Goal: Task Accomplishment & Management: Use online tool/utility

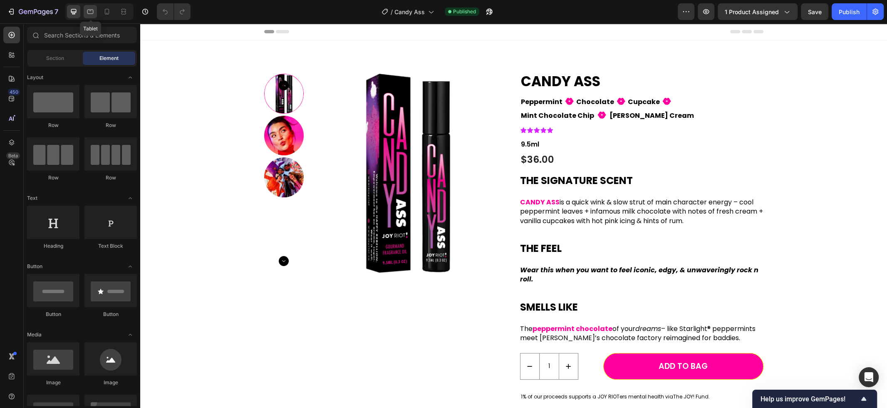
click at [92, 12] on icon at bounding box center [90, 11] width 8 height 8
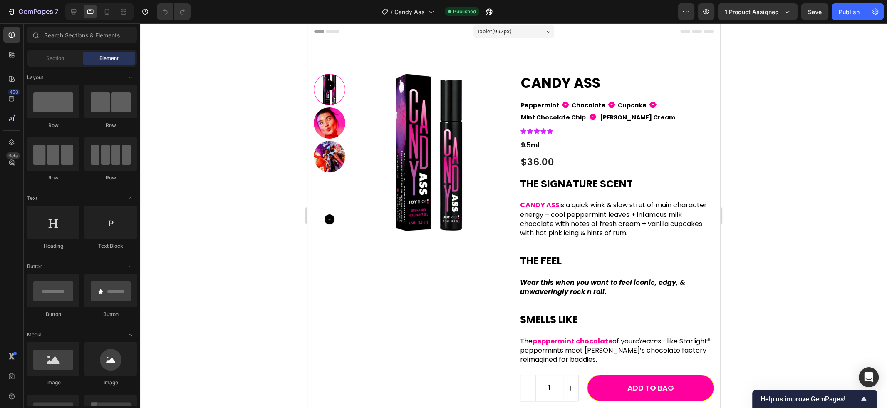
click at [519, 31] on div "Tablet ( 992 px)" at bounding box center [513, 31] width 81 height 12
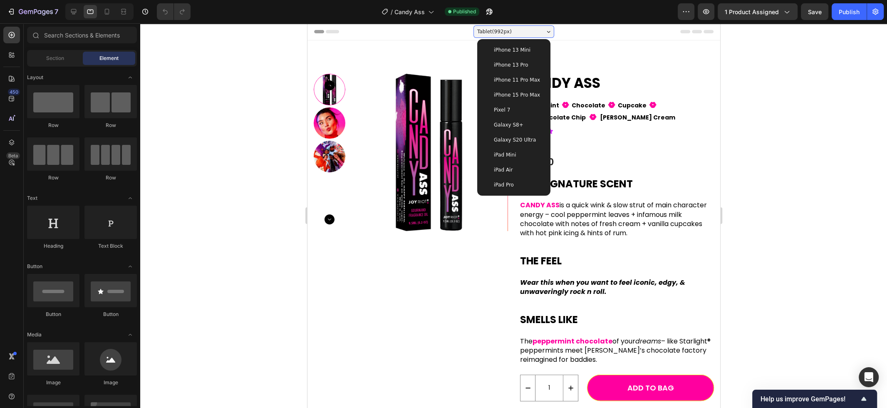
click at [513, 155] on span "iPad Mini" at bounding box center [504, 155] width 22 height 8
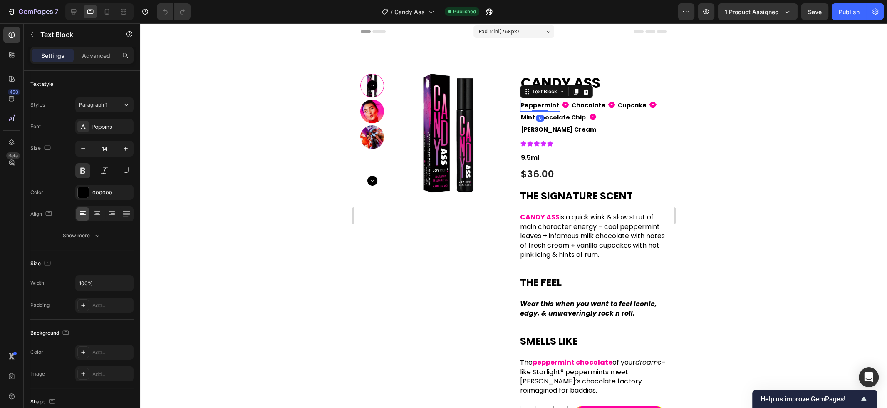
click at [551, 105] on p "Peppermint" at bounding box center [539, 105] width 38 height 10
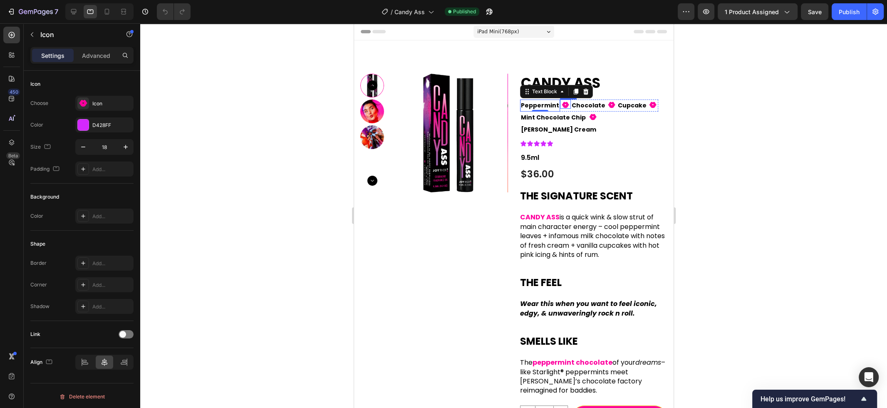
click at [563, 105] on icon at bounding box center [564, 105] width 7 height 6
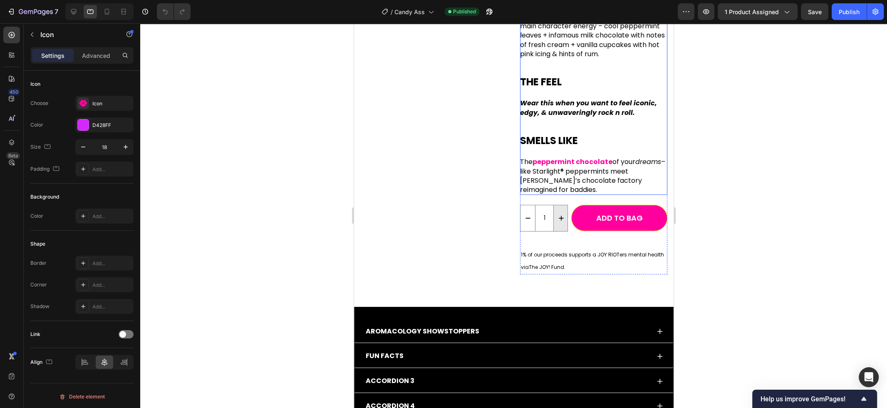
scroll to position [201, 0]
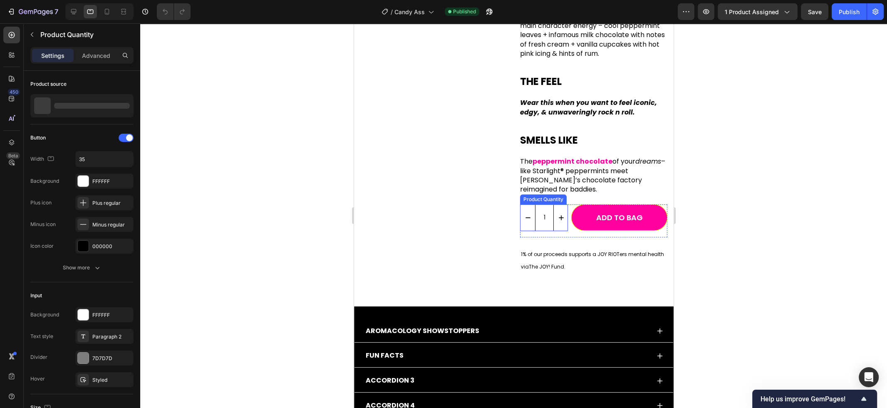
click at [551, 206] on input "1" at bounding box center [543, 218] width 19 height 26
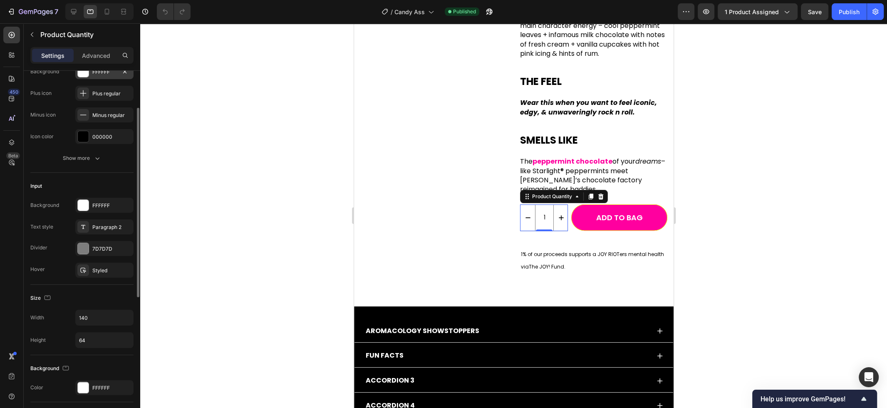
scroll to position [113, 0]
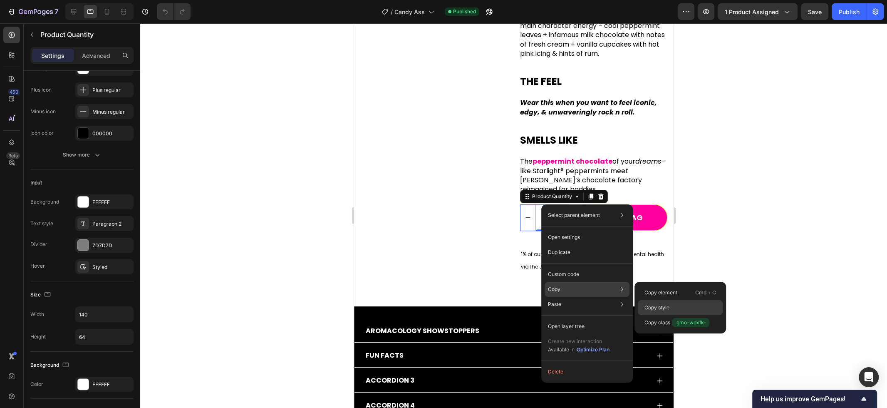
click at [656, 305] on p "Copy style" at bounding box center [656, 307] width 25 height 7
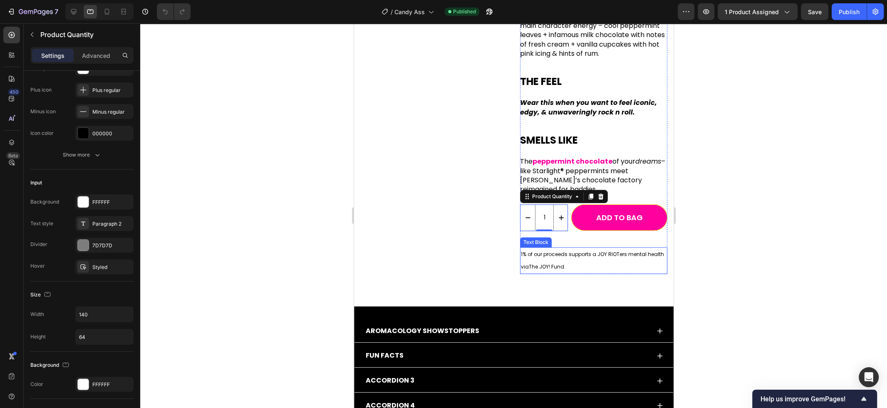
click at [569, 250] on span "1% of our proceeds supports a JOY RIOTers mental health via" at bounding box center [591, 260] width 143 height 20
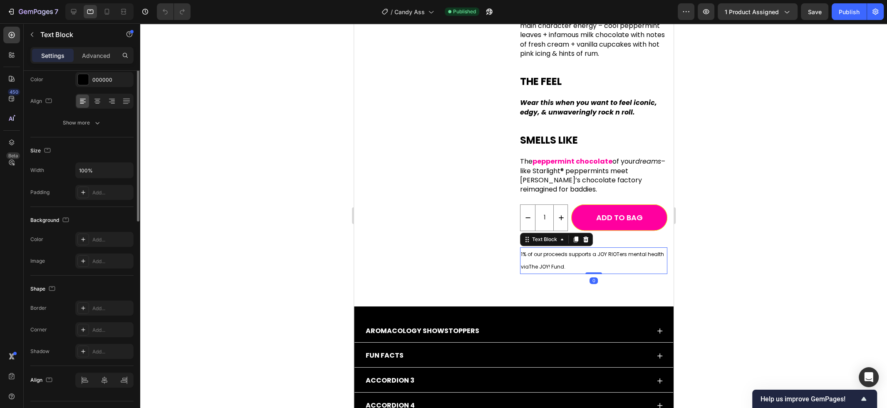
scroll to position [0, 0]
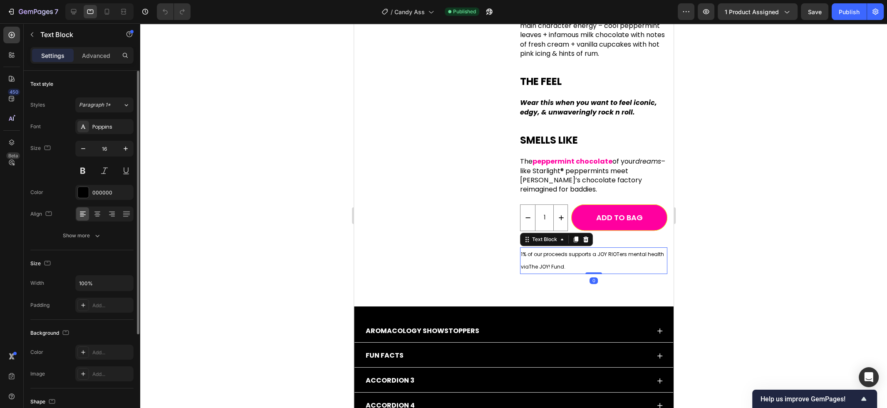
click at [569, 250] on span "1% of our proceeds supports a JOY RIOTers mental health via" at bounding box center [591, 260] width 143 height 20
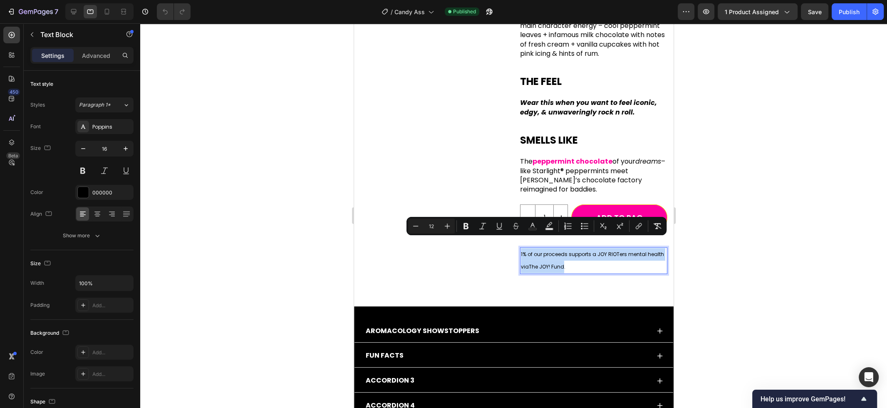
copy p "1% of our proceeds supports a JOY RIOTers mental health via The JOY! Fund"
click at [516, 272] on div "Product Images CANDY ASS Product Title Peppermint Text Block Fill 1 Icon Chocol…" at bounding box center [513, 79] width 307 height 413
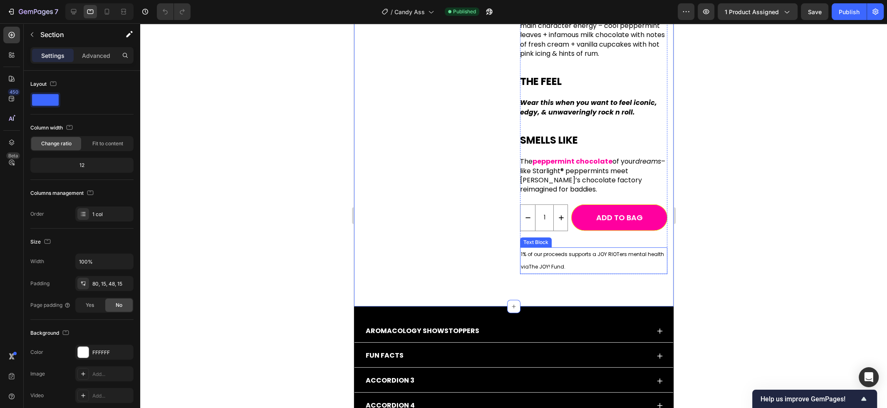
click at [552, 250] on span "1% of our proceeds supports a JOY RIOTers mental health via" at bounding box center [591, 260] width 143 height 20
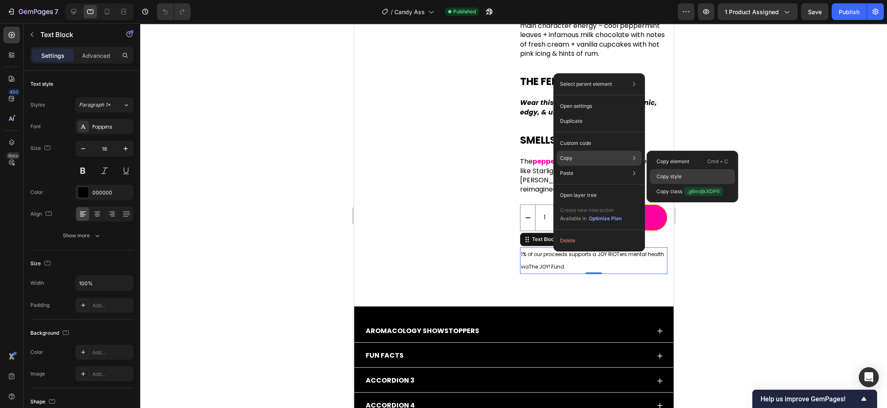
click at [659, 178] on p "Copy style" at bounding box center [668, 176] width 25 height 7
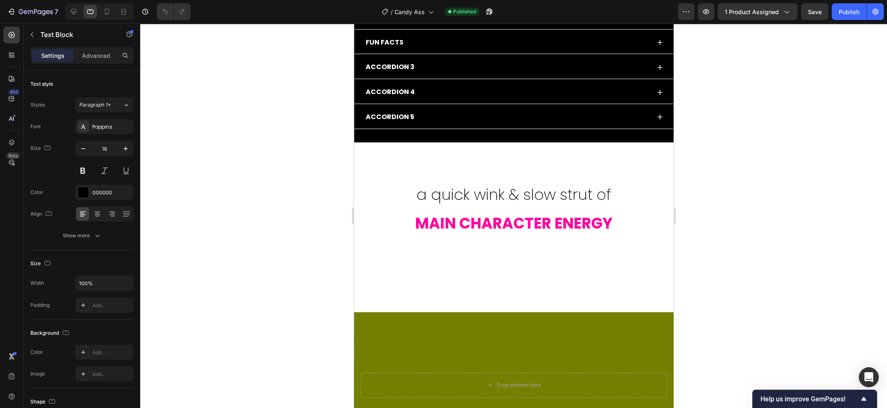
scroll to position [515, 0]
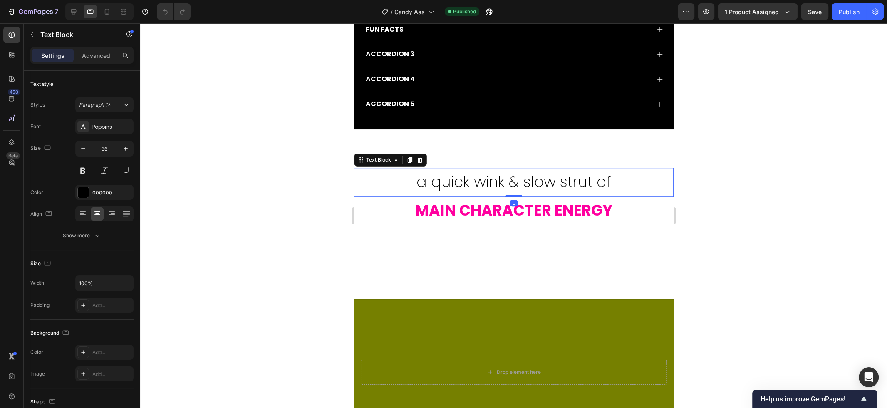
click at [535, 185] on p "a quick wink & slow strut of" at bounding box center [513, 181] width 318 height 27
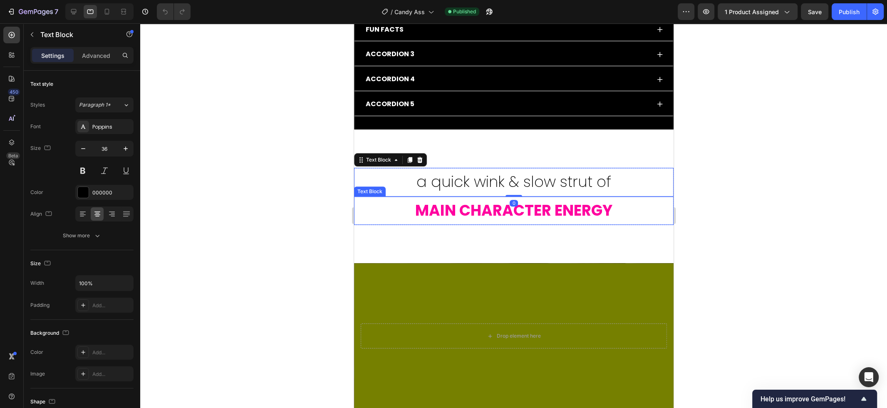
click at [536, 208] on p "MAIN CHARACTER ENERGY" at bounding box center [513, 210] width 318 height 27
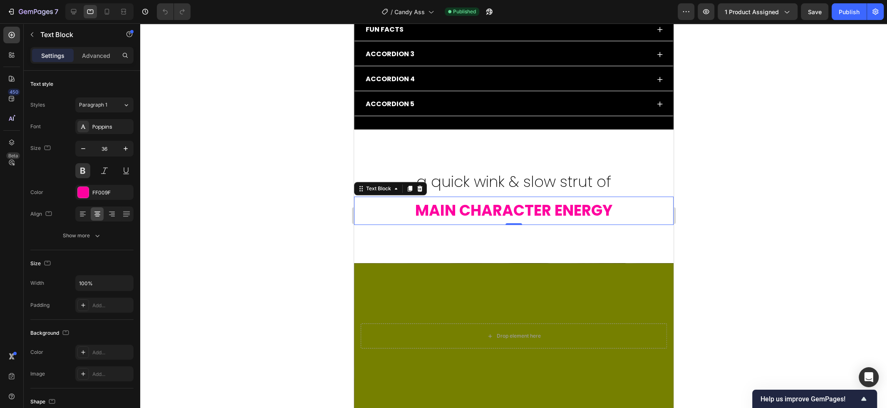
scroll to position [635, 0]
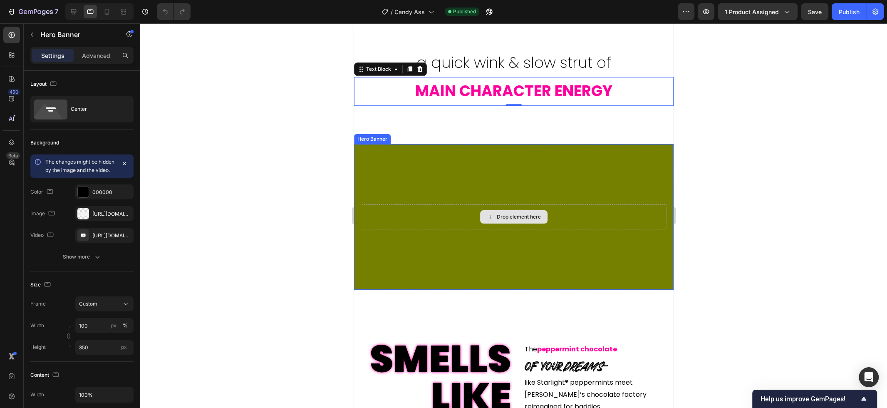
click at [449, 215] on div "Drop element here" at bounding box center [513, 216] width 306 height 25
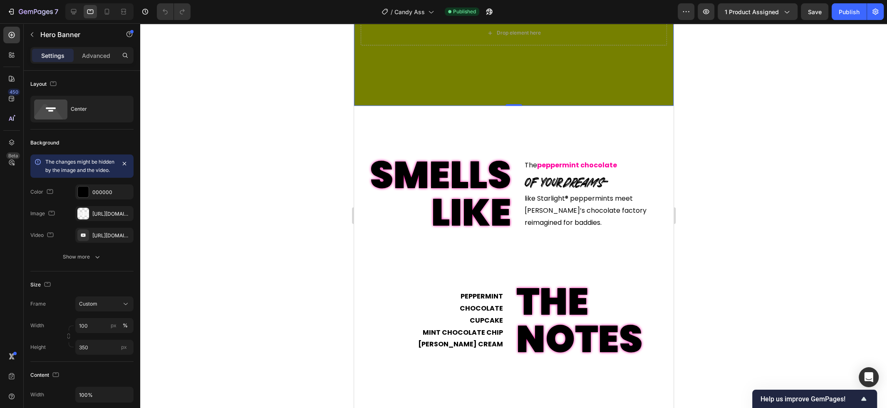
scroll to position [819, 0]
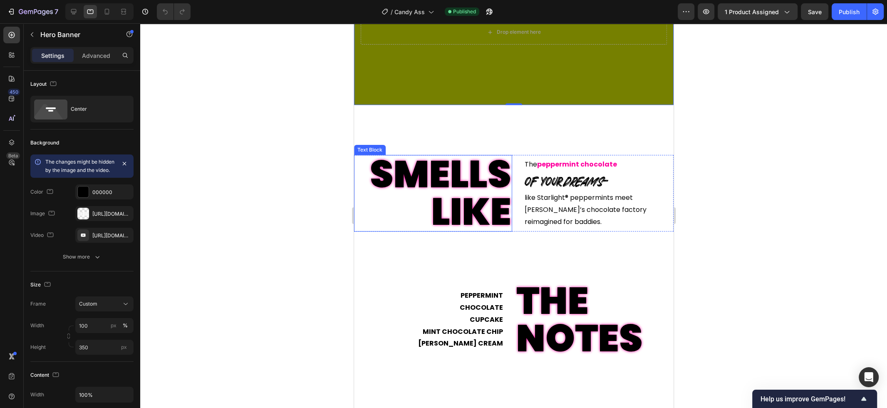
click at [470, 176] on p "SMELLS LIKE" at bounding box center [432, 193] width 156 height 75
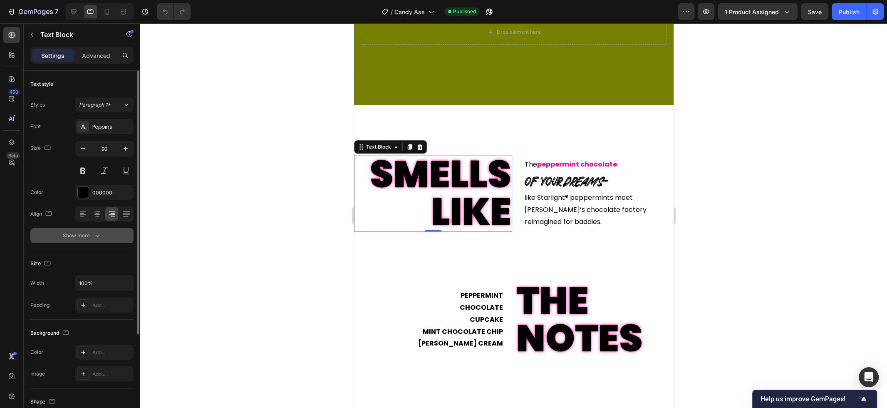
click at [88, 234] on div "Show more" at bounding box center [82, 235] width 39 height 8
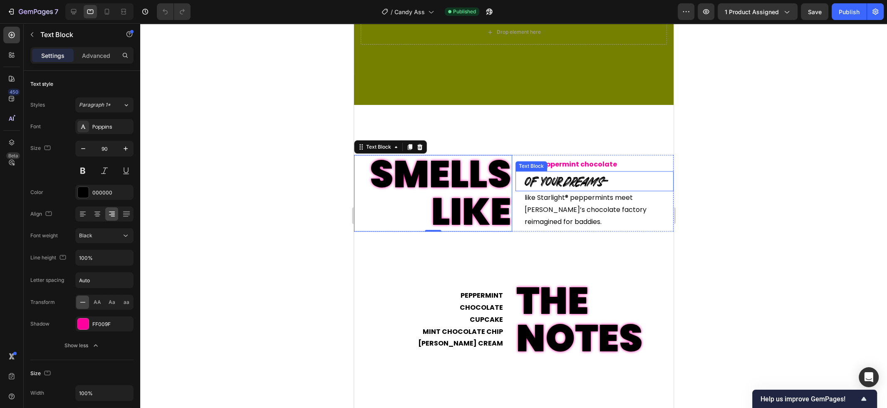
click at [544, 180] on p "of your dreams –" at bounding box center [598, 181] width 148 height 18
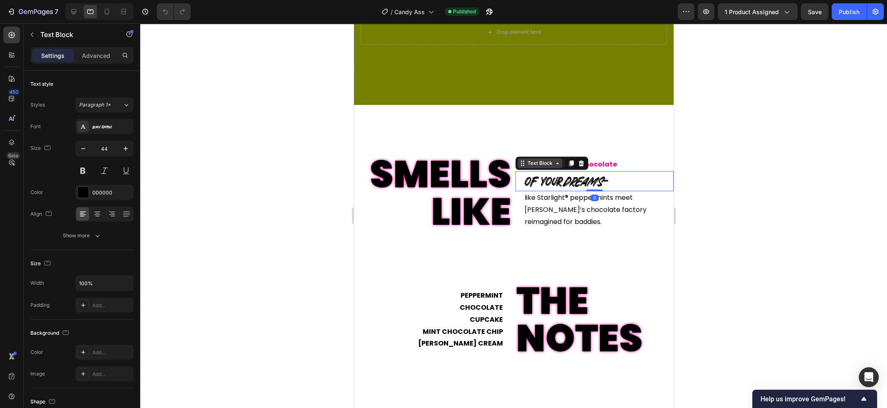
click at [552, 162] on div "Text Block" at bounding box center [539, 162] width 28 height 7
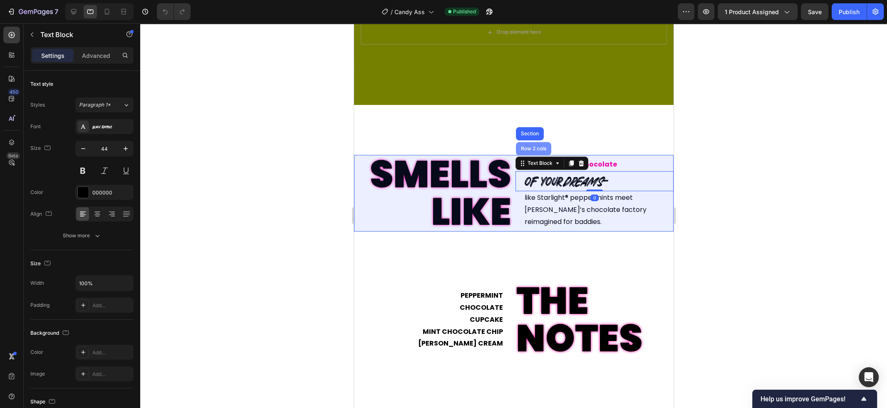
click at [537, 152] on div "Row 2 cols" at bounding box center [532, 148] width 35 height 13
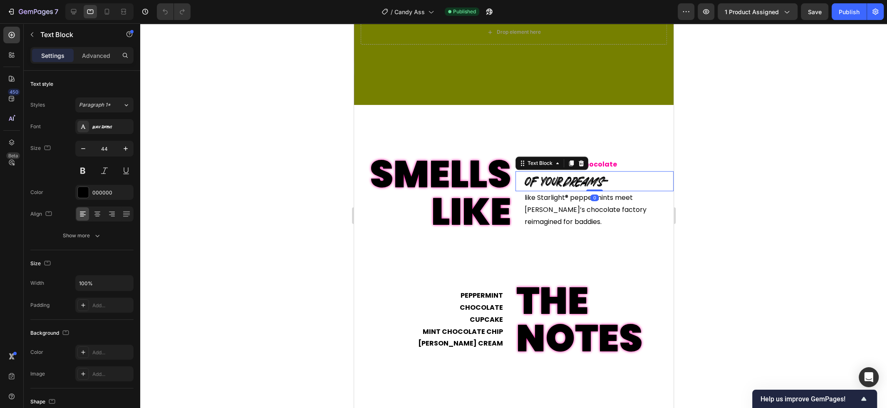
click at [547, 175] on p "of your dreams –" at bounding box center [598, 181] width 148 height 18
click at [555, 206] on p "Willy Wonka’s chocolate factory" at bounding box center [598, 210] width 148 height 12
click at [114, 55] on div "Advanced" at bounding box center [96, 55] width 42 height 13
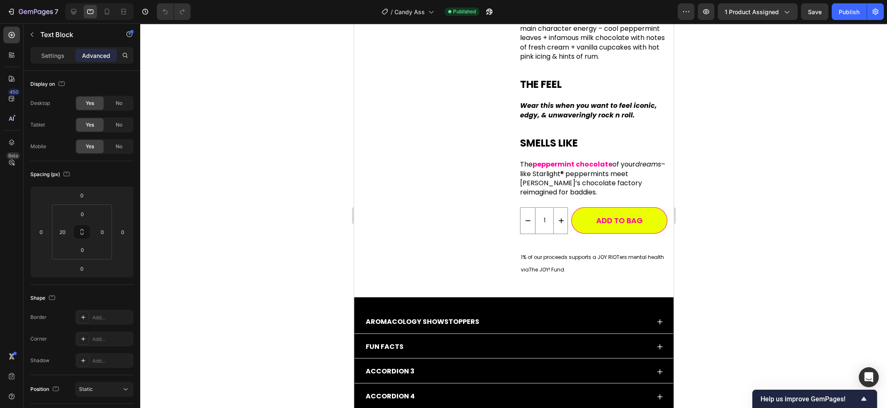
scroll to position [198, 0]
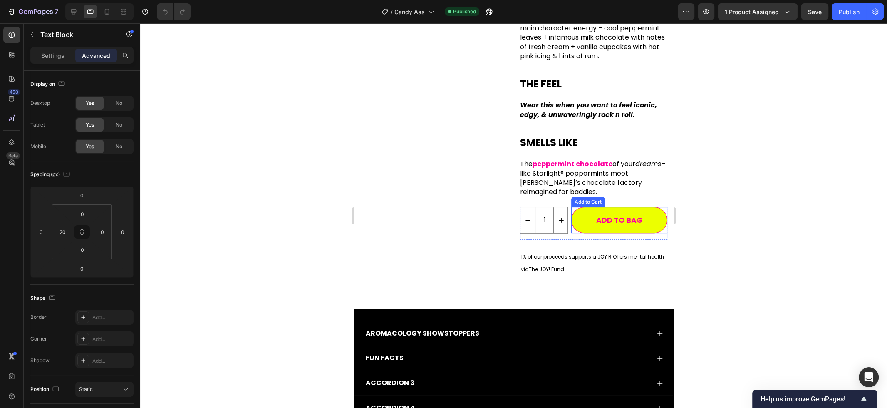
click at [586, 207] on button "Add to BAG" at bounding box center [619, 220] width 96 height 26
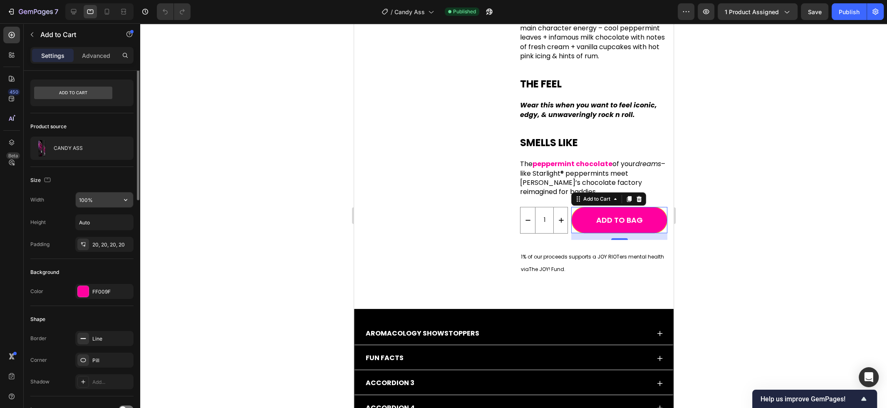
scroll to position [0, 0]
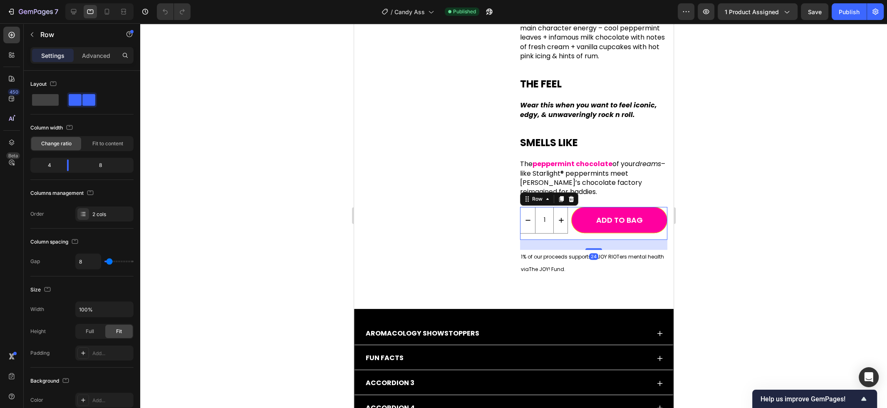
click at [569, 207] on div "1 Product Quantity Add to BAG Add to Cart Row 24" at bounding box center [592, 223] width 147 height 33
click at [697, 212] on div at bounding box center [513, 215] width 747 height 384
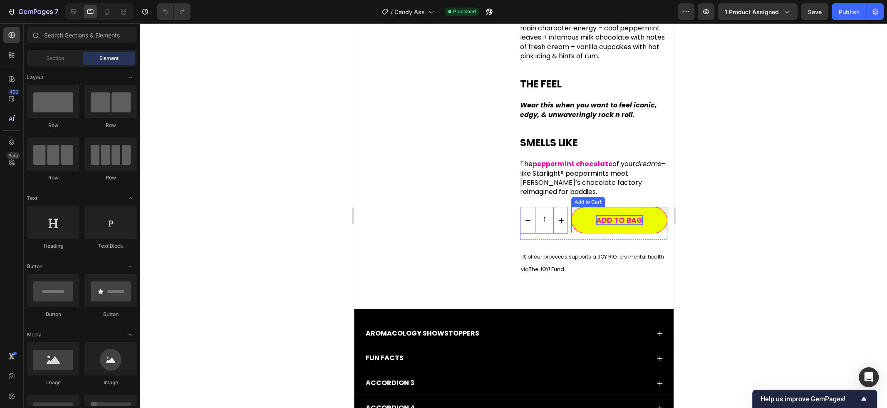
click at [623, 215] on div "Add to BAG" at bounding box center [619, 220] width 47 height 10
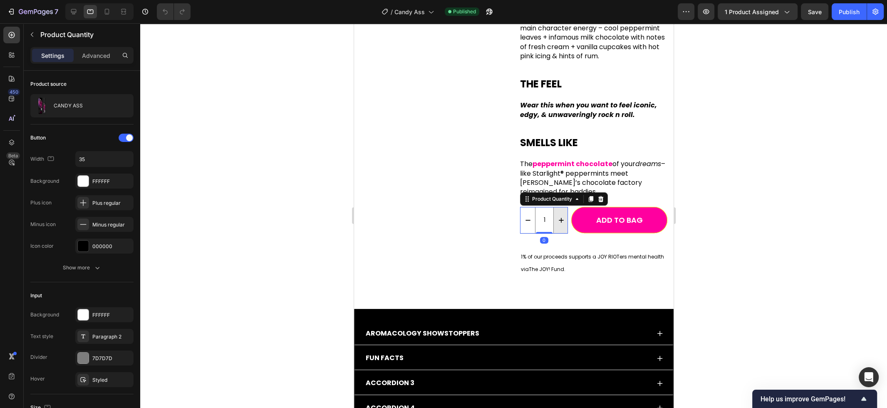
click at [557, 216] on icon "increment" at bounding box center [560, 220] width 8 height 8
click at [532, 207] on button "decrement" at bounding box center [527, 220] width 15 height 26
type input "1"
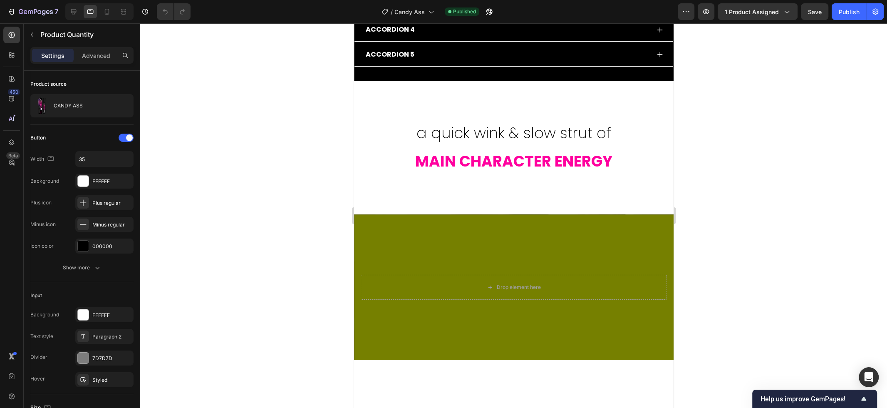
scroll to position [565, 0]
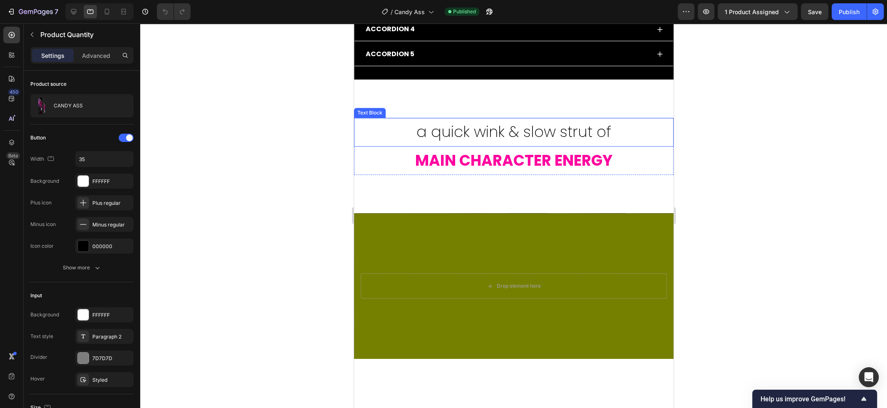
click at [478, 134] on p "a quick wink & slow strut of" at bounding box center [513, 132] width 318 height 27
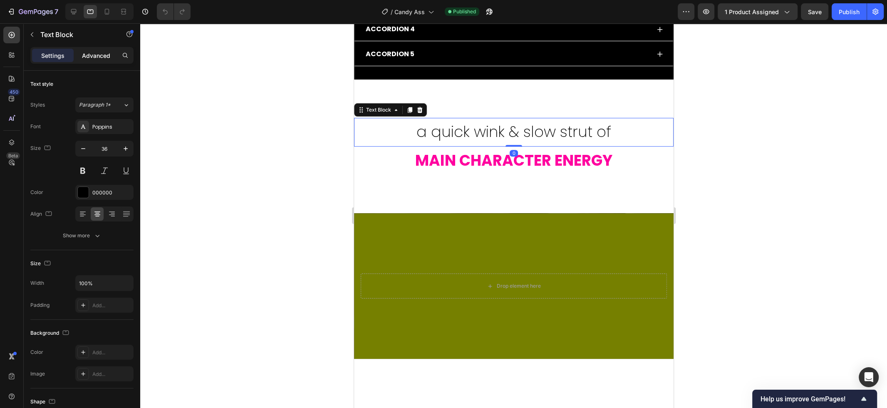
click at [101, 55] on p "Advanced" at bounding box center [96, 55] width 28 height 9
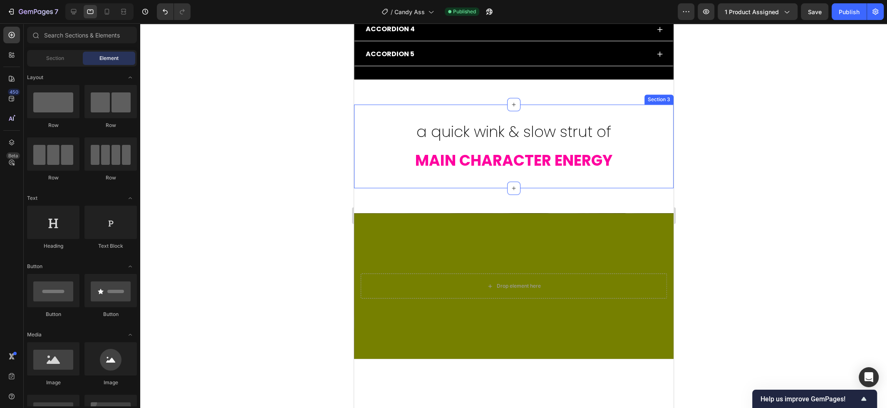
click at [420, 183] on div "a quick wink & slow strut of Text Block MAIN CHARACTER ENERGY Text Block Row Se…" at bounding box center [513, 146] width 319 height 84
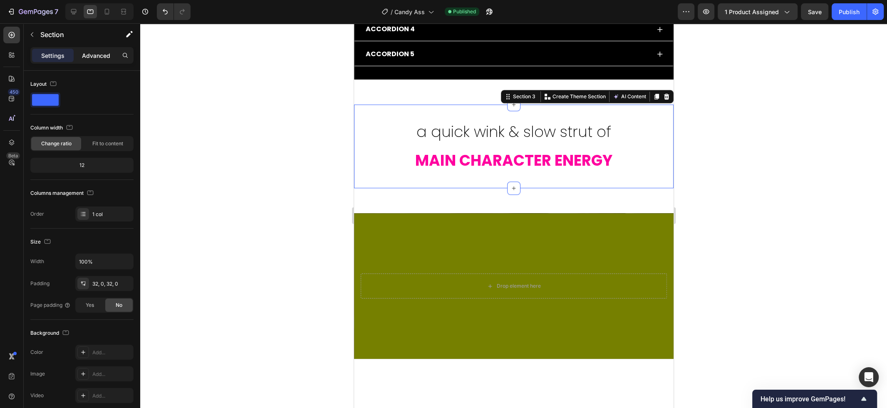
click at [99, 56] on p "Advanced" at bounding box center [96, 55] width 28 height 9
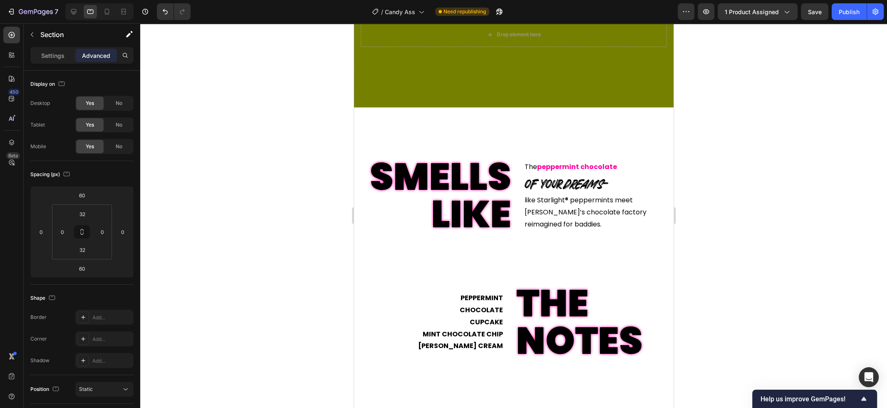
scroll to position [817, 0]
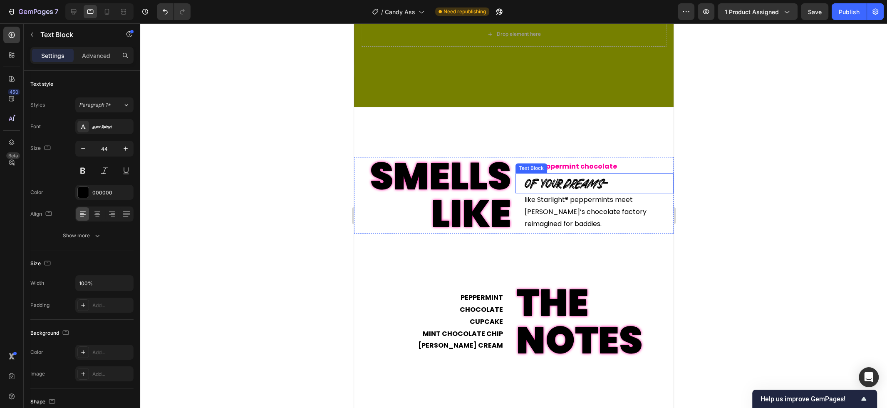
click at [593, 185] on icon "dreams" at bounding box center [581, 183] width 40 height 18
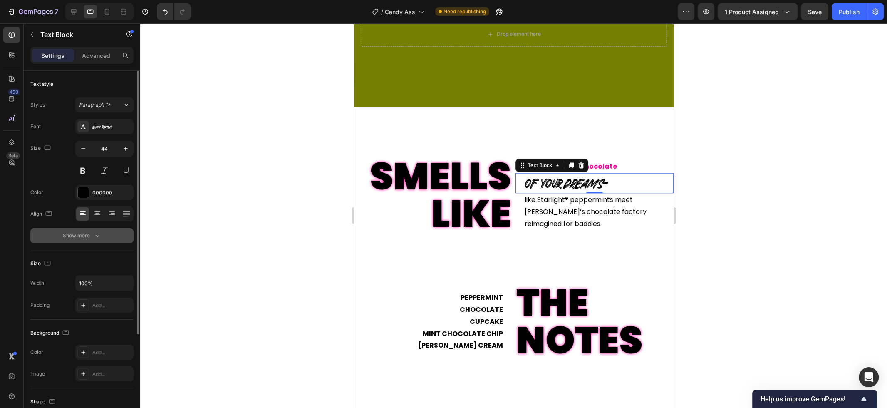
click at [84, 238] on div "Show more" at bounding box center [82, 235] width 39 height 8
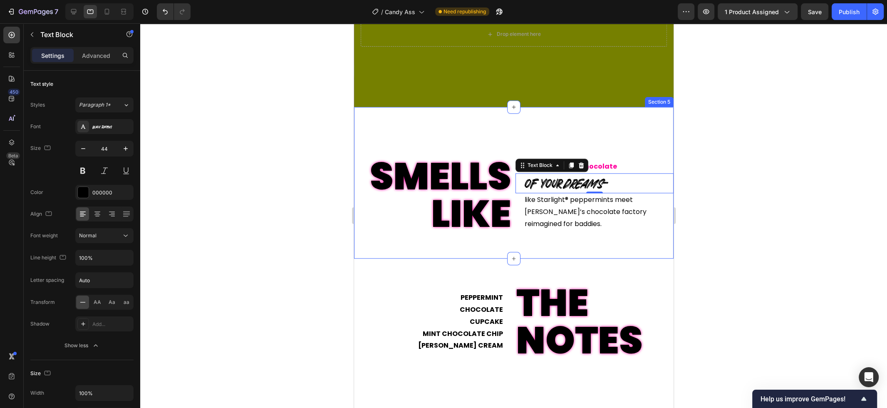
click at [428, 130] on div "SMELLS LIKE Text Block The peppermint chocolate Text Block of your dreams – Tex…" at bounding box center [513, 182] width 319 height 151
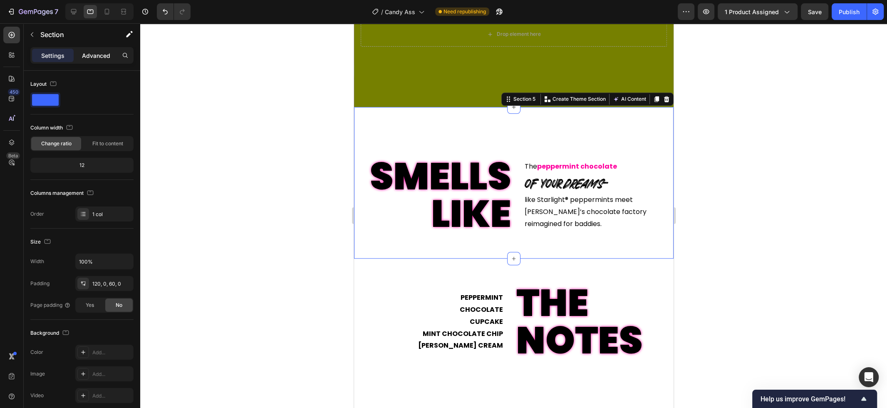
click at [91, 52] on p "Advanced" at bounding box center [96, 55] width 28 height 9
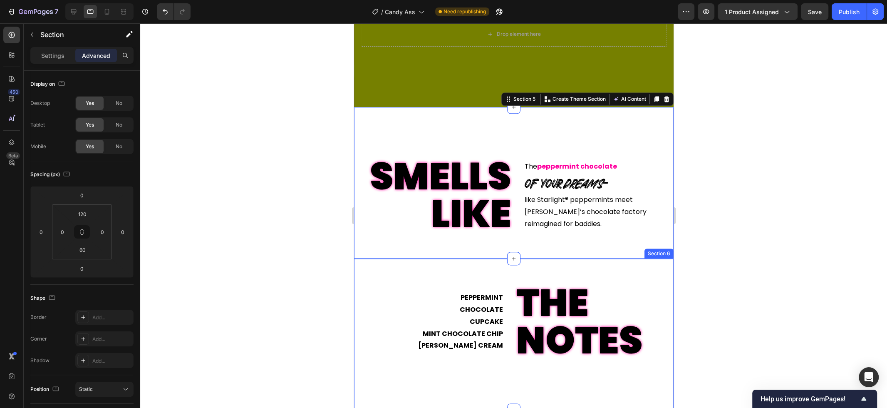
click at [400, 276] on div "PEPPERMINT CHOCOLATE CUPCAKE MINT CHOCOLATE CHIP VANILLA ICE CREAM Text Block T…" at bounding box center [513, 333] width 319 height 151
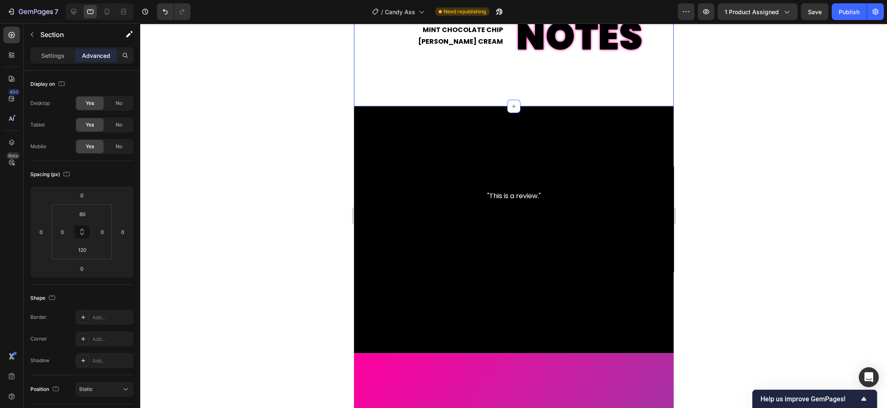
scroll to position [1147, 0]
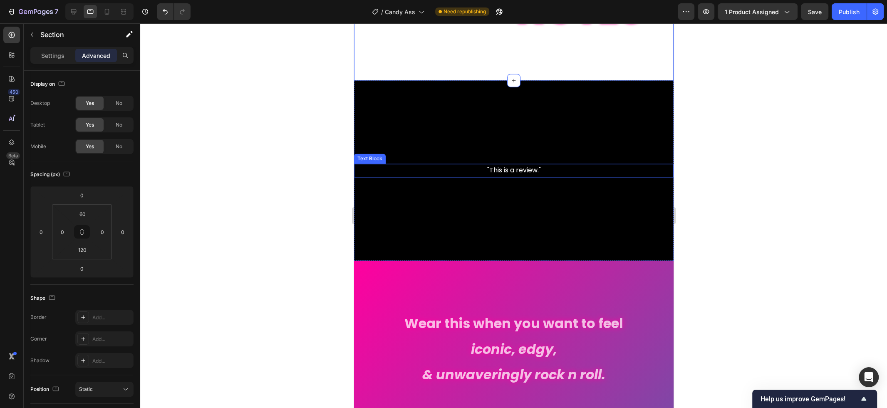
click at [551, 176] on div ""This is a review."" at bounding box center [513, 170] width 319 height 14
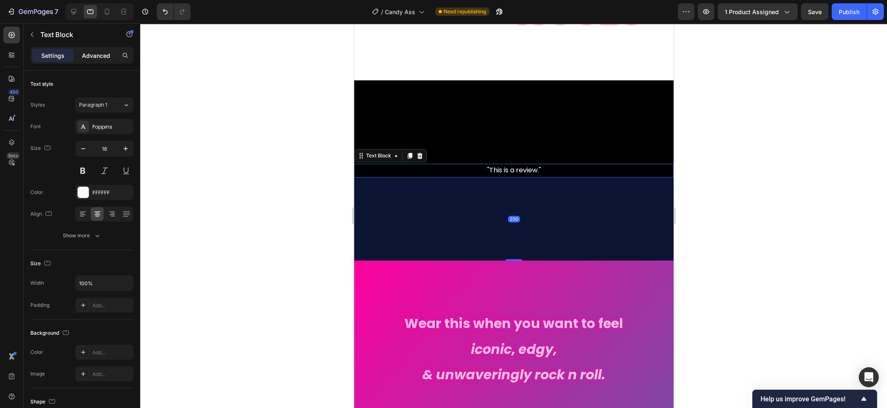
click at [91, 51] on div "Advanced" at bounding box center [96, 55] width 42 height 13
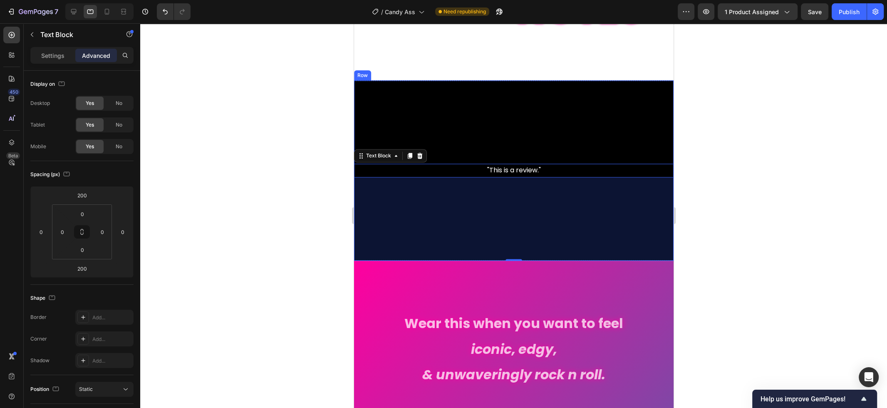
click at [458, 92] on div ""This is a review." Text Block 200" at bounding box center [513, 170] width 319 height 180
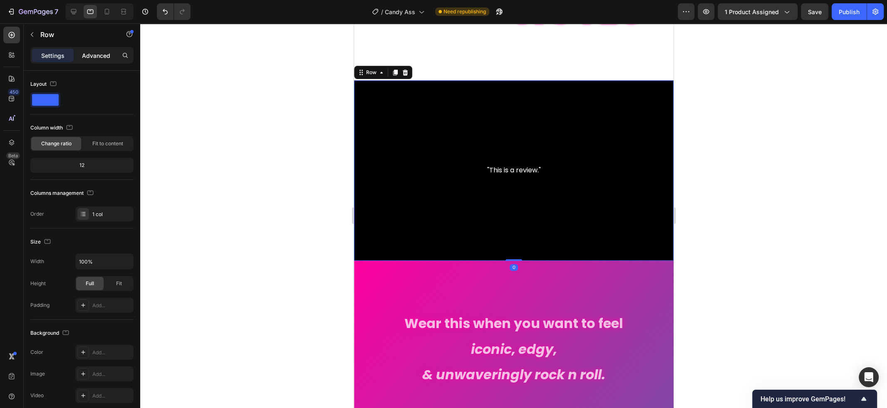
click at [105, 53] on p "Advanced" at bounding box center [96, 55] width 28 height 9
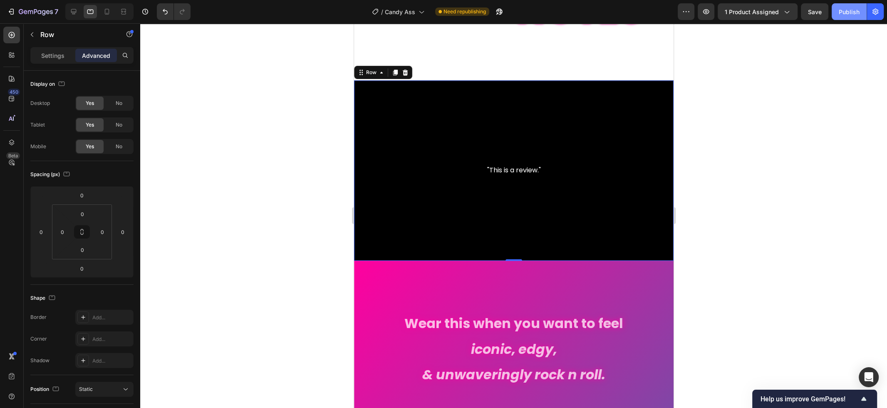
click at [846, 11] on div "Publish" at bounding box center [848, 11] width 21 height 9
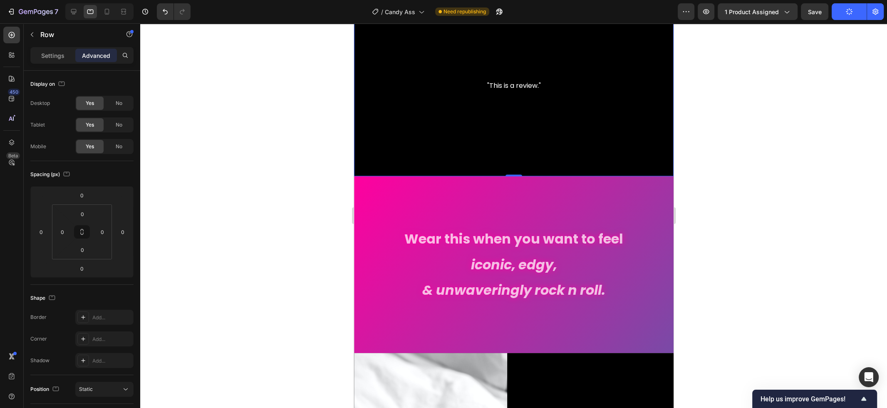
scroll to position [1229, 0]
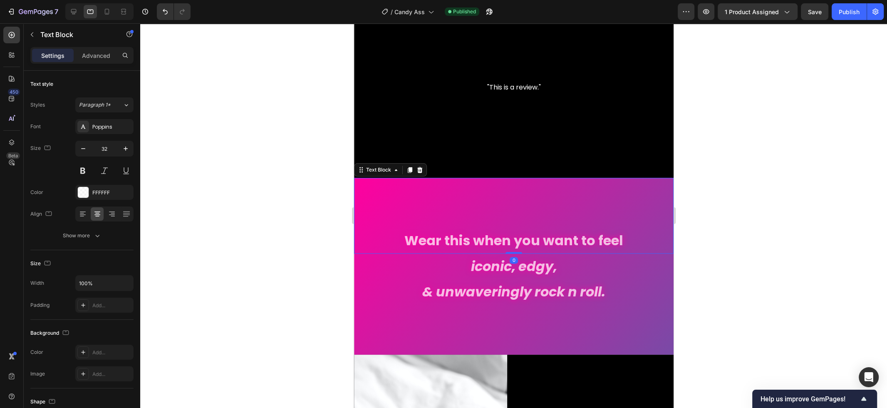
click at [492, 240] on p "Wear this when you want to feel" at bounding box center [513, 240] width 318 height 24
click at [98, 54] on p "Advanced" at bounding box center [96, 55] width 28 height 9
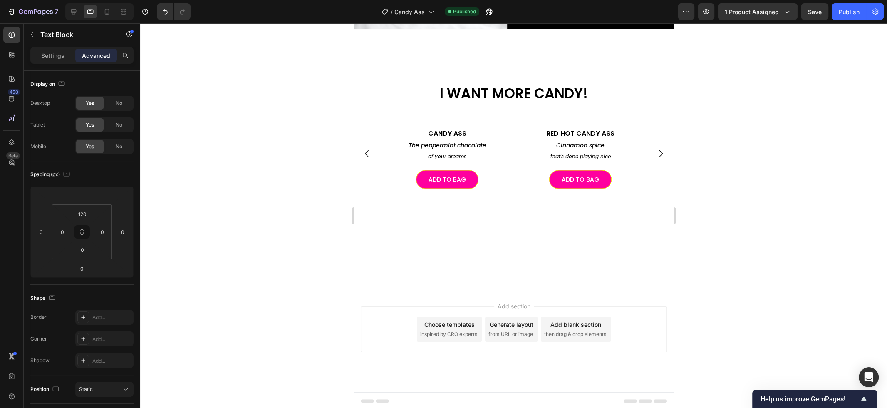
scroll to position [1786, 0]
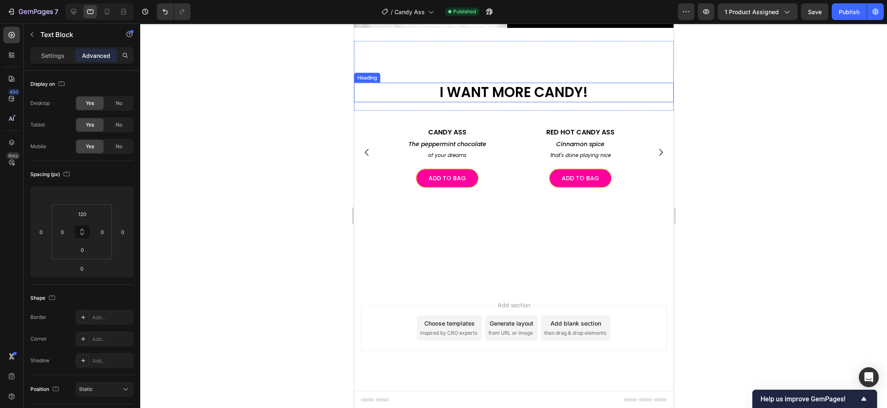
click at [552, 92] on h2 "I WANT MORE CANDY!" at bounding box center [513, 93] width 319 height 20
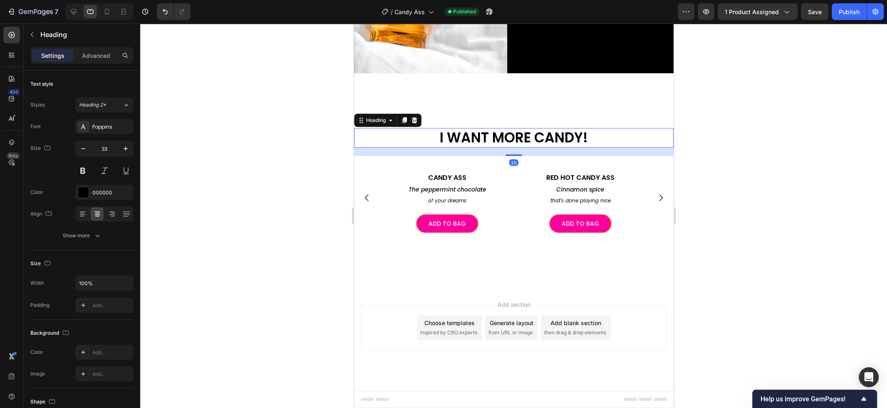
scroll to position [1748, 0]
click at [552, 89] on div "I WANT MORE CANDY! Heading 20" at bounding box center [513, 121] width 319 height 69
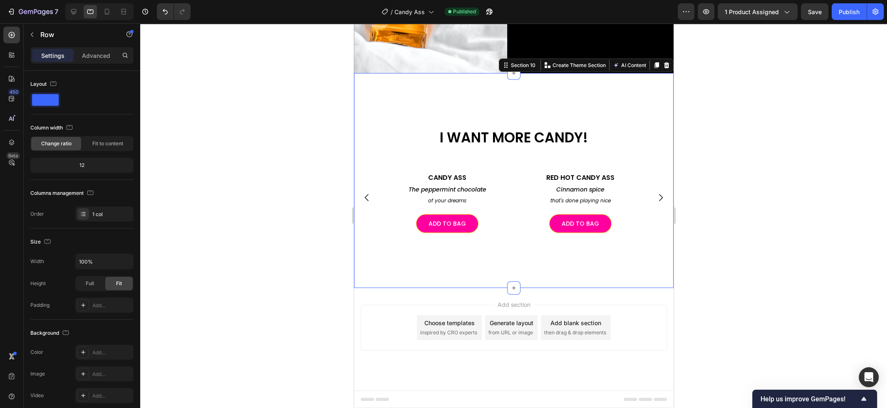
click at [577, 73] on div "I WANT MORE CANDY! Heading Row Image CANDY ASS Heading The peppermint chocolate…" at bounding box center [513, 180] width 319 height 215
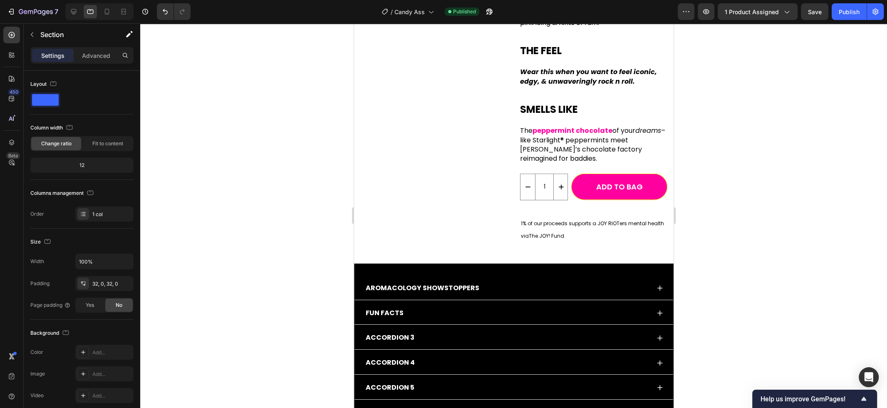
scroll to position [230, 0]
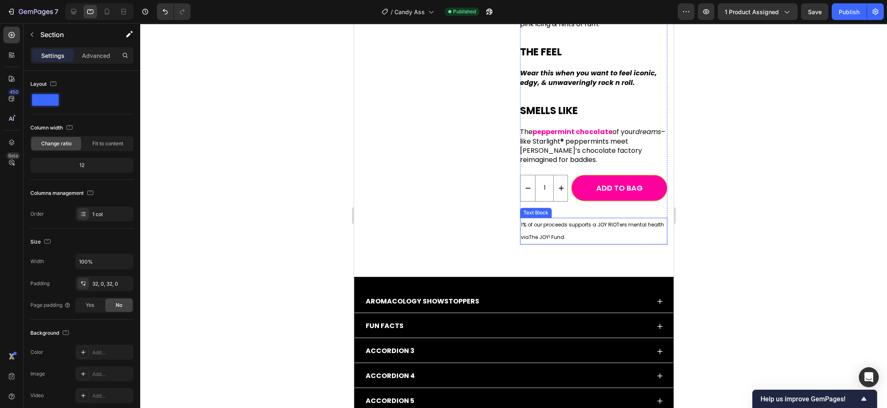
click at [532, 232] on link "The JOY! Fund" at bounding box center [545, 237] width 35 height 10
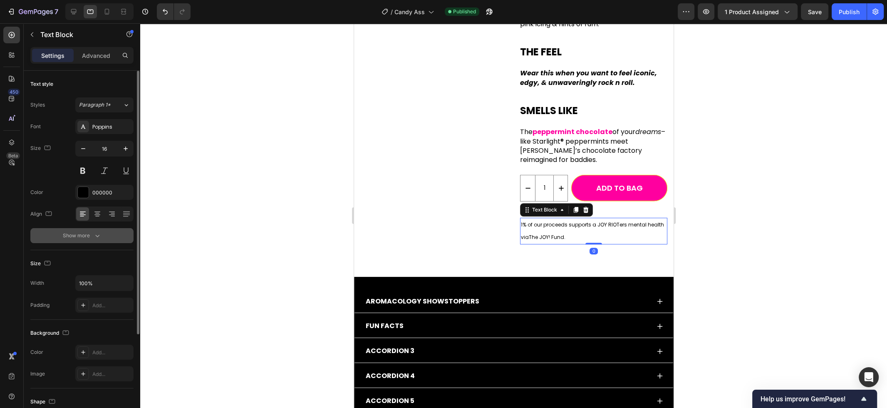
click at [74, 234] on div "Show more" at bounding box center [82, 235] width 39 height 8
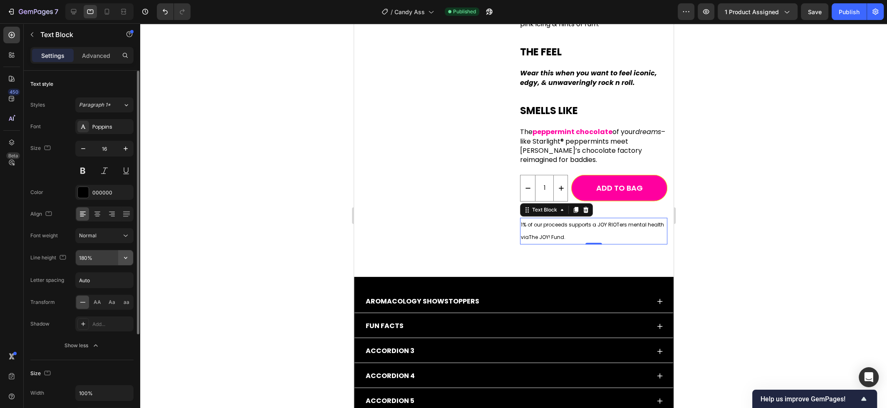
click at [126, 256] on icon "button" at bounding box center [125, 257] width 8 height 8
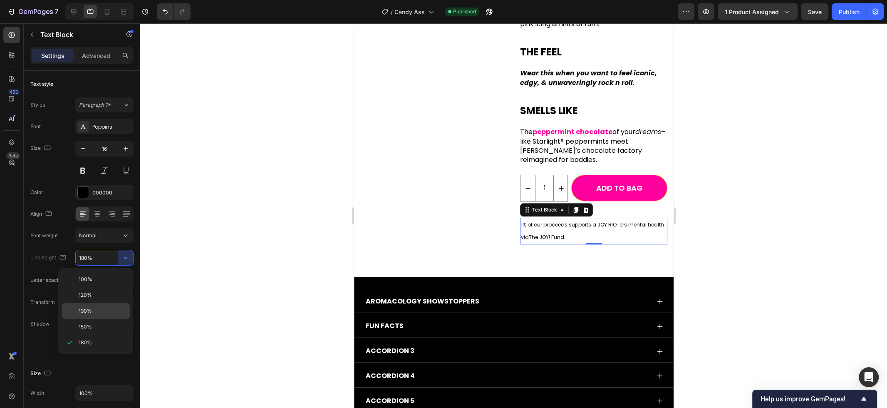
click at [102, 311] on p "130%" at bounding box center [102, 310] width 47 height 7
type input "130%"
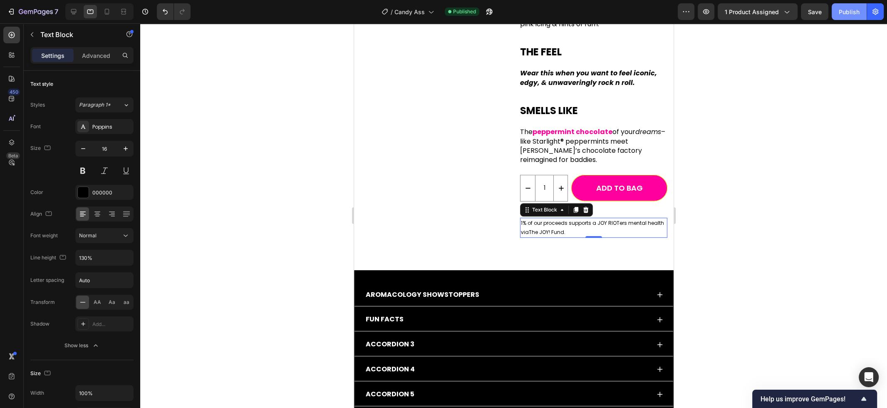
click at [842, 13] on div "Publish" at bounding box center [848, 11] width 21 height 9
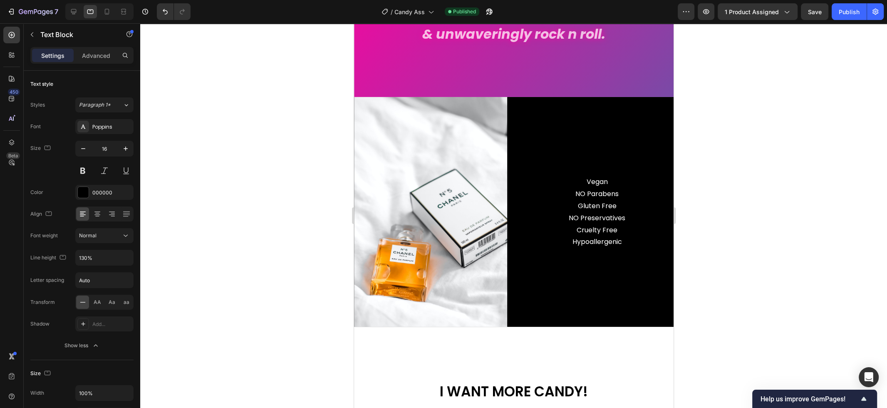
scroll to position [1509, 0]
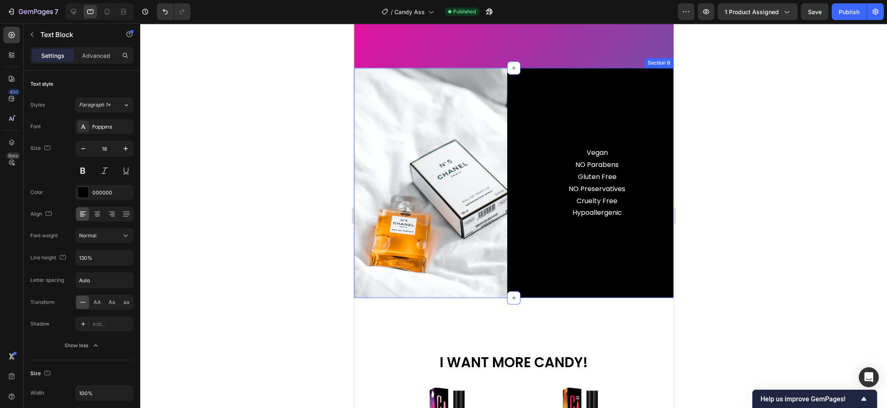
click at [516, 159] on div "Image Vegan NO Parabens Gluten Free NO Preservatives Cruelty Free Hypoallergeni…" at bounding box center [513, 183] width 319 height 230
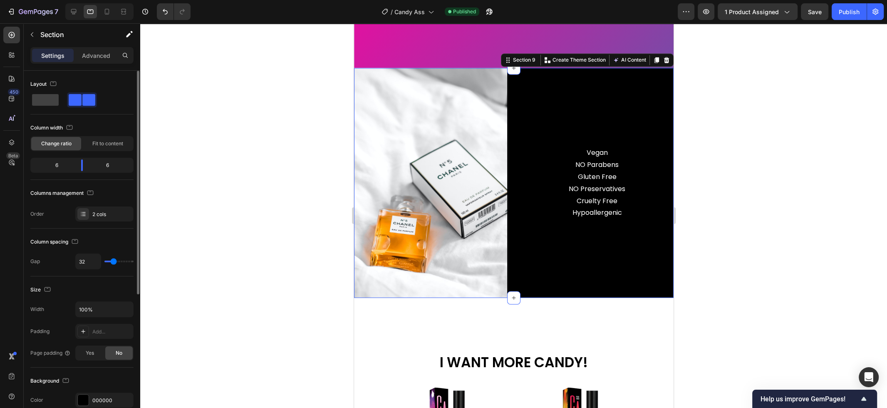
type input "31"
type input "26"
type input "23"
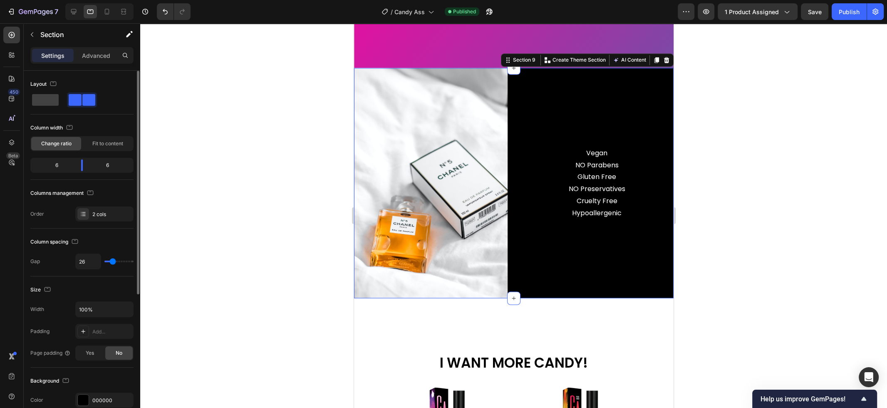
type input "23"
type input "16"
type input "3"
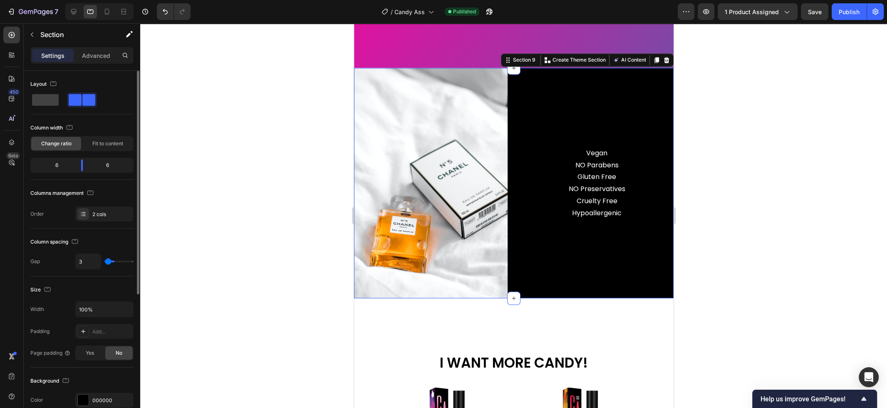
type input "0"
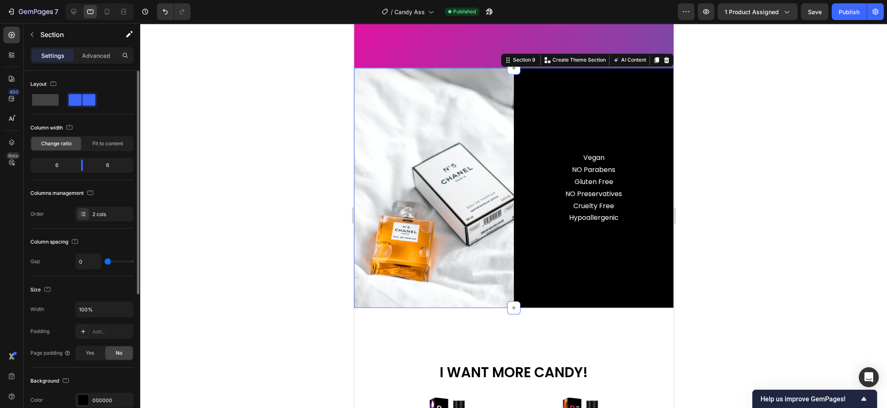
drag, startPoint x: 104, startPoint y: 262, endPoint x: 93, endPoint y: 262, distance: 11.2
type input "0"
click at [104, 262] on input "range" at bounding box center [118, 261] width 29 height 2
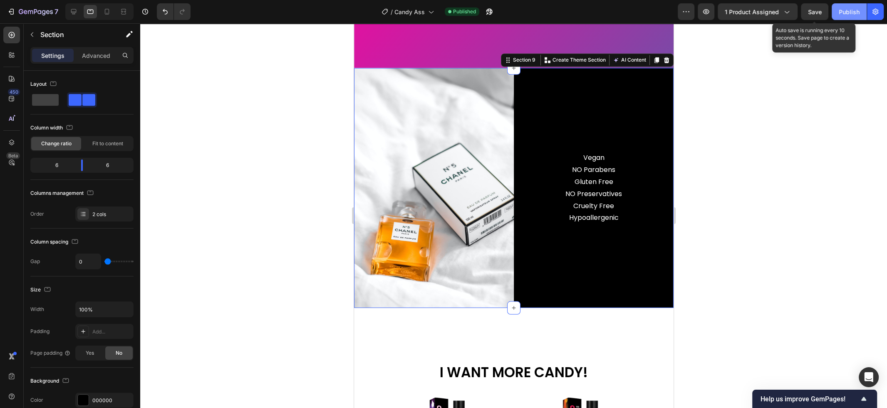
click at [845, 10] on div "Publish" at bounding box center [848, 11] width 21 height 9
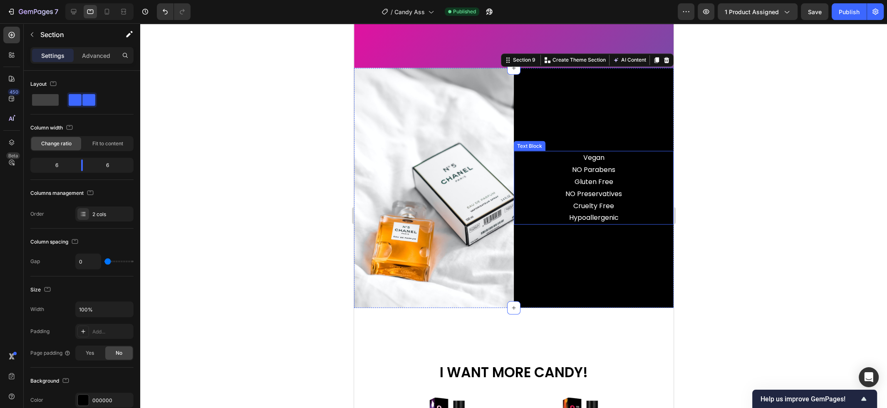
click at [600, 188] on p "NO Preservatives" at bounding box center [593, 194] width 158 height 12
click at [584, 116] on div "Vegan NO Parabens Gluten Free NO Preservatives Cruelty Free Hypoallergenic Text…" at bounding box center [593, 188] width 160 height 240
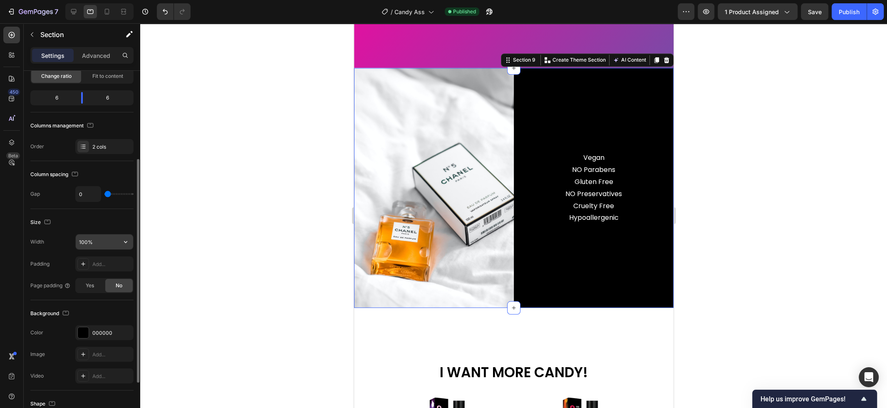
scroll to position [220, 0]
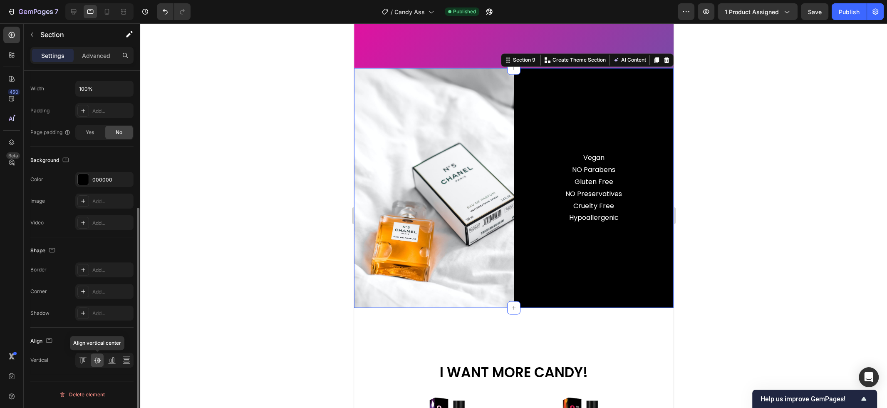
click at [98, 359] on icon at bounding box center [97, 360] width 7 height 6
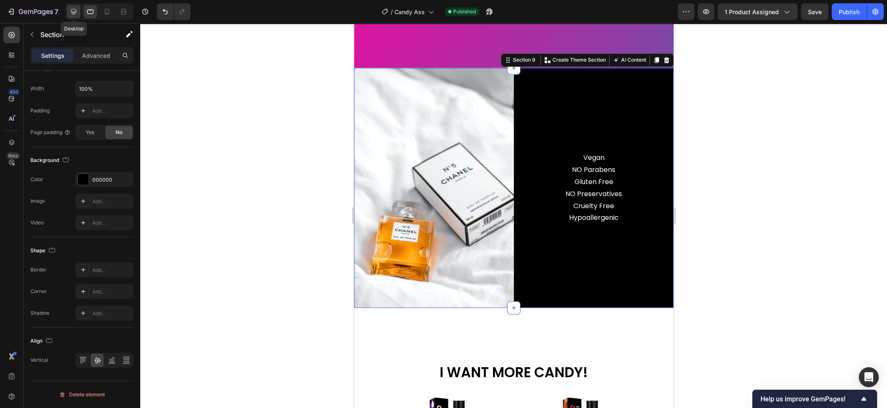
click at [75, 12] on icon at bounding box center [73, 11] width 8 height 8
type input "32"
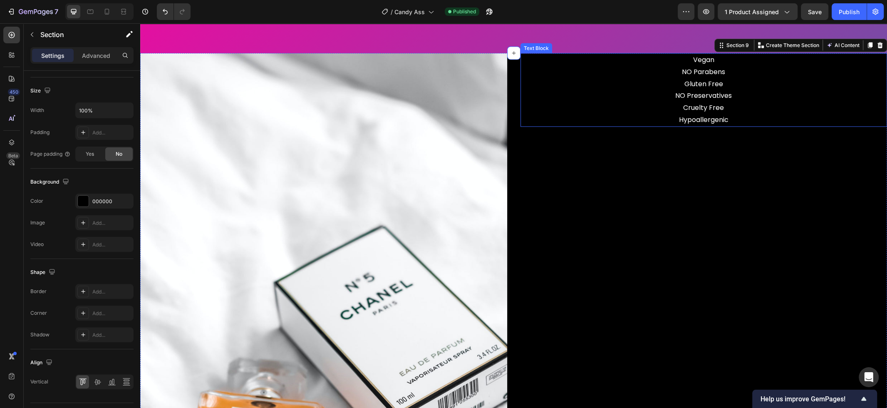
scroll to position [1624, 0]
click at [698, 67] on p "NO Parabens" at bounding box center [703, 72] width 365 height 12
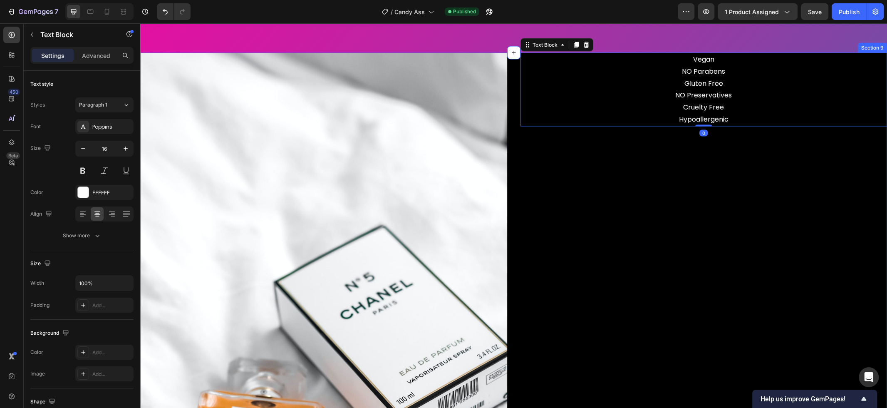
click at [628, 180] on div "Vegan NO Parabens Gluten Free NO Preservatives Cruelty Free Hypoallergenic Text…" at bounding box center [703, 328] width 367 height 550
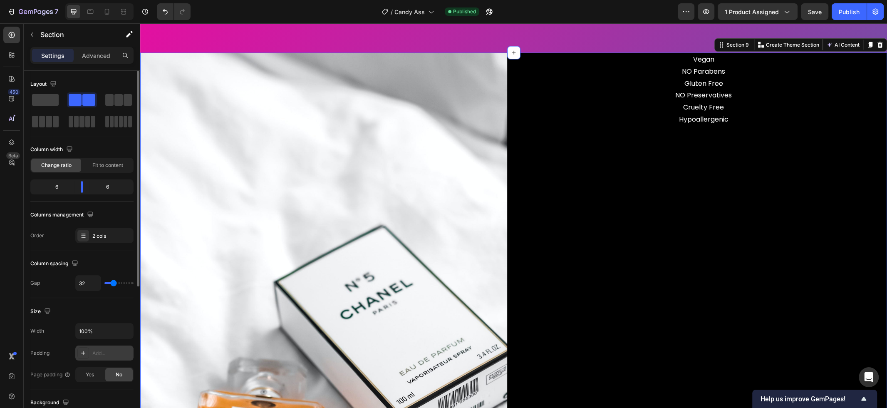
scroll to position [242, 0]
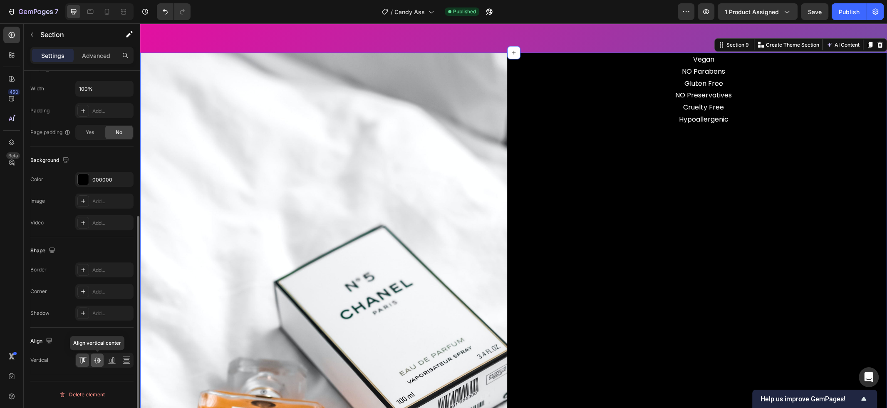
click at [99, 363] on icon at bounding box center [97, 360] width 8 height 8
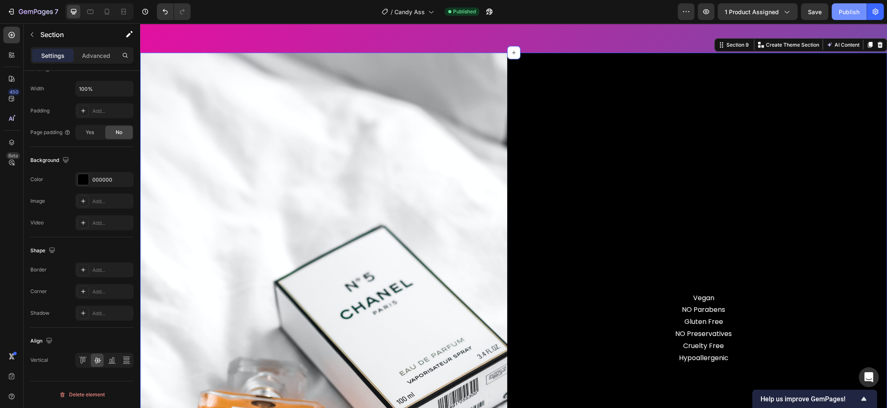
click at [840, 8] on div "Publish" at bounding box center [848, 11] width 21 height 9
click at [105, 15] on icon at bounding box center [107, 11] width 8 height 8
type input "0"
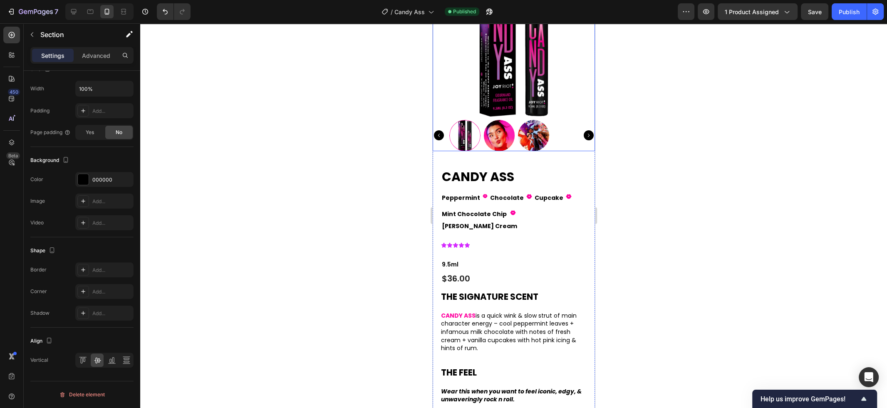
scroll to position [87, 0]
click at [509, 175] on h1 "CANDY ASS" at bounding box center [513, 176] width 146 height 18
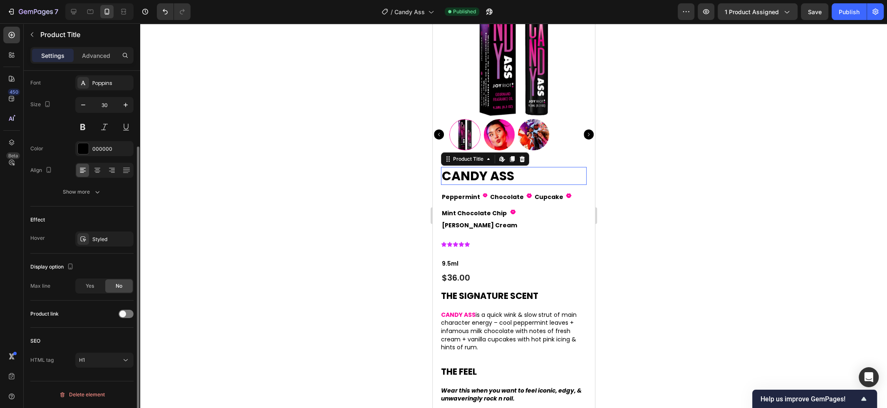
scroll to position [0, 0]
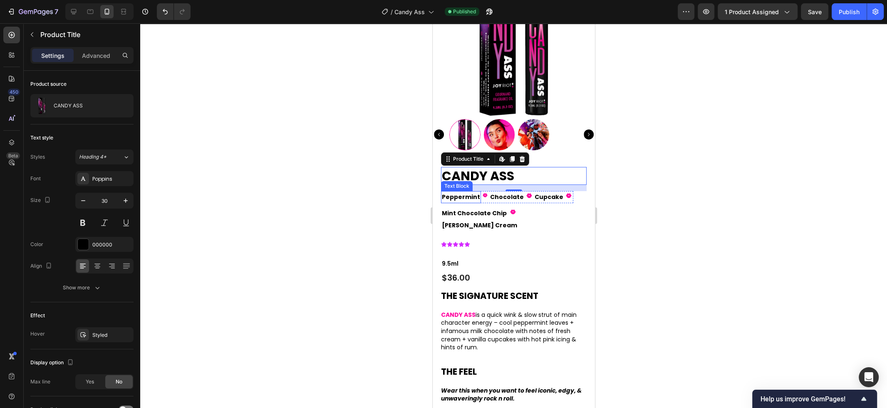
click at [471, 198] on p "Peppermint" at bounding box center [460, 197] width 38 height 10
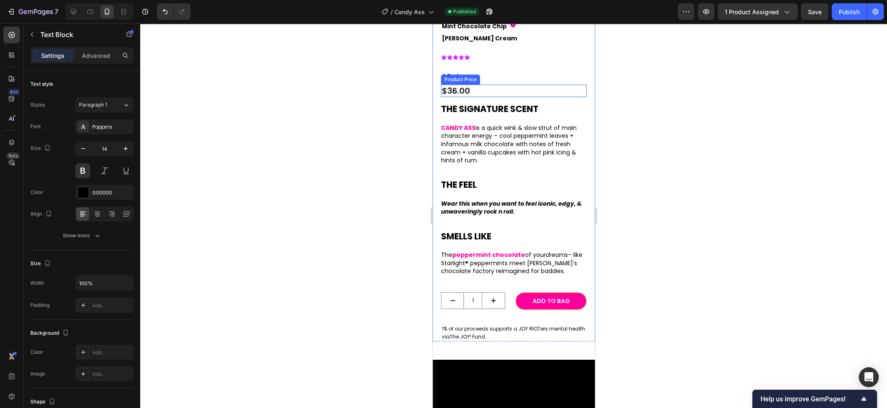
scroll to position [381, 0]
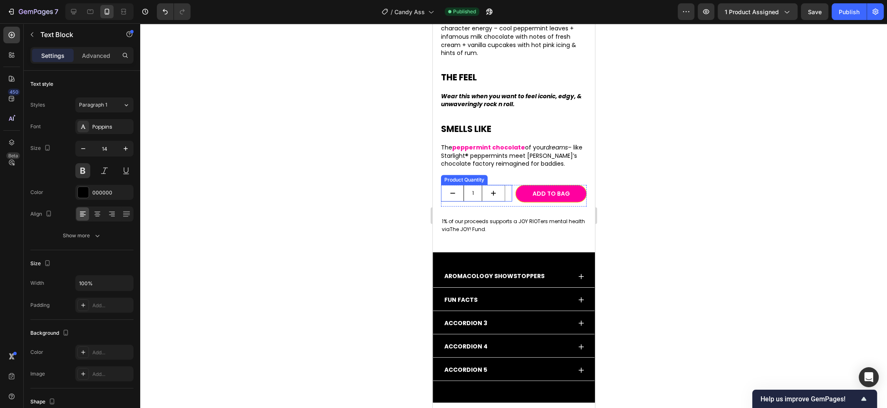
click at [479, 185] on input "1" at bounding box center [472, 193] width 19 height 16
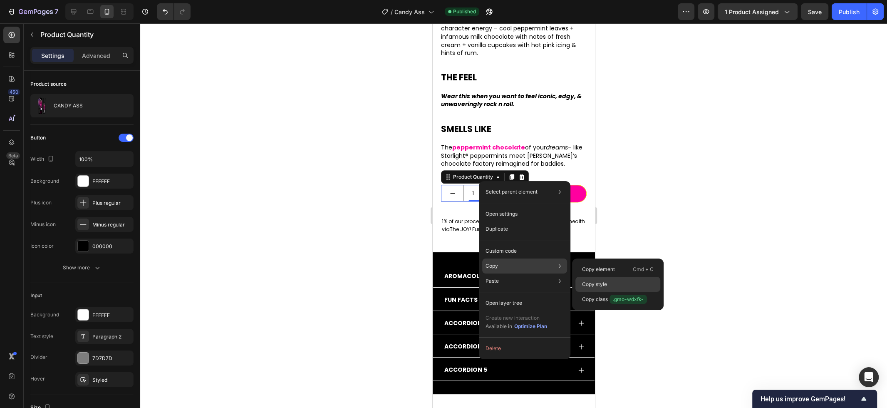
click at [603, 283] on p "Copy style" at bounding box center [594, 283] width 25 height 7
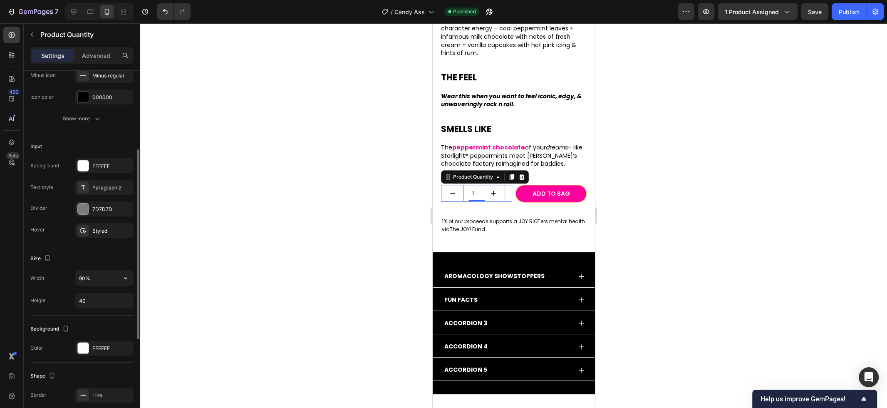
scroll to position [149, 0]
click at [295, 242] on div at bounding box center [513, 215] width 747 height 384
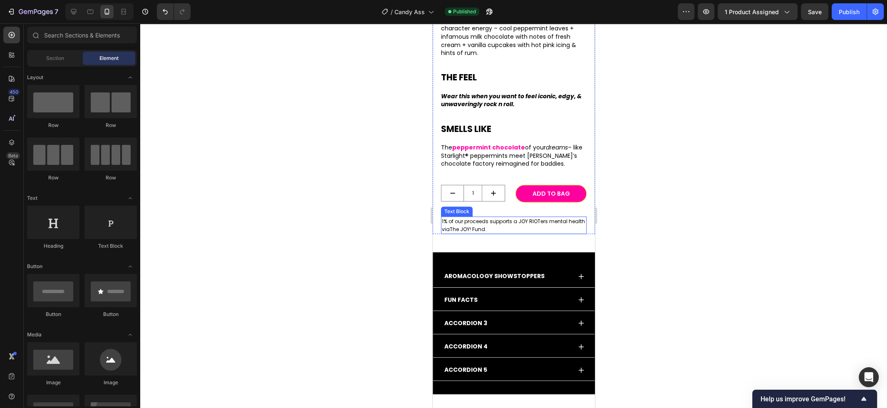
click at [449, 218] on span "1% of our proceeds supports a JOY RIOTers mental health via" at bounding box center [512, 225] width 143 height 15
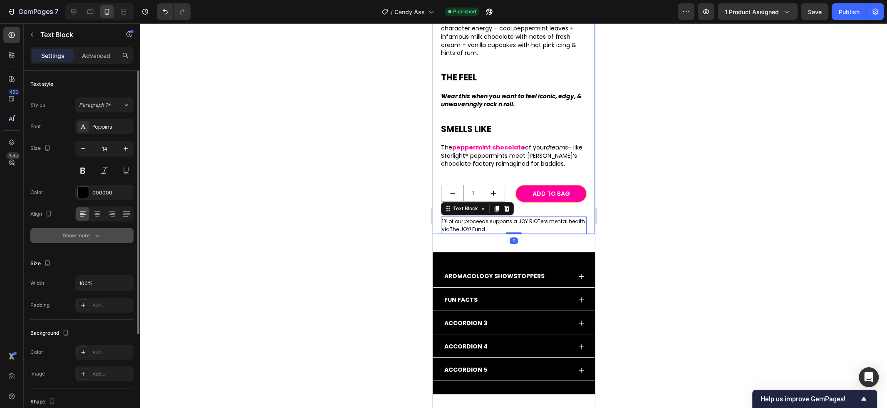
click at [89, 235] on div "Show more" at bounding box center [82, 235] width 39 height 8
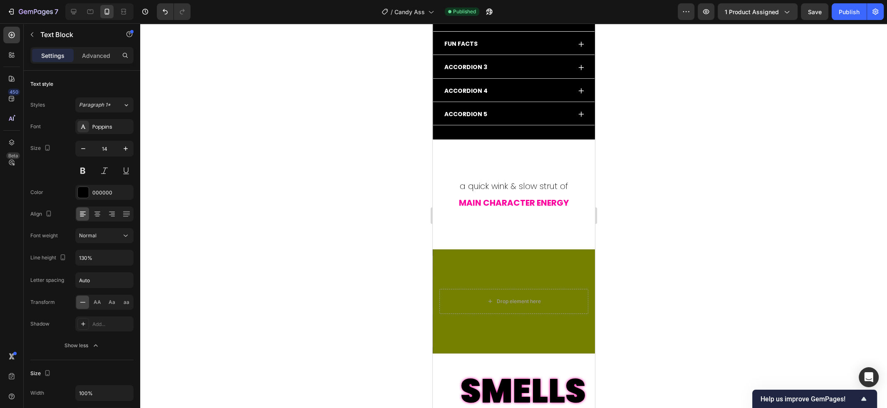
scroll to position [634, 0]
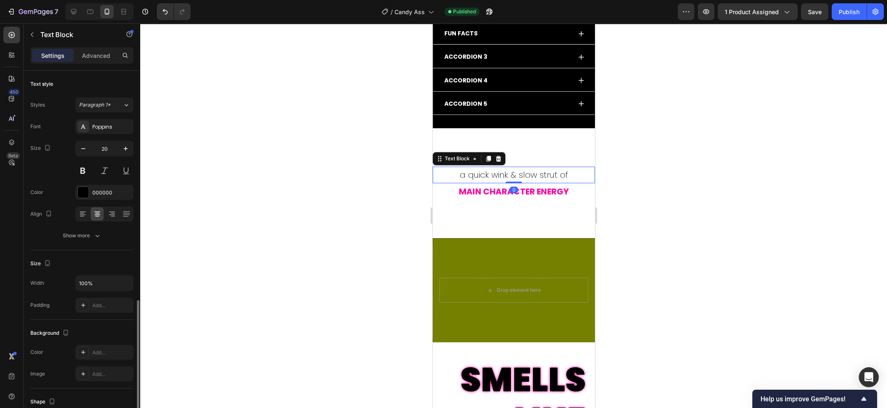
click at [528, 178] on p "a quick wink & slow strut of" at bounding box center [513, 174] width 161 height 15
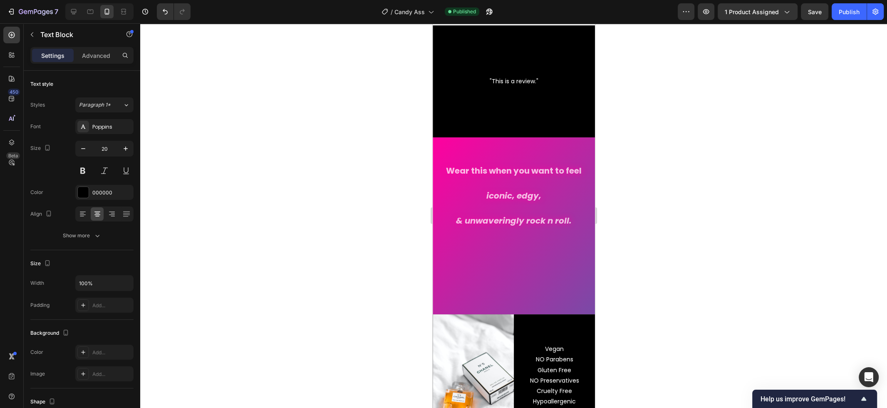
scroll to position [1312, 0]
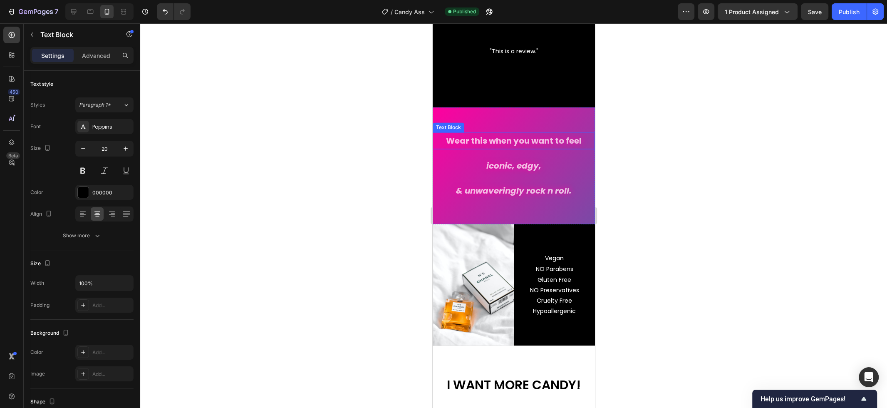
click at [550, 139] on p "Wear this when you want to feel" at bounding box center [513, 140] width 161 height 15
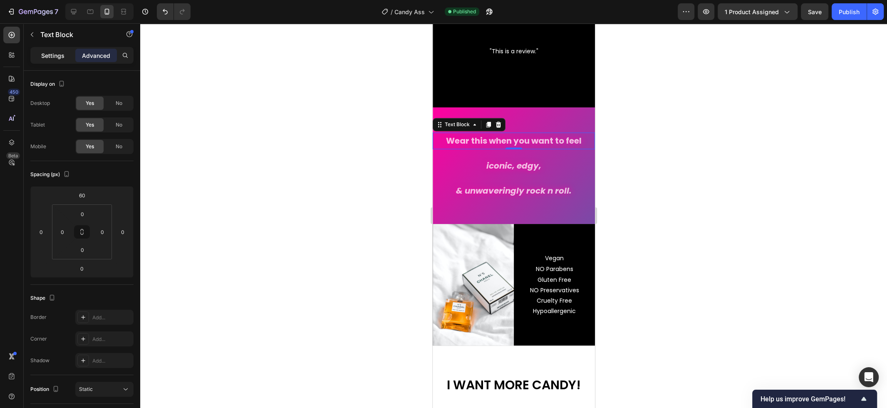
click at [54, 57] on p "Settings" at bounding box center [52, 55] width 23 height 9
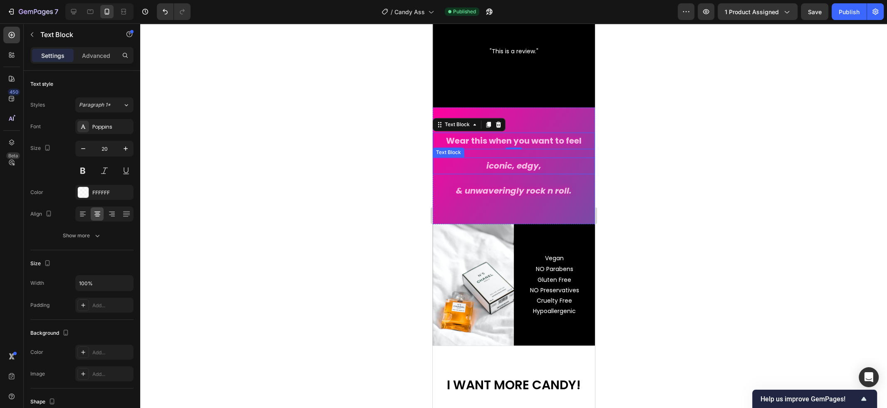
click at [502, 167] on icon "iconic, edgy," at bounding box center [513, 166] width 55 height 12
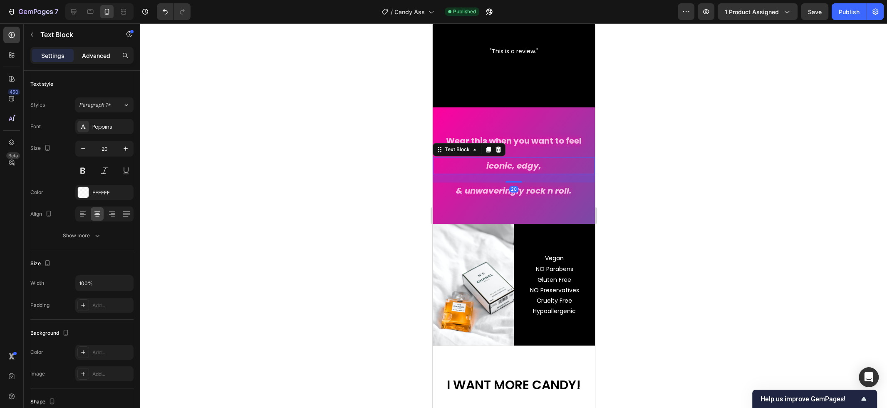
click at [101, 55] on p "Advanced" at bounding box center [96, 55] width 28 height 9
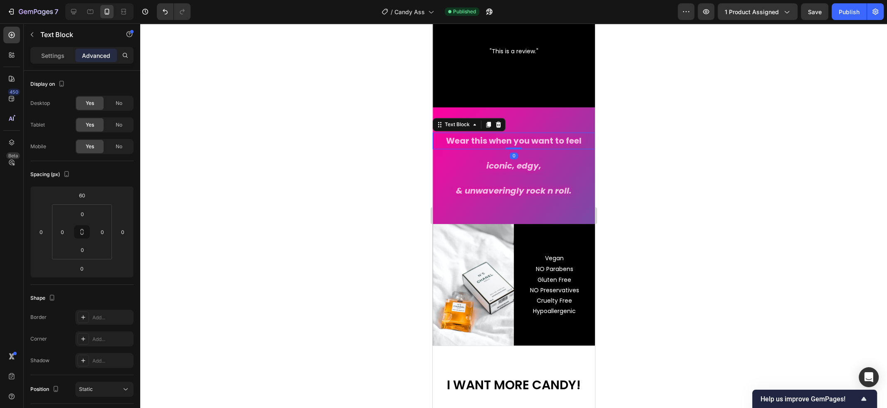
click at [514, 143] on p "Wear this when you want to feel" at bounding box center [513, 140] width 161 height 15
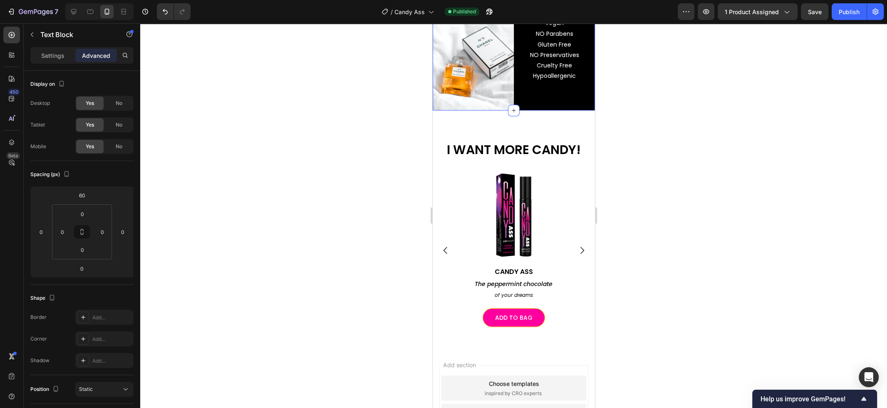
scroll to position [1551, 0]
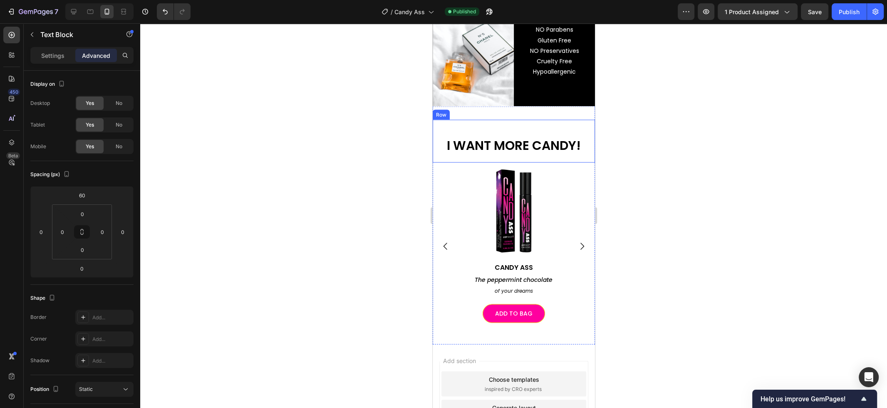
click at [566, 124] on div "I WANT MORE CANDY! Heading" at bounding box center [513, 140] width 162 height 43
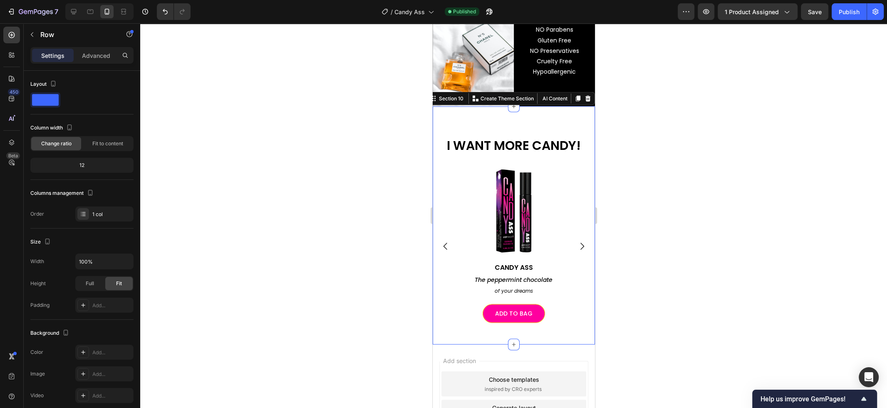
click at [568, 112] on div "I WANT MORE CANDY! Heading Row Image CANDY ASS Heading The peppermint chocolate…" at bounding box center [513, 225] width 162 height 238
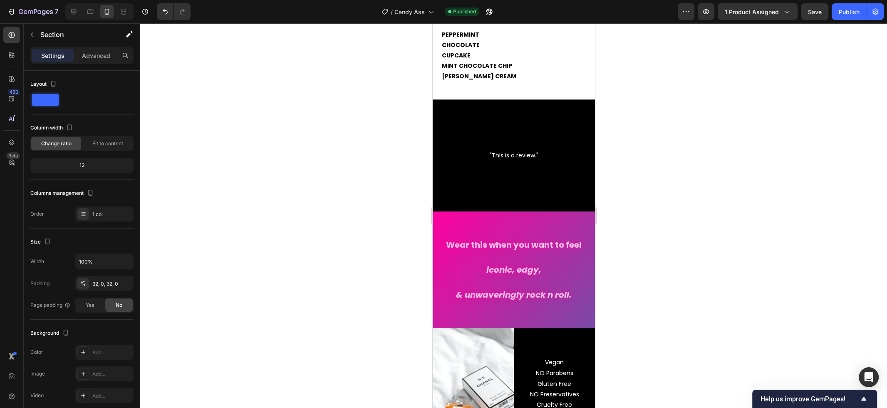
scroll to position [1207, 0]
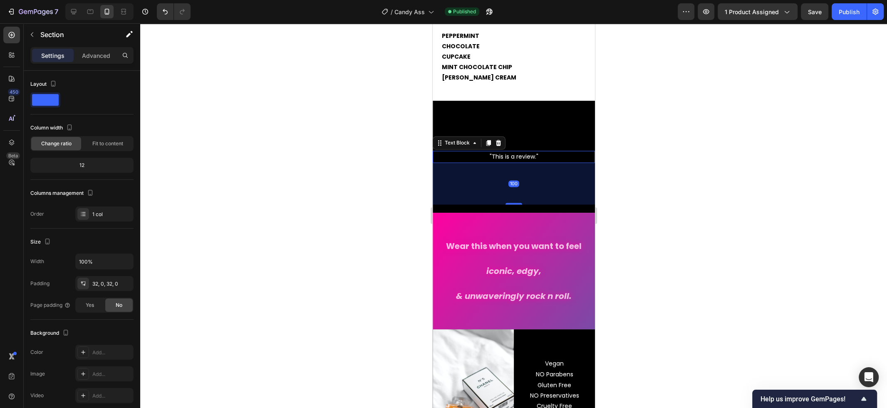
click at [527, 155] on p ""This is a review."" at bounding box center [513, 156] width 161 height 10
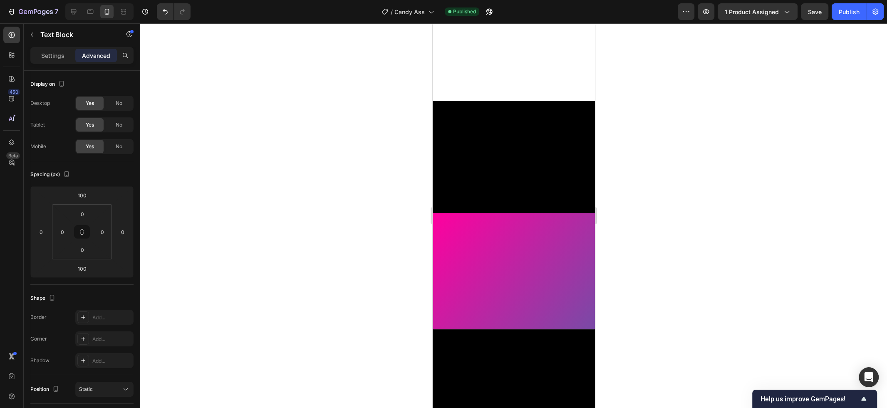
scroll to position [0, 0]
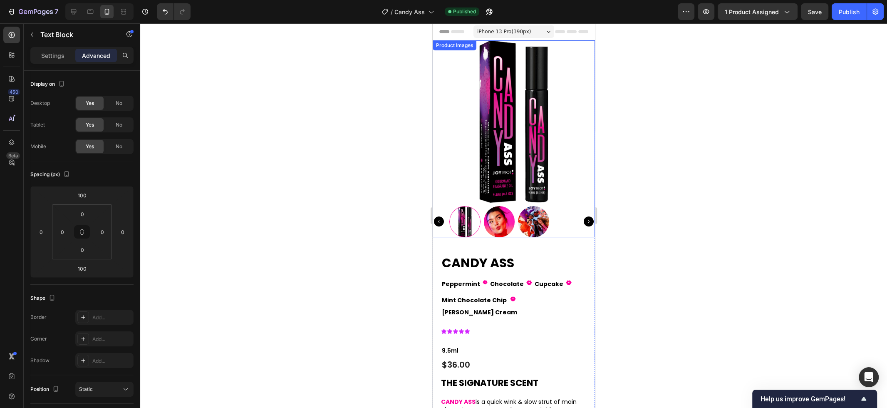
click at [512, 213] on img at bounding box center [498, 221] width 31 height 31
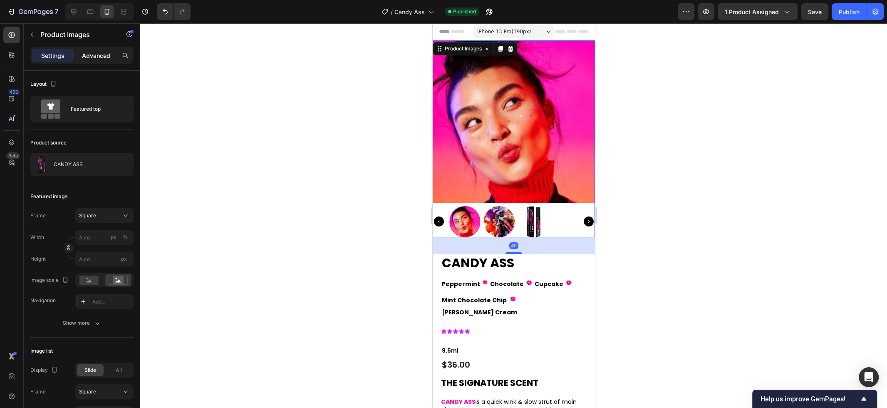
click at [104, 56] on p "Advanced" at bounding box center [96, 55] width 28 height 9
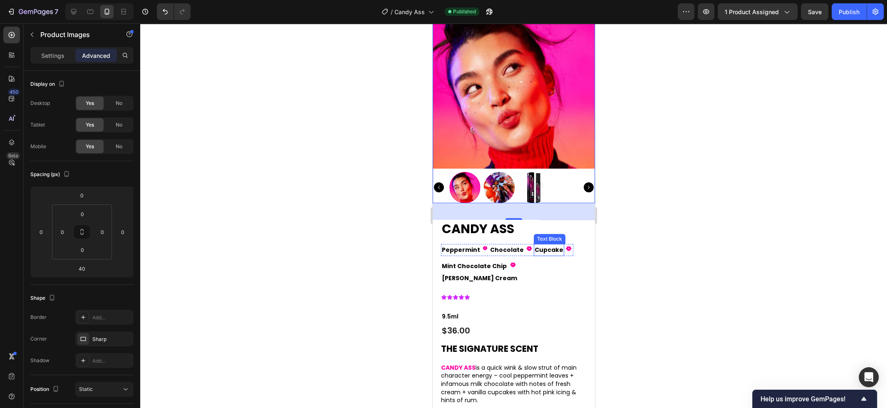
scroll to position [36, 0]
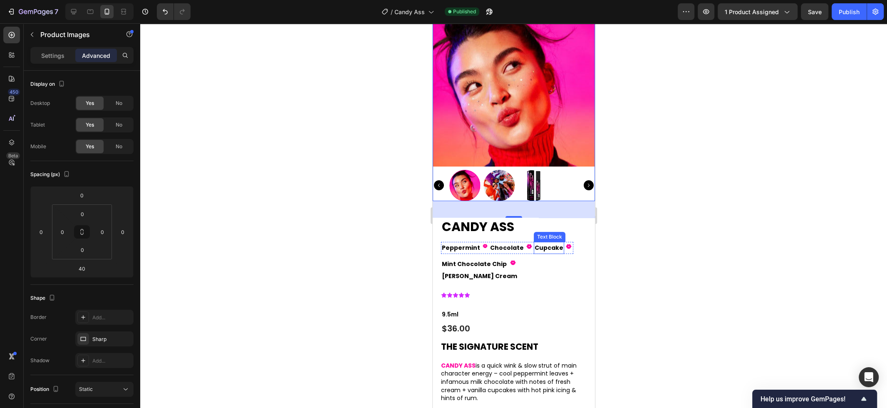
click at [547, 247] on p "Cupcake" at bounding box center [548, 247] width 29 height 10
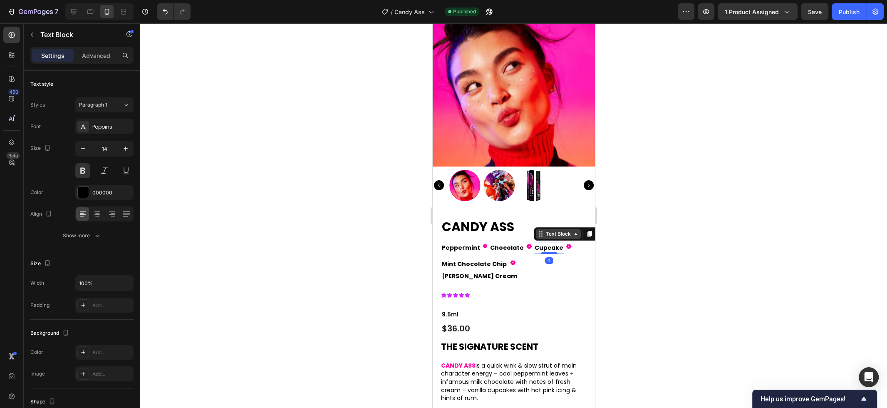
click at [553, 236] on div "Text Block" at bounding box center [558, 233] width 28 height 7
click at [548, 218] on div "Icon List" at bounding box center [548, 219] width 23 height 5
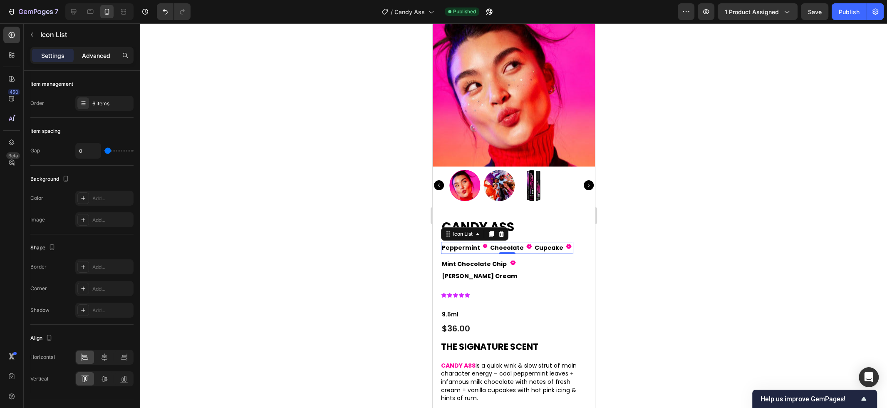
click at [89, 57] on p "Advanced" at bounding box center [96, 55] width 28 height 9
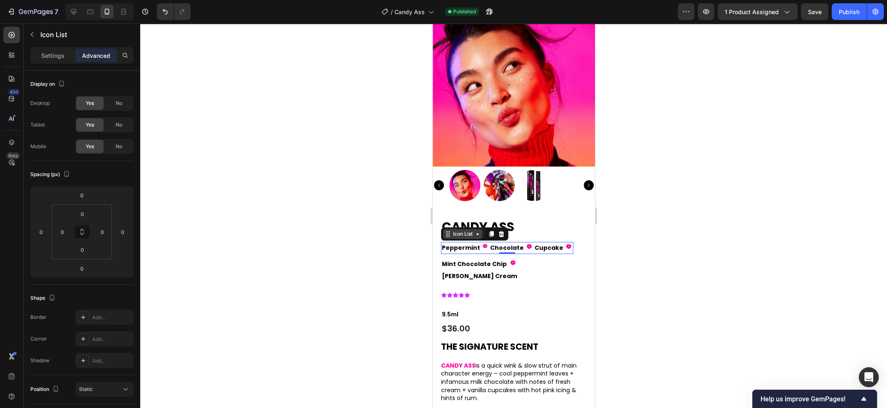
click at [466, 238] on div "Icon List" at bounding box center [463, 234] width 40 height 10
click at [462, 222] on div "Row 1 col" at bounding box center [457, 219] width 32 height 13
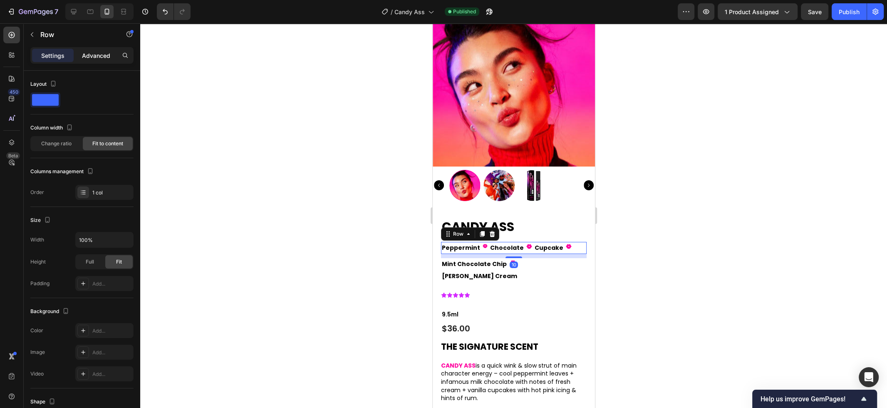
click at [94, 54] on p "Advanced" at bounding box center [96, 55] width 28 height 9
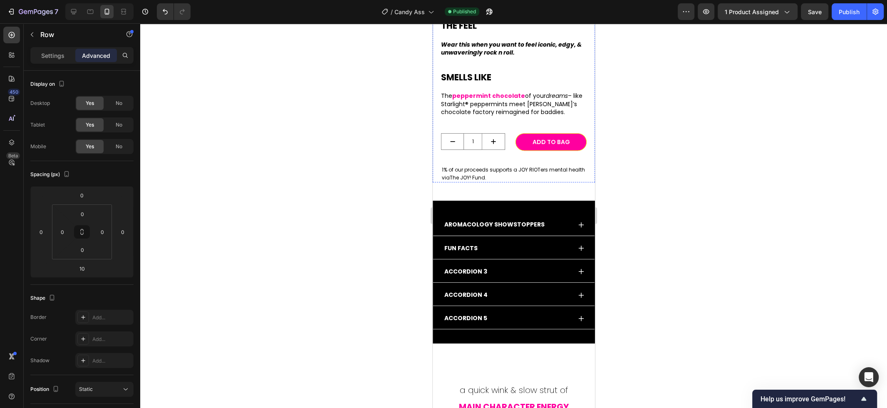
scroll to position [435, 0]
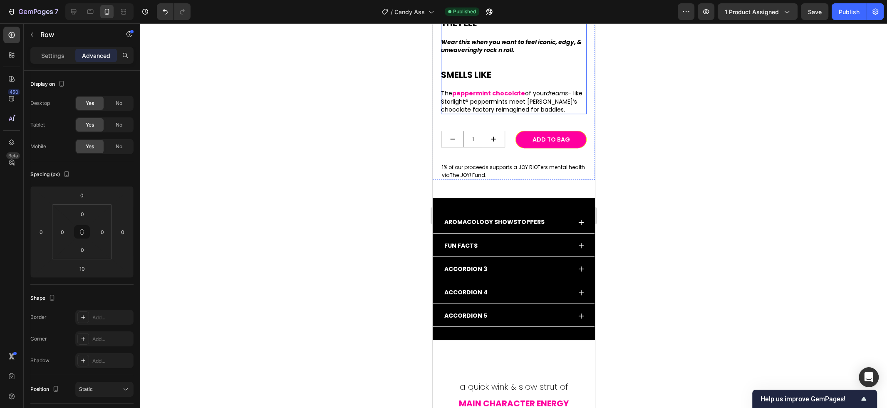
click at [499, 96] on p "The peppermint chocolate of your dreams – like Starlight® peppermints meet Will…" at bounding box center [513, 101] width 146 height 25
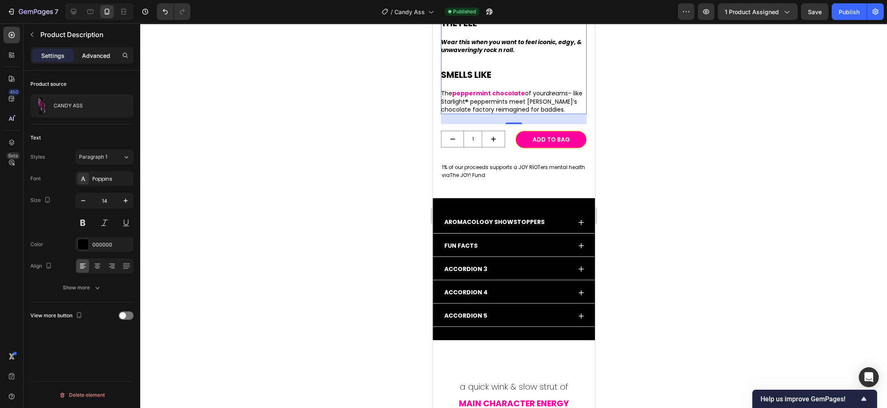
click at [104, 56] on p "Advanced" at bounding box center [96, 55] width 28 height 9
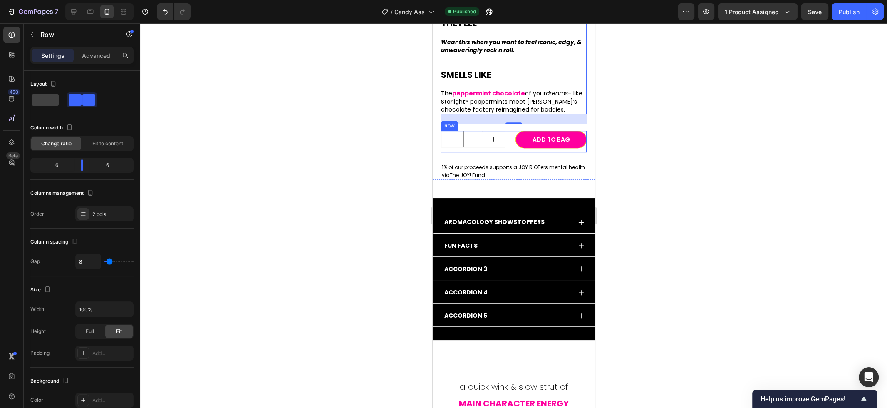
click at [514, 131] on div "1 Product Quantity Add to BAG Add to Cart Row" at bounding box center [513, 142] width 146 height 22
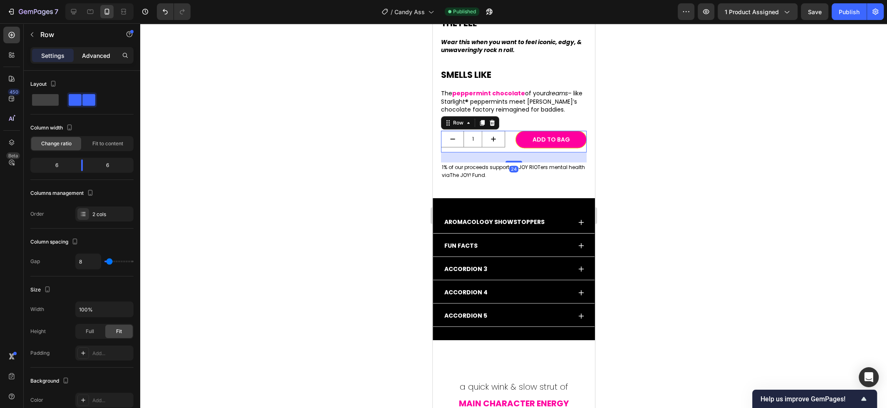
click at [102, 53] on p "Advanced" at bounding box center [96, 55] width 28 height 9
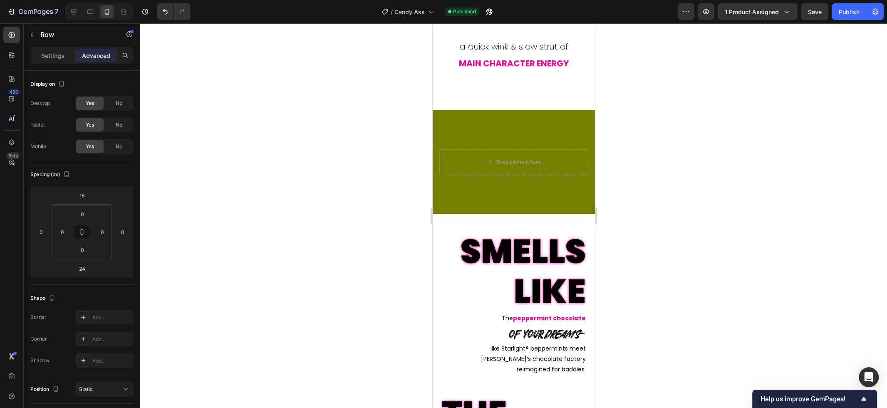
scroll to position [764, 0]
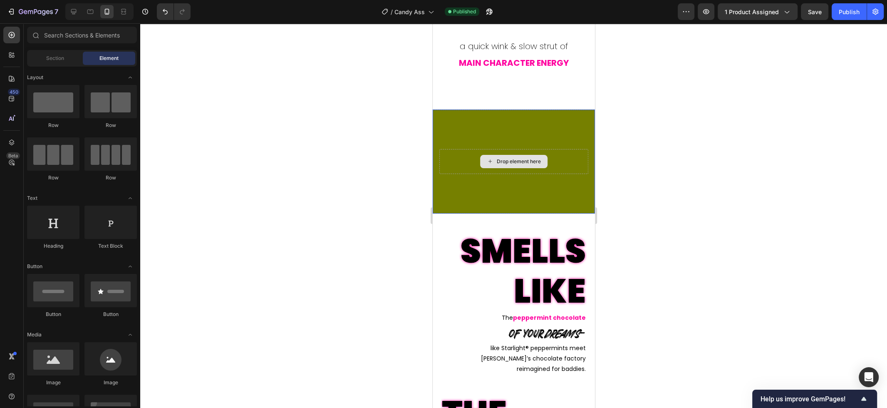
click at [512, 166] on div "Drop element here" at bounding box center [513, 161] width 67 height 13
click at [471, 170] on div "Drop element here" at bounding box center [513, 161] width 149 height 25
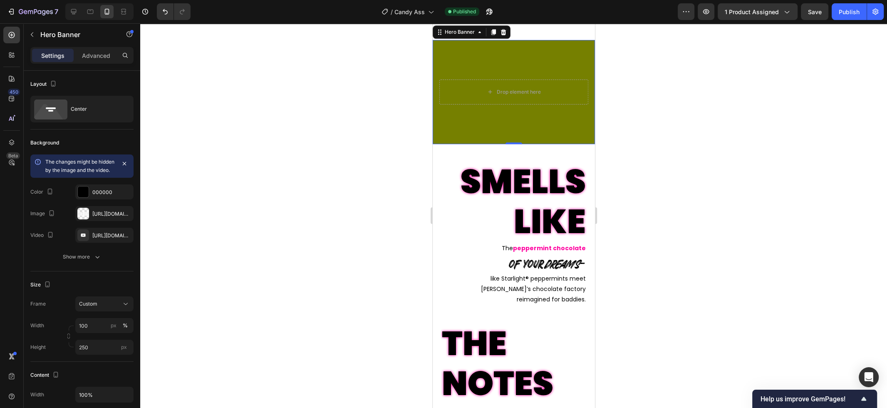
scroll to position [835, 0]
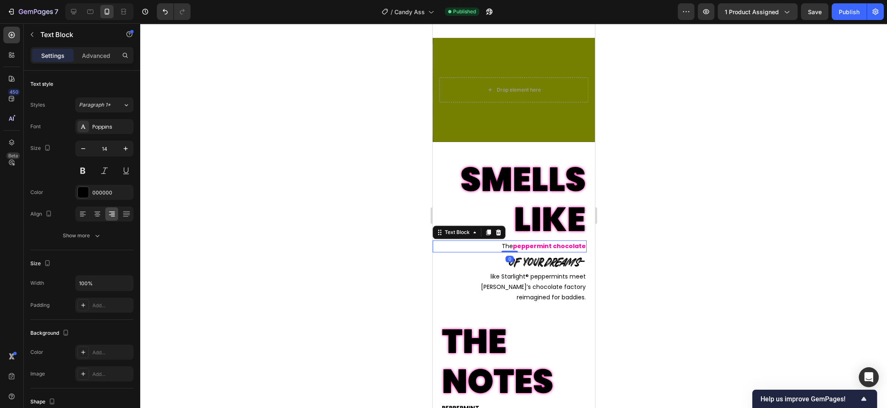
click at [549, 248] on strong "peppermint chocolate" at bounding box center [548, 246] width 73 height 8
click at [550, 283] on p "Willy Wonka’s chocolate factory" at bounding box center [513, 287] width 144 height 10
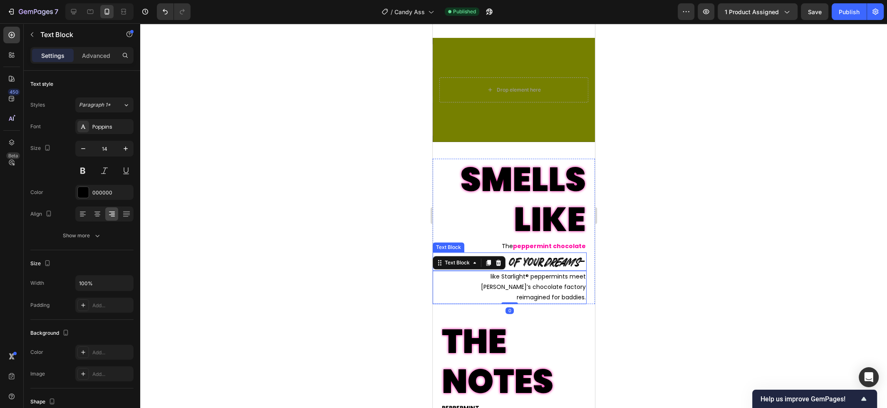
click at [550, 264] on icon "dreams" at bounding box center [561, 261] width 36 height 16
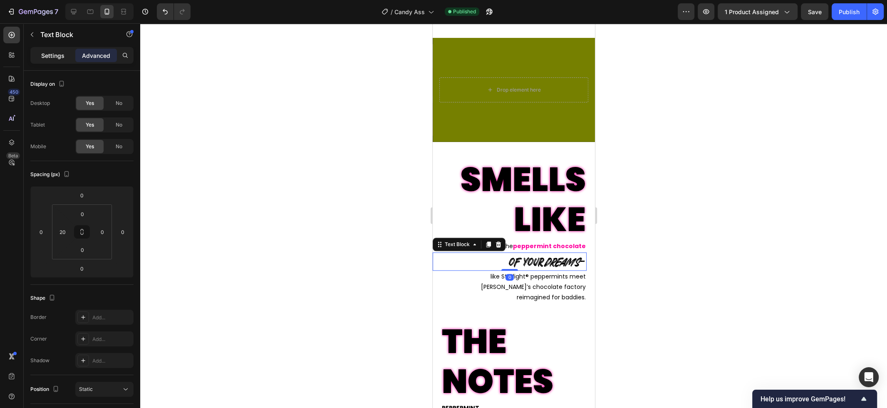
click at [52, 59] on p "Settings" at bounding box center [52, 55] width 23 height 9
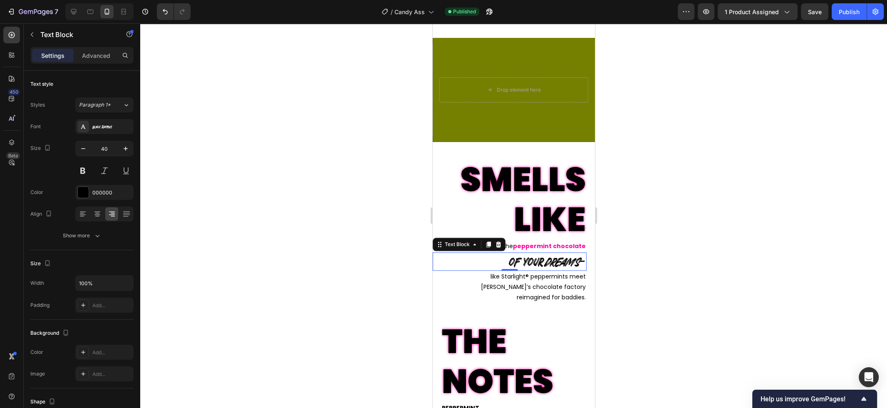
click at [683, 191] on div at bounding box center [513, 215] width 747 height 384
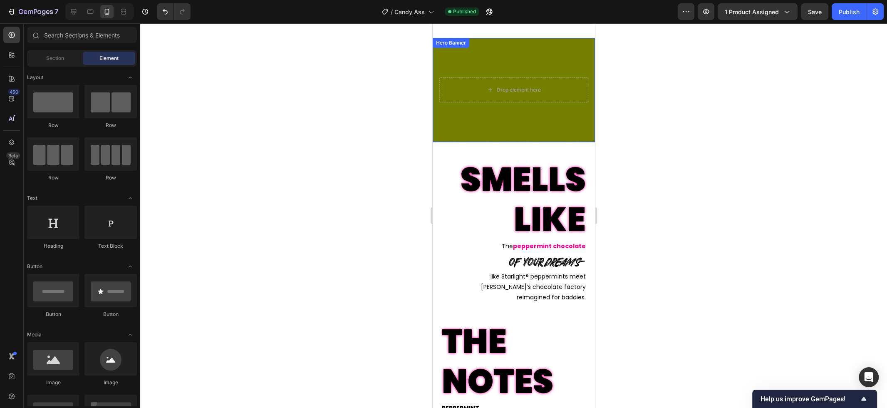
scroll to position [0, 0]
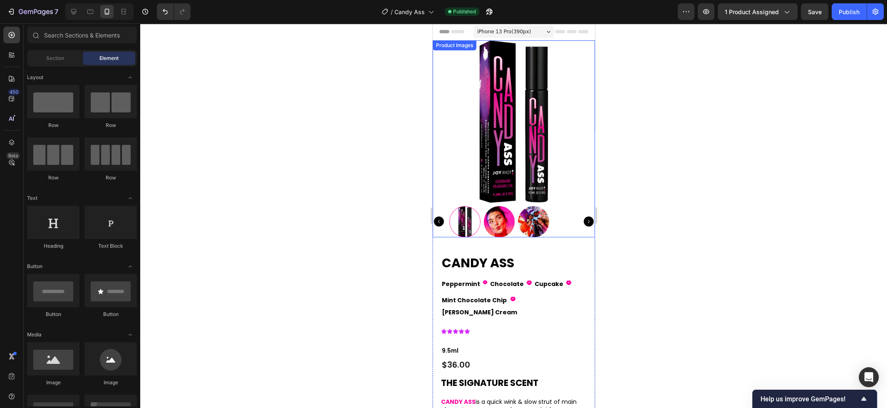
click at [534, 121] on img at bounding box center [513, 121] width 162 height 162
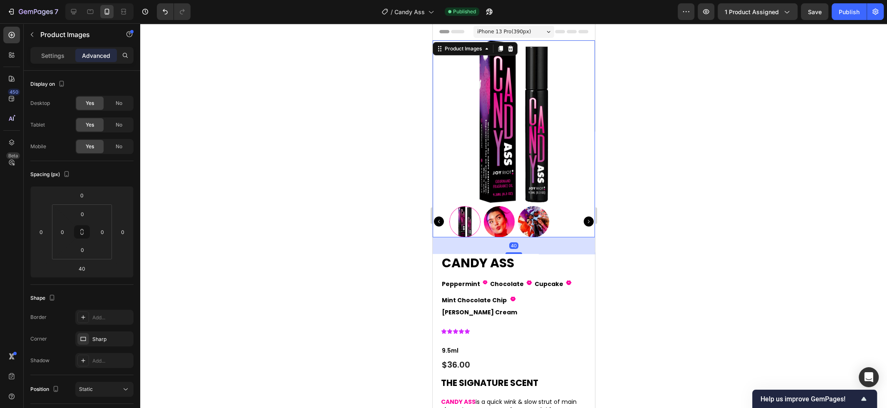
click at [49, 62] on div "Settings Advanced" at bounding box center [81, 55] width 103 height 17
click at [52, 56] on p "Settings" at bounding box center [52, 55] width 23 height 9
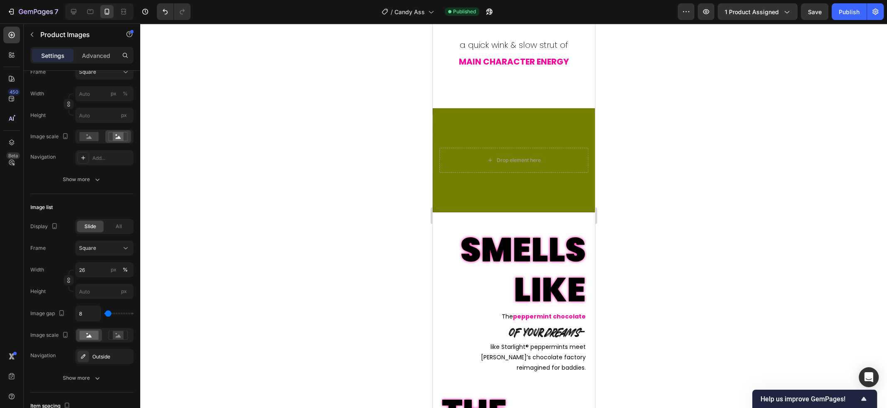
scroll to position [774, 0]
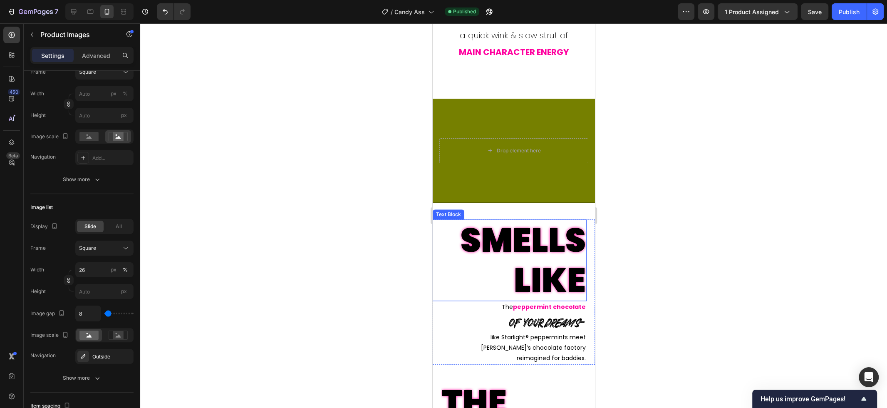
click at [512, 261] on p "SMELLS LIKE" at bounding box center [509, 260] width 152 height 80
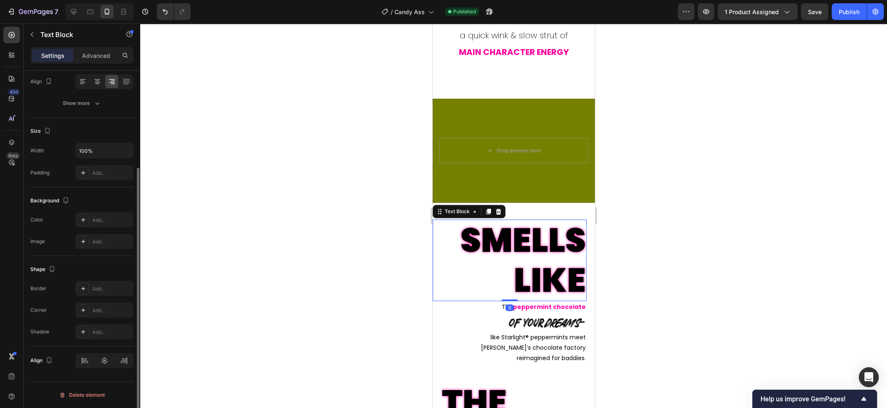
scroll to position [0, 0]
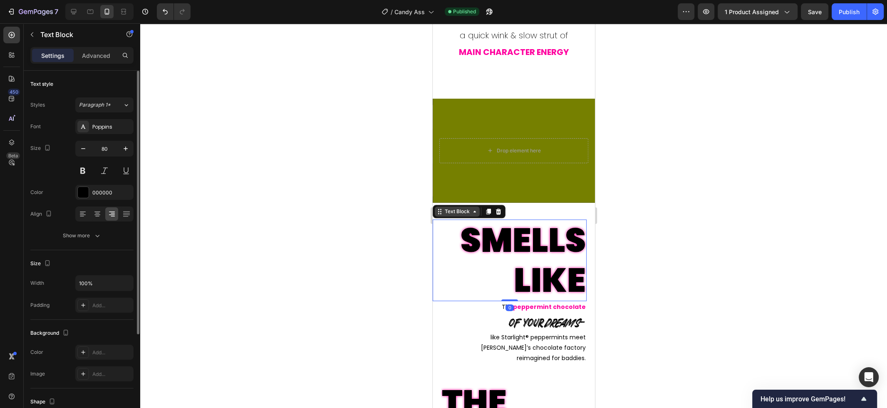
click at [469, 209] on div "Text Block" at bounding box center [457, 211] width 28 height 7
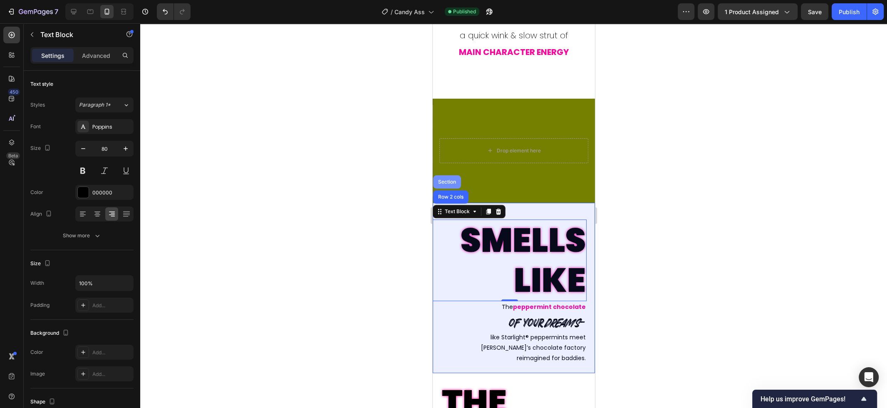
click at [450, 182] on div "Section" at bounding box center [446, 181] width 21 height 5
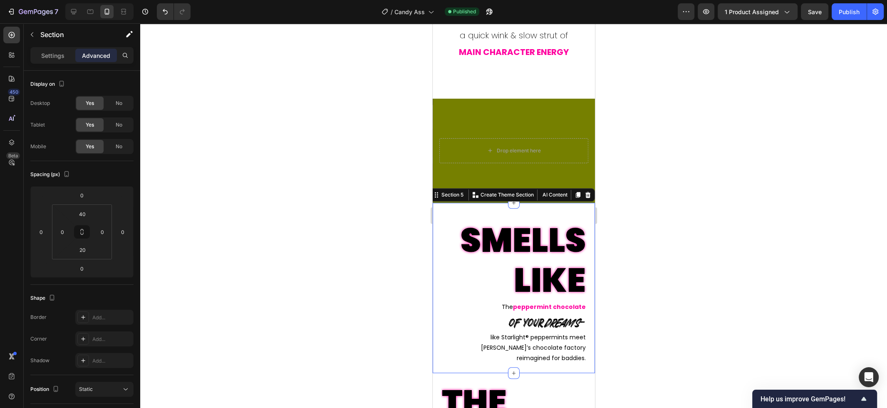
click at [537, 213] on div "SMELLS LIKE Text Block The peppermint chocolate Text Block of your dreams – Tex…" at bounding box center [513, 288] width 162 height 170
click at [529, 240] on p "SMELLS LIKE" at bounding box center [509, 260] width 152 height 80
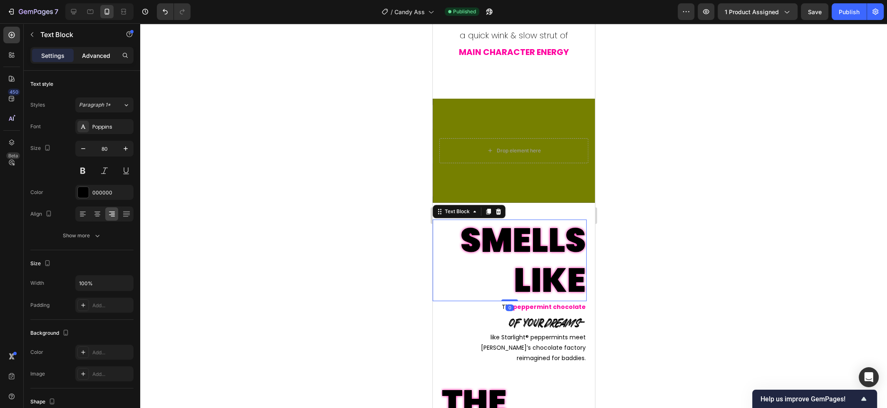
click at [105, 54] on p "Advanced" at bounding box center [96, 55] width 28 height 9
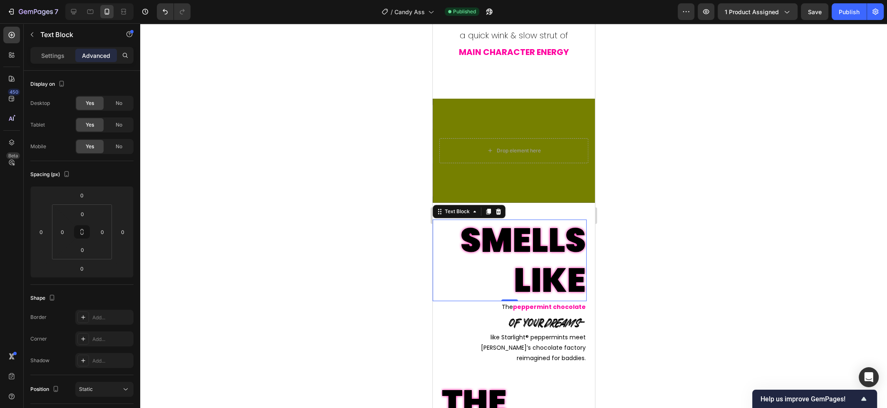
click at [673, 211] on div at bounding box center [513, 215] width 747 height 384
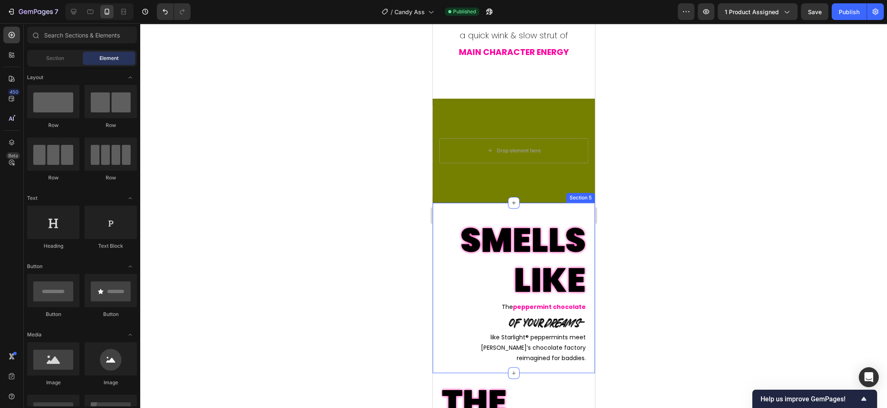
click at [544, 208] on div "SMELLS LIKE Text Block The peppermint chocolate Text Block of your dreams – Tex…" at bounding box center [513, 288] width 162 height 170
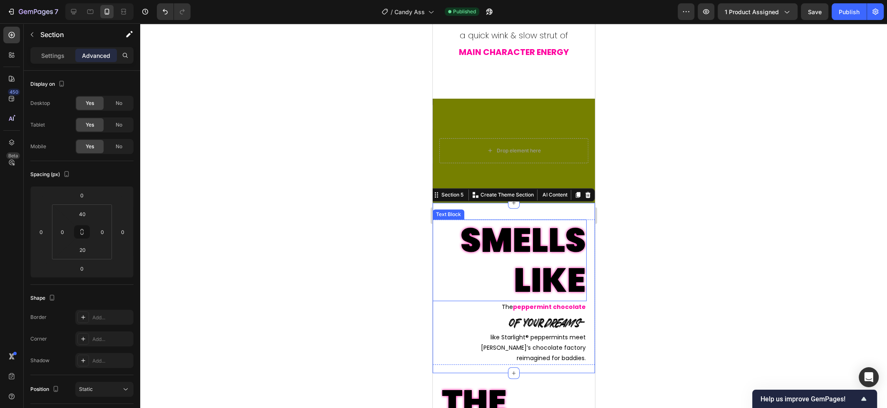
click at [542, 230] on p "SMELLS LIKE" at bounding box center [509, 260] width 152 height 80
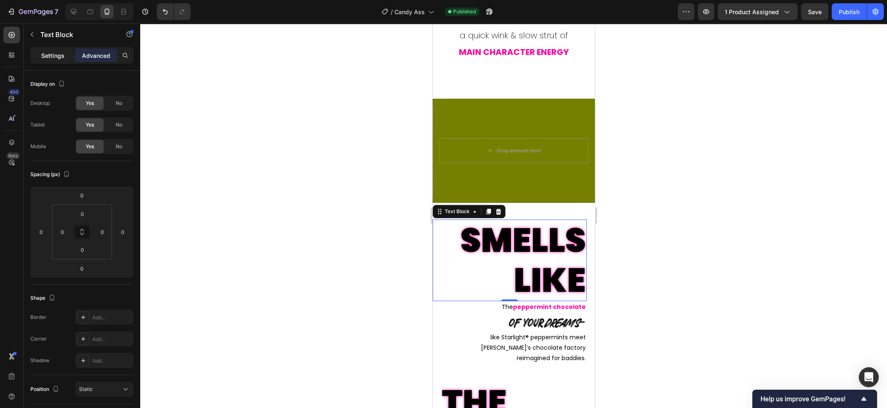
click at [53, 54] on p "Settings" at bounding box center [52, 55] width 23 height 9
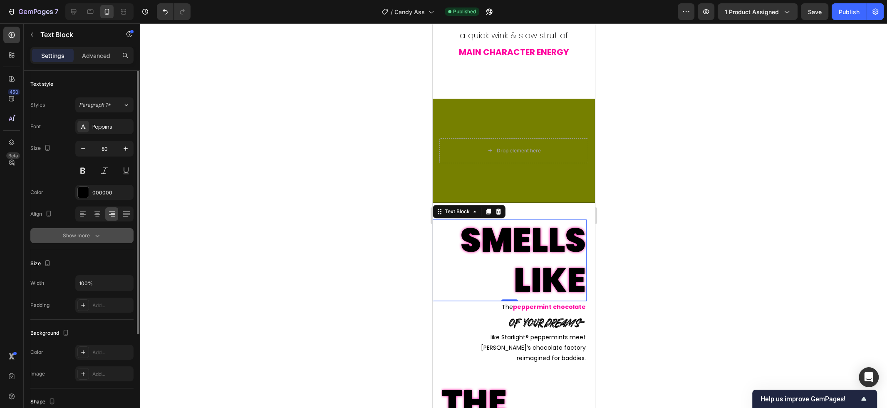
click at [88, 235] on div "Show more" at bounding box center [82, 235] width 39 height 8
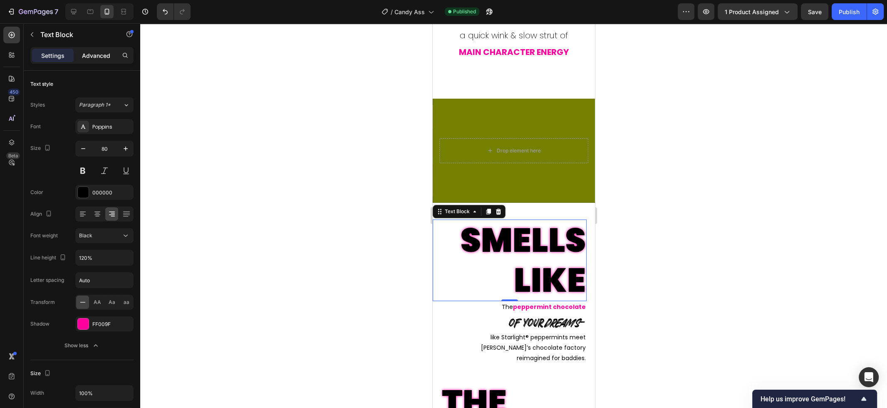
click at [103, 49] on div "Advanced" at bounding box center [96, 55] width 42 height 13
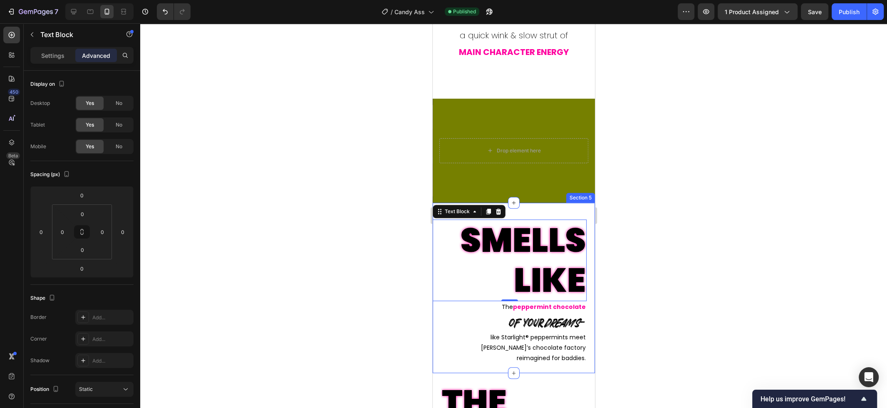
click at [528, 213] on div "SMELLS LIKE Text Block 0 The peppermint chocolate Text Block of your dreams – T…" at bounding box center [513, 288] width 162 height 170
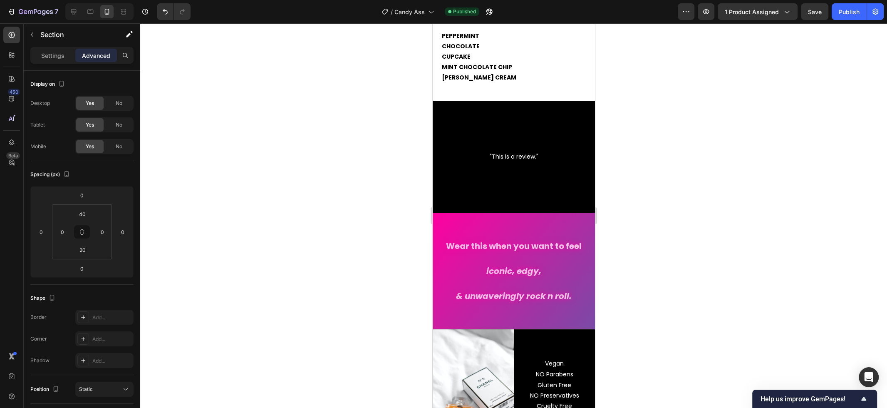
scroll to position [1201, 0]
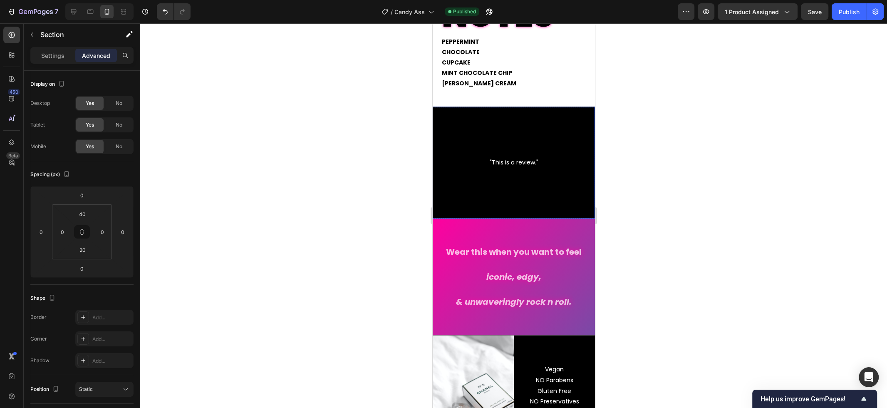
click at [553, 197] on div ""This is a review." Text Block" at bounding box center [513, 162] width 162 height 95
click at [518, 185] on div ""This is a review." Text Block" at bounding box center [513, 162] width 162 height 95
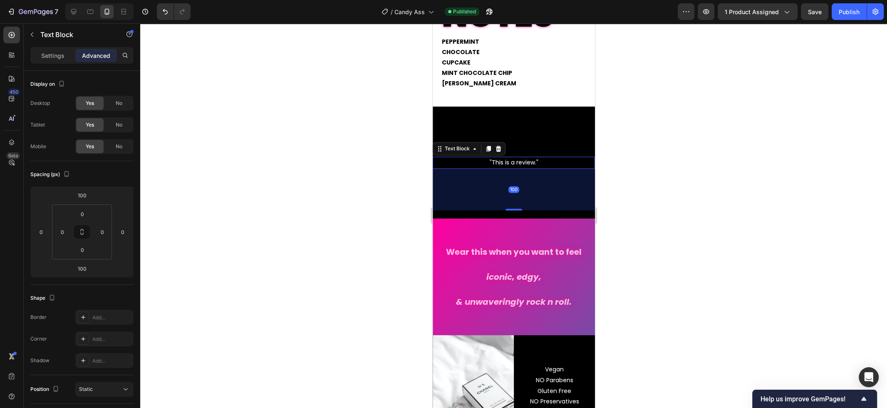
click at [517, 160] on p ""This is a review."" at bounding box center [513, 162] width 161 height 10
click at [516, 225] on div "Wear this when you want to feel Text Block iconic, edgy, Text Block & unwaverin…" at bounding box center [513, 276] width 162 height 116
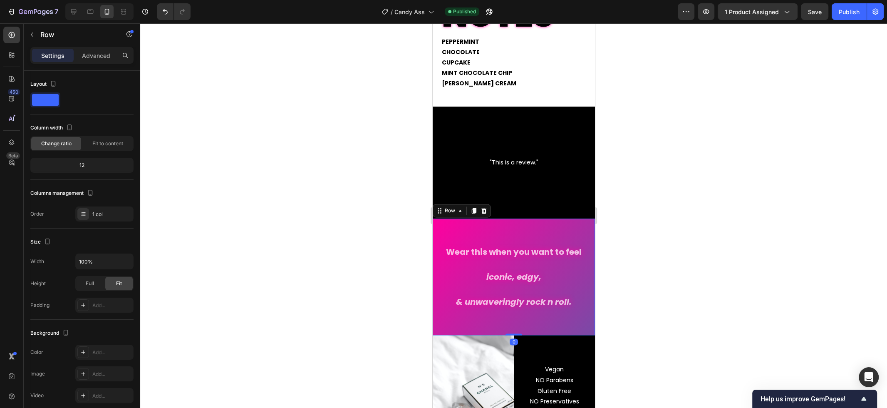
click at [99, 63] on div "Settings Advanced" at bounding box center [81, 55] width 103 height 17
click at [99, 57] on p "Advanced" at bounding box center [96, 55] width 28 height 9
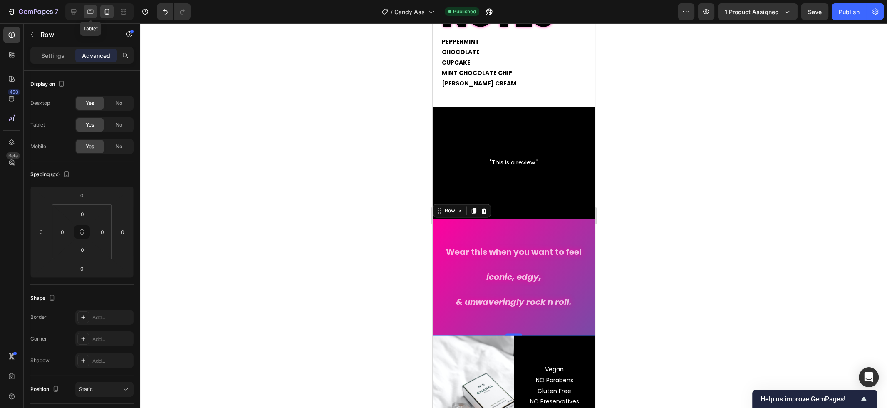
click at [90, 9] on icon at bounding box center [90, 11] width 8 height 8
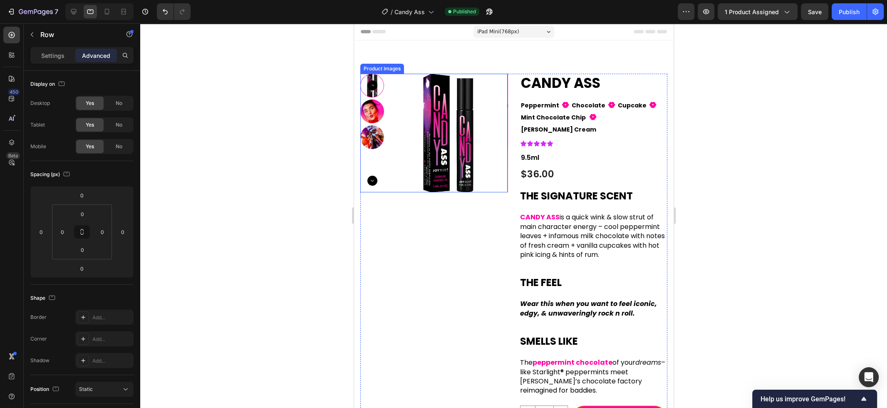
click at [462, 116] on img at bounding box center [447, 133] width 119 height 119
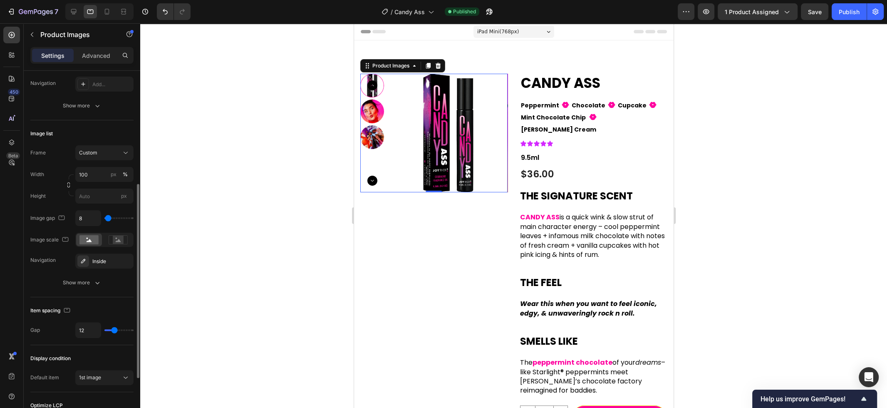
scroll to position [215, 0]
click at [91, 284] on div "Show more" at bounding box center [82, 284] width 39 height 8
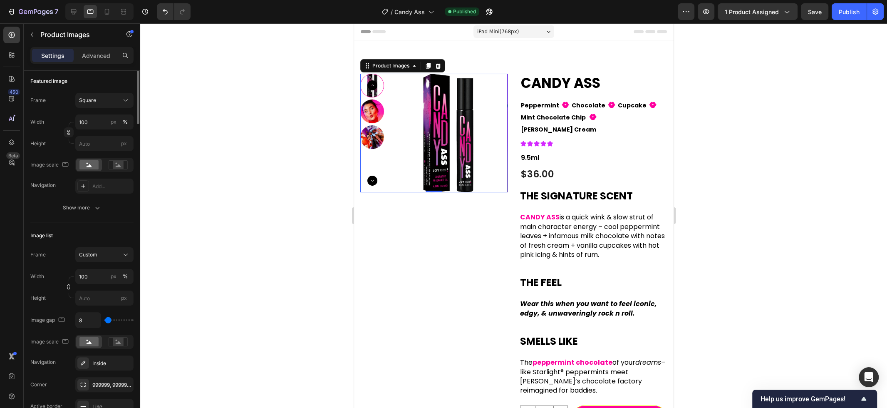
scroll to position [0, 0]
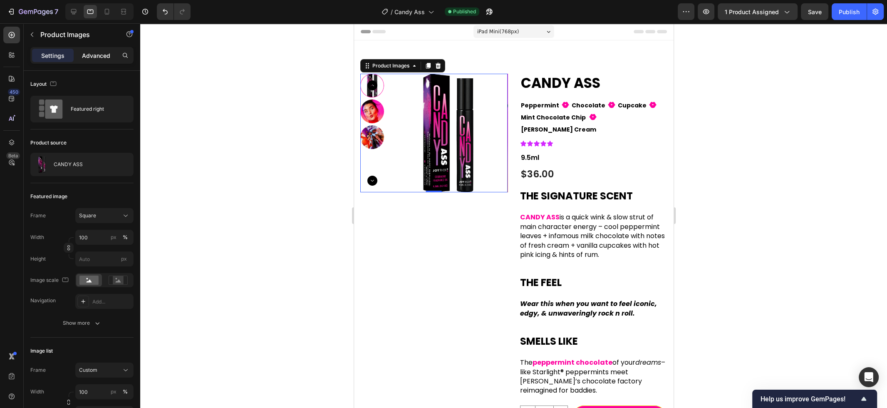
click at [105, 58] on p "Advanced" at bounding box center [96, 55] width 28 height 9
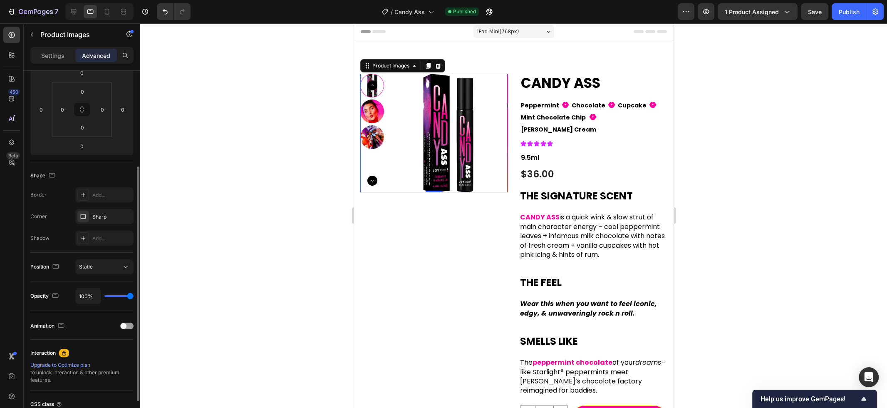
scroll to position [143, 0]
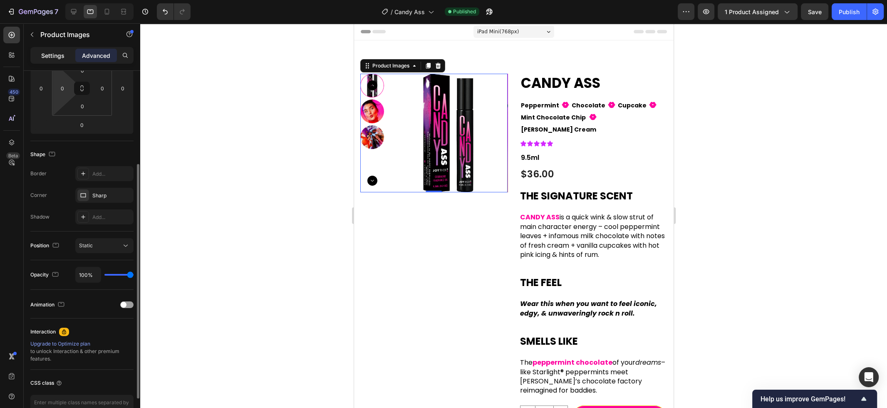
click at [53, 57] on p "Settings" at bounding box center [52, 55] width 23 height 9
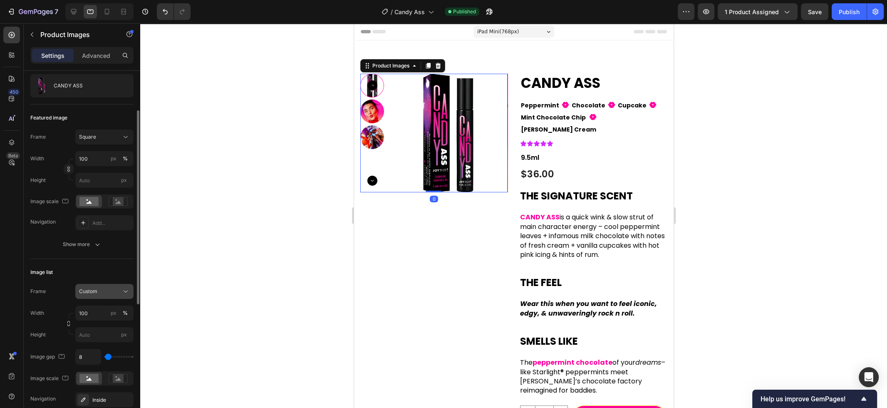
scroll to position [77, 0]
click at [78, 242] on div "Show more" at bounding box center [82, 246] width 39 height 8
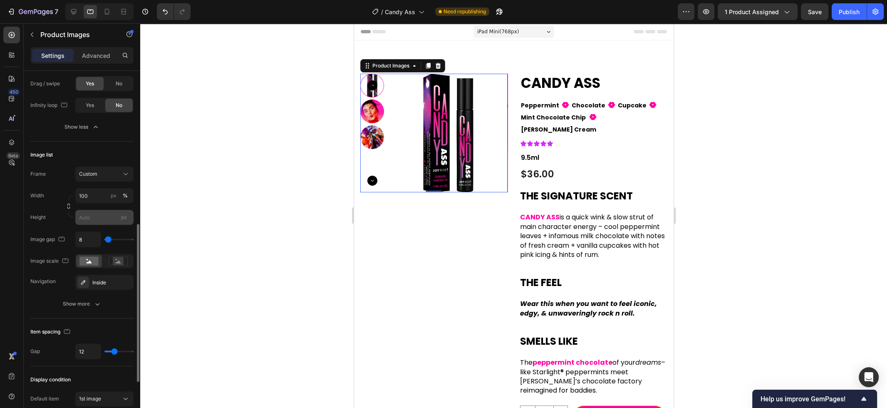
scroll to position [349, 0]
click at [87, 307] on div "Show more" at bounding box center [82, 303] width 39 height 8
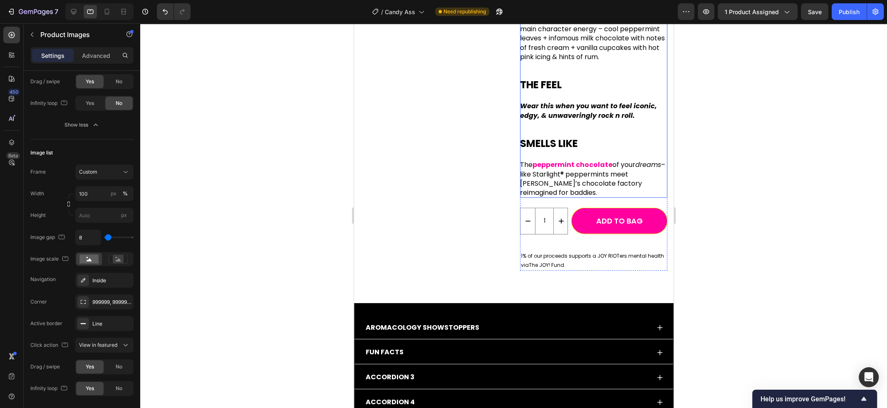
scroll to position [206, 0]
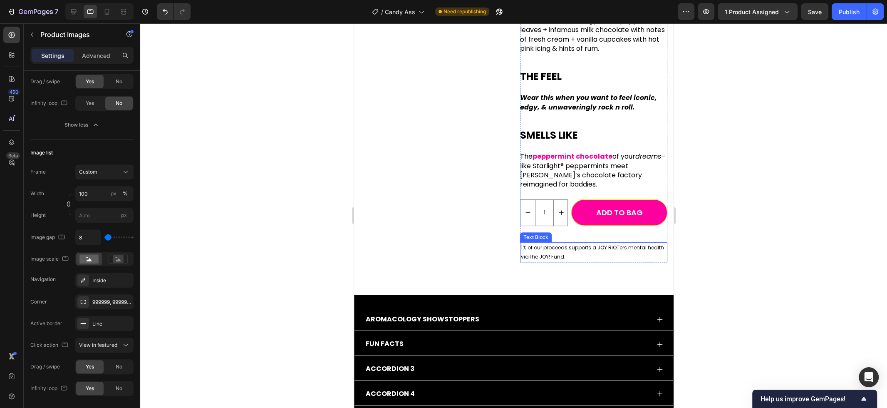
click at [597, 243] on p "1% of our proceeds supports a JOY RIOTers mental health via The JOY! Fund ." at bounding box center [593, 252] width 146 height 18
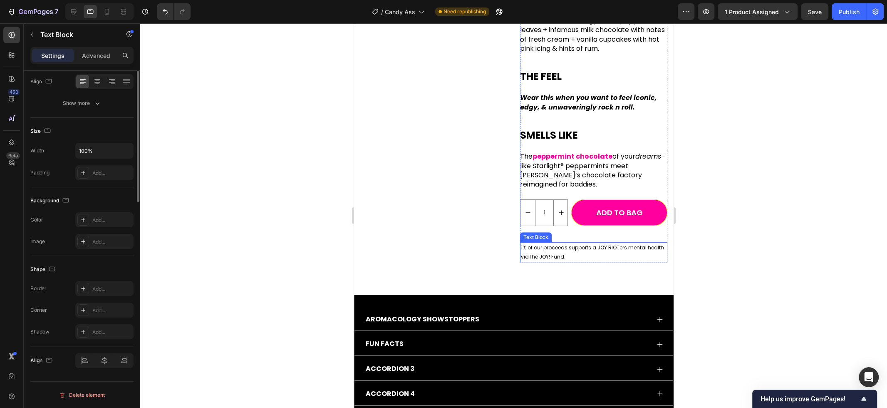
click at [597, 243] on p "1% of our proceeds supports a JOY RIOTers mental health via The JOY! Fund ." at bounding box center [593, 252] width 146 height 18
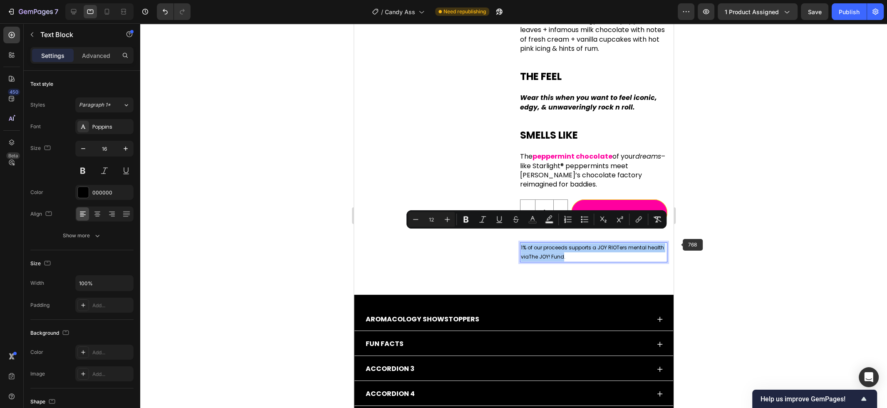
click at [749, 230] on div at bounding box center [513, 215] width 747 height 384
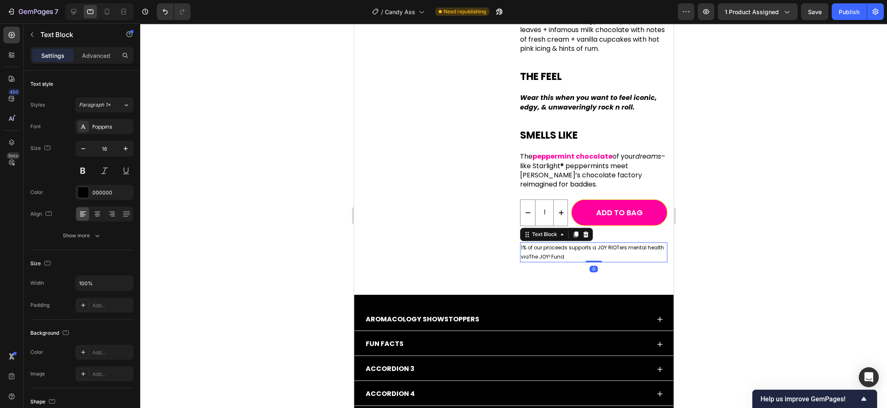
click at [608, 244] on span "1% of our proceeds supports a JOY RIOTers mental health via" at bounding box center [591, 252] width 143 height 16
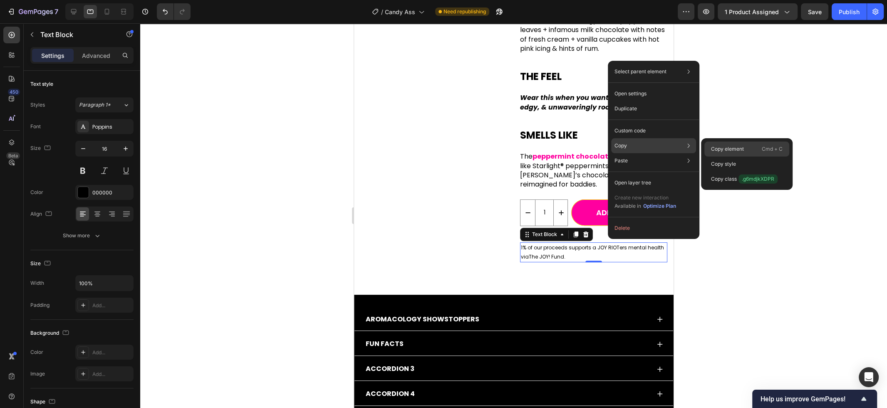
click at [734, 147] on p "Copy element" at bounding box center [727, 148] width 33 height 7
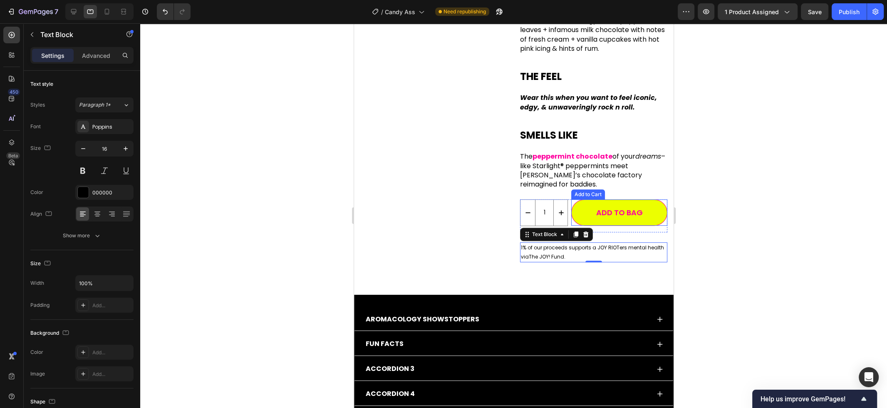
click at [599, 199] on button "Add to BAG" at bounding box center [619, 212] width 96 height 26
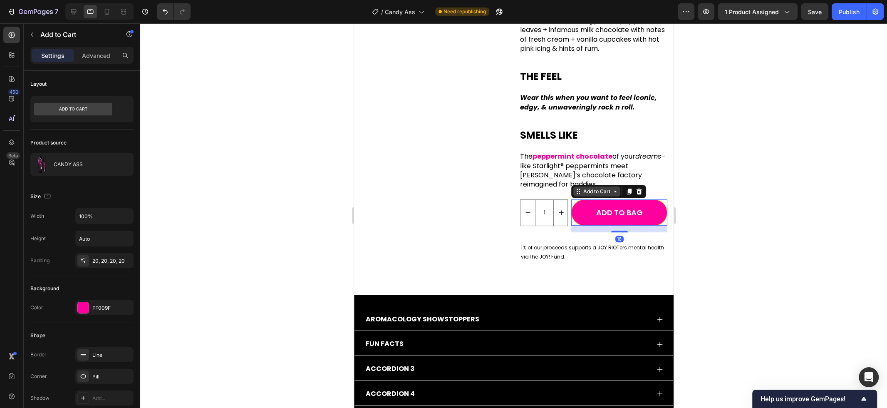
click at [596, 188] on div "Add to Cart" at bounding box center [596, 191] width 30 height 7
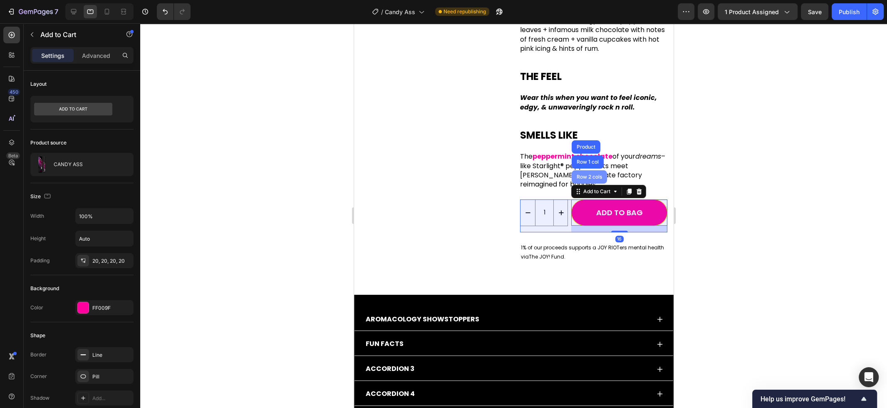
click at [594, 170] on div "Row 2 cols" at bounding box center [588, 176] width 35 height 13
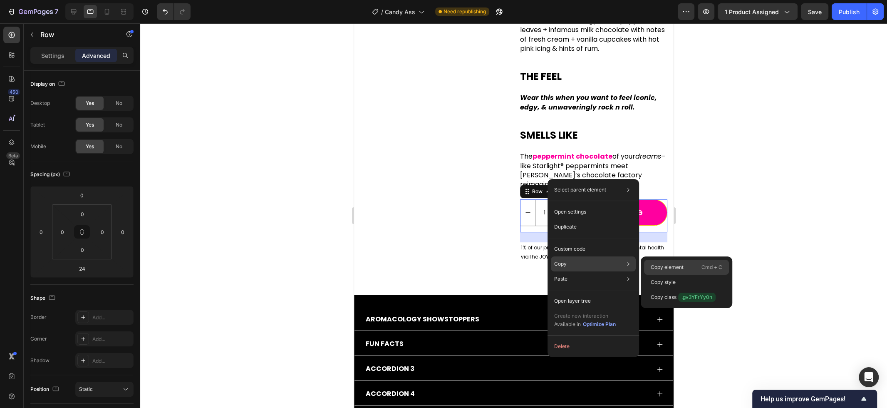
click at [665, 265] on p "Copy element" at bounding box center [666, 266] width 33 height 7
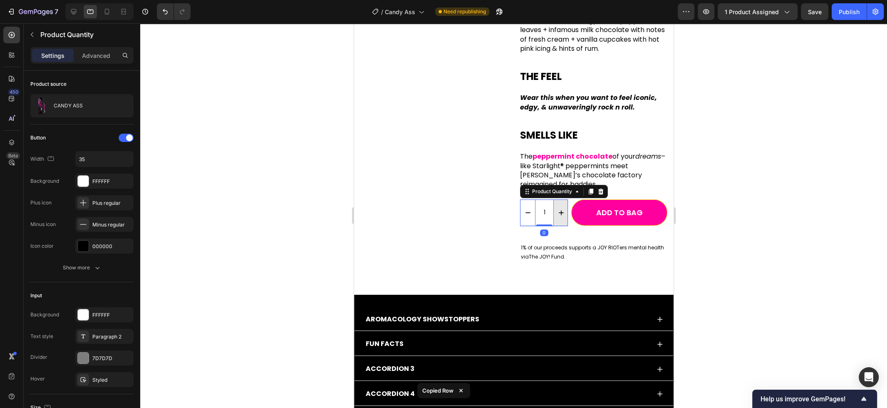
click at [563, 205] on button "increment" at bounding box center [560, 213] width 15 height 26
type input "2"
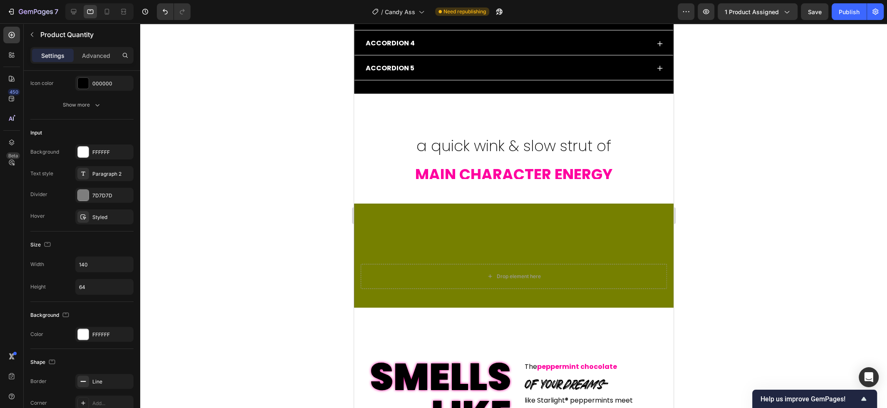
scroll to position [550, 0]
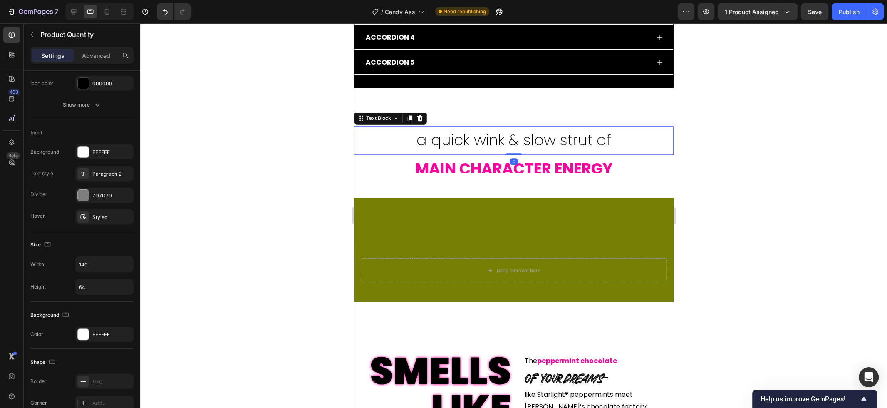
click at [516, 139] on p "a quick wink & slow strut of" at bounding box center [513, 140] width 318 height 27
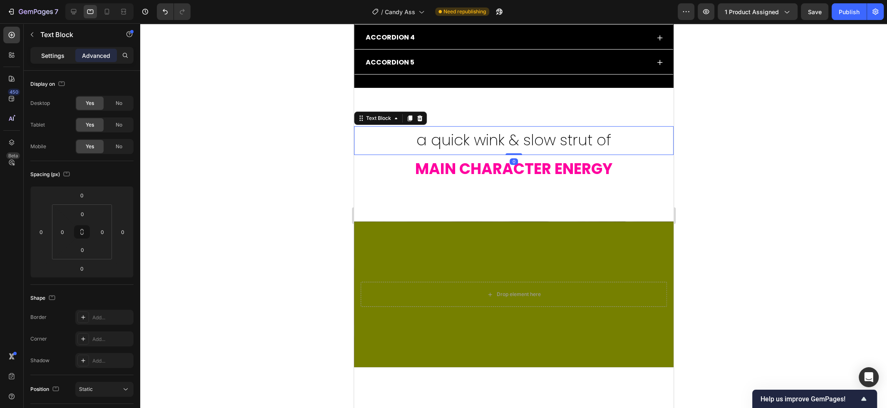
click at [64, 53] on div "Settings" at bounding box center [53, 55] width 42 height 13
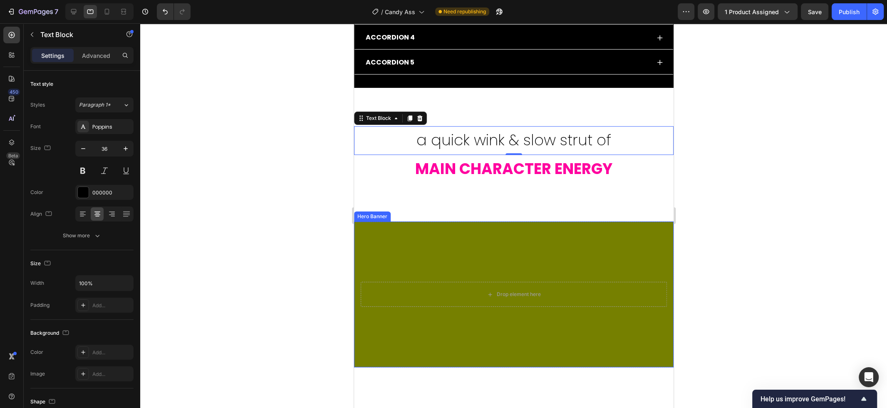
click at [530, 239] on div "Overlay" at bounding box center [513, 294] width 319 height 146
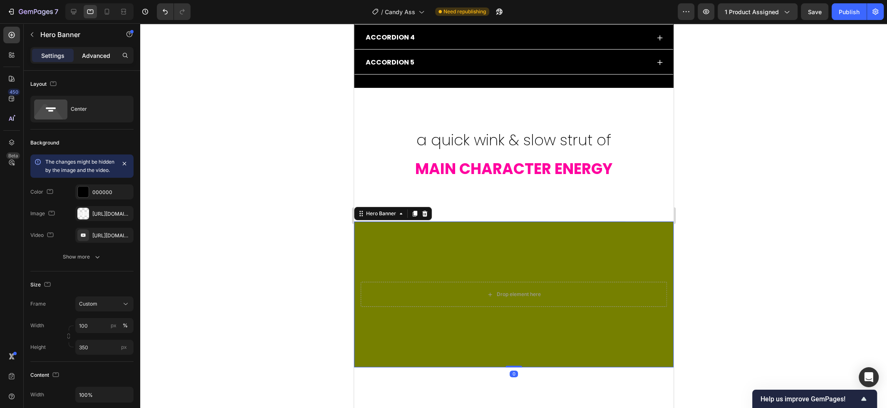
click at [95, 54] on p "Advanced" at bounding box center [96, 55] width 28 height 9
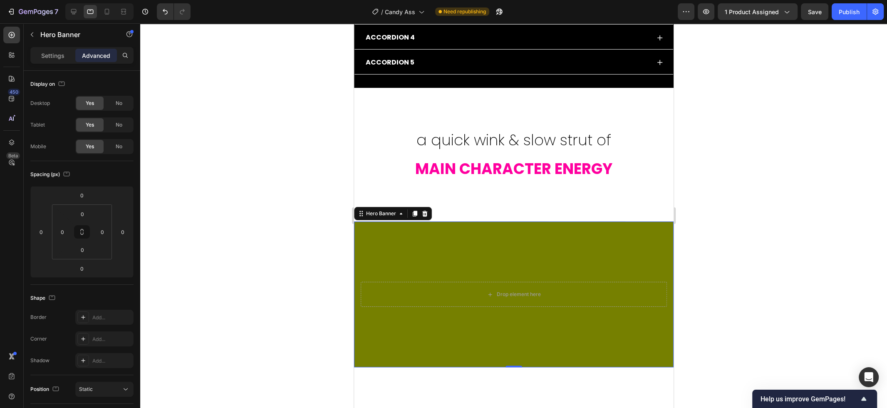
click at [447, 253] on div "Overlay" at bounding box center [513, 294] width 319 height 146
click at [448, 287] on div "Drop element here" at bounding box center [513, 294] width 306 height 25
click at [33, 37] on icon "button" at bounding box center [32, 34] width 7 height 7
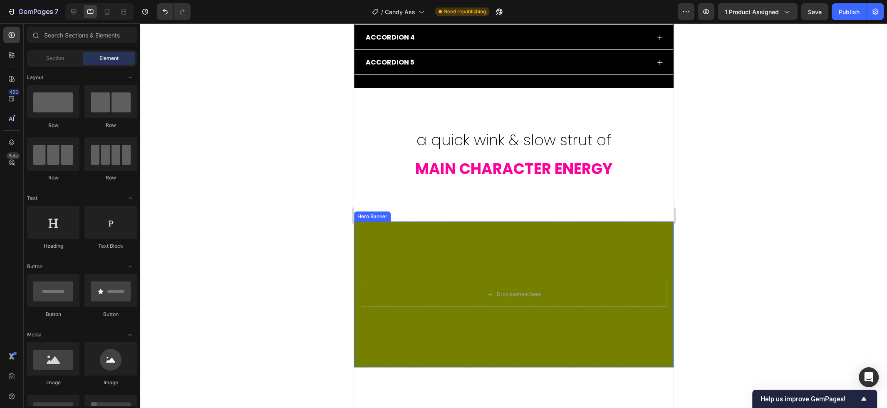
click at [390, 252] on div "Overlay" at bounding box center [513, 294] width 319 height 146
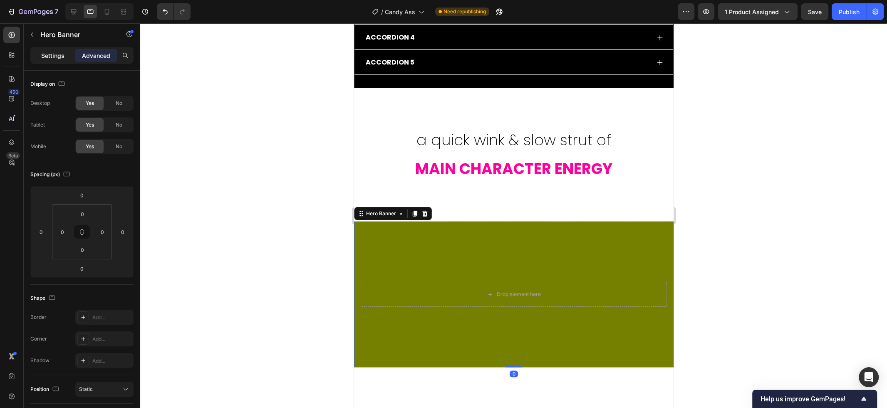
click at [57, 57] on p "Settings" at bounding box center [52, 55] width 23 height 9
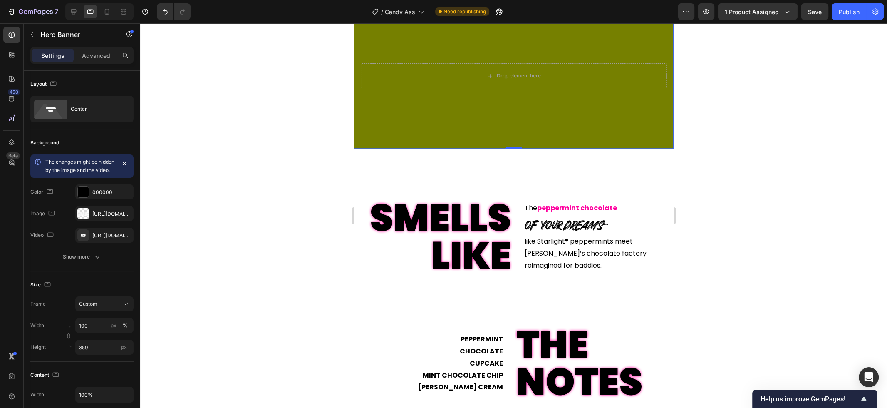
scroll to position [777, 0]
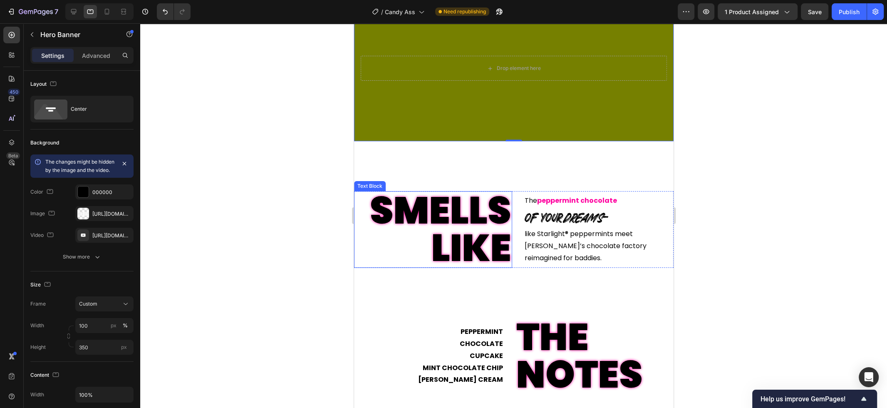
click at [473, 216] on p "SMELLS LIKE" at bounding box center [432, 229] width 156 height 75
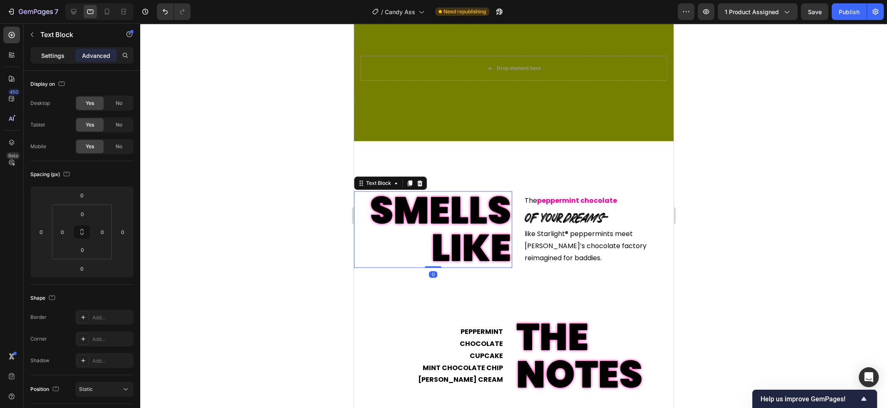
click at [57, 60] on div "Settings" at bounding box center [53, 55] width 42 height 13
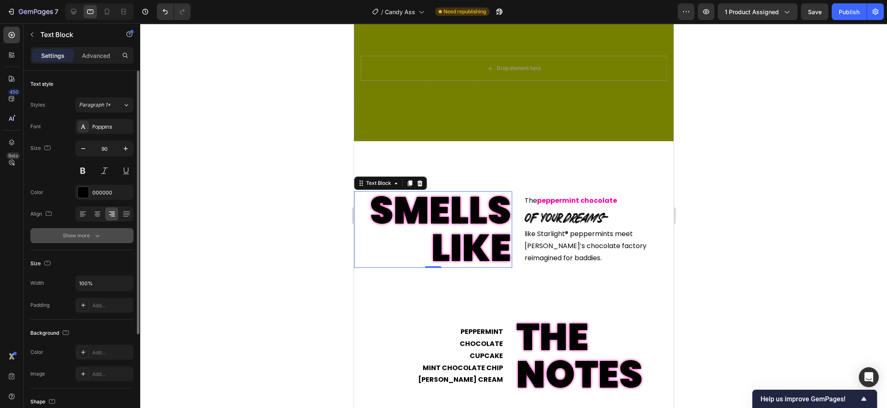
click at [96, 239] on icon "button" at bounding box center [97, 235] width 8 height 8
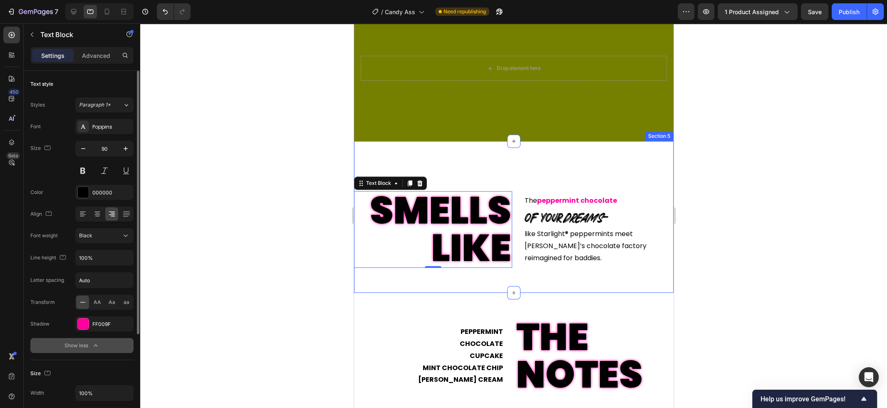
click at [563, 171] on div "SMELLS LIKE Text Block 0 The peppermint chocolate Text Block of your dreams – T…" at bounding box center [513, 216] width 319 height 151
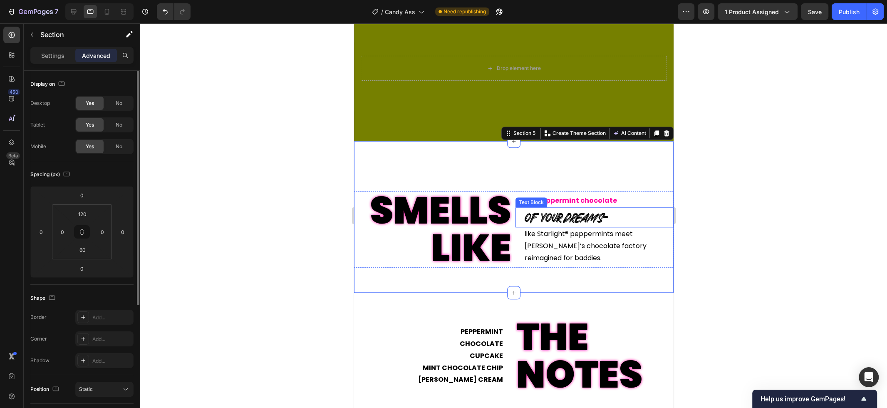
click at [547, 219] on p "of your dreams –" at bounding box center [598, 217] width 148 height 18
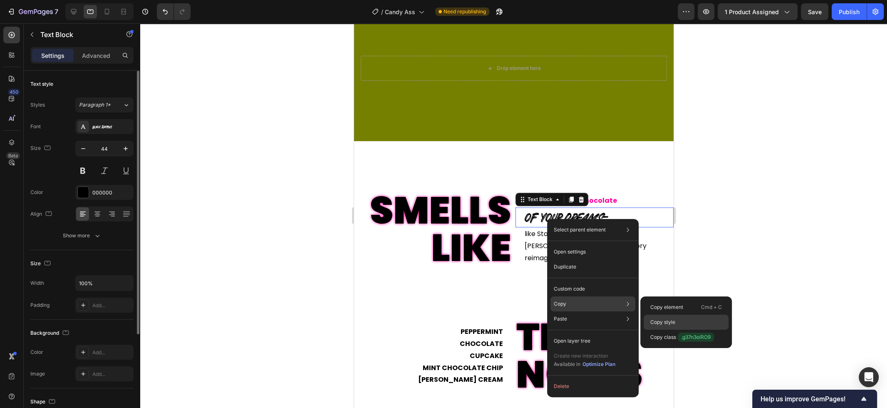
click at [665, 322] on p "Copy style" at bounding box center [662, 321] width 25 height 7
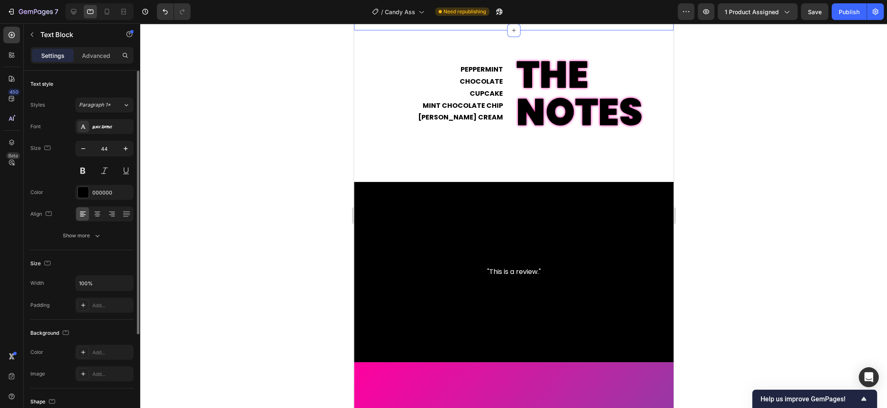
scroll to position [1057, 0]
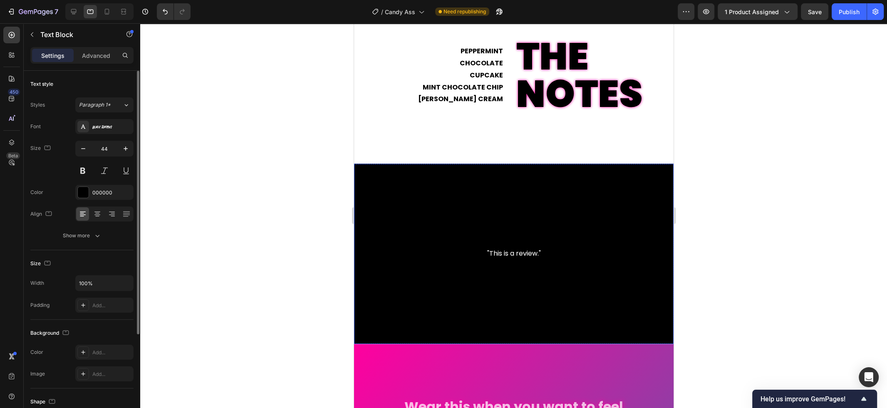
click at [497, 195] on div ""This is a review." Text Block" at bounding box center [513, 253] width 319 height 180
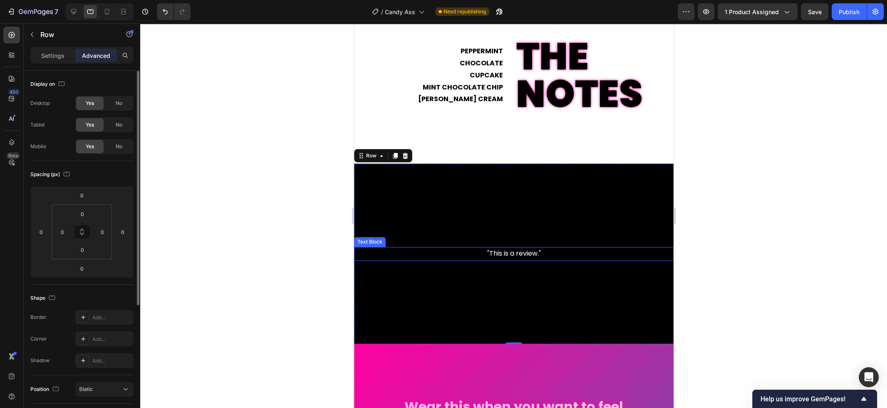
click at [500, 252] on p ""This is a review."" at bounding box center [513, 253] width 318 height 12
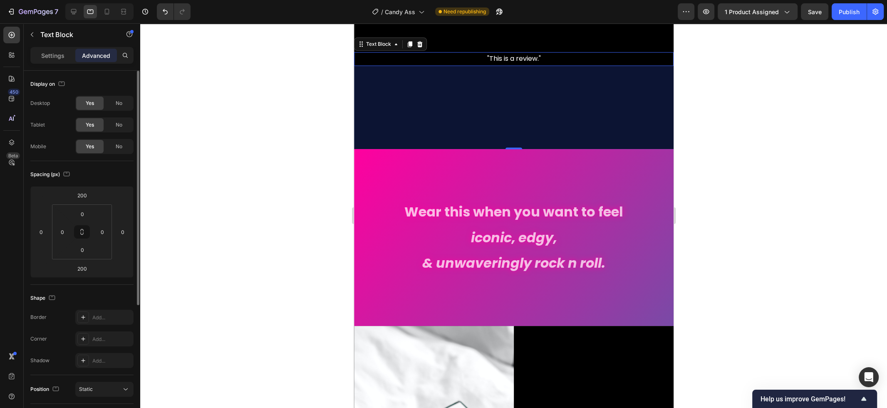
scroll to position [1276, 0]
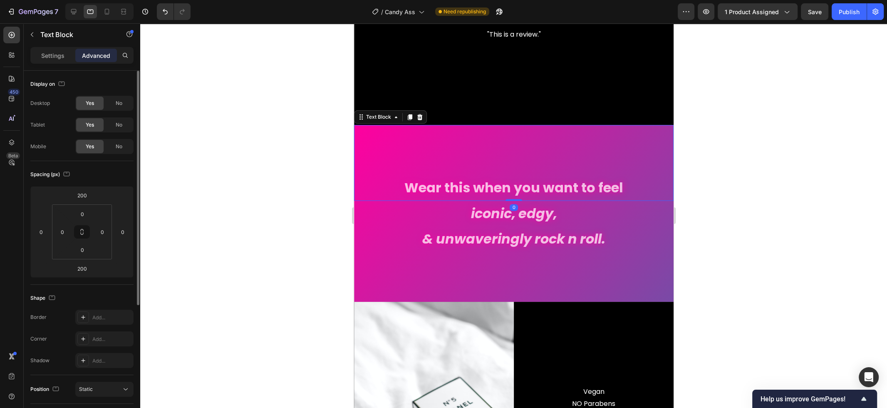
click at [586, 188] on p "Wear this when you want to feel" at bounding box center [513, 188] width 318 height 24
click at [64, 56] on div "Settings" at bounding box center [53, 55] width 42 height 13
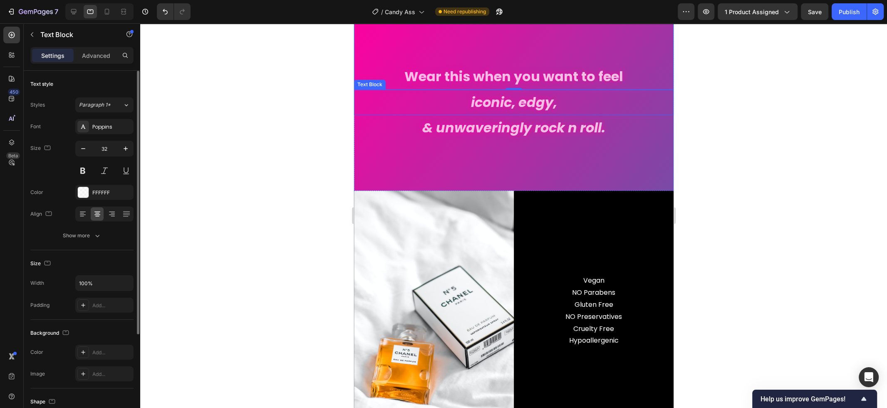
scroll to position [1477, 0]
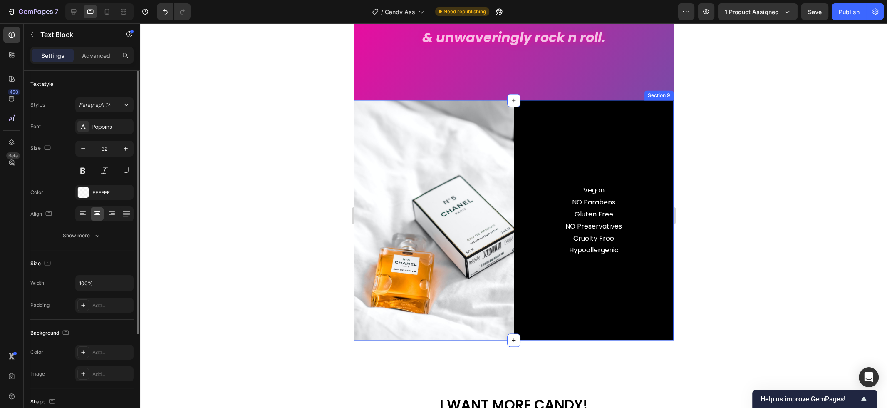
click at [601, 163] on div "Vegan NO Parabens Gluten Free NO Preservatives Cruelty Free Hypoallergenic Text…" at bounding box center [593, 220] width 160 height 240
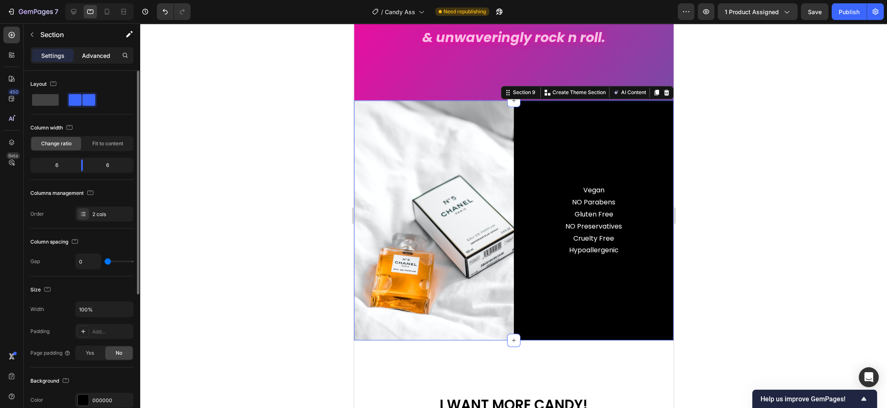
click at [91, 55] on p "Advanced" at bounding box center [96, 55] width 28 height 9
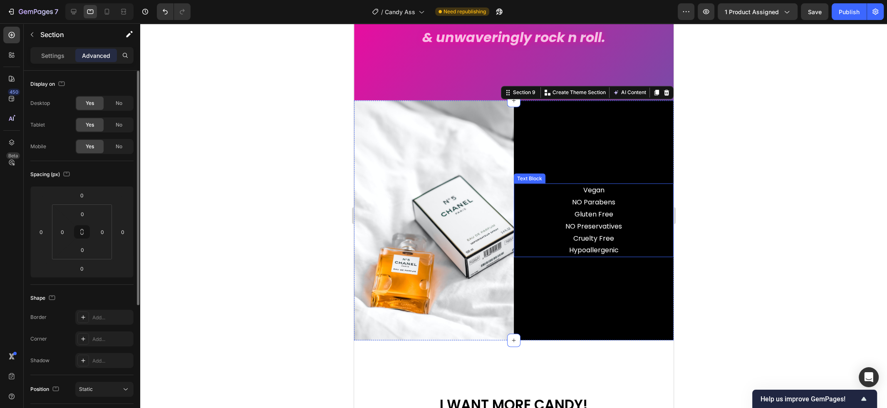
click at [595, 200] on p "NO Parabens" at bounding box center [593, 202] width 158 height 12
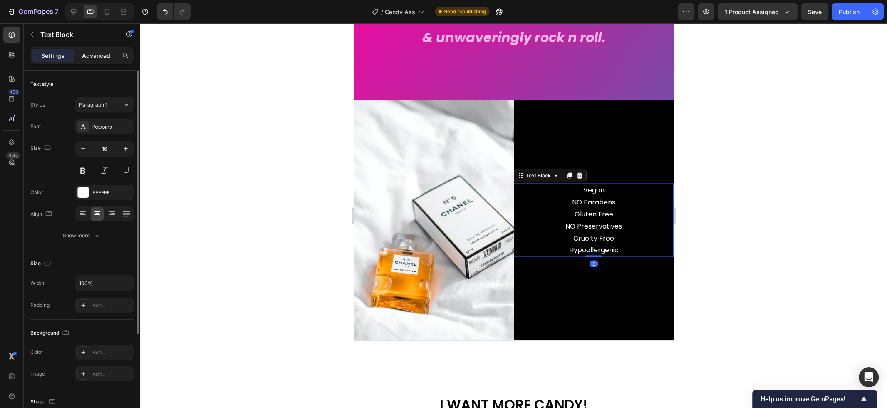
click at [100, 56] on p "Advanced" at bounding box center [96, 55] width 28 height 9
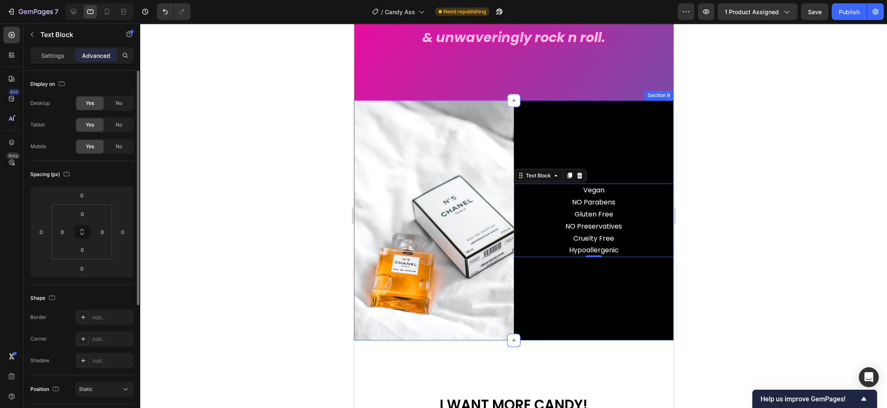
click at [580, 118] on div "Vegan NO Parabens Gluten Free NO Preservatives Cruelty Free Hypoallergenic Text…" at bounding box center [593, 220] width 160 height 240
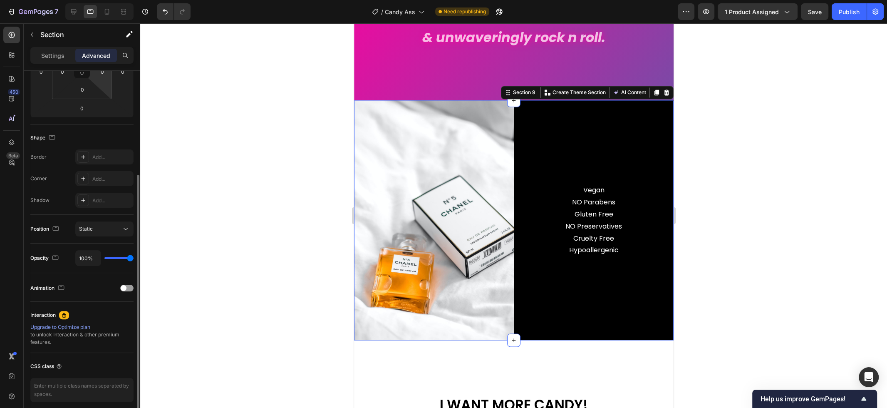
scroll to position [0, 0]
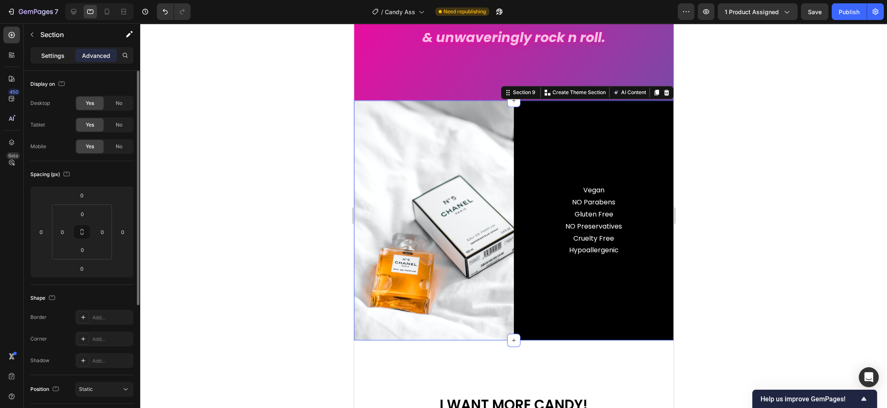
click at [54, 57] on p "Settings" at bounding box center [52, 55] width 23 height 9
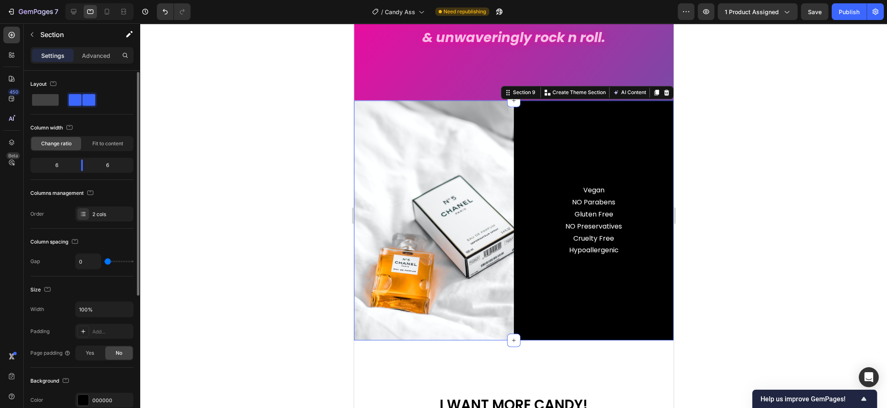
scroll to position [1, 0]
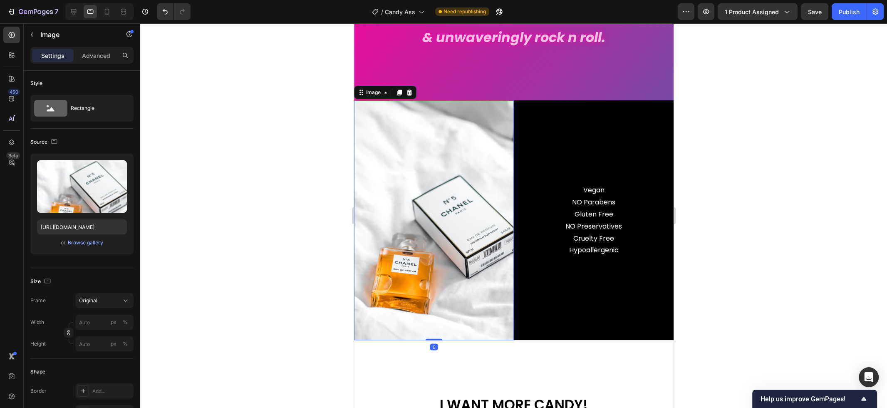
click at [483, 142] on img at bounding box center [434, 220] width 160 height 240
click at [586, 145] on div "Vegan NO Parabens Gluten Free NO Preservatives Cruelty Free Hypoallergenic Text…" at bounding box center [593, 220] width 160 height 240
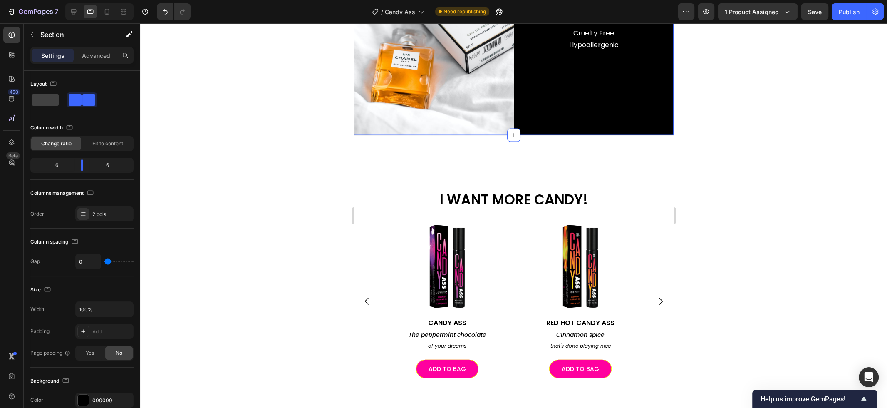
scroll to position [1686, 0]
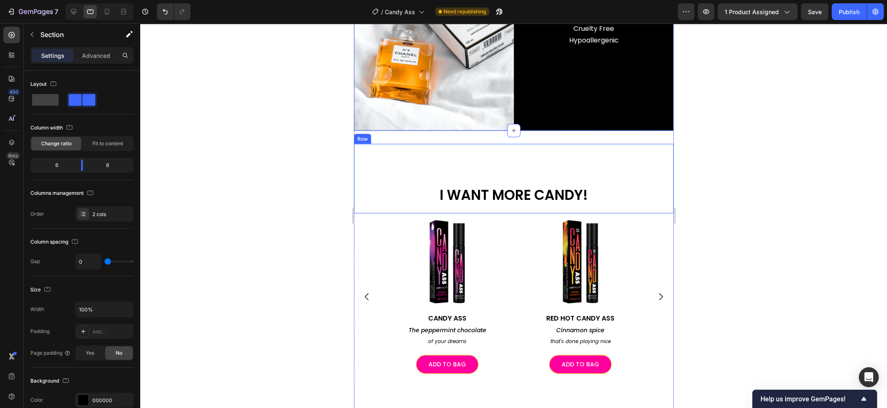
click at [551, 160] on div "I WANT MORE CANDY! Heading" at bounding box center [513, 178] width 319 height 69
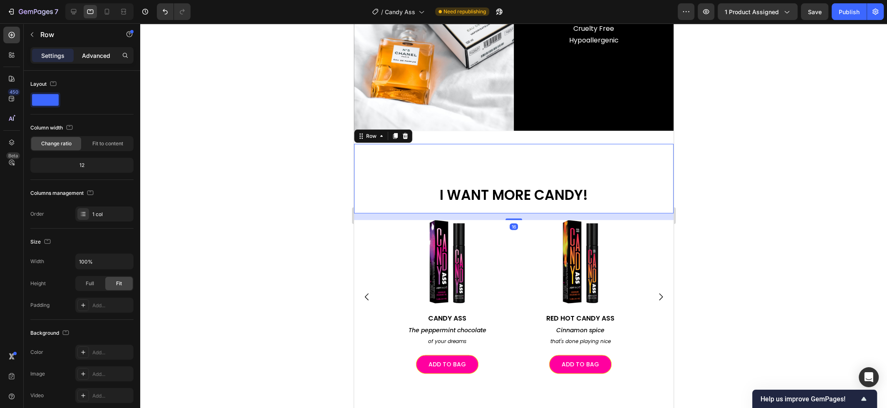
click at [95, 57] on p "Advanced" at bounding box center [96, 55] width 28 height 9
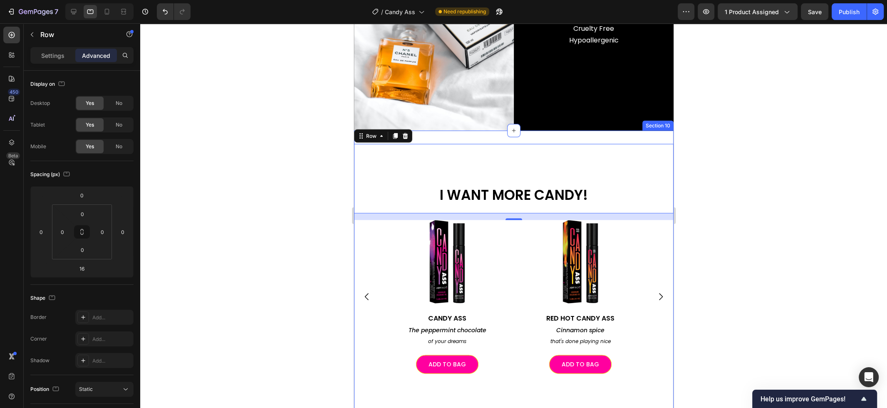
click at [509, 138] on div "I WANT MORE CANDY! Heading Row 16 Image CANDY ASS Heading The peppermint chocol…" at bounding box center [513, 280] width 319 height 298
click at [455, 152] on div "I WANT MORE CANDY! Heading" at bounding box center [513, 178] width 319 height 69
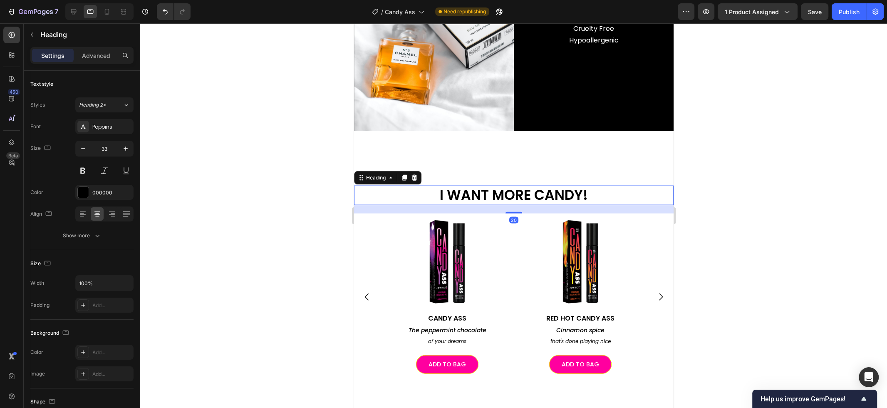
click at [468, 197] on h2 "I WANT MORE CANDY!" at bounding box center [513, 195] width 319 height 20
click at [102, 57] on p "Advanced" at bounding box center [96, 55] width 28 height 9
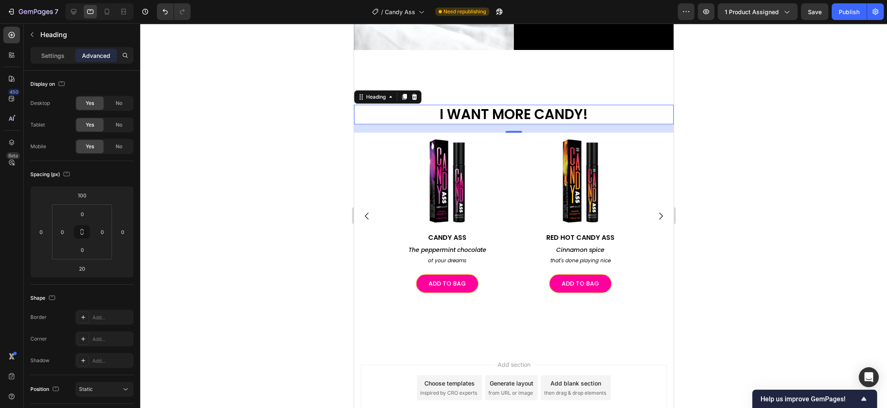
scroll to position [1766, 0]
click at [735, 116] on div at bounding box center [513, 215] width 747 height 384
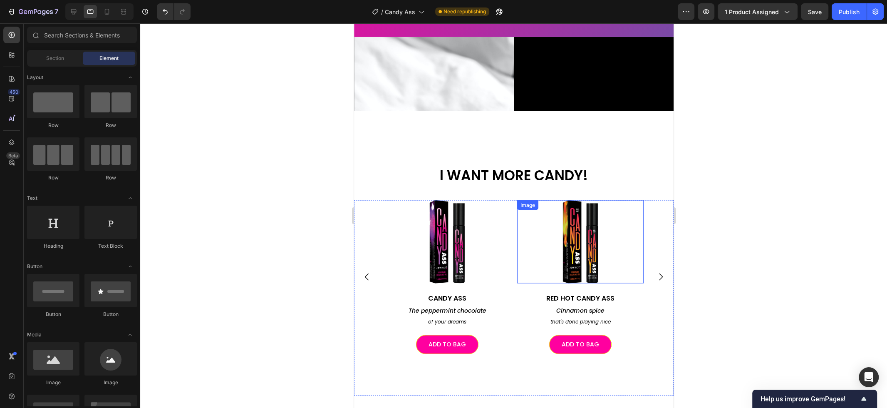
scroll to position [1540, 0]
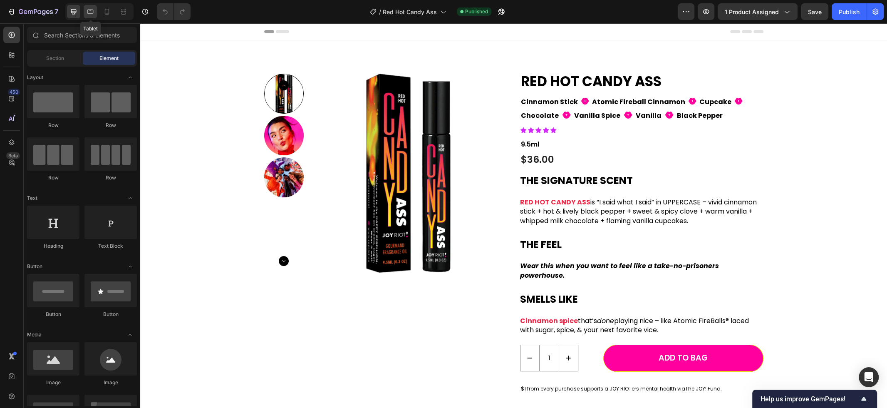
click at [95, 12] on div at bounding box center [90, 11] width 13 height 13
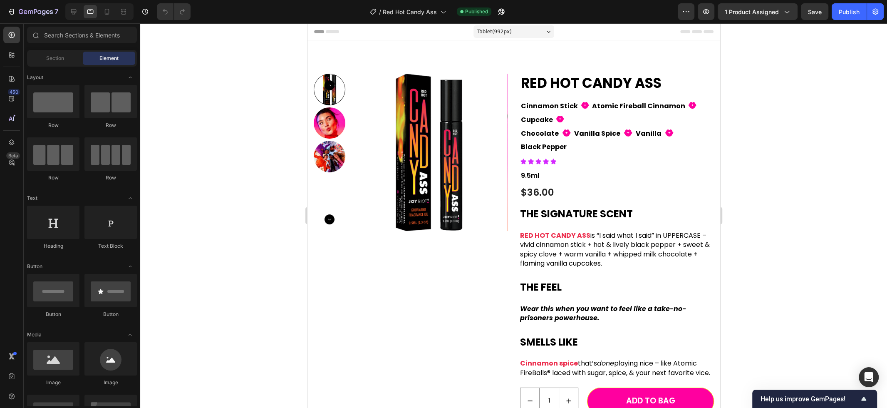
click at [505, 35] on span "Tablet ( 992 px)" at bounding box center [494, 31] width 35 height 8
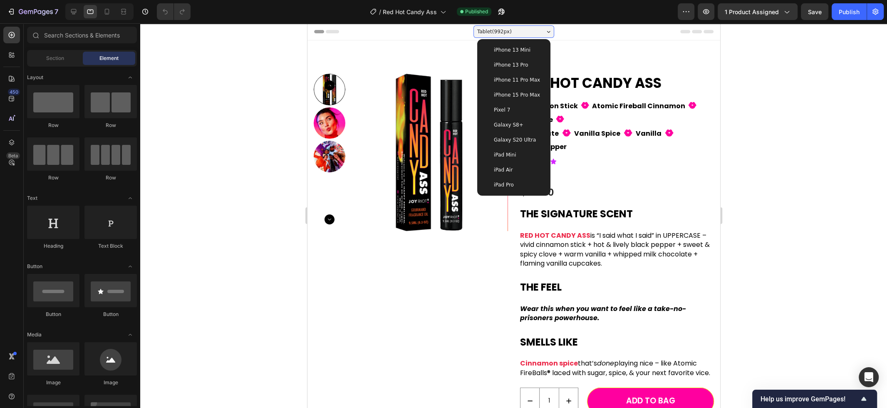
click at [521, 156] on div "iPad Mini" at bounding box center [513, 155] width 60 height 8
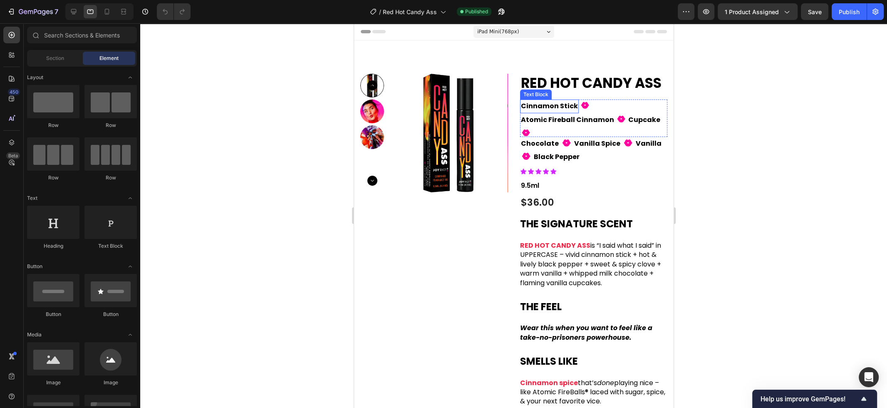
click at [546, 106] on p "Cinnamon Stick" at bounding box center [548, 106] width 57 height 12
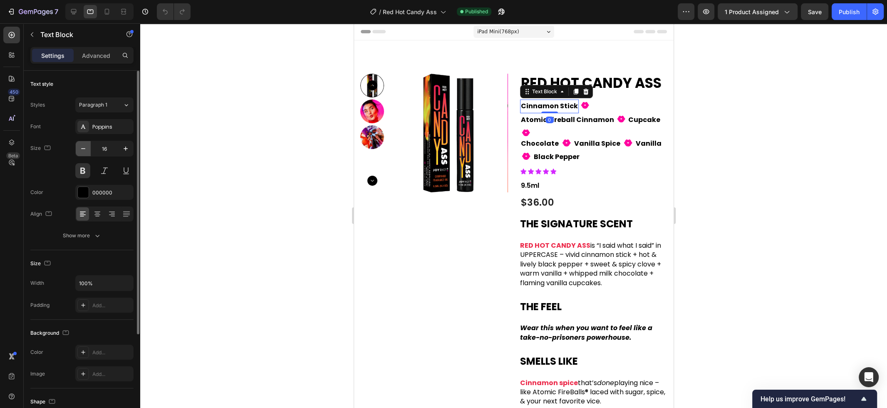
click at [82, 146] on icon "button" at bounding box center [83, 148] width 8 height 8
type input "14"
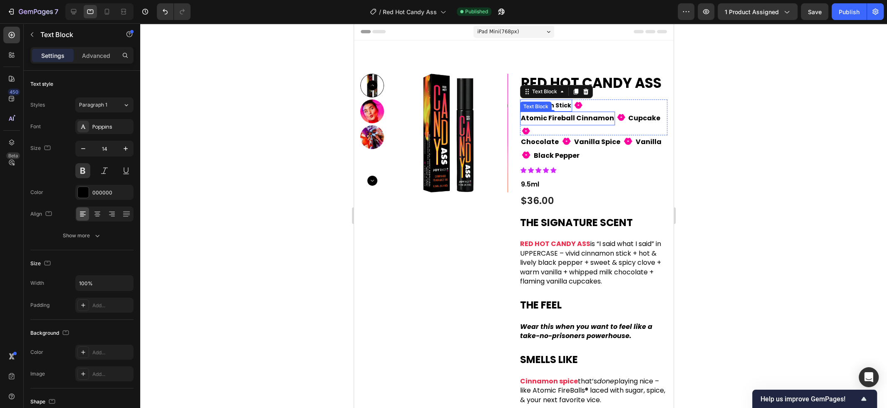
click at [531, 119] on p "Atomic Fireball Cinnamon" at bounding box center [566, 118] width 93 height 12
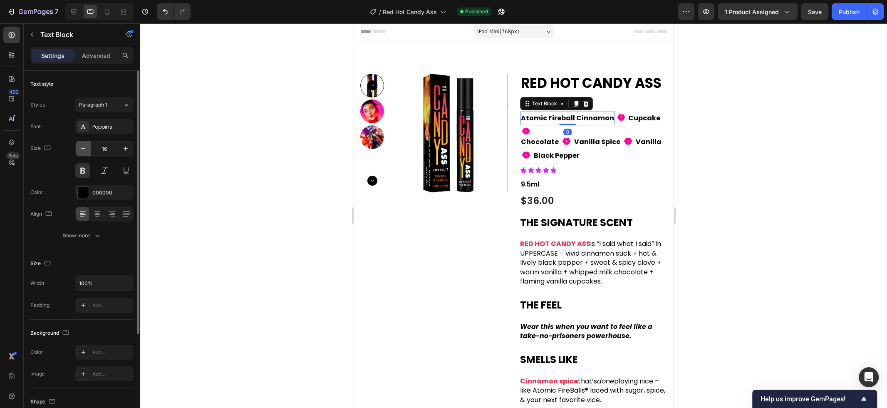
click at [87, 148] on icon "button" at bounding box center [83, 148] width 8 height 8
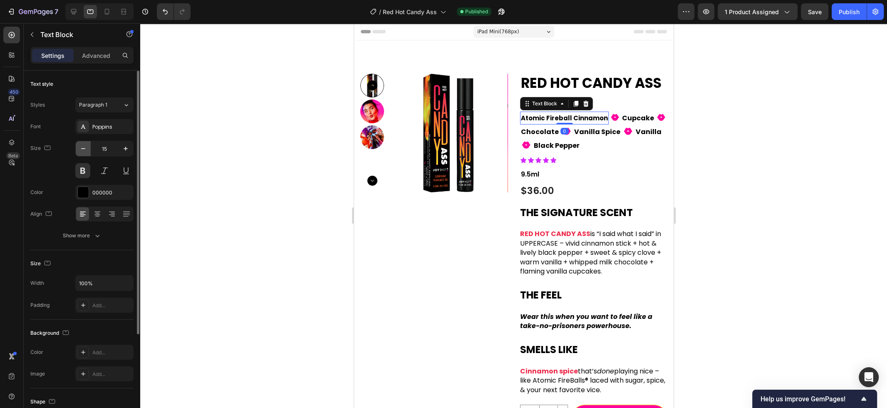
type input "14"
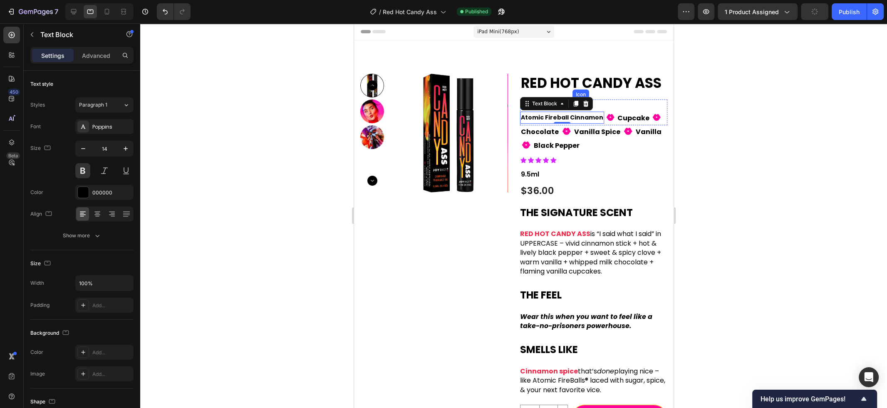
click at [578, 105] on icon at bounding box center [578, 105] width 8 height 7
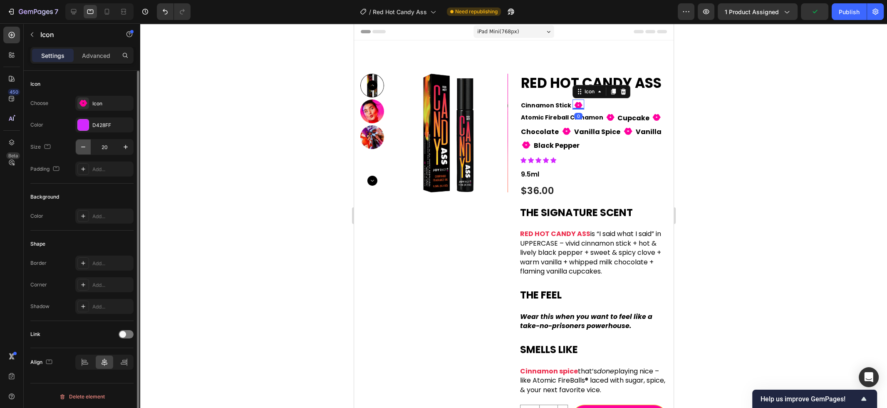
click at [83, 149] on icon "button" at bounding box center [83, 147] width 8 height 8
type input "18"
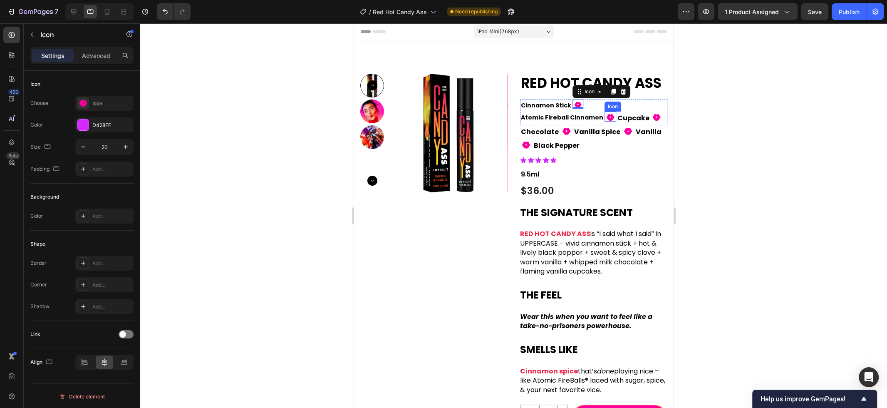
click at [606, 119] on icon at bounding box center [610, 117] width 8 height 7
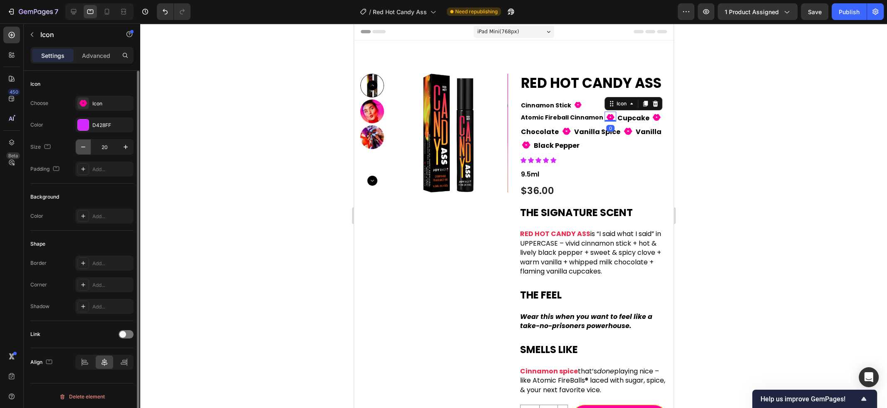
click at [83, 148] on icon "button" at bounding box center [83, 147] width 8 height 8
type input "18"
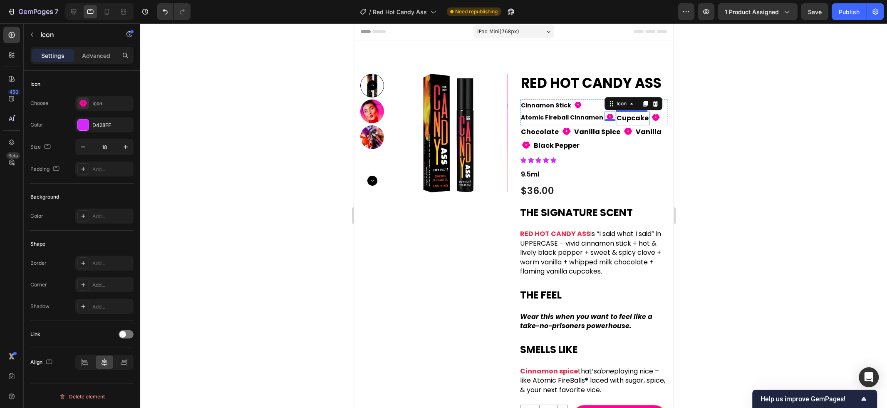
click at [616, 119] on p "Cupcake" at bounding box center [632, 118] width 32 height 12
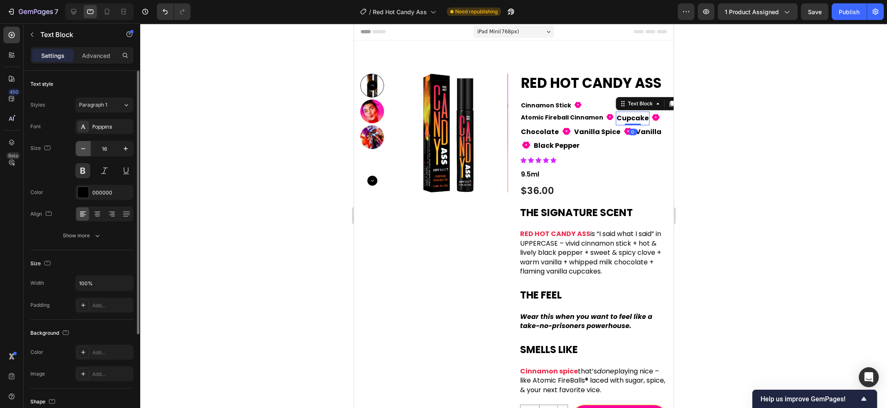
click at [88, 151] on button "button" at bounding box center [83, 148] width 15 height 15
type input "14"
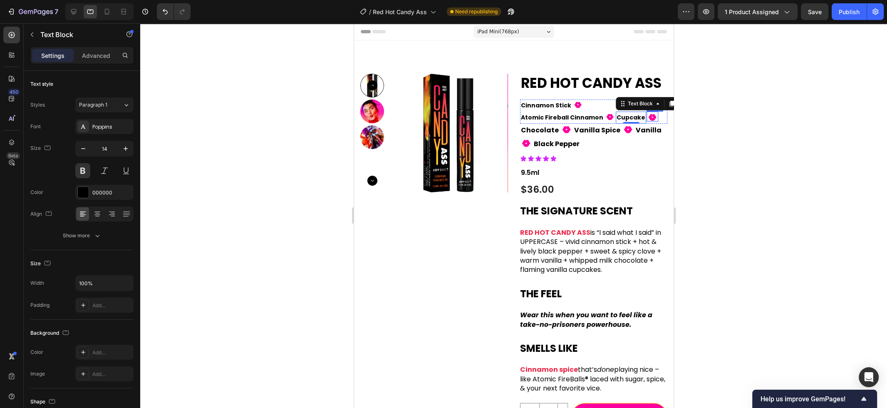
click at [648, 118] on icon at bounding box center [652, 117] width 8 height 7
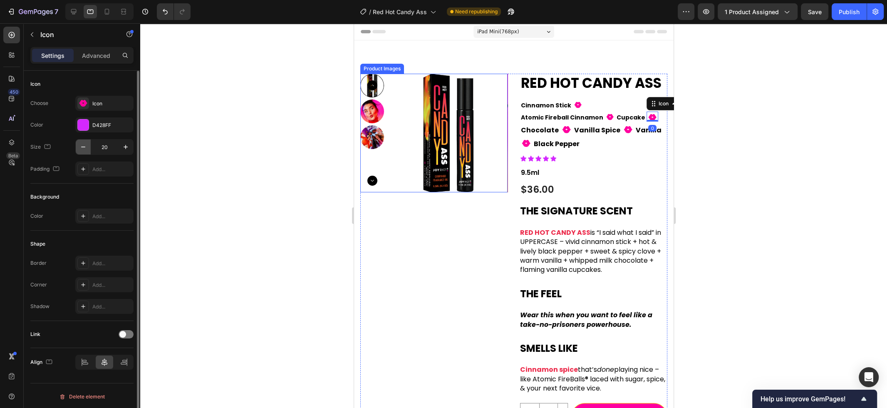
click at [83, 150] on icon "button" at bounding box center [83, 147] width 8 height 8
type input "18"
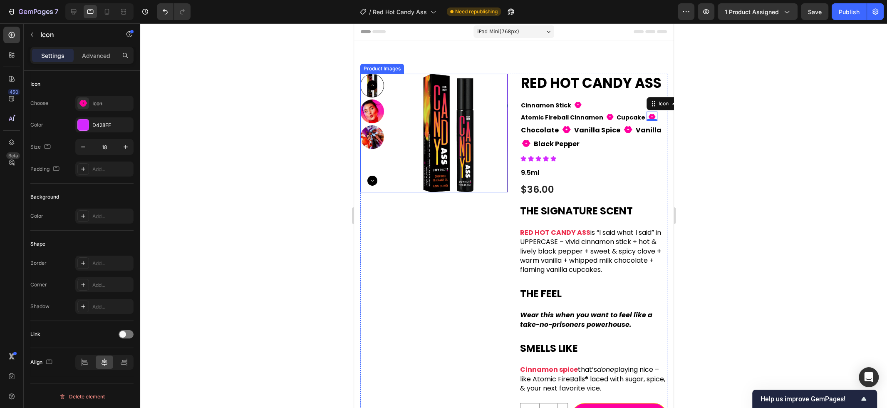
click at [286, 146] on div at bounding box center [513, 215] width 747 height 384
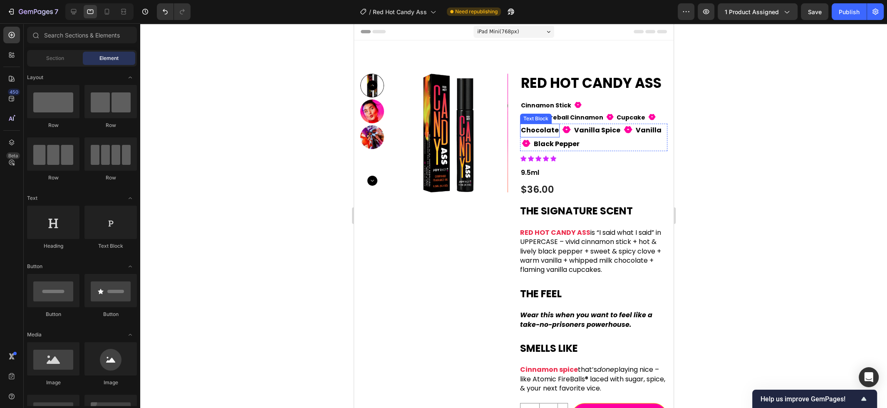
click at [532, 133] on p "Chocolate" at bounding box center [539, 130] width 38 height 12
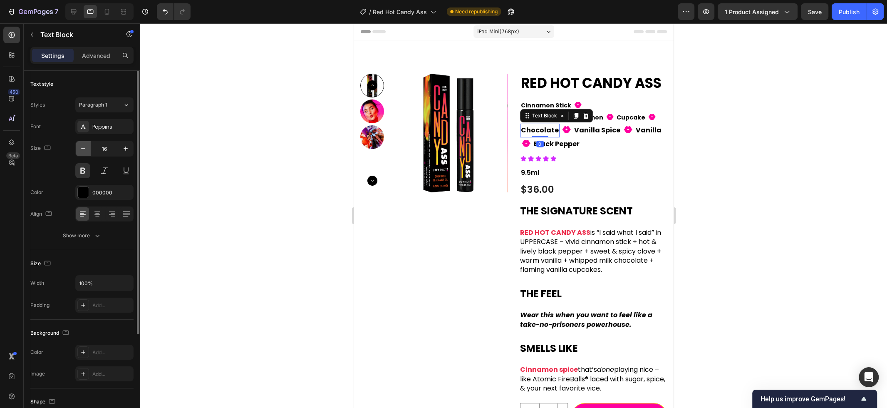
click at [85, 148] on icon "button" at bounding box center [83, 148] width 8 height 8
type input "14"
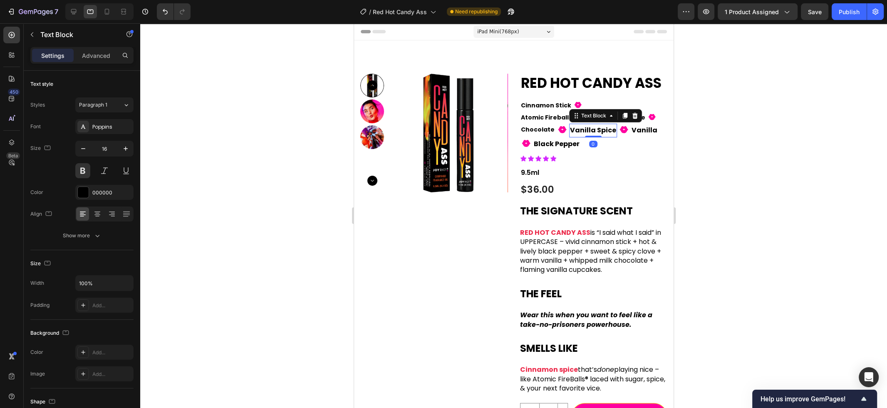
click at [581, 131] on p "Vanilla Spice" at bounding box center [592, 130] width 46 height 12
click at [83, 148] on icon "button" at bounding box center [83, 148] width 8 height 8
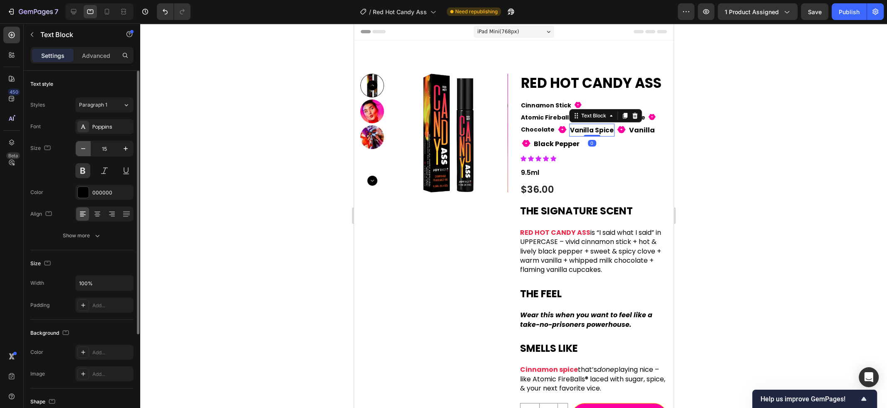
click at [83, 148] on icon "button" at bounding box center [83, 148] width 8 height 8
type input "14"
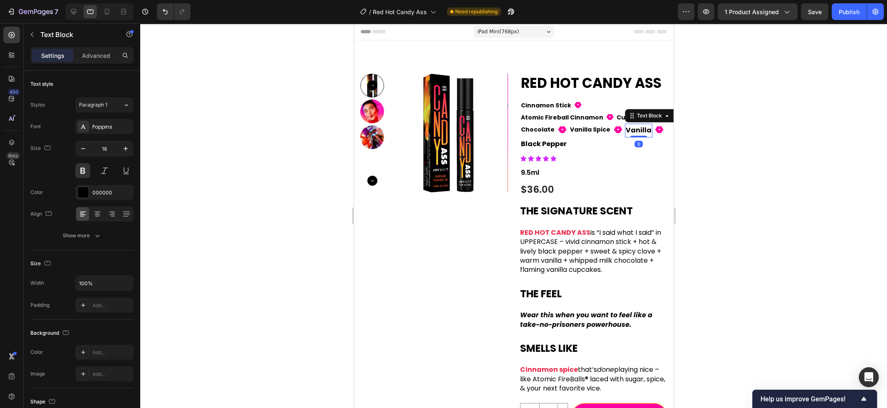
click at [630, 136] on p "Vanilla" at bounding box center [638, 130] width 26 height 12
click at [84, 149] on icon "button" at bounding box center [83, 148] width 8 height 8
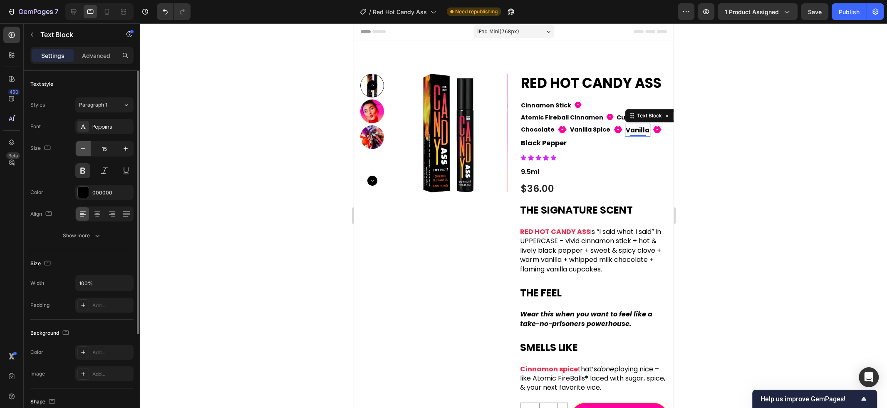
click at [84, 149] on icon "button" at bounding box center [83, 148] width 8 height 8
type input "14"
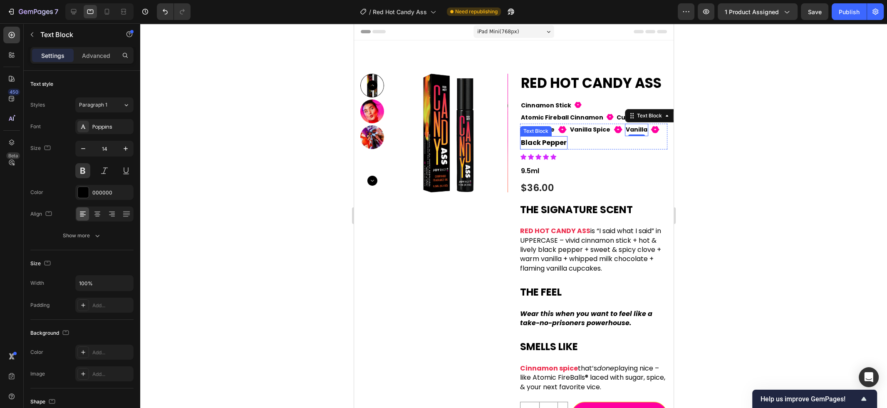
click at [548, 144] on p "Black Pepper" at bounding box center [543, 143] width 46 height 12
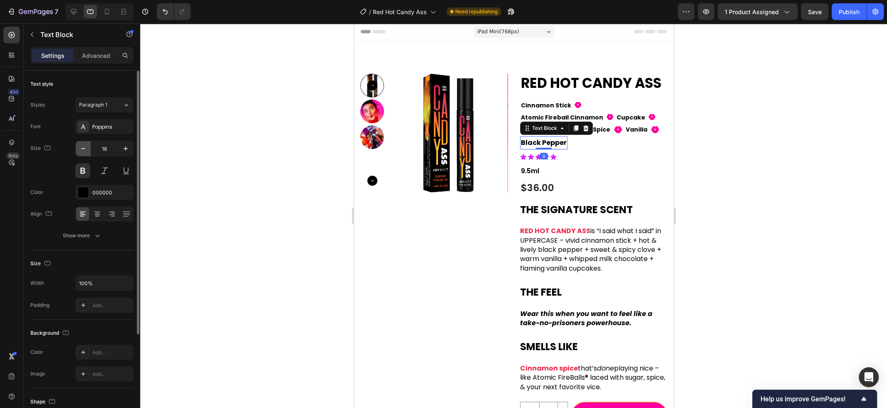
click at [84, 148] on icon "button" at bounding box center [83, 148] width 8 height 8
type input "14"
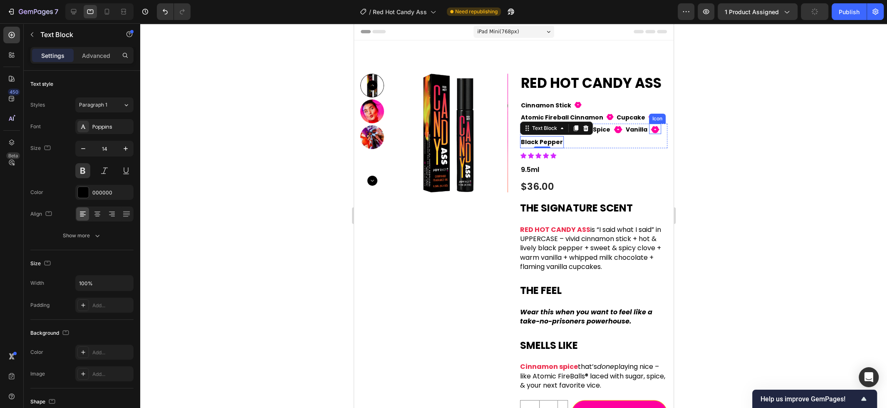
click at [650, 128] on icon at bounding box center [654, 129] width 9 height 7
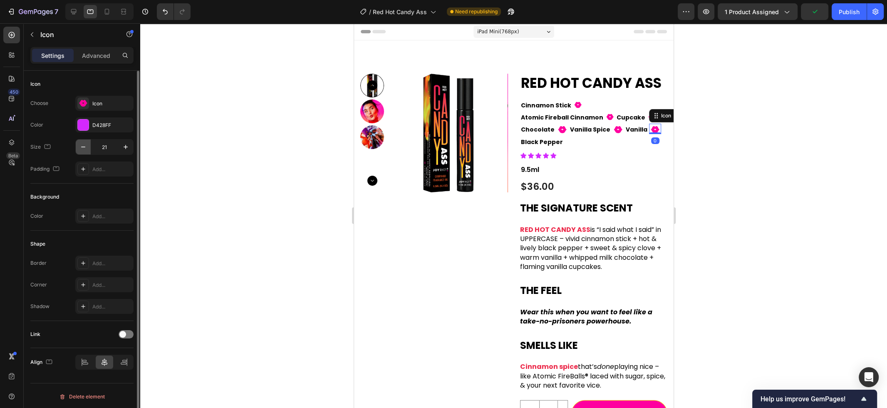
click at [83, 151] on button "button" at bounding box center [83, 146] width 15 height 15
type input "18"
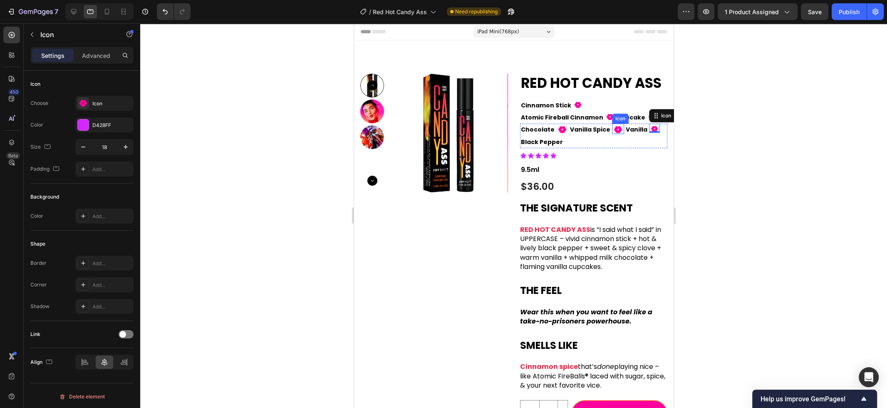
click at [614, 131] on icon at bounding box center [617, 129] width 9 height 7
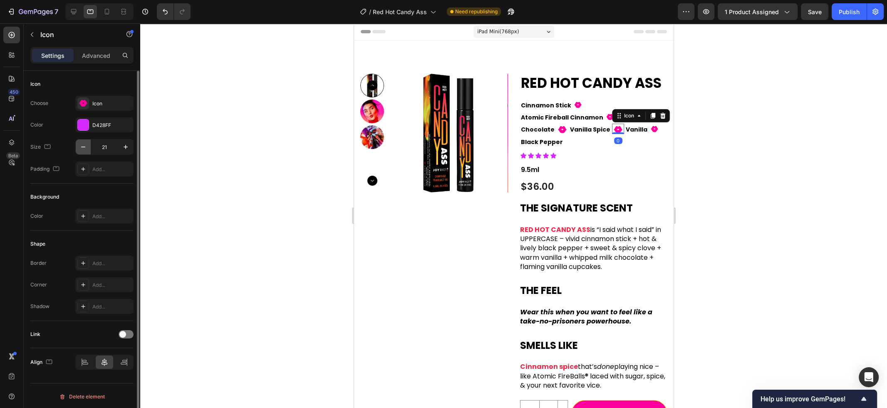
click at [79, 148] on button "button" at bounding box center [83, 146] width 15 height 15
type input "18"
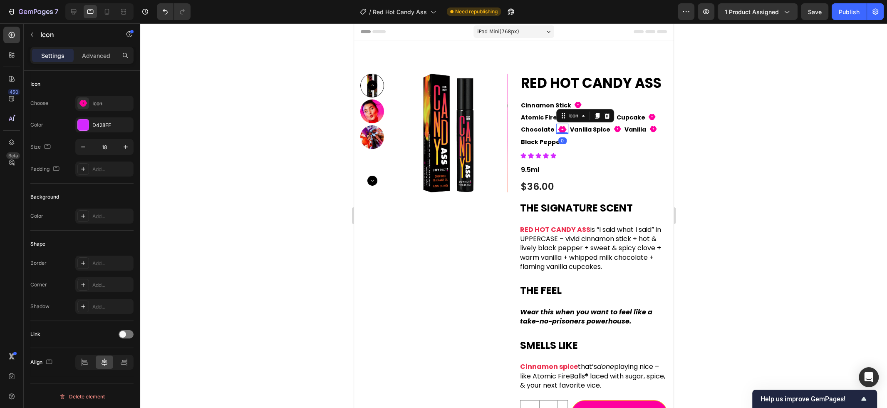
click at [562, 129] on icon at bounding box center [561, 129] width 9 height 7
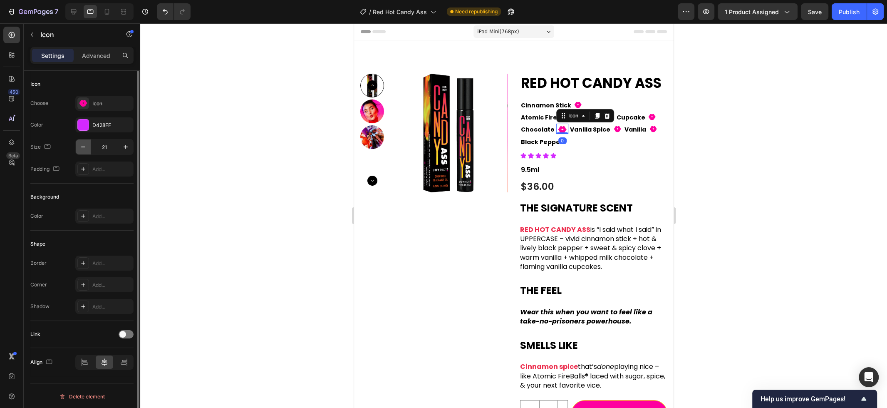
click at [78, 147] on button "button" at bounding box center [83, 146] width 15 height 15
type input "18"
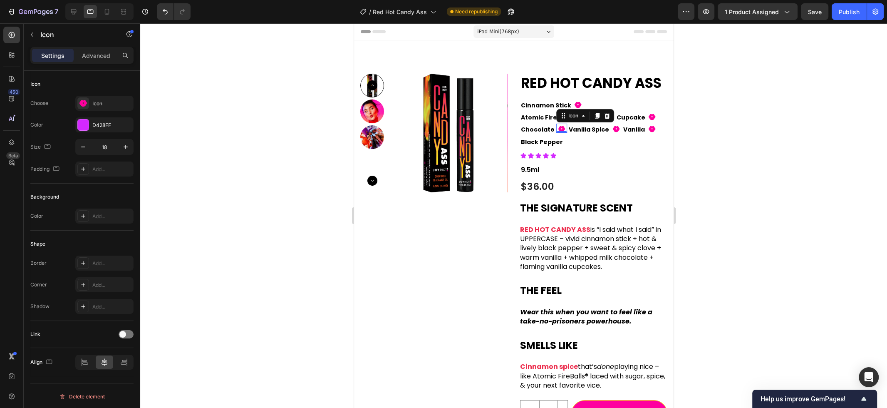
click at [270, 142] on div at bounding box center [513, 215] width 747 height 384
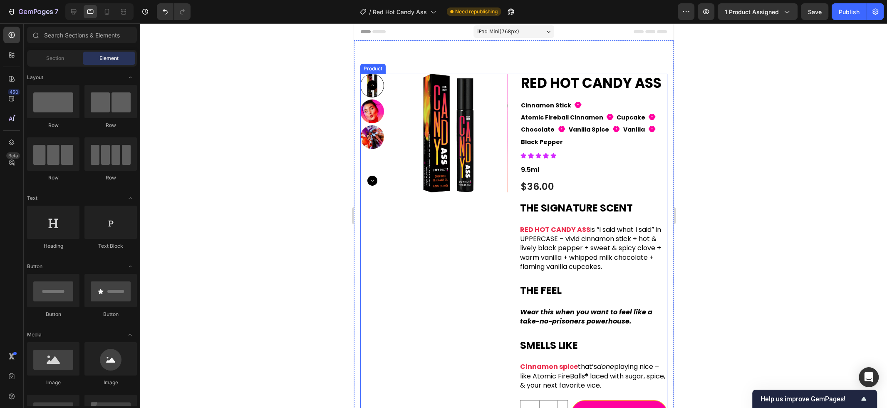
click at [510, 104] on div "Product Images RED HOT CANDY ASS Product Title Cinnamon Stick Text Block Fill 1…" at bounding box center [513, 272] width 307 height 396
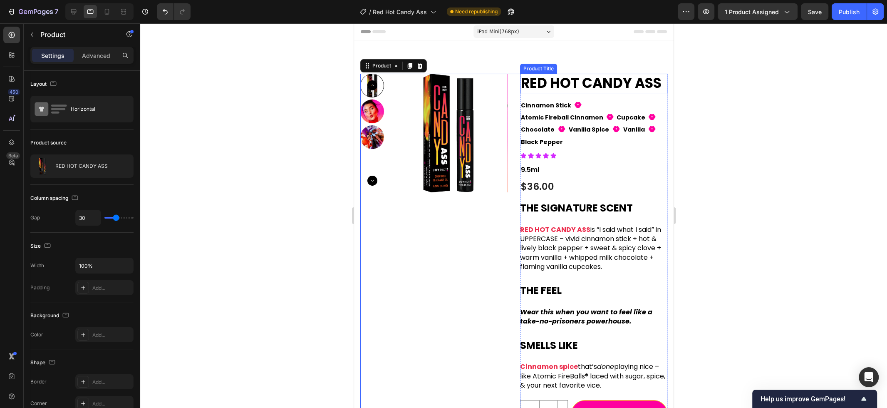
click at [536, 80] on h1 "RED HOT CANDY ASS" at bounding box center [592, 84] width 147 height 20
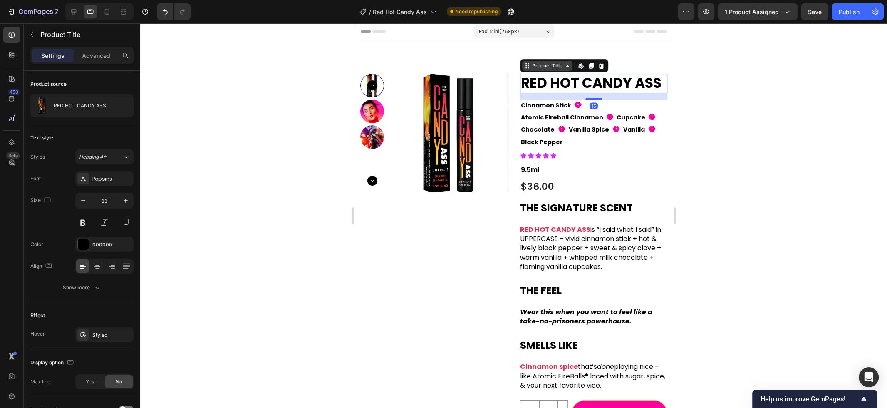
click at [539, 70] on div "Product Title" at bounding box center [547, 66] width 50 height 10
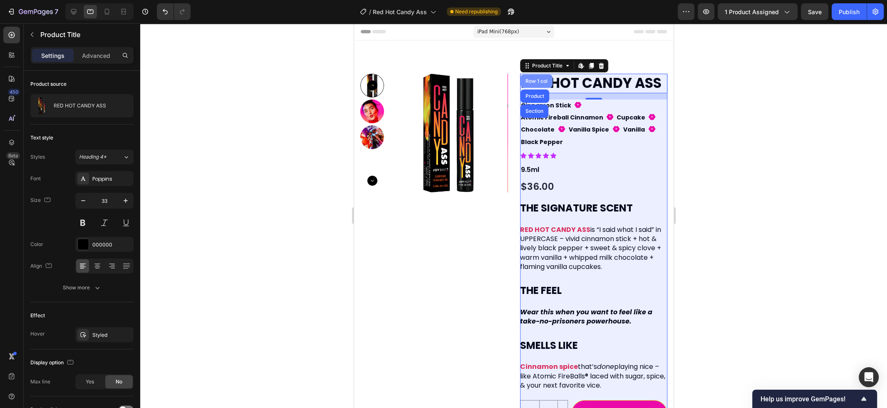
click at [539, 83] on div "Row 1 col" at bounding box center [535, 81] width 25 height 5
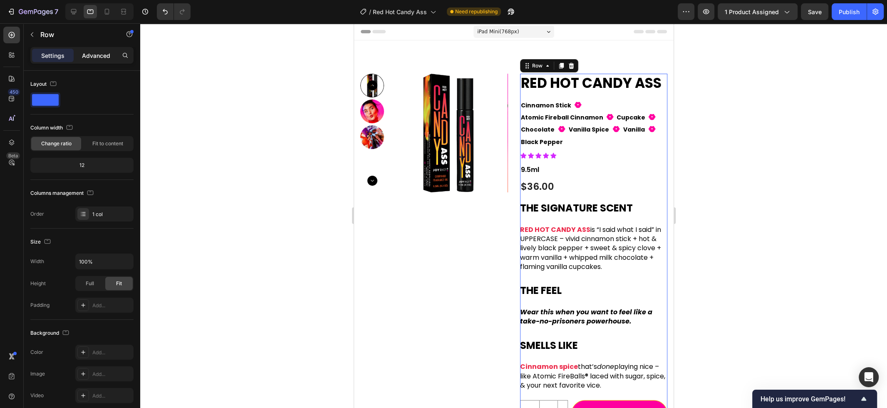
click at [92, 61] on div "Advanced" at bounding box center [96, 55] width 42 height 13
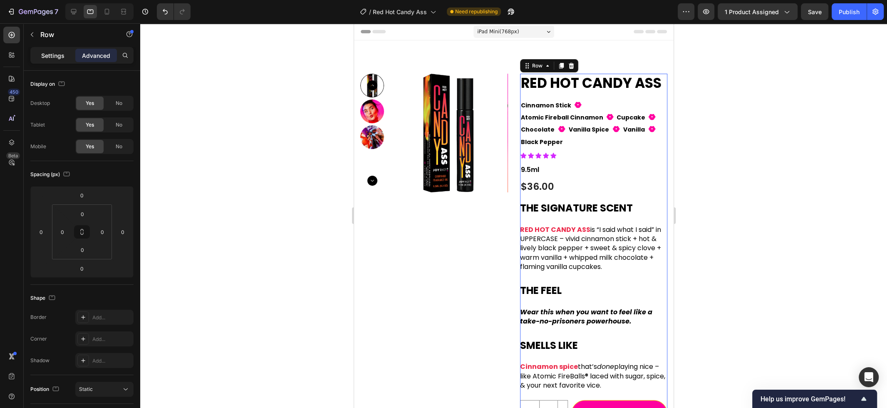
click at [50, 57] on p "Settings" at bounding box center [52, 55] width 23 height 9
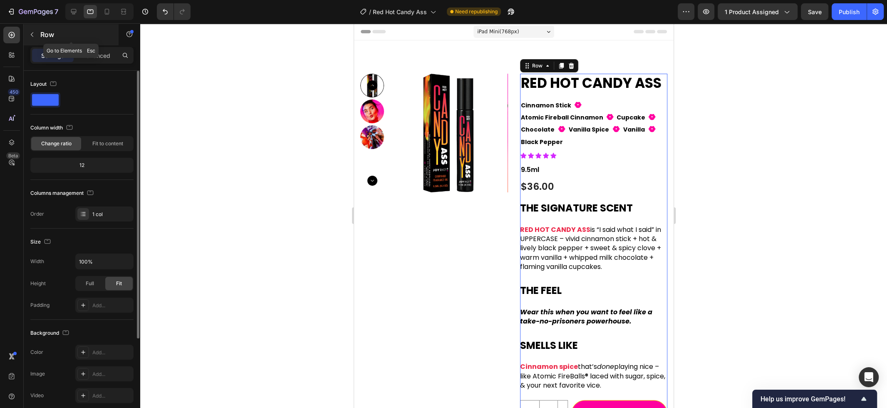
click at [37, 36] on button "button" at bounding box center [31, 34] width 13 height 13
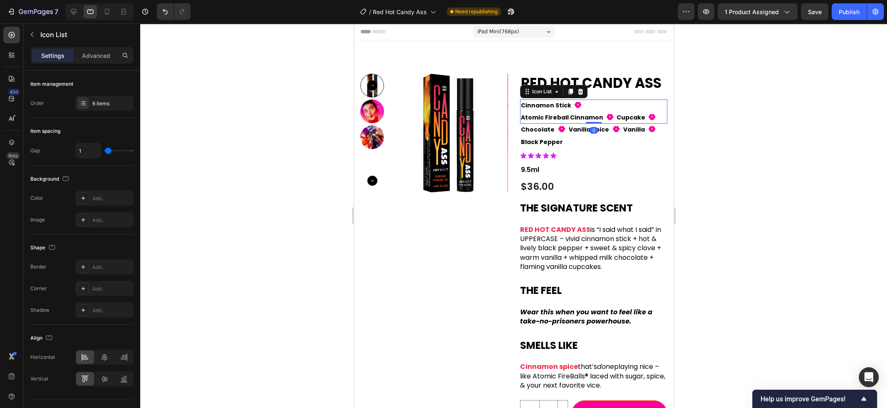
click at [604, 112] on div "Cinnamon Stick Text Block Fill 1 Icon Atomic Fireball Cinnamon Text Block Fill …" at bounding box center [592, 111] width 147 height 24
click at [569, 91] on icon at bounding box center [569, 91] width 7 height 7
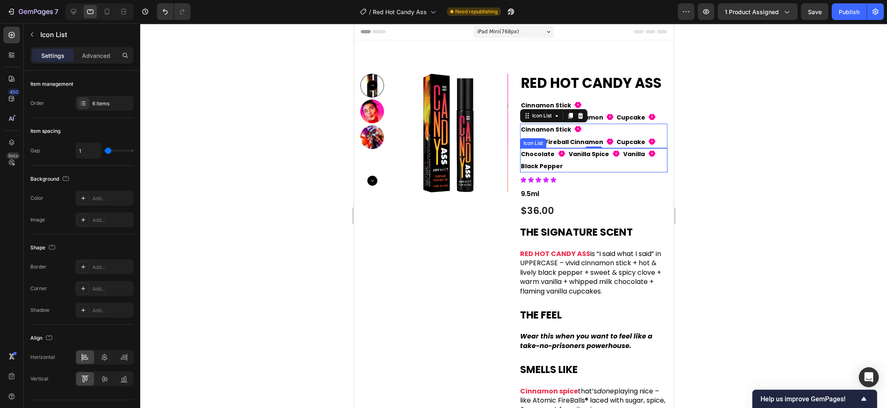
click at [646, 160] on div "Fill 1 Icon" at bounding box center [651, 154] width 11 height 12
click at [570, 142] on icon at bounding box center [570, 140] width 5 height 6
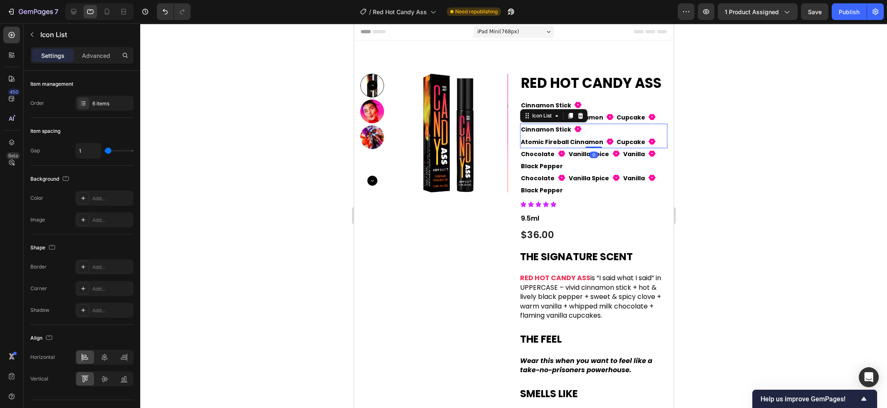
click at [655, 139] on div "Cinnamon Stick Text Block Fill 1 Icon Atomic Fireball Cinnamon Text Block Fill …" at bounding box center [592, 136] width 147 height 24
click at [90, 57] on p "Advanced" at bounding box center [96, 55] width 28 height 9
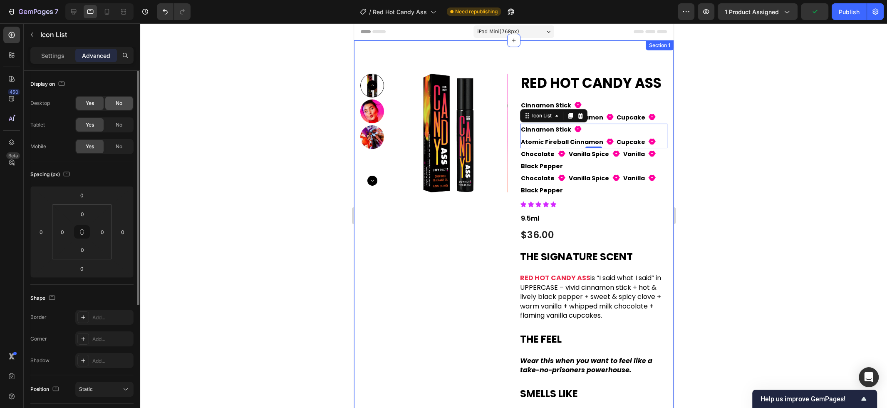
click at [120, 102] on span "No" at bounding box center [119, 102] width 7 height 7
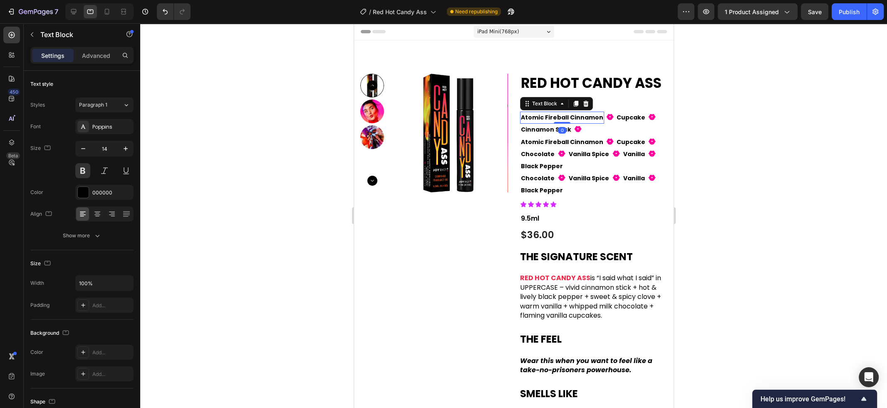
click at [603, 112] on p "Atomic Fireball Cinnamon" at bounding box center [561, 117] width 82 height 10
click at [646, 119] on div "Cinnamon Stick Text Block Fill 1 Icon Atomic Fireball Cinnamon Text Block 0 Fil…" at bounding box center [592, 111] width 147 height 24
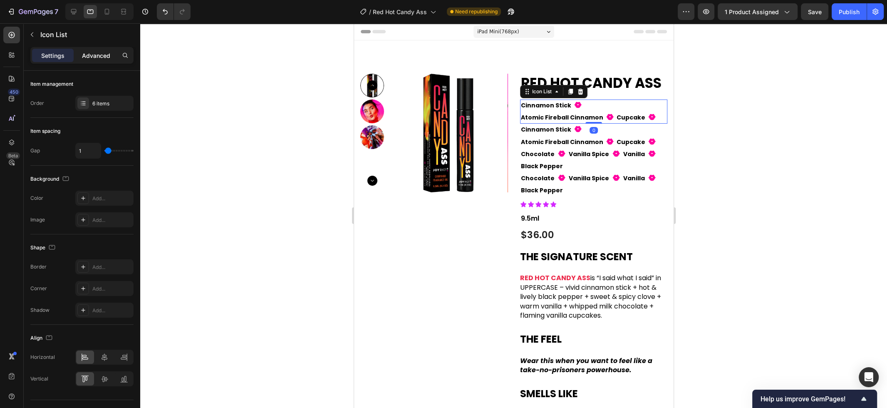
click at [104, 54] on p "Advanced" at bounding box center [96, 55] width 28 height 9
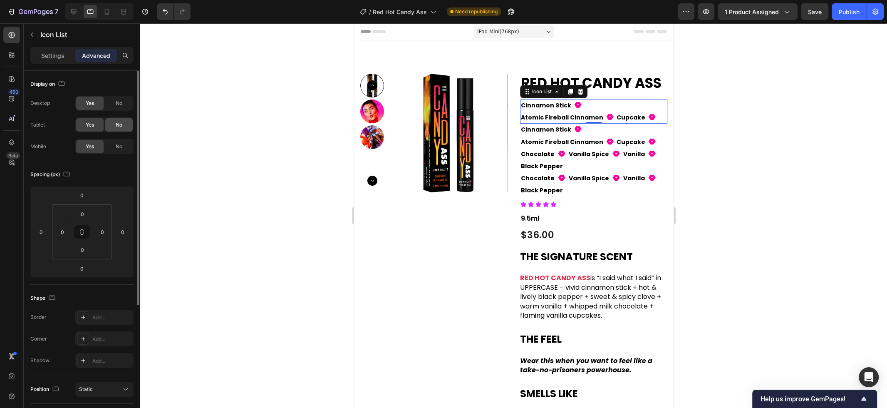
click at [116, 123] on span "No" at bounding box center [119, 124] width 7 height 7
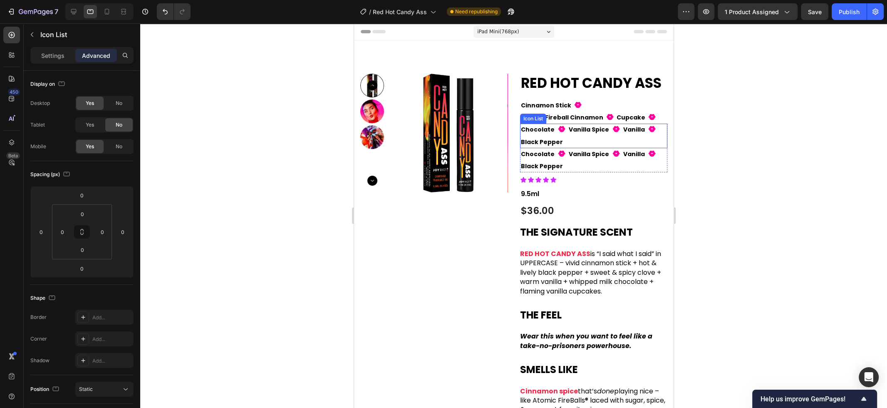
click at [659, 129] on div "Chocolate Text Block Fill 1 Icon Vanilla Spice Text Block Fill 1 Icon Vanilla T…" at bounding box center [592, 136] width 147 height 24
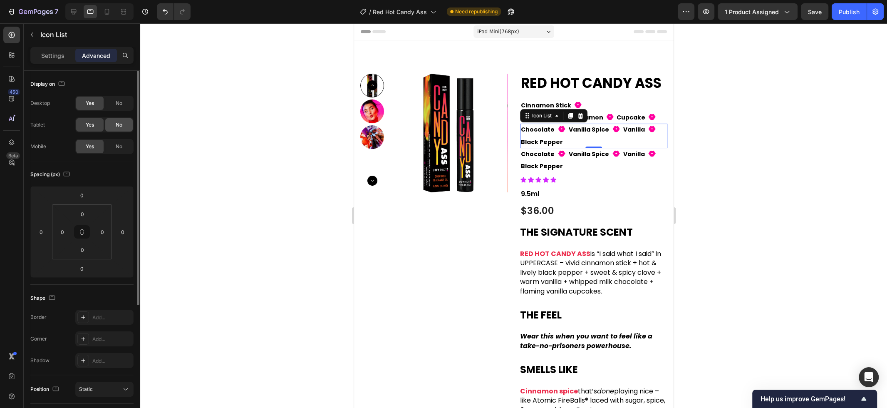
click at [126, 126] on div "No" at bounding box center [118, 124] width 27 height 13
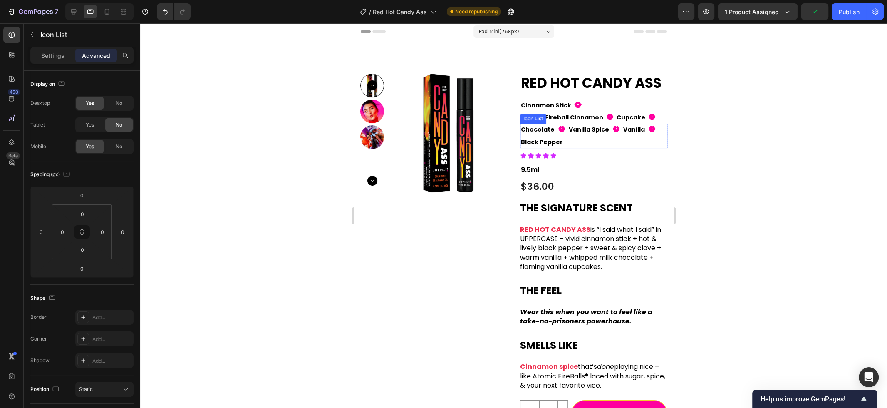
click at [658, 132] on div "Chocolate Text Block Fill 1 Icon Vanilla Spice Text Block Fill 1 Icon Vanilla T…" at bounding box center [592, 136] width 147 height 24
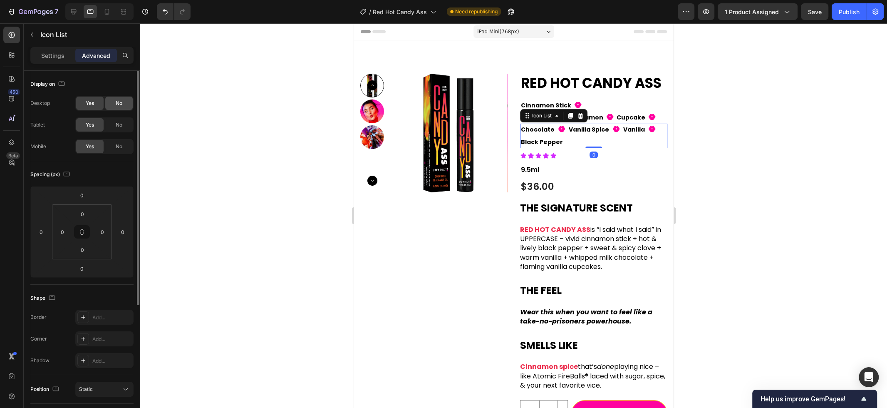
click at [125, 101] on div "No" at bounding box center [118, 102] width 27 height 13
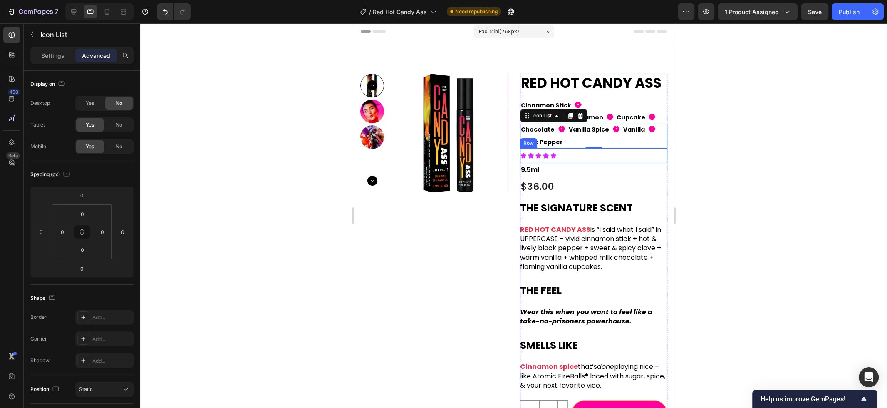
click at [699, 153] on div at bounding box center [513, 215] width 747 height 384
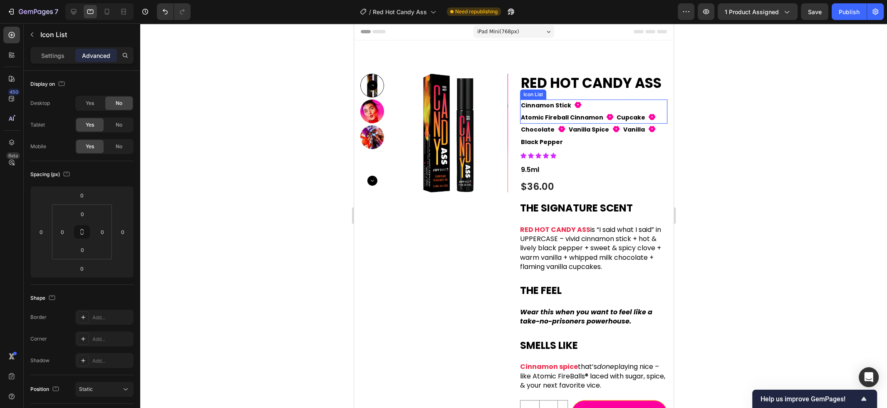
click at [571, 115] on div "Cinnamon Stick Text Block Fill 1 Icon Atomic Fireball Cinnamon Text Block Fill …" at bounding box center [592, 111] width 147 height 24
click at [46, 53] on p "Settings" at bounding box center [52, 55] width 23 height 9
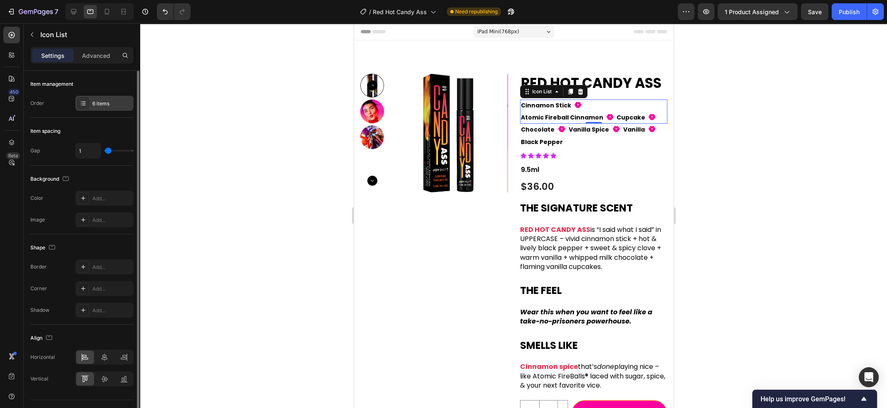
click at [102, 104] on div "6 items" at bounding box center [111, 103] width 39 height 7
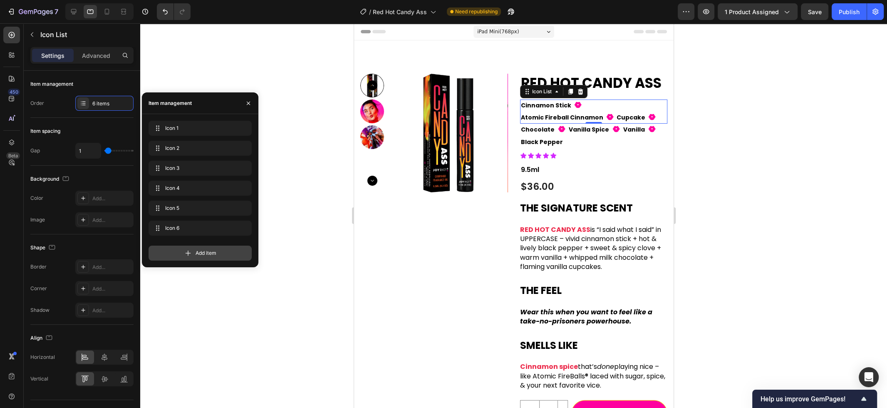
click at [185, 253] on icon at bounding box center [188, 253] width 8 height 8
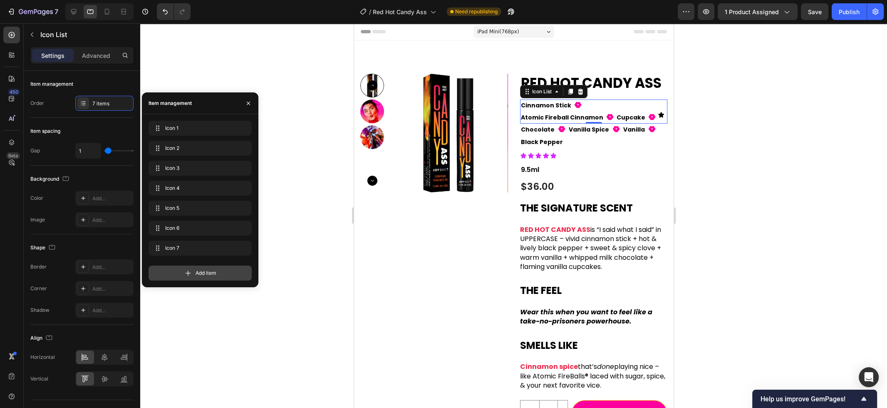
click at [188, 274] on icon at bounding box center [187, 272] width 5 height 5
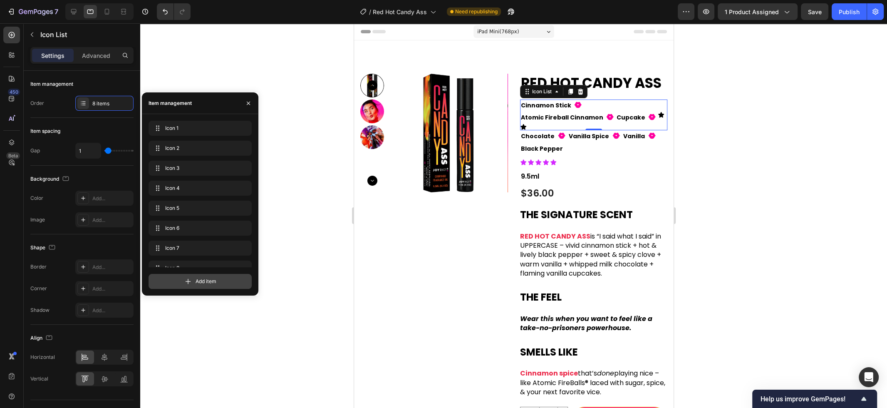
scroll to position [12, 0]
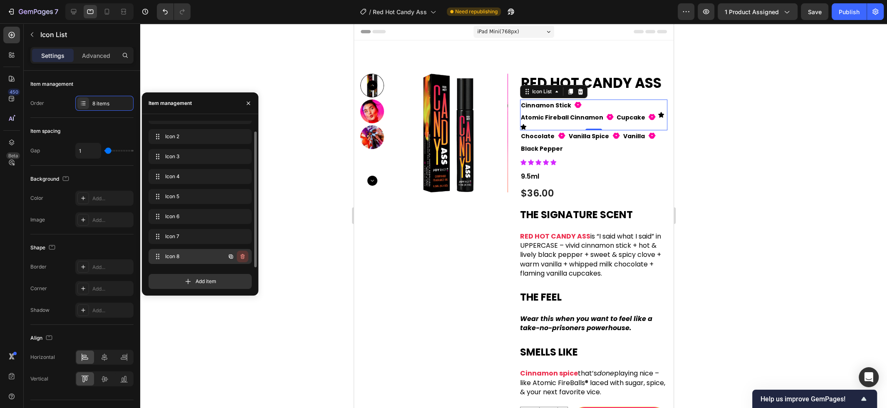
click at [240, 255] on icon "button" at bounding box center [242, 256] width 7 height 7
click at [240, 255] on div "Delete" at bounding box center [236, 255] width 15 height 7
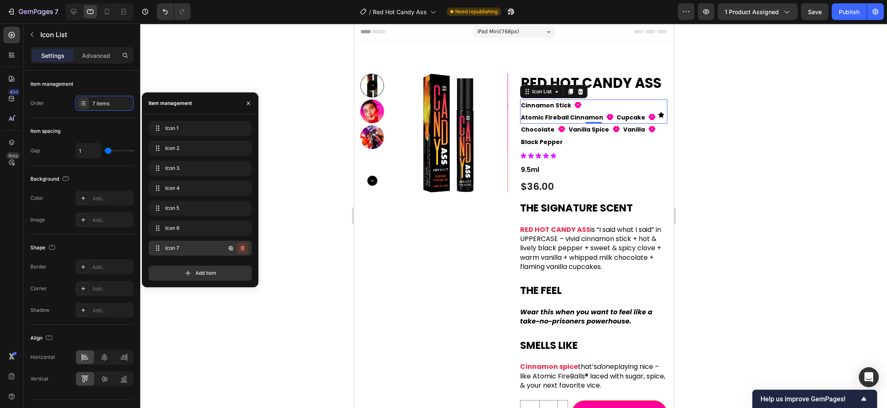
scroll to position [0, 0]
click at [242, 250] on icon "button" at bounding box center [242, 248] width 7 height 7
click at [242, 250] on div "Delete" at bounding box center [236, 247] width 15 height 7
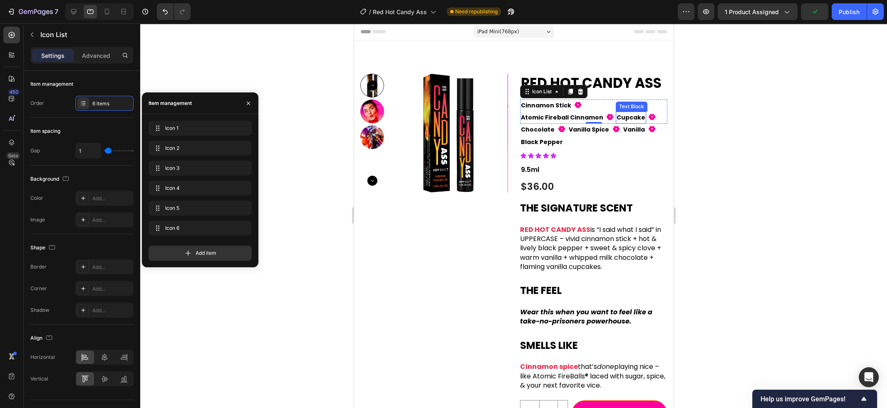
click at [616, 116] on p "Cupcake" at bounding box center [630, 117] width 29 height 10
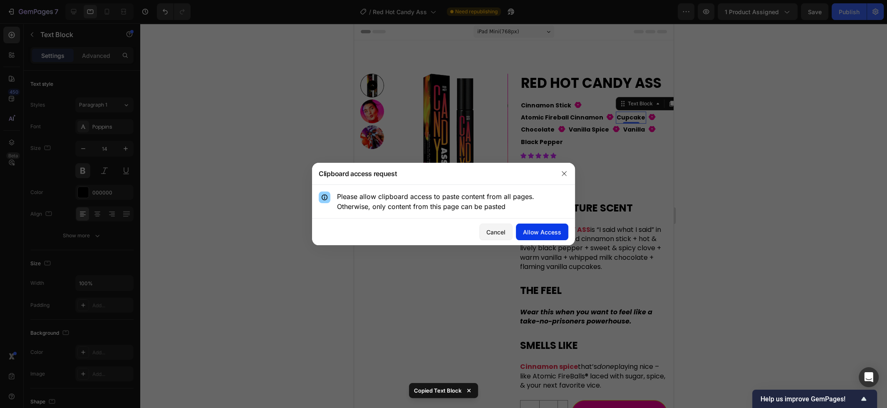
click at [547, 229] on div "Allow Access" at bounding box center [542, 232] width 38 height 9
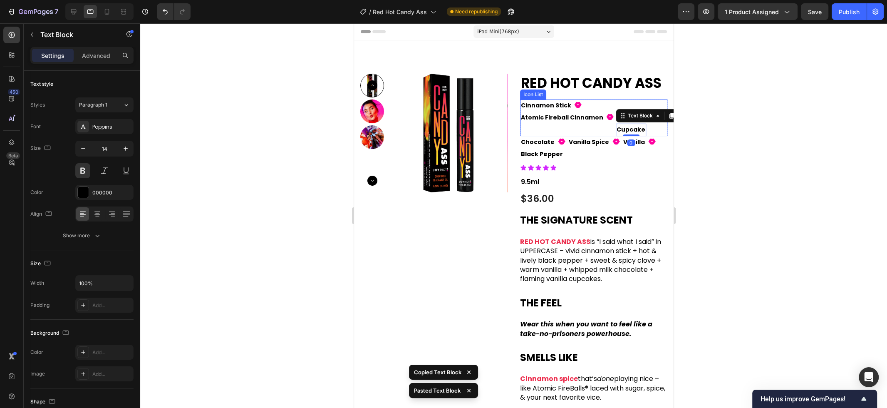
click at [648, 119] on div "Cinnamon Stick Text Block Fill 1 Icon Atomic Fireball Cinnamon Text Block Fill …" at bounding box center [592, 117] width 147 height 37
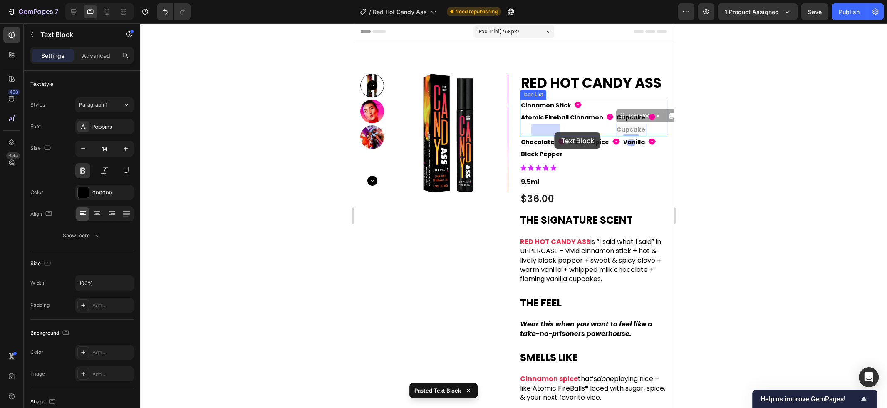
drag, startPoint x: 540, startPoint y: 129, endPoint x: 554, endPoint y: 132, distance: 14.1
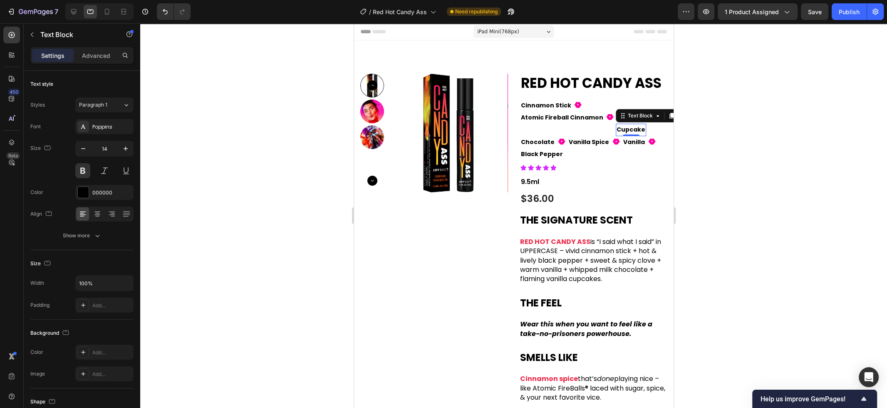
click at [678, 118] on icon at bounding box center [680, 116] width 5 height 6
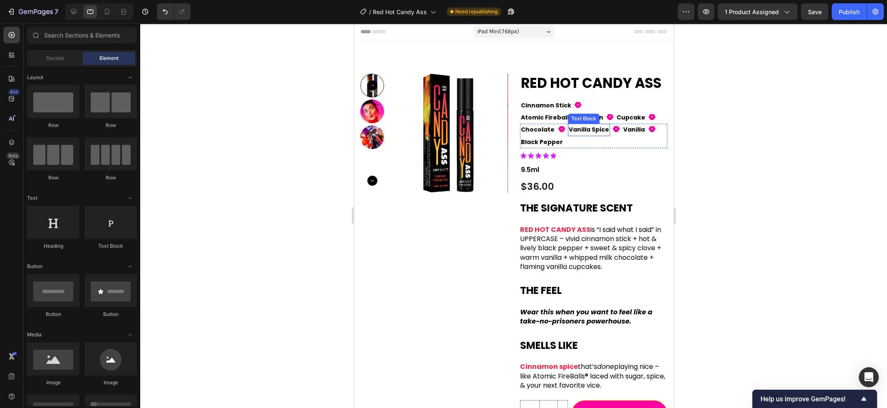
click at [594, 131] on p "Vanilla Spice" at bounding box center [588, 129] width 40 height 10
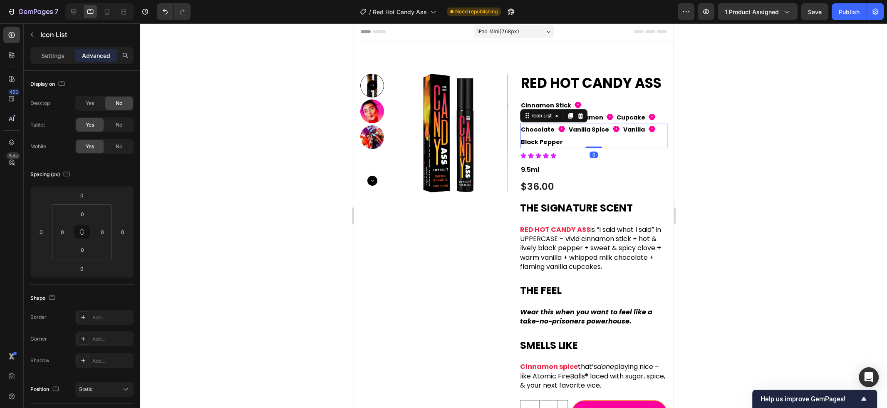
click at [613, 140] on div "Chocolate Text Block Fill 1 Icon Vanilla Spice Text Block Fill 1 Icon Vanilla T…" at bounding box center [592, 136] width 147 height 24
click at [570, 118] on icon at bounding box center [569, 115] width 7 height 7
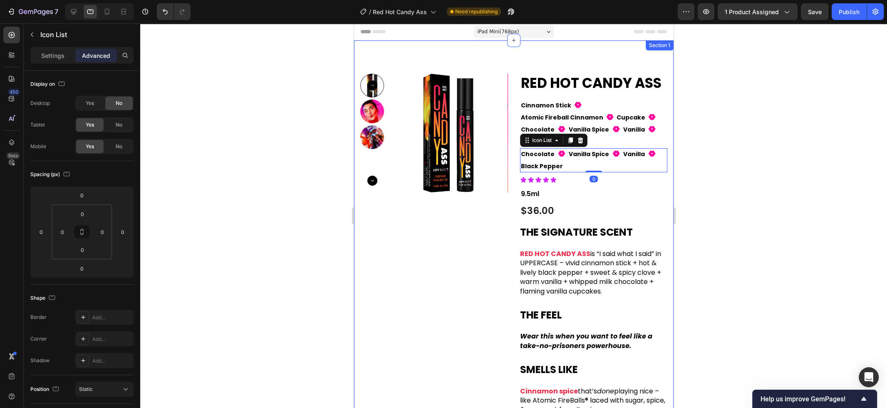
click at [716, 150] on div at bounding box center [513, 215] width 747 height 384
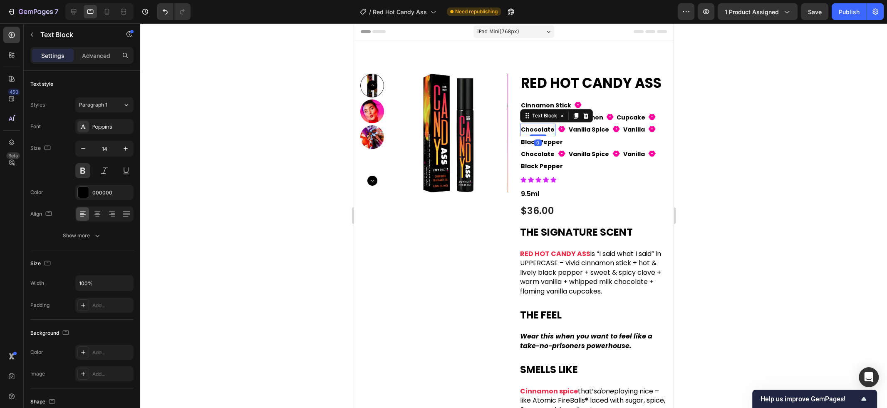
click at [543, 131] on p "Chocolate" at bounding box center [537, 129] width 34 height 10
click at [542, 131] on p "Chocolate" at bounding box center [537, 129] width 34 height 10
click at [574, 131] on p "Vanilla Spice" at bounding box center [583, 129] width 40 height 10
click at [574, 129] on p "Vanilla Spice" at bounding box center [583, 129] width 40 height 10
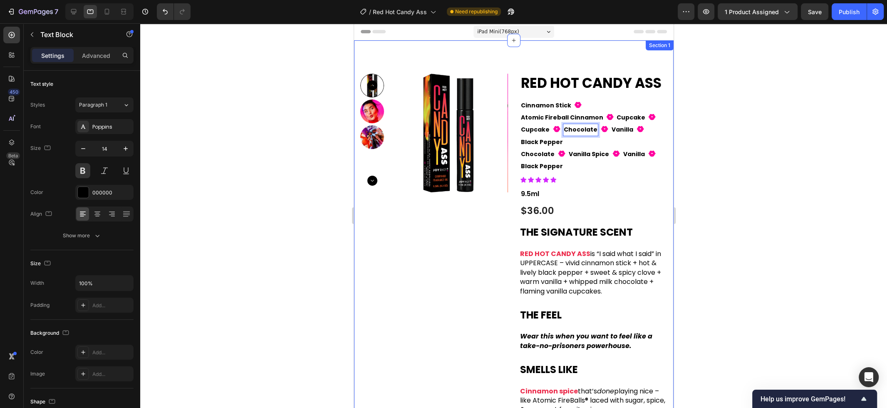
click at [700, 123] on div at bounding box center [513, 215] width 747 height 384
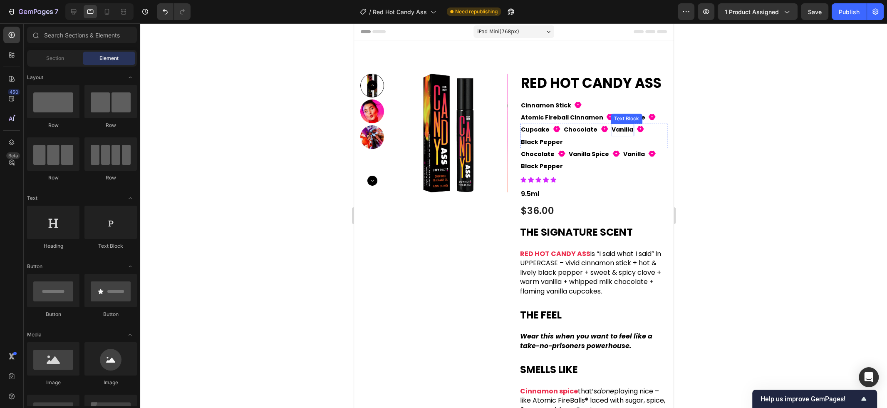
click at [626, 131] on p "Vanilla" at bounding box center [622, 129] width 22 height 10
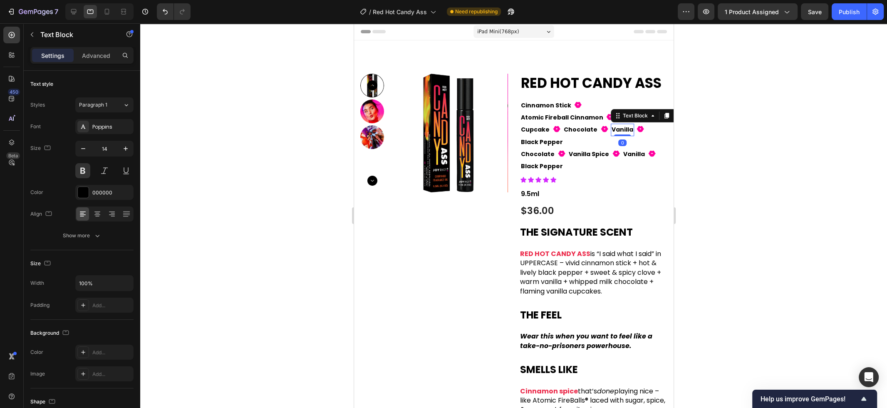
click at [626, 131] on p "Vanilla" at bounding box center [622, 129] width 22 height 10
click at [720, 144] on div at bounding box center [513, 215] width 747 height 384
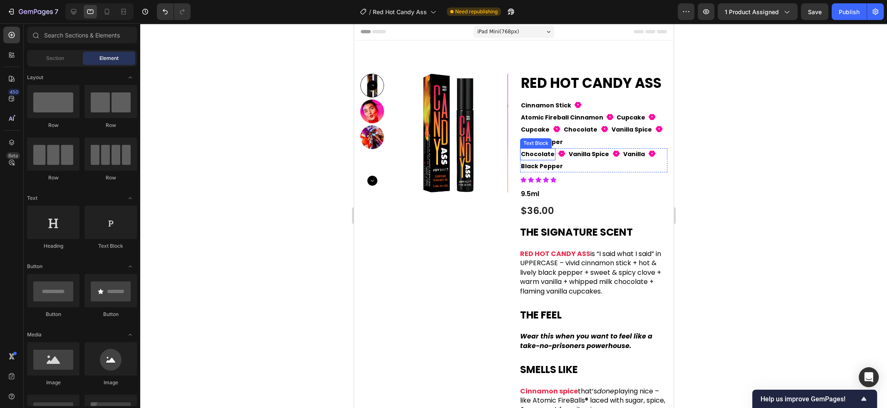
click at [545, 152] on p "Chocolate" at bounding box center [537, 154] width 34 height 10
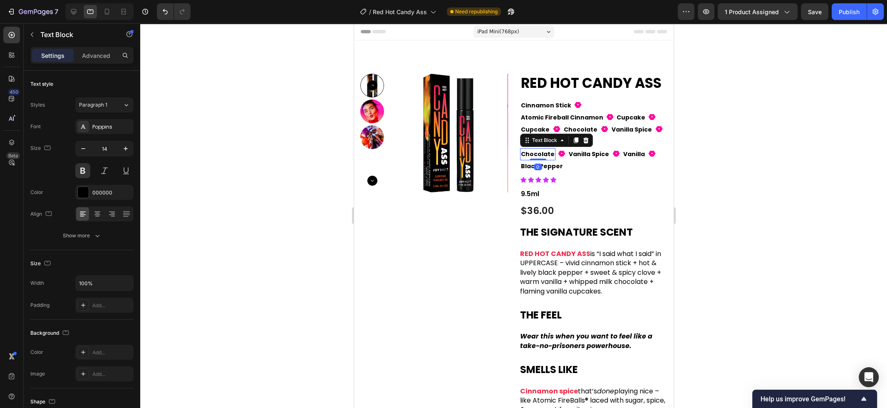
click at [545, 152] on p "Chocolate" at bounding box center [537, 154] width 34 height 10
click at [579, 156] on p "Vanilla Spice" at bounding box center [576, 154] width 40 height 10
click at [648, 118] on icon at bounding box center [651, 117] width 7 height 6
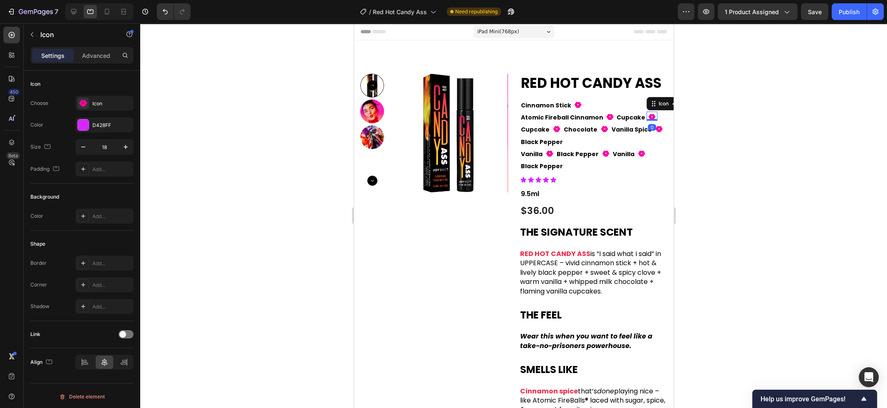
click at [694, 104] on icon at bounding box center [696, 104] width 5 height 6
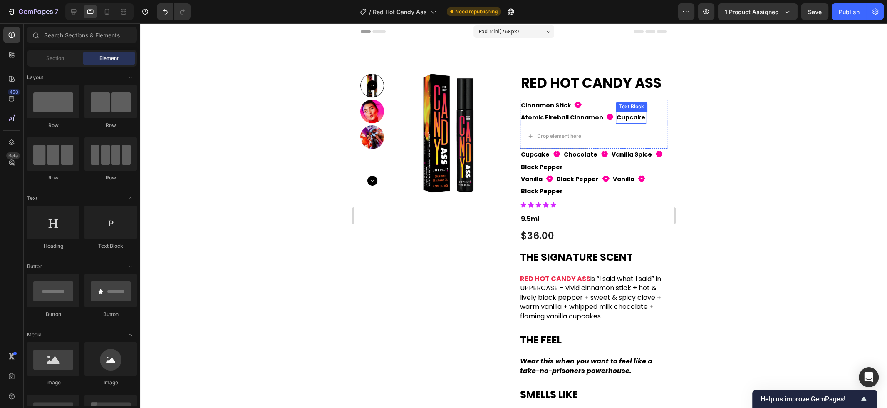
click at [616, 116] on p "Cupcake" at bounding box center [630, 117] width 29 height 10
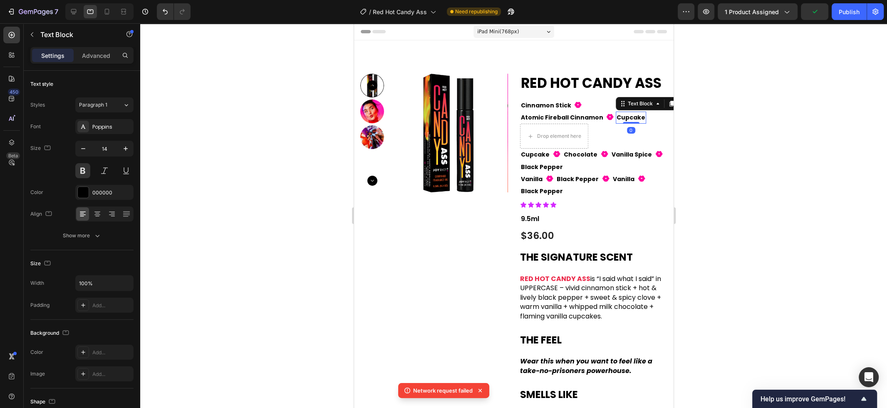
click at [678, 102] on icon at bounding box center [680, 104] width 5 height 6
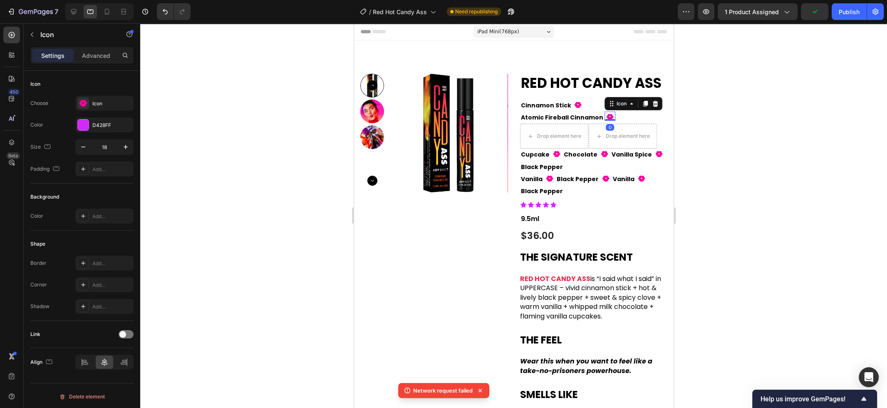
click at [606, 117] on icon at bounding box center [609, 117] width 7 height 6
click at [651, 102] on icon at bounding box center [654, 103] width 7 height 7
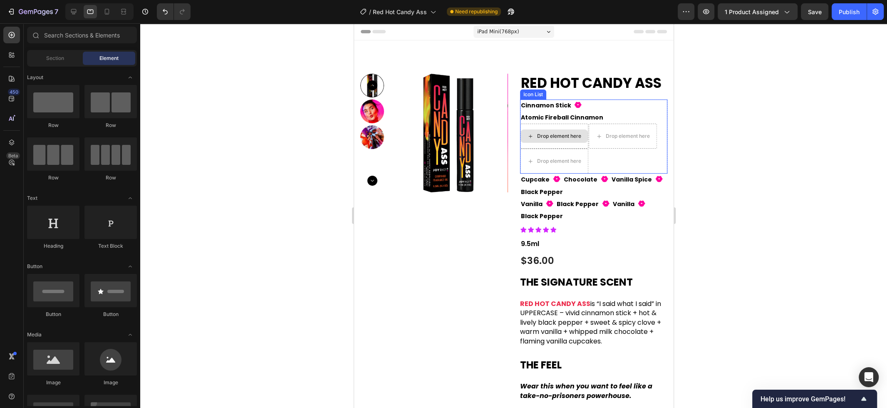
click at [575, 133] on div "Drop element here" at bounding box center [559, 136] width 44 height 7
click at [623, 133] on div "Drop element here" at bounding box center [627, 136] width 44 height 7
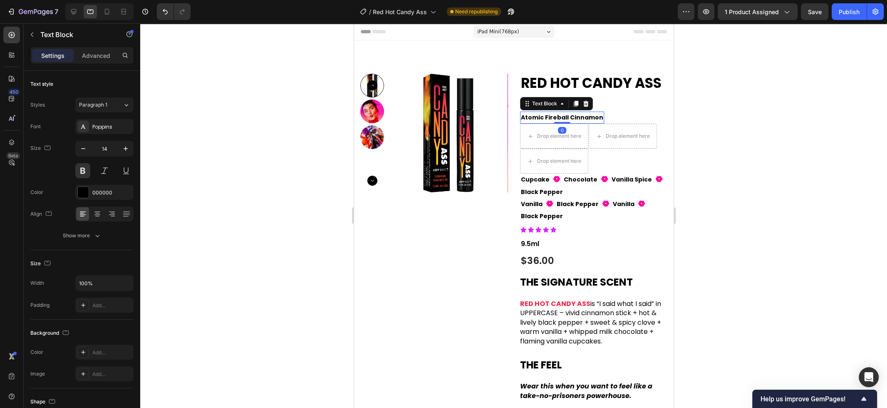
click at [603, 112] on p "Atomic Fireball Cinnamon" at bounding box center [561, 117] width 82 height 10
click at [558, 100] on div "Text Block" at bounding box center [544, 103] width 28 height 7
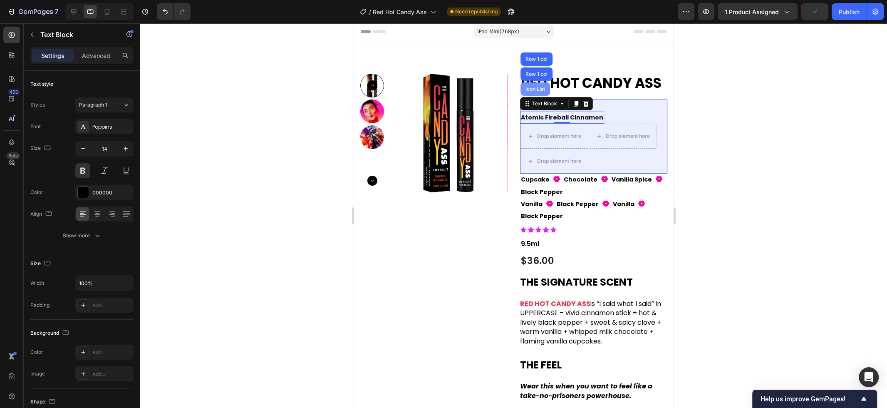
click at [546, 87] on div "Icon List" at bounding box center [534, 89] width 23 height 5
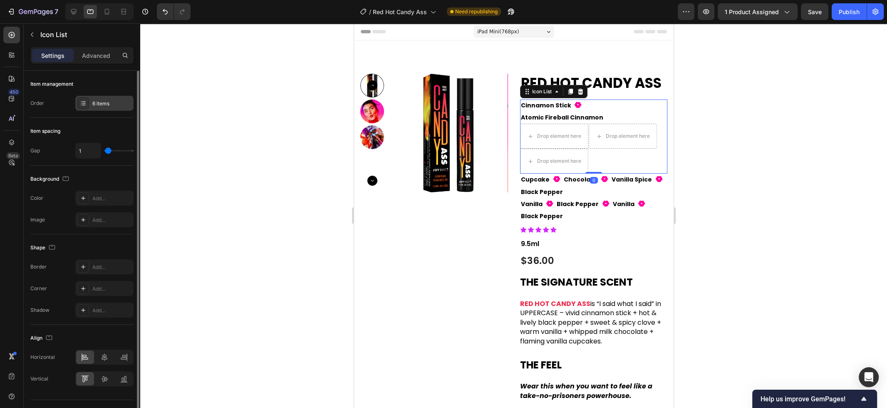
click at [82, 106] on icon at bounding box center [83, 103] width 7 height 7
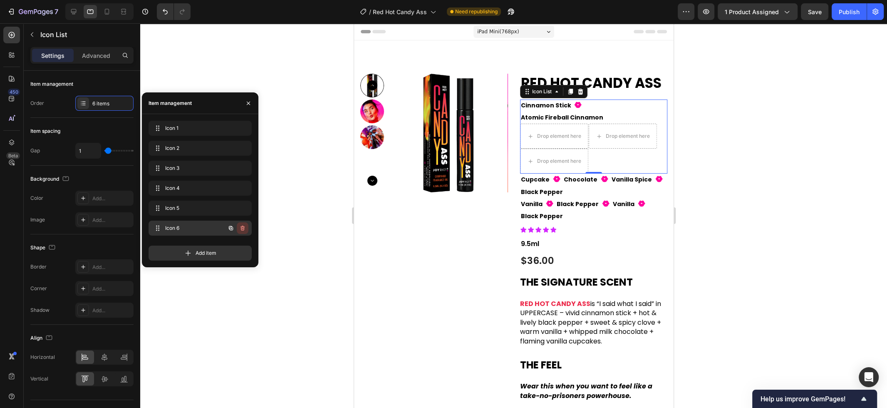
click at [242, 228] on icon "button" at bounding box center [242, 228] width 7 height 7
click at [242, 228] on div "Delete" at bounding box center [236, 227] width 15 height 7
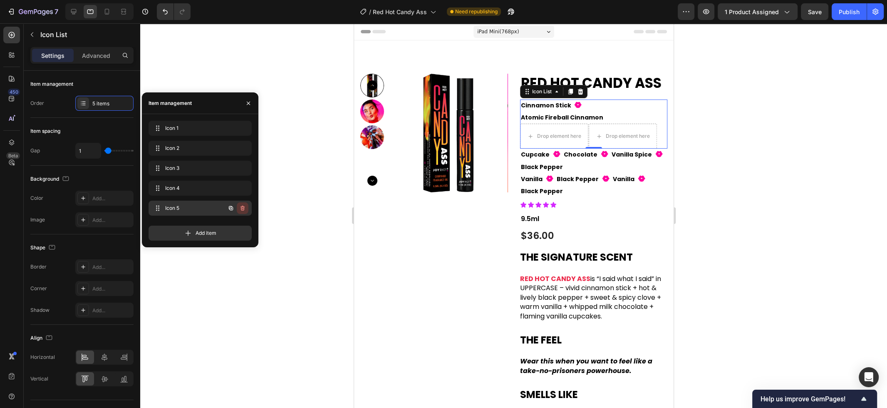
click at [245, 209] on icon "button" at bounding box center [242, 208] width 7 height 7
click at [245, 209] on button "Delete" at bounding box center [236, 208] width 23 height 12
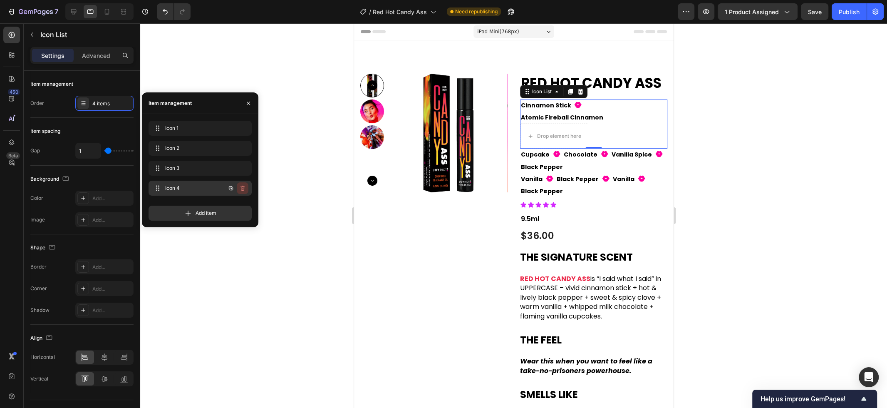
click at [243, 191] on icon "button" at bounding box center [242, 188] width 7 height 7
click at [243, 191] on div "Delete" at bounding box center [236, 187] width 15 height 7
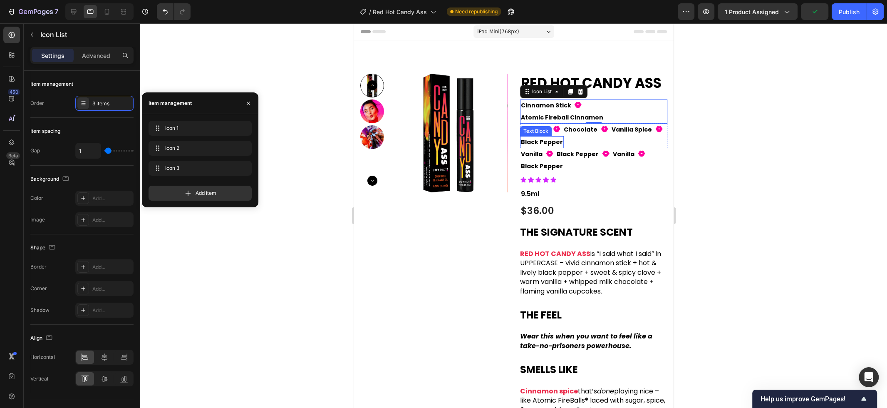
click at [552, 137] on p "Black Pepper" at bounding box center [541, 142] width 42 height 10
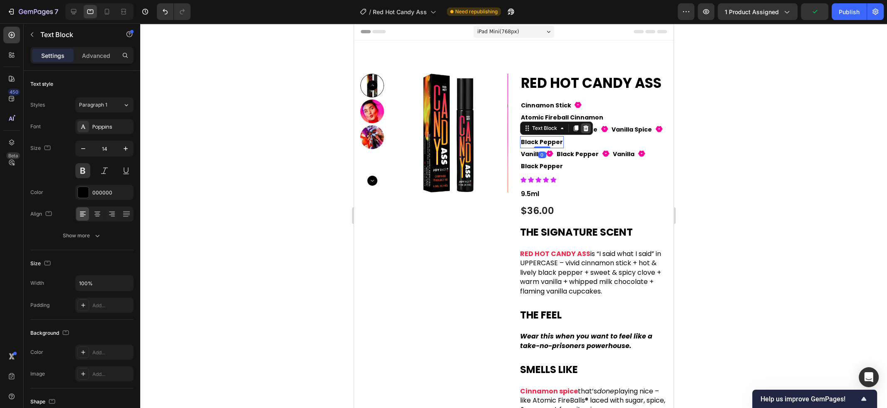
click at [582, 125] on icon at bounding box center [585, 128] width 7 height 7
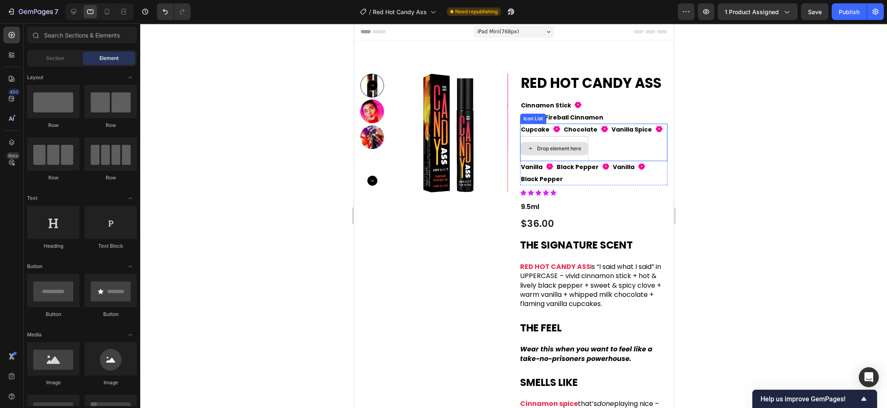
click at [579, 145] on div "Drop element here" at bounding box center [559, 148] width 44 height 7
click at [569, 145] on div "Drop element here" at bounding box center [559, 148] width 44 height 7
click at [537, 115] on div "Text Block" at bounding box center [535, 118] width 28 height 7
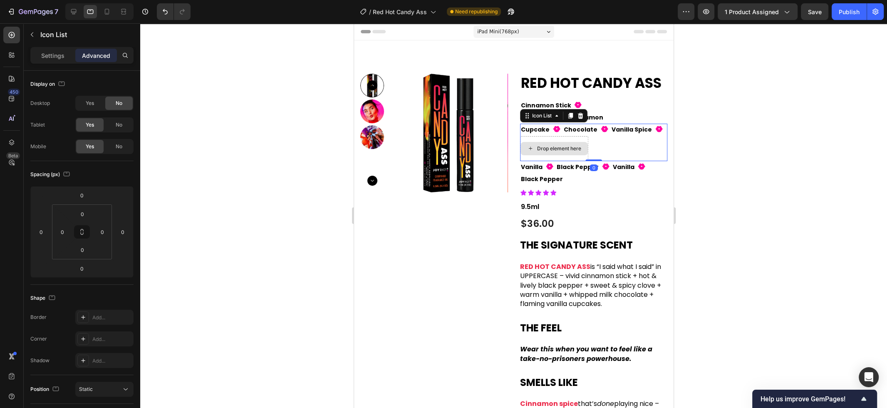
click at [540, 136] on div "Drop element here" at bounding box center [553, 148] width 68 height 25
click at [544, 112] on div "Icon List" at bounding box center [541, 115] width 23 height 7
click at [51, 57] on p "Settings" at bounding box center [52, 55] width 23 height 9
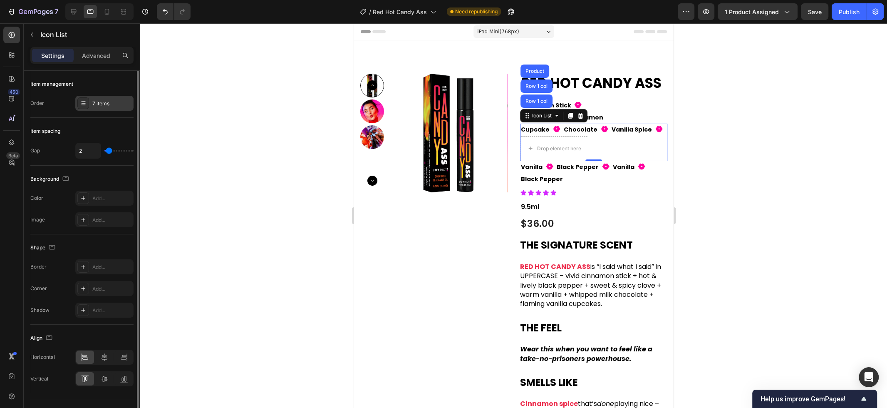
click at [115, 107] on div "7 items" at bounding box center [111, 103] width 39 height 7
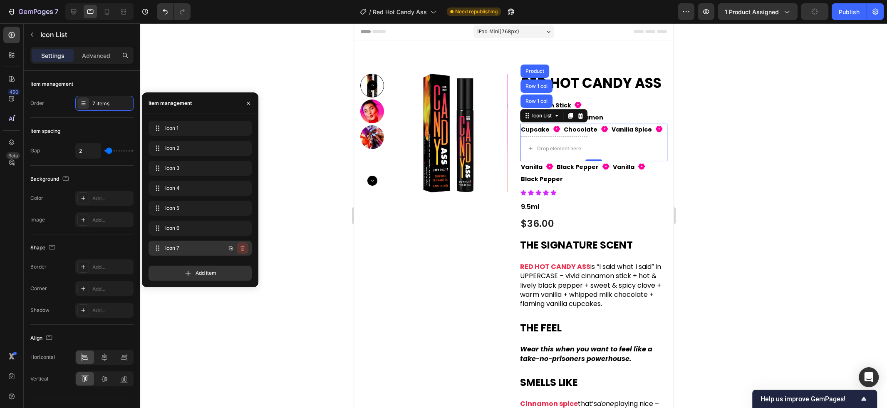
click at [246, 251] on icon "button" at bounding box center [242, 248] width 7 height 7
click at [246, 251] on button "Delete" at bounding box center [236, 248] width 23 height 12
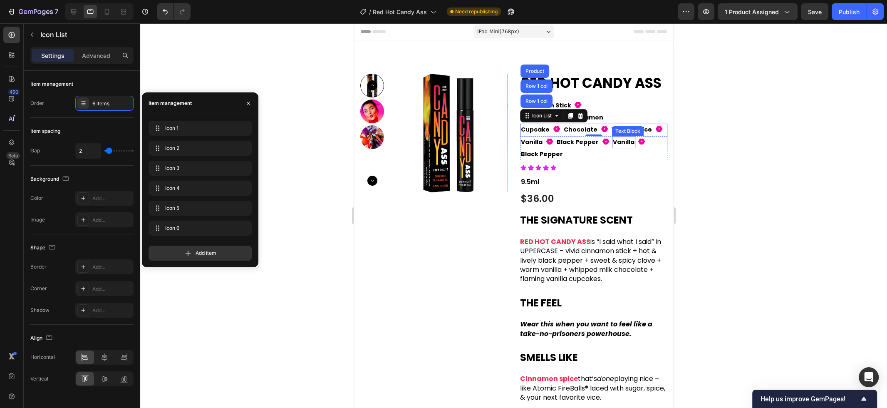
click at [623, 137] on p "Vanilla" at bounding box center [623, 142] width 22 height 10
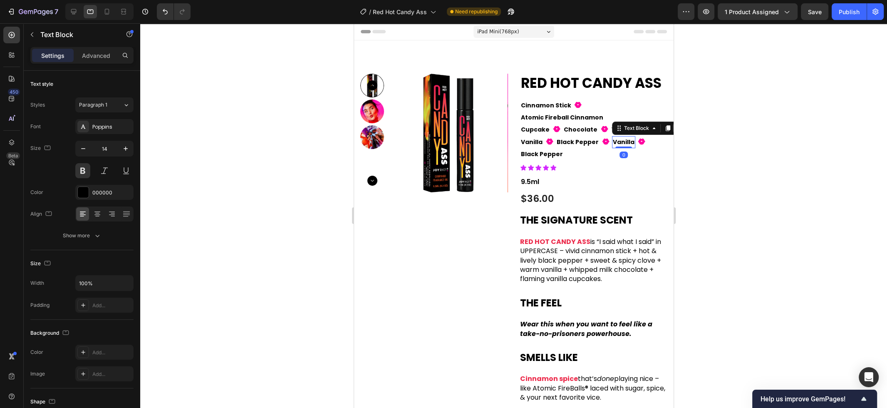
click at [674, 125] on icon at bounding box center [677, 128] width 7 height 7
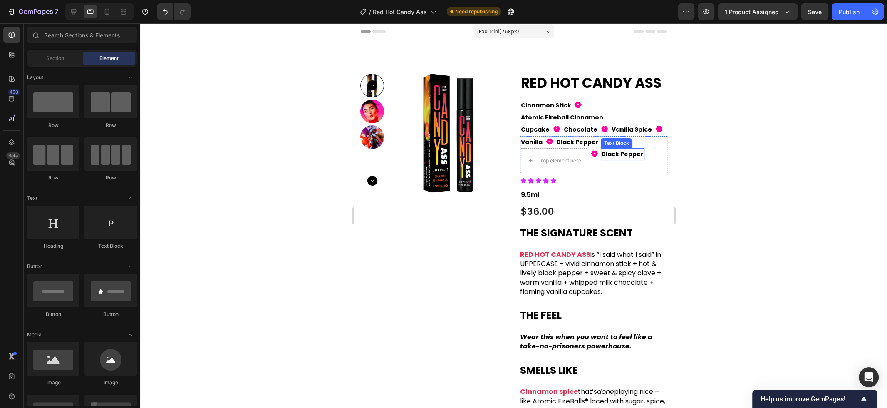
click at [624, 149] on p "Black Pepper" at bounding box center [622, 154] width 42 height 10
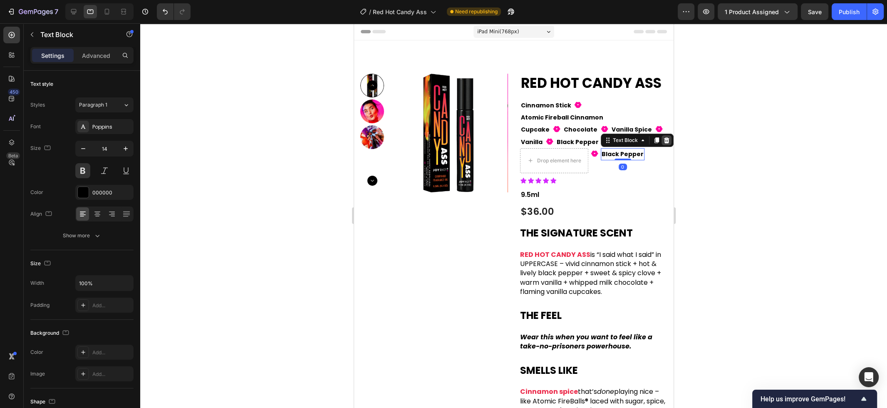
click at [665, 137] on icon at bounding box center [665, 140] width 5 height 6
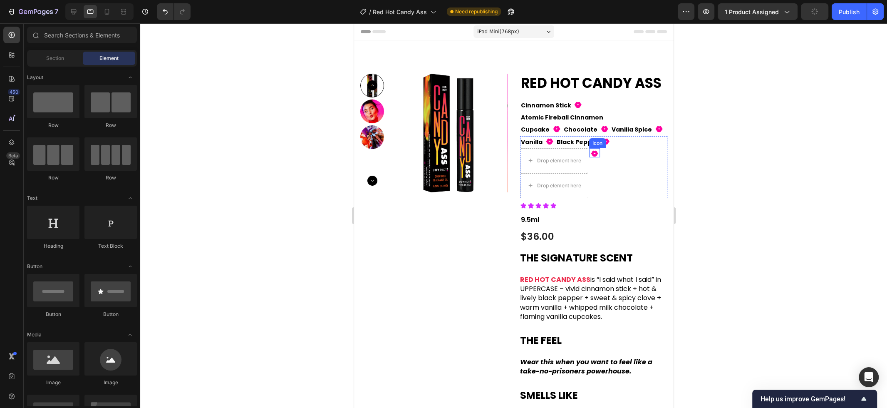
click at [597, 150] on icon at bounding box center [593, 153] width 7 height 6
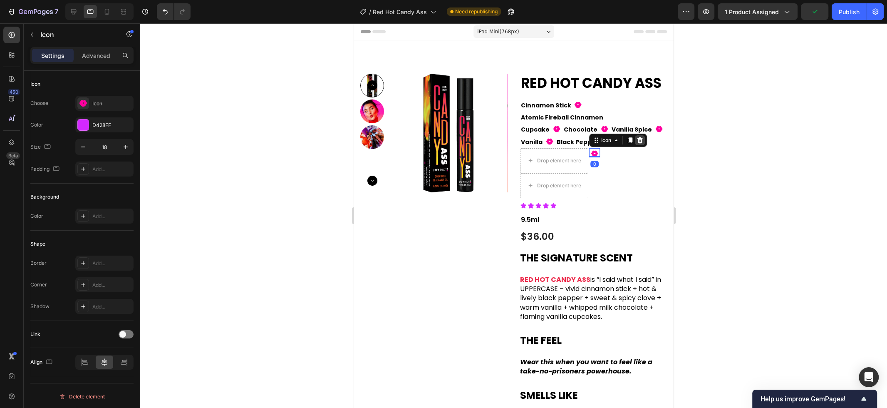
click at [643, 135] on div at bounding box center [639, 140] width 10 height 10
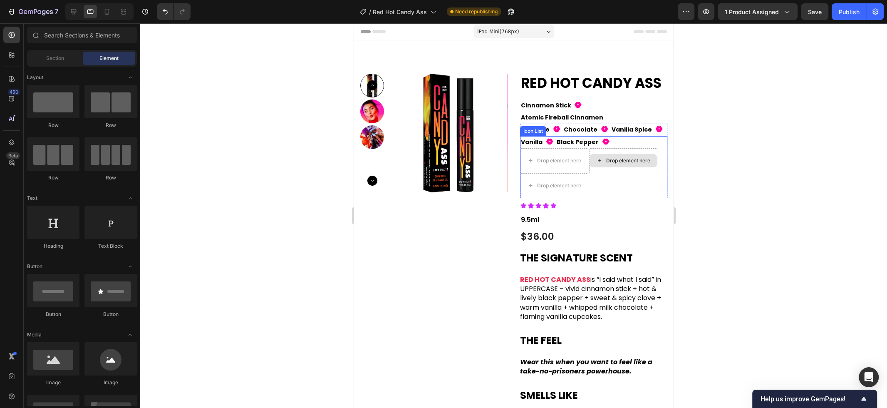
click at [646, 158] on div "Drop element here" at bounding box center [623, 160] width 68 height 25
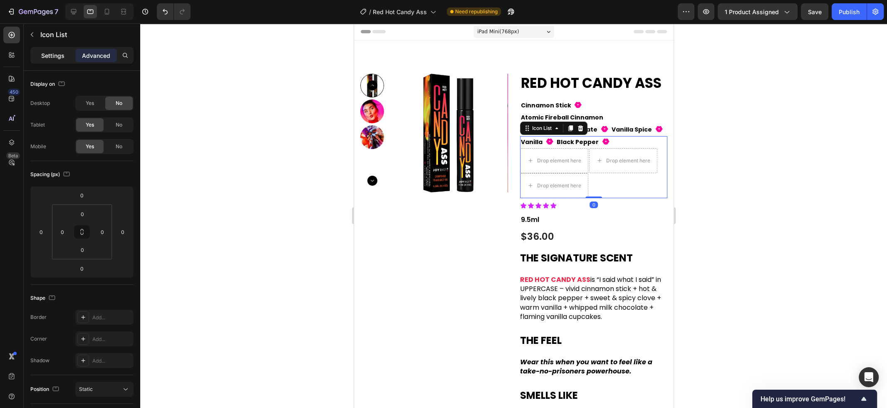
click at [58, 51] on p "Settings" at bounding box center [52, 55] width 23 height 9
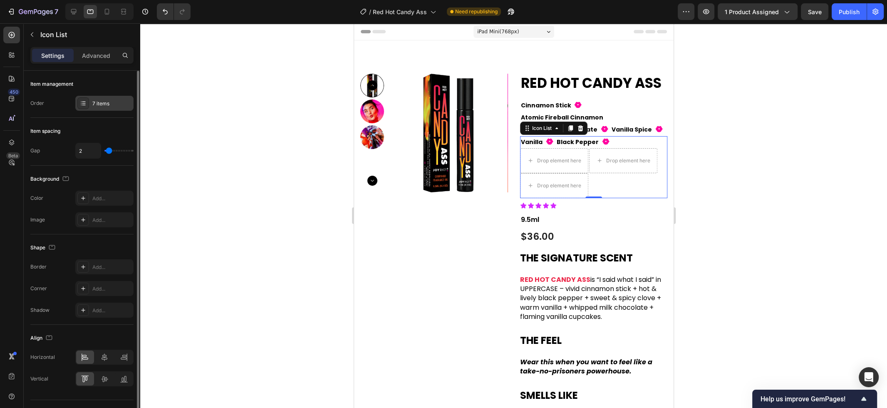
click at [116, 105] on div "7 items" at bounding box center [111, 103] width 39 height 7
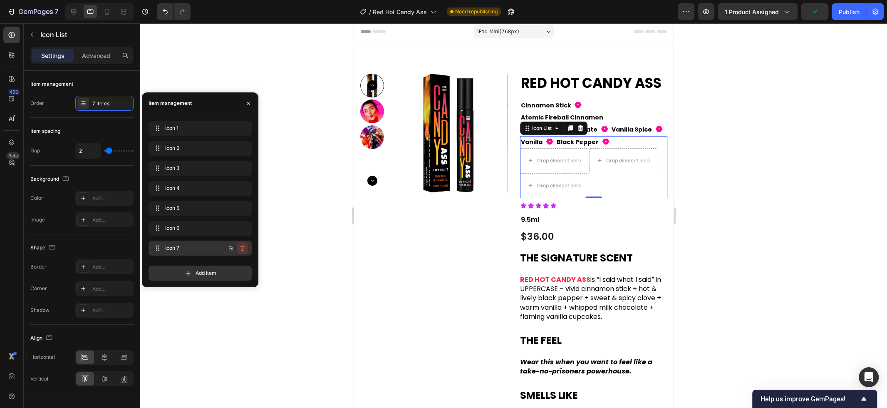
click at [245, 249] on icon "button" at bounding box center [242, 248] width 7 height 7
click at [245, 248] on button "Delete" at bounding box center [236, 248] width 23 height 12
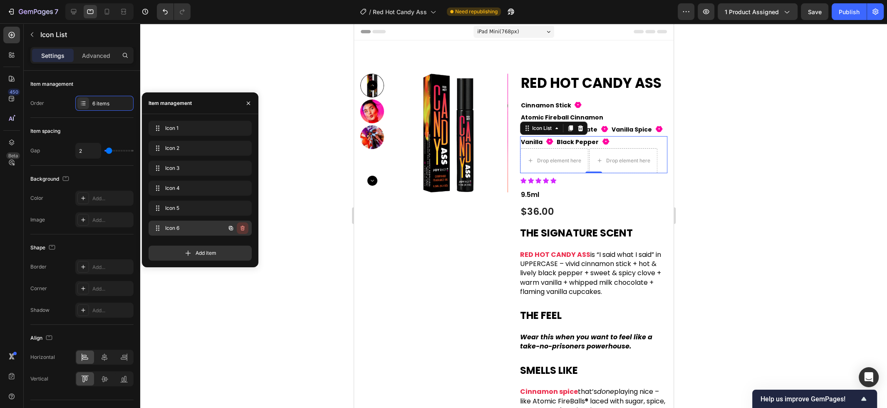
click at [245, 229] on icon "button" at bounding box center [242, 228] width 7 height 7
click at [245, 229] on button "Delete" at bounding box center [236, 228] width 23 height 12
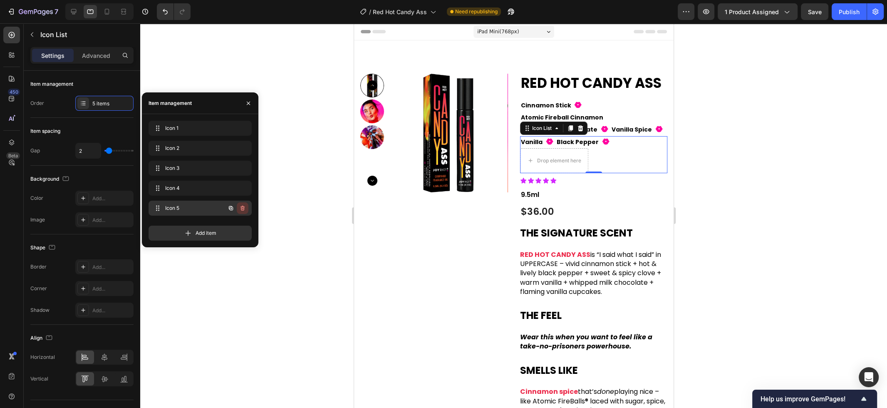
click at [245, 209] on icon "button" at bounding box center [242, 208] width 7 height 7
click at [245, 209] on button "Delete" at bounding box center [236, 208] width 23 height 12
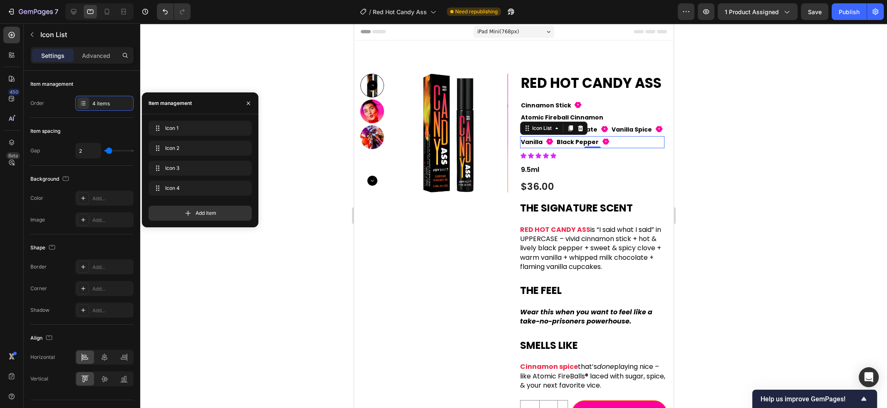
click at [289, 278] on div at bounding box center [513, 215] width 747 height 384
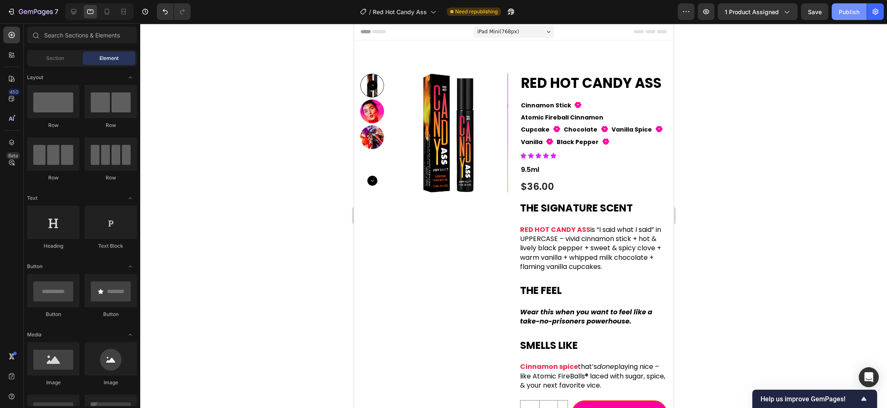
click at [851, 12] on div "Publish" at bounding box center [848, 11] width 21 height 9
click at [582, 115] on div "Text Block" at bounding box center [578, 118] width 28 height 7
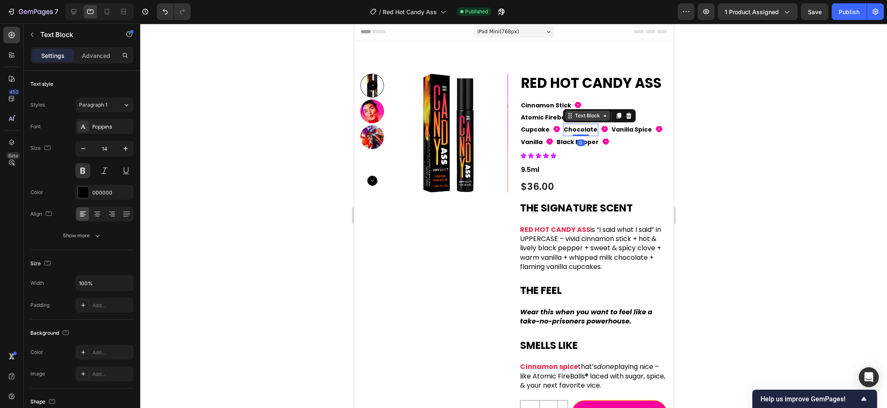
click at [582, 112] on div "Text Block" at bounding box center [587, 115] width 28 height 7
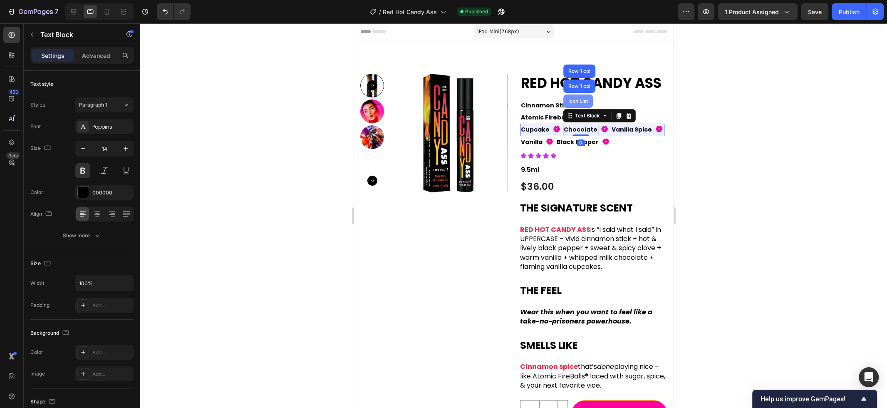
click at [581, 94] on div "Icon List" at bounding box center [578, 100] width 30 height 13
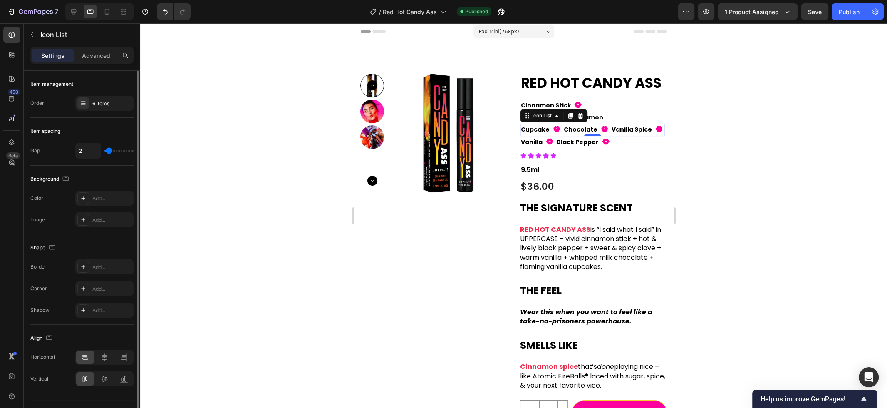
type input "1"
type input "0"
drag, startPoint x: 109, startPoint y: 151, endPoint x: 104, endPoint y: 151, distance: 4.6
type input "0"
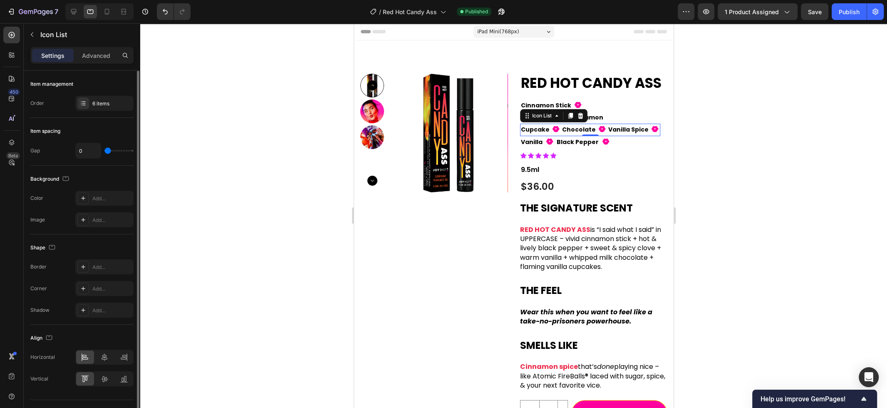
click at [104, 151] on input "range" at bounding box center [118, 151] width 29 height 2
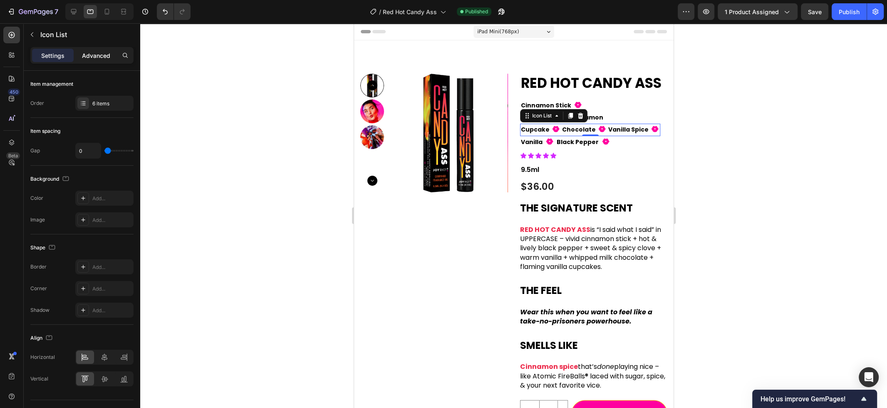
click at [99, 59] on p "Advanced" at bounding box center [96, 55] width 28 height 9
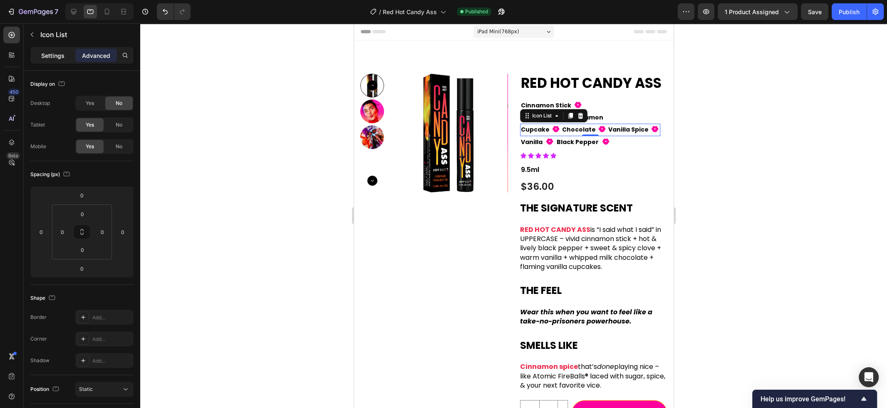
click at [48, 57] on p "Settings" at bounding box center [52, 55] width 23 height 9
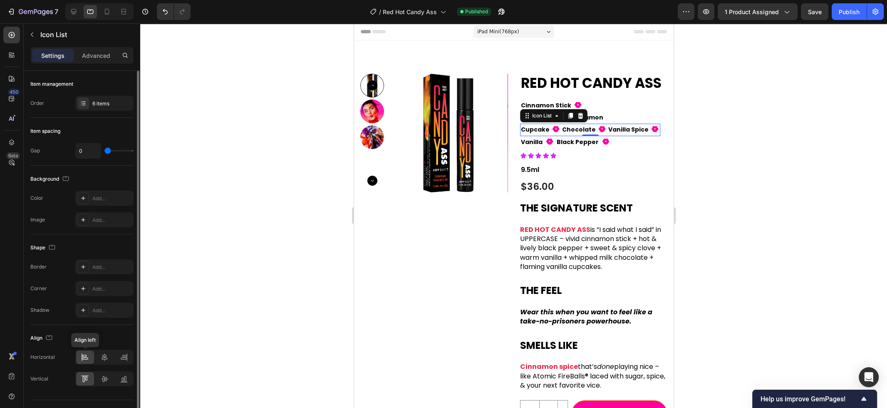
click at [84, 356] on icon at bounding box center [84, 355] width 4 height 2
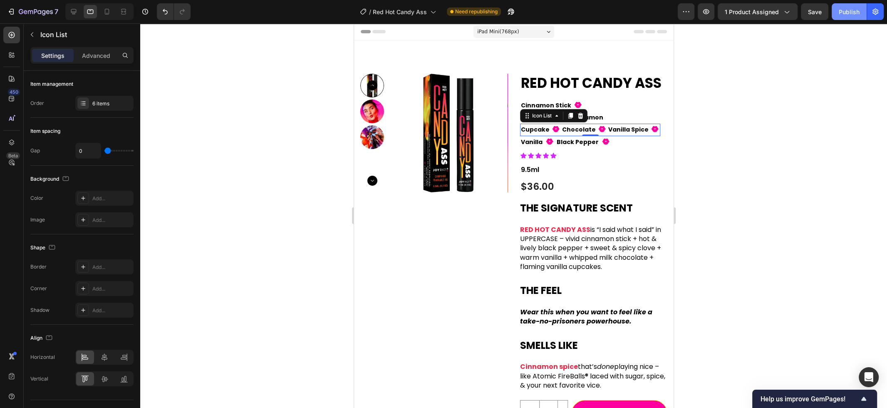
click at [843, 13] on div "Publish" at bounding box center [848, 11] width 21 height 9
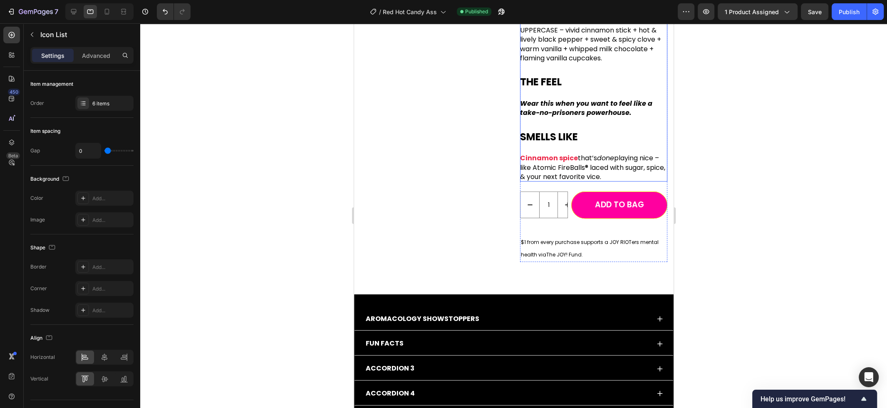
scroll to position [211, 0]
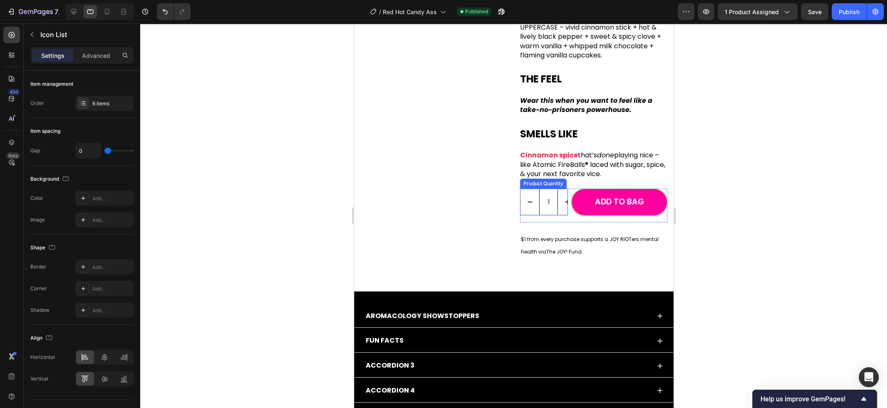
click at [555, 193] on input "1" at bounding box center [548, 202] width 19 height 26
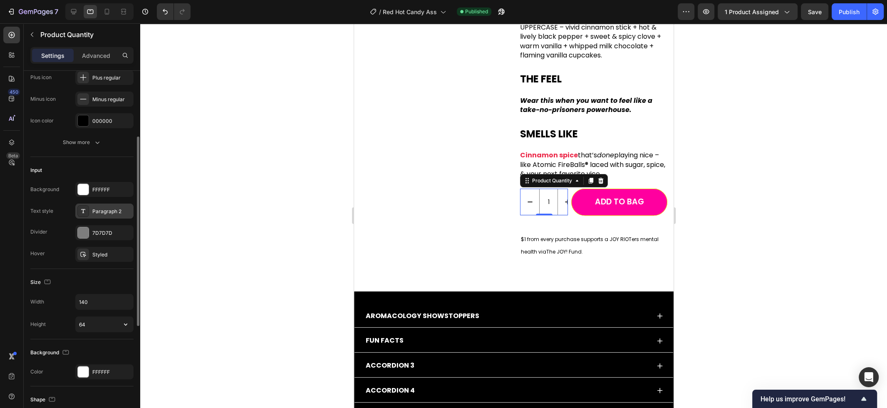
scroll to position [127, 0]
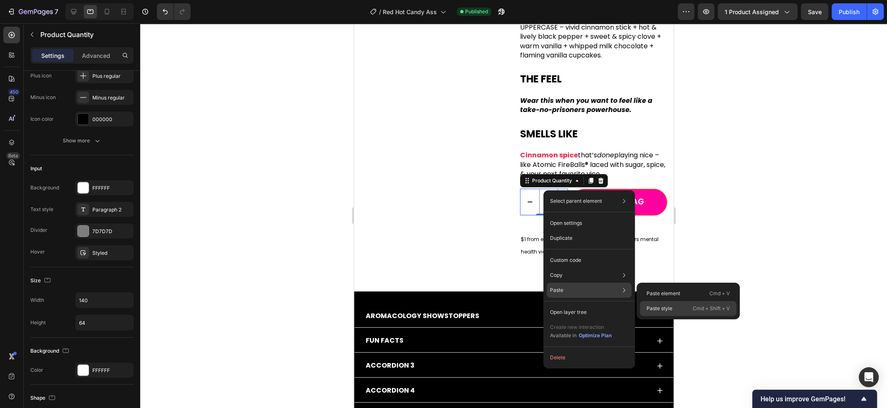
click at [666, 305] on p "Paste style" at bounding box center [659, 307] width 26 height 7
type input "35"
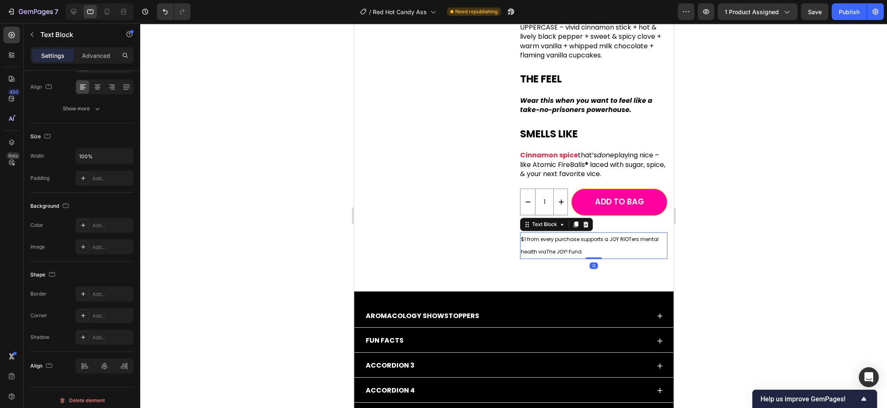
click at [574, 246] on link "The JOY! Fund" at bounding box center [563, 251] width 35 height 10
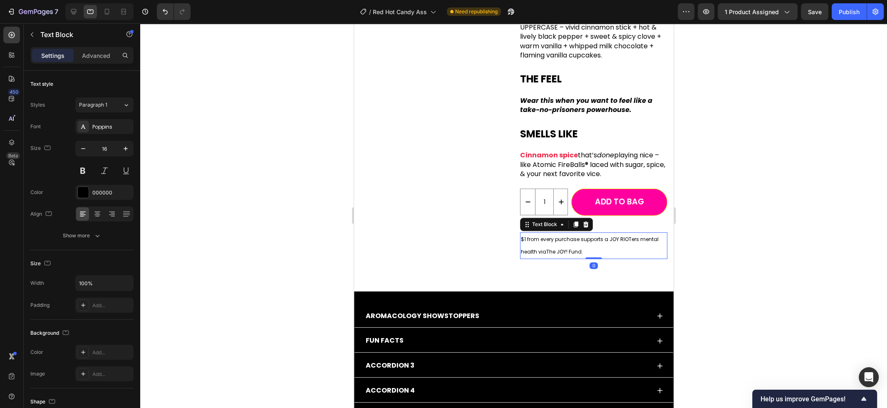
click at [574, 246] on link "The JOY! Fund" at bounding box center [563, 251] width 35 height 10
click at [715, 230] on div at bounding box center [513, 215] width 747 height 384
click at [566, 233] on p "1% of our proceeds supports a JOY RIOTers mental health via The JOY! Fund ." at bounding box center [593, 245] width 146 height 25
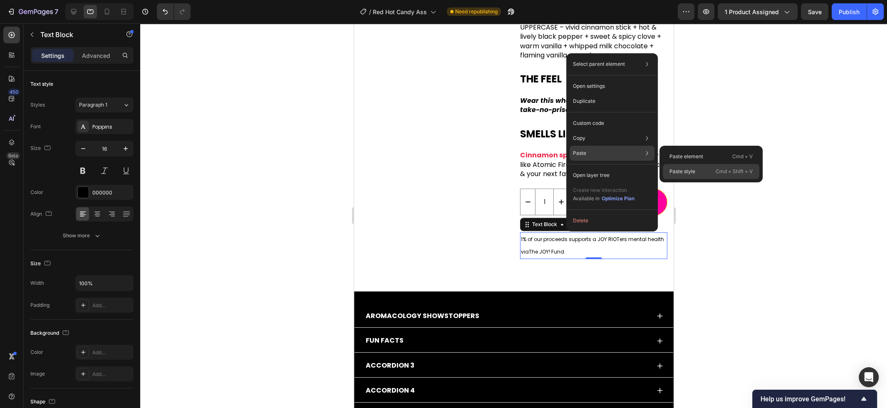
click at [685, 169] on p "Paste style" at bounding box center [682, 171] width 26 height 7
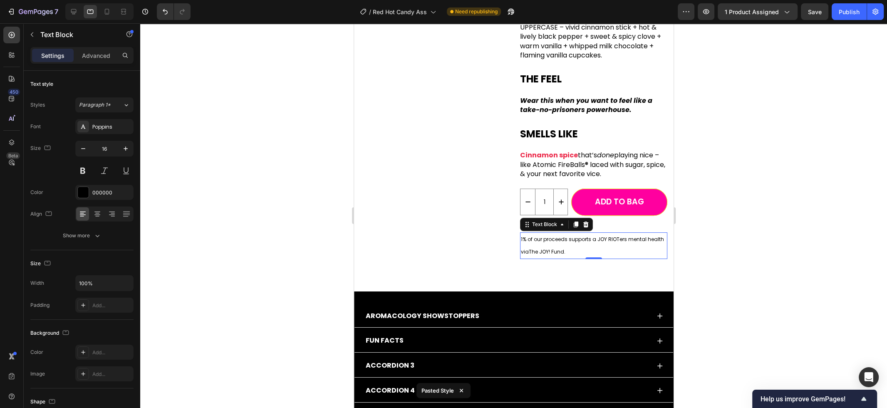
click at [731, 240] on div at bounding box center [513, 215] width 747 height 384
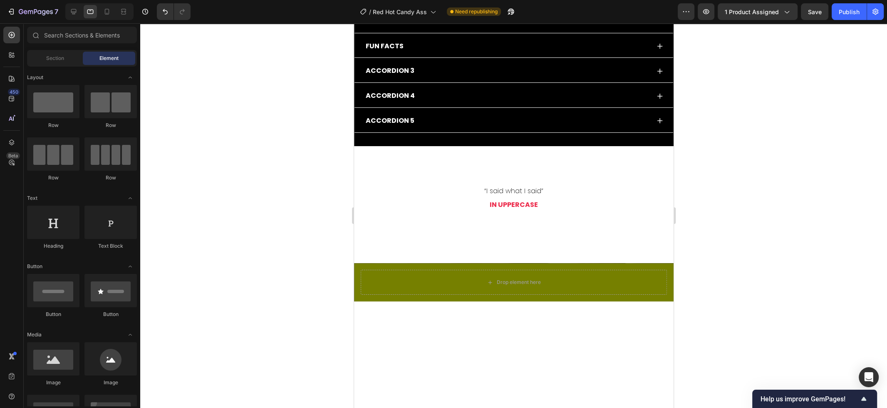
scroll to position [495, 0]
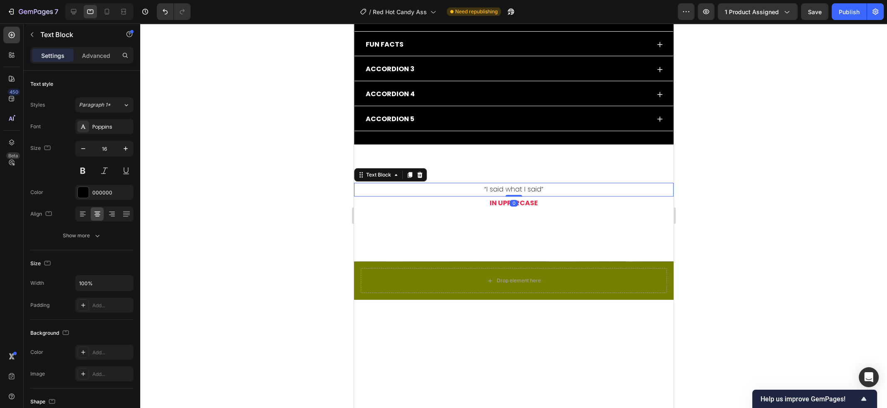
click at [530, 190] on p "“I said what I said”" at bounding box center [513, 189] width 318 height 12
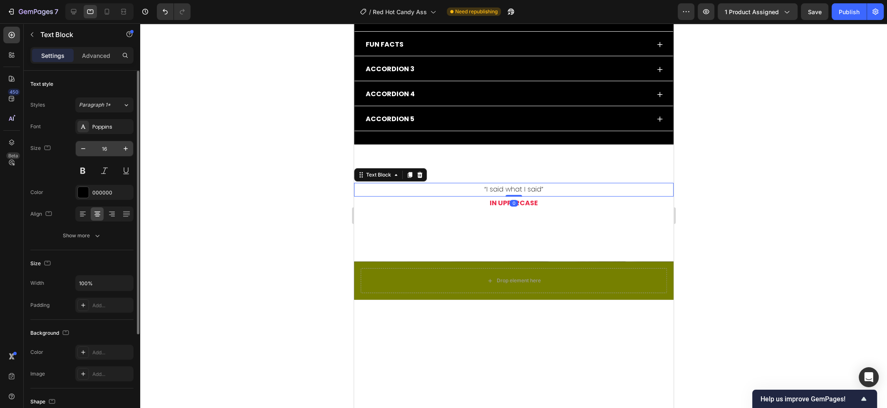
click at [110, 147] on input "16" at bounding box center [104, 148] width 27 height 15
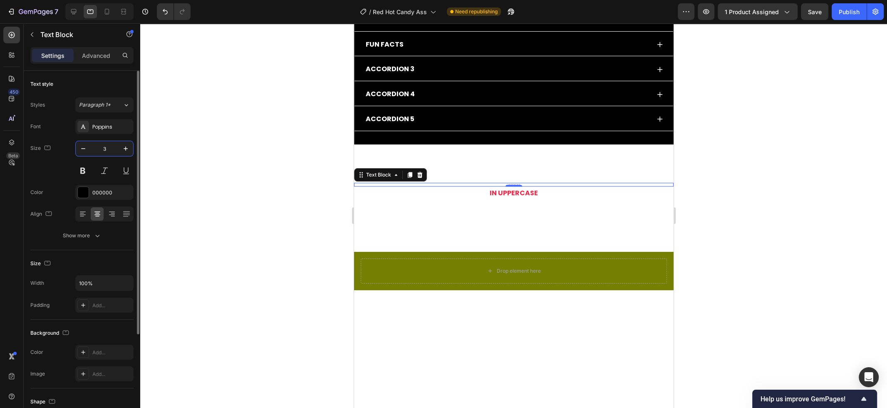
type input "36"
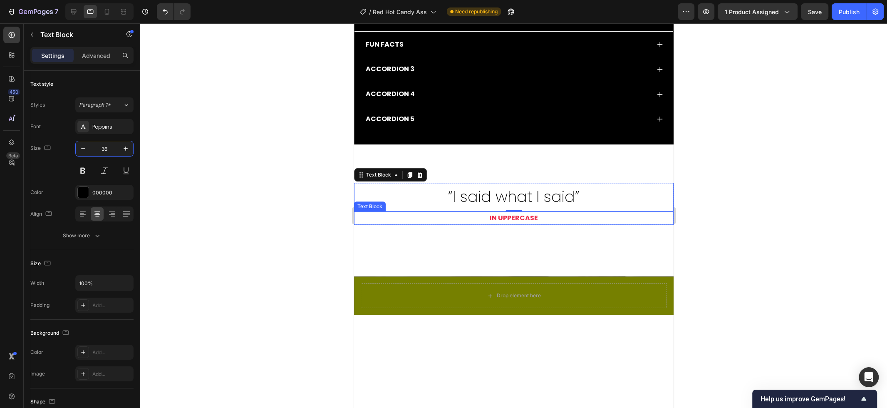
click at [487, 220] on p "IN UPPERCASE" at bounding box center [513, 218] width 318 height 12
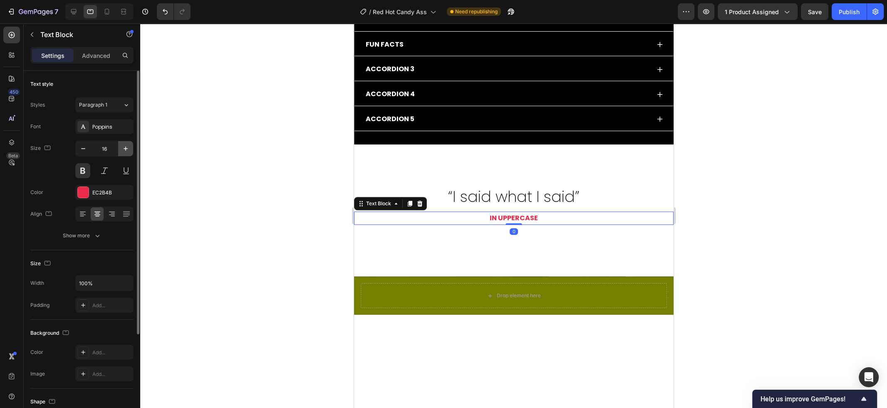
click at [119, 148] on button "button" at bounding box center [125, 148] width 15 height 15
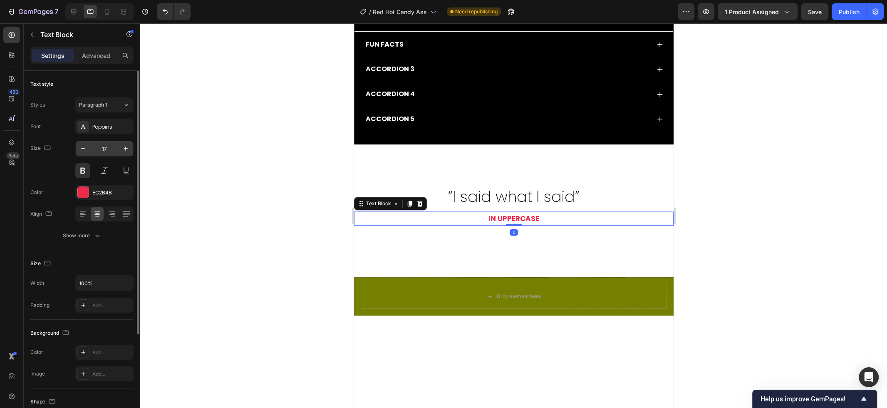
click at [115, 148] on input "17" at bounding box center [104, 148] width 27 height 15
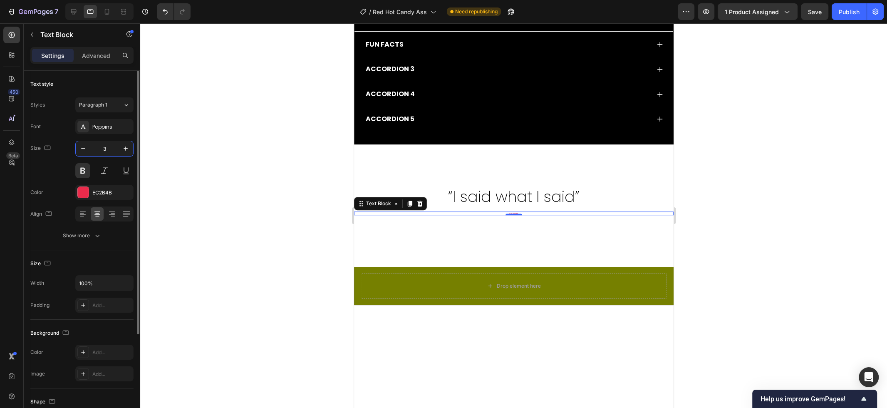
type input "36"
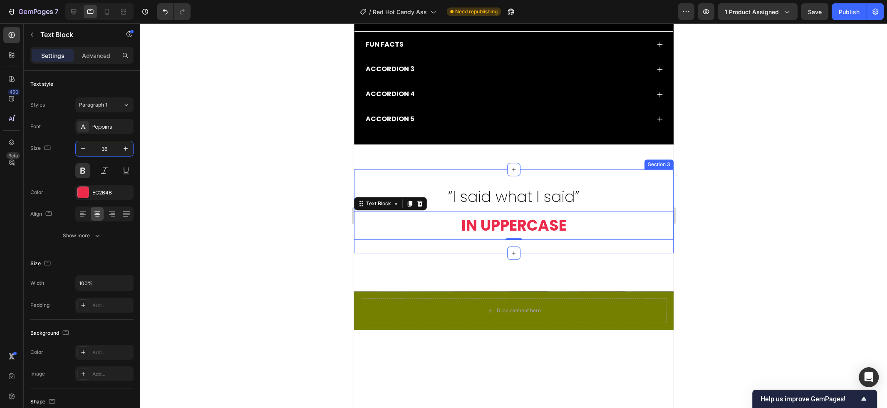
click at [460, 171] on div "“I said what I said” Text Block IN UPPERCASE Text Block 0 Row Section 3" at bounding box center [513, 211] width 319 height 84
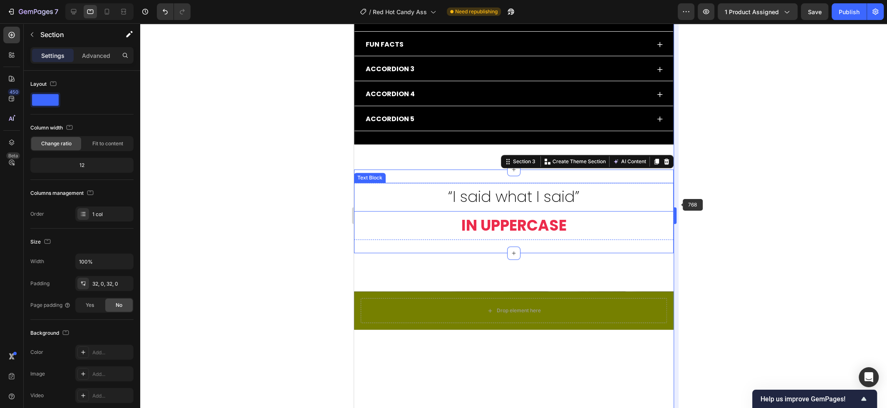
click at [676, 0] on body "7 Version history / Red Hot Candy Ass Need republishing Preview 1 product assig…" at bounding box center [443, 0] width 887 height 0
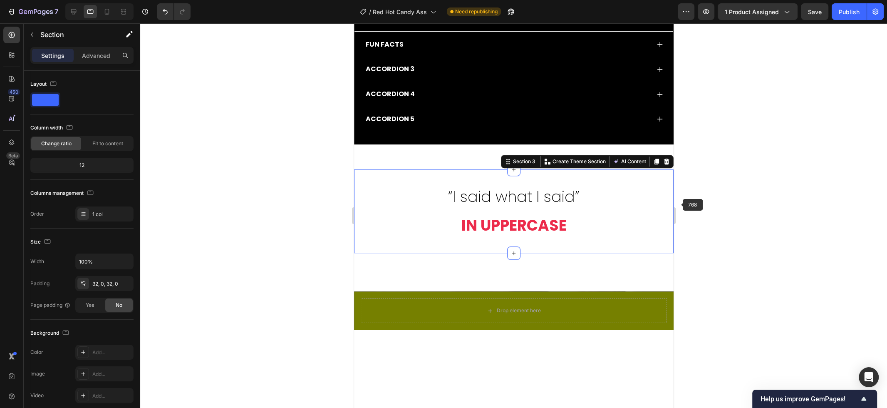
click at [721, 195] on div at bounding box center [513, 215] width 747 height 384
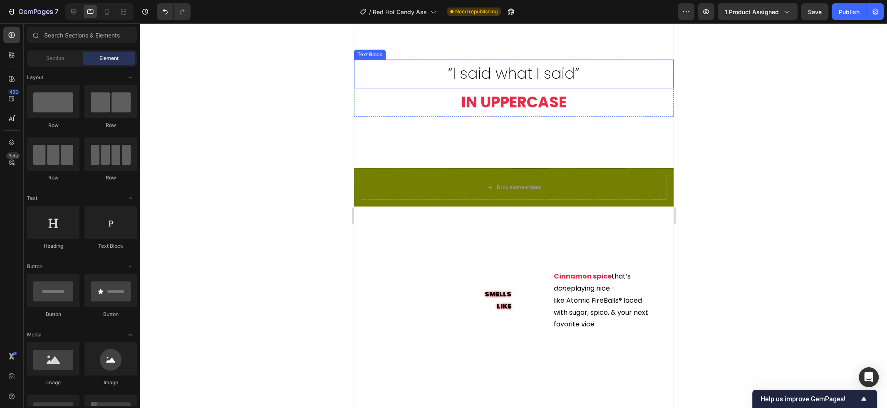
scroll to position [646, 0]
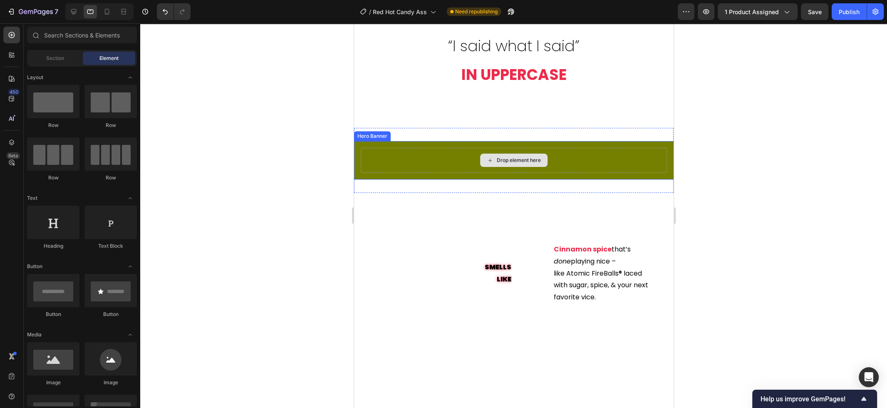
click at [458, 163] on div "Drop element here" at bounding box center [513, 160] width 306 height 25
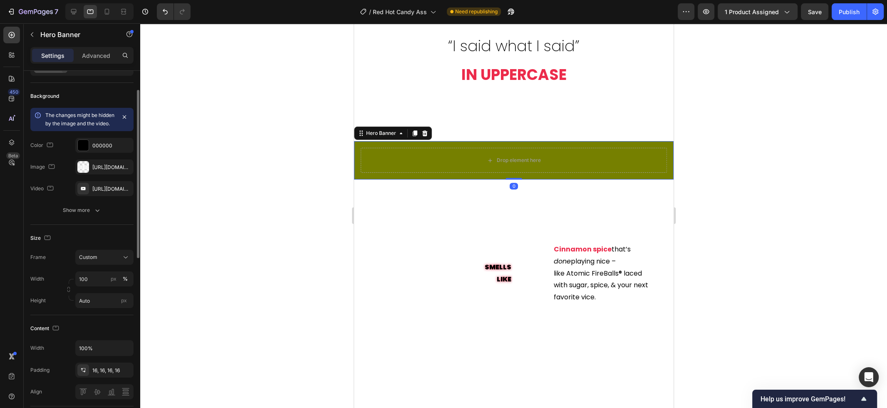
scroll to position [43, 0]
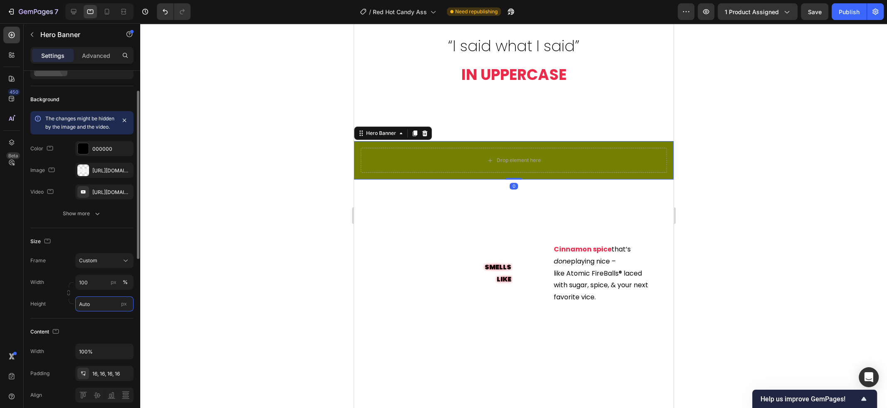
click at [98, 311] on input "Auto" at bounding box center [104, 303] width 58 height 15
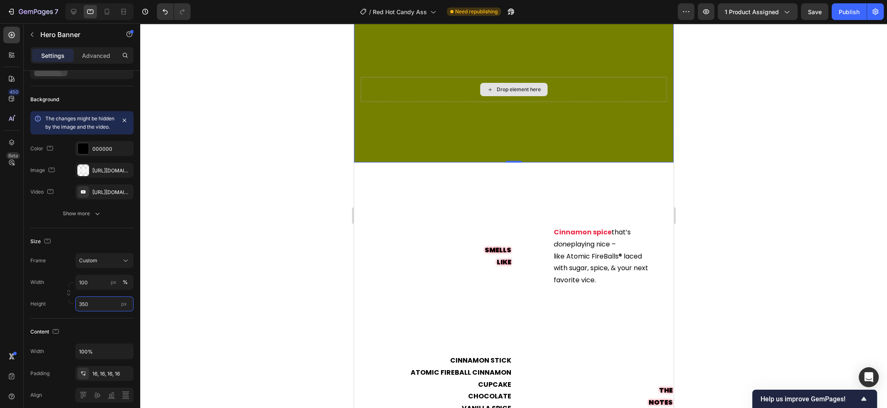
scroll to position [775, 0]
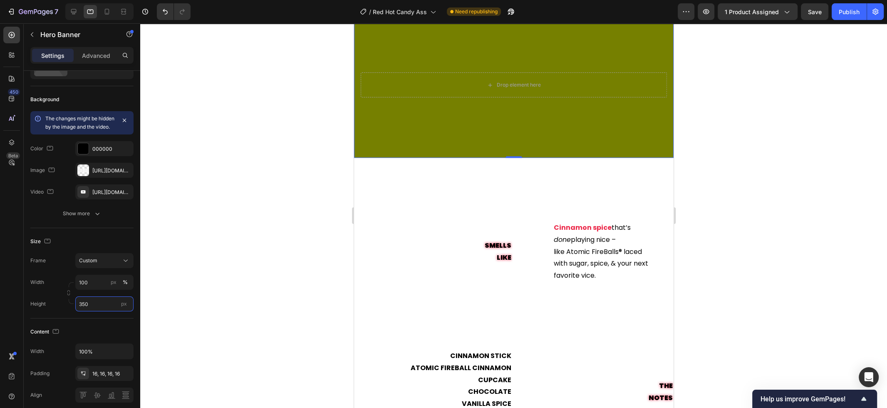
type input "350"
click at [502, 250] on p "SMELLS LIKE" at bounding box center [432, 252] width 156 height 24
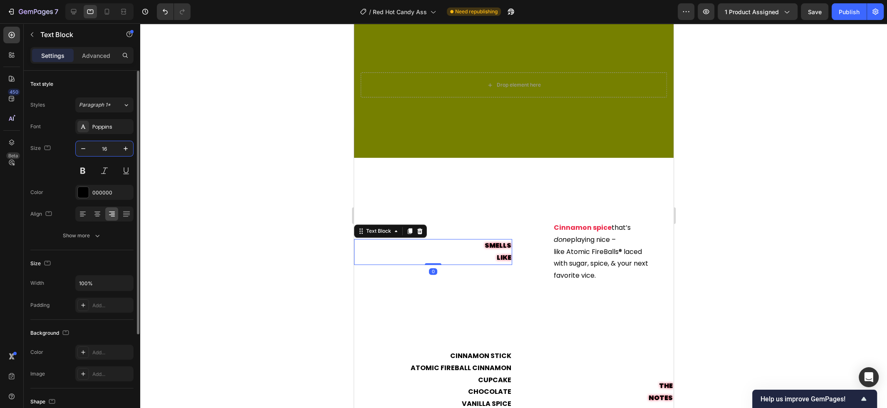
click at [111, 148] on input "16" at bounding box center [104, 148] width 27 height 15
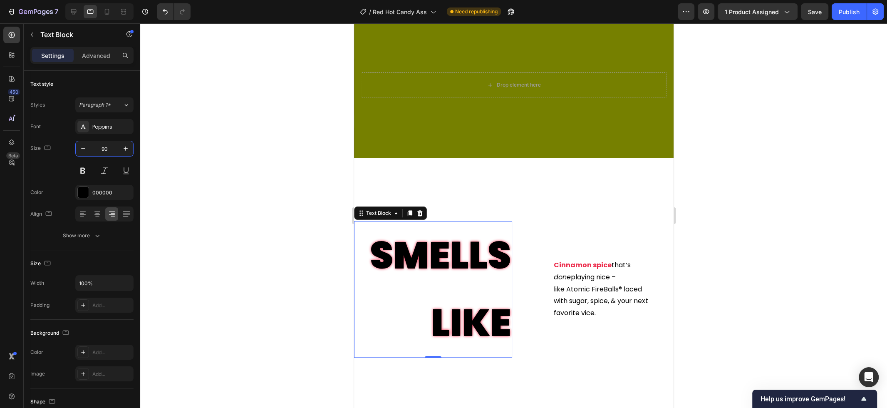
type input "90"
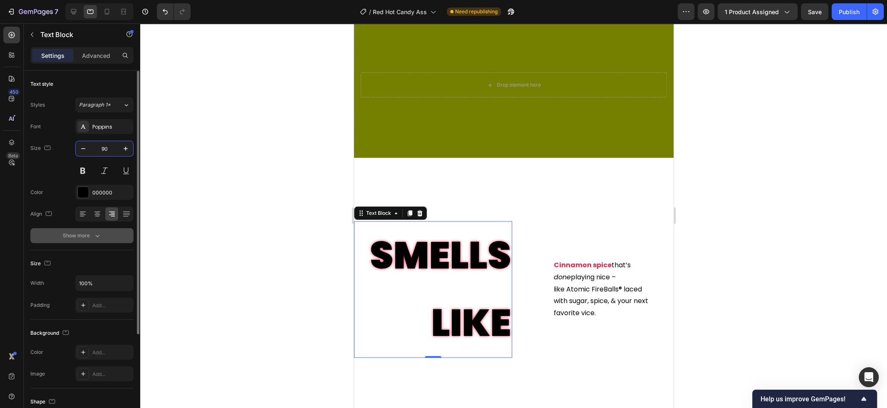
click at [92, 236] on div "Show more" at bounding box center [82, 235] width 39 height 8
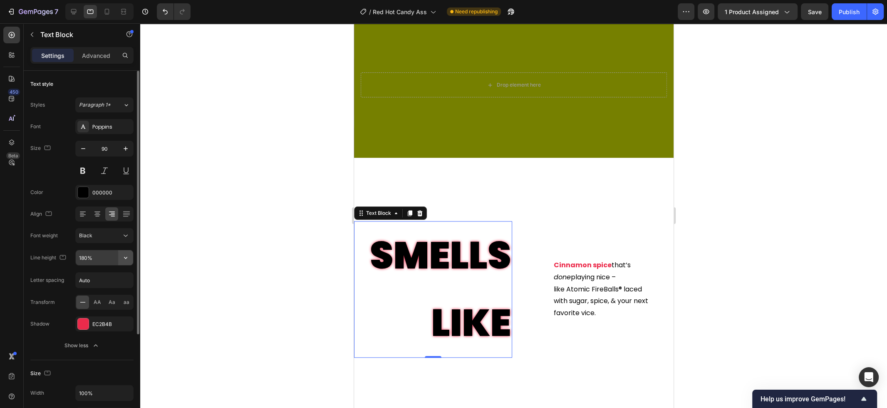
click at [125, 257] on icon "button" at bounding box center [125, 257] width 8 height 8
click at [106, 283] on div "100%" at bounding box center [96, 279] width 68 height 16
type input "100%"
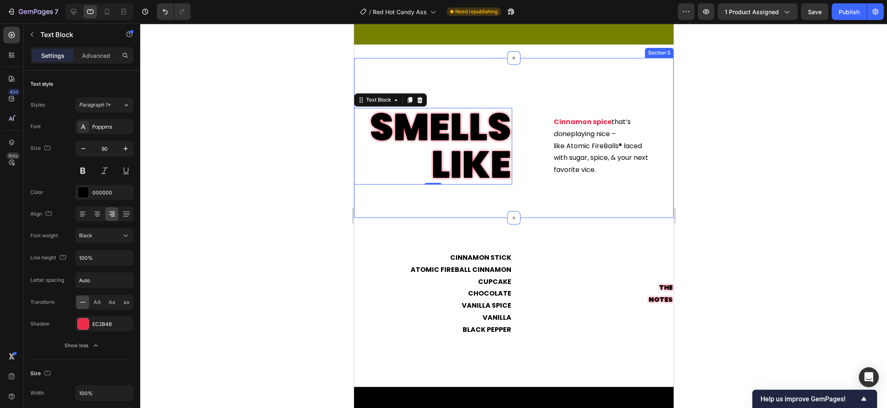
scroll to position [889, 0]
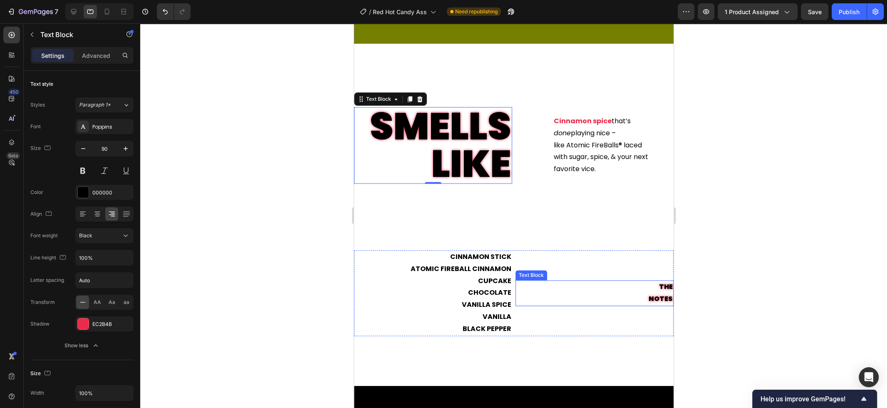
click at [658, 297] on p "THE NOTES" at bounding box center [594, 293] width 156 height 24
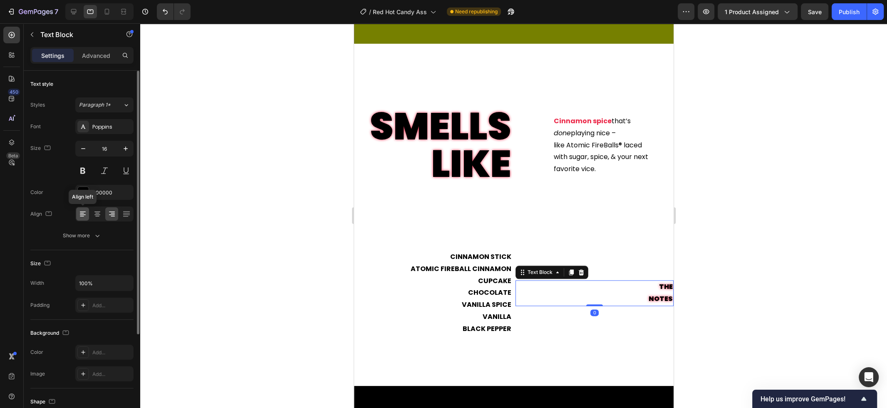
click at [83, 216] on icon at bounding box center [82, 216] width 4 height 1
click at [112, 146] on input "16" at bounding box center [104, 148] width 27 height 15
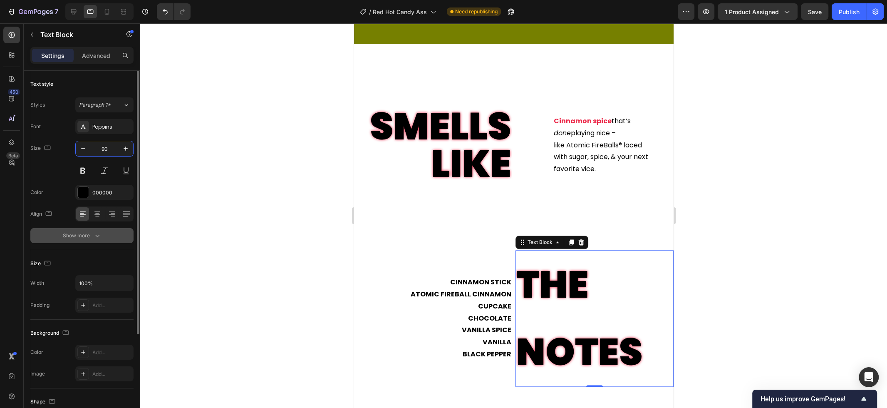
type input "90"
click at [95, 232] on icon "button" at bounding box center [97, 235] width 8 height 8
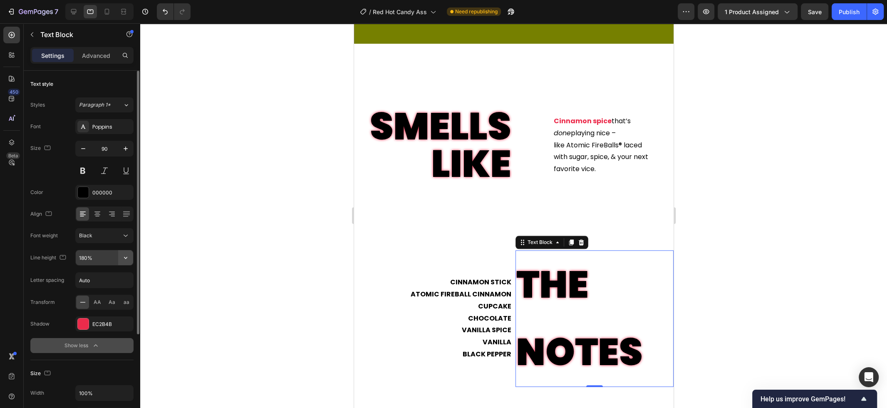
click at [126, 258] on icon "button" at bounding box center [125, 257] width 8 height 8
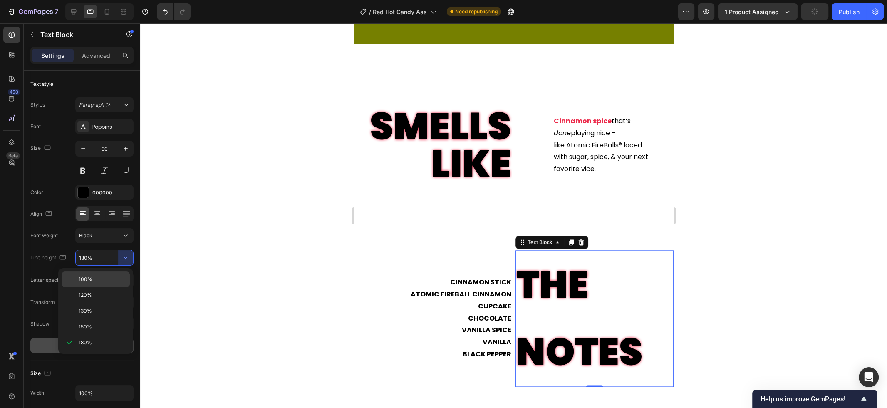
click at [100, 279] on p "100%" at bounding box center [102, 278] width 47 height 7
type input "100%"
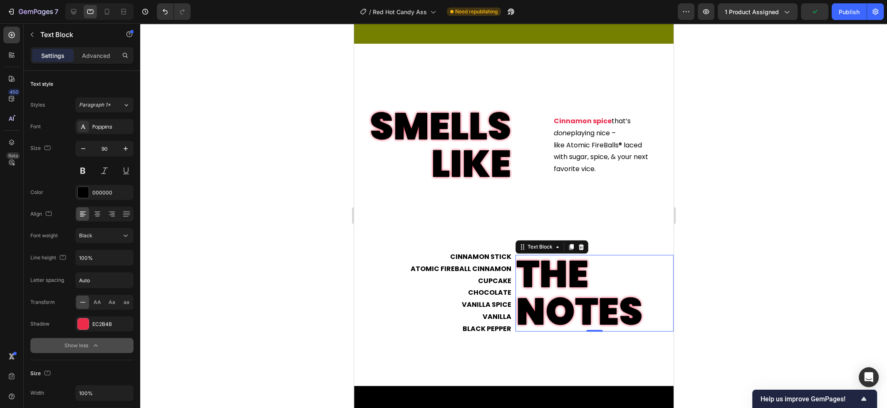
click at [283, 258] on div at bounding box center [513, 215] width 747 height 384
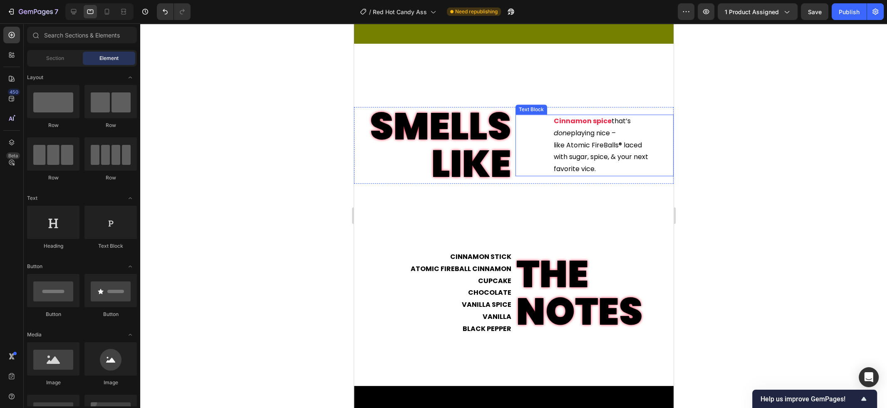
click at [574, 131] on p "done playing nice –" at bounding box center [612, 133] width 119 height 12
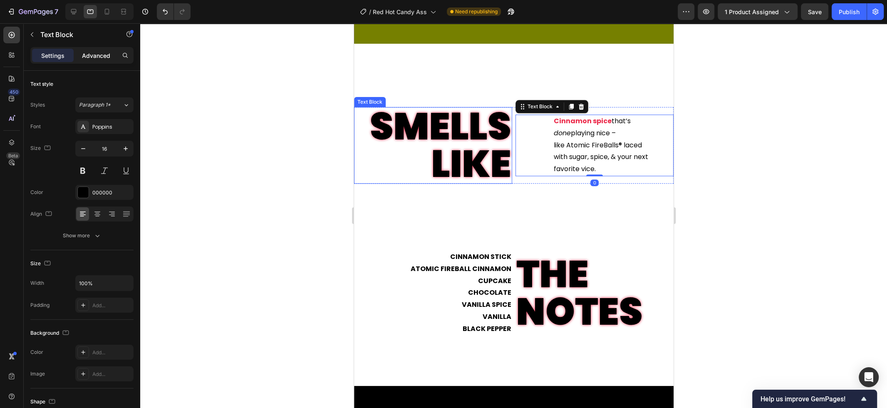
click at [102, 59] on p "Advanced" at bounding box center [96, 55] width 28 height 9
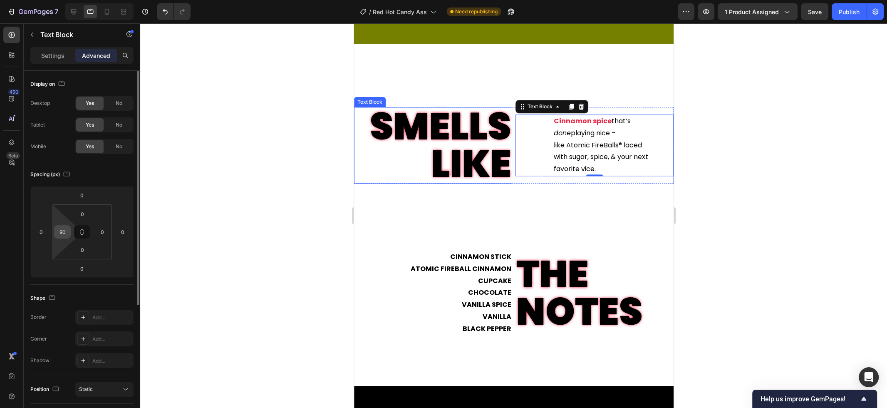
click at [67, 231] on input "90" at bounding box center [62, 231] width 12 height 12
type input "20"
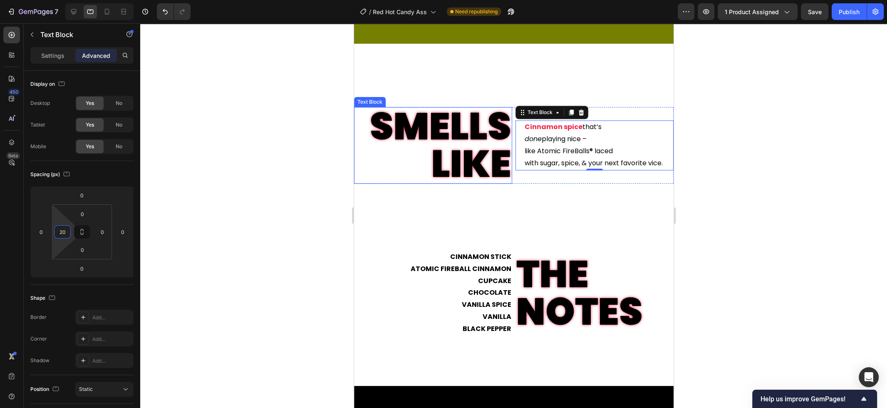
click at [222, 144] on div at bounding box center [513, 215] width 747 height 384
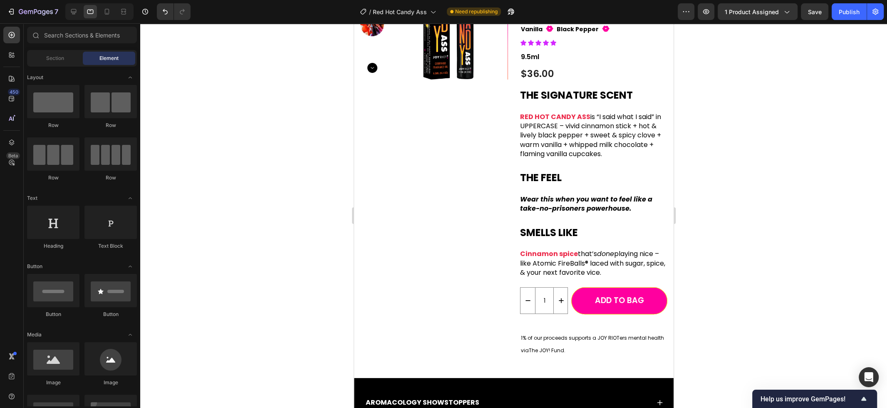
scroll to position [114, 0]
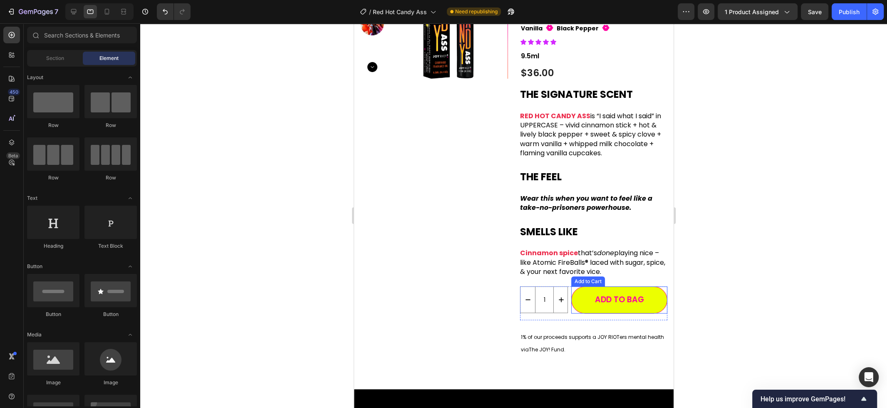
click at [571, 286] on button "Add to BAG" at bounding box center [619, 299] width 96 height 27
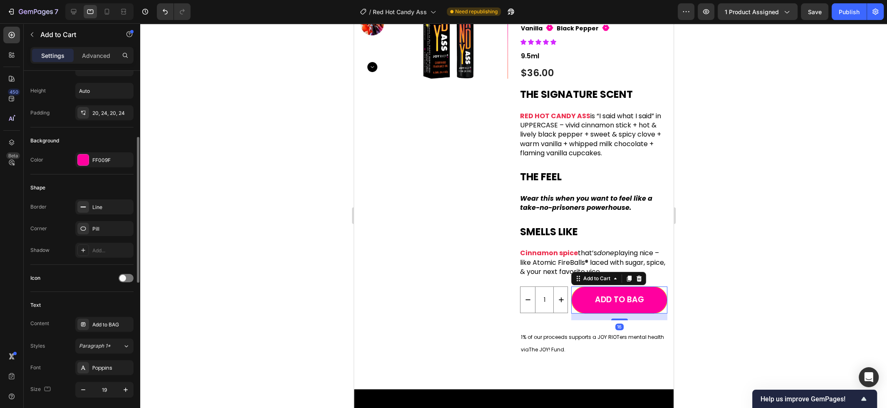
scroll to position [153, 0]
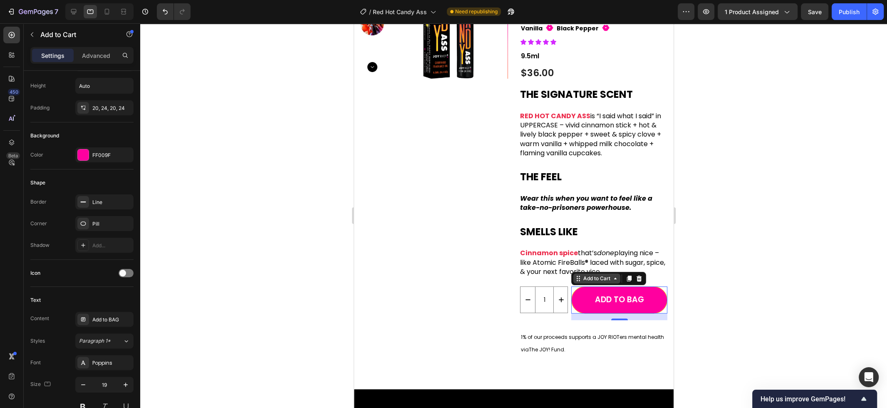
click at [592, 275] on div "Add to Cart" at bounding box center [596, 278] width 30 height 7
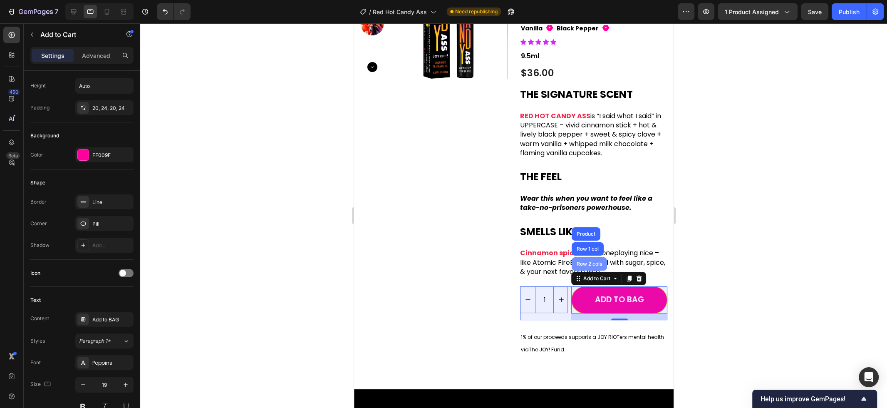
click at [589, 261] on div "Row 2 cols" at bounding box center [588, 263] width 29 height 5
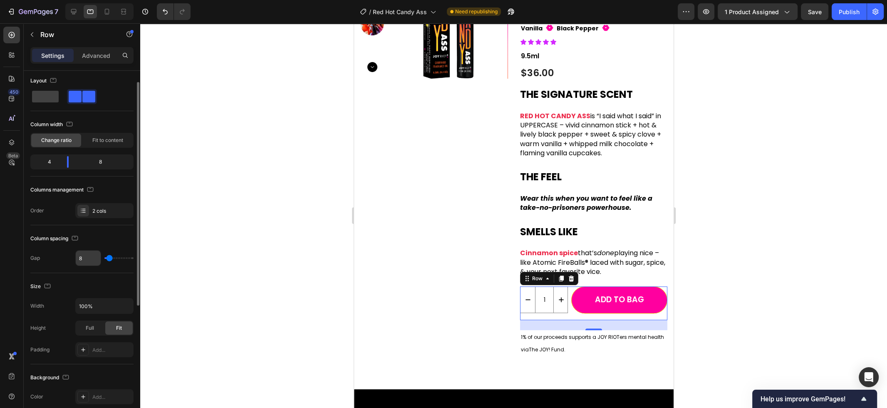
scroll to position [0, 0]
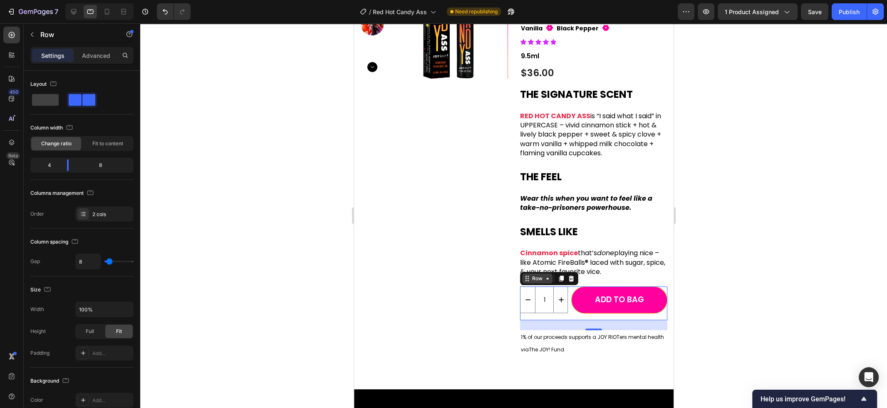
click at [542, 275] on div "Row" at bounding box center [537, 278] width 14 height 7
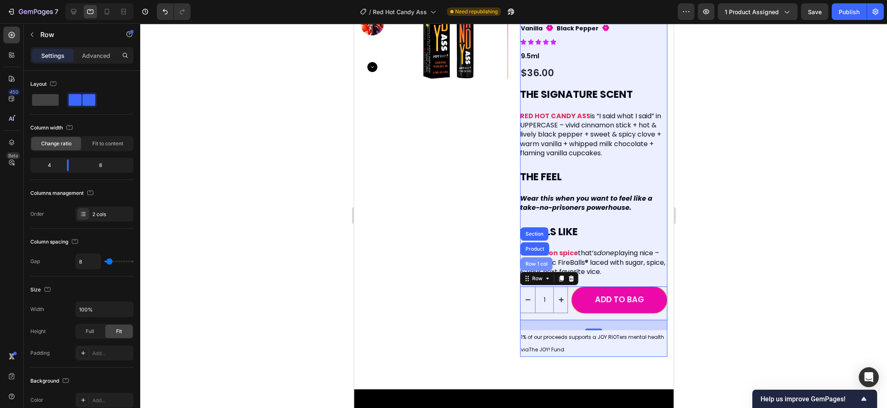
click at [542, 261] on div "Row 1 col" at bounding box center [535, 263] width 25 height 5
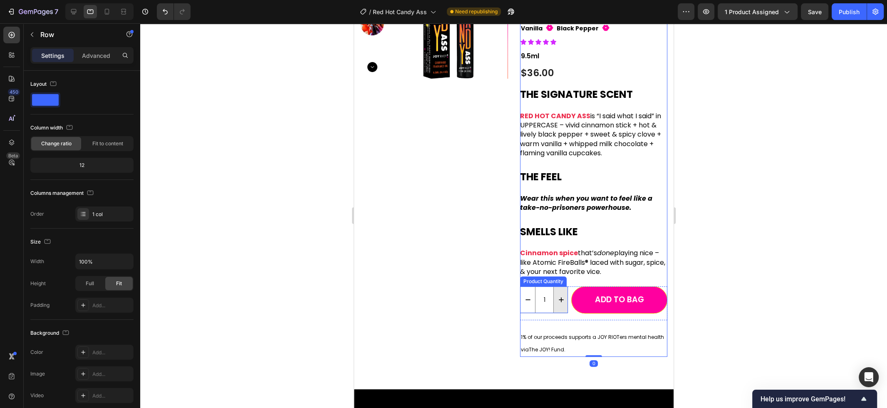
click at [557, 293] on button "increment" at bounding box center [560, 300] width 15 height 26
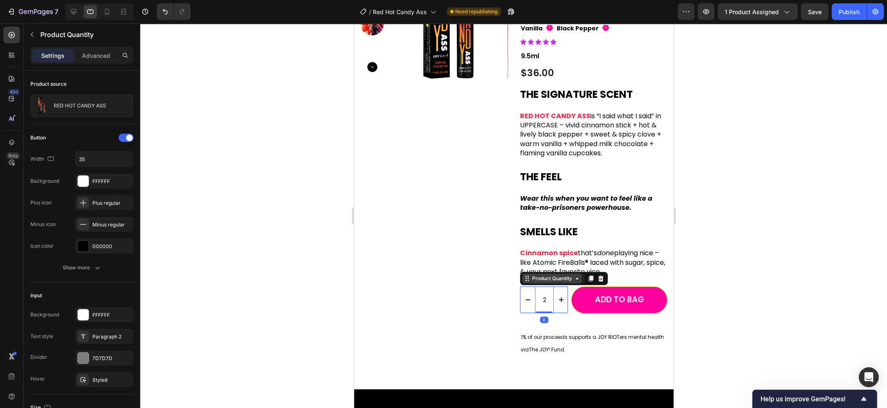
click at [556, 275] on div "Product Quantity" at bounding box center [551, 278] width 43 height 7
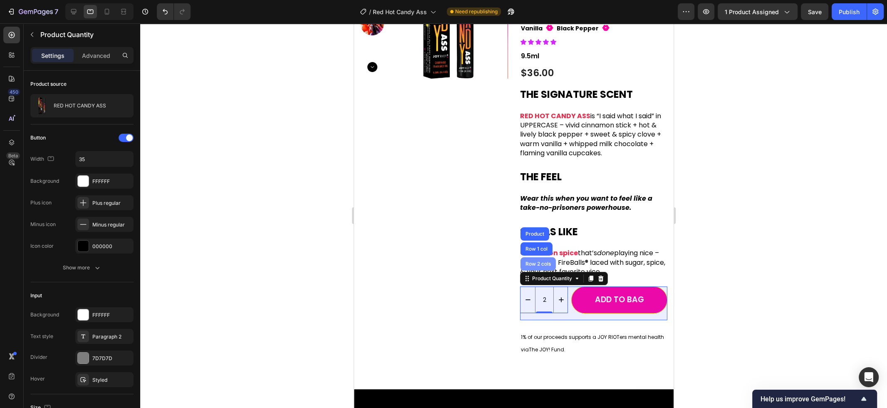
click at [543, 261] on div "Row 2 cols" at bounding box center [537, 263] width 29 height 5
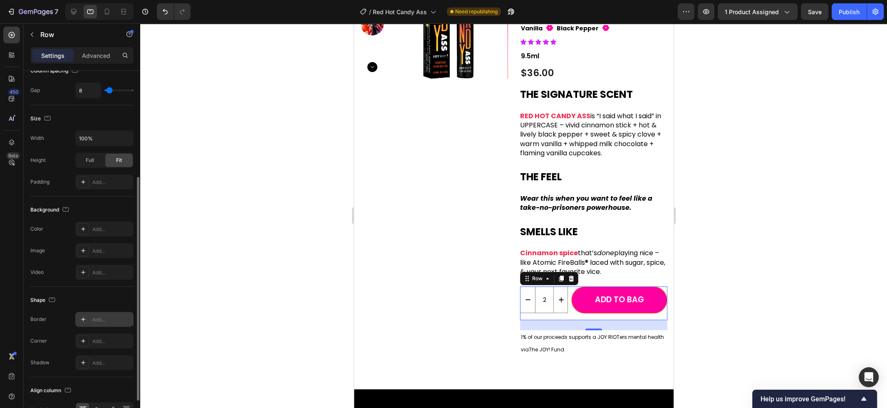
scroll to position [220, 0]
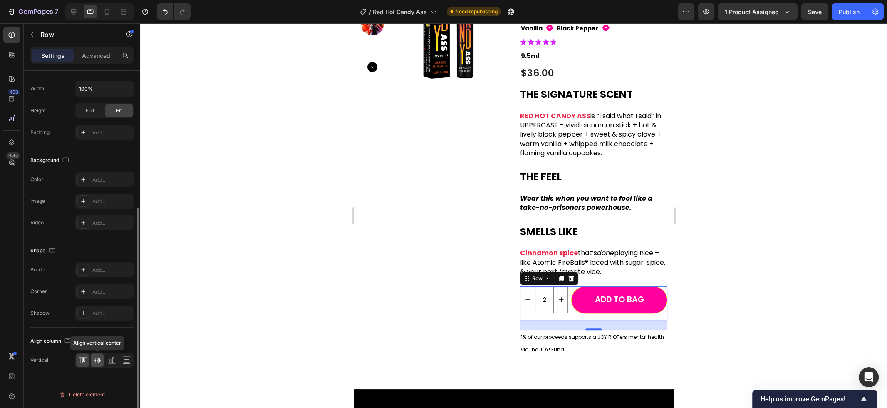
click at [96, 360] on icon at bounding box center [97, 360] width 8 height 8
click at [577, 303] on div "Add to BAG Add to Cart" at bounding box center [619, 303] width 96 height 34
click at [84, 364] on icon at bounding box center [83, 360] width 8 height 8
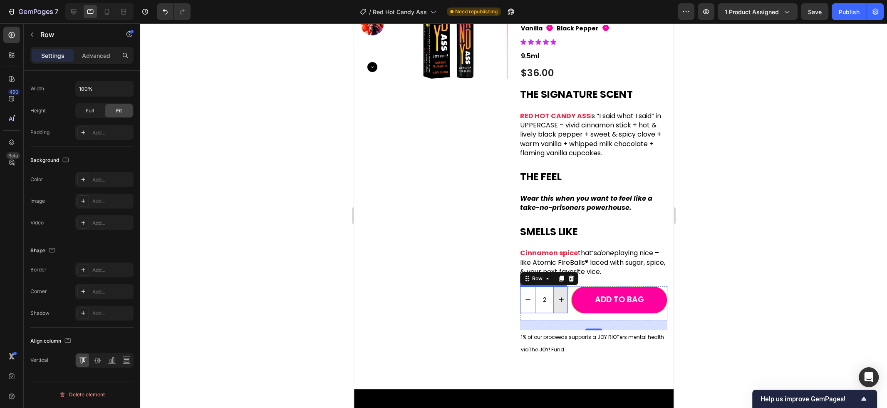
click at [559, 295] on icon "increment" at bounding box center [560, 299] width 8 height 8
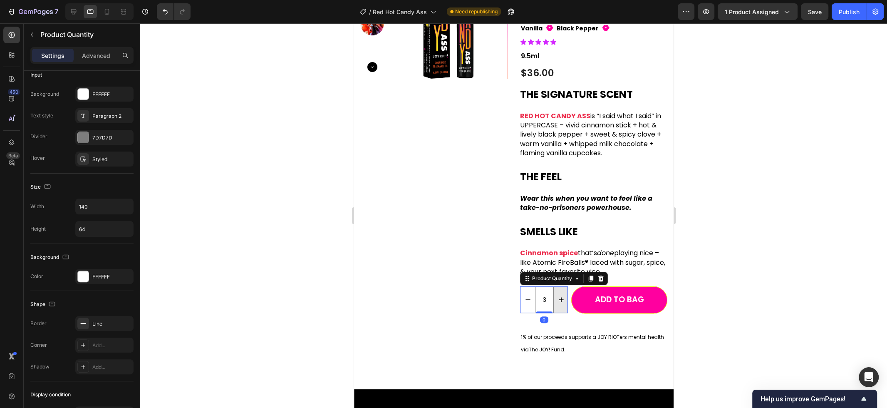
scroll to position [0, 0]
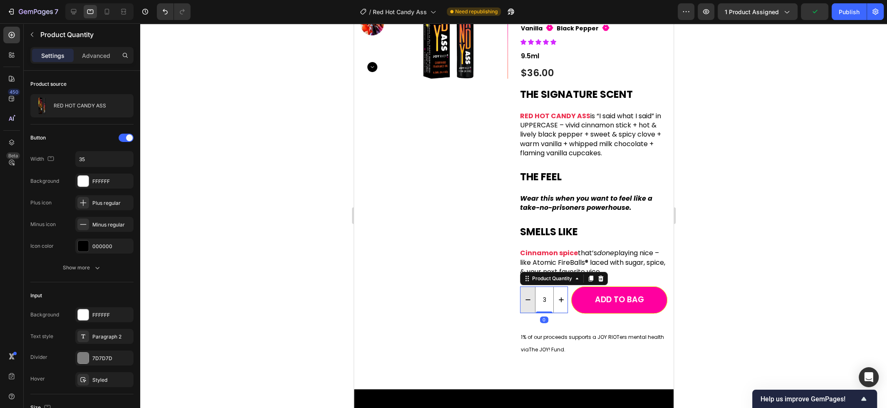
click at [527, 295] on icon "decrement" at bounding box center [527, 299] width 8 height 8
type input "1"
click at [527, 295] on icon "decrement" at bounding box center [527, 299] width 8 height 8
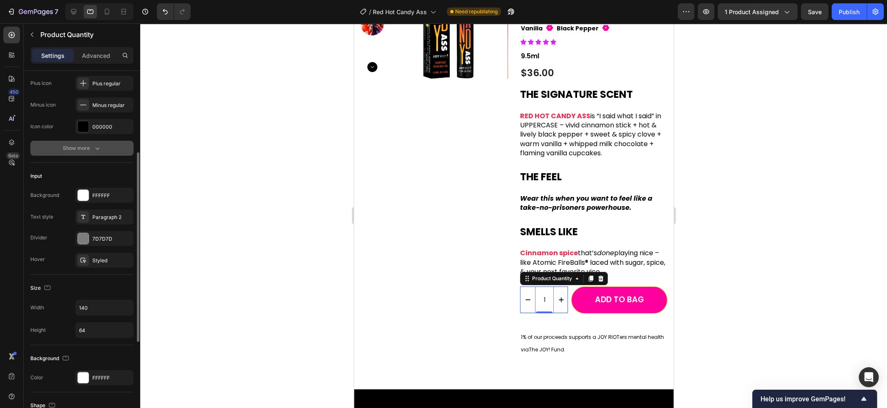
scroll to position [136, 0]
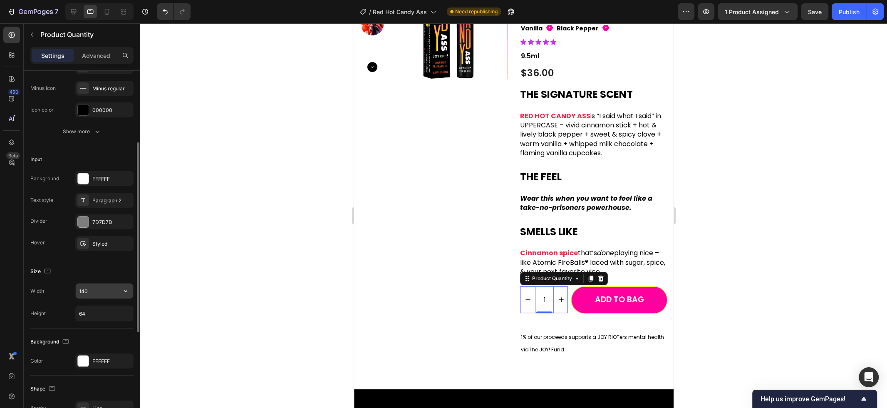
click at [110, 291] on input "140" at bounding box center [104, 290] width 57 height 15
click at [125, 291] on icon "button" at bounding box center [125, 291] width 3 height 2
click at [109, 291] on input "140" at bounding box center [104, 290] width 57 height 15
type input "120"
click at [846, 19] on button "Publish" at bounding box center [848, 11] width 35 height 17
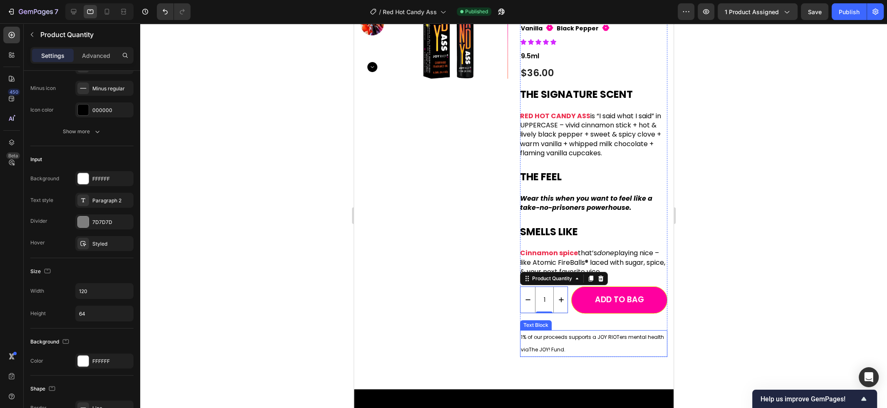
click at [568, 333] on span "1% of our proceeds supports a JOY RIOTers mental health via" at bounding box center [591, 343] width 143 height 20
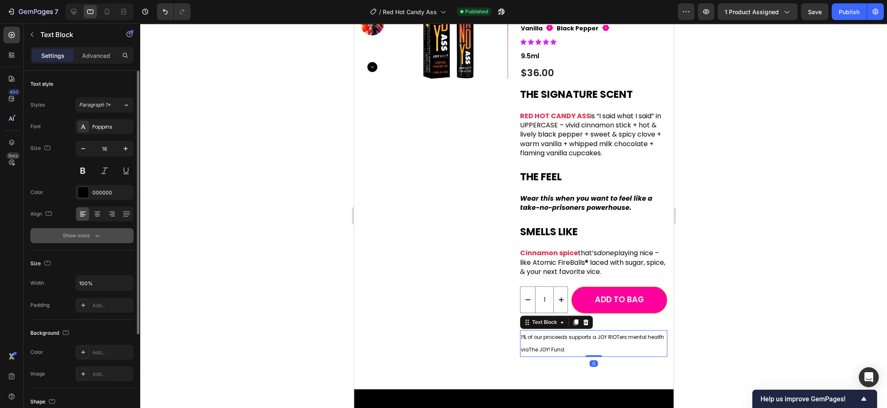
click at [92, 232] on div "Show more" at bounding box center [82, 235] width 39 height 8
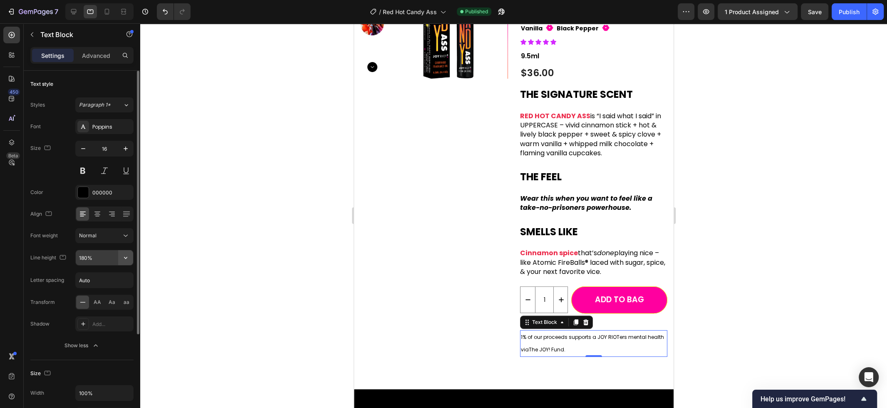
click at [124, 256] on icon "button" at bounding box center [125, 257] width 8 height 8
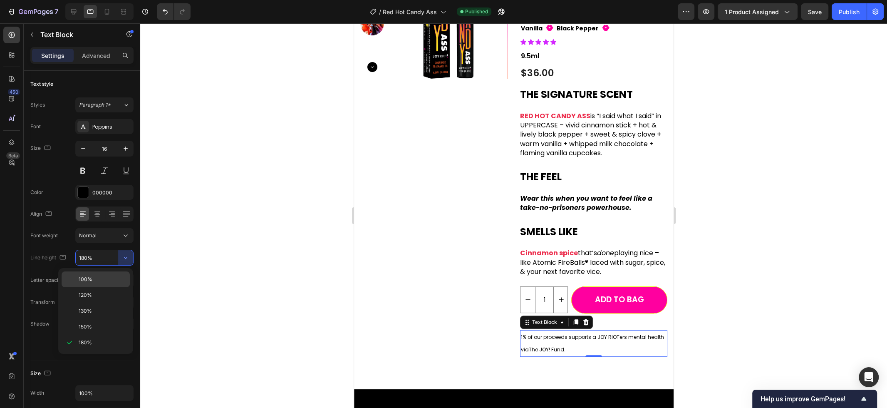
click at [107, 277] on p "100%" at bounding box center [102, 278] width 47 height 7
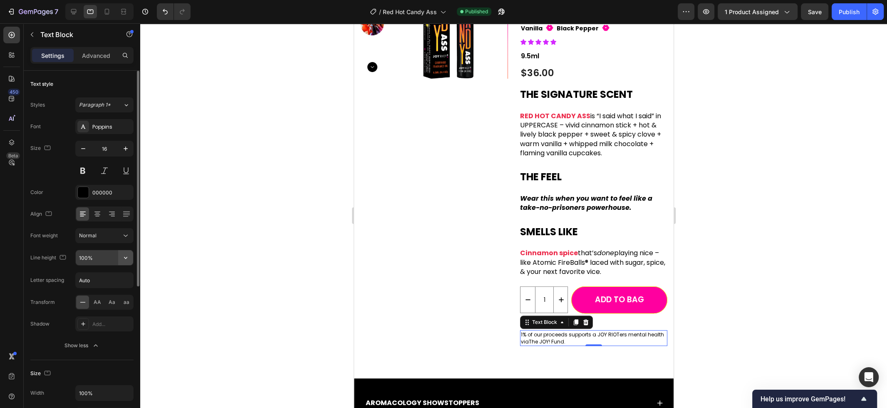
click at [123, 258] on icon "button" at bounding box center [125, 257] width 8 height 8
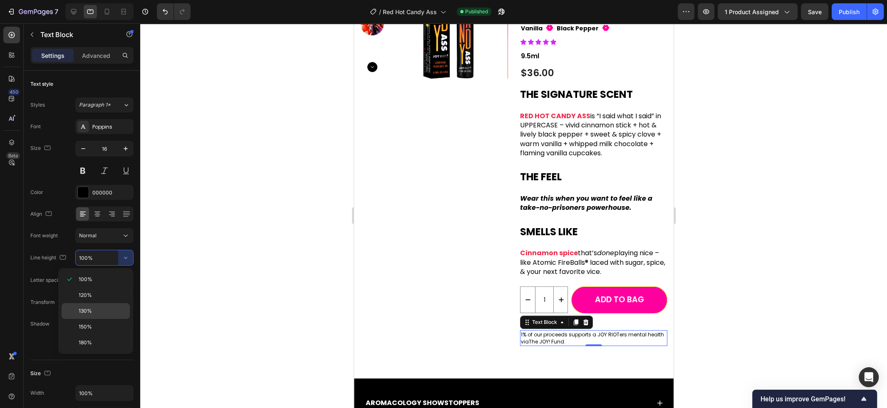
click at [105, 309] on p "130%" at bounding box center [102, 310] width 47 height 7
type input "130%"
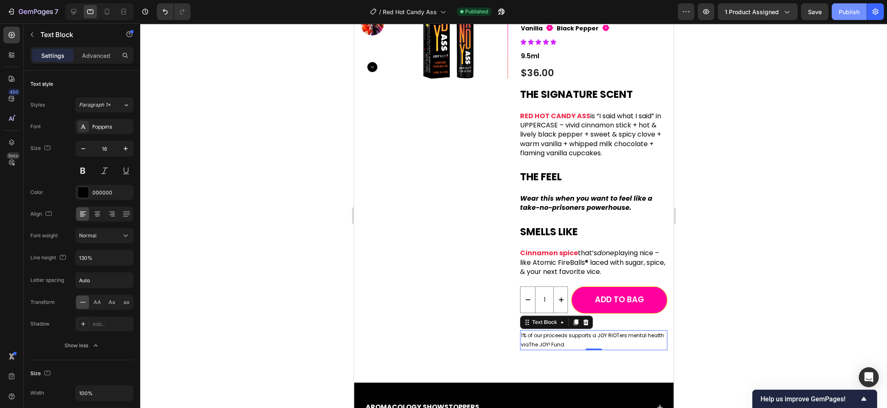
click at [848, 13] on div "Publish" at bounding box center [848, 11] width 21 height 9
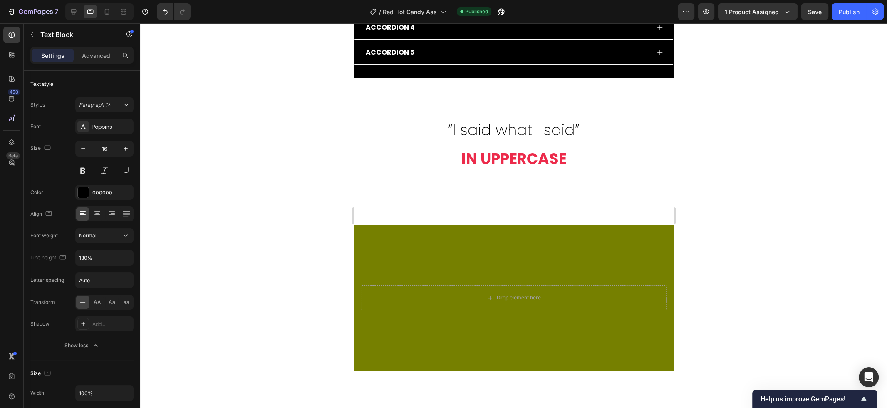
scroll to position [562, 0]
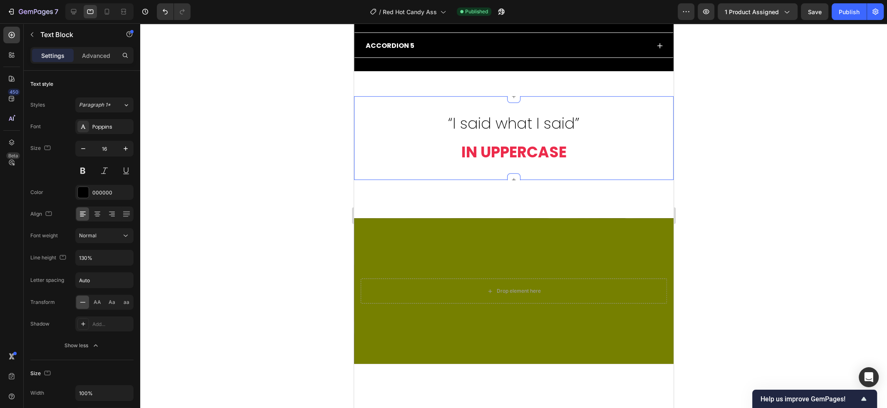
click at [406, 174] on div "“I said what I said” Text Block IN UPPERCASE Text Block Row Section 3" at bounding box center [513, 138] width 319 height 84
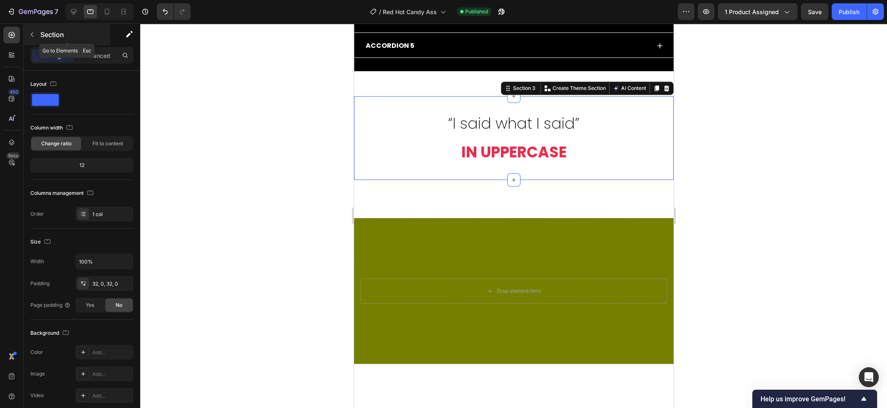
click at [95, 43] on div "Section" at bounding box center [67, 35] width 87 height 22
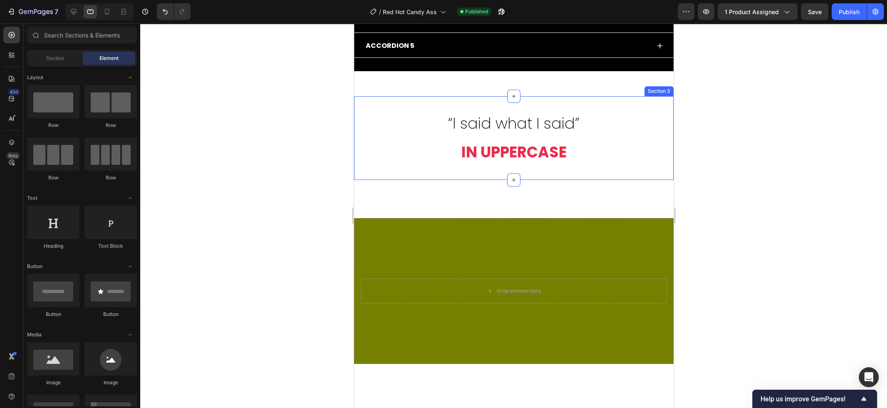
click at [415, 170] on div "“I said what I said” Text Block IN UPPERCASE Text Block Row Section 3" at bounding box center [513, 138] width 319 height 84
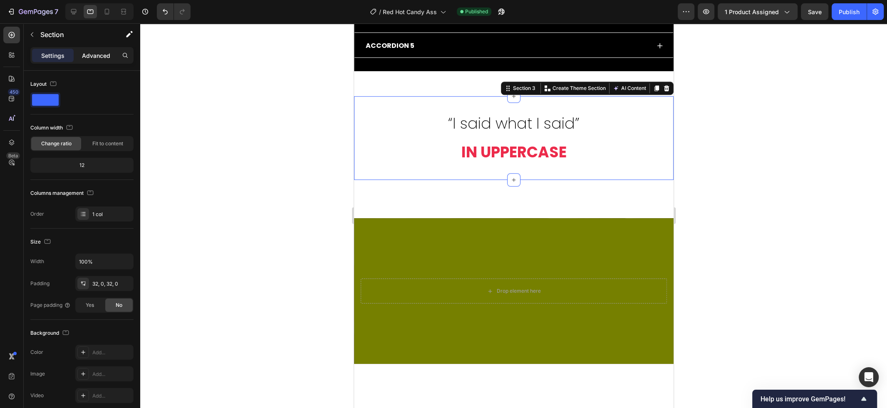
click at [99, 61] on div "Advanced" at bounding box center [96, 55] width 42 height 13
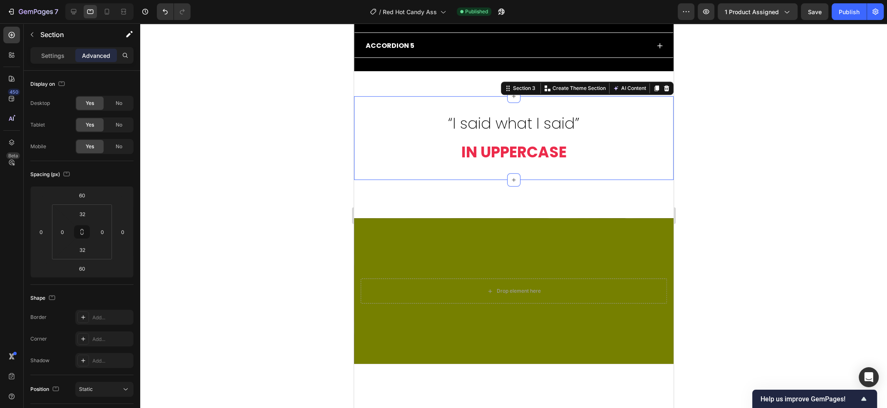
click at [203, 213] on div at bounding box center [513, 215] width 747 height 384
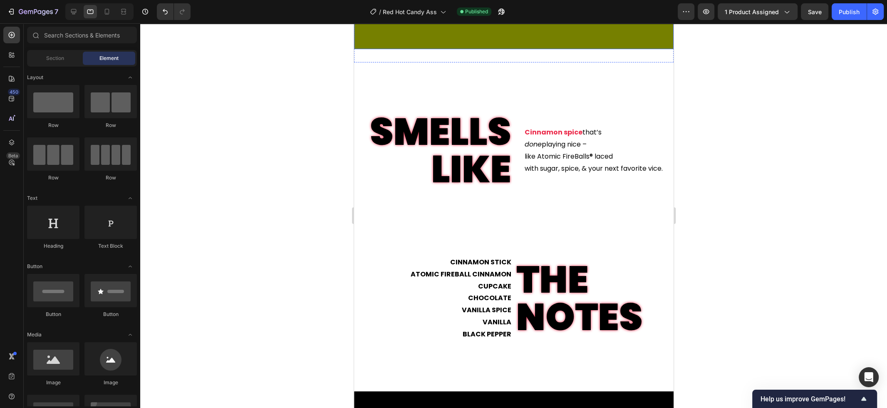
scroll to position [879, 0]
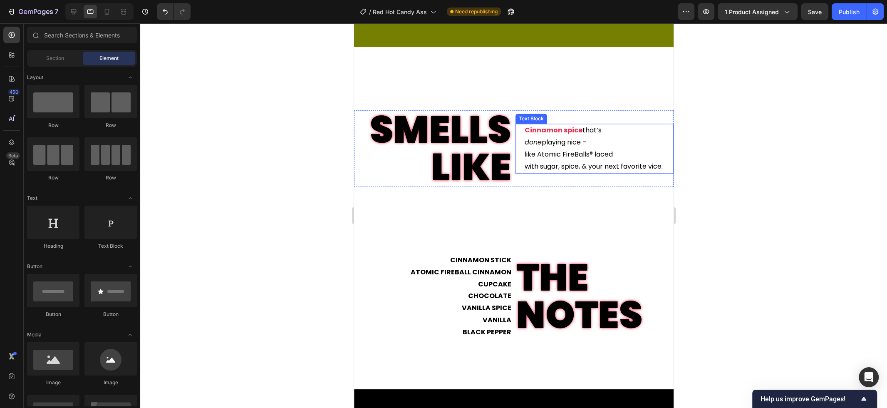
click at [560, 146] on p "done playing nice –" at bounding box center [598, 142] width 148 height 12
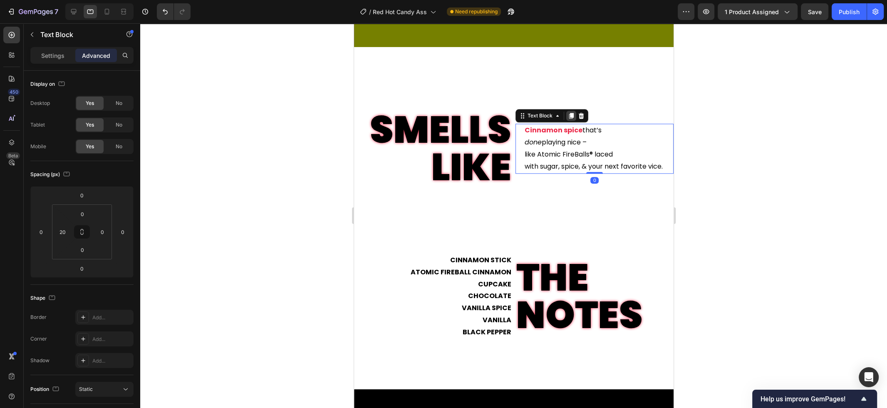
click at [572, 116] on icon at bounding box center [571, 116] width 5 height 6
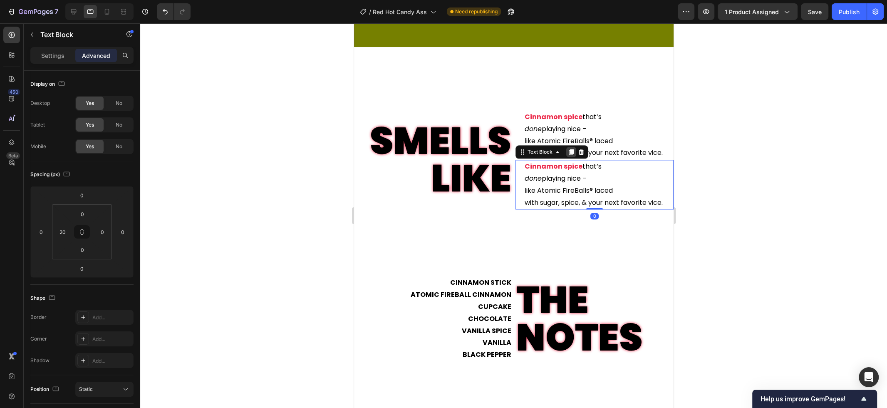
click at [574, 154] on icon at bounding box center [570, 151] width 7 height 7
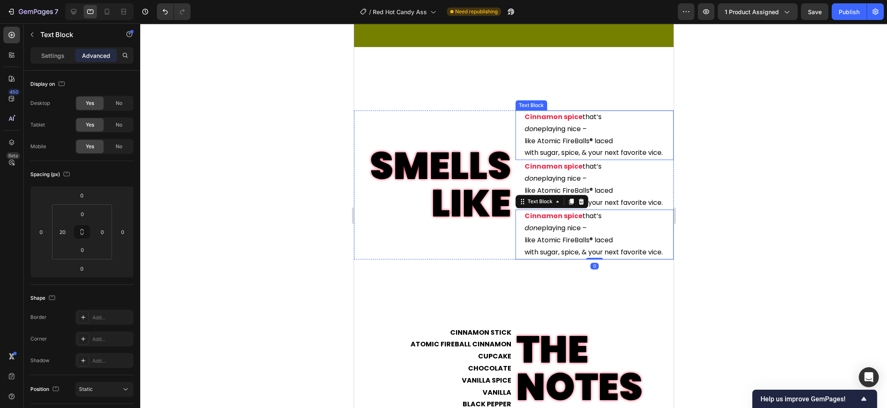
click at [596, 125] on p "done playing nice –" at bounding box center [598, 129] width 148 height 12
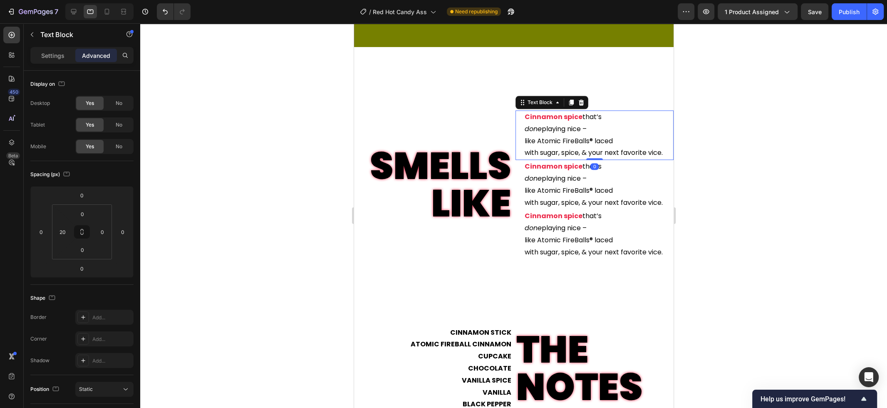
click at [596, 125] on p "done playing nice –" at bounding box center [598, 129] width 148 height 12
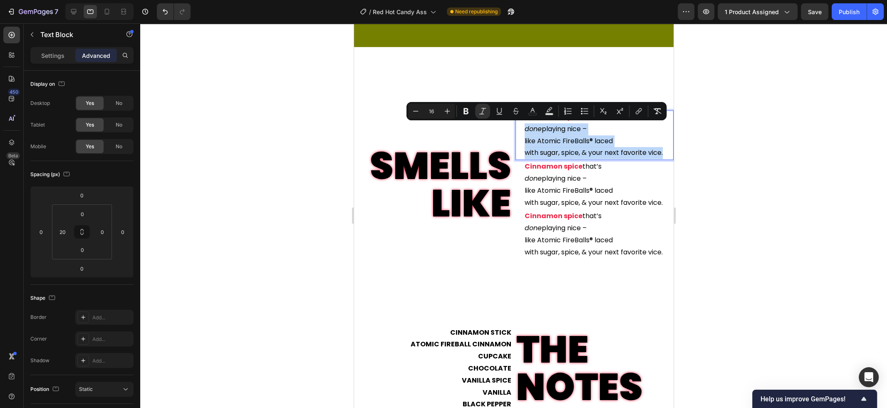
drag, startPoint x: 524, startPoint y: 129, endPoint x: 668, endPoint y: 155, distance: 146.3
click at [668, 155] on div "Cinnamon spice that’s done playing nice – like Atomic FireBalls® laced with sug…" at bounding box center [598, 134] width 150 height 49
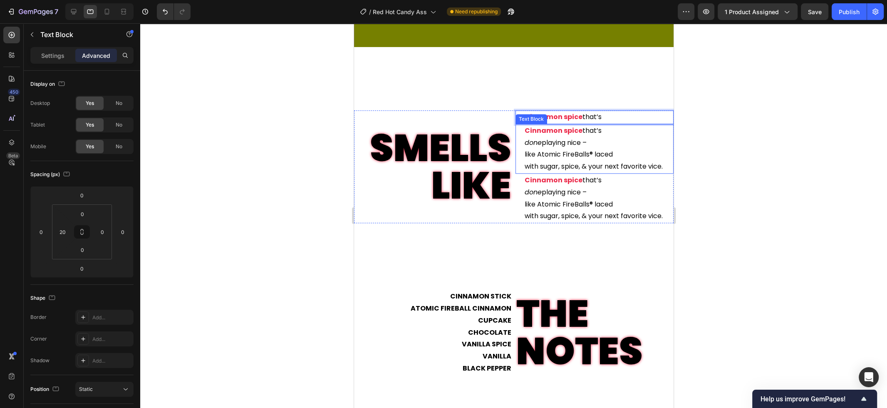
click at [562, 130] on strong "Cinnamon spice" at bounding box center [553, 131] width 58 height 10
drag, startPoint x: 613, startPoint y: 129, endPoint x: 514, endPoint y: 129, distance: 98.2
click at [523, 129] on div "Cinnamon spice that’s done playing nice – like Atomic FireBalls® laced with sug…" at bounding box center [598, 148] width 150 height 49
click at [523, 141] on div "done playing nice – like Atomic FireBalls® laced with sugar, spice, & your next…" at bounding box center [594, 148] width 158 height 49
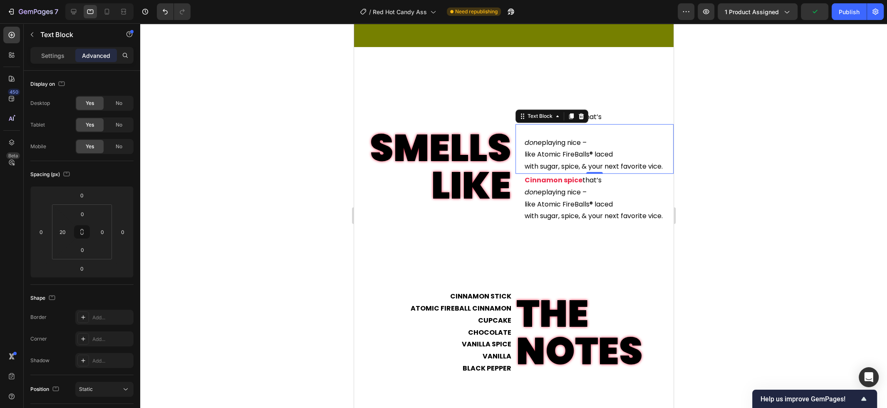
click at [524, 143] on div "done playing nice – like Atomic FireBalls® laced with sugar, spice, & your next…" at bounding box center [598, 148] width 150 height 49
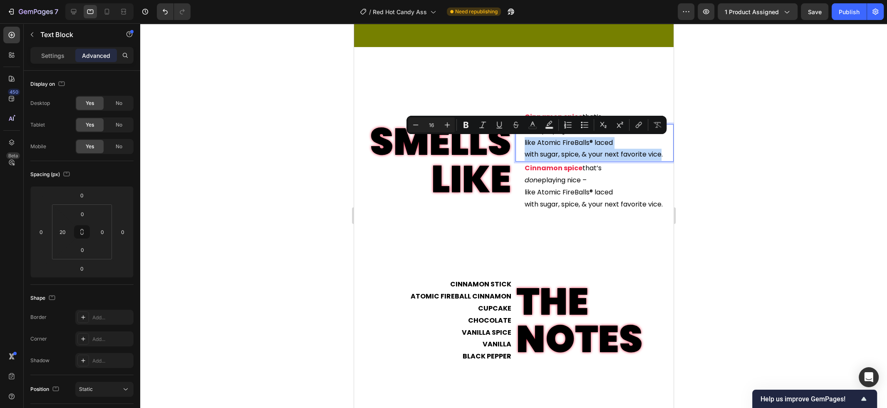
drag, startPoint x: 524, startPoint y: 143, endPoint x: 663, endPoint y: 155, distance: 139.0
click at [663, 155] on div "done playing nice – like Atomic FireBalls® laced with sugar, spice, & your next…" at bounding box center [598, 142] width 150 height 37
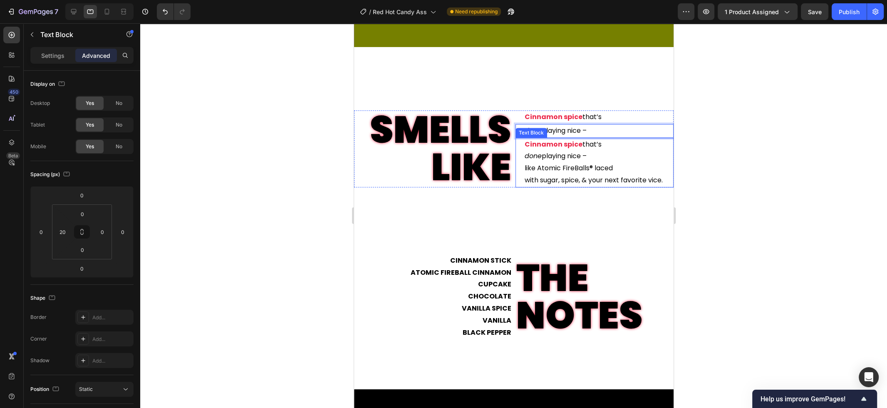
click at [560, 167] on p "like Atomic FireBalls® laced" at bounding box center [598, 168] width 148 height 12
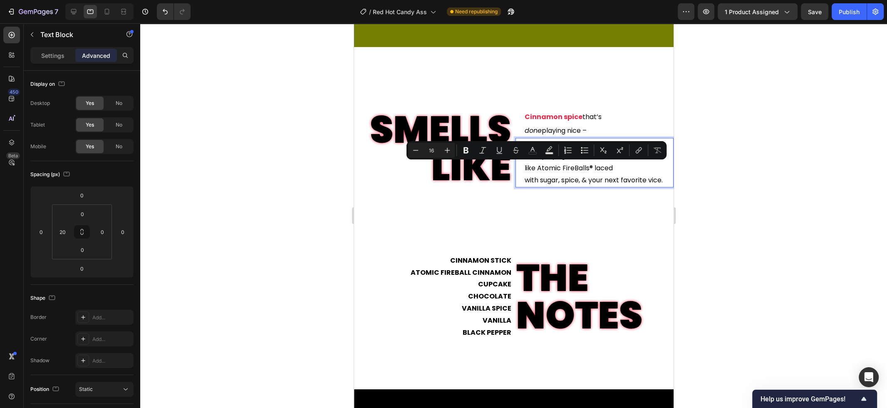
click at [591, 163] on p "like Atomic FireBalls® laced" at bounding box center [598, 168] width 148 height 12
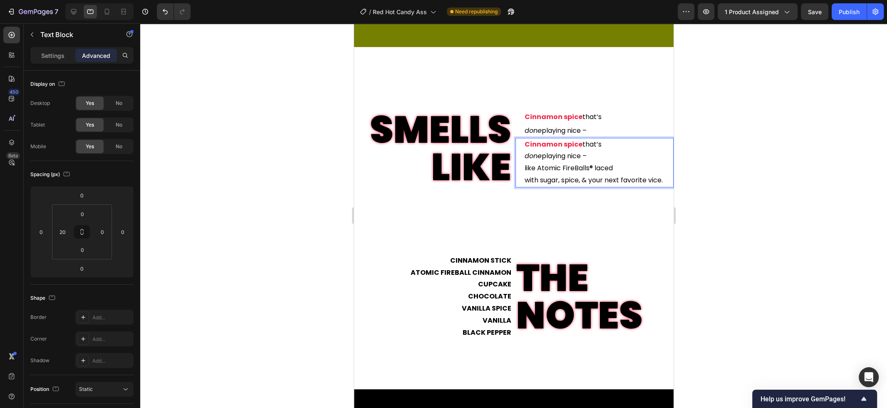
drag, startPoint x: 599, startPoint y: 160, endPoint x: 509, endPoint y: 140, distance: 91.9
click at [523, 140] on div "Cinnamon spice that’s done playing nice – like Atomic FireBalls® laced with sug…" at bounding box center [598, 162] width 150 height 49
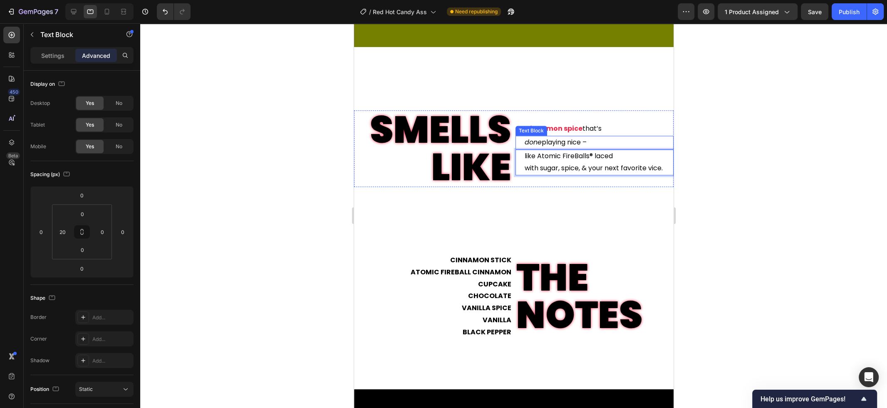
click at [562, 142] on p "done playing nice –" at bounding box center [598, 142] width 148 height 12
click at [62, 59] on p "Settings" at bounding box center [52, 55] width 23 height 9
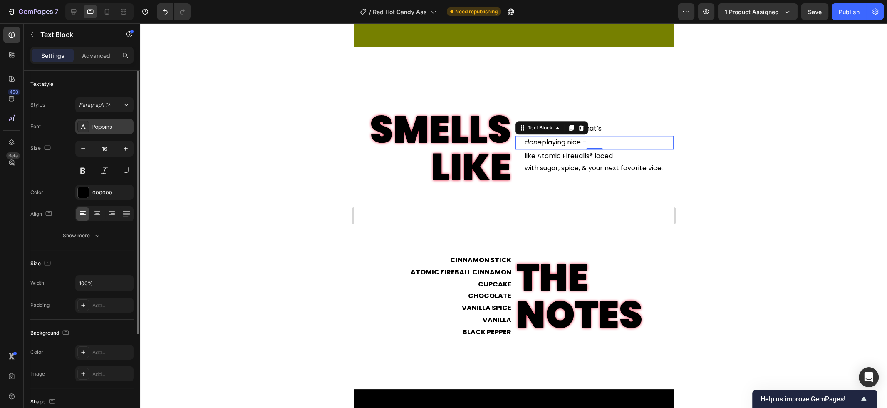
click at [109, 129] on div "Poppins" at bounding box center [111, 126] width 39 height 7
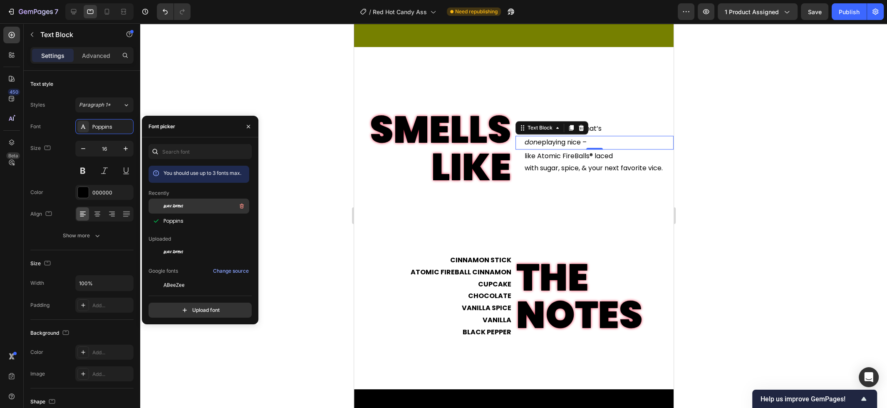
click at [172, 209] on span "Black Ravens" at bounding box center [173, 205] width 20 height 7
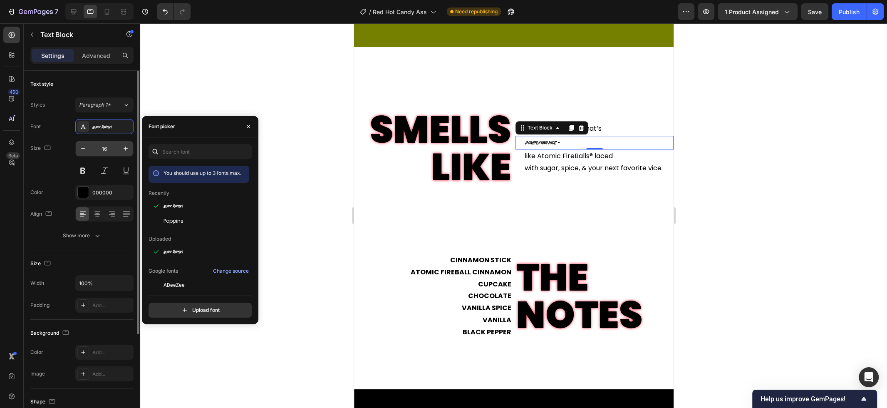
click at [114, 153] on input "16" at bounding box center [104, 148] width 27 height 15
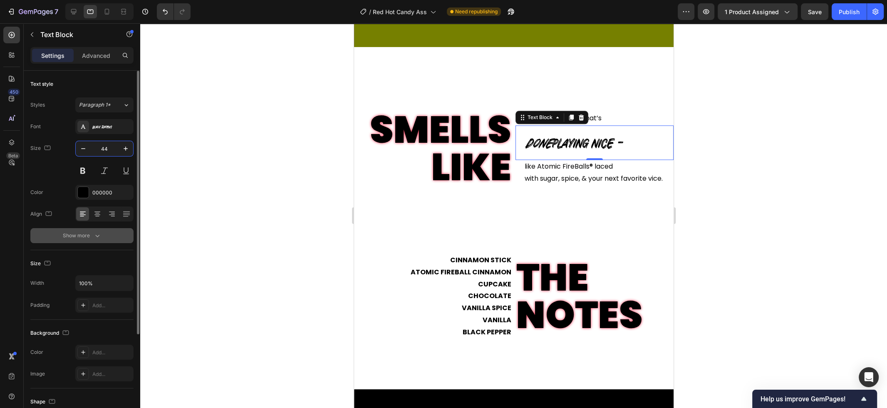
type input "44"
click at [88, 232] on div "Show more" at bounding box center [82, 235] width 39 height 8
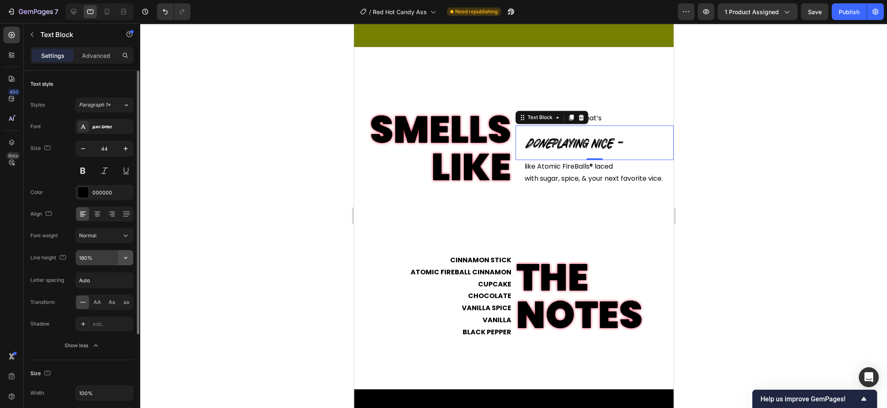
click at [128, 259] on icon "button" at bounding box center [125, 257] width 8 height 8
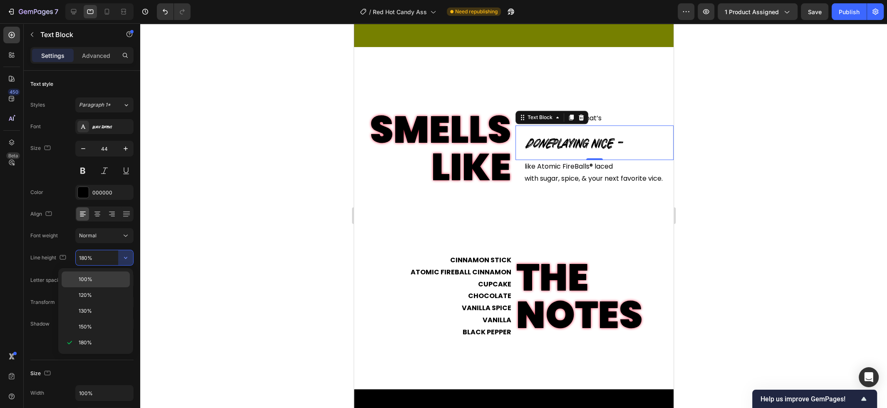
click at [117, 274] on div "100%" at bounding box center [96, 279] width 68 height 16
type input "100%"
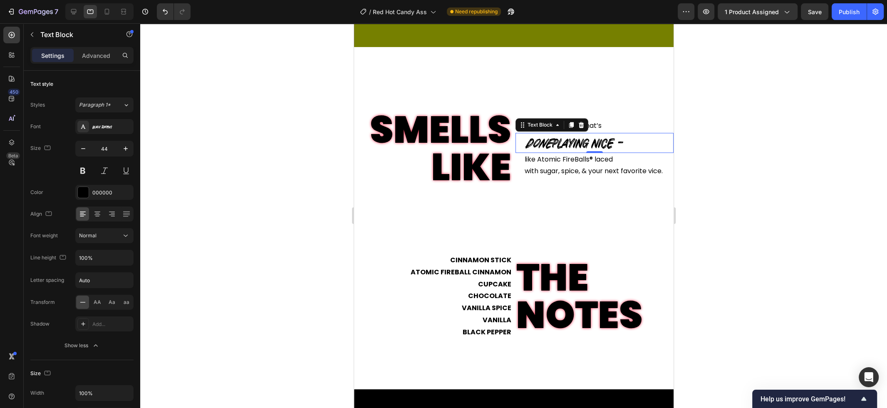
click at [299, 229] on div at bounding box center [513, 215] width 747 height 384
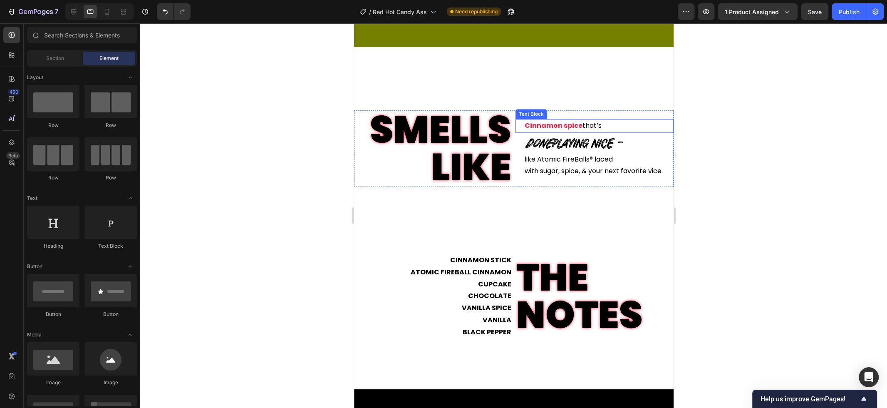
click at [563, 124] on strong "Cinnamon spice" at bounding box center [553, 126] width 58 height 10
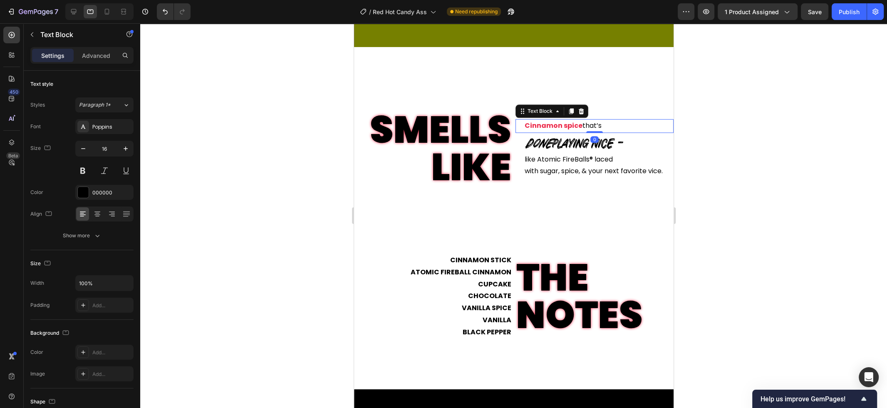
click at [109, 62] on div "Settings Advanced" at bounding box center [81, 55] width 103 height 17
click at [106, 55] on p "Advanced" at bounding box center [96, 55] width 28 height 9
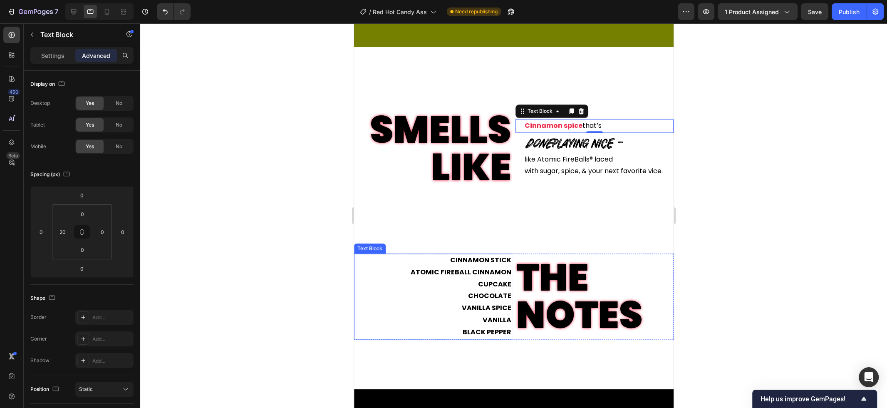
click at [504, 302] on p "VANILLA SPICE" at bounding box center [432, 308] width 156 height 12
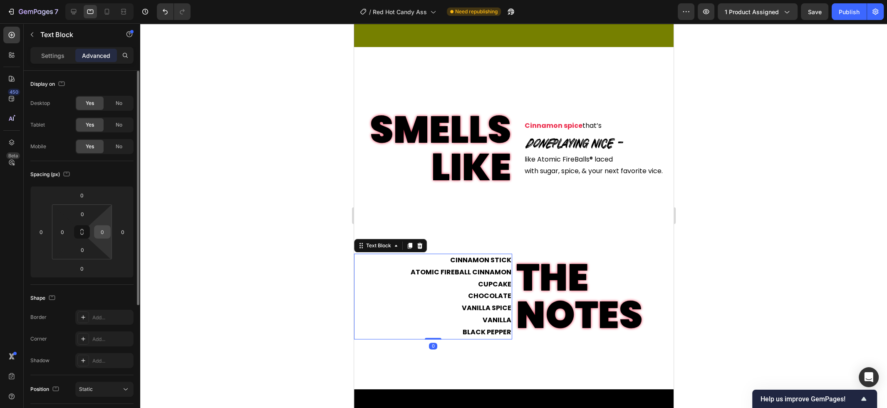
click at [104, 232] on input "0" at bounding box center [102, 231] width 12 height 12
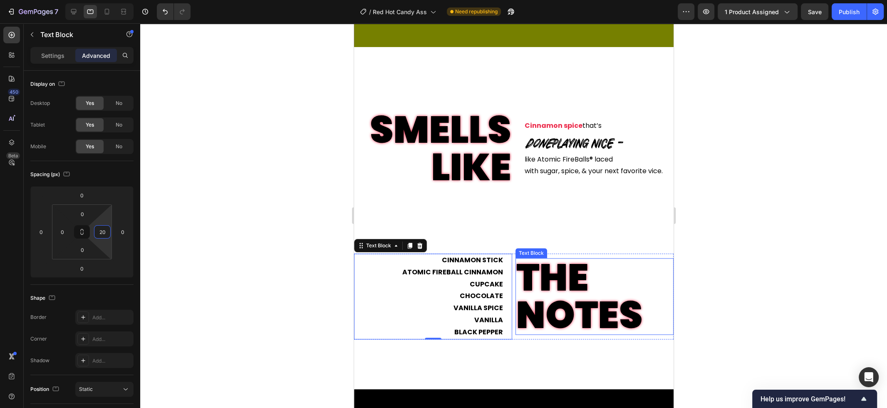
type input "20"
click at [751, 262] on div at bounding box center [513, 215] width 747 height 384
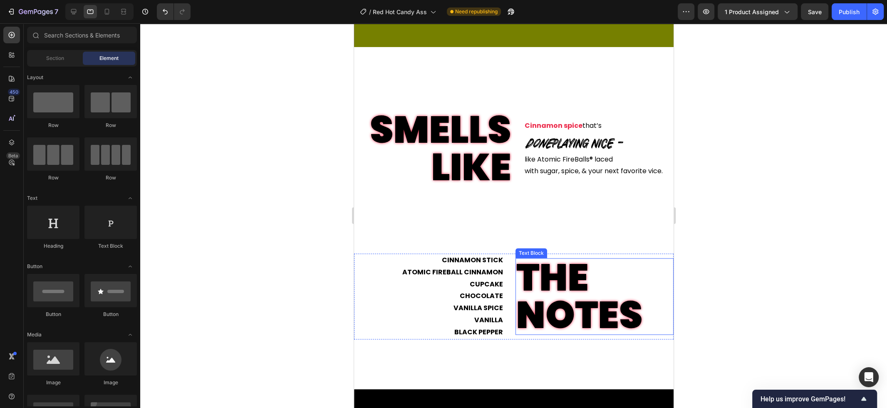
click at [748, 260] on div at bounding box center [513, 215] width 747 height 384
click at [530, 92] on div "SMELLS LIKE Text Block Cinnamon spice that’s Text Block done playing nice – Tex…" at bounding box center [513, 140] width 319 height 160
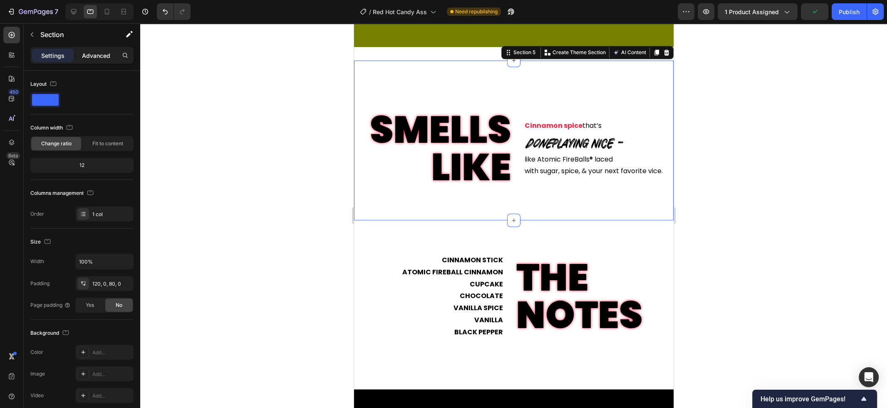
click at [92, 54] on p "Advanced" at bounding box center [96, 55] width 28 height 9
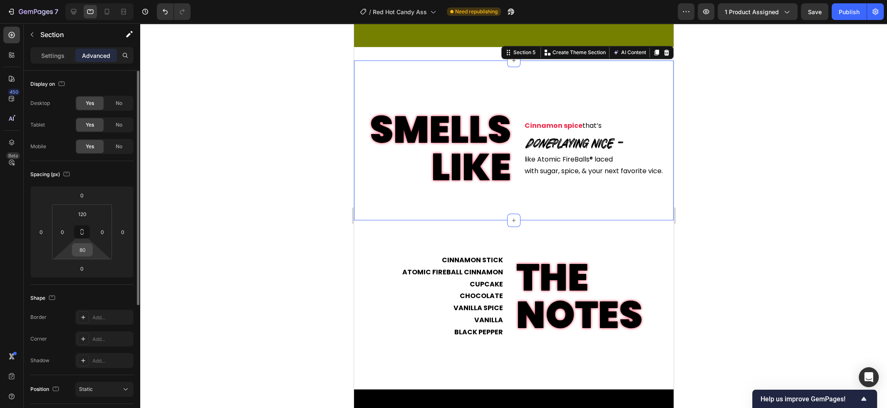
click at [88, 247] on input "80" at bounding box center [82, 249] width 17 height 12
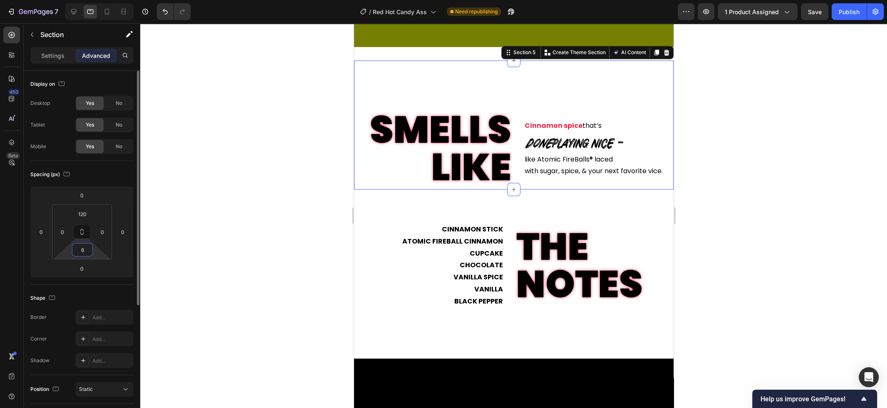
type input "60"
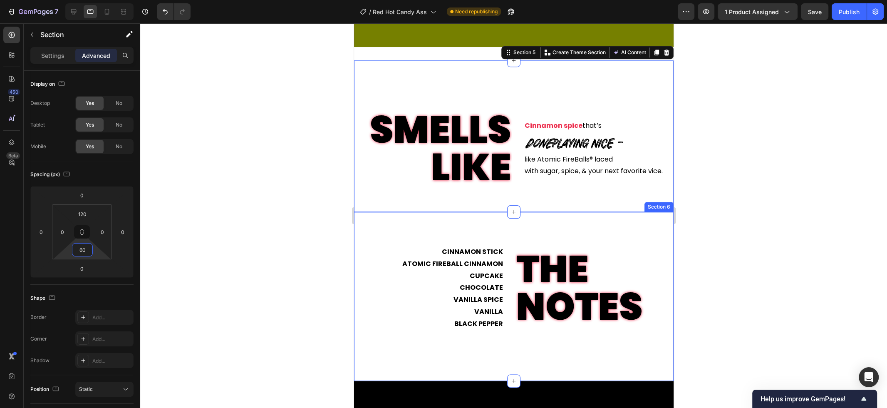
click at [394, 230] on div "CINNAMON STICK ATOMIC FIREBALL CINNAMON CUPCAKE CHOCOLATE VANILLA SPICE VANILLA…" at bounding box center [513, 296] width 319 height 169
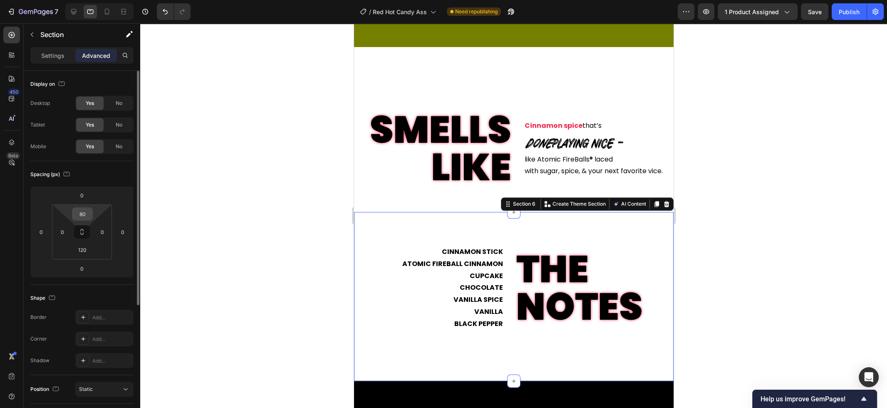
click at [84, 215] on input "80" at bounding box center [82, 214] width 17 height 12
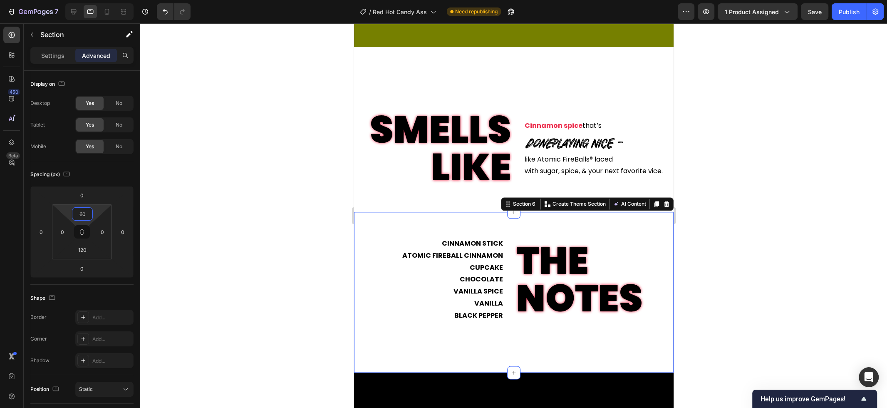
type input "60"
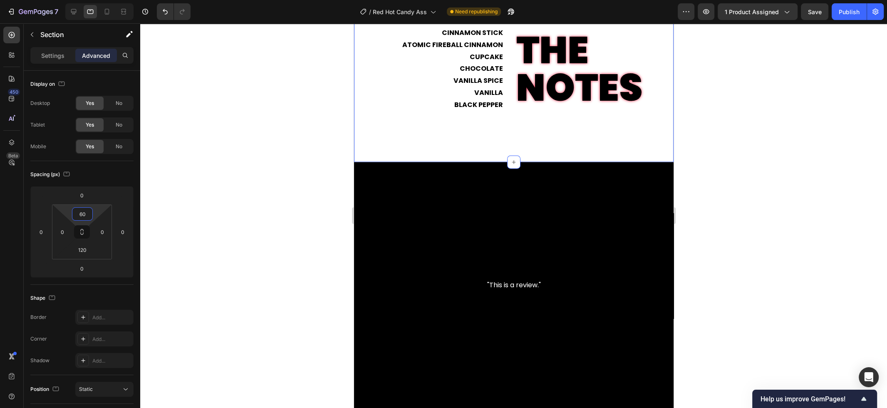
scroll to position [1093, 0]
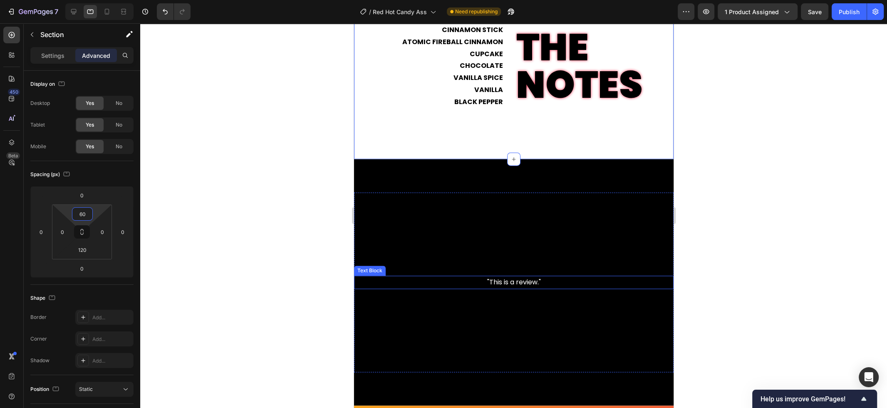
click at [506, 284] on p ""This is a review."" at bounding box center [513, 282] width 318 height 12
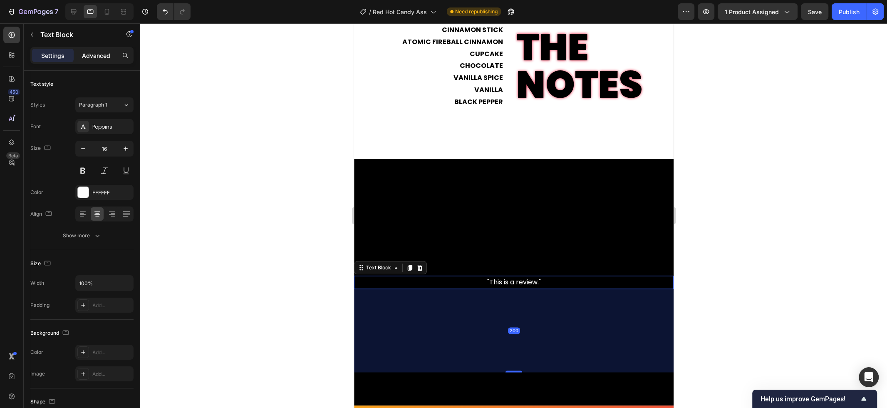
click at [100, 55] on p "Advanced" at bounding box center [96, 55] width 28 height 9
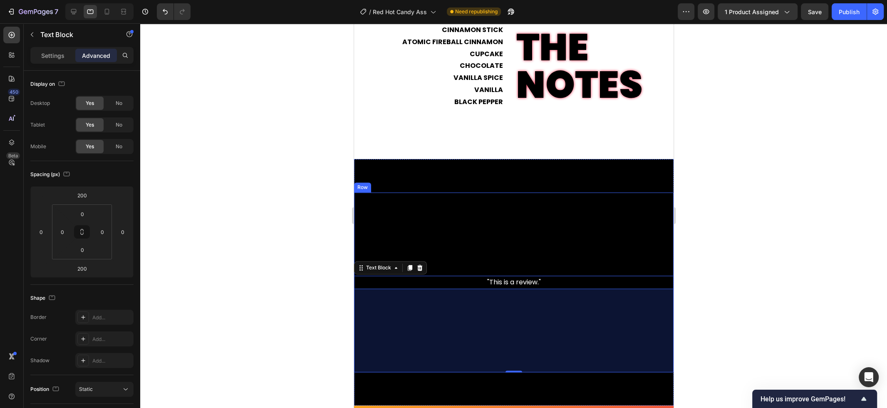
click at [466, 225] on div ""This is a review." Text Block 200" at bounding box center [513, 282] width 319 height 180
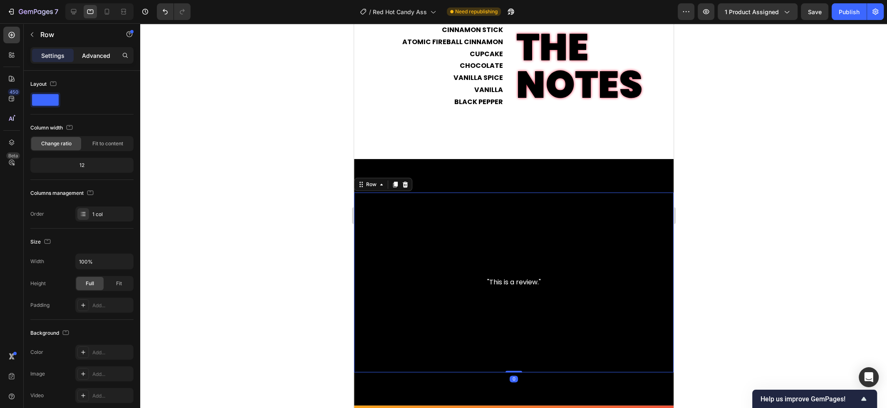
click at [95, 59] on p "Advanced" at bounding box center [96, 55] width 28 height 9
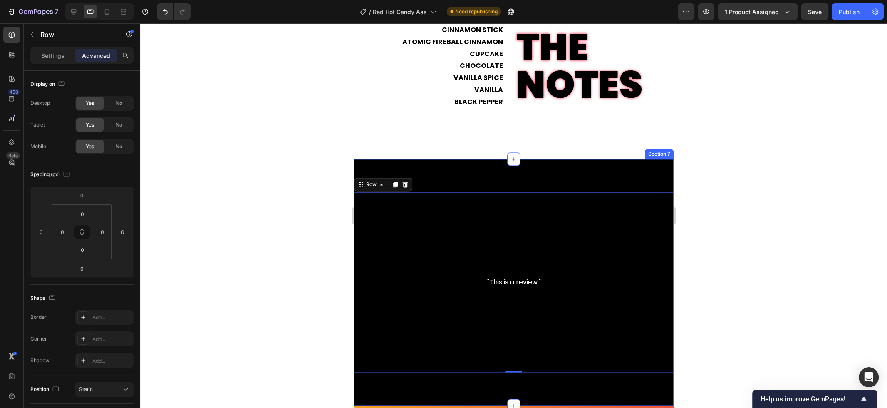
click at [445, 179] on div ""This is a review." Text Block Row 0 Section 7" at bounding box center [513, 282] width 319 height 247
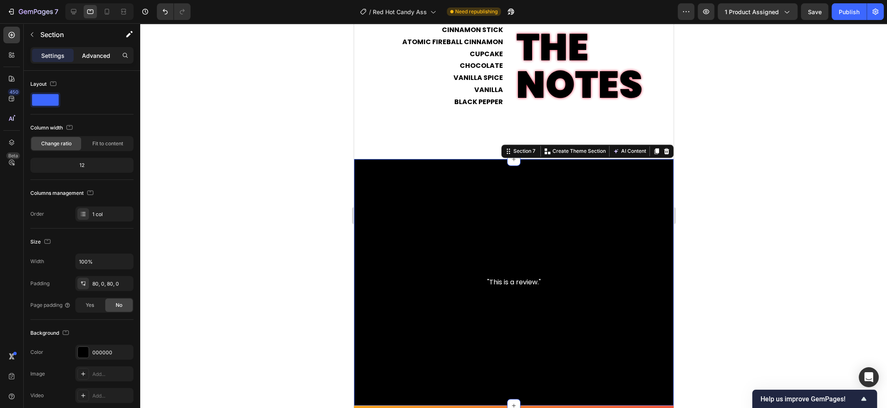
click at [96, 51] on p "Advanced" at bounding box center [96, 55] width 28 height 9
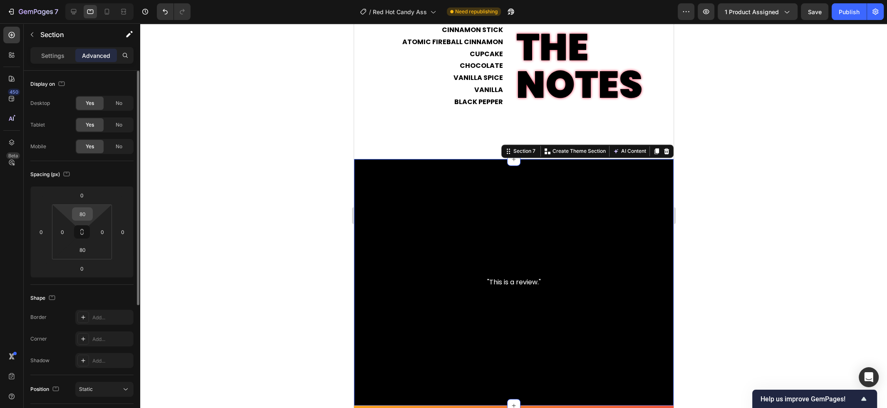
click at [87, 210] on input "80" at bounding box center [82, 214] width 17 height 12
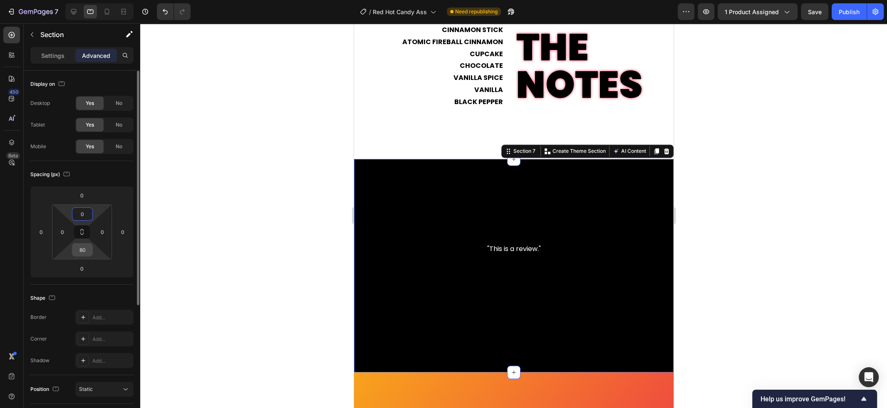
type input "0"
click at [87, 250] on input "80" at bounding box center [82, 249] width 17 height 12
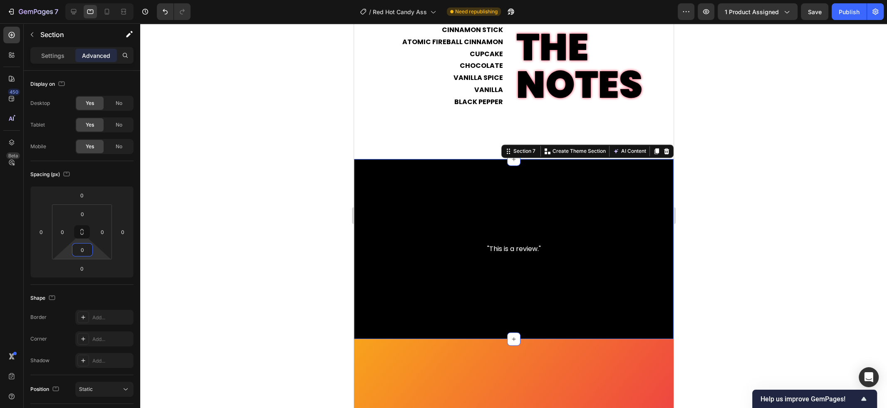
type input "0"
click at [238, 245] on div at bounding box center [513, 215] width 747 height 384
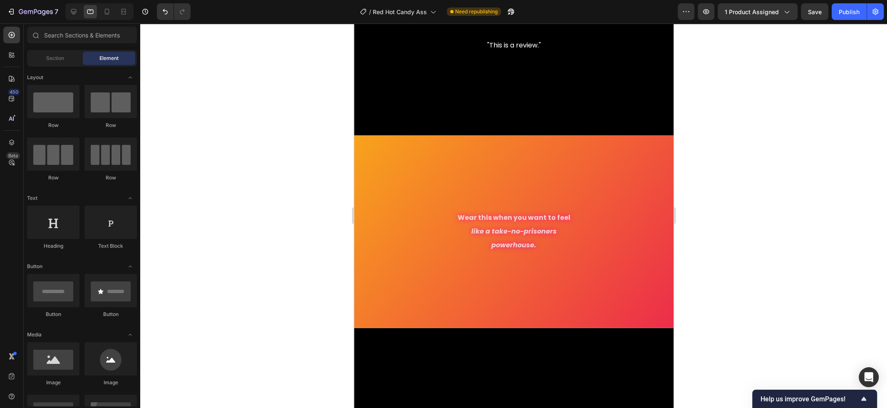
scroll to position [1314, 0]
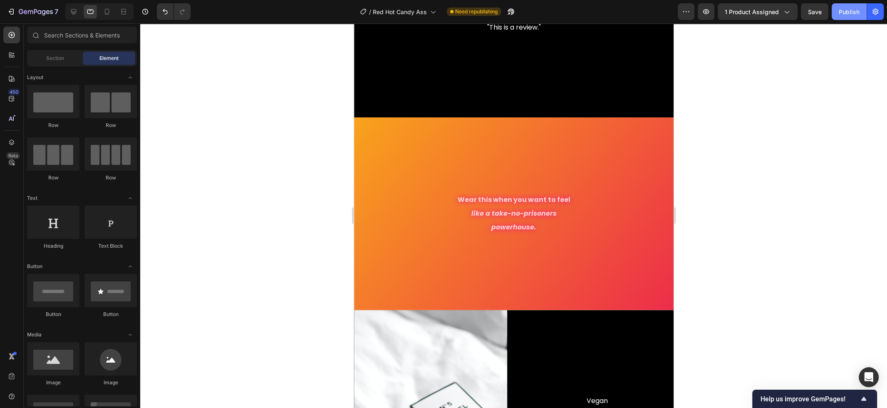
click at [856, 10] on div "Publish" at bounding box center [848, 11] width 21 height 9
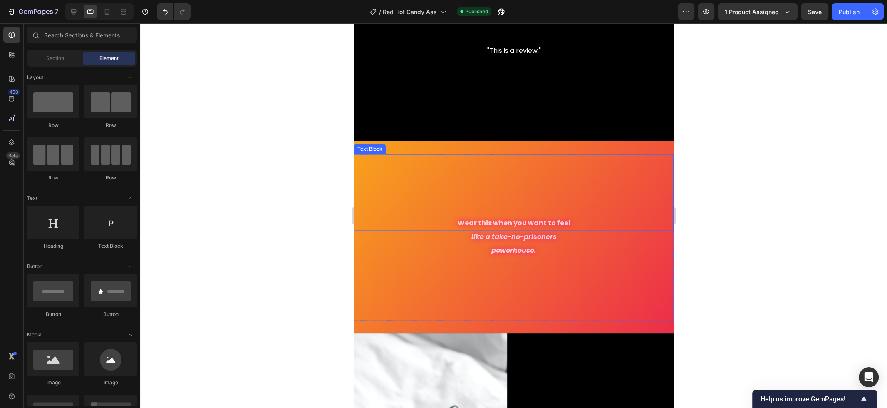
scroll to position [1294, 0]
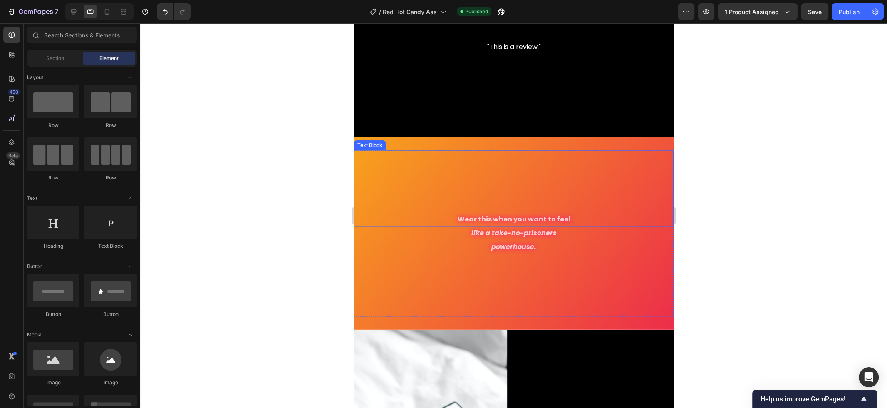
click at [498, 220] on p "Wear this when you want to feel" at bounding box center [513, 219] width 318 height 12
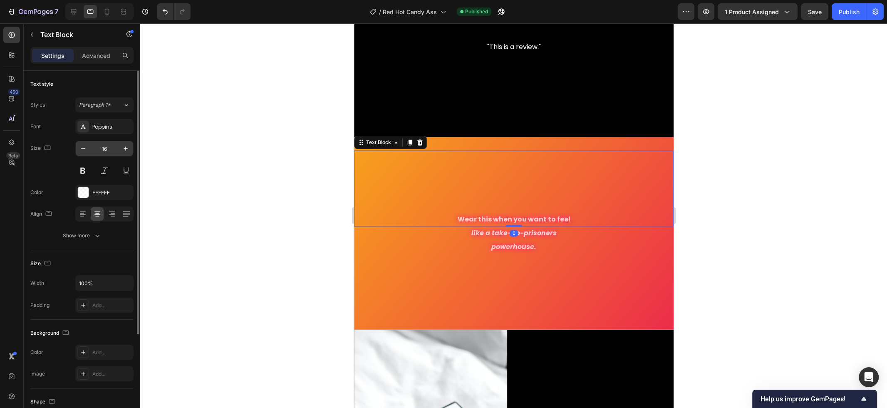
click at [110, 153] on input "16" at bounding box center [104, 148] width 27 height 15
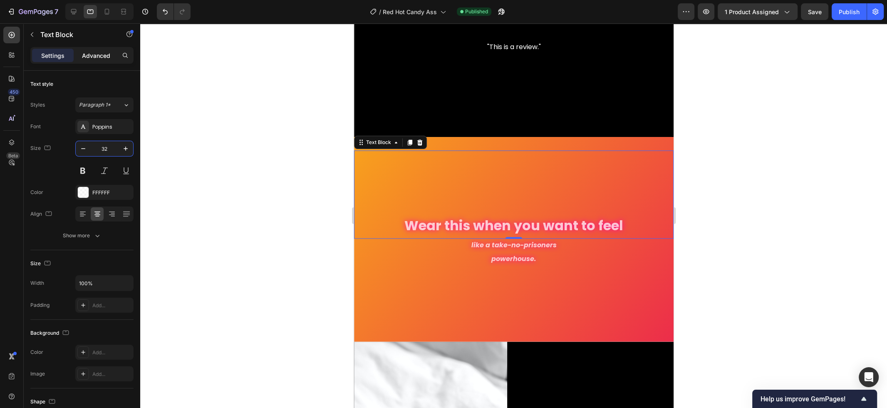
type input "32"
click at [96, 56] on p "Advanced" at bounding box center [96, 55] width 28 height 9
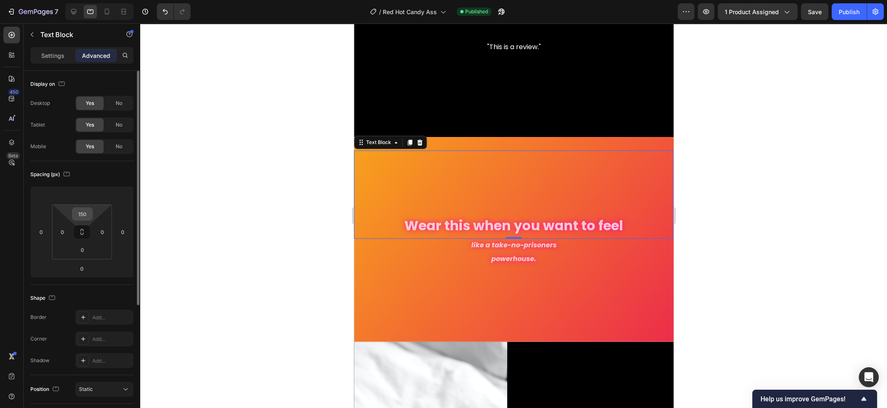
click at [90, 213] on input "150" at bounding box center [82, 214] width 17 height 12
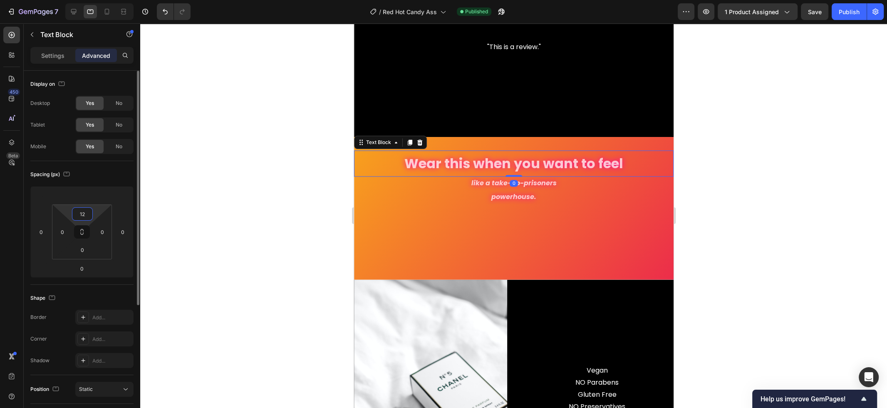
type input "120"
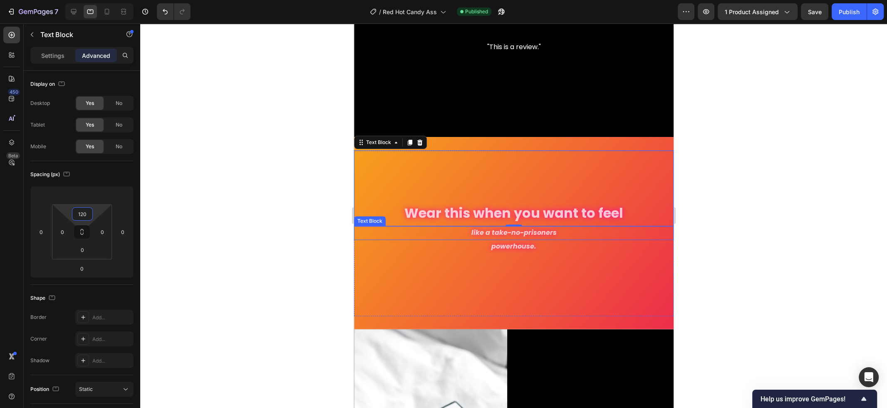
click at [524, 235] on icon "like a take-no-prisoners" at bounding box center [513, 233] width 85 height 10
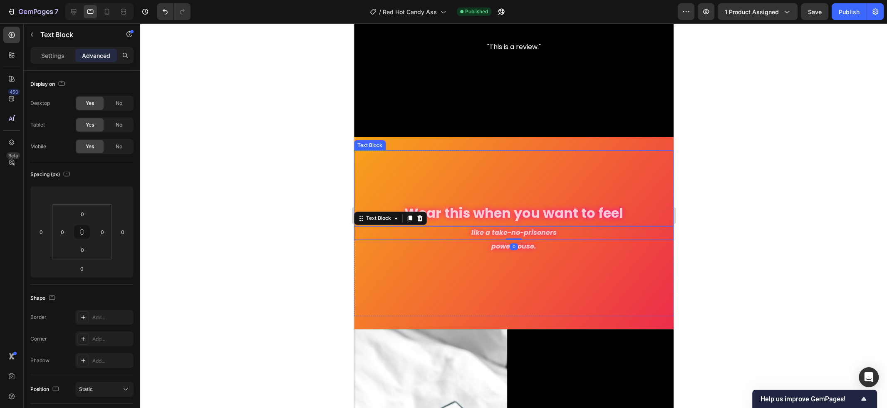
click at [510, 218] on p "Wear this when you want to feel" at bounding box center [513, 213] width 318 height 24
click at [45, 53] on p "Settings" at bounding box center [52, 55] width 23 height 9
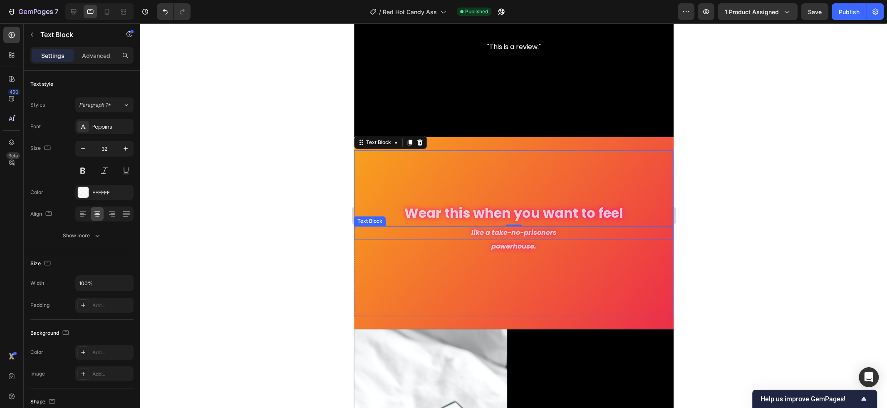
click at [507, 235] on icon "like a take-no-prisoners" at bounding box center [513, 233] width 85 height 10
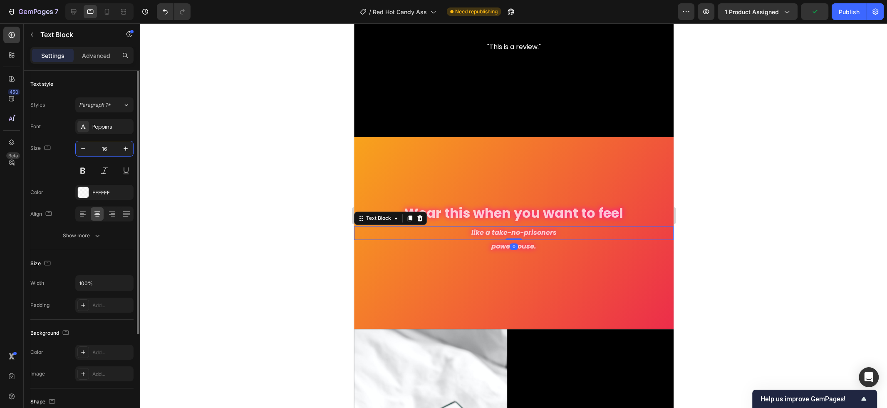
click at [115, 146] on input "16" at bounding box center [104, 148] width 27 height 15
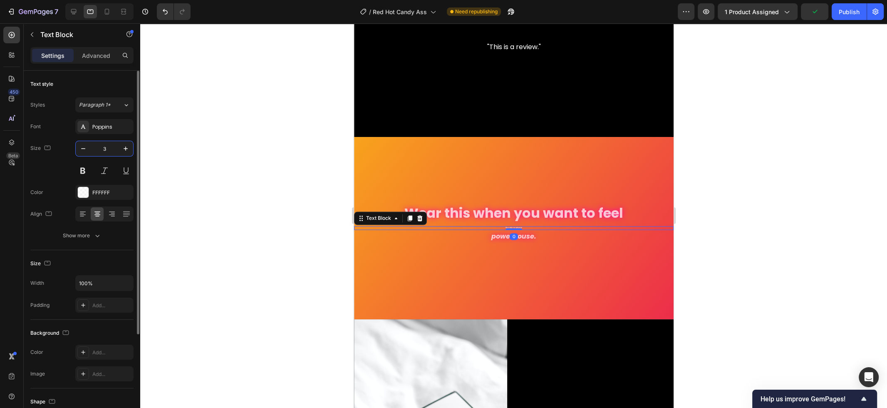
type input "32"
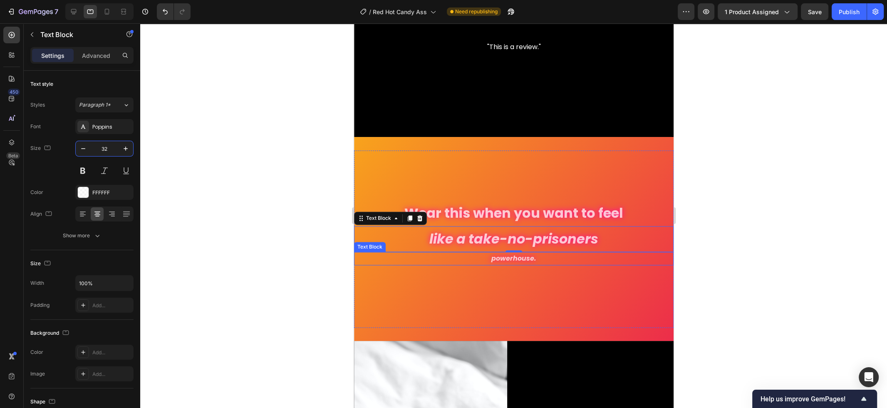
click at [514, 262] on icon "powerhouse." at bounding box center [513, 258] width 45 height 10
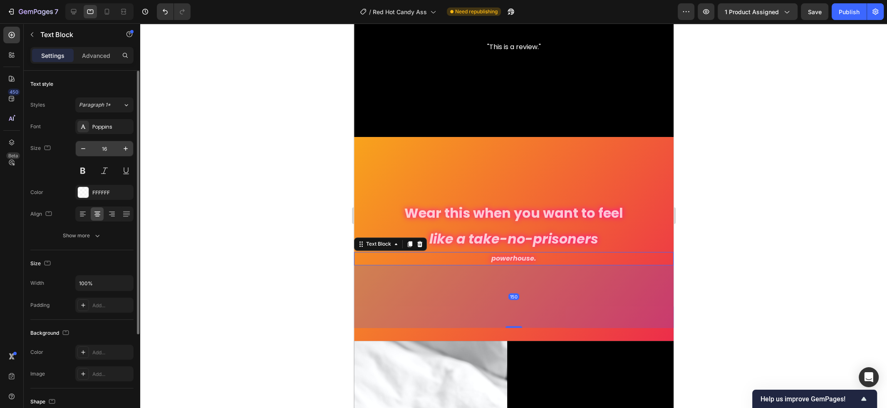
click at [114, 156] on input "16" at bounding box center [104, 148] width 27 height 15
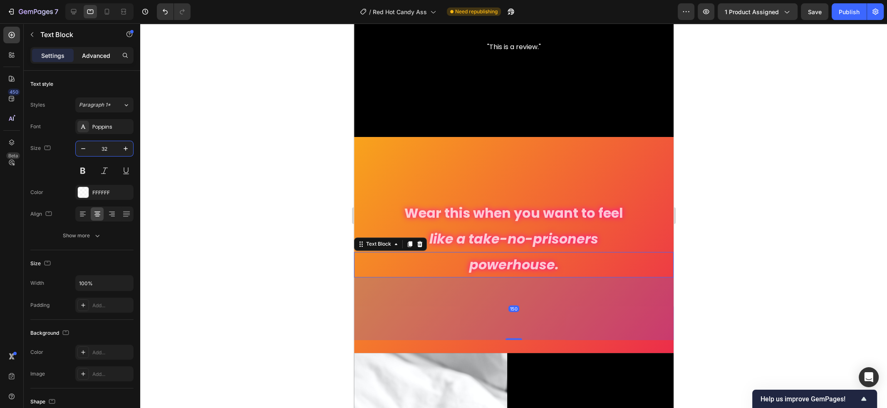
type input "32"
click at [96, 56] on p "Advanced" at bounding box center [96, 55] width 28 height 9
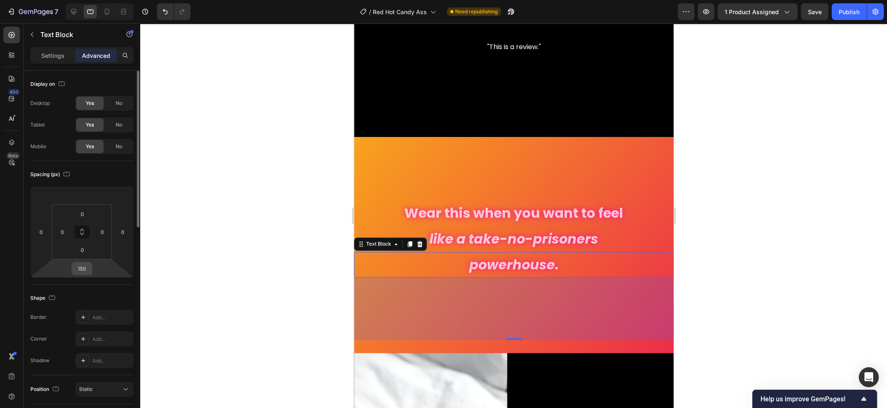
click at [89, 273] on input "150" at bounding box center [82, 268] width 17 height 12
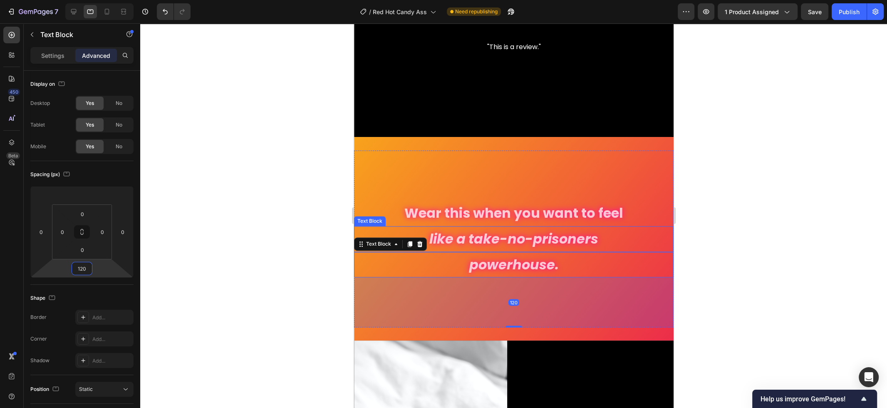
type input "120"
click at [714, 239] on div at bounding box center [513, 215] width 747 height 384
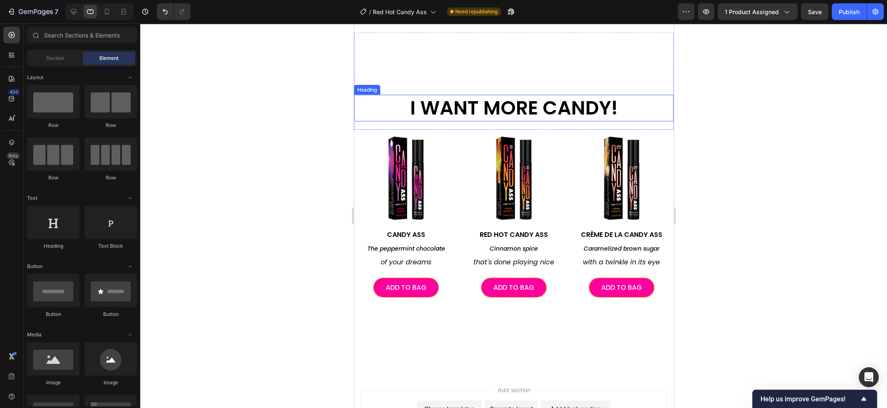
scroll to position [1845, 0]
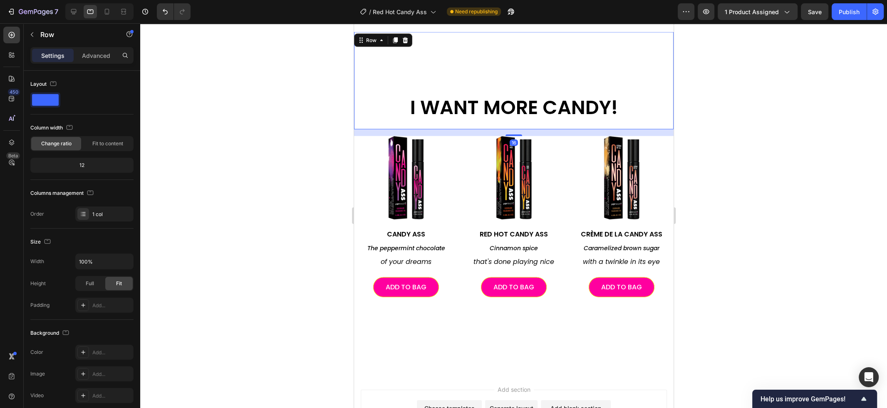
click at [627, 126] on div "I WANT MORE CANDY! Heading" at bounding box center [513, 80] width 319 height 97
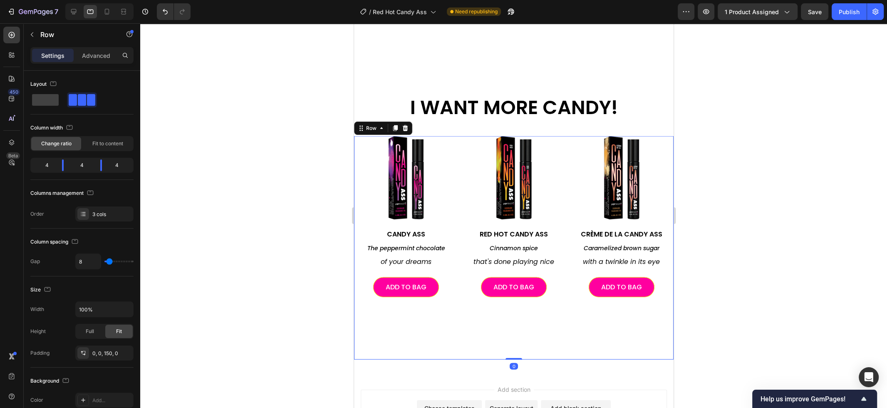
click at [655, 319] on div "Image CANDY ASS Heading The peppermint chocolate Text Block of your dreams Text…" at bounding box center [513, 247] width 319 height 223
click at [406, 131] on icon at bounding box center [404, 128] width 5 height 6
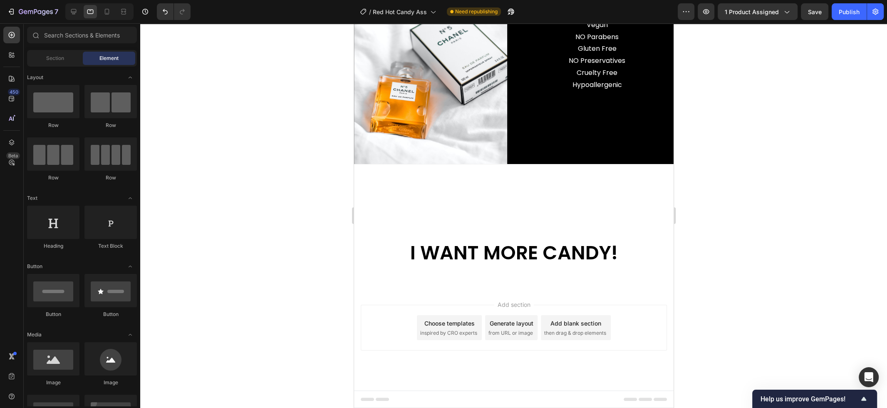
scroll to position [1700, 0]
click at [580, 215] on div "I WANT MORE CANDY! Heading" at bounding box center [513, 225] width 319 height 97
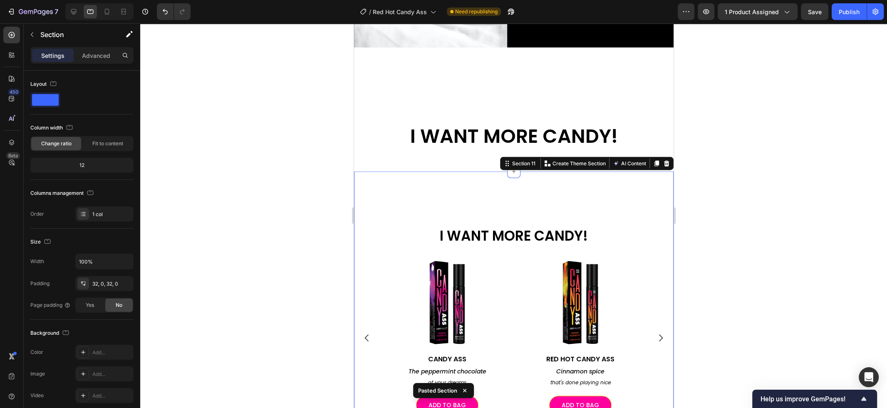
scroll to position [1809, 0]
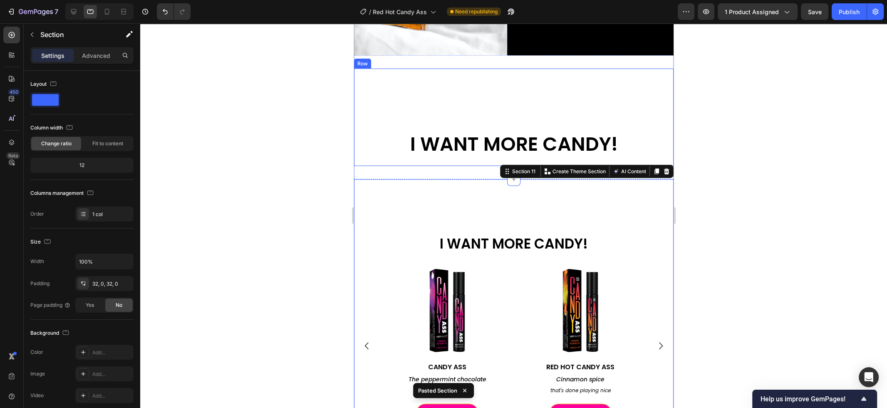
click at [620, 111] on div "I WANT MORE CANDY! Heading" at bounding box center [513, 117] width 319 height 97
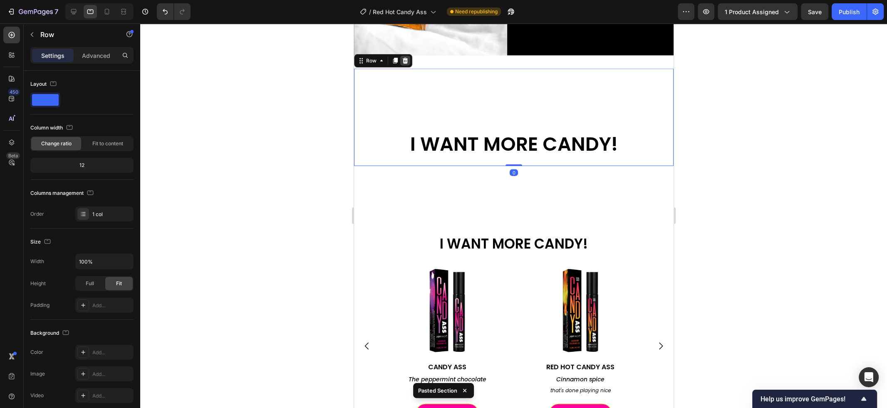
click at [406, 59] on icon at bounding box center [404, 61] width 5 height 6
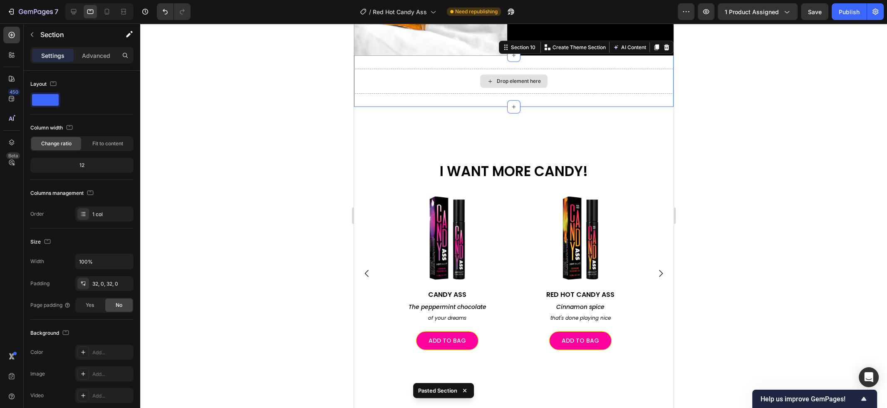
click at [418, 81] on div "Drop element here" at bounding box center [513, 81] width 319 height 25
click at [669, 49] on icon at bounding box center [666, 47] width 7 height 7
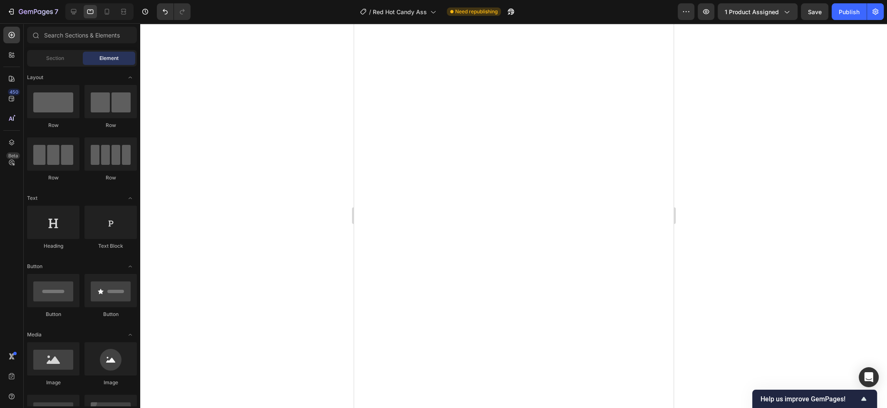
scroll to position [0, 0]
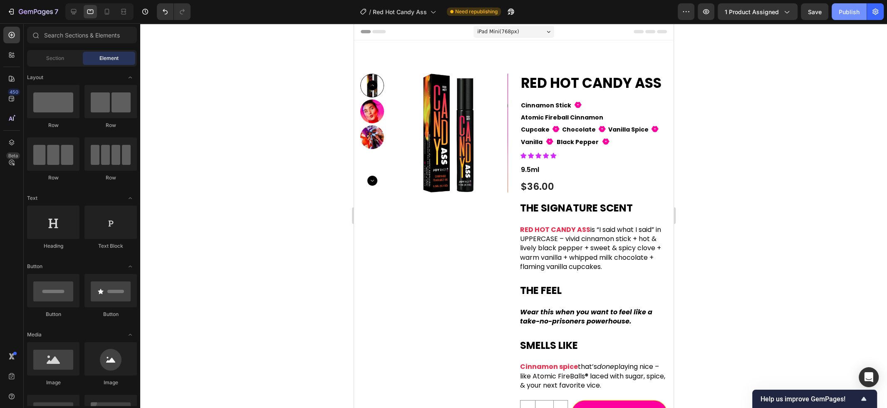
click at [850, 10] on div "Publish" at bounding box center [848, 11] width 21 height 9
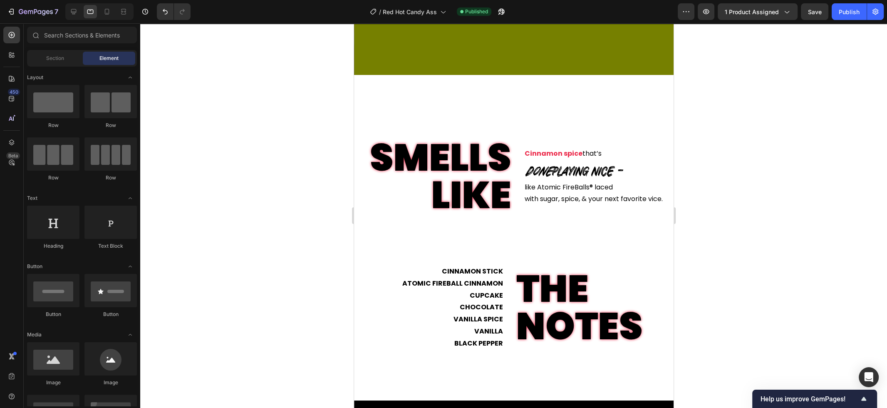
scroll to position [867, 0]
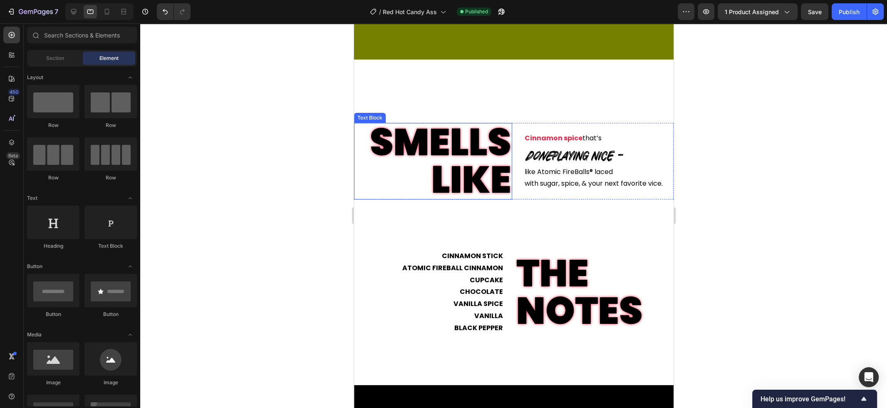
click at [506, 146] on p "SMELLS LIKE" at bounding box center [432, 161] width 156 height 75
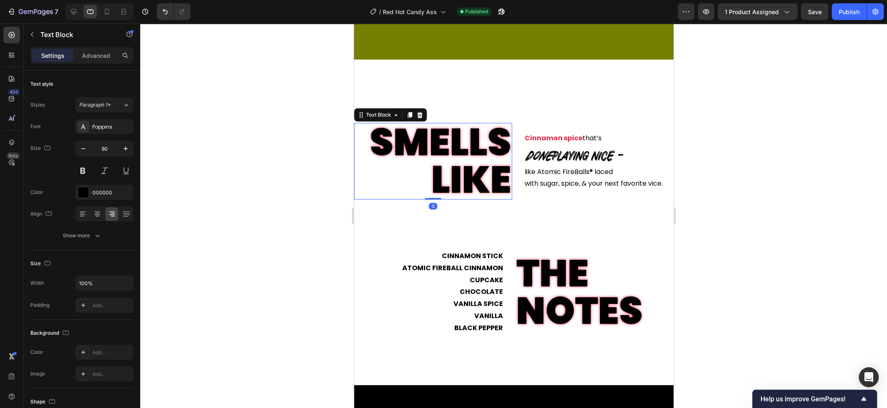
click at [506, 146] on p "SMELLS LIKE" at bounding box center [432, 161] width 156 height 75
click at [508, 146] on p "SMELLS LIKE" at bounding box center [432, 161] width 156 height 75
click at [451, 146] on p "SMELLS LIKE" at bounding box center [432, 161] width 156 height 75
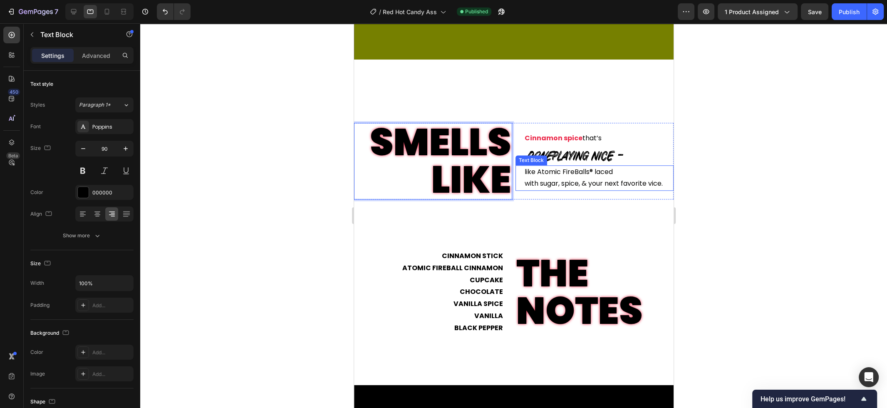
click at [538, 183] on p "with sugar, spice, & your next favorite vice." at bounding box center [598, 184] width 148 height 12
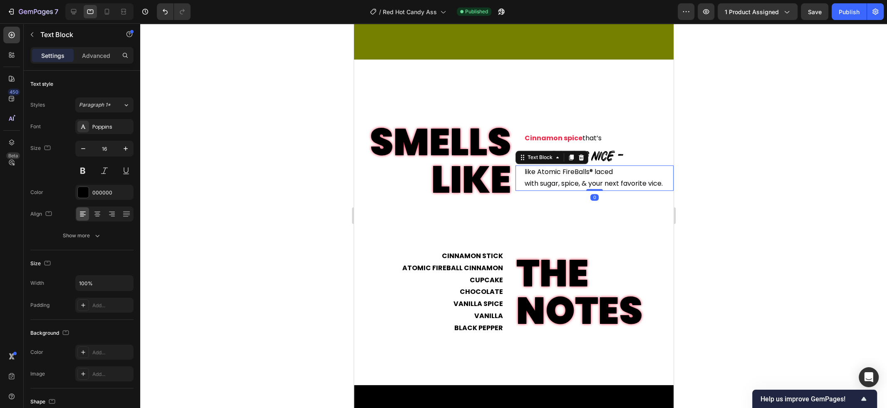
click at [538, 183] on p "with sugar, spice, & your next favorite vice." at bounding box center [598, 184] width 148 height 12
click at [523, 184] on div "like Atomic FireBalls® laced with sugar, spice, & your next favorite vice. Text…" at bounding box center [594, 178] width 158 height 26
click at [527, 184] on p "with sugar, spice, & your next favorite vice." at bounding box center [598, 184] width 148 height 12
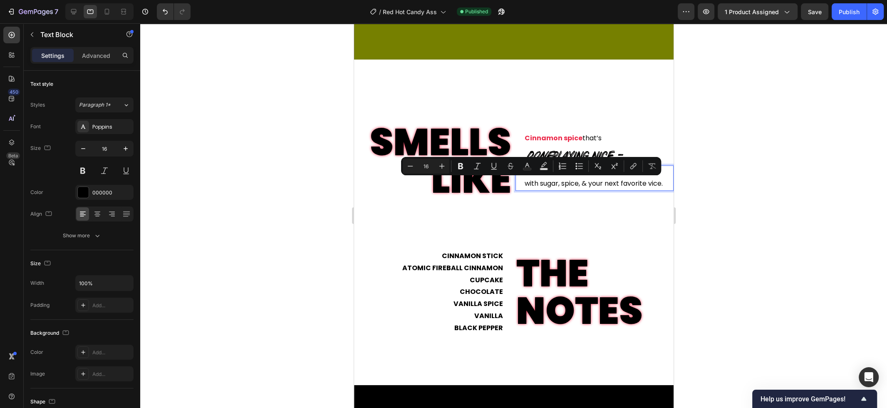
click at [526, 184] on p "with sugar, spice, & your next favorite vice." at bounding box center [598, 184] width 148 height 12
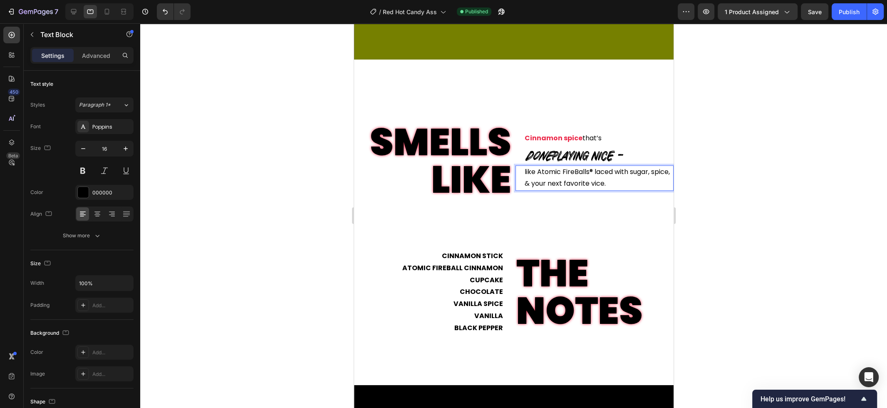
click at [631, 172] on p "like Atomic FireBalls® laced with sugar, spice, & your next favorite vice." at bounding box center [598, 178] width 148 height 24
click at [722, 185] on div at bounding box center [513, 215] width 747 height 384
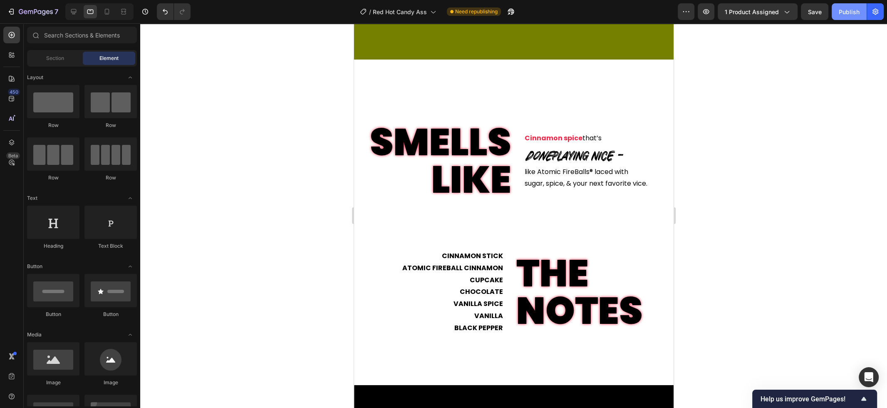
click at [847, 5] on button "Publish" at bounding box center [848, 11] width 35 height 17
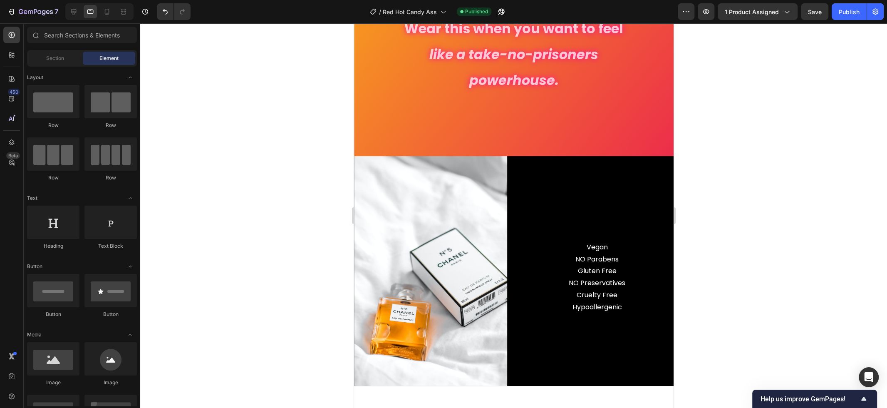
scroll to position [1479, 0]
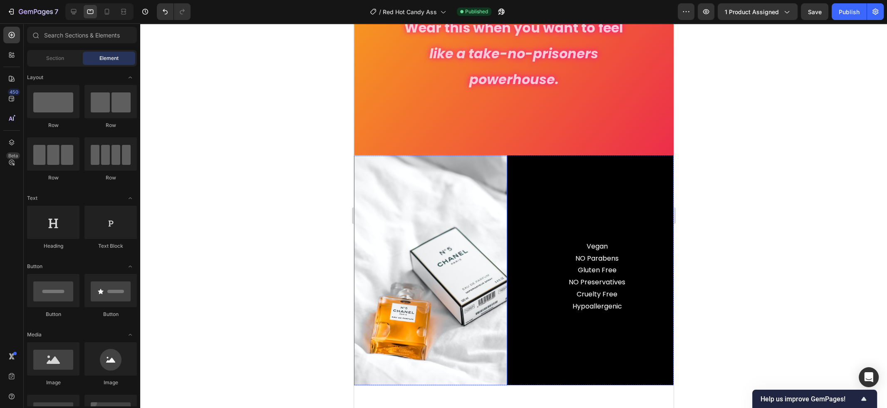
click at [460, 220] on img at bounding box center [430, 270] width 153 height 230
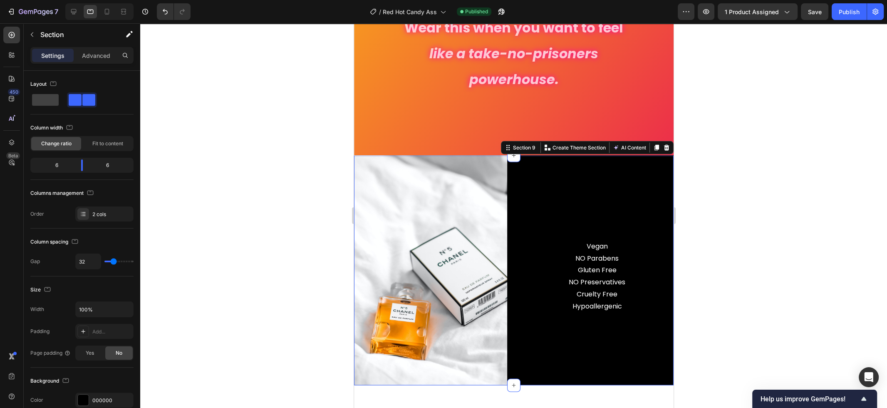
click at [515, 208] on div "Image Vegan NO Parabens Gluten Free NO Preservatives Cruelty Free Hypoallergeni…" at bounding box center [513, 270] width 319 height 230
type input "49"
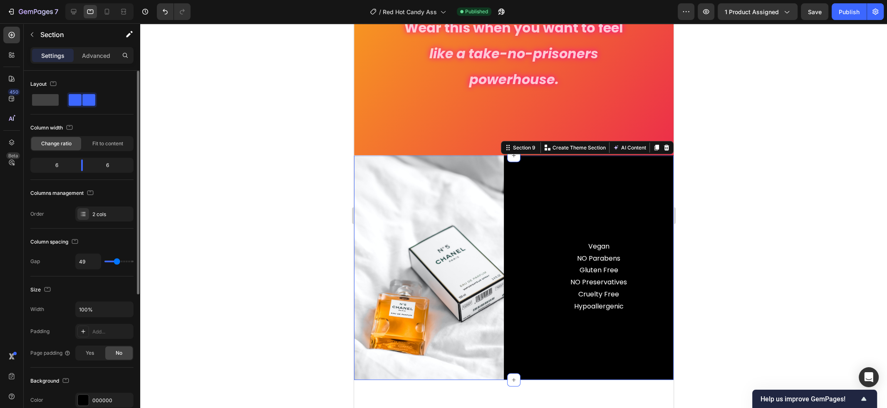
type input "44"
type input "26"
type input "11"
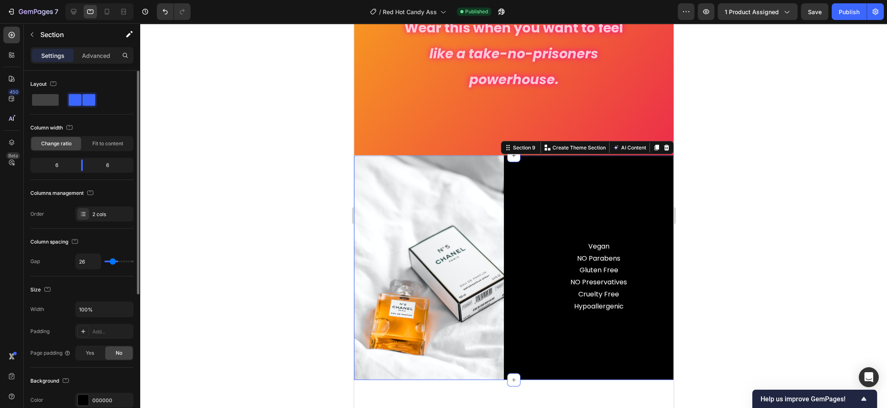
type input "11"
type input "5"
type input "0"
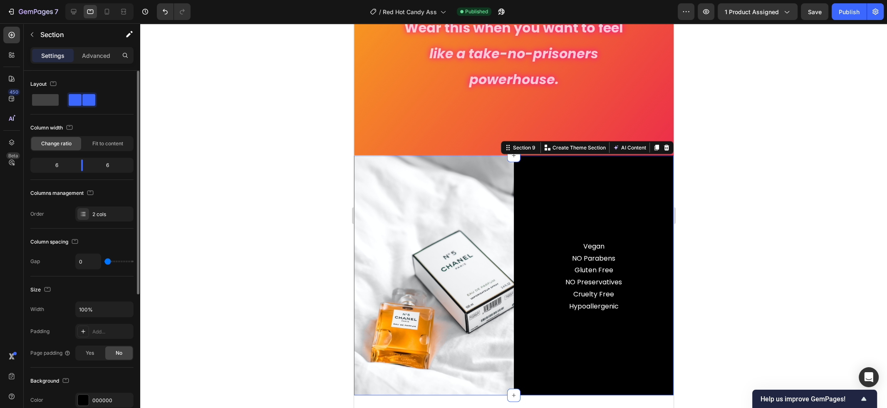
drag, startPoint x: 117, startPoint y: 260, endPoint x: 91, endPoint y: 261, distance: 25.8
type input "0"
click at [104, 261] on input "range" at bounding box center [118, 261] width 29 height 2
click at [853, 12] on div "Publish" at bounding box center [848, 11] width 21 height 9
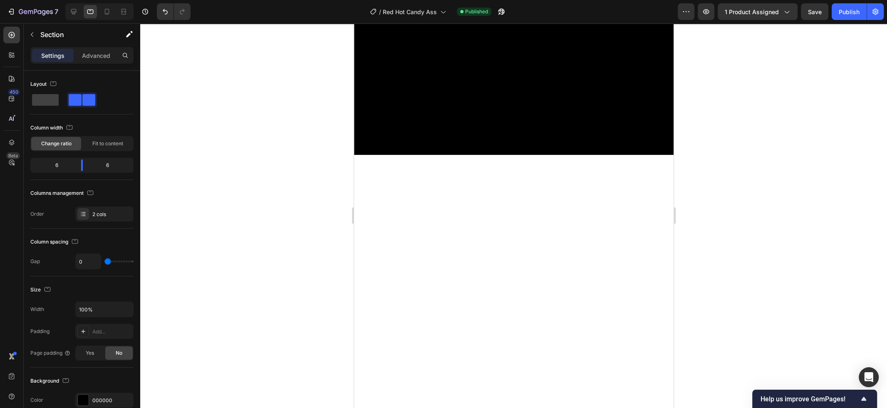
scroll to position [0, 0]
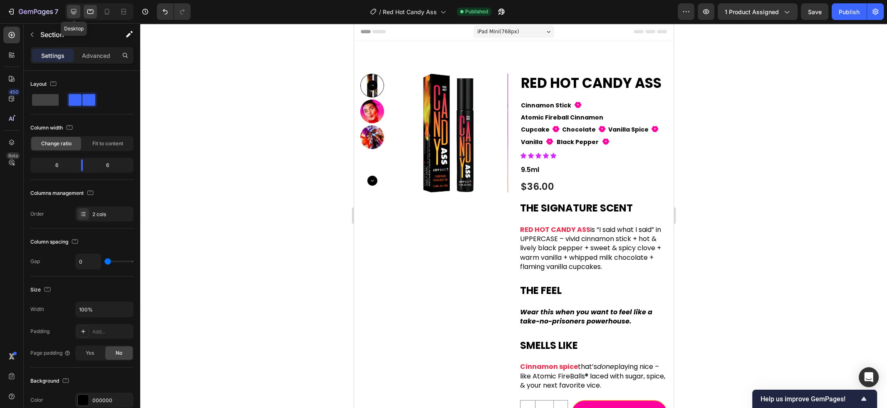
click at [75, 13] on icon at bounding box center [73, 11] width 5 height 5
type input "32"
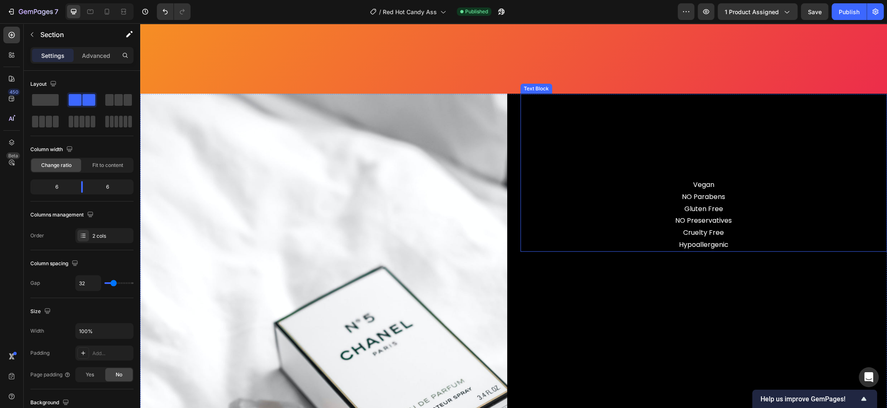
scroll to position [1550, 0]
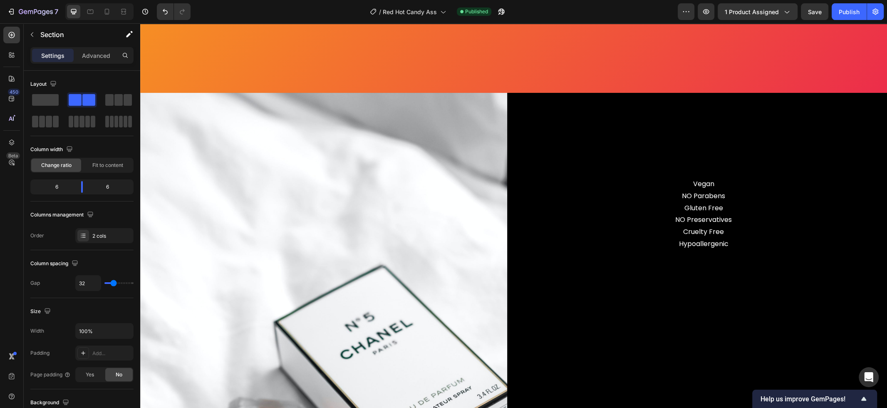
click at [638, 295] on div "Vegan NO Parabens Gluten Free NO Preservatives Cruelty Free Hypoallergenic Text…" at bounding box center [703, 368] width 367 height 550
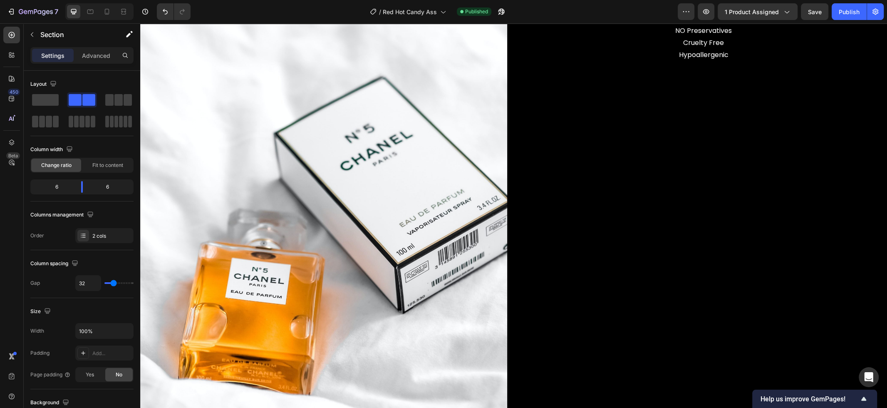
scroll to position [1739, 0]
click at [678, 85] on div "Vegan NO Parabens Gluten Free NO Preservatives Cruelty Free Hypoallergenic Text…" at bounding box center [703, 179] width 367 height 550
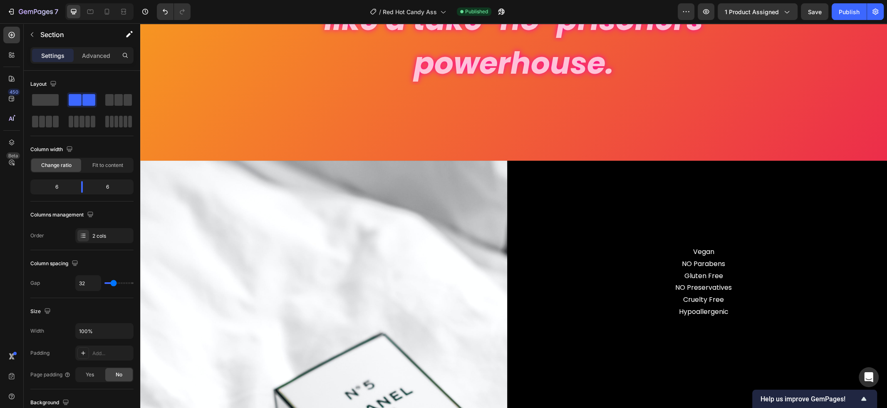
scroll to position [1479, 0]
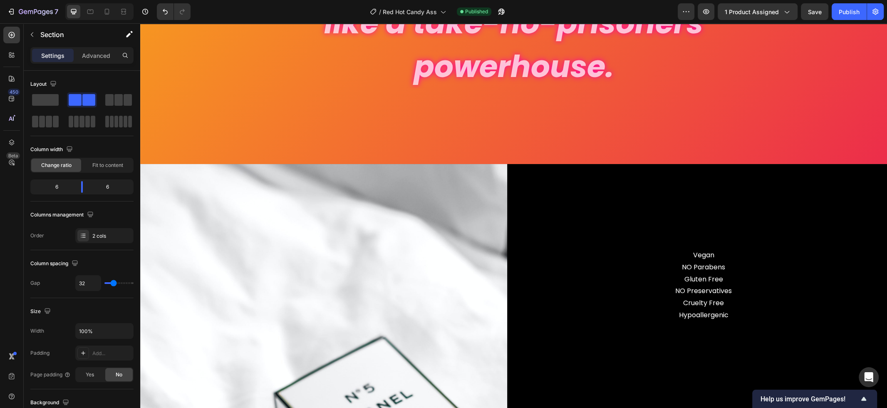
click at [694, 270] on p "NO Parabens" at bounding box center [703, 267] width 365 height 12
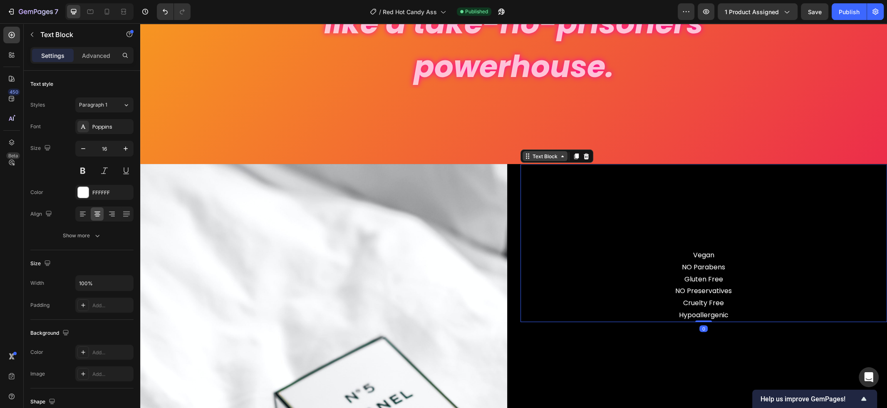
click at [551, 153] on div "Text Block" at bounding box center [545, 155] width 28 height 7
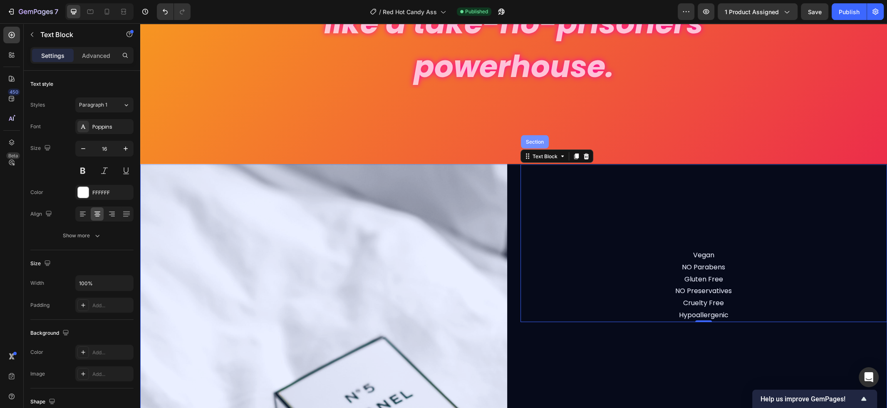
click at [536, 142] on div "Section" at bounding box center [534, 141] width 21 height 5
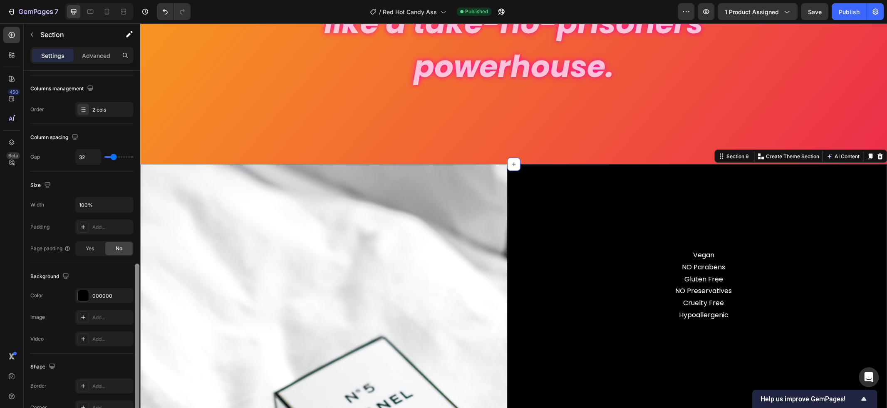
scroll to position [242, 0]
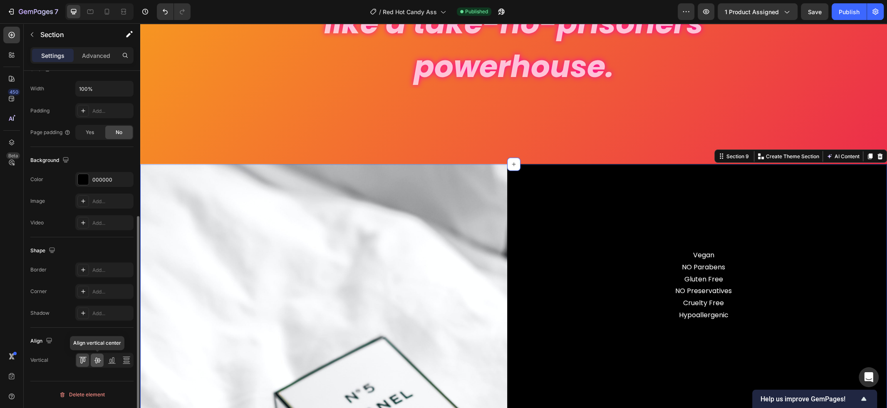
click at [97, 359] on icon at bounding box center [97, 360] width 7 height 6
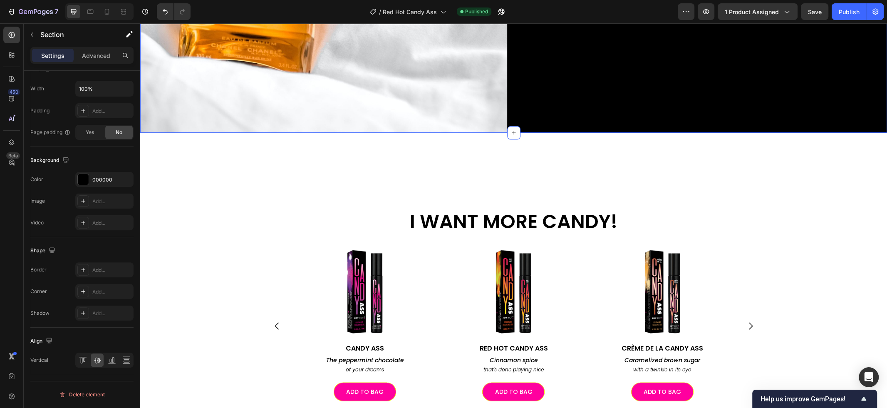
scroll to position [2071, 0]
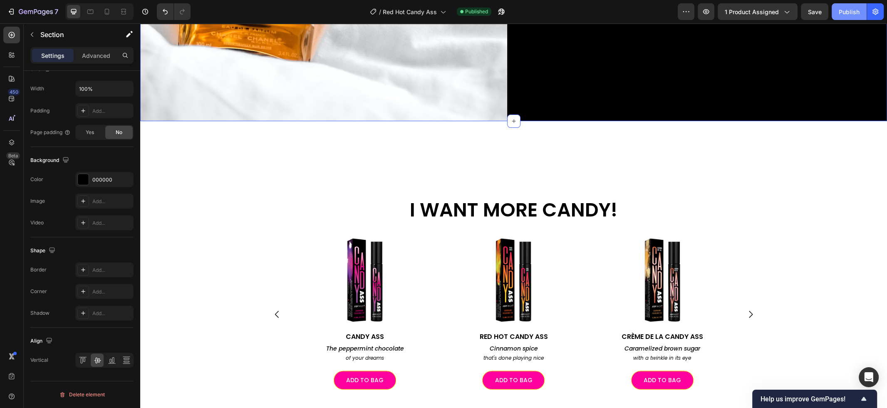
click at [841, 12] on div "Publish" at bounding box center [848, 11] width 21 height 9
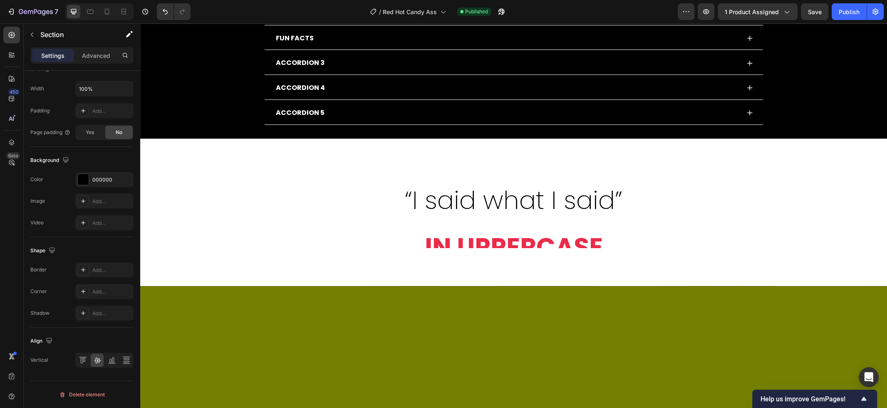
scroll to position [462, 0]
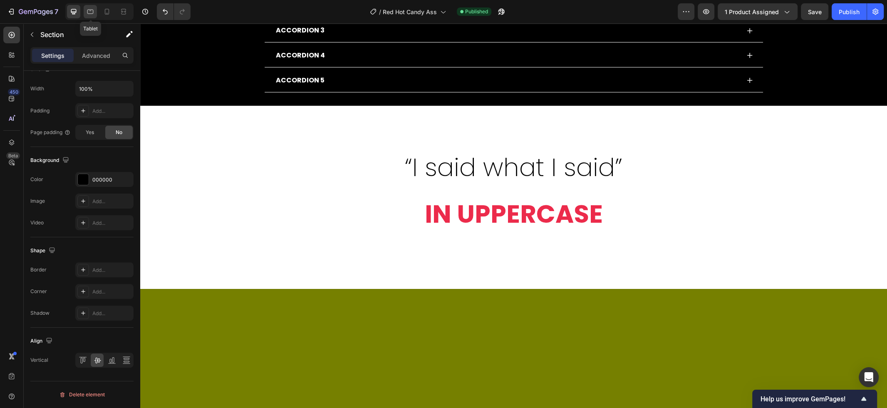
click at [92, 14] on icon at bounding box center [90, 11] width 8 height 8
type input "0"
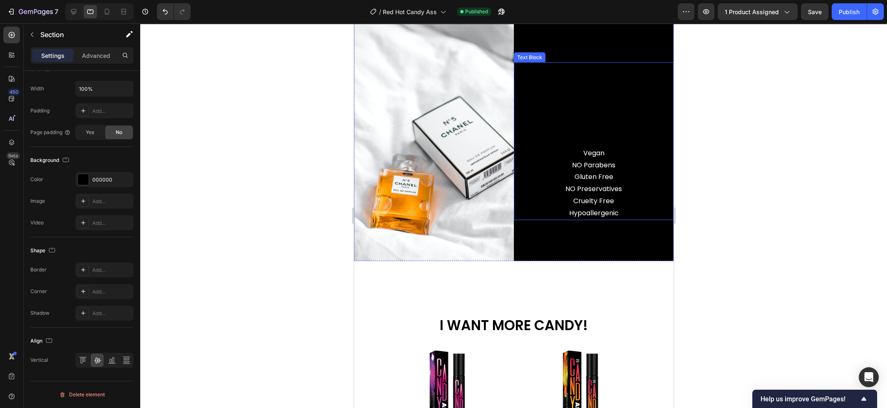
scroll to position [1622, 0]
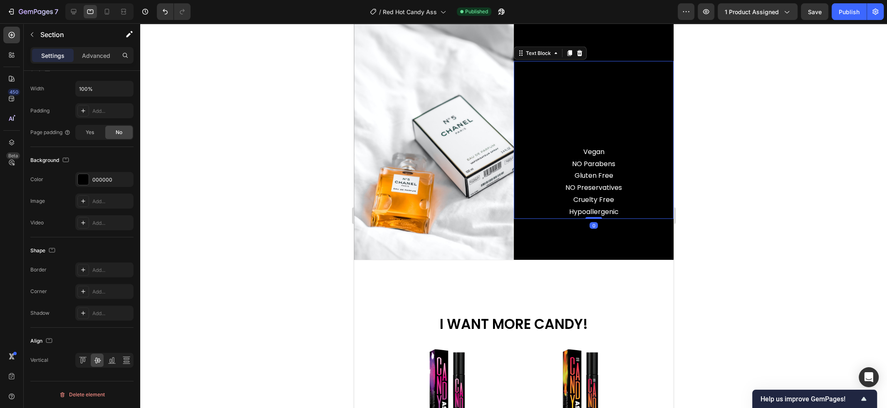
click at [602, 156] on p "Vegan" at bounding box center [593, 152] width 158 height 12
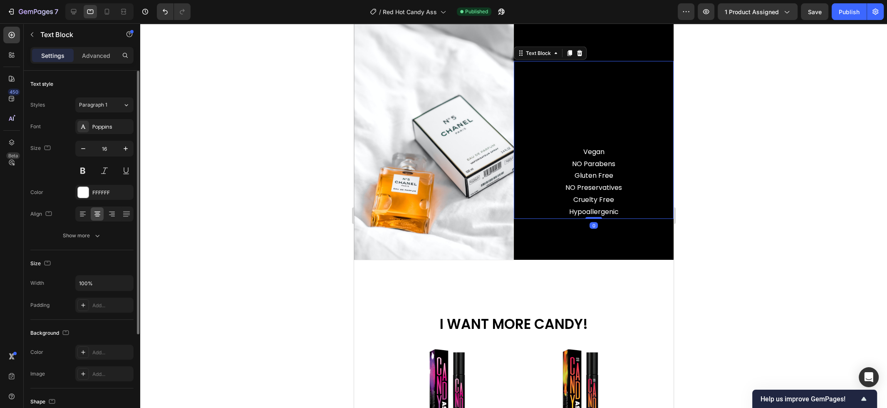
click at [594, 140] on p at bounding box center [593, 140] width 158 height 12
click at [594, 140] on p "Rich Text Editor. Editing area: main" at bounding box center [593, 140] width 158 height 12
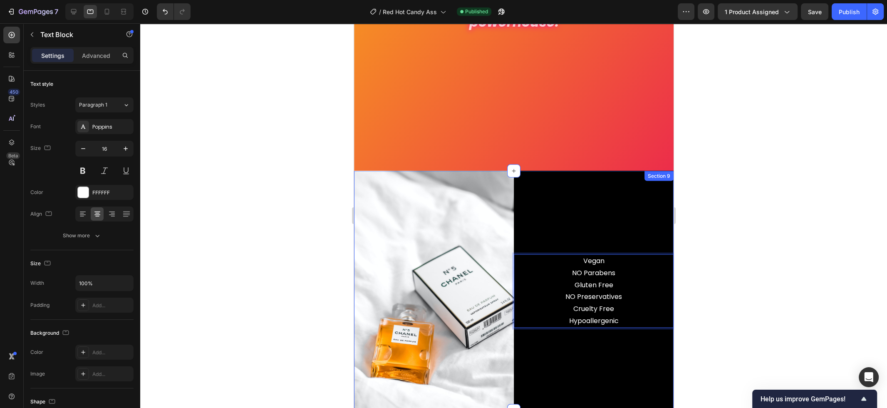
scroll to position [1472, 0]
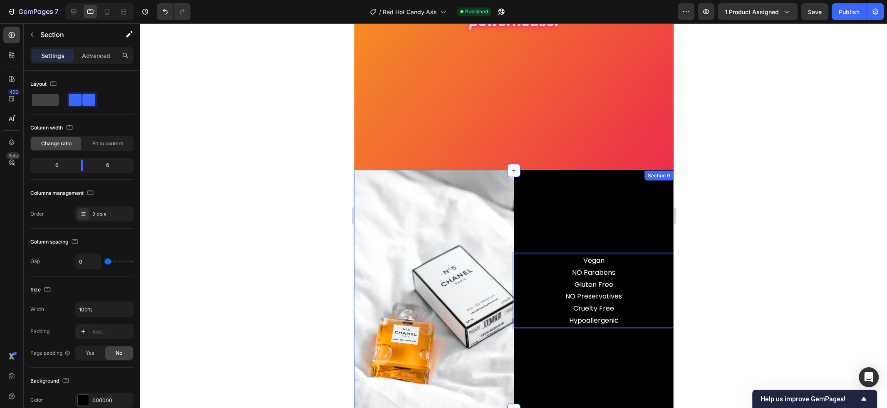
click at [629, 198] on div "Vegan NO Parabens Gluten Free NO Preservatives Cruelty Free Hypoallergenic Text…" at bounding box center [593, 290] width 160 height 240
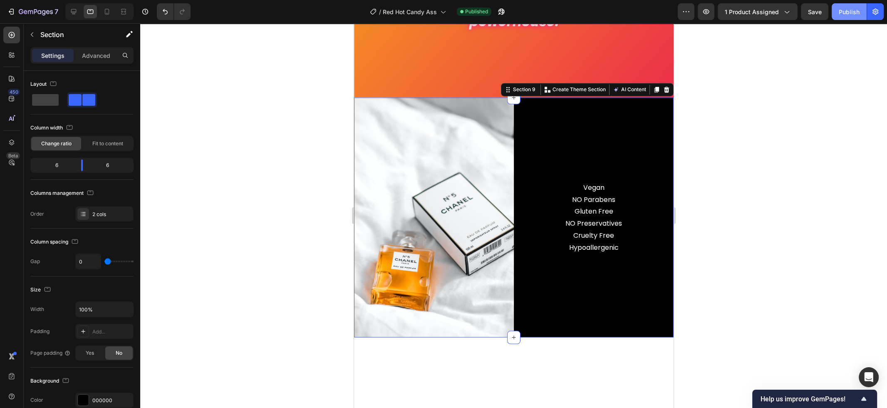
click at [847, 13] on div "Publish" at bounding box center [848, 11] width 21 height 9
click at [107, 10] on icon at bounding box center [107, 11] width 8 height 8
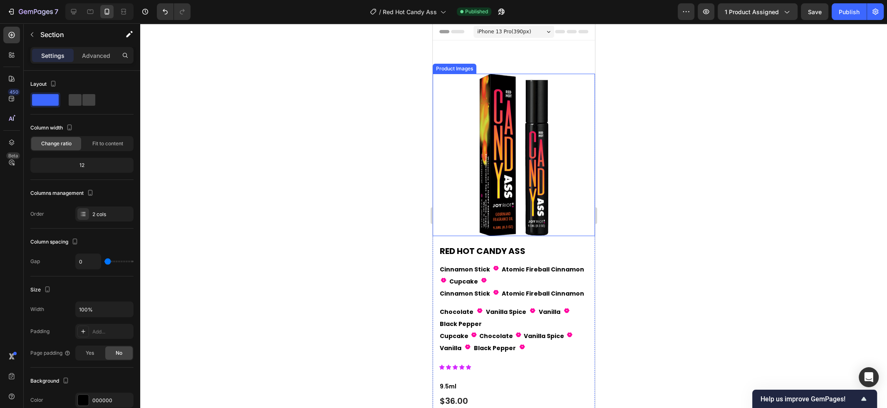
click at [545, 162] on img at bounding box center [513, 155] width 162 height 162
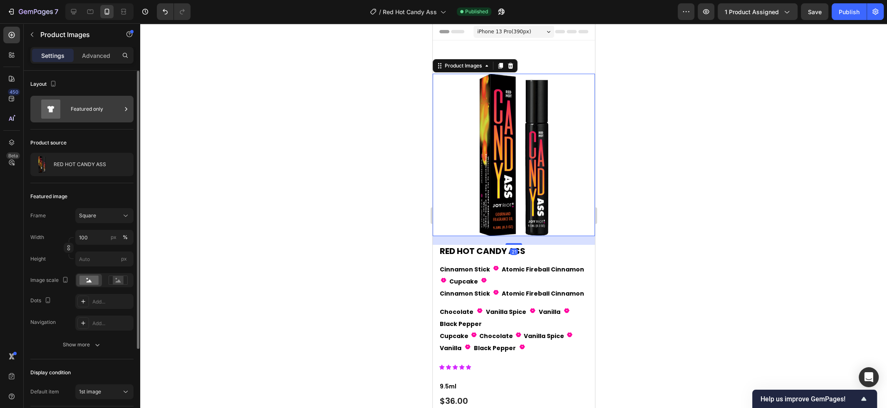
click at [77, 119] on div "Featured only" at bounding box center [96, 108] width 51 height 19
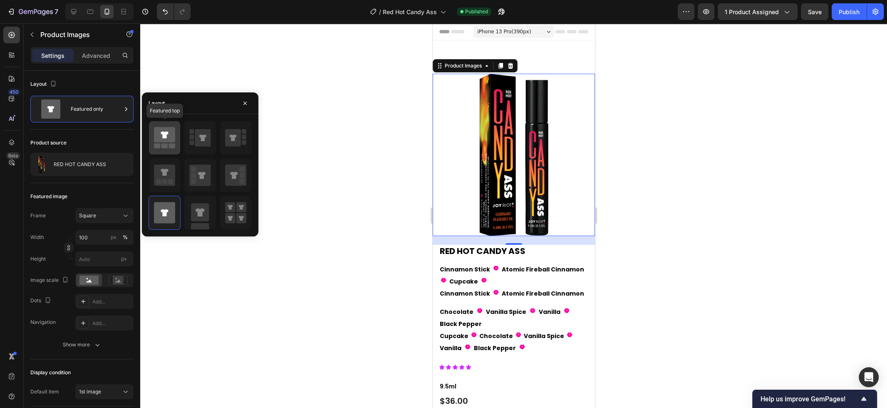
click at [163, 143] on icon at bounding box center [164, 137] width 21 height 23
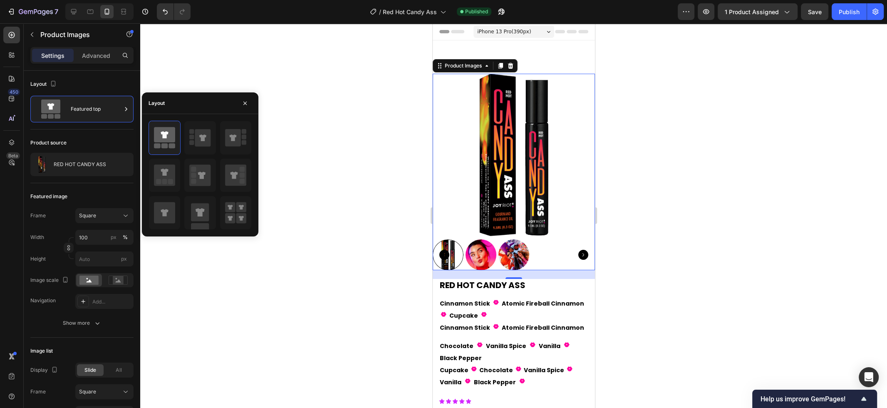
click at [334, 158] on div at bounding box center [513, 215] width 747 height 384
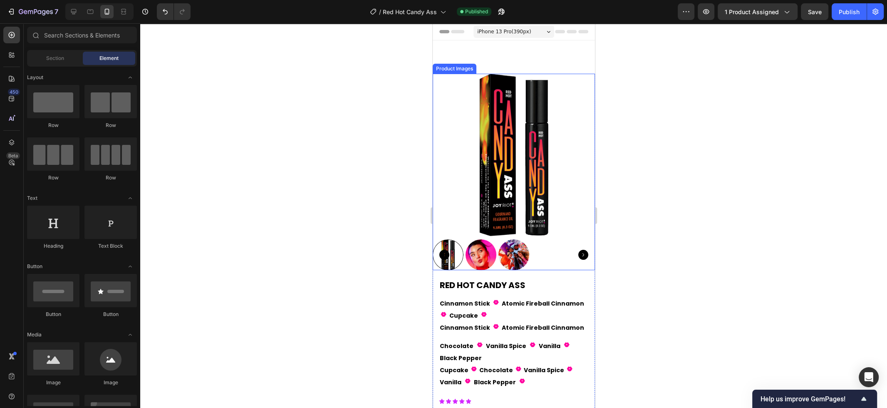
click at [476, 123] on img at bounding box center [513, 155] width 162 height 162
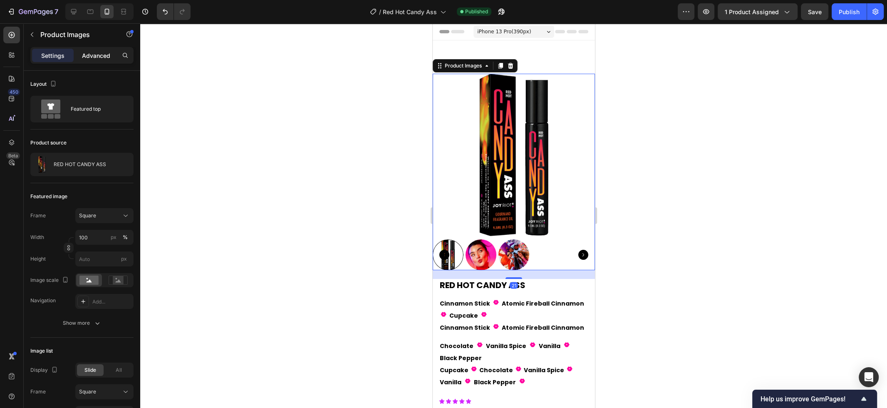
click at [95, 50] on div "Advanced" at bounding box center [96, 55] width 42 height 13
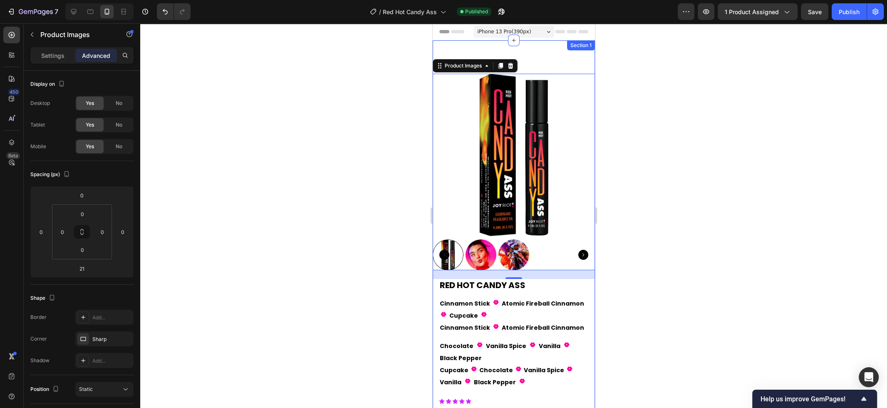
click at [482, 45] on div "Product Images 21 RED HOT CANDY ASS Product Title Cinnamon Stick Text Block Fil…" at bounding box center [513, 373] width 162 height 666
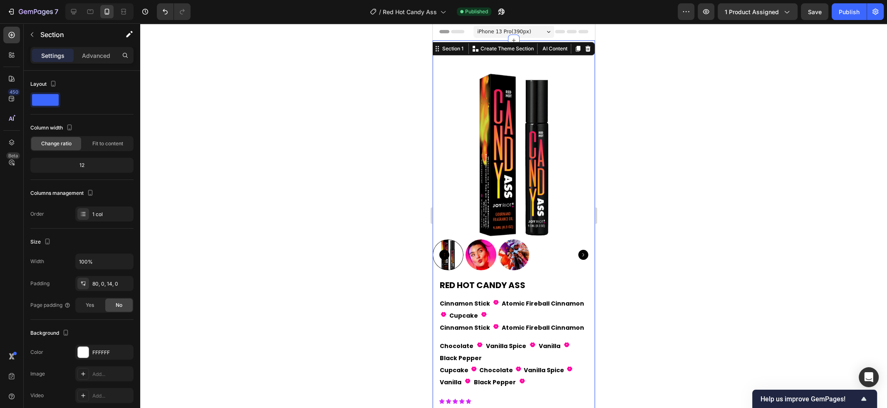
click at [91, 46] on div "Section" at bounding box center [67, 35] width 87 height 24
click at [104, 53] on p "Advanced" at bounding box center [96, 55] width 28 height 9
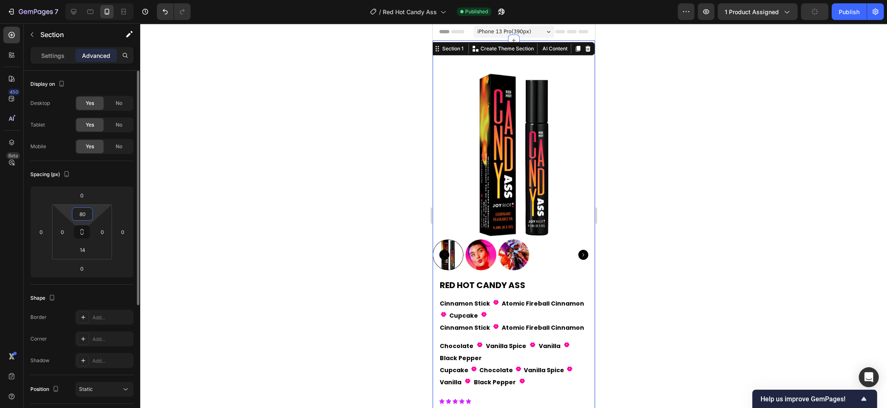
click at [86, 212] on input "80" at bounding box center [82, 214] width 17 height 12
type input "0"
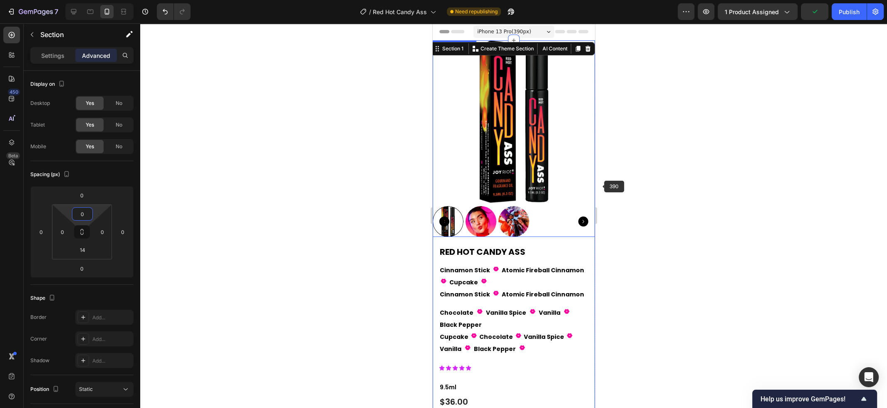
click at [646, 185] on div at bounding box center [513, 215] width 747 height 384
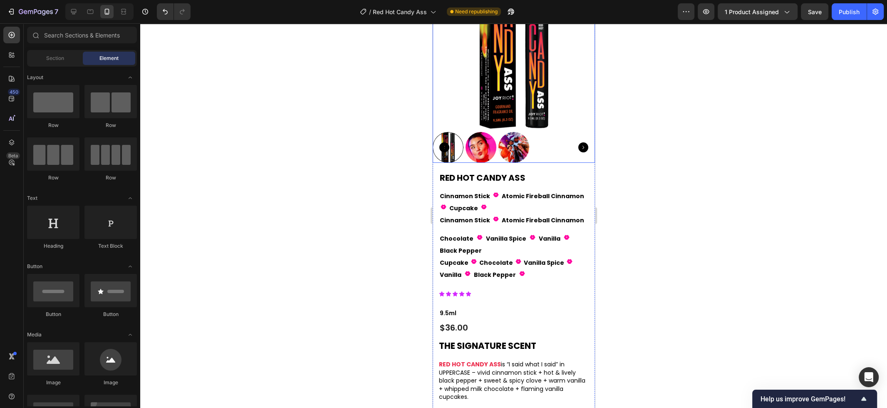
scroll to position [75, 0]
click at [531, 174] on h1 "RED HOT CANDY ASS" at bounding box center [513, 177] width 150 height 12
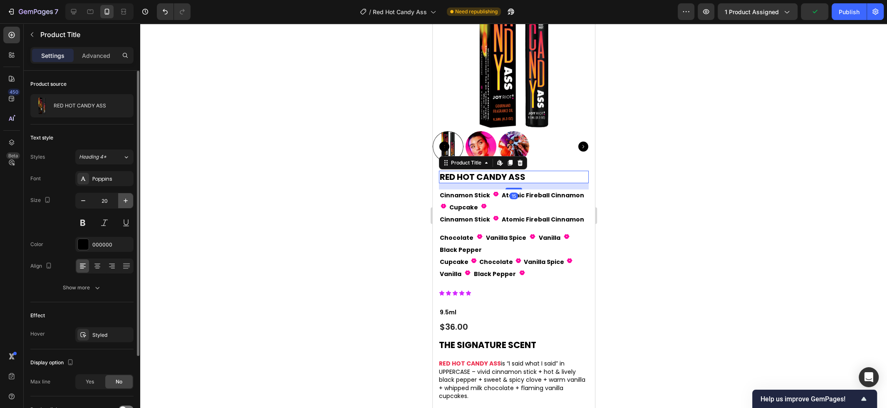
click at [123, 200] on icon "button" at bounding box center [125, 200] width 8 height 8
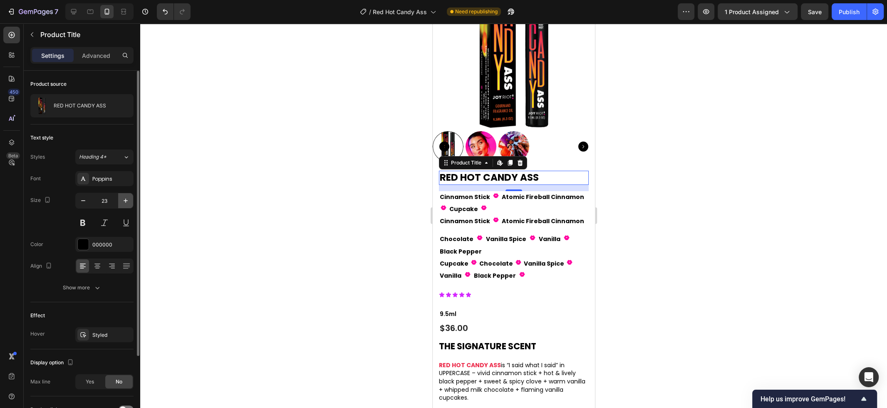
click at [123, 200] on icon "button" at bounding box center [125, 200] width 8 height 8
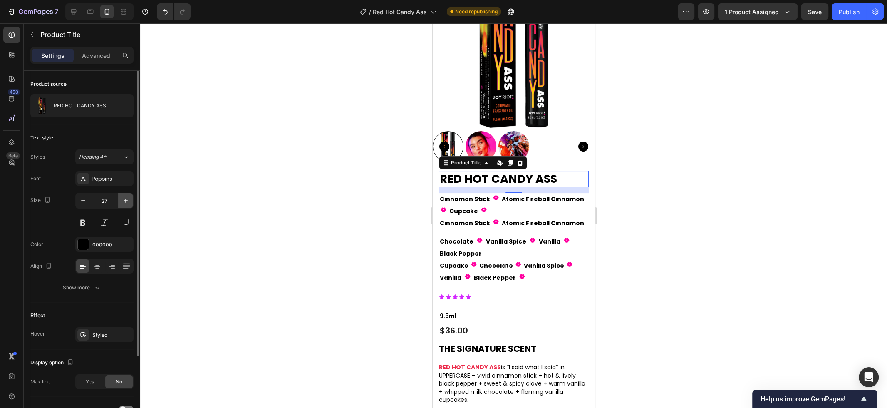
click at [123, 200] on icon "button" at bounding box center [125, 200] width 8 height 8
type input "30"
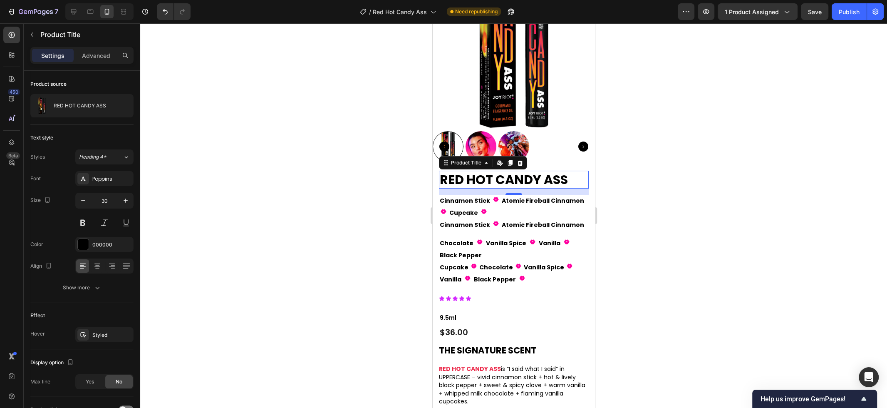
click at [411, 223] on div at bounding box center [513, 215] width 747 height 384
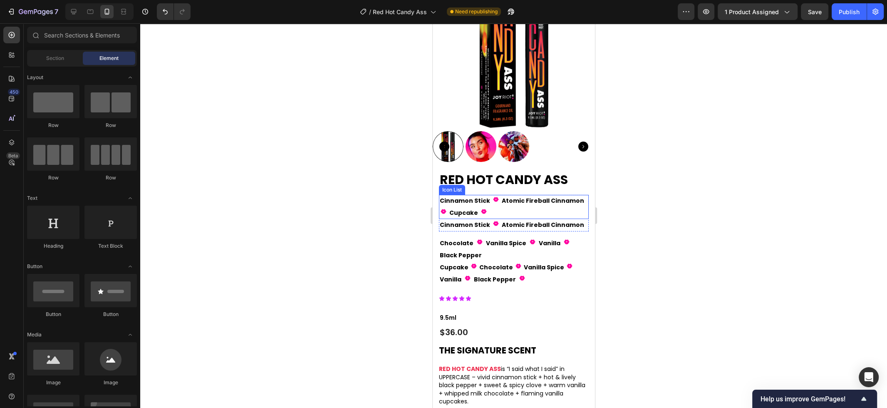
click at [532, 210] on div "Cinnamon Stick Text Block Fill 1 Icon Atomic Fireball Cinnamon Text Block Fill …" at bounding box center [513, 207] width 150 height 24
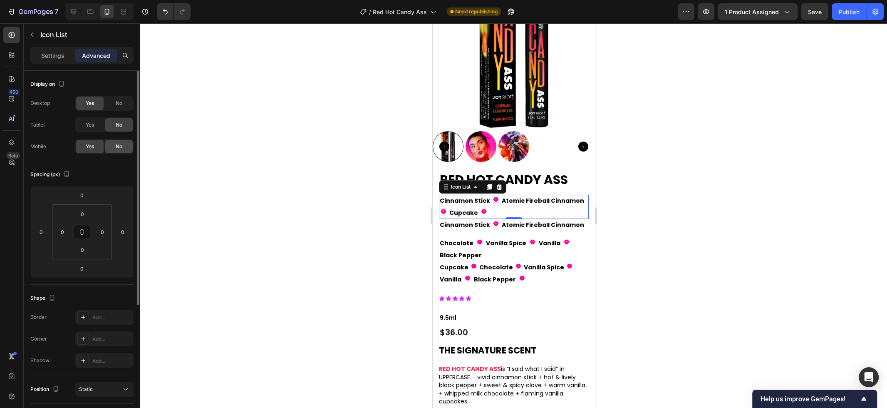
click at [119, 146] on span "No" at bounding box center [119, 146] width 7 height 7
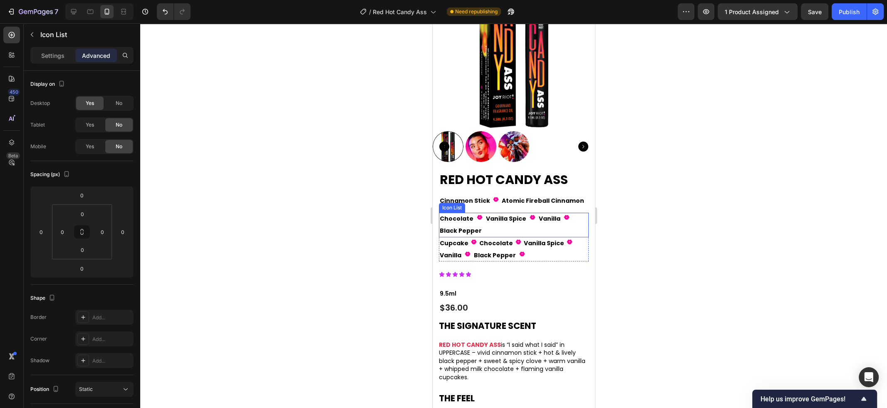
click at [552, 228] on div "Chocolate Text Block Fill 1 Icon Vanilla Spice Text Block Fill 1 Icon Vanilla T…" at bounding box center [513, 225] width 150 height 24
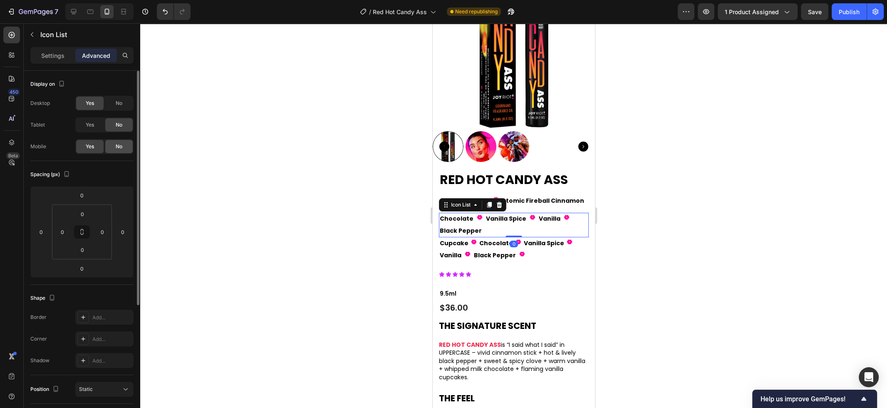
click at [125, 147] on div "No" at bounding box center [118, 146] width 27 height 13
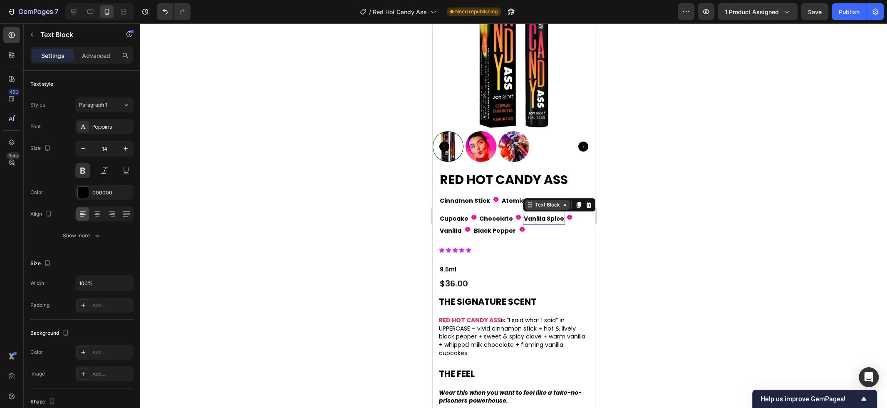
click at [537, 208] on div "Text Block" at bounding box center [546, 205] width 45 height 10
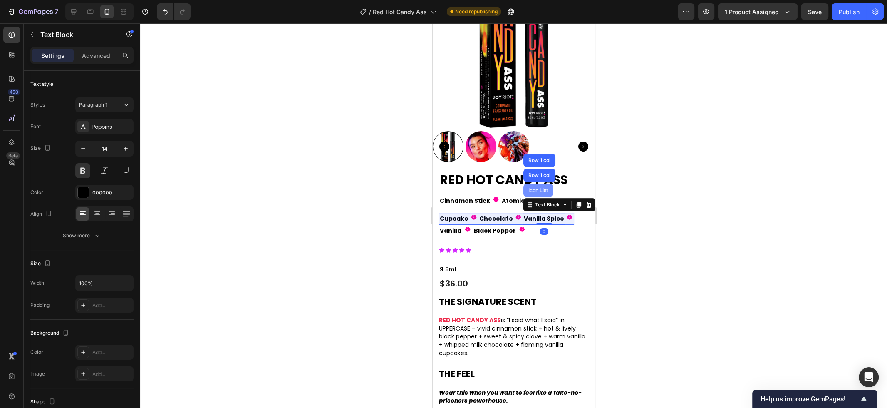
click at [534, 188] on div "Icon List" at bounding box center [537, 190] width 23 height 5
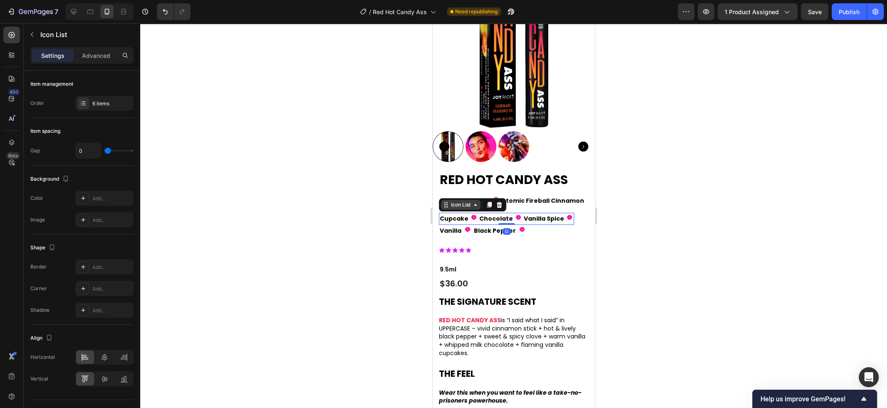
click at [465, 205] on div "Icon List" at bounding box center [460, 204] width 23 height 7
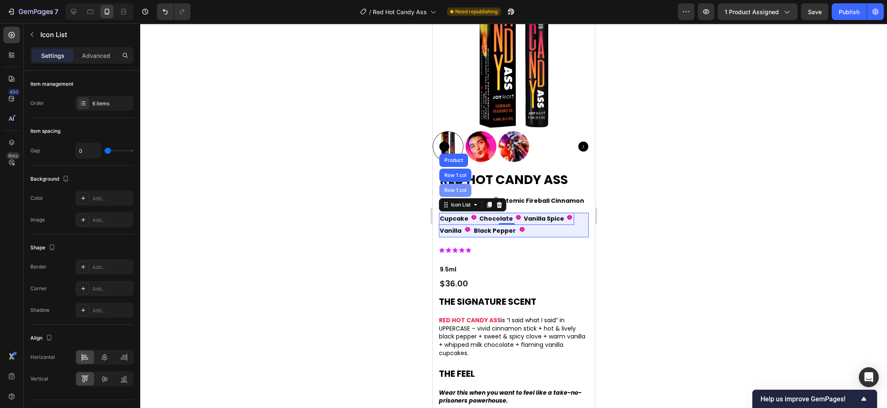
click at [460, 191] on div "Row 1 col" at bounding box center [454, 190] width 25 height 5
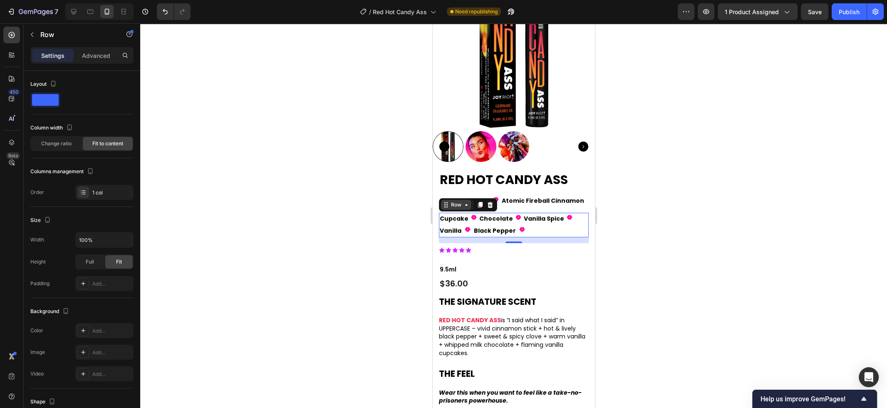
click at [462, 205] on div "Row" at bounding box center [455, 205] width 30 height 10
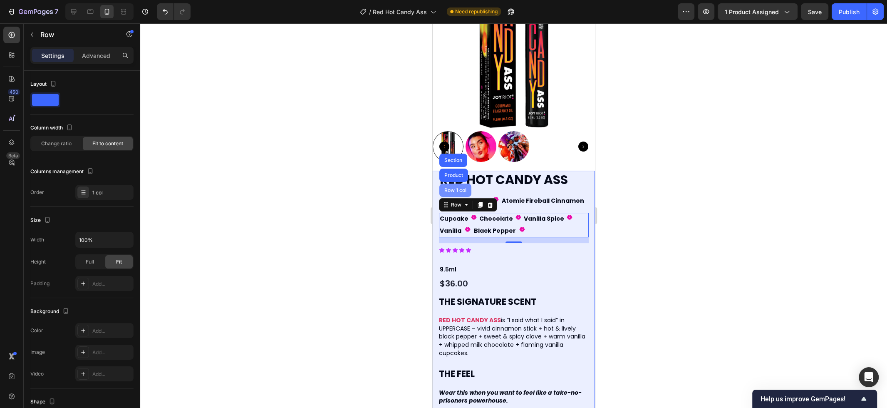
click at [458, 192] on div "Row 1 col" at bounding box center [454, 190] width 25 height 5
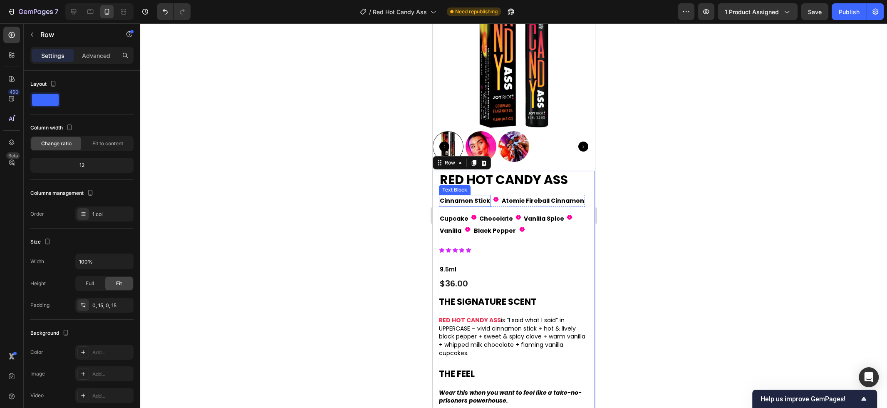
click at [447, 191] on div "Text Block" at bounding box center [454, 189] width 28 height 7
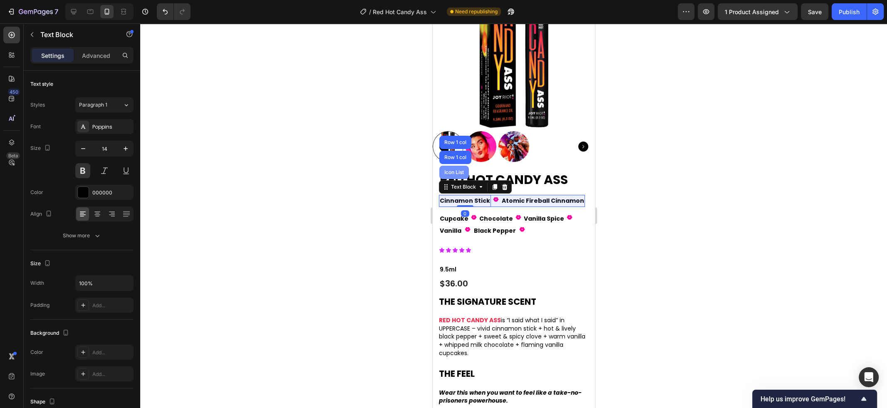
click at [452, 173] on div "Icon List" at bounding box center [453, 172] width 23 height 5
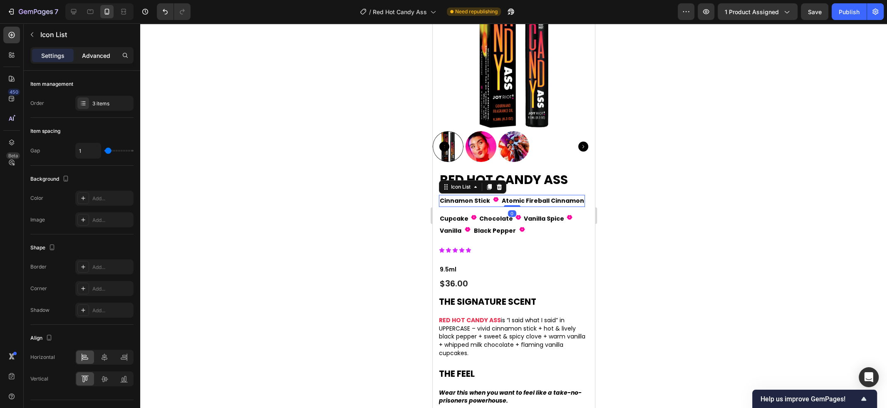
click at [103, 57] on p "Advanced" at bounding box center [96, 55] width 28 height 9
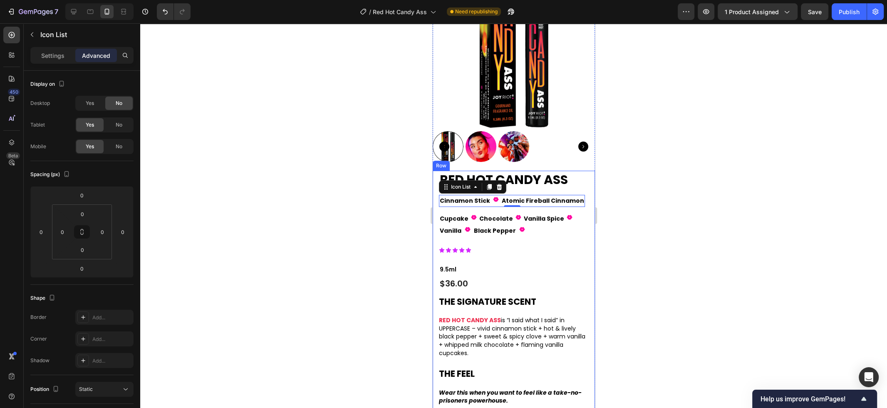
click at [563, 260] on div "RED HOT CANDY ASS Product Title Cinnamon Stick Text Block Fill 1 Icon Atomic Fi…" at bounding box center [513, 354] width 150 height 366
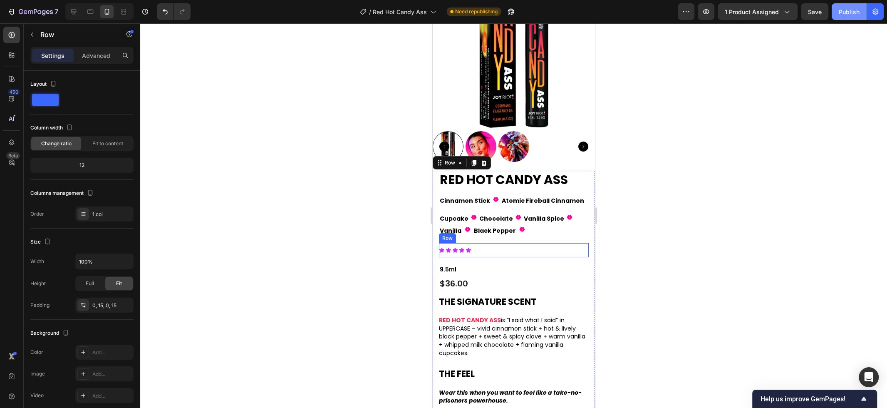
click at [846, 8] on div "Publish" at bounding box center [848, 11] width 21 height 9
click at [462, 200] on p "Cinnamon Stick" at bounding box center [464, 200] width 50 height 10
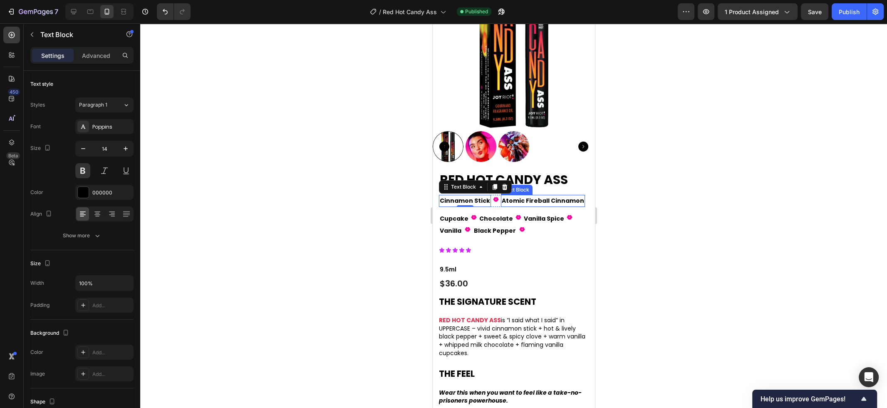
click at [513, 200] on p "Atomic Fireball Cinnamon" at bounding box center [542, 200] width 82 height 10
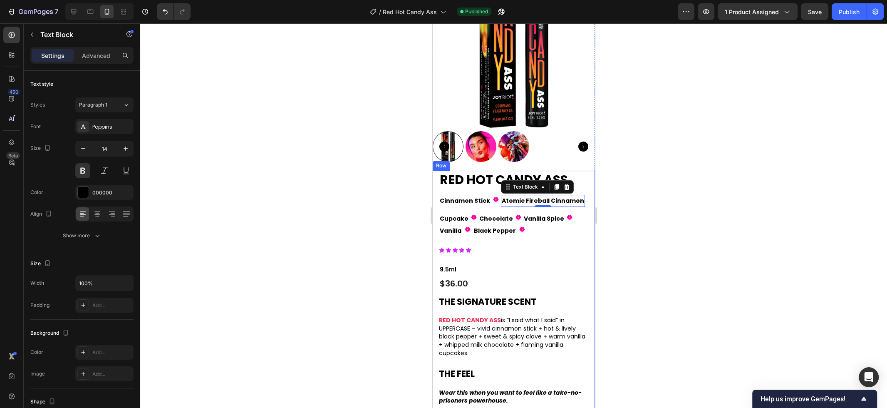
click at [435, 204] on div "RED HOT CANDY ASS Product Title Cinnamon Stick Text Block Fill 1 Icon Atomic Fi…" at bounding box center [513, 354] width 162 height 366
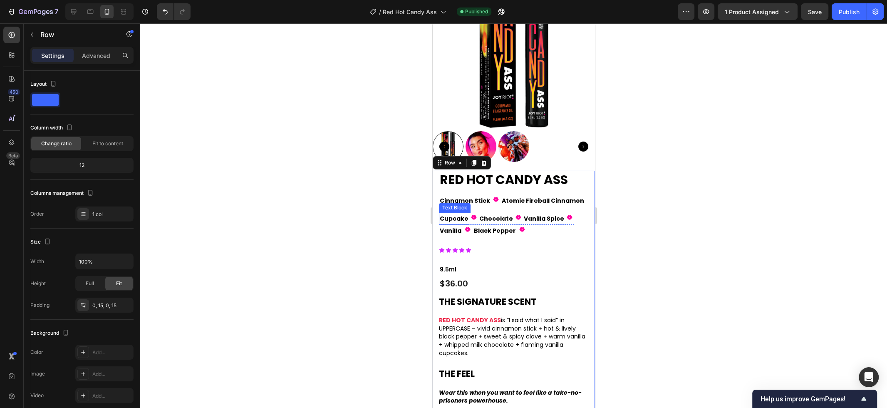
click at [450, 206] on div "Text Block" at bounding box center [454, 207] width 28 height 7
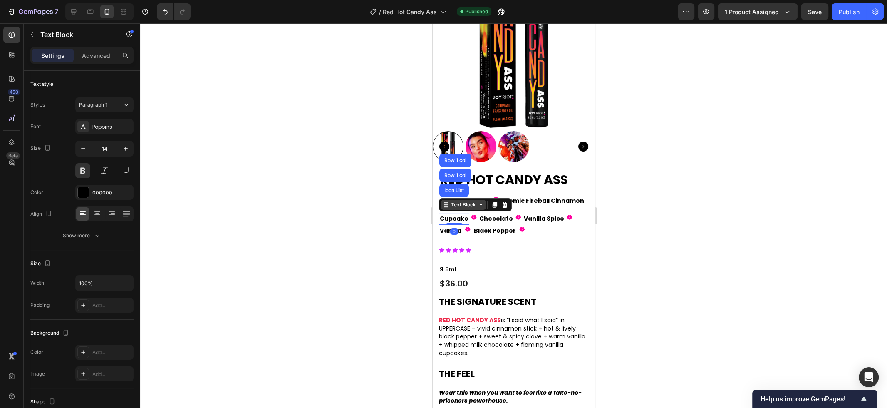
click at [452, 208] on div "Text Block" at bounding box center [463, 204] width 28 height 7
click at [455, 203] on div "Text Block" at bounding box center [463, 204] width 28 height 7
click at [454, 193] on div "Icon List" at bounding box center [454, 189] width 30 height 13
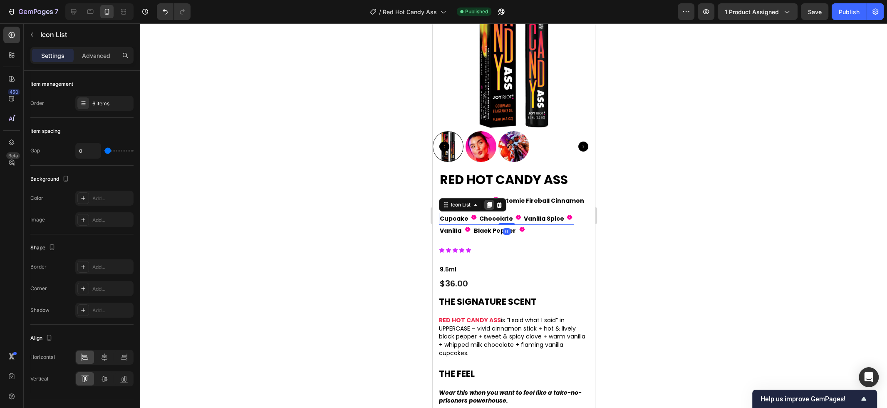
click at [488, 204] on icon at bounding box center [489, 205] width 5 height 6
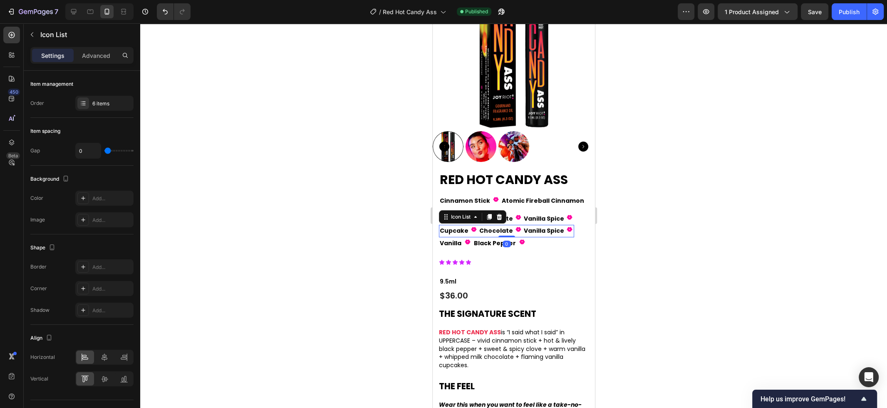
click at [618, 217] on div at bounding box center [513, 215] width 747 height 384
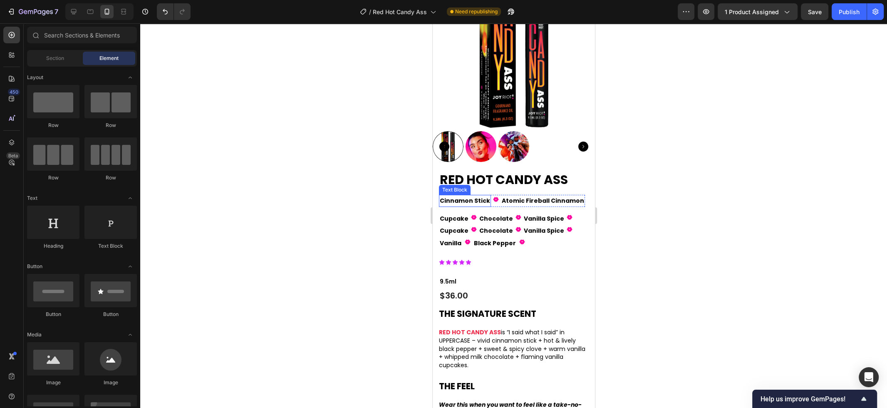
click at [476, 202] on p "Cinnamon Stick" at bounding box center [464, 200] width 50 height 10
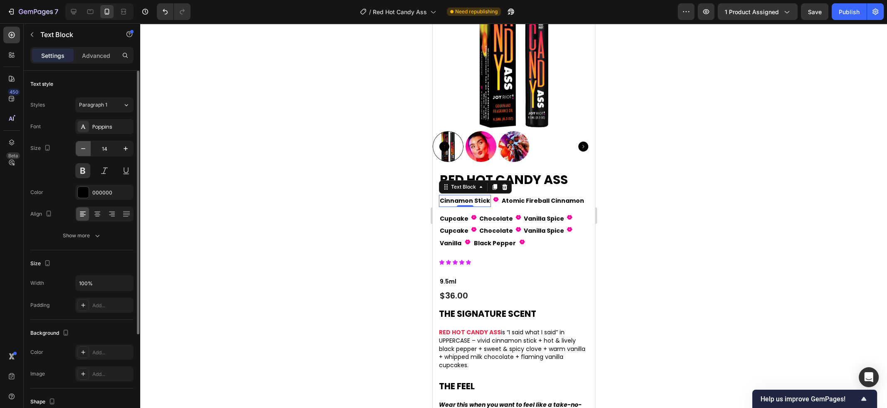
click at [87, 150] on icon "button" at bounding box center [83, 148] width 8 height 8
type input "13"
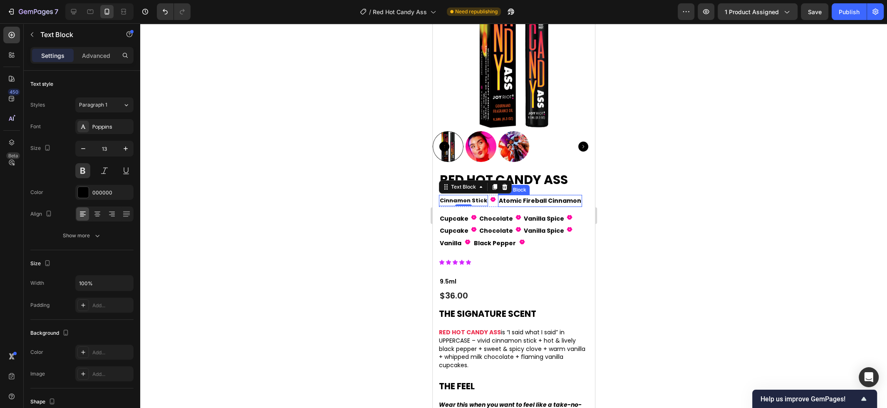
click at [514, 200] on p "Atomic Fireball Cinnamon" at bounding box center [539, 200] width 82 height 10
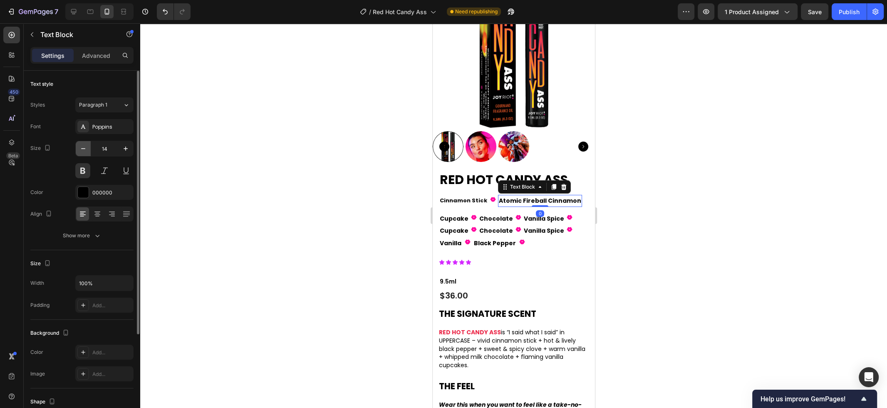
click at [87, 146] on icon "button" at bounding box center [83, 148] width 8 height 8
type input "13"
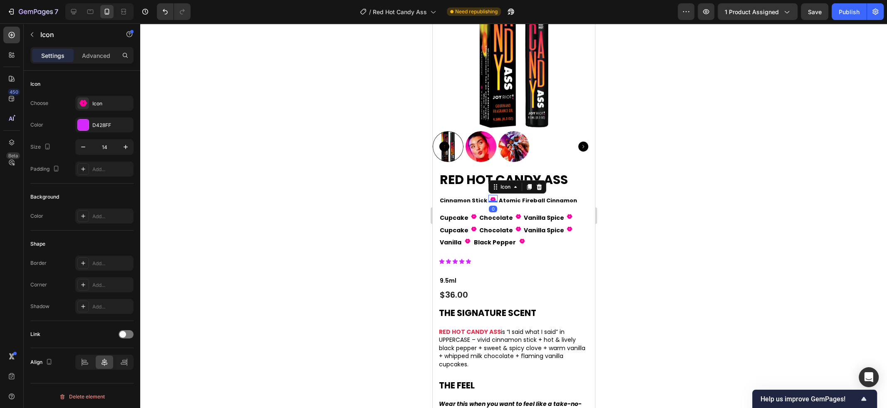
click at [490, 199] on icon "Fill 1" at bounding box center [493, 199] width 6 height 6
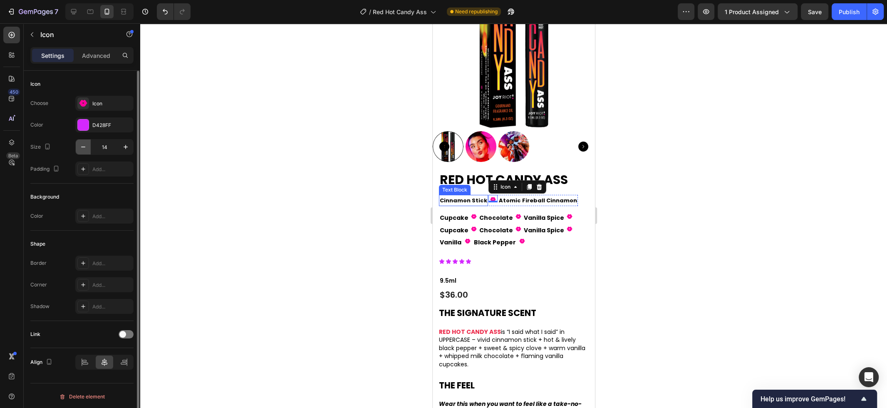
click at [82, 148] on icon "button" at bounding box center [83, 147] width 8 height 8
type input "13"
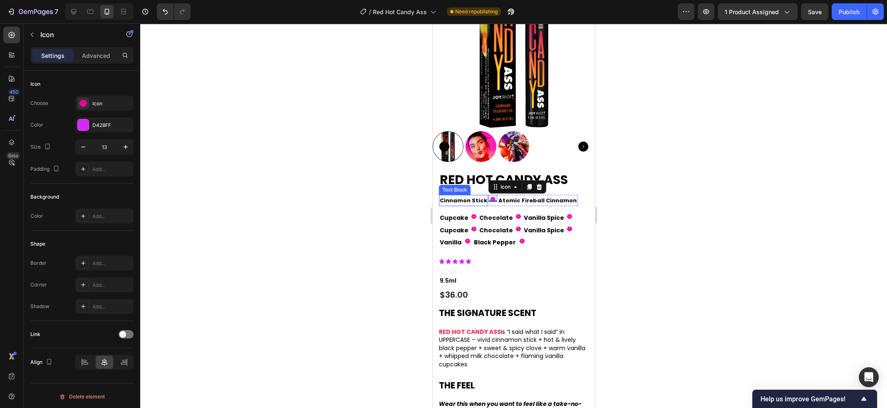
click at [185, 208] on div at bounding box center [513, 215] width 747 height 384
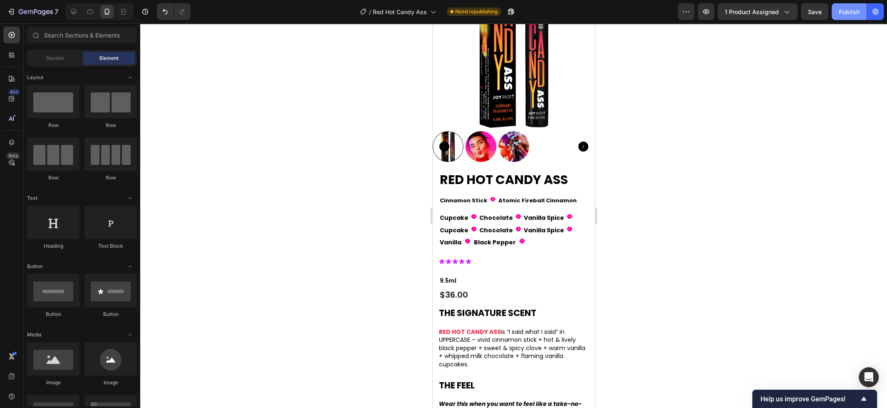
click at [841, 11] on div "Publish" at bounding box center [848, 11] width 21 height 9
click at [507, 192] on div "Text Block" at bounding box center [513, 190] width 32 height 10
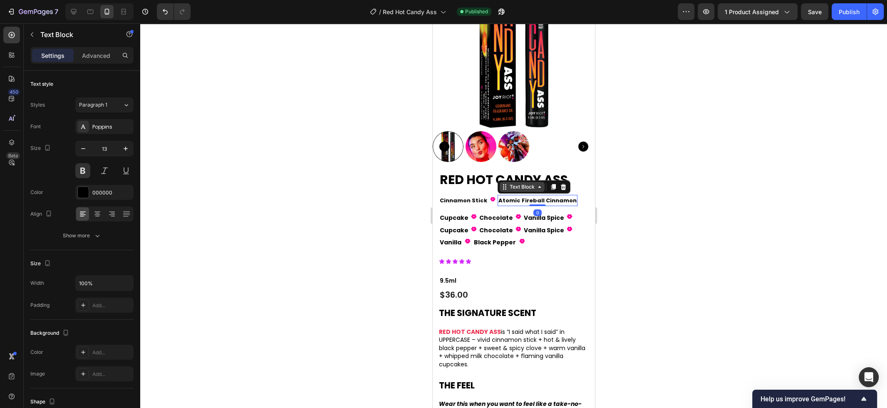
click at [512, 184] on div "Text Block" at bounding box center [521, 186] width 28 height 7
click at [509, 175] on div "Icon List" at bounding box center [512, 172] width 30 height 13
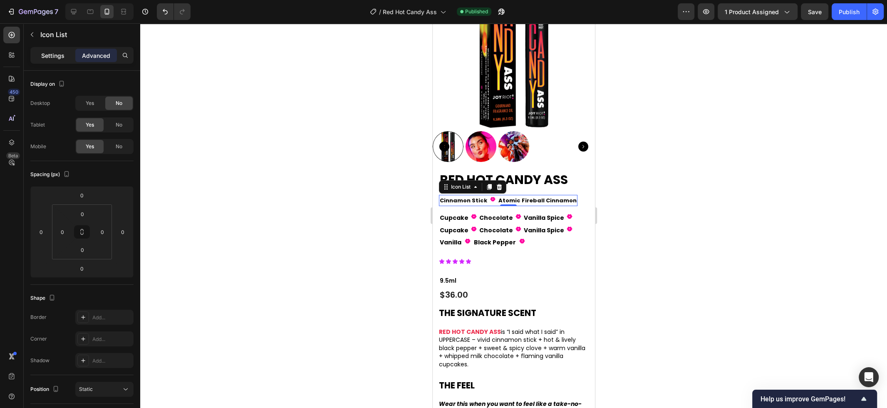
click at [52, 60] on div "Settings" at bounding box center [53, 55] width 42 height 13
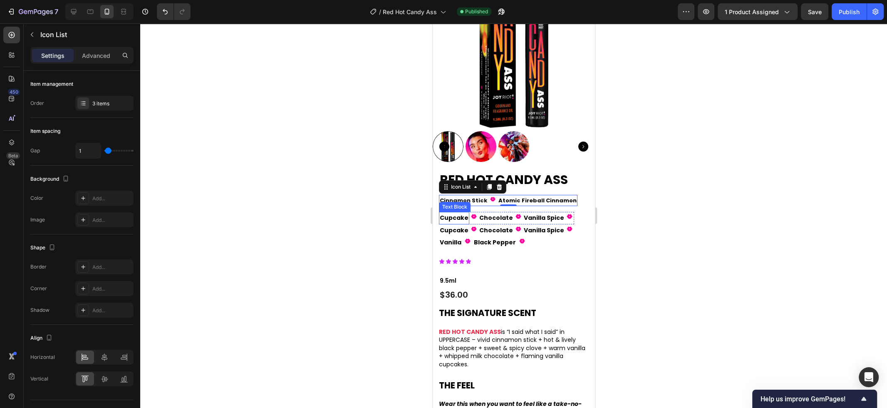
click at [456, 218] on p "Cupcake" at bounding box center [453, 218] width 29 height 10
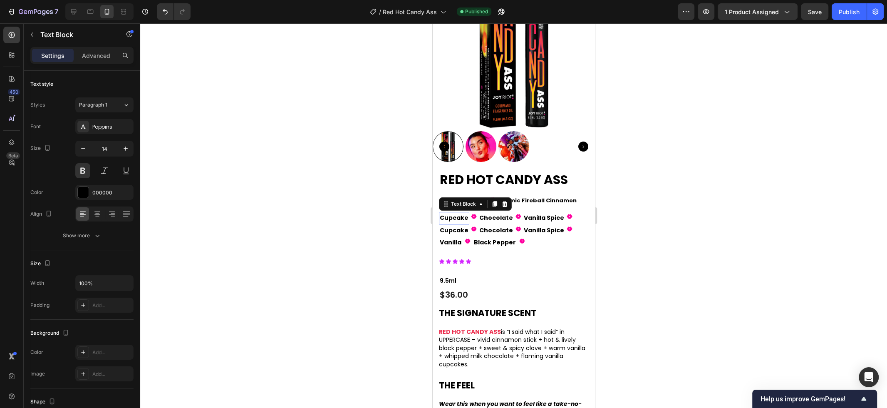
click at [456, 218] on p "Cupcake" at bounding box center [453, 218] width 29 height 10
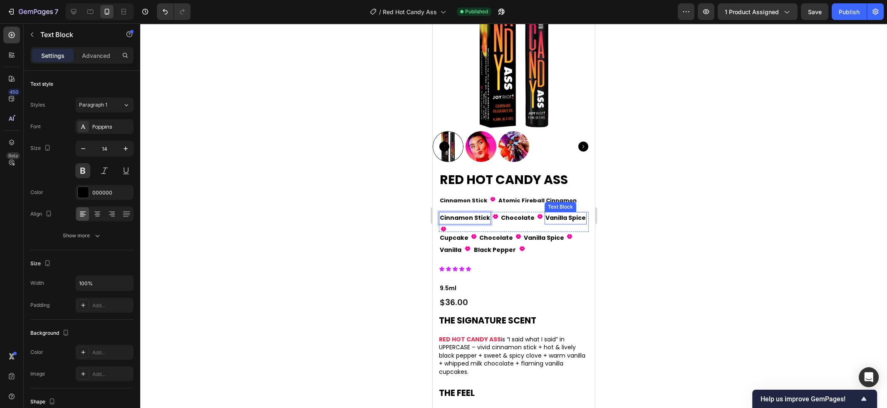
click at [559, 218] on p "Vanilla Spice" at bounding box center [565, 218] width 40 height 10
click at [445, 230] on div "Fill 1 Icon" at bounding box center [442, 227] width 9 height 7
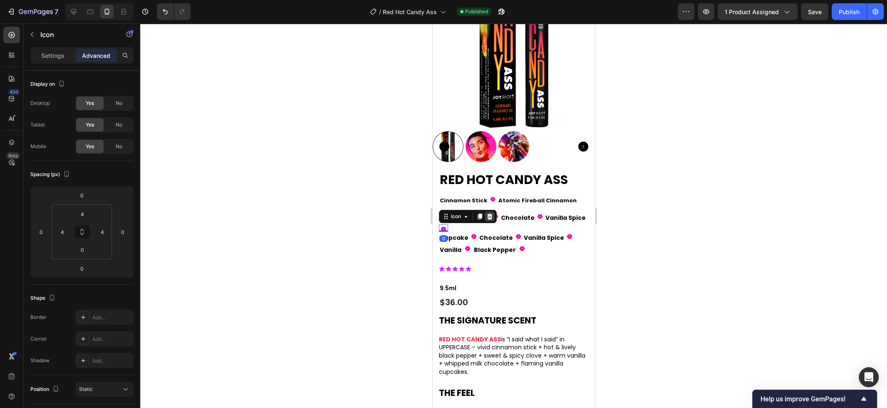
click at [488, 214] on icon at bounding box center [489, 216] width 5 height 6
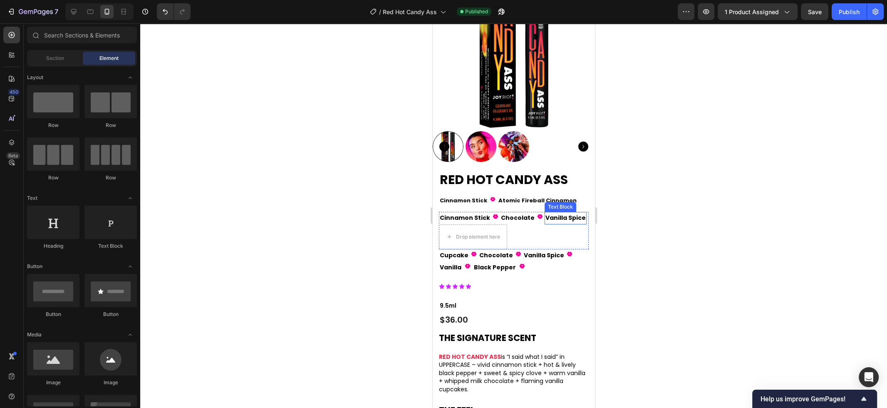
click at [554, 213] on p "Vanilla Spice" at bounding box center [565, 218] width 40 height 10
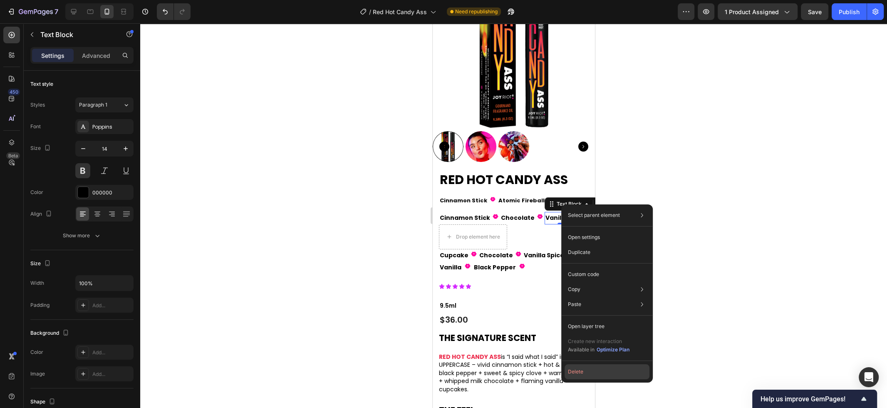
click at [594, 366] on button "Delete" at bounding box center [606, 371] width 85 height 15
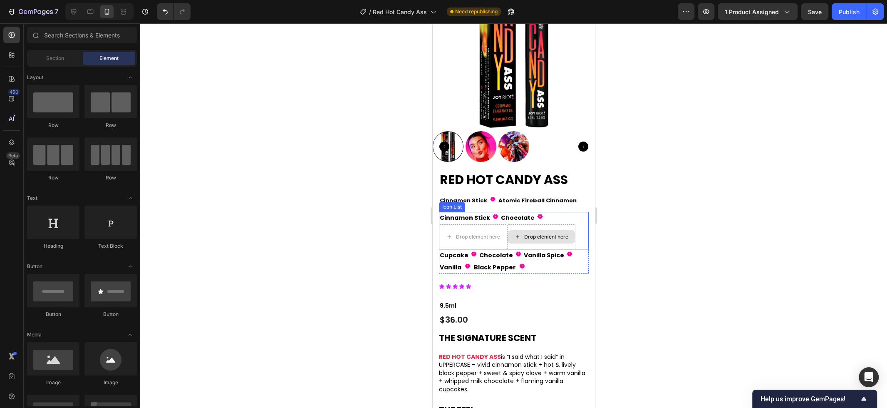
click at [556, 232] on div "Drop element here" at bounding box center [540, 236] width 67 height 13
click at [463, 234] on div "Drop element here" at bounding box center [477, 236] width 44 height 7
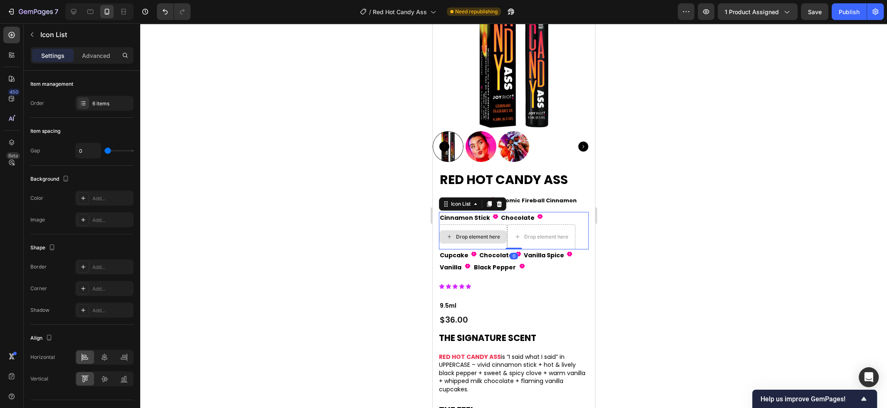
click at [459, 228] on div "Drop element here" at bounding box center [472, 236] width 68 height 25
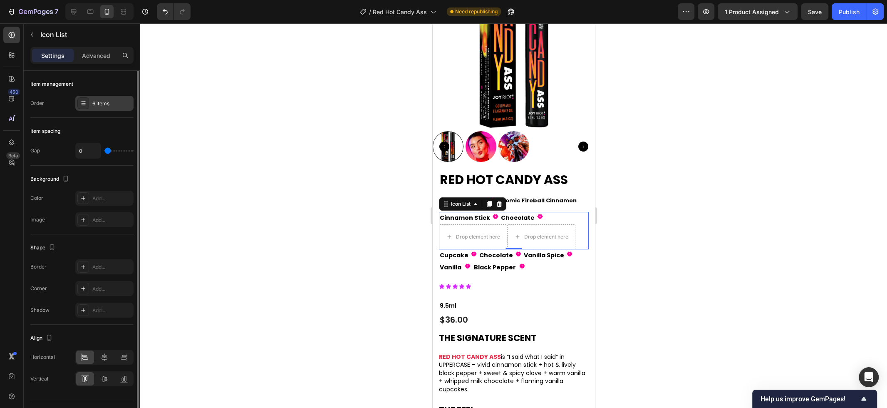
click at [85, 108] on div at bounding box center [83, 103] width 12 height 12
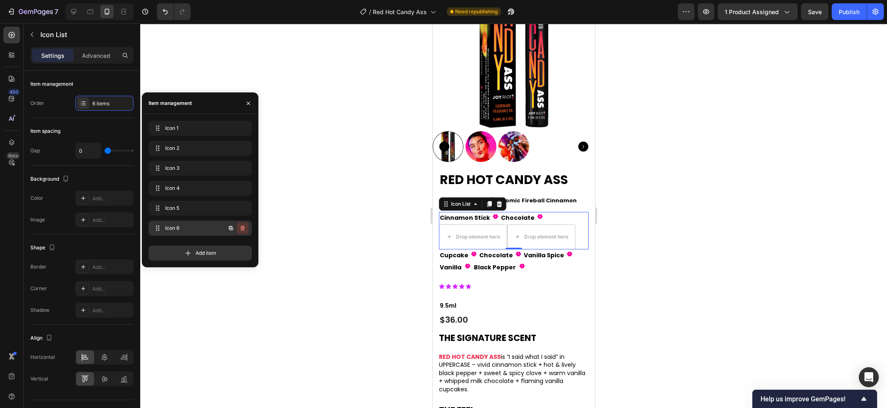
click at [240, 226] on icon "button" at bounding box center [242, 228] width 7 height 7
click at [240, 226] on div "Delete" at bounding box center [236, 227] width 15 height 7
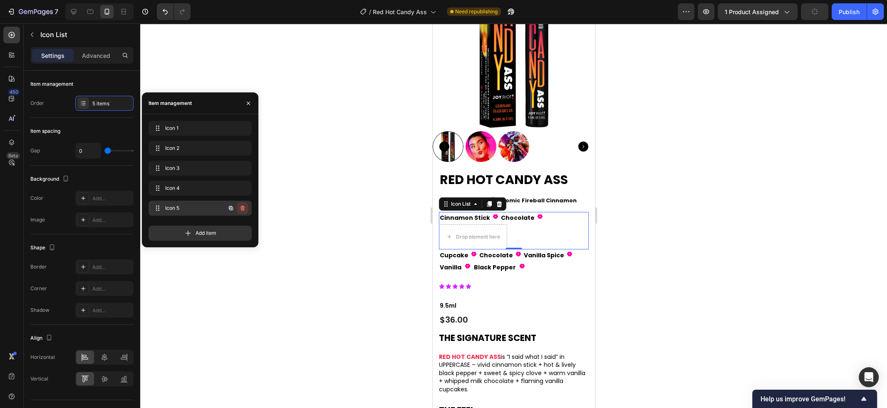
click at [242, 207] on icon "button" at bounding box center [242, 208] width 7 height 7
click at [242, 207] on div "Delete" at bounding box center [236, 207] width 15 height 7
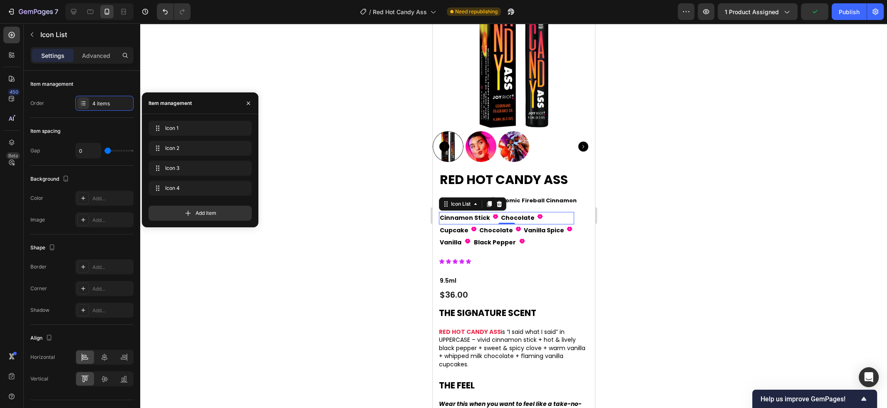
click at [371, 226] on div at bounding box center [513, 215] width 747 height 384
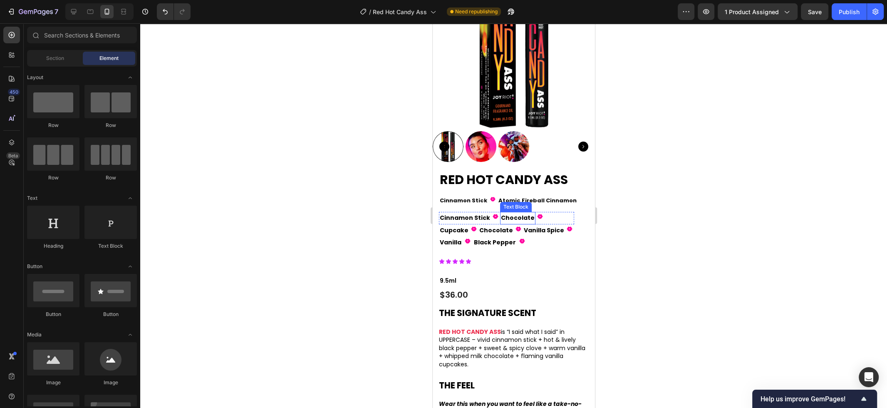
click at [505, 217] on p "Chocolate" at bounding box center [517, 218] width 34 height 10
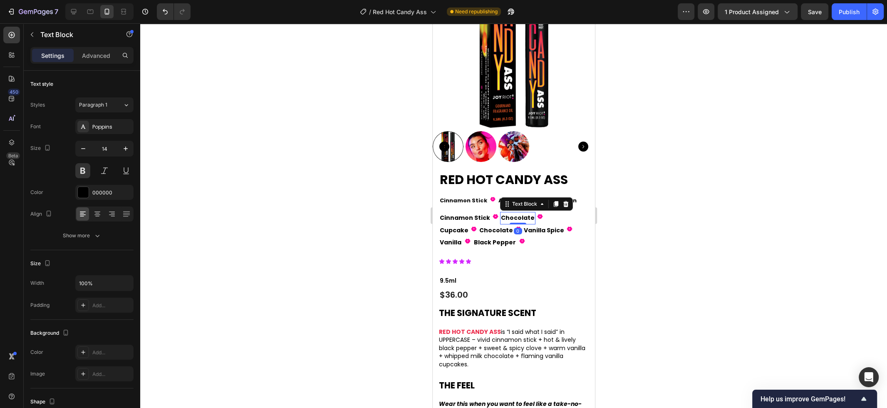
click at [505, 217] on p "Chocolate" at bounding box center [517, 218] width 34 height 10
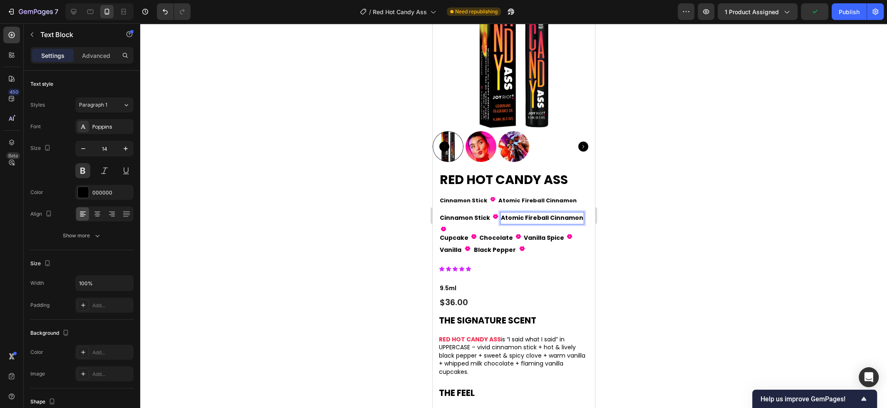
click at [623, 225] on div at bounding box center [513, 215] width 747 height 384
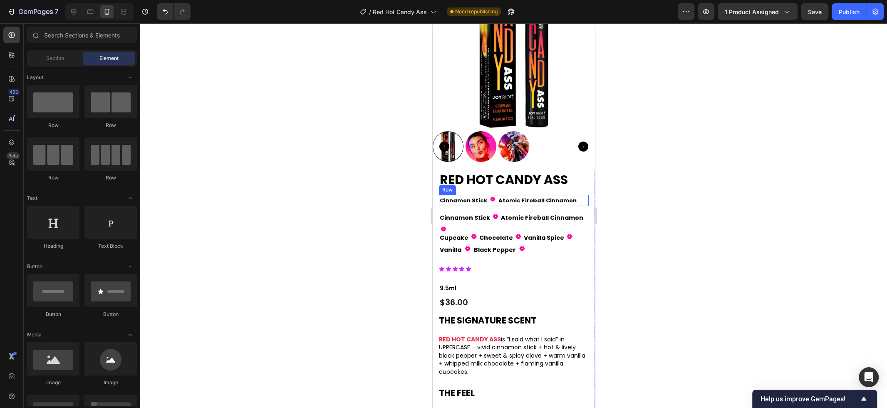
click at [579, 201] on div "Cinnamon Stick Text Block Fill 1 Icon Atomic Fireball Cinnamon Text Block Fill …" at bounding box center [513, 200] width 150 height 11
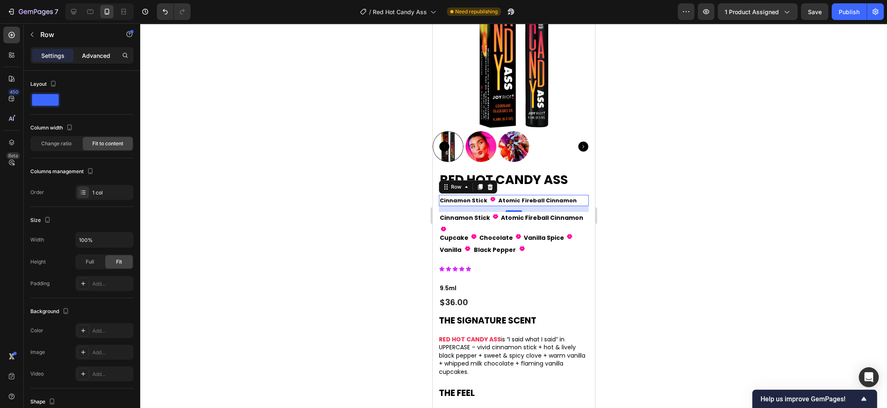
click at [101, 57] on p "Advanced" at bounding box center [96, 55] width 28 height 9
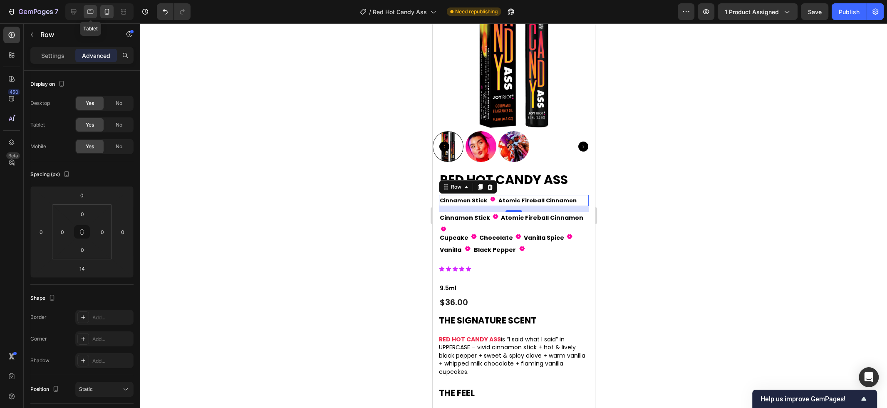
click at [91, 16] on div at bounding box center [90, 11] width 13 height 13
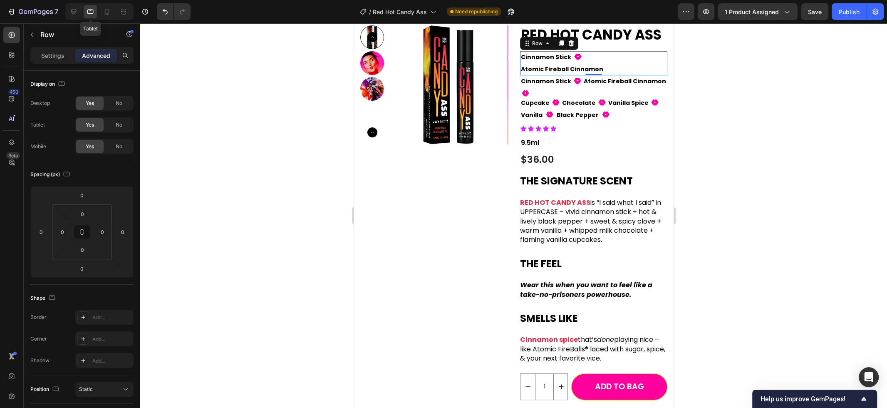
scroll to position [47, 0]
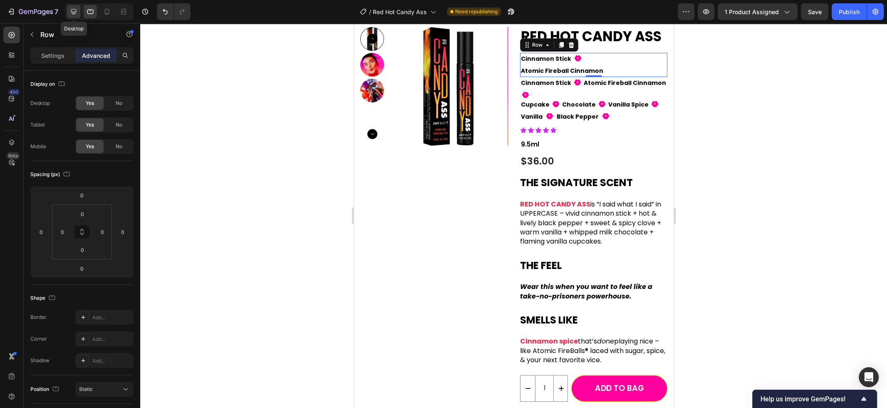
click at [77, 15] on icon at bounding box center [73, 11] width 8 height 8
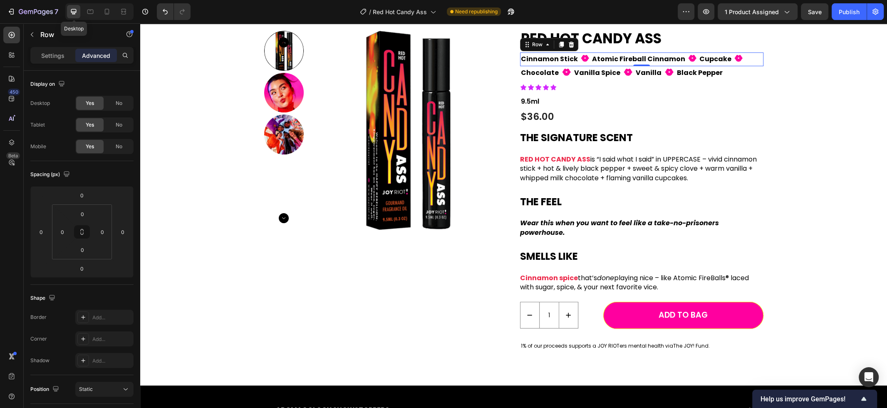
scroll to position [42, 0]
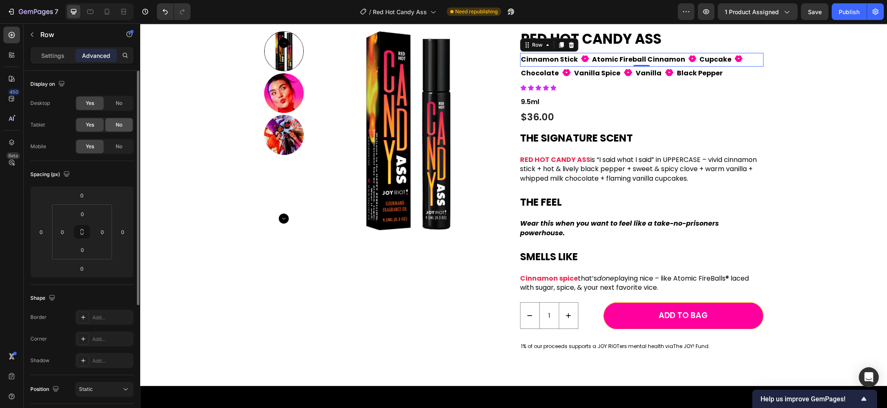
click at [121, 123] on span "No" at bounding box center [119, 124] width 7 height 7
click at [121, 146] on span "No" at bounding box center [119, 146] width 7 height 7
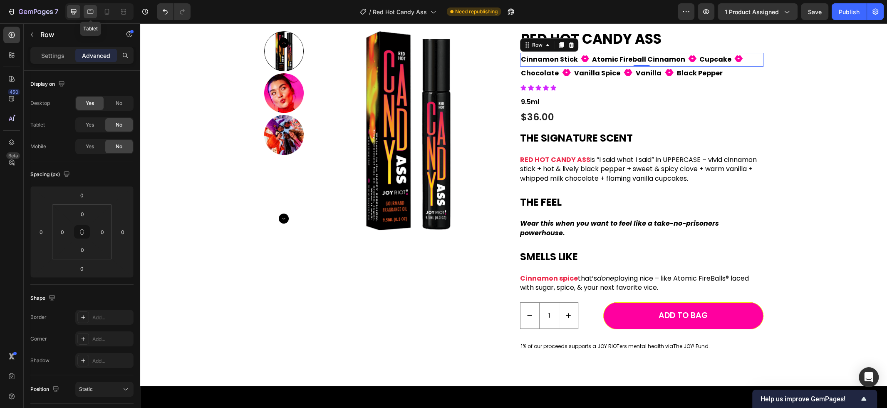
click at [90, 14] on icon at bounding box center [90, 11] width 8 height 8
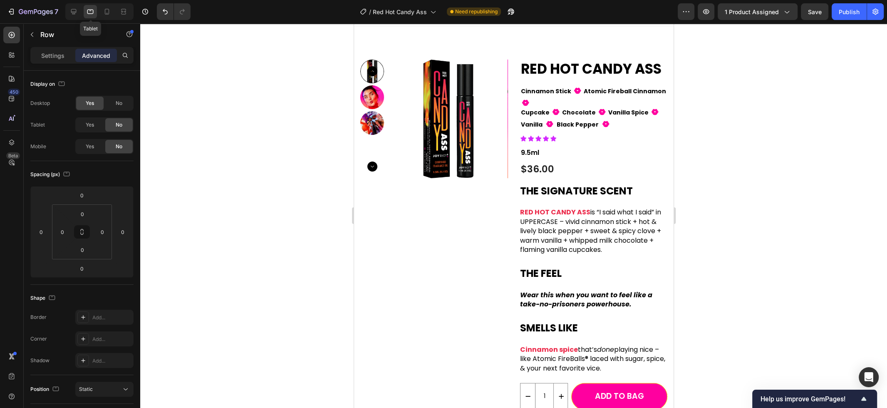
scroll to position [13, 0]
click at [110, 13] on icon at bounding box center [107, 11] width 8 height 8
type input "14"
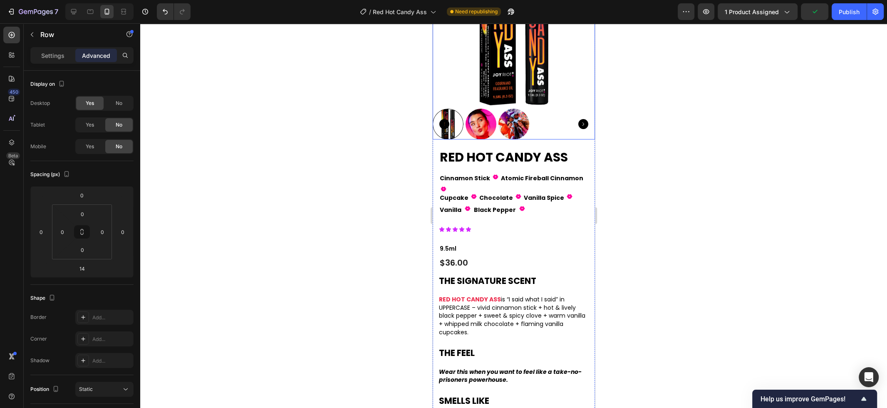
scroll to position [102, 0]
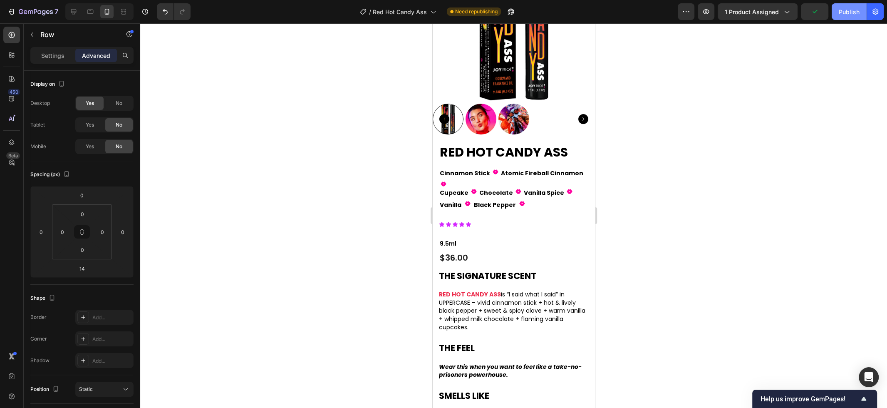
click at [844, 10] on div "Publish" at bounding box center [848, 11] width 21 height 9
click at [474, 174] on p "Cinnamon Stick" at bounding box center [464, 173] width 50 height 10
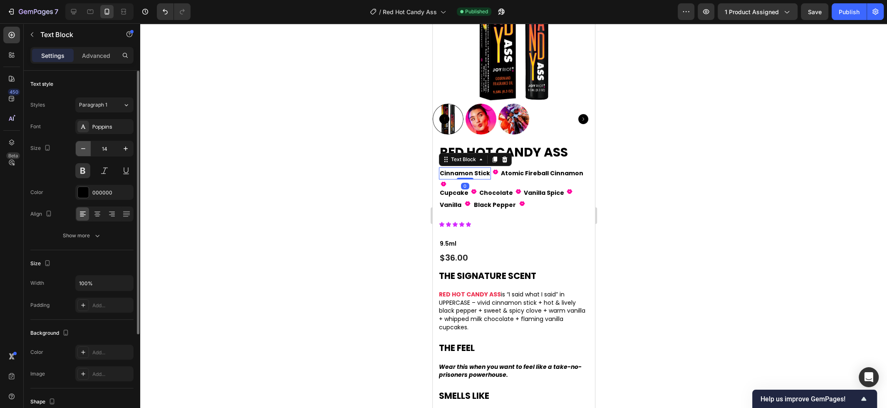
click at [85, 151] on icon "button" at bounding box center [83, 148] width 8 height 8
type input "13"
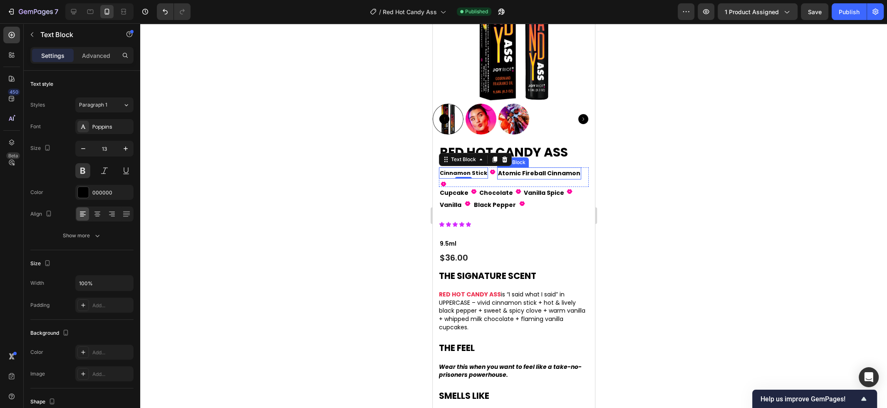
click at [514, 176] on p "Atomic Fireball Cinnamon" at bounding box center [538, 173] width 82 height 10
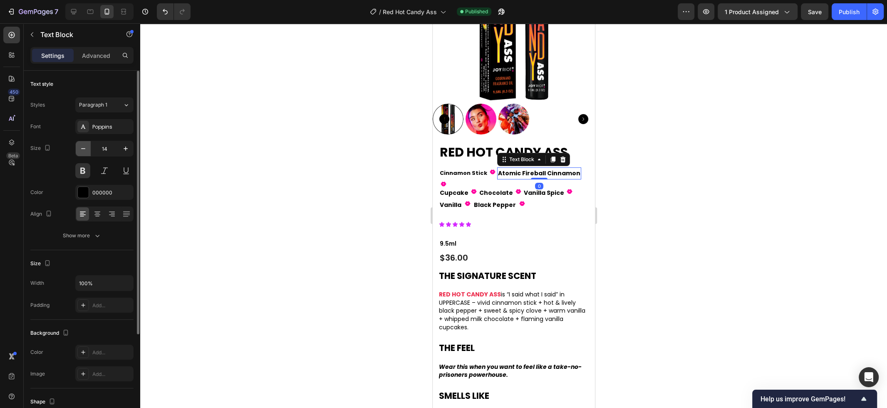
click at [81, 148] on icon "button" at bounding box center [83, 148] width 8 height 8
type input "13"
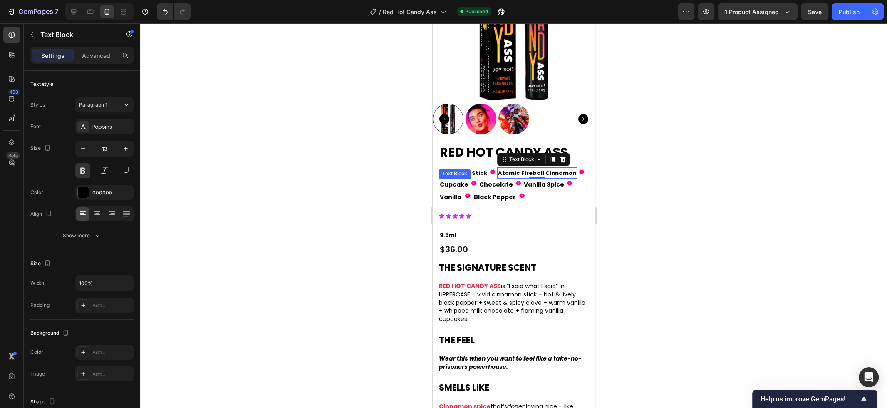
click at [451, 188] on p "Cupcake" at bounding box center [453, 184] width 29 height 10
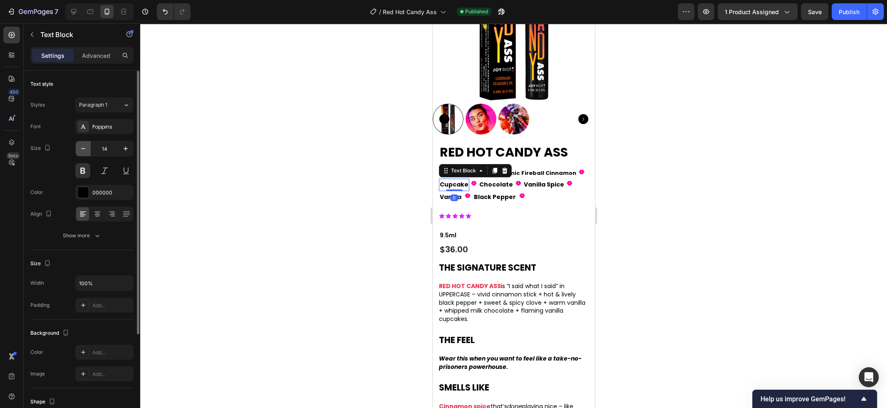
click at [84, 148] on icon "button" at bounding box center [83, 148] width 8 height 8
type input "13"
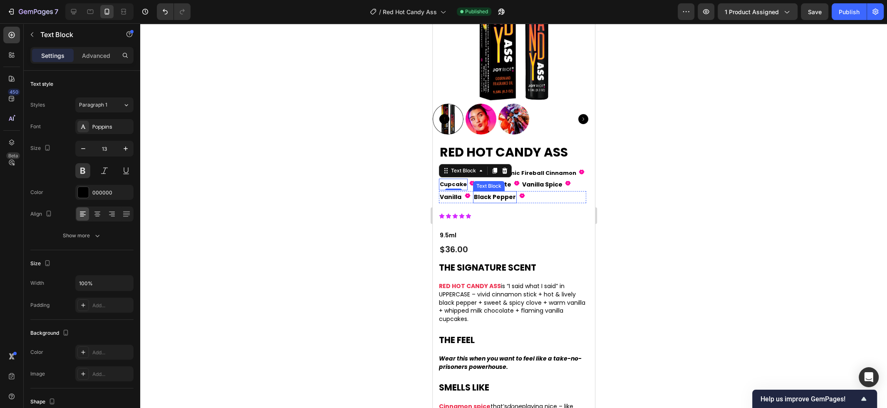
click at [490, 184] on div "Text Block" at bounding box center [488, 185] width 28 height 7
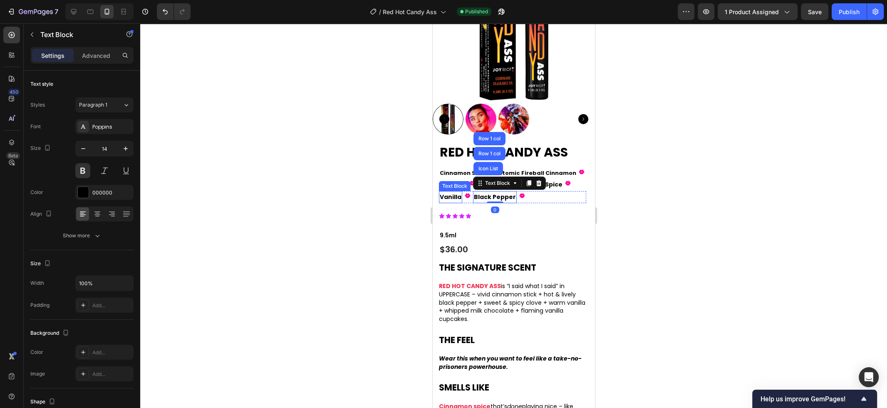
click at [455, 196] on p "Vanilla" at bounding box center [450, 197] width 22 height 10
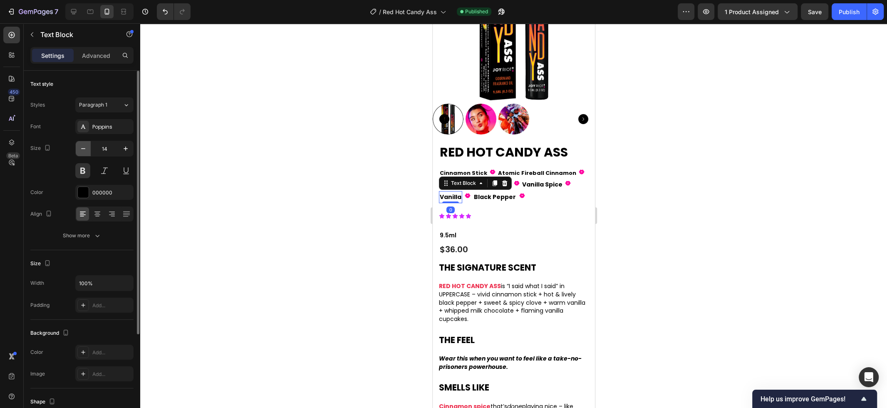
click at [84, 144] on button "button" at bounding box center [83, 148] width 15 height 15
type input "13"
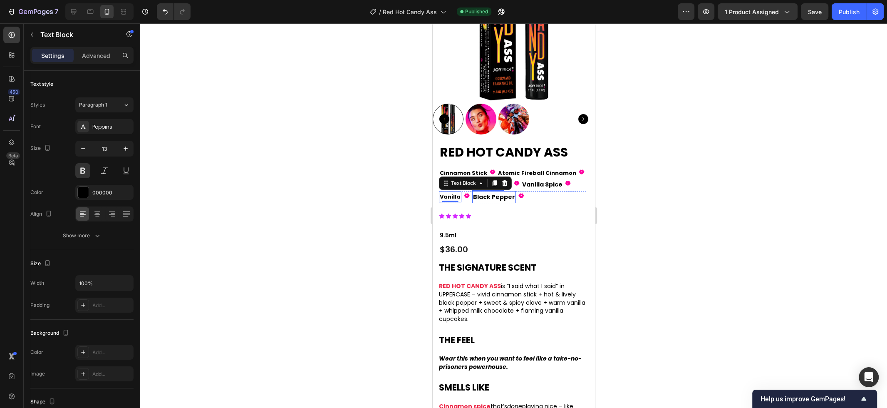
click at [490, 198] on p "Black Pepper" at bounding box center [493, 197] width 42 height 10
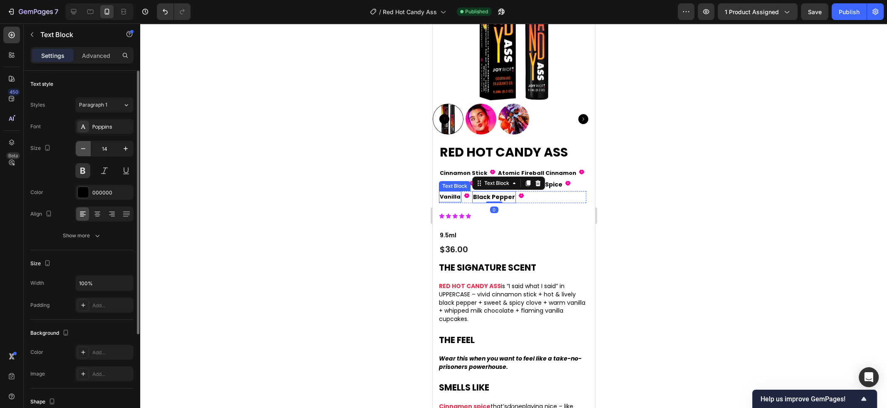
click at [83, 150] on icon "button" at bounding box center [83, 148] width 8 height 8
type input "13"
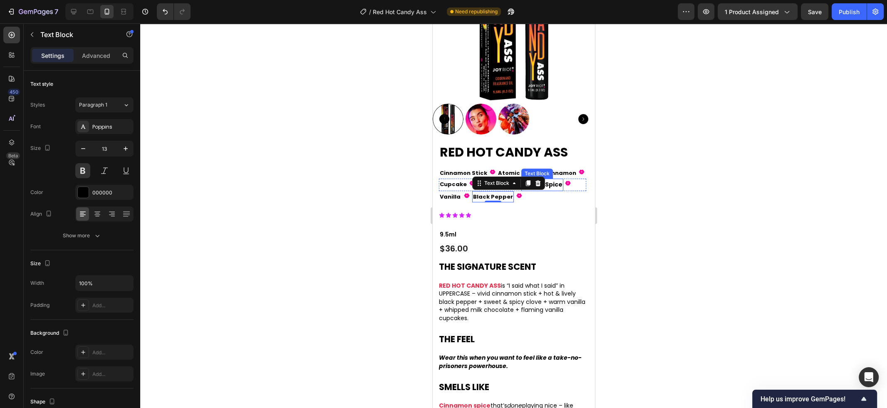
click at [549, 183] on p "Vanilla Spice" at bounding box center [542, 184] width 40 height 10
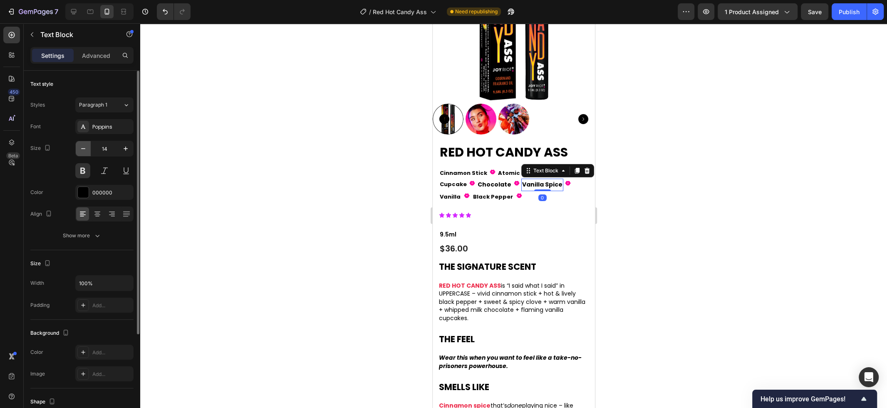
click at [87, 148] on icon "button" at bounding box center [83, 148] width 8 height 8
type input "13"
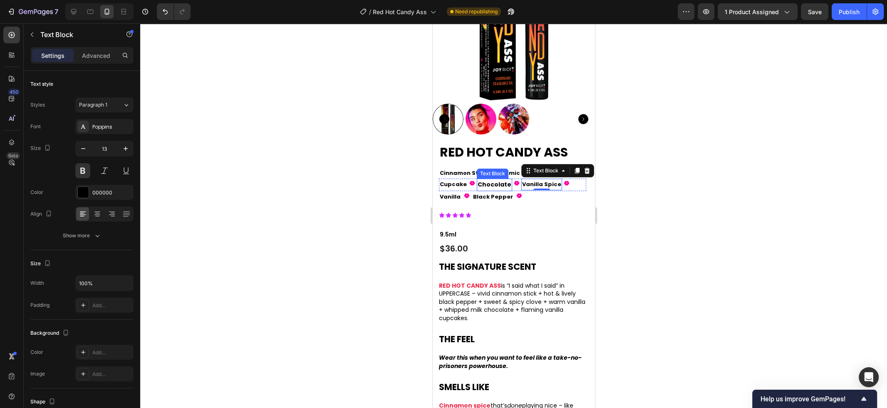
click at [485, 184] on p "Chocolate" at bounding box center [494, 184] width 34 height 10
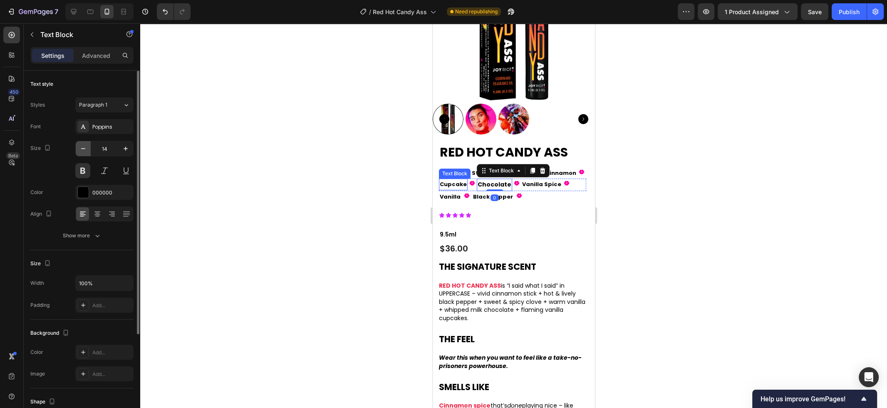
click at [82, 147] on icon "button" at bounding box center [83, 148] width 8 height 8
type input "13"
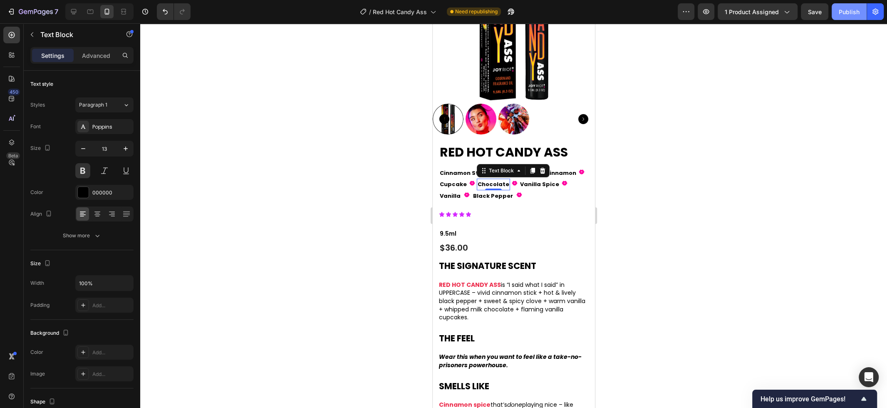
click at [843, 13] on div "Publish" at bounding box center [848, 11] width 21 height 9
click at [512, 218] on div "Icon Icon Icon Icon Icon Icon List Row" at bounding box center [513, 214] width 150 height 14
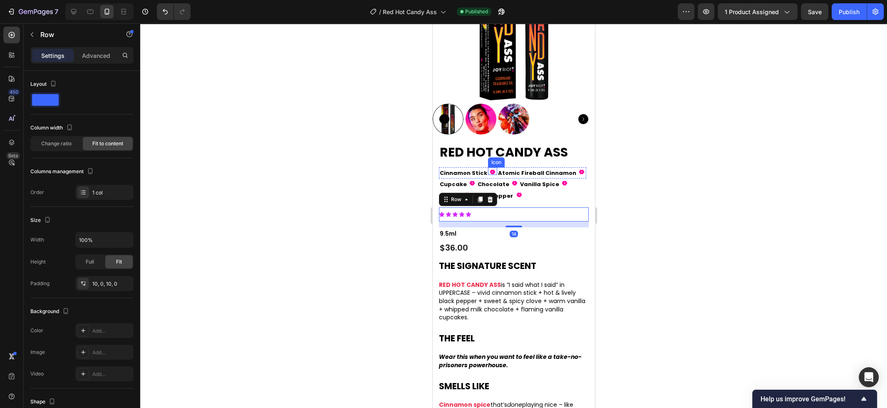
click at [490, 171] on icon at bounding box center [492, 171] width 6 height 5
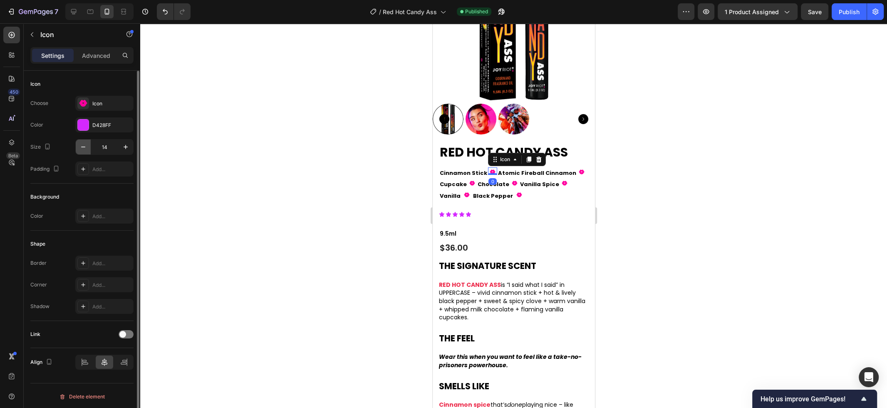
click at [79, 144] on icon "button" at bounding box center [83, 147] width 8 height 8
type input "13"
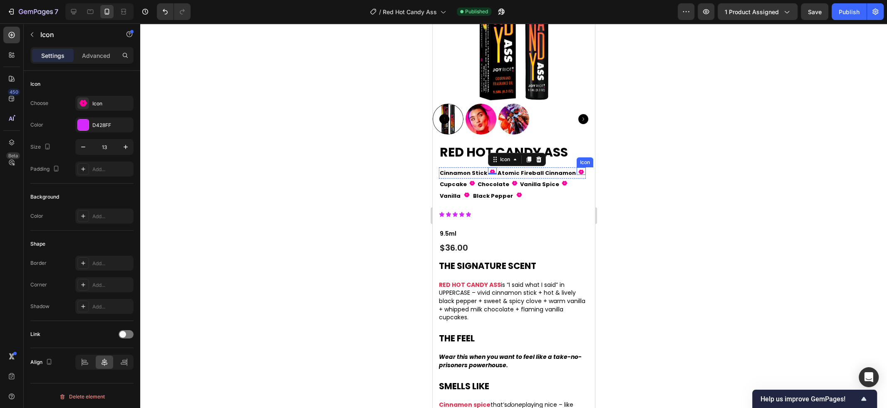
click at [576, 173] on div "Fill 1 Icon" at bounding box center [580, 170] width 9 height 7
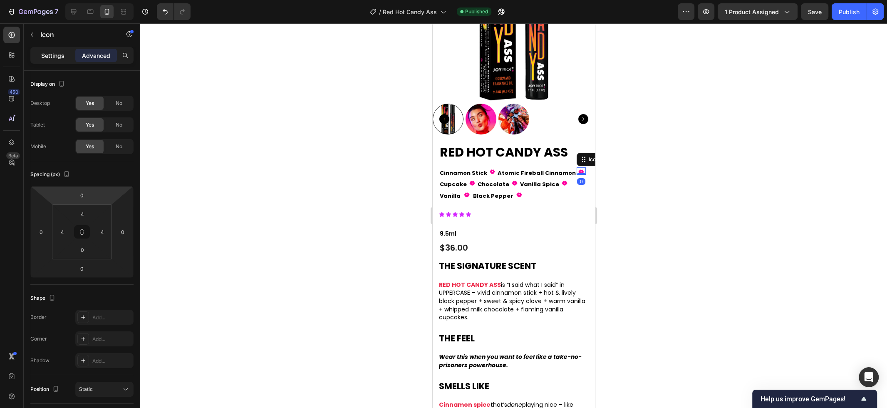
click at [54, 52] on p "Settings" at bounding box center [52, 55] width 23 height 9
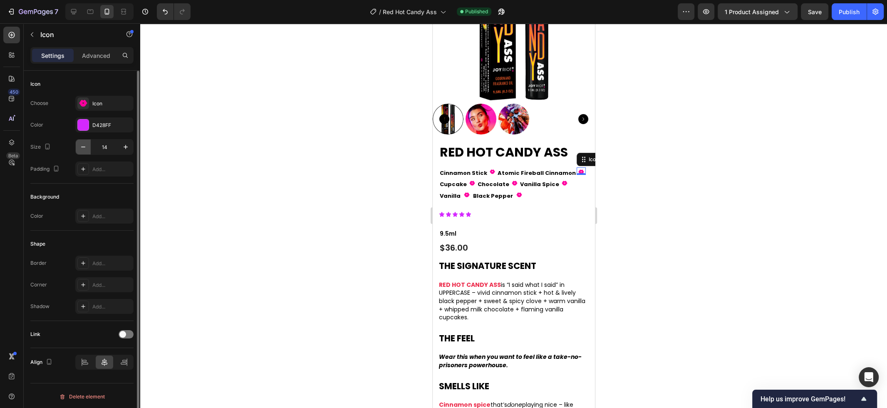
click at [84, 148] on icon "button" at bounding box center [83, 147] width 8 height 8
type input "13"
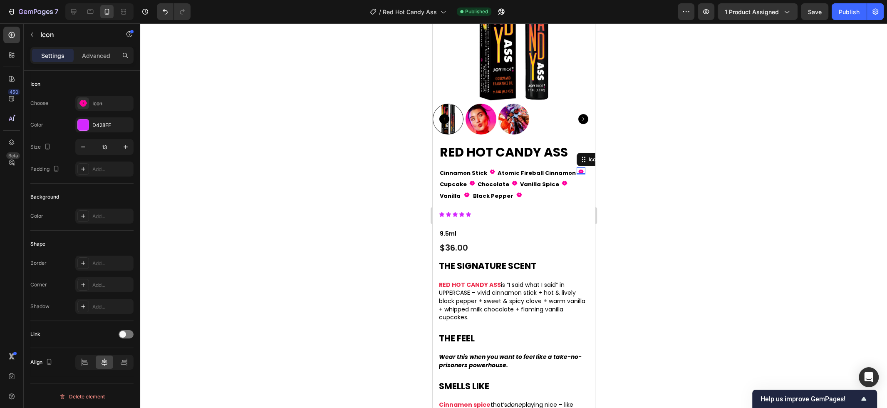
click at [292, 179] on div at bounding box center [513, 215] width 747 height 384
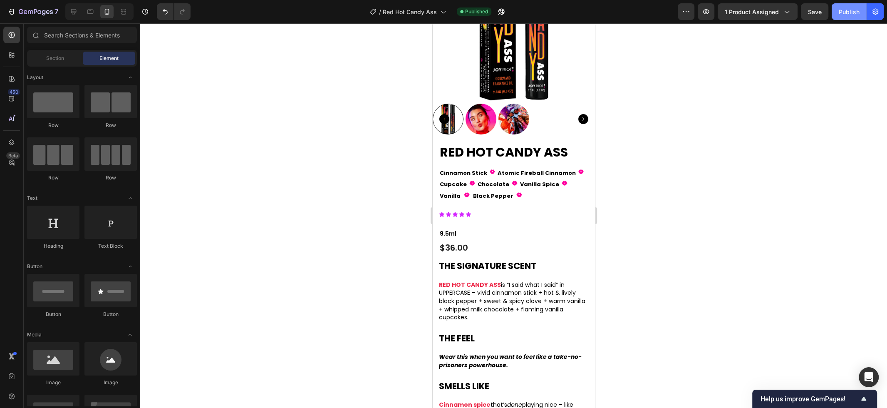
click at [853, 11] on div "Publish" at bounding box center [848, 11] width 21 height 9
click at [578, 173] on icon at bounding box center [580, 171] width 5 height 4
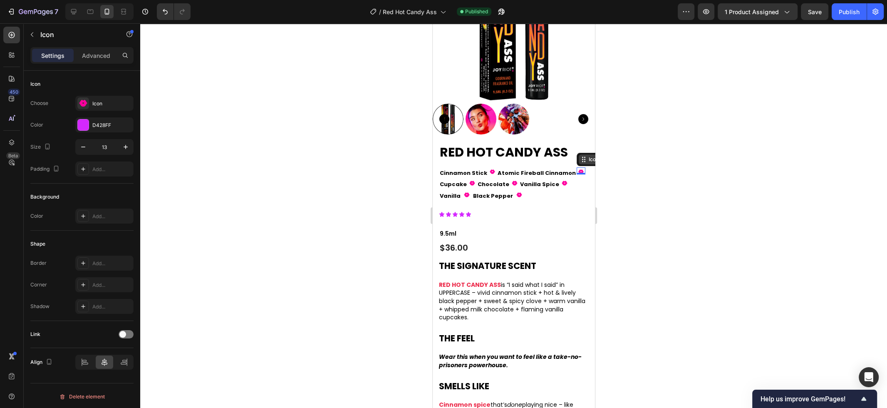
click at [580, 156] on icon at bounding box center [583, 159] width 7 height 7
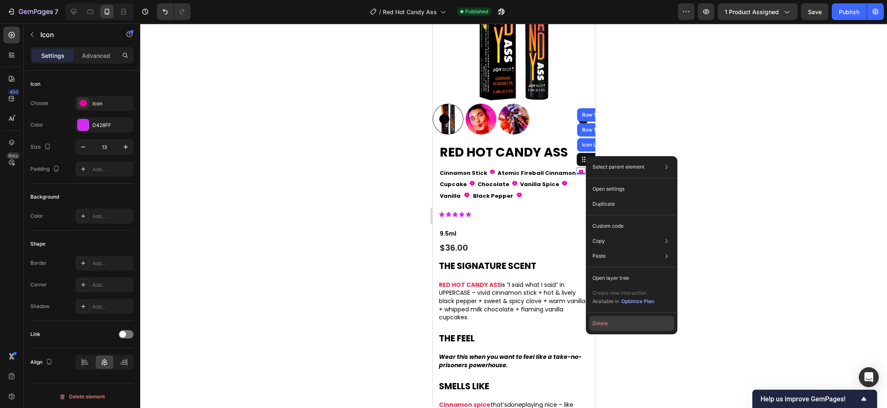
click at [623, 324] on button "Delete" at bounding box center [631, 323] width 85 height 15
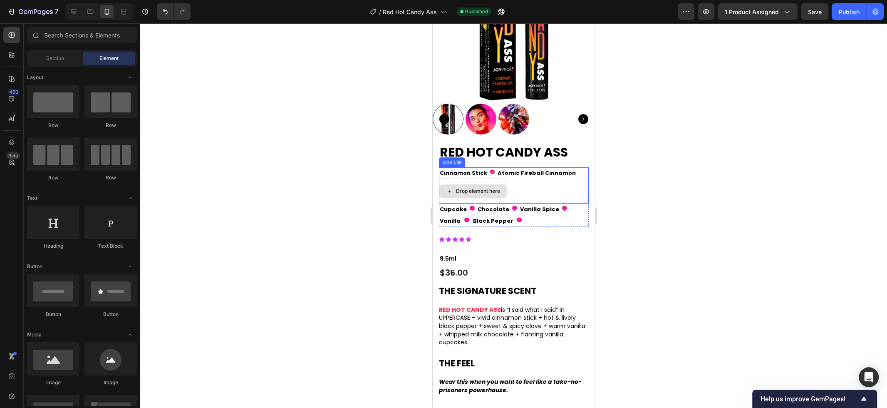
click at [497, 185] on div "Drop element here" at bounding box center [472, 190] width 67 height 13
click at [532, 186] on div "Cinnamon Stick Text Block Fill 1 Icon Atomic Fireball Cinnamon Text Block Drop …" at bounding box center [513, 185] width 150 height 36
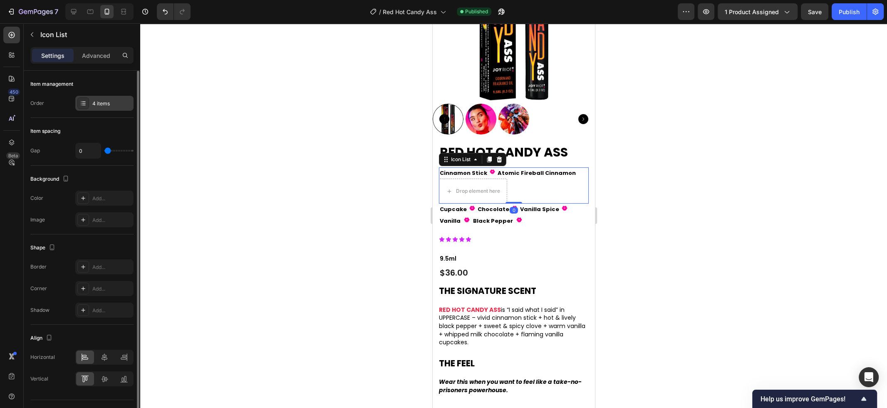
click at [107, 99] on div "4 items" at bounding box center [104, 103] width 58 height 15
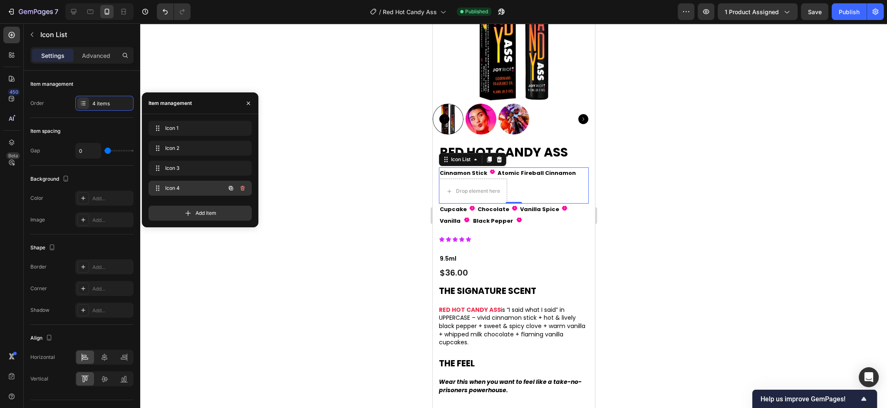
click at [245, 190] on icon "button" at bounding box center [242, 188] width 7 height 7
click at [245, 190] on button "Delete" at bounding box center [236, 188] width 23 height 12
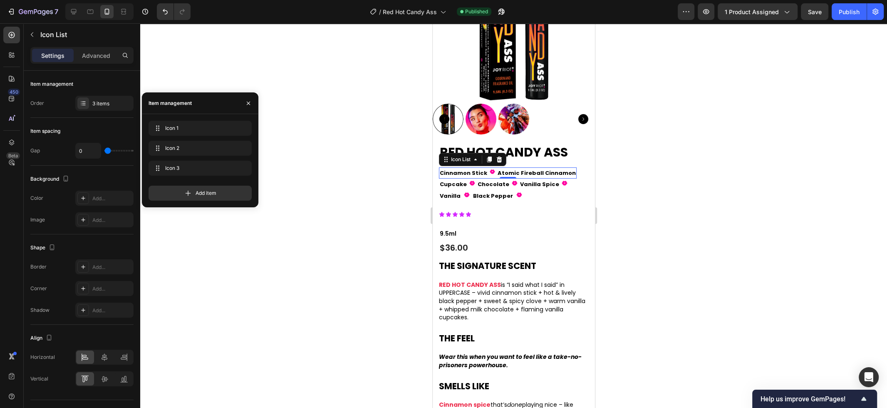
click at [331, 196] on div at bounding box center [513, 215] width 747 height 384
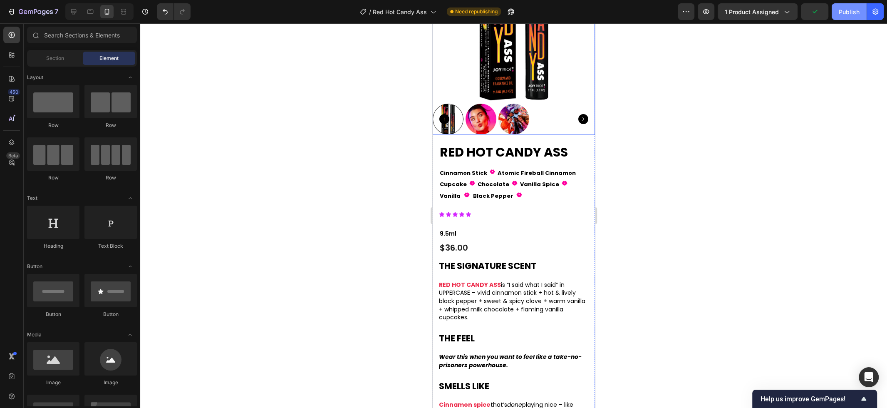
click at [846, 13] on div "Publish" at bounding box center [848, 11] width 21 height 9
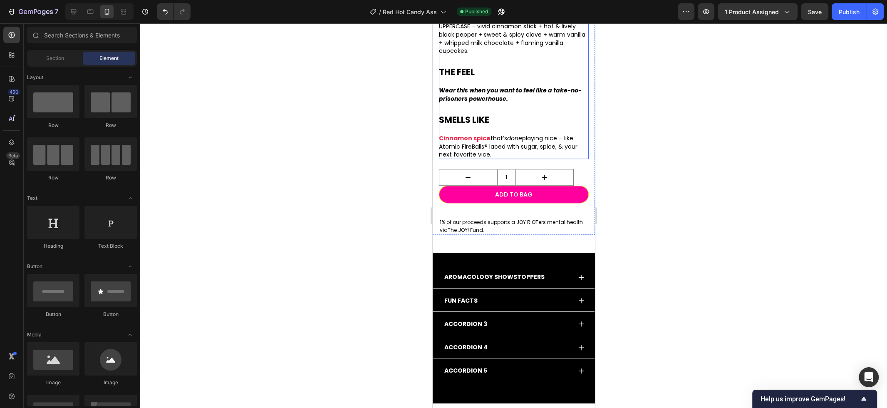
scroll to position [369, 0]
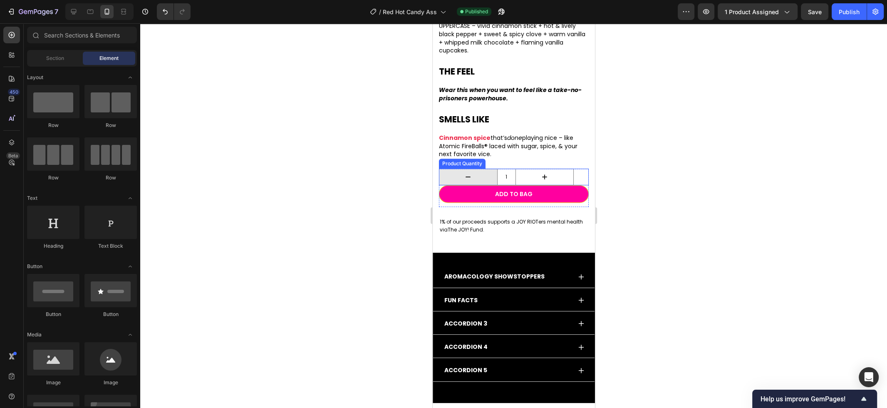
click at [474, 169] on button "decrement" at bounding box center [468, 177] width 58 height 16
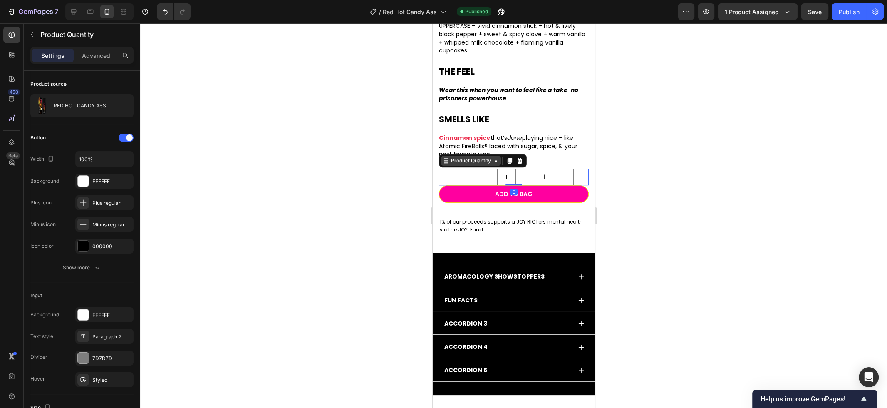
click at [473, 161] on div "Product Quantity" at bounding box center [470, 160] width 43 height 7
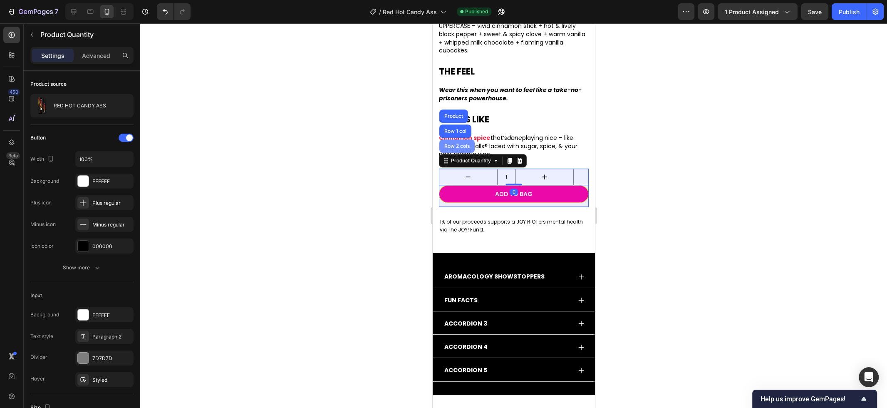
click at [462, 148] on div "Row 2 cols" at bounding box center [456, 145] width 35 height 13
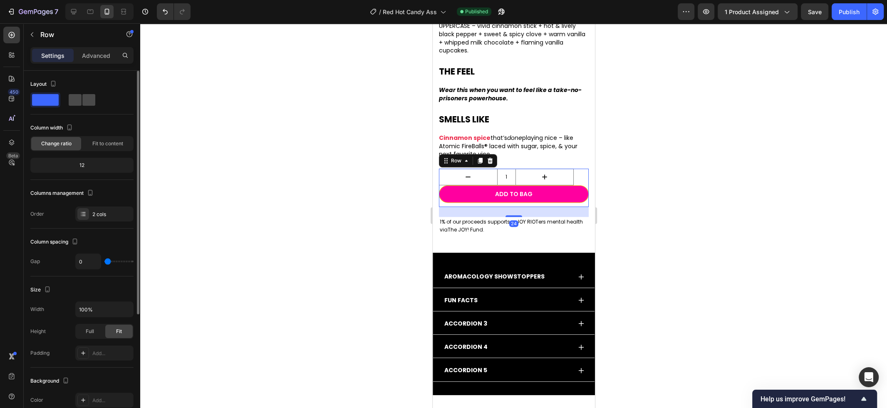
click at [74, 104] on span at bounding box center [75, 100] width 13 height 12
type input "8"
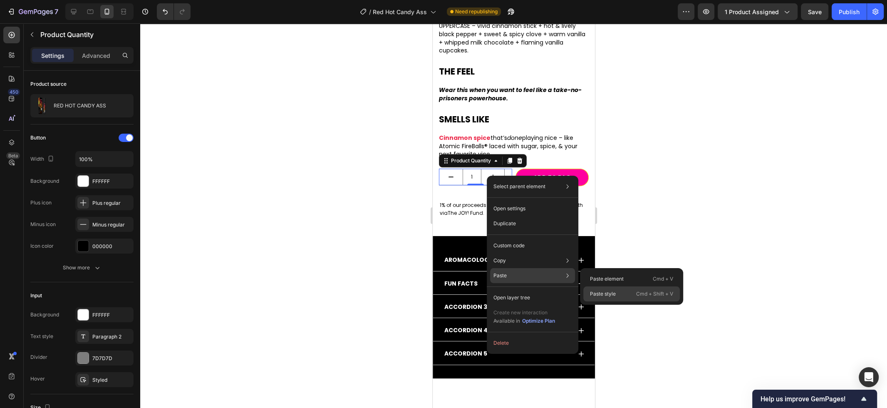
click at [608, 290] on p "Paste style" at bounding box center [603, 293] width 26 height 7
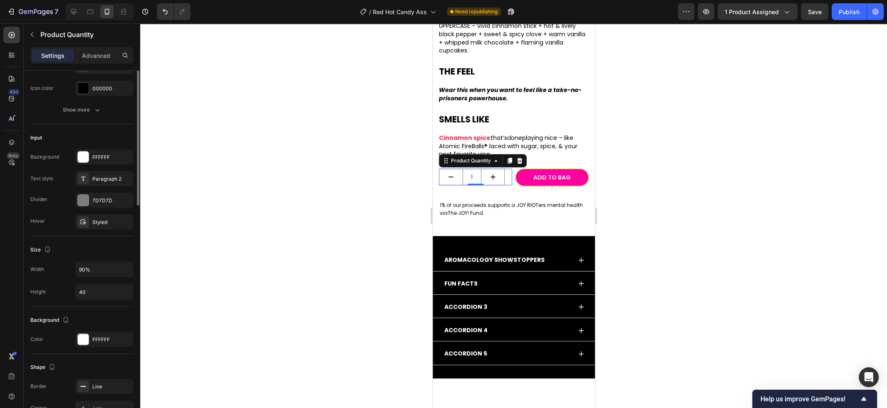
scroll to position [0, 0]
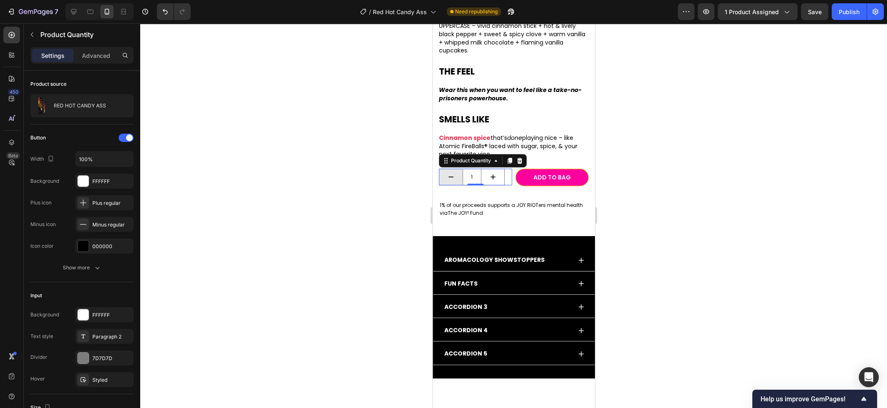
click at [455, 176] on button "decrement" at bounding box center [450, 177] width 23 height 16
click at [302, 173] on div at bounding box center [513, 215] width 747 height 384
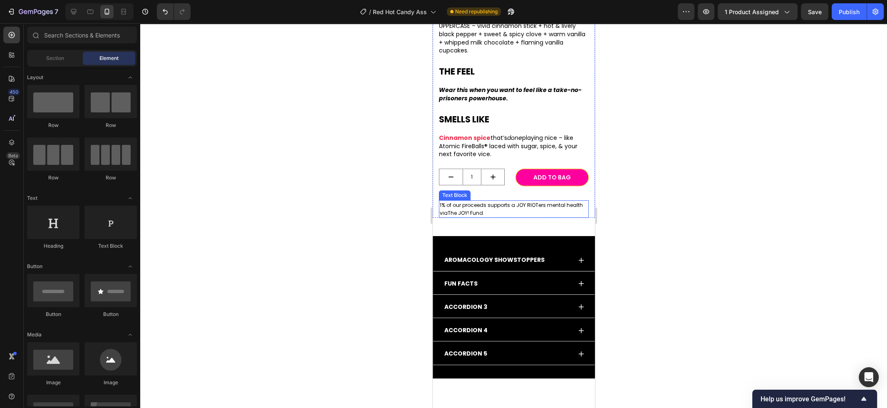
click at [491, 205] on span "1% of our proceeds supports a JOY RIOTers mental health via" at bounding box center [510, 208] width 143 height 15
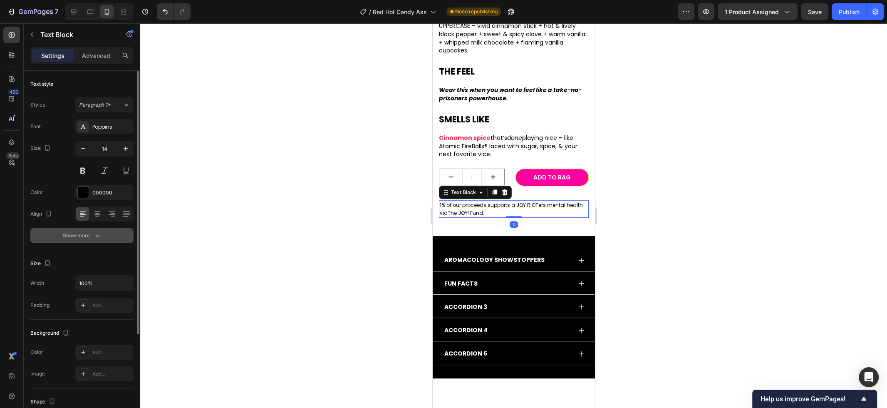
click at [89, 239] on div "Show more" at bounding box center [82, 235] width 39 height 8
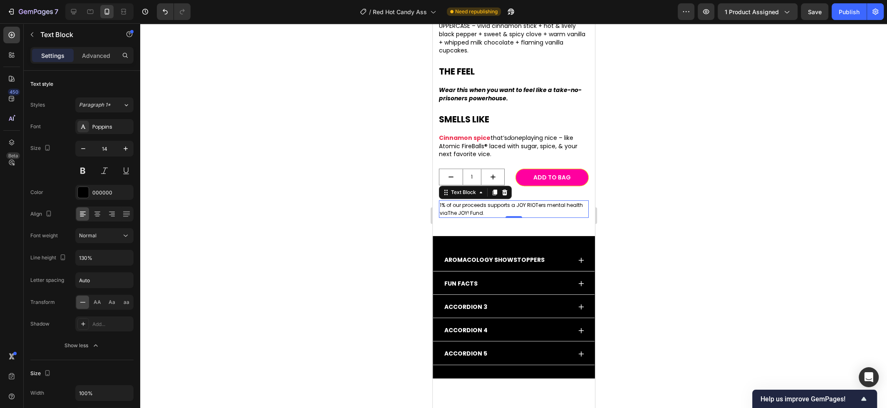
click at [247, 227] on div at bounding box center [513, 215] width 747 height 384
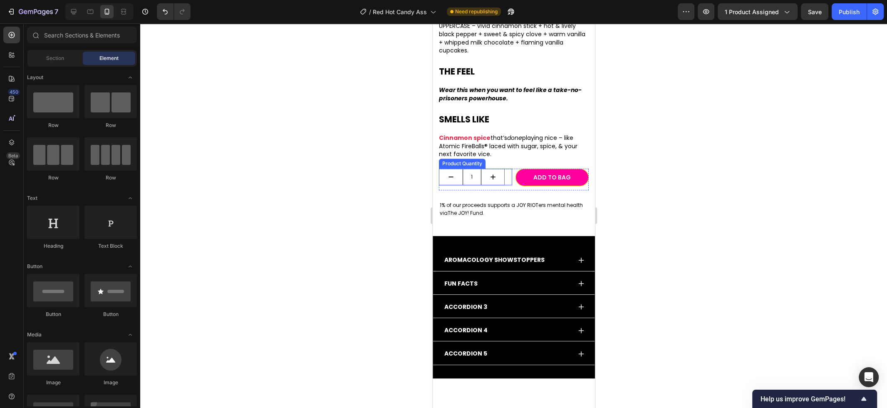
click at [468, 174] on input "1" at bounding box center [471, 177] width 19 height 16
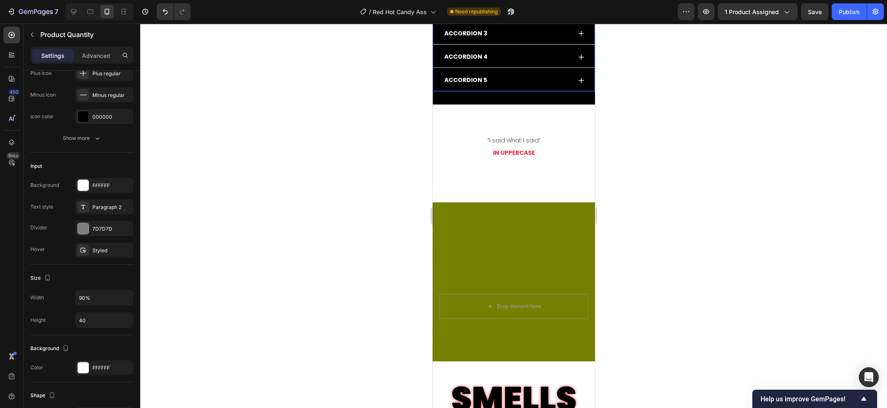
scroll to position [638, 0]
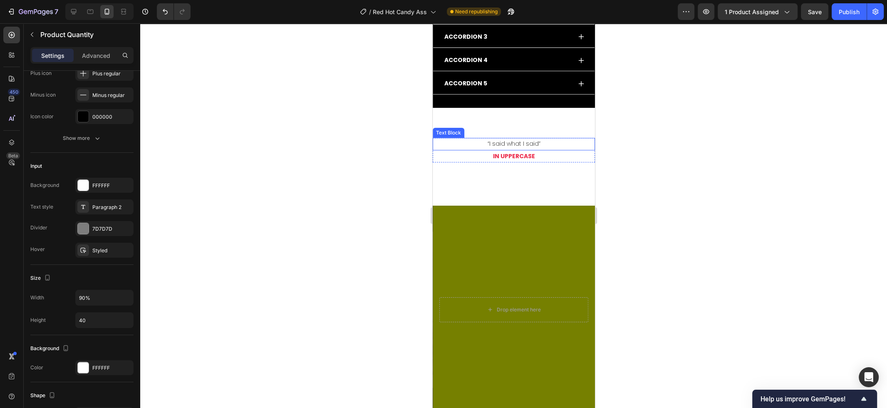
click at [531, 146] on p "“I said what I said”" at bounding box center [513, 144] width 161 height 10
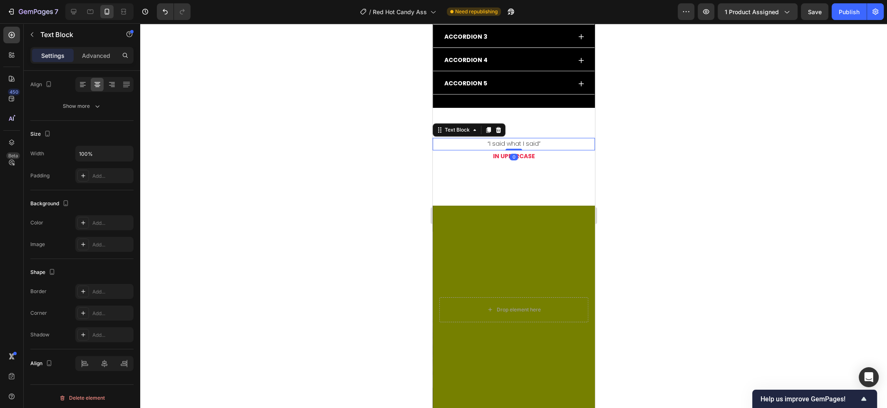
scroll to position [0, 0]
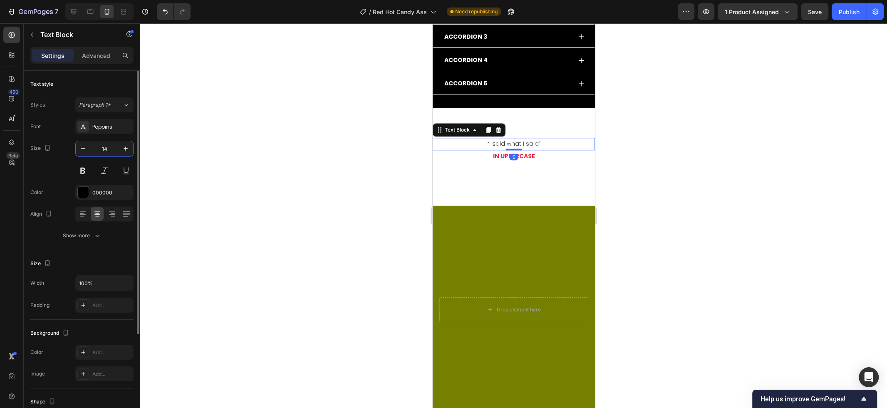
click at [118, 148] on input "14" at bounding box center [104, 148] width 27 height 15
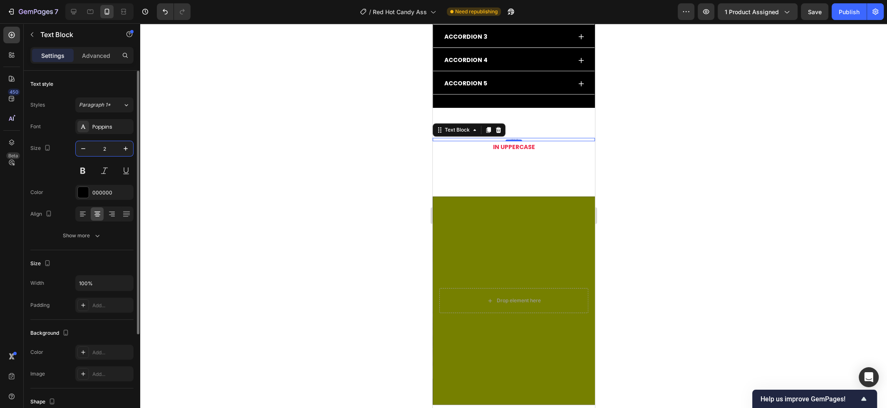
type input "20"
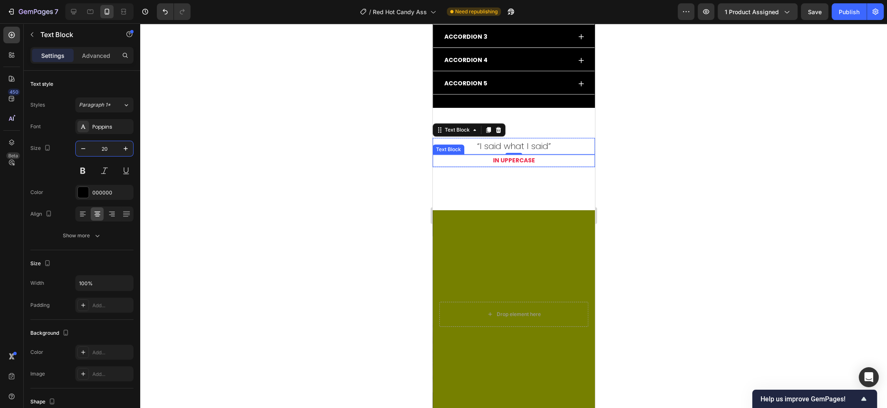
click at [507, 160] on p "IN UPPERCASE" at bounding box center [513, 160] width 161 height 10
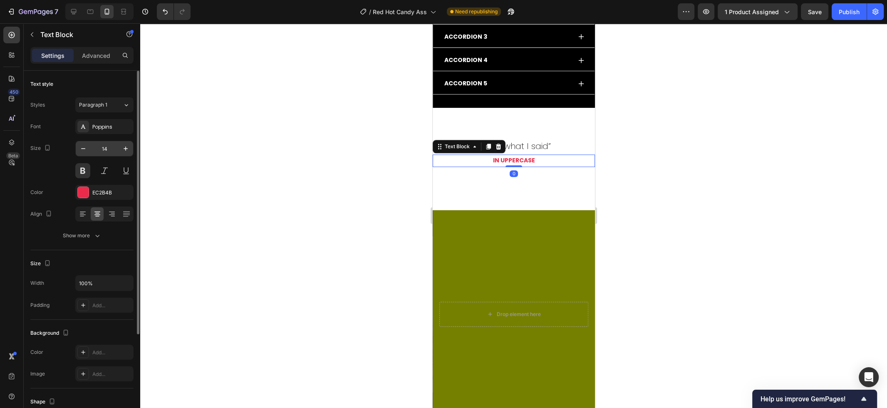
click at [110, 154] on input "14" at bounding box center [104, 148] width 27 height 15
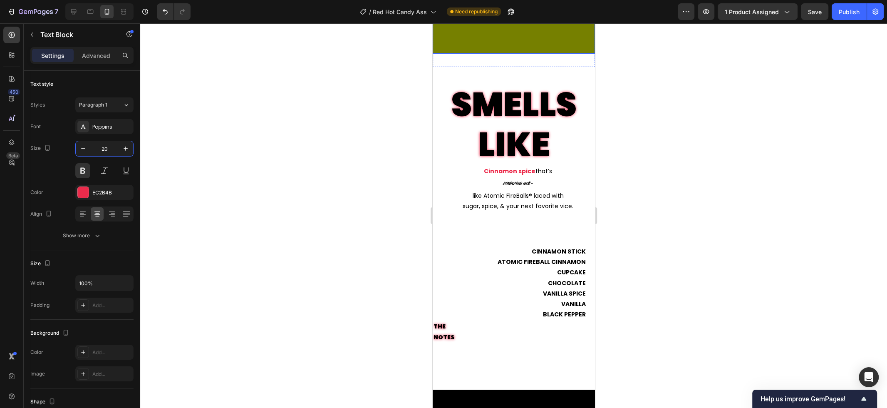
scroll to position [1009, 0]
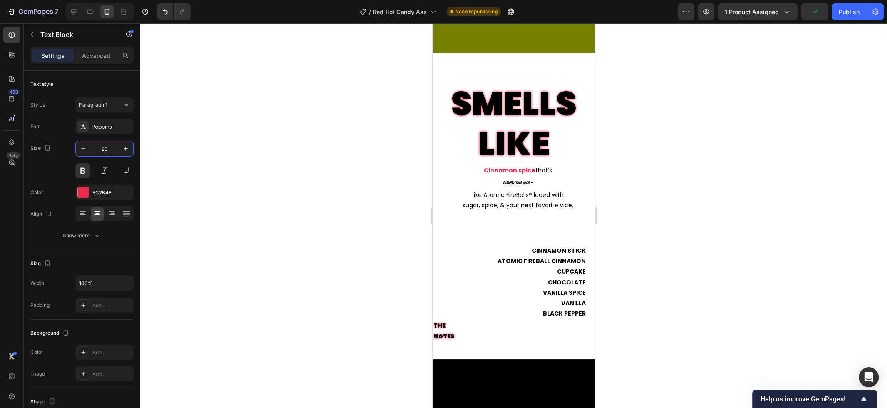
type input "20"
click at [505, 113] on p "SMELLS LIKE" at bounding box center [513, 124] width 161 height 80
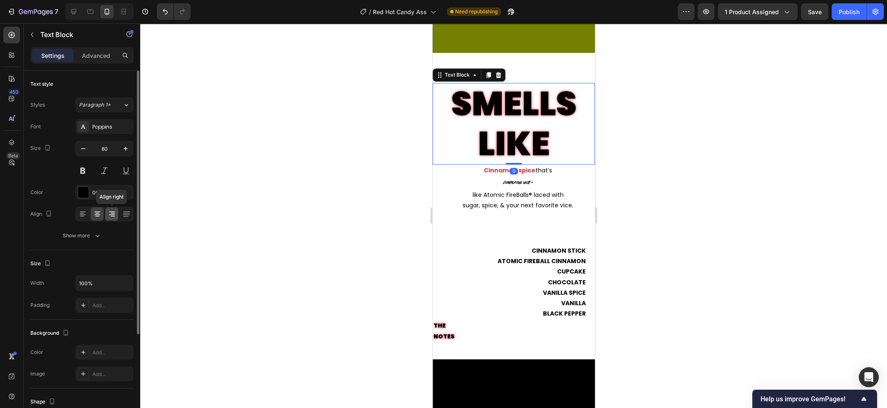
click at [115, 216] on icon at bounding box center [112, 214] width 8 height 8
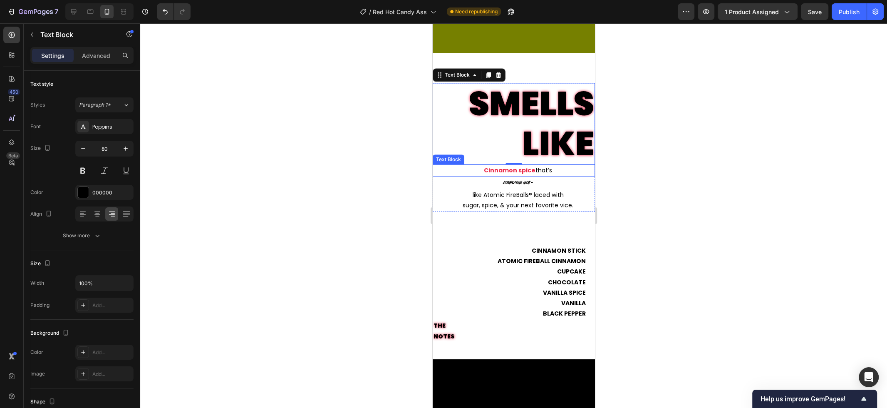
click at [562, 171] on p "Cinnamon spice that’s" at bounding box center [517, 170] width 152 height 10
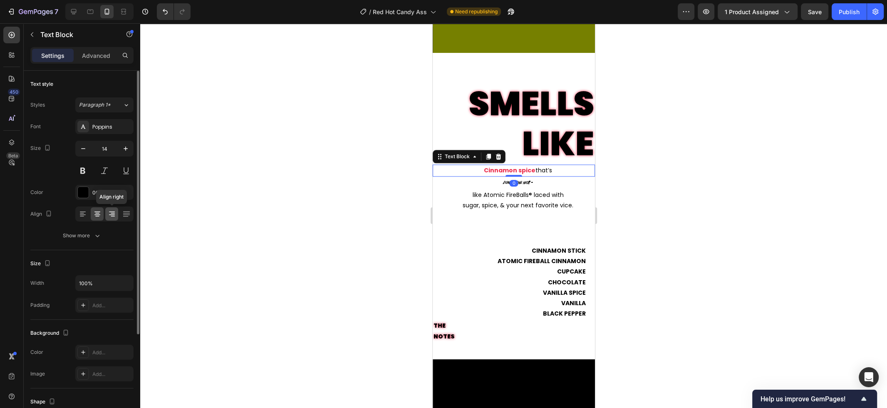
click at [115, 217] on icon at bounding box center [112, 214] width 8 height 8
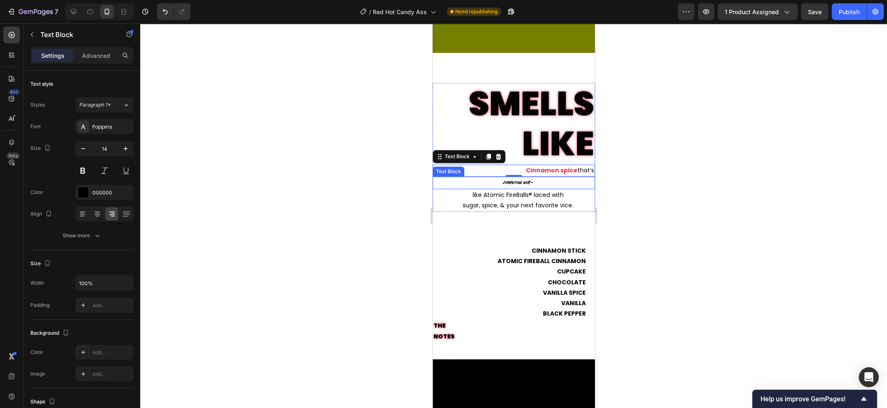
click at [556, 181] on p "done playing nice –" at bounding box center [517, 182] width 152 height 10
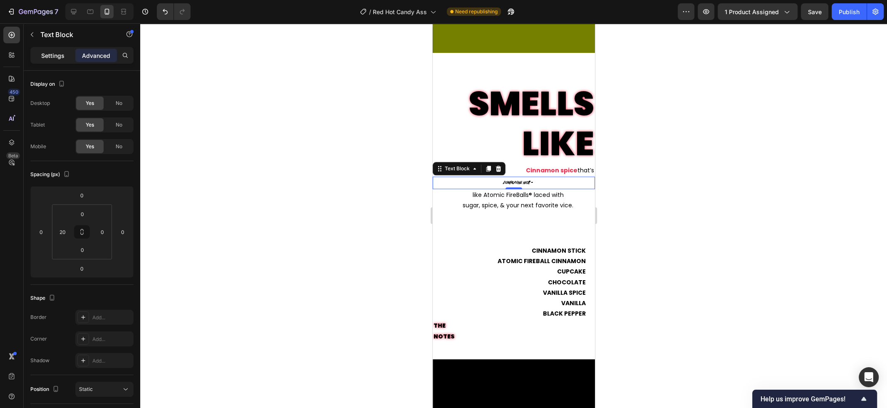
click at [51, 52] on p "Settings" at bounding box center [52, 55] width 23 height 9
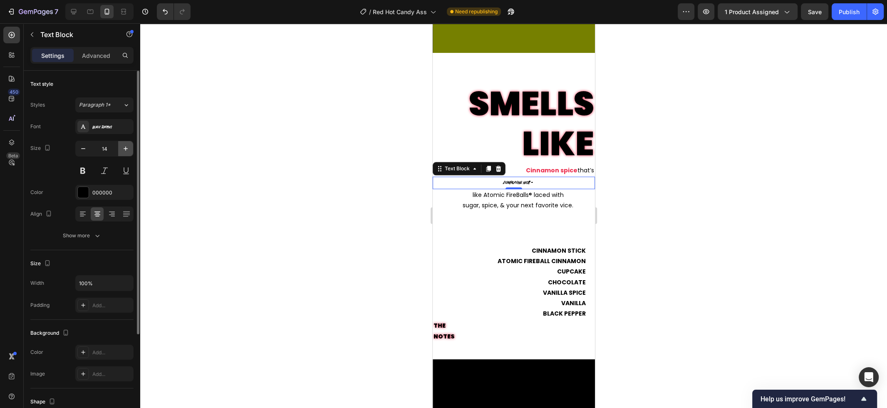
click at [129, 147] on icon "button" at bounding box center [125, 148] width 8 height 8
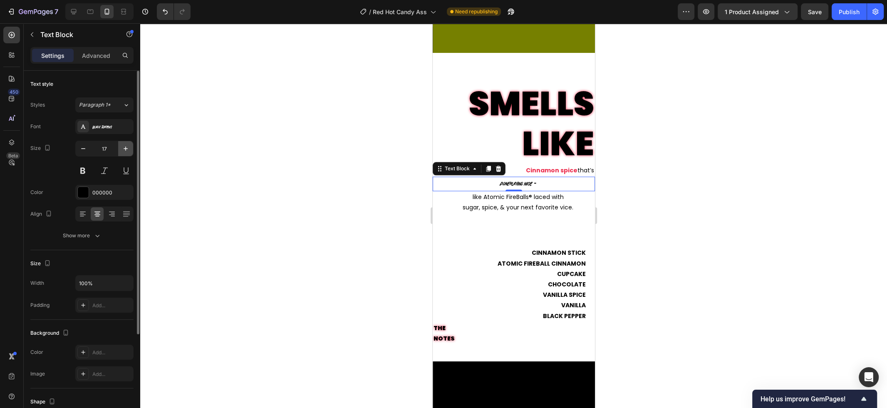
click at [129, 147] on icon "button" at bounding box center [125, 148] width 8 height 8
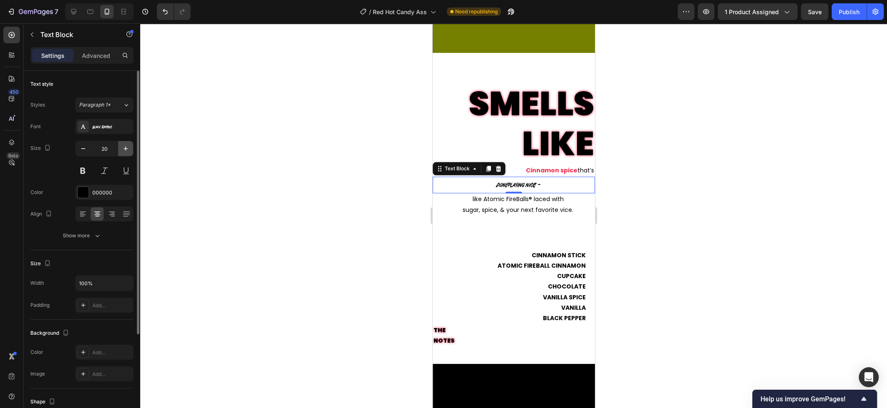
click at [129, 147] on icon "button" at bounding box center [125, 148] width 8 height 8
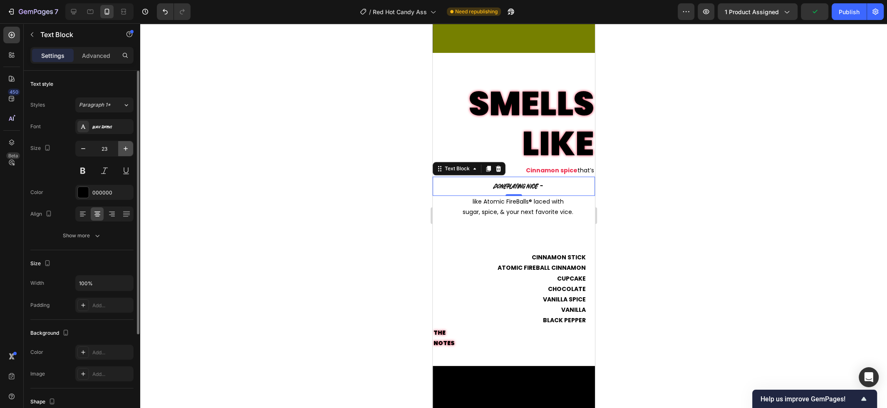
click at [129, 147] on icon "button" at bounding box center [125, 148] width 8 height 8
type input "26"
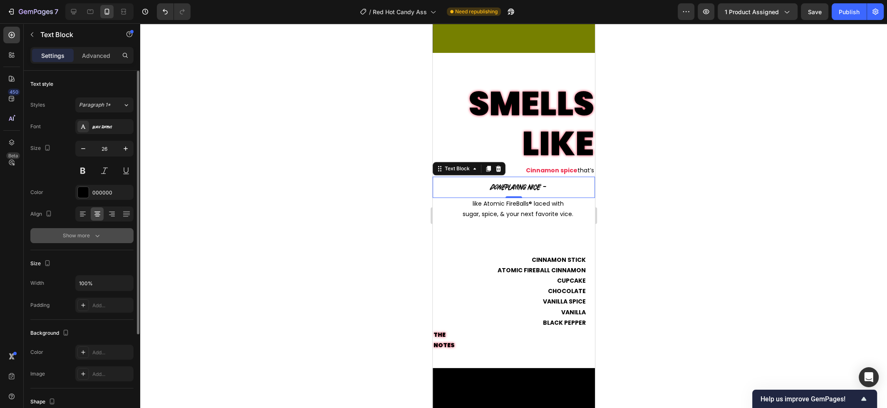
click at [91, 237] on div "Show more" at bounding box center [82, 235] width 39 height 8
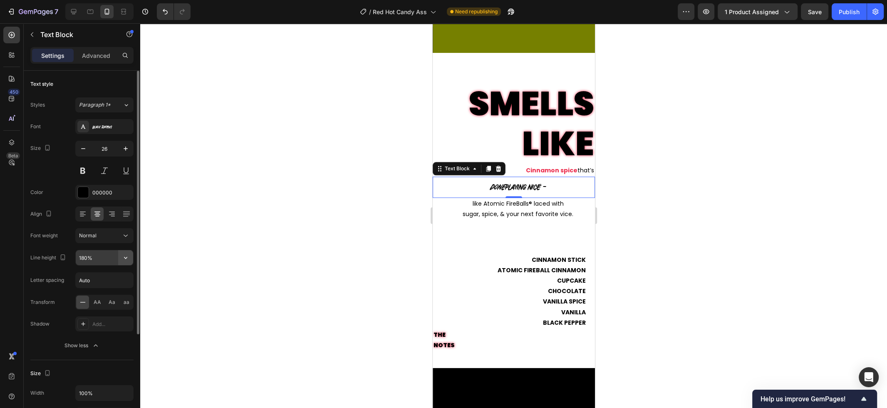
click at [126, 257] on icon "button" at bounding box center [125, 258] width 3 height 2
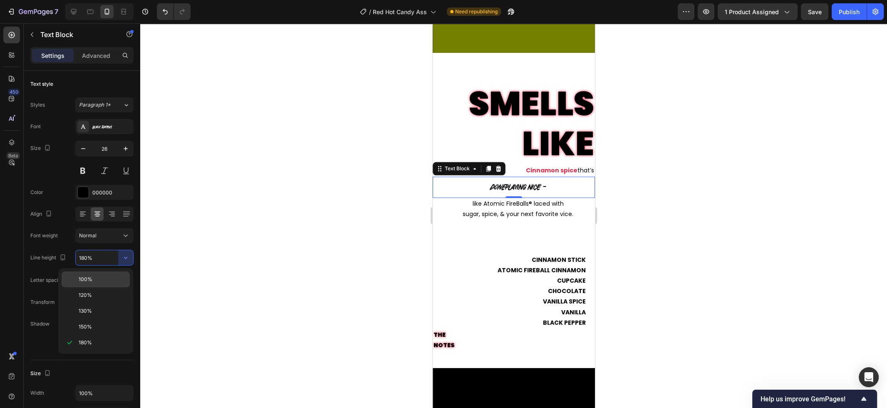
click at [108, 279] on p "100%" at bounding box center [102, 278] width 47 height 7
type input "100%"
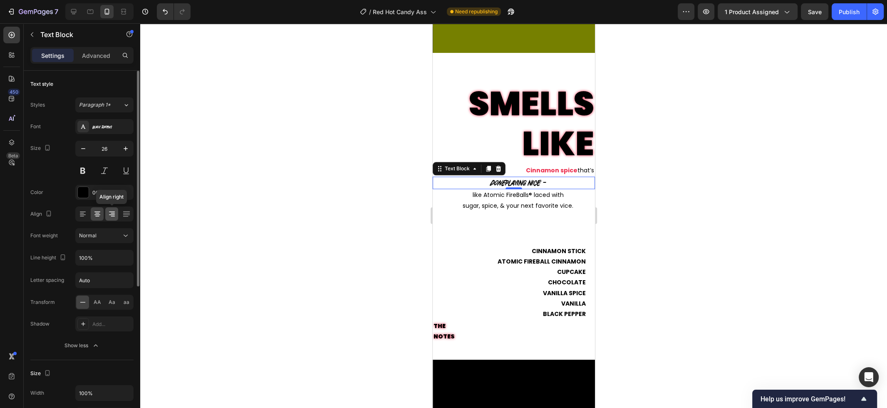
click at [108, 215] on icon at bounding box center [112, 214] width 8 height 8
click at [126, 150] on icon "button" at bounding box center [126, 148] width 4 height 4
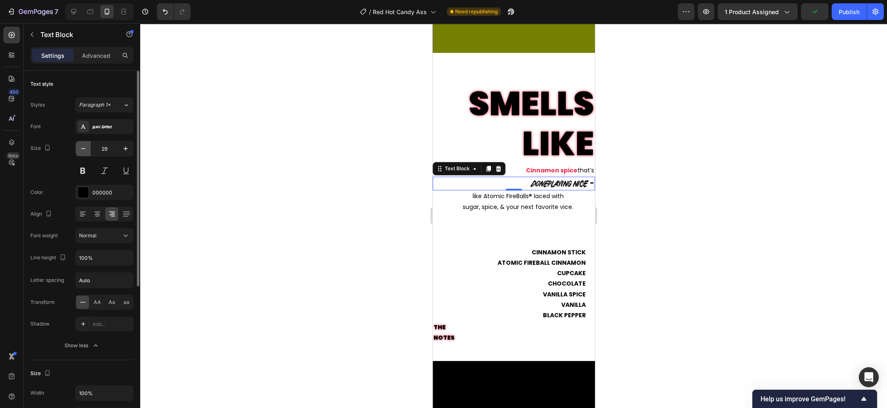
click at [85, 151] on icon "button" at bounding box center [83, 148] width 8 height 8
type input "28"
click at [487, 195] on p "like Atomic FireBalls® laced with" at bounding box center [517, 195] width 152 height 10
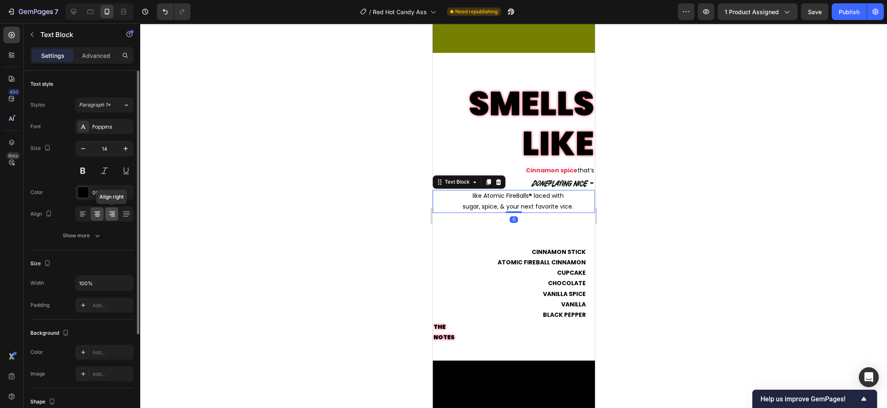
click at [116, 216] on icon at bounding box center [112, 214] width 8 height 8
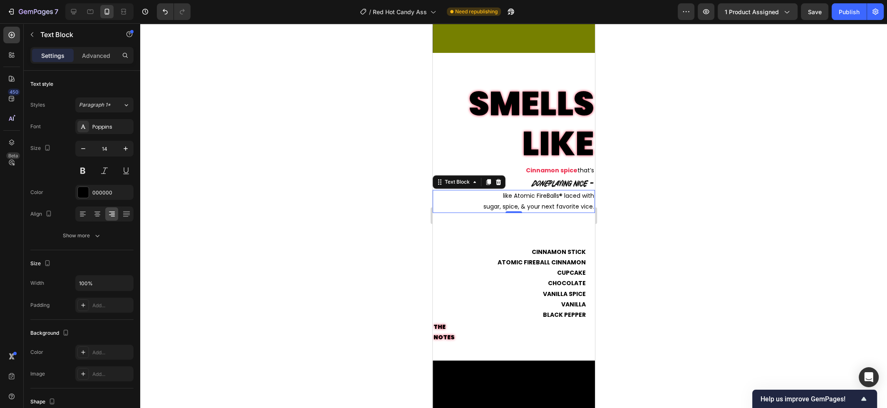
click at [262, 223] on div at bounding box center [513, 215] width 747 height 384
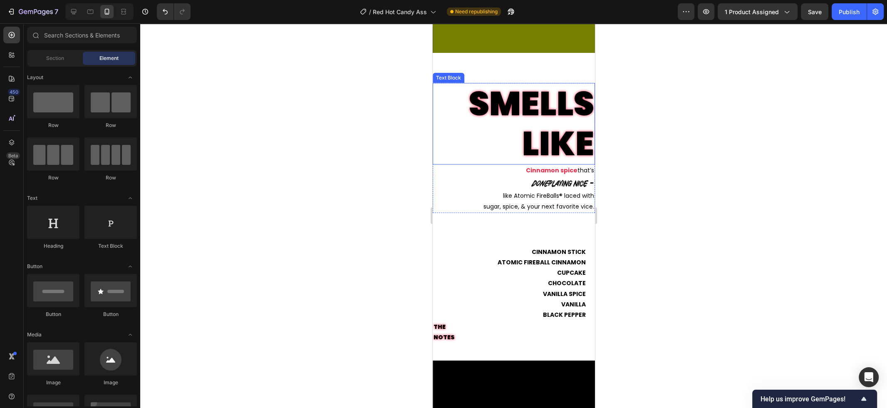
click at [554, 102] on p "SMELLS LIKE" at bounding box center [513, 124] width 161 height 80
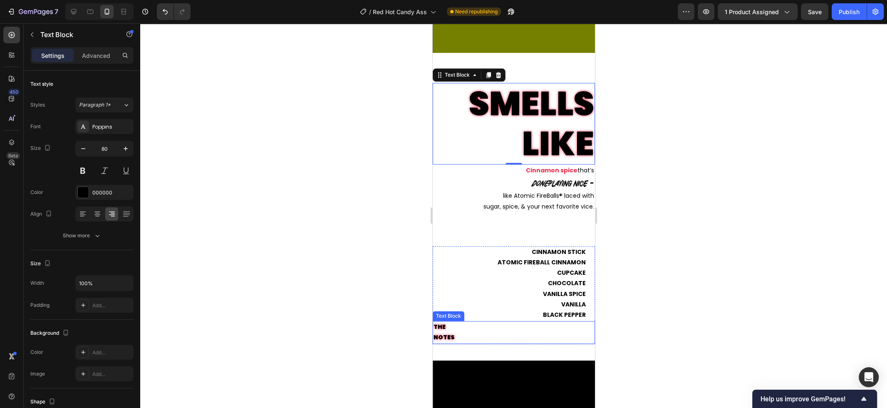
click at [446, 329] on p "THE NOTES" at bounding box center [513, 332] width 161 height 21
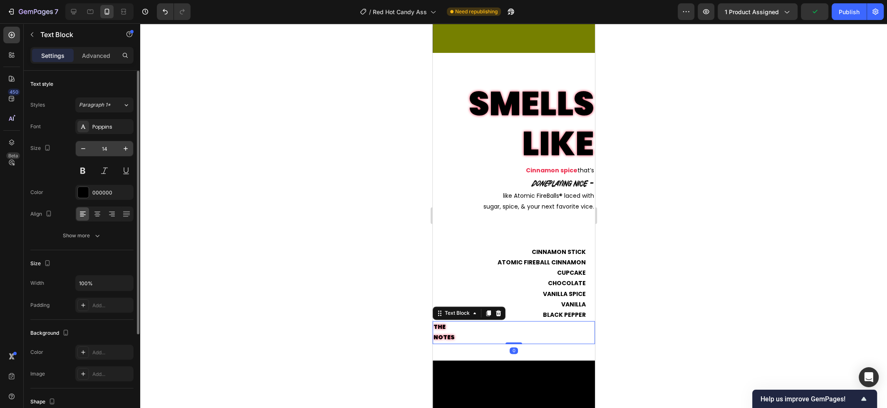
click at [109, 152] on input "14" at bounding box center [104, 148] width 27 height 15
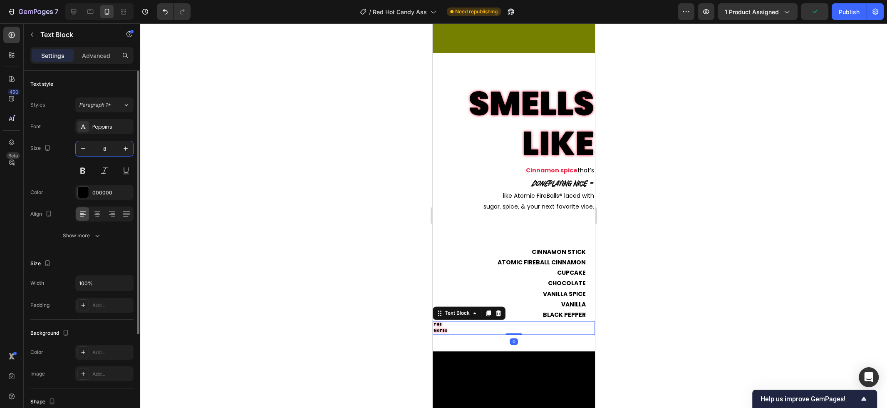
type input "80"
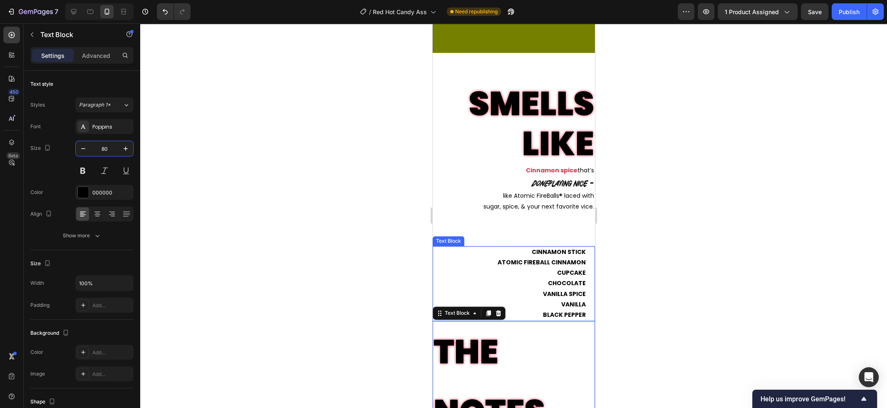
click at [456, 252] on p "CINNAMON STICK" at bounding box center [509, 252] width 152 height 10
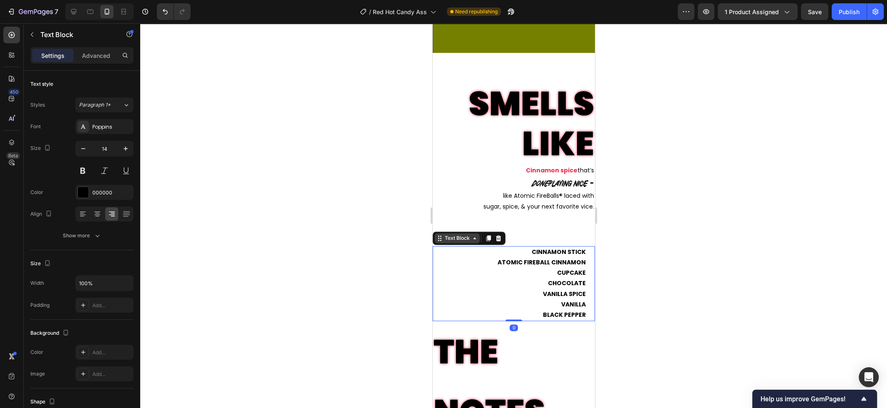
click at [462, 240] on div "Text Block" at bounding box center [457, 237] width 28 height 7
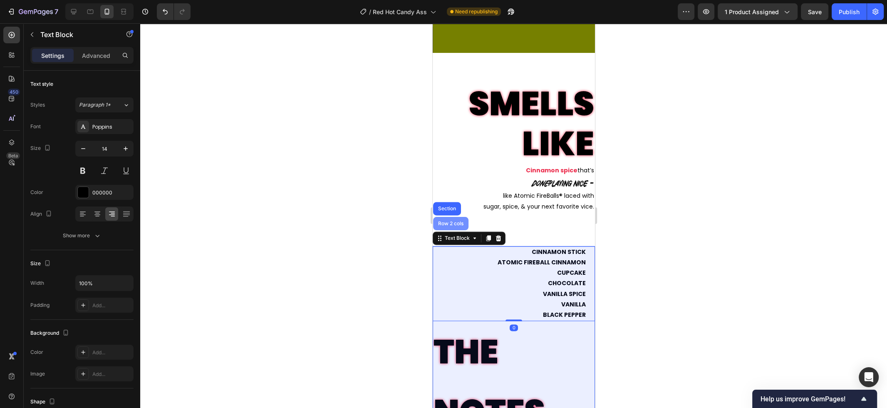
click at [456, 225] on div "Row 2 cols" at bounding box center [450, 223] width 29 height 5
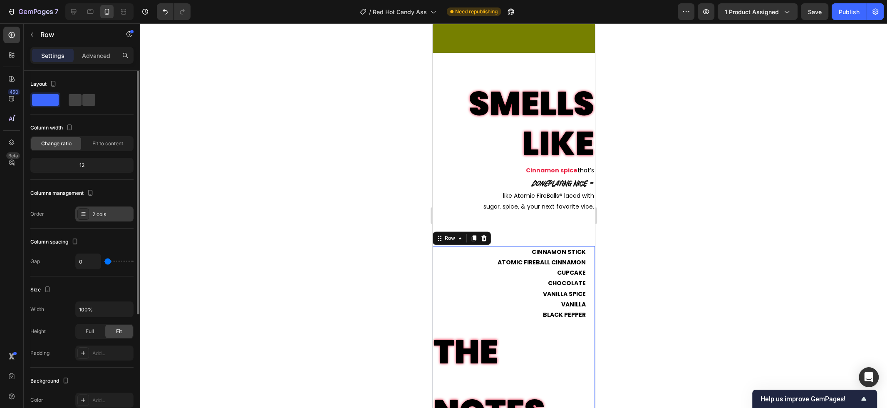
click at [97, 209] on div "2 cols" at bounding box center [104, 213] width 58 height 15
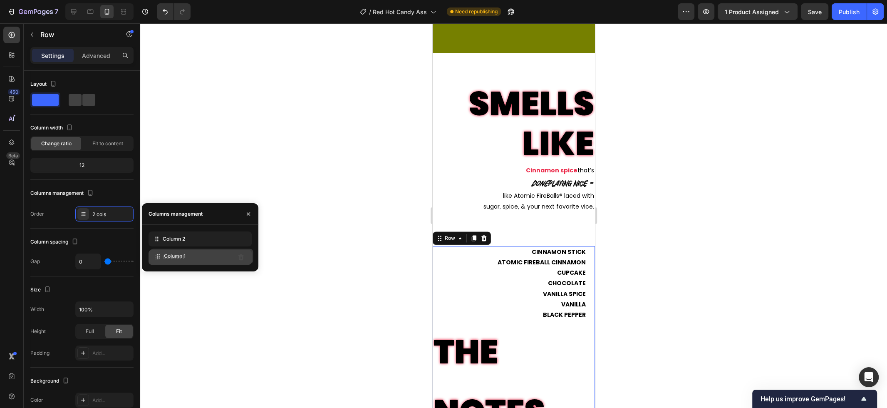
drag, startPoint x: 183, startPoint y: 237, endPoint x: 184, endPoint y: 255, distance: 17.1
click at [184, 255] on span "Column 1" at bounding box center [174, 256] width 22 height 7
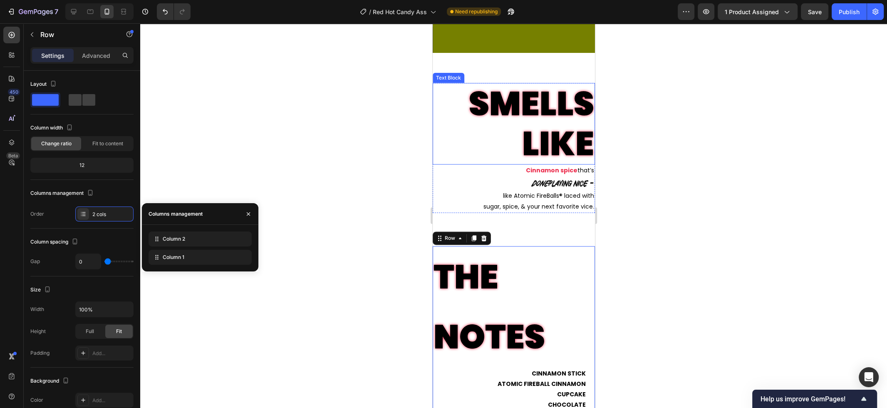
click at [552, 113] on p "SMELLS LIKE" at bounding box center [513, 124] width 161 height 80
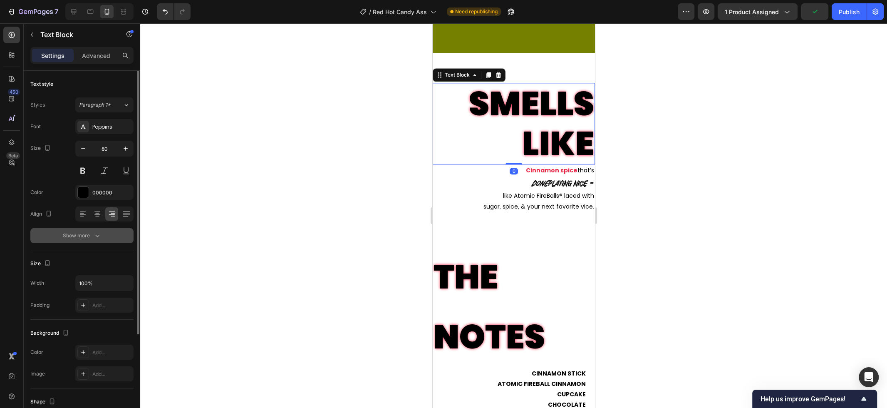
click at [80, 241] on button "Show more" at bounding box center [81, 235] width 103 height 15
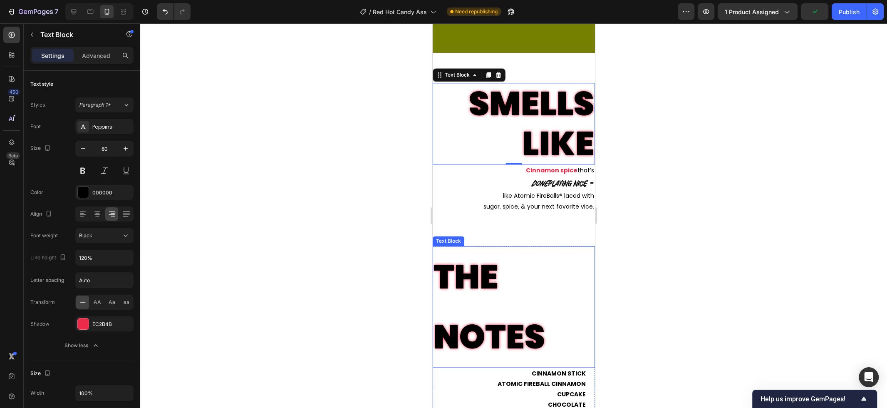
click at [496, 291] on p "THE NOTES" at bounding box center [513, 307] width 161 height 120
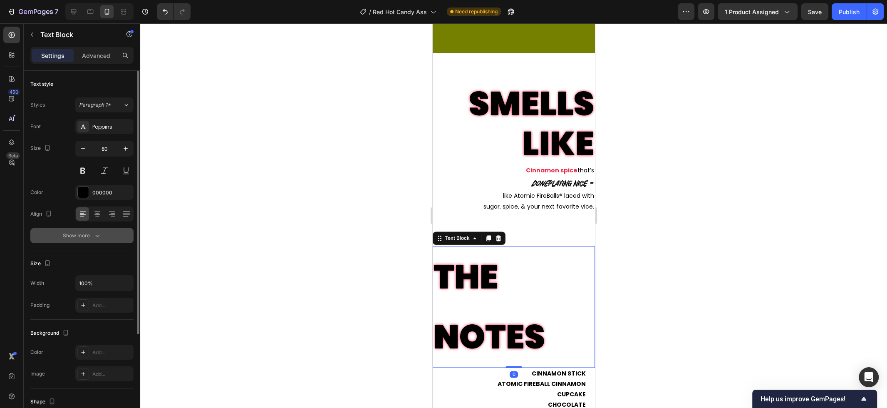
click at [98, 233] on icon "button" at bounding box center [97, 235] width 8 height 8
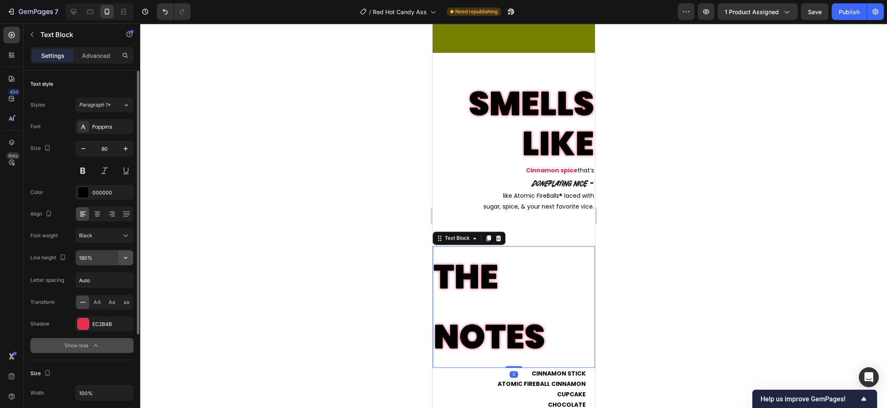
click at [126, 258] on icon "button" at bounding box center [125, 257] width 8 height 8
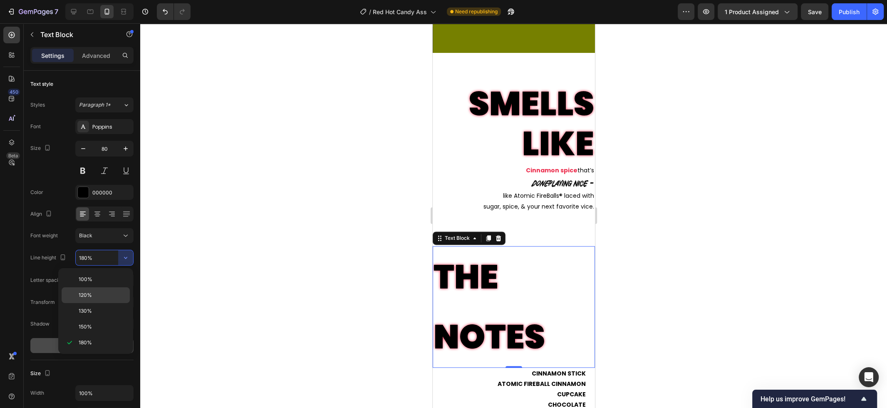
click at [105, 291] on p "120%" at bounding box center [102, 294] width 47 height 7
type input "120%"
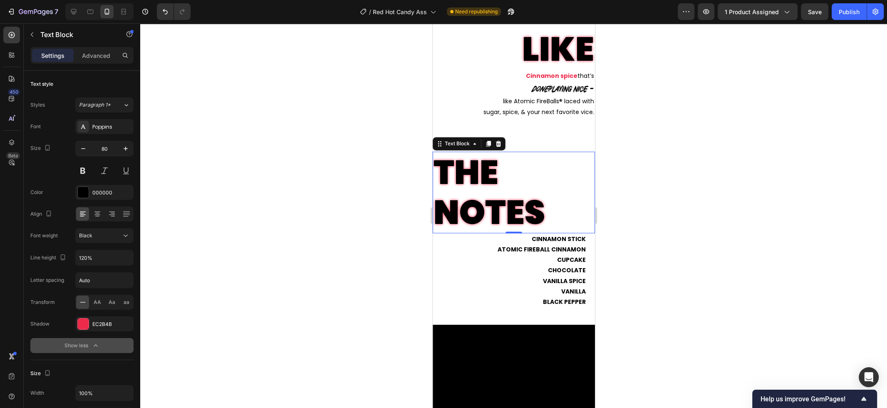
scroll to position [1102, 0]
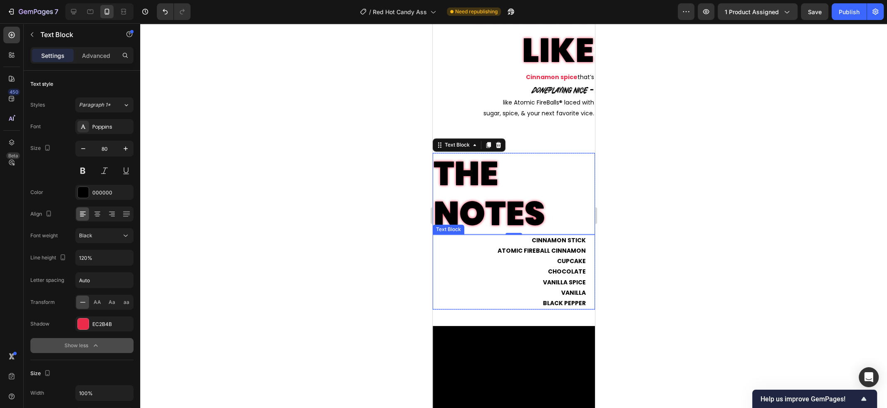
click at [559, 259] on p "CUPCAKE" at bounding box center [509, 261] width 152 height 10
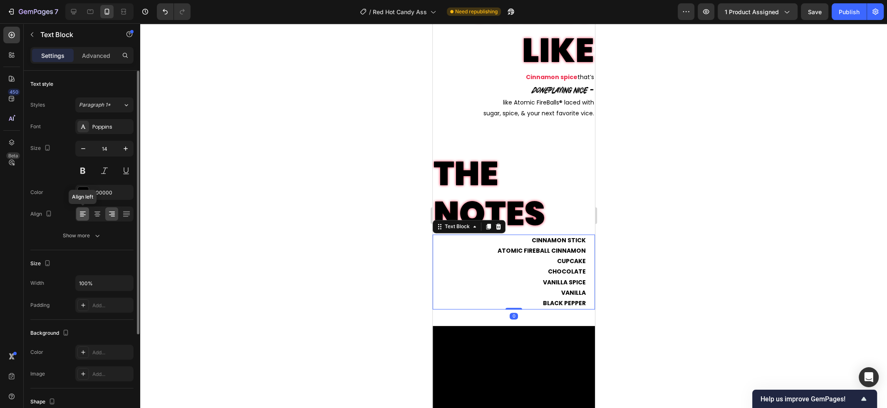
click at [87, 215] on div at bounding box center [82, 213] width 13 height 13
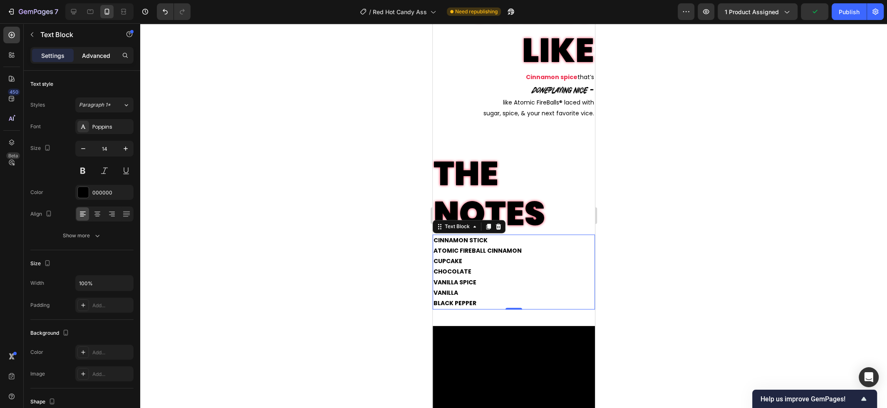
click at [101, 57] on p "Advanced" at bounding box center [96, 55] width 28 height 9
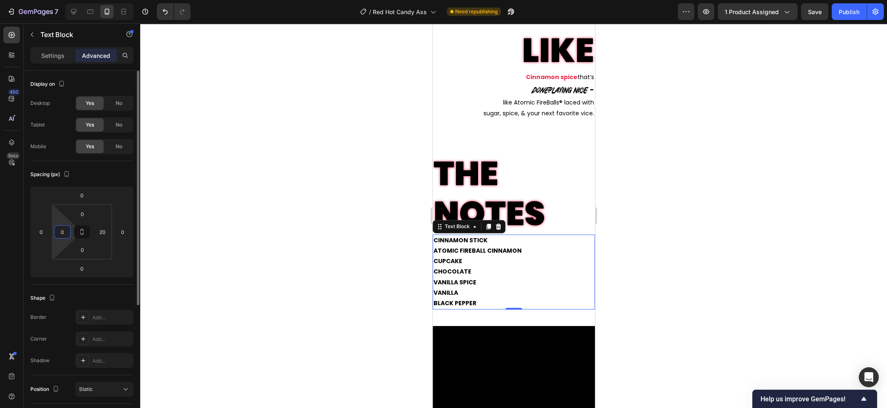
click at [67, 236] on input "0" at bounding box center [62, 231] width 12 height 12
type input "20"
click at [106, 235] on input "20" at bounding box center [102, 231] width 12 height 12
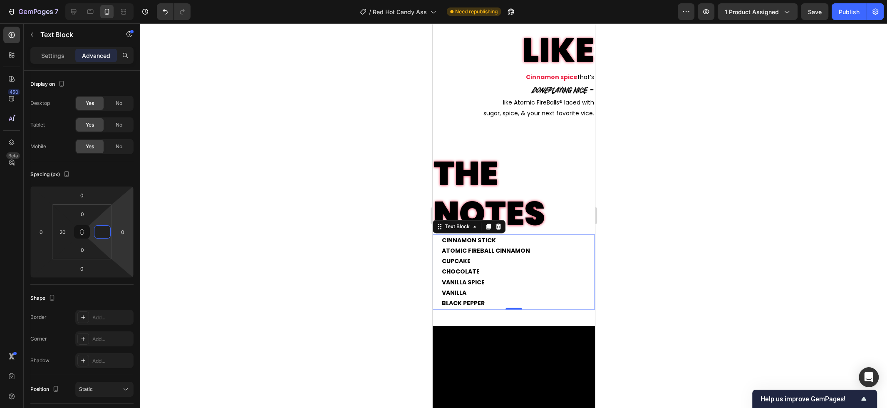
type input "0"
click at [658, 190] on div at bounding box center [513, 215] width 747 height 384
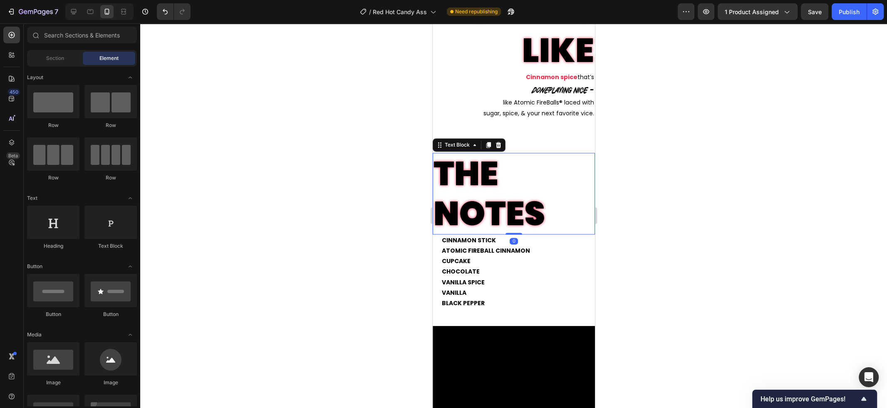
click at [500, 225] on p "THE NOTES" at bounding box center [513, 193] width 161 height 80
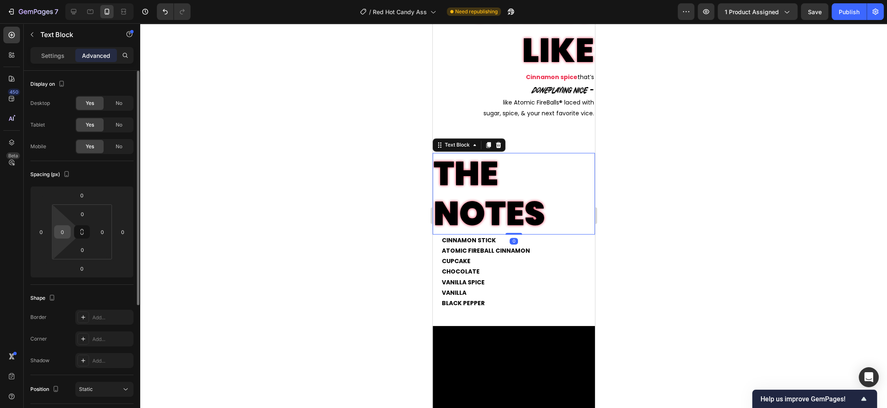
click at [60, 234] on input "0" at bounding box center [62, 231] width 12 height 12
type input "20"
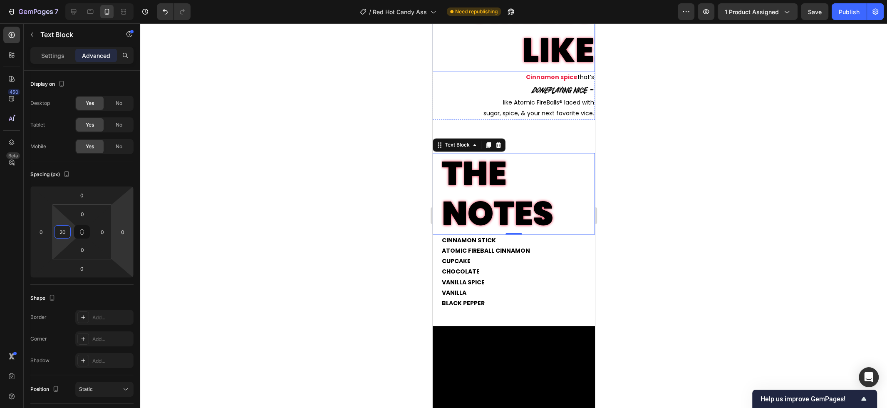
click at [569, 51] on p "SMELLS LIKE" at bounding box center [513, 30] width 161 height 80
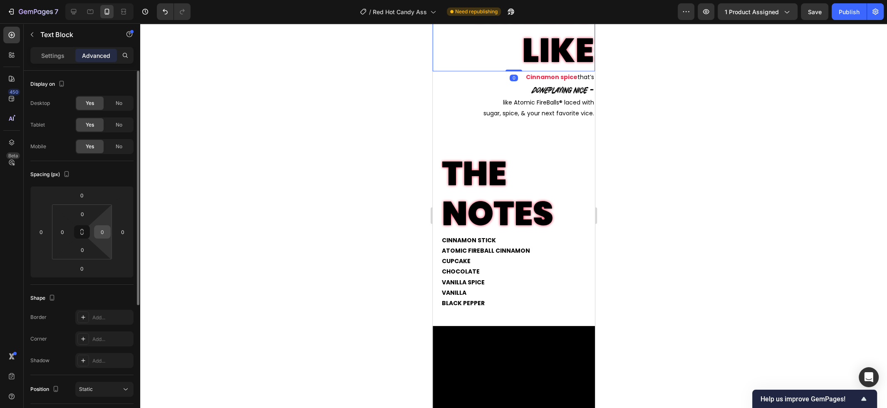
click at [102, 238] on input "0" at bounding box center [102, 231] width 12 height 12
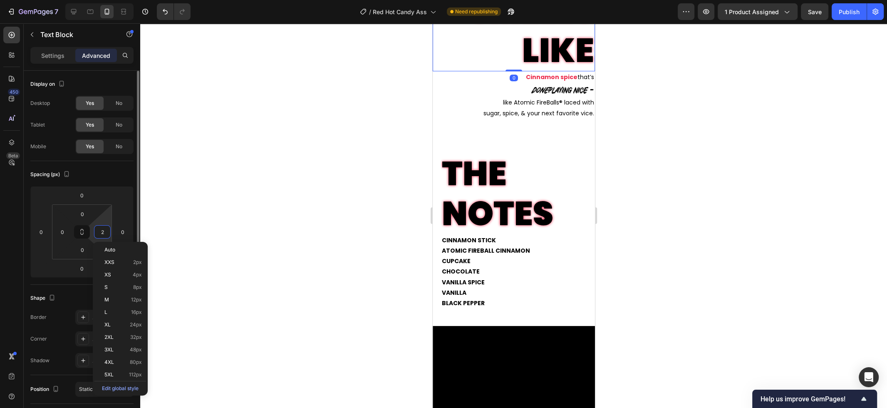
type input "20"
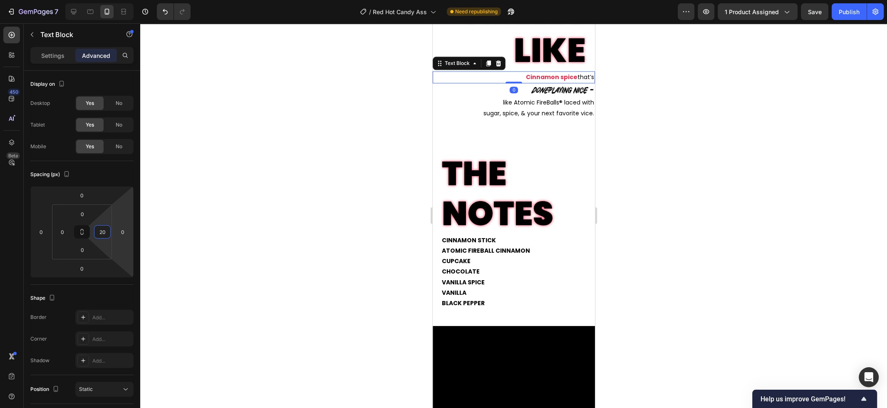
click at [565, 79] on strong "Cinnamon spice" at bounding box center [551, 77] width 52 height 8
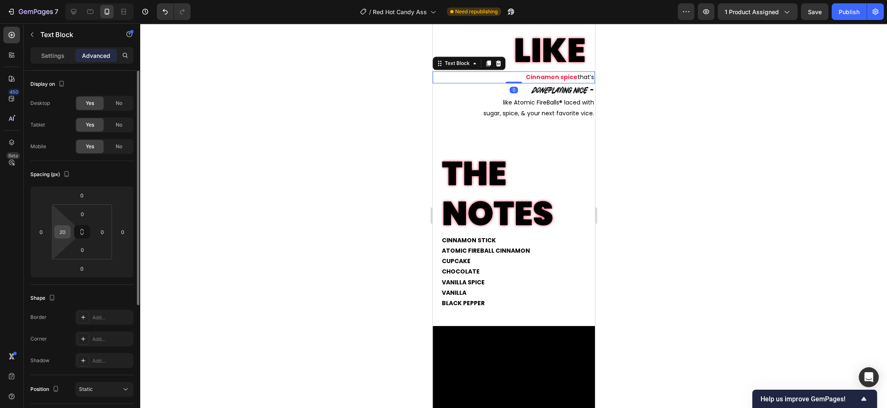
click at [69, 228] on div "20" at bounding box center [62, 231] width 17 height 13
click at [64, 232] on input "20" at bounding box center [62, 231] width 12 height 12
type input "0"
type input "`"
type input "0"
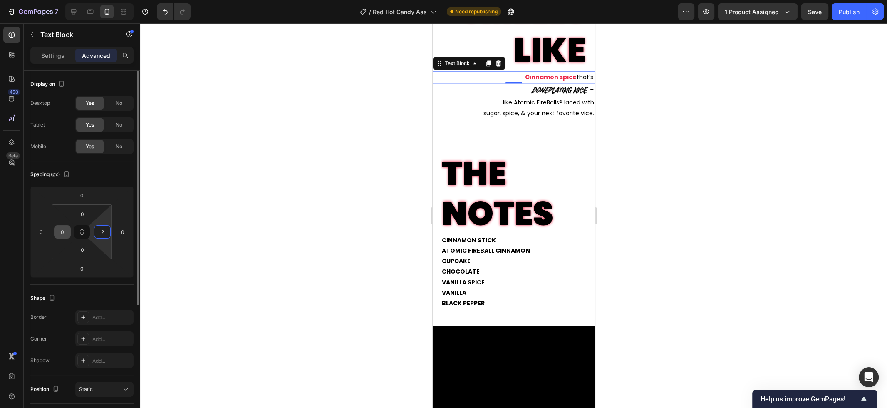
type input "20"
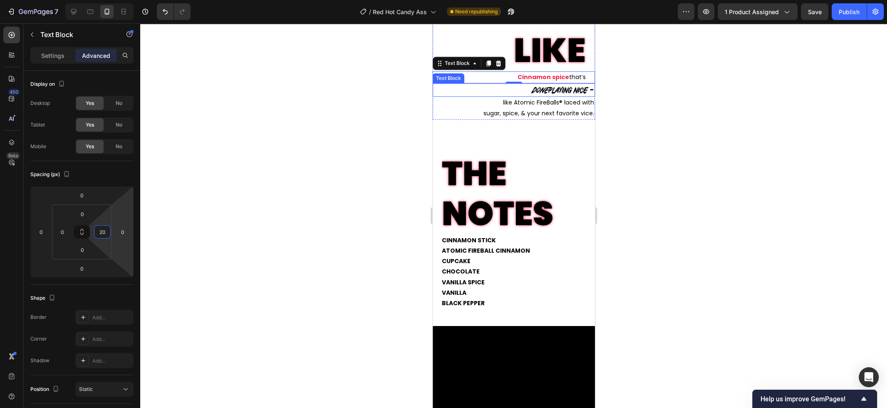
click at [549, 92] on p "done playing nice –" at bounding box center [517, 90] width 152 height 12
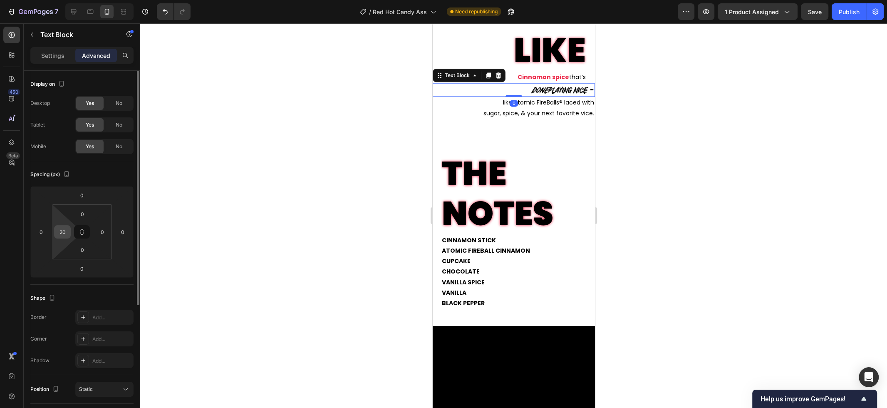
click at [62, 235] on input "20" at bounding box center [62, 231] width 12 height 12
type input "0"
type input "20"
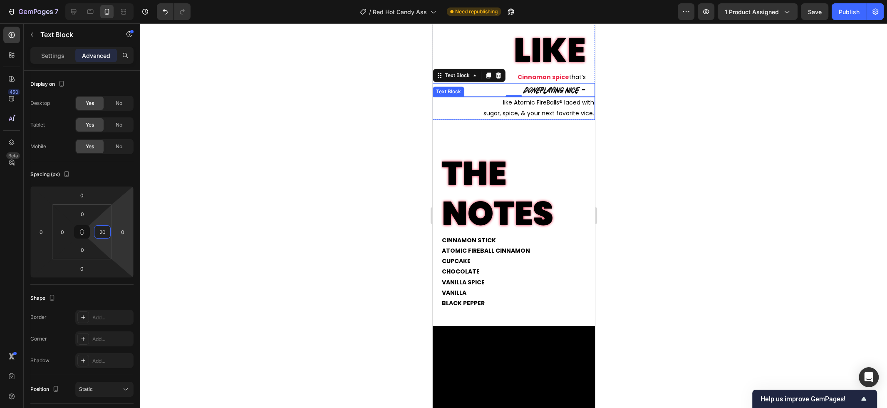
click at [507, 104] on p "like Atomic FireBalls® laced with" at bounding box center [517, 102] width 152 height 10
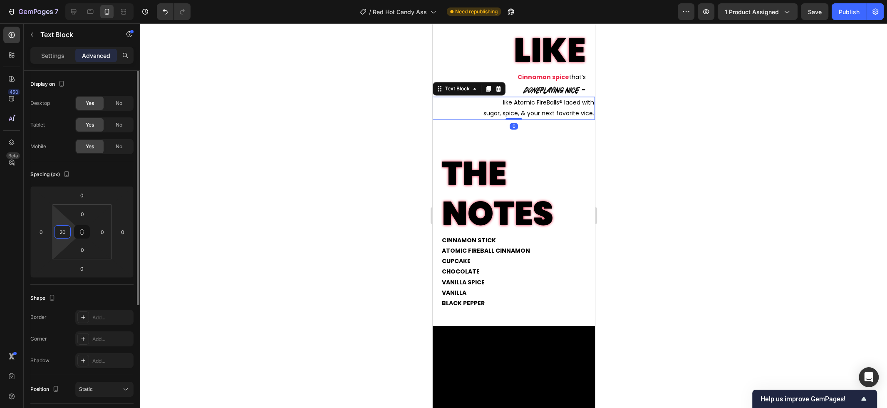
click at [65, 236] on input "20" at bounding box center [62, 231] width 12 height 12
type input "0"
type input "20"
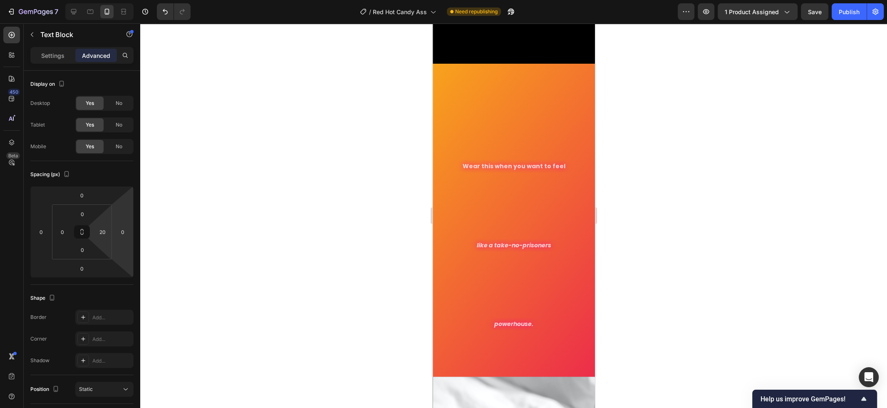
scroll to position [1615, 0]
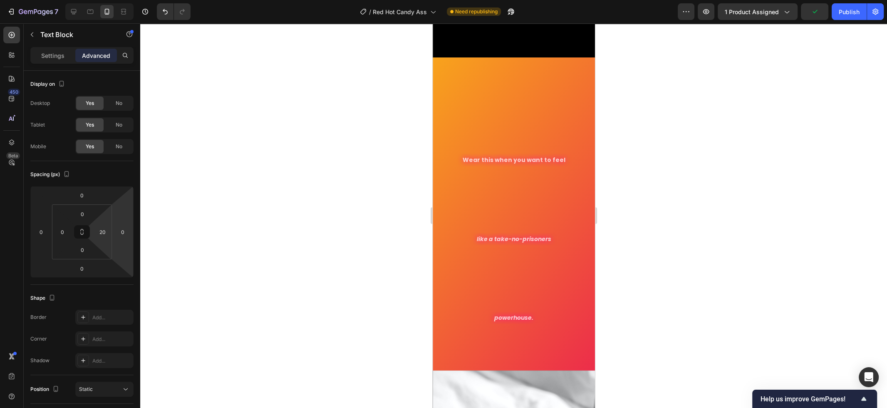
click at [856, 3] on div "7 Version history / Red Hot Candy Ass Need republishing Preview 1 product assig…" at bounding box center [443, 12] width 887 height 24
click at [853, 15] on div "Publish" at bounding box center [848, 11] width 21 height 9
click at [539, 160] on p "Wear this when you want to feel" at bounding box center [513, 160] width 161 height 10
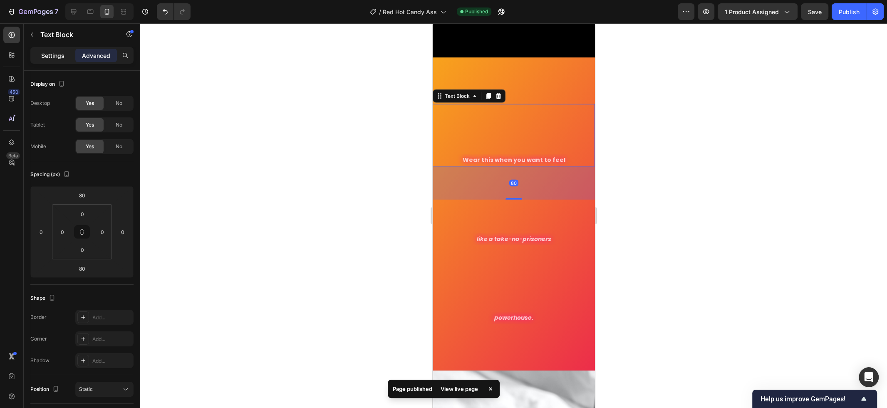
click at [33, 57] on div "Settings" at bounding box center [53, 55] width 42 height 13
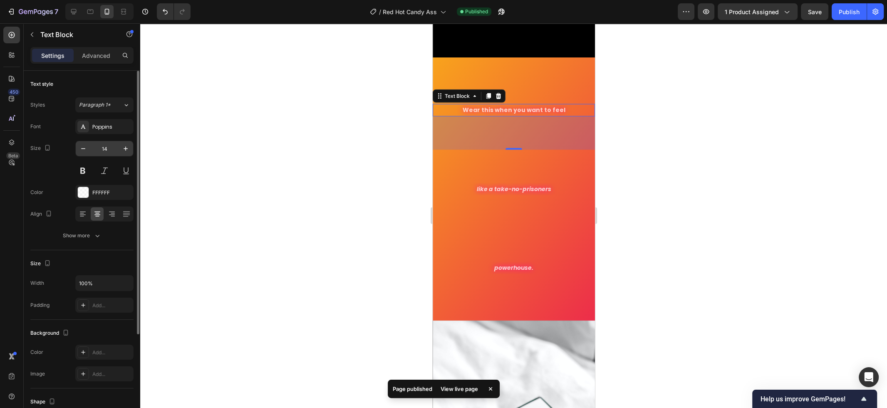
click at [114, 146] on input "14" at bounding box center [104, 148] width 27 height 15
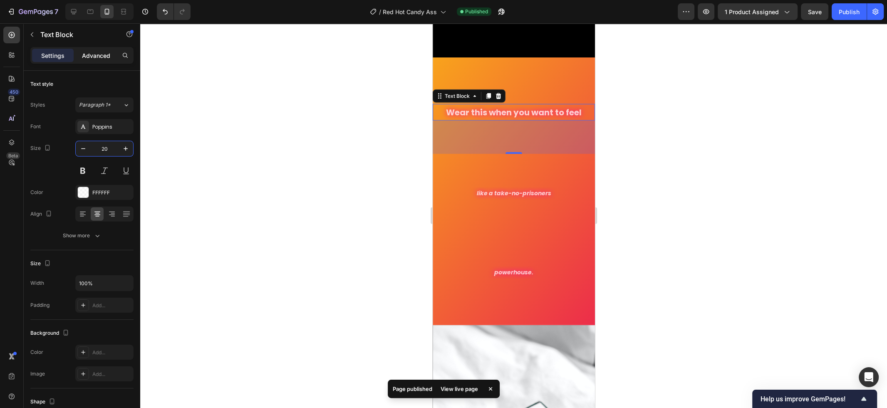
type input "20"
click at [104, 62] on div "Advanced" at bounding box center [96, 55] width 42 height 13
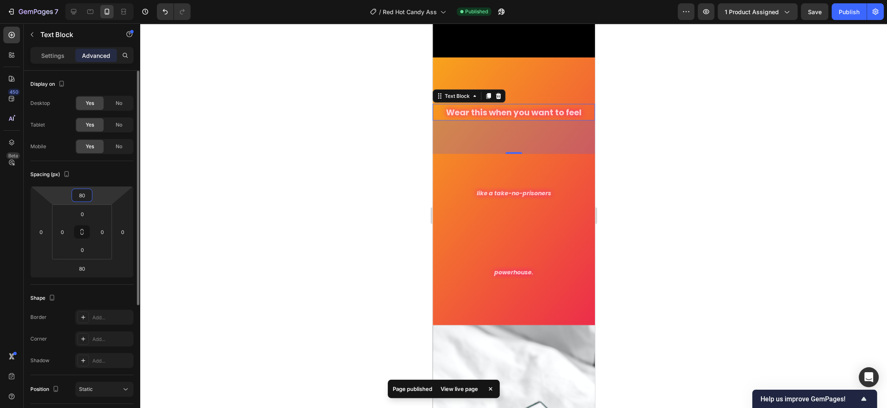
click at [85, 198] on input "80" at bounding box center [82, 195] width 17 height 12
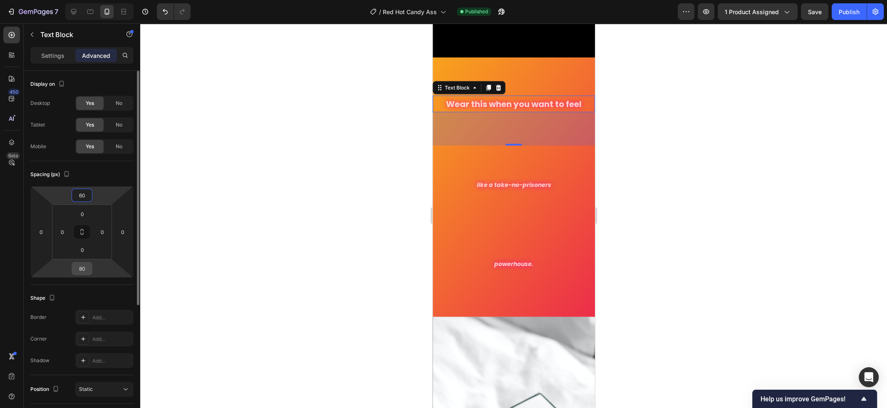
type input "60"
click at [81, 272] on input "80" at bounding box center [82, 268] width 17 height 12
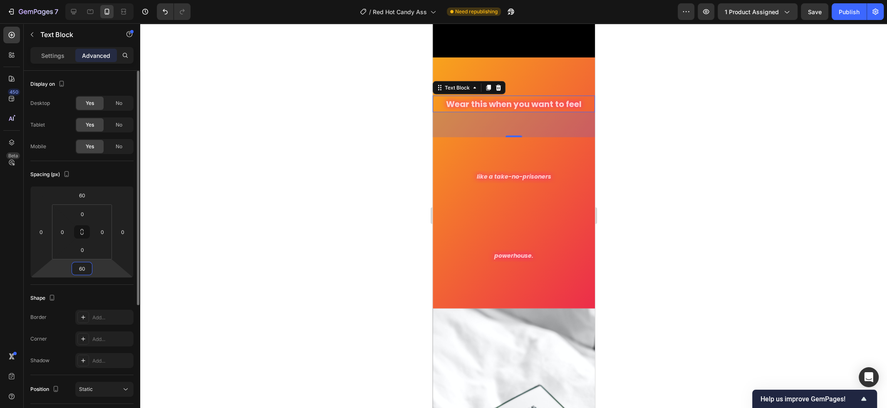
type input "0"
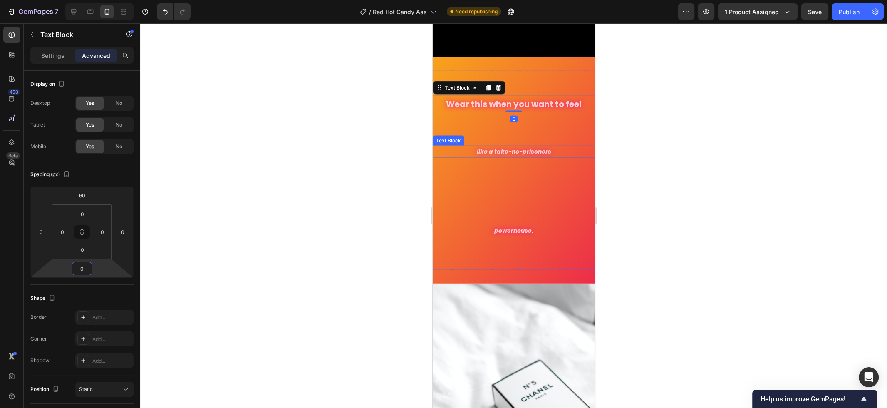
click at [538, 150] on icon "like a take-no-prisoners" at bounding box center [513, 151] width 74 height 8
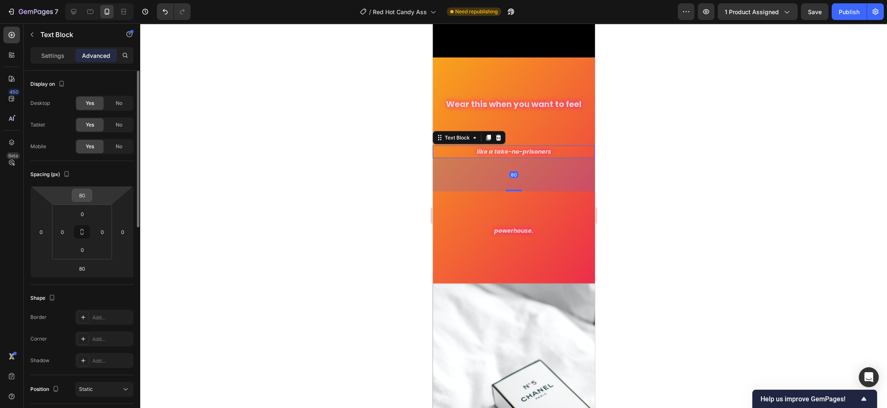
click at [88, 195] on input "80" at bounding box center [82, 195] width 17 height 12
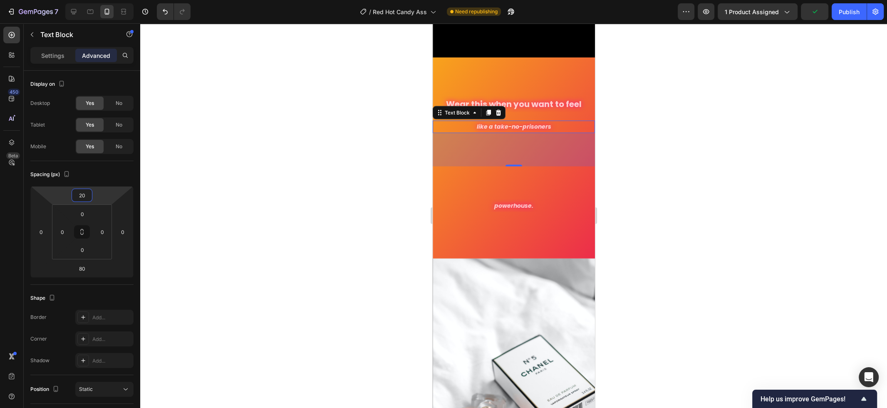
type input "20"
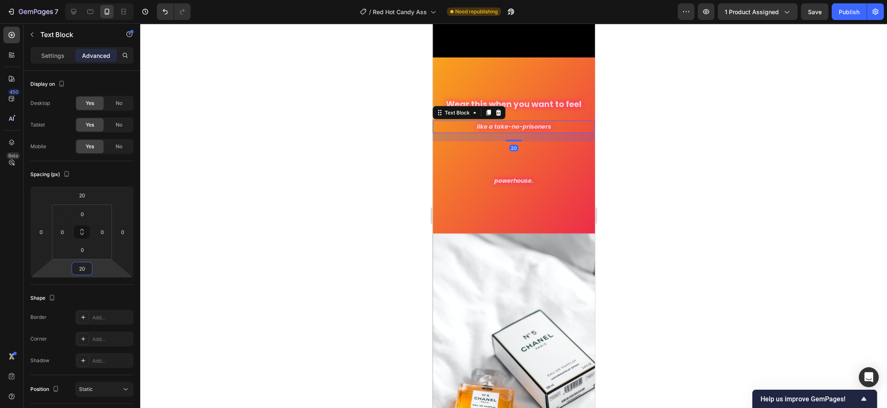
type input "20"
click at [65, 63] on div "Settings Advanced" at bounding box center [81, 55] width 103 height 17
click at [59, 59] on p "Settings" at bounding box center [52, 55] width 23 height 9
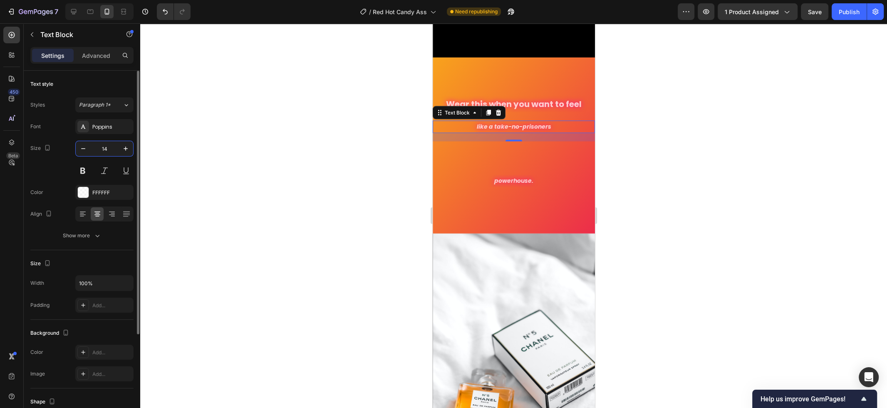
click at [111, 150] on input "14" at bounding box center [104, 148] width 27 height 15
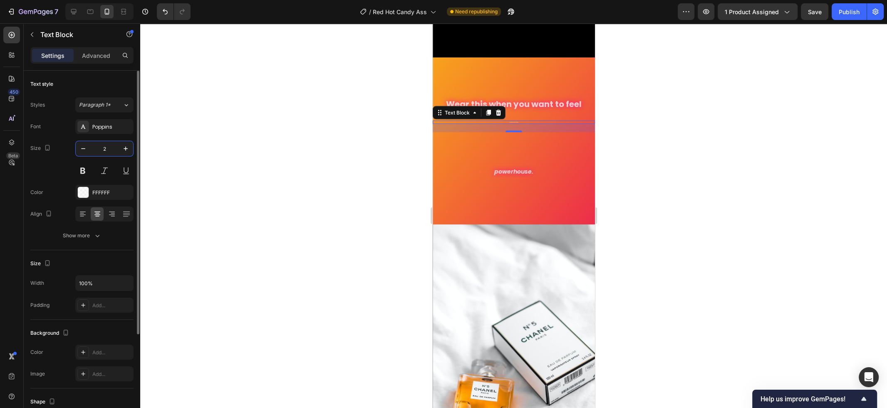
type input "20"
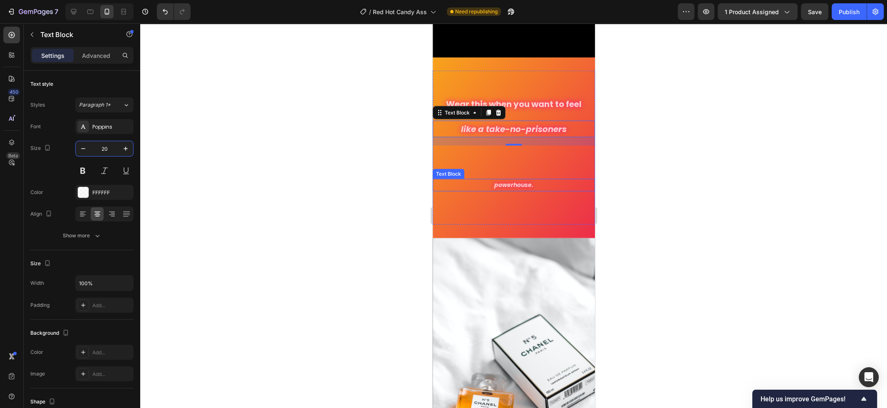
click at [532, 187] on icon "powerhouse." at bounding box center [513, 185] width 39 height 8
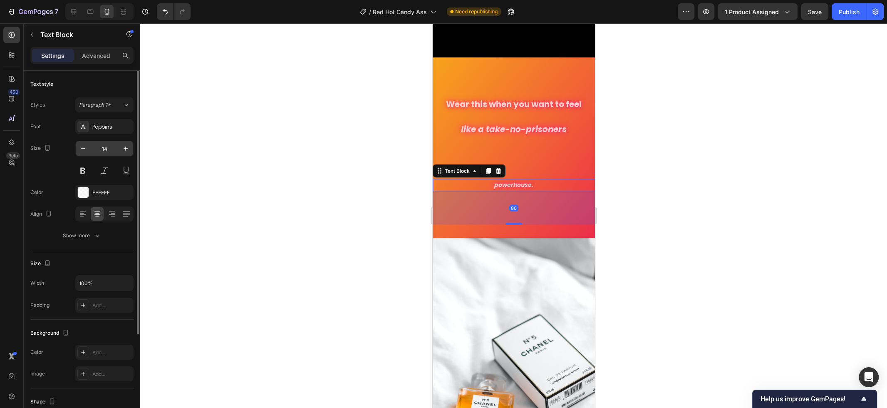
click at [115, 151] on input "14" at bounding box center [104, 148] width 27 height 15
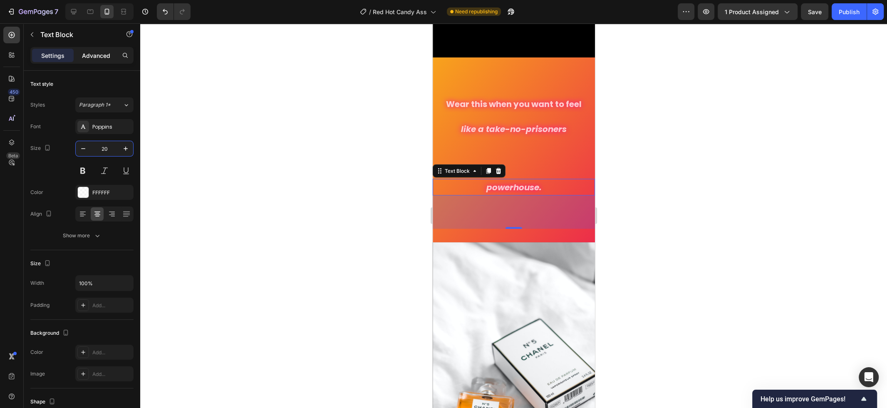
type input "20"
click at [89, 59] on p "Advanced" at bounding box center [96, 55] width 28 height 9
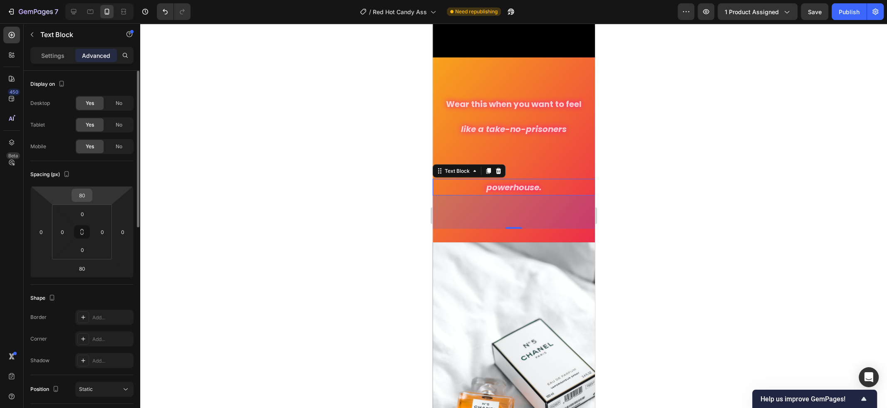
click at [89, 196] on input "80" at bounding box center [82, 195] width 17 height 12
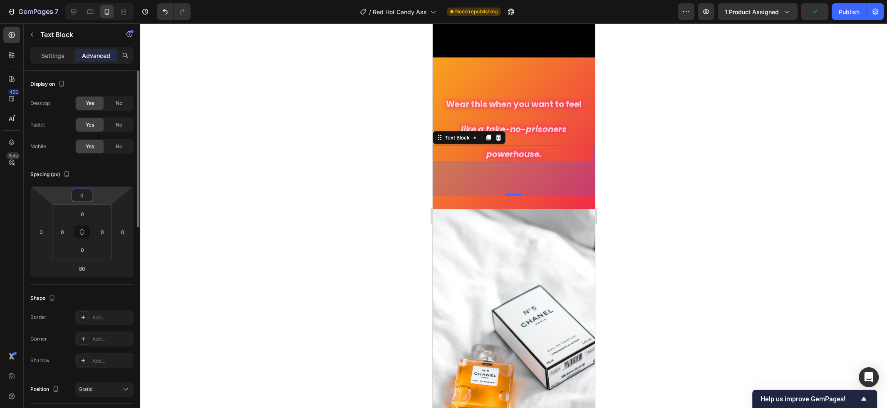
type input "0"
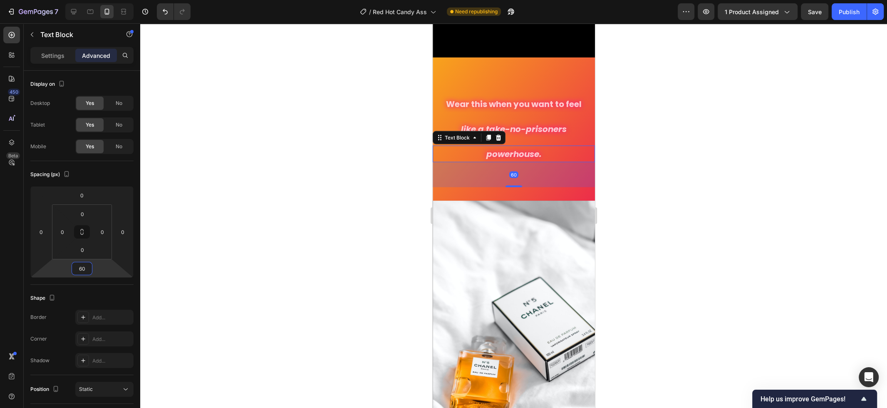
type input "60"
click at [626, 176] on div at bounding box center [513, 215] width 747 height 384
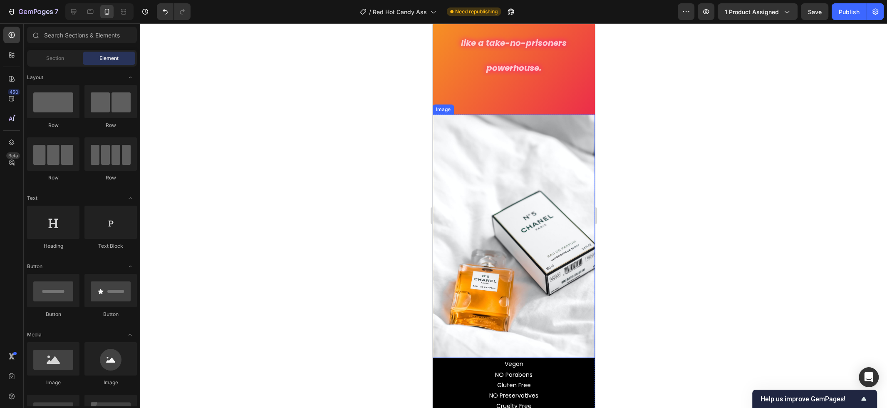
scroll to position [1702, 0]
click at [537, 279] on img at bounding box center [513, 235] width 162 height 243
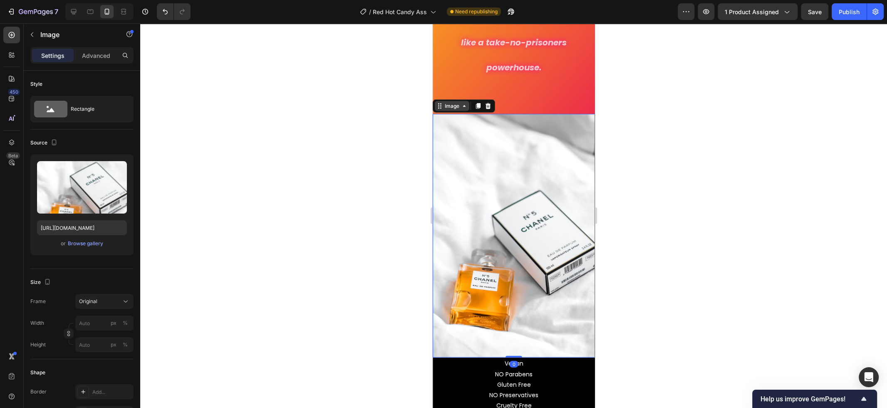
click at [456, 109] on div "Image" at bounding box center [452, 105] width 18 height 7
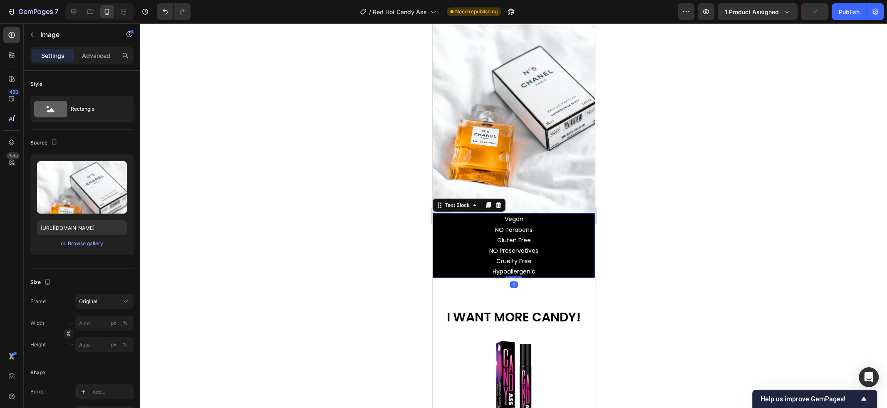
click at [481, 249] on p "NO Preservatives" at bounding box center [513, 250] width 161 height 10
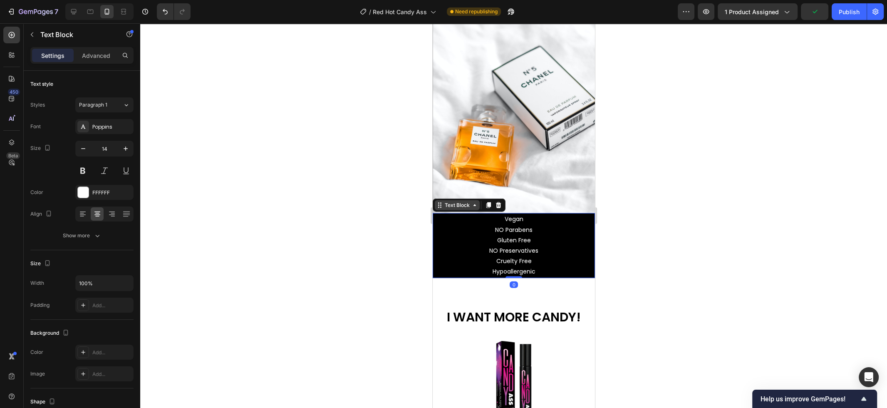
click at [466, 206] on div "Text Block" at bounding box center [457, 204] width 28 height 7
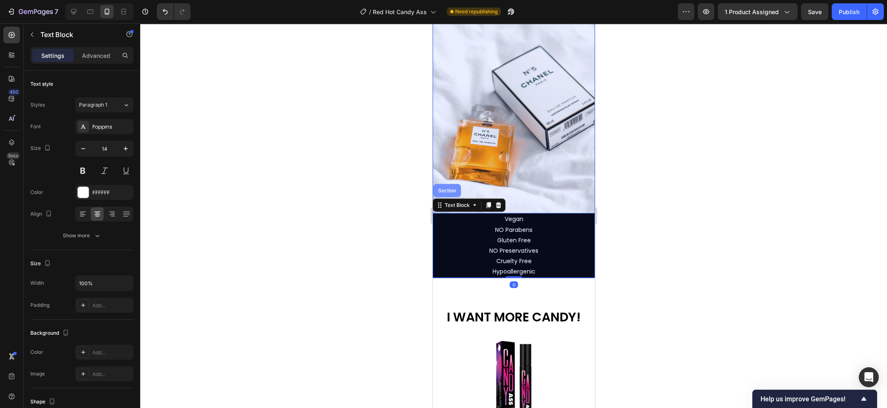
click at [450, 194] on div "Section" at bounding box center [447, 190] width 28 height 13
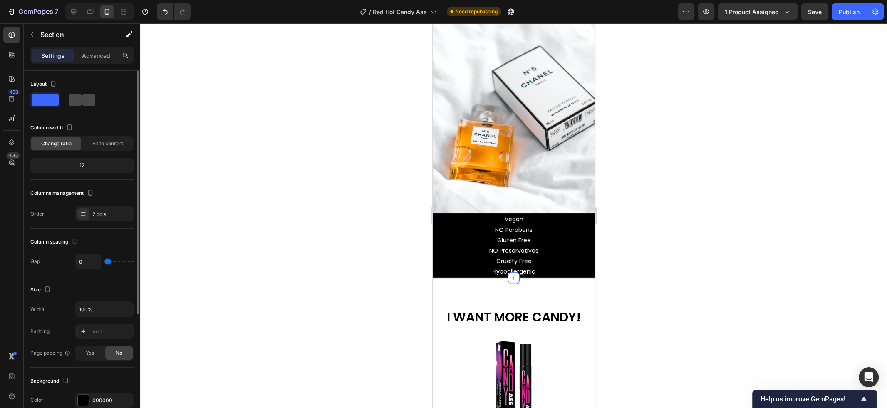
click at [85, 98] on span at bounding box center [88, 100] width 13 height 12
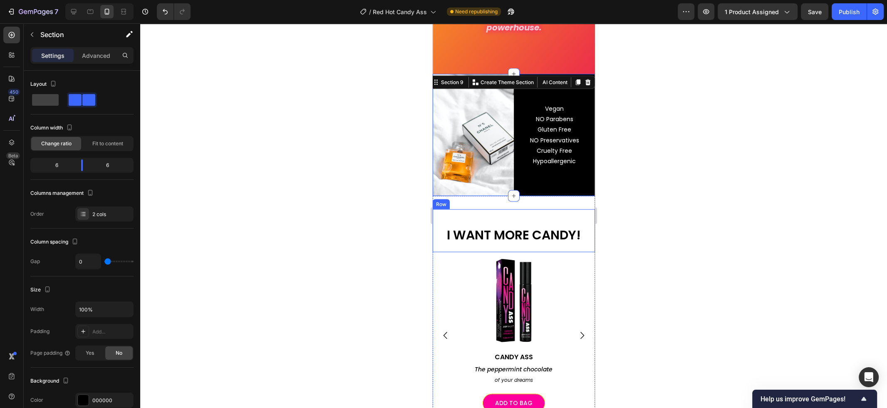
scroll to position [1742, 0]
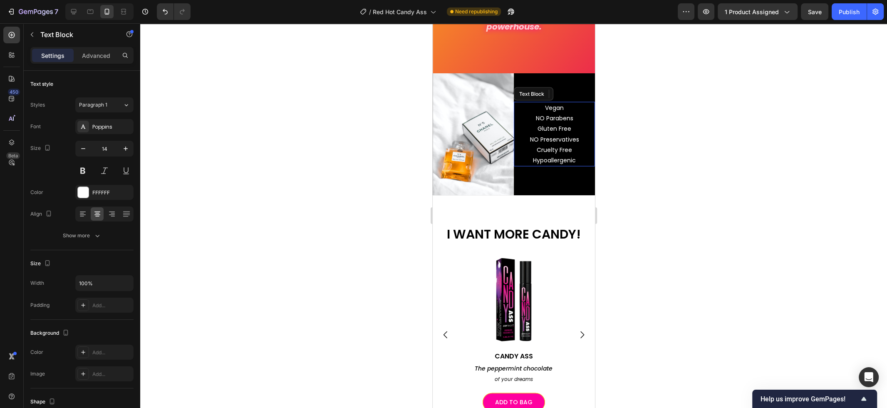
click at [546, 119] on p "NO Parabens" at bounding box center [553, 118] width 79 height 10
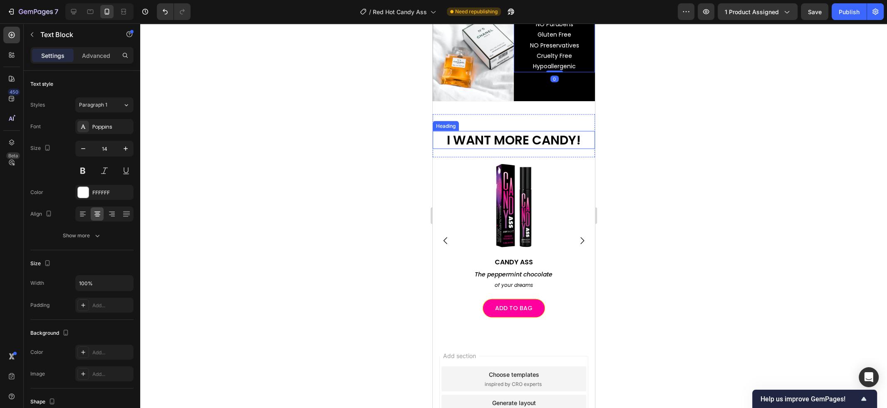
scroll to position [1837, 0]
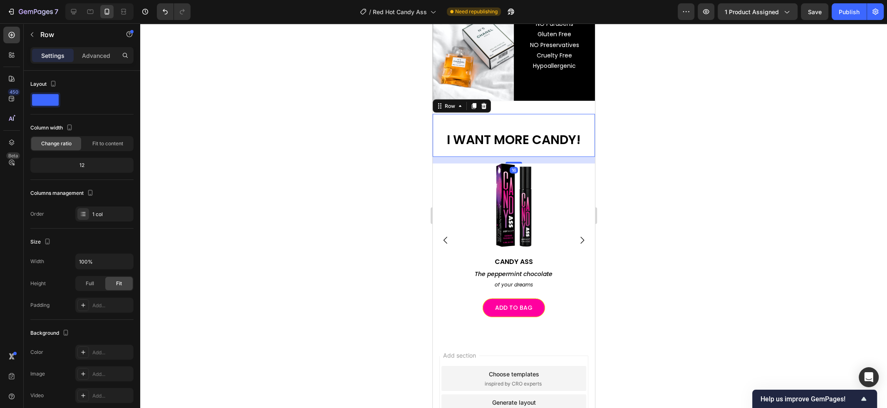
click at [552, 122] on div "I WANT MORE CANDY! Heading" at bounding box center [513, 135] width 162 height 43
click at [534, 195] on img at bounding box center [513, 204] width 83 height 83
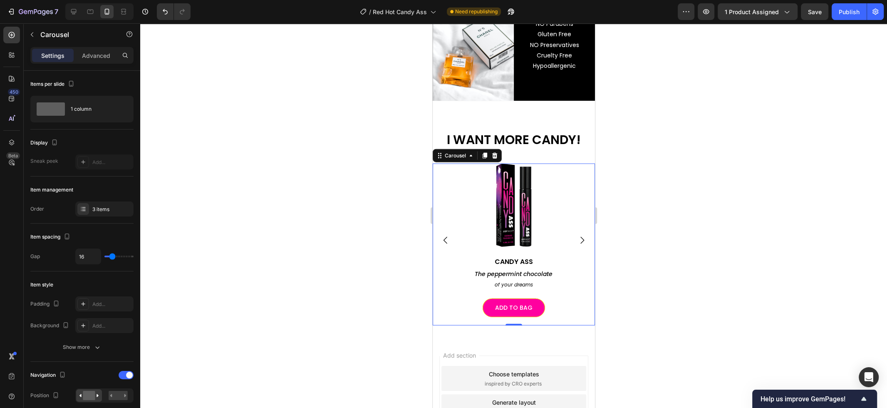
click at [576, 195] on div "Image CANDY ASS Heading The peppermint chocolate Text Block of your dreams Text…" at bounding box center [513, 239] width 162 height 153
click at [495, 156] on icon at bounding box center [494, 156] width 5 height 6
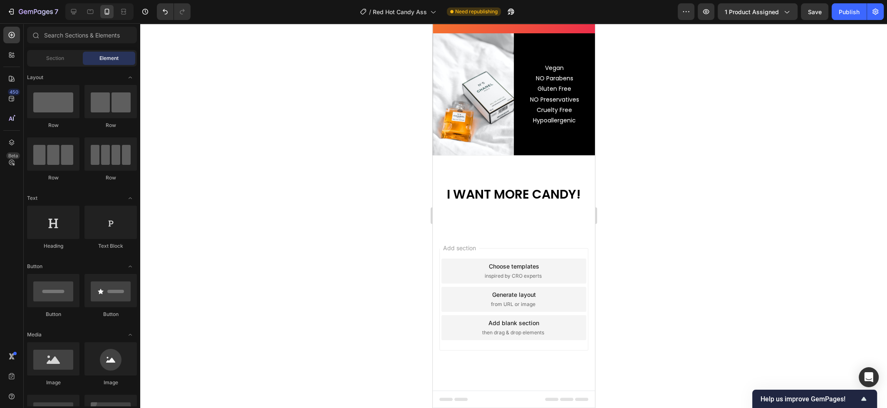
scroll to position [1782, 0]
click at [522, 214] on div "I WANT MORE CANDY! Heading Row" at bounding box center [513, 193] width 162 height 49
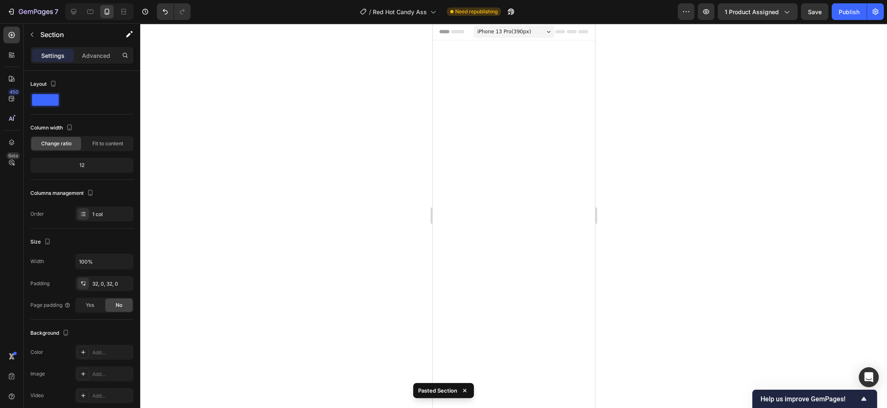
scroll to position [1782, 0]
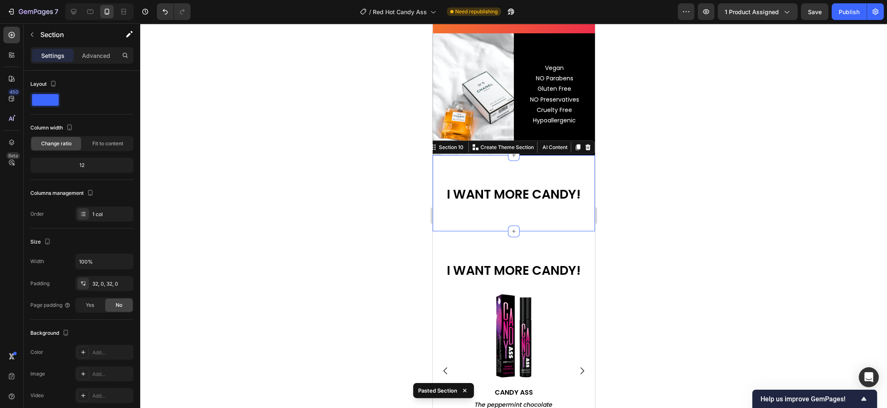
click at [554, 161] on div "I WANT MORE CANDY! Heading Row Section 10 Create Theme Section AI Content Write…" at bounding box center [513, 193] width 162 height 76
click at [585, 148] on icon at bounding box center [587, 147] width 7 height 7
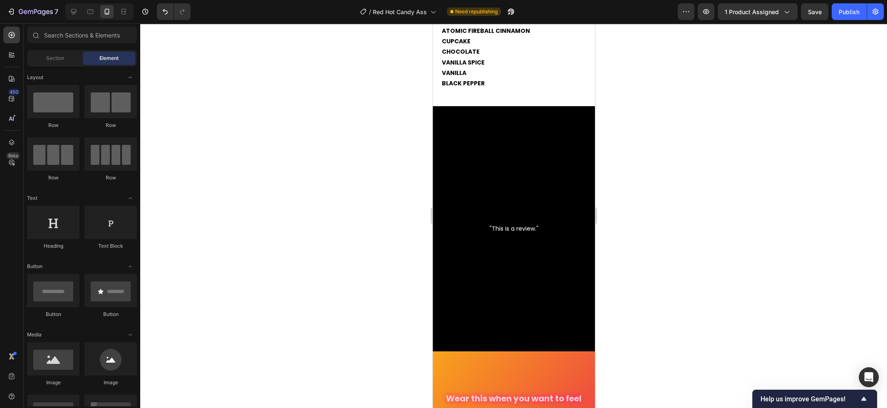
scroll to position [1318, 0]
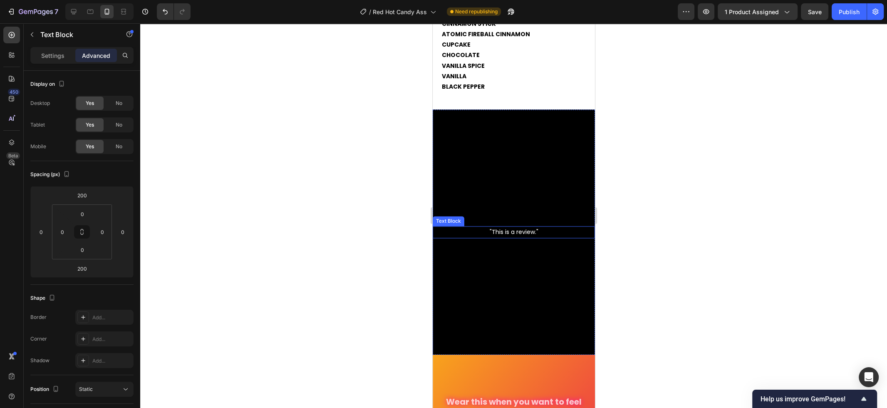
click at [527, 233] on p ""This is a review."" at bounding box center [513, 232] width 161 height 10
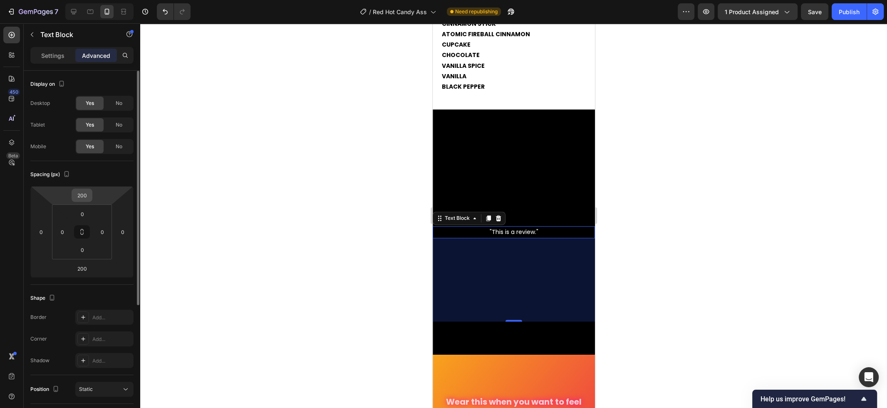
click at [88, 193] on input "200" at bounding box center [82, 195] width 17 height 12
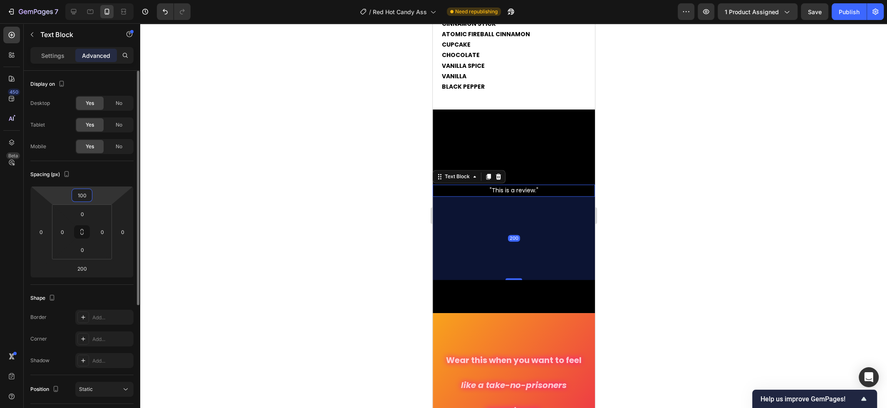
type input "100"
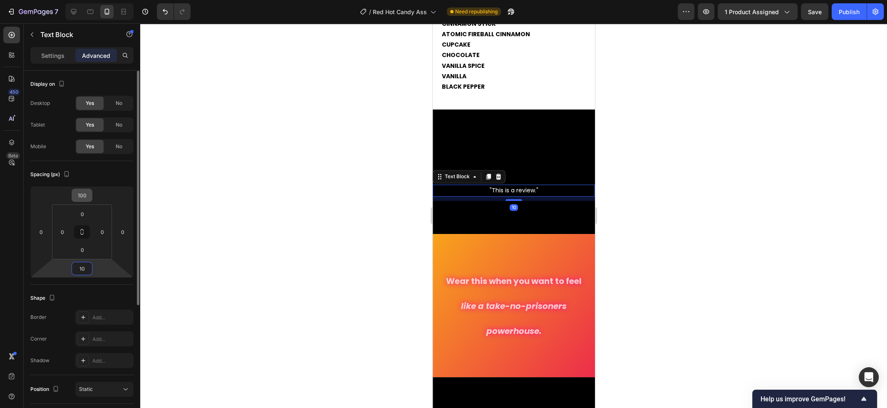
type input "100"
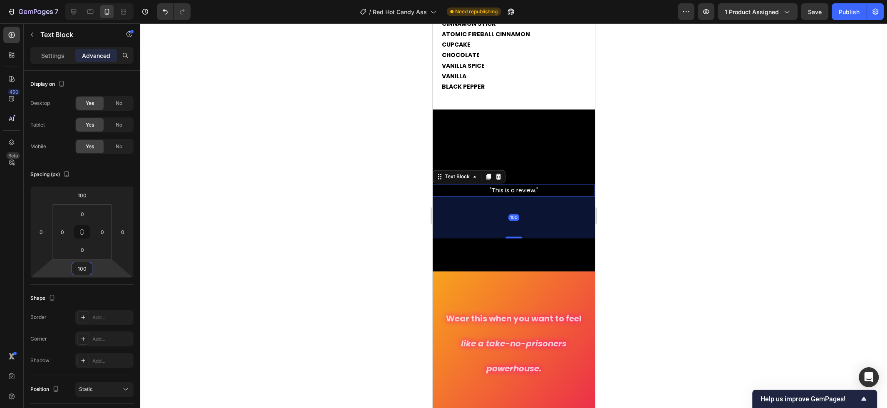
click at [660, 158] on div at bounding box center [513, 215] width 747 height 384
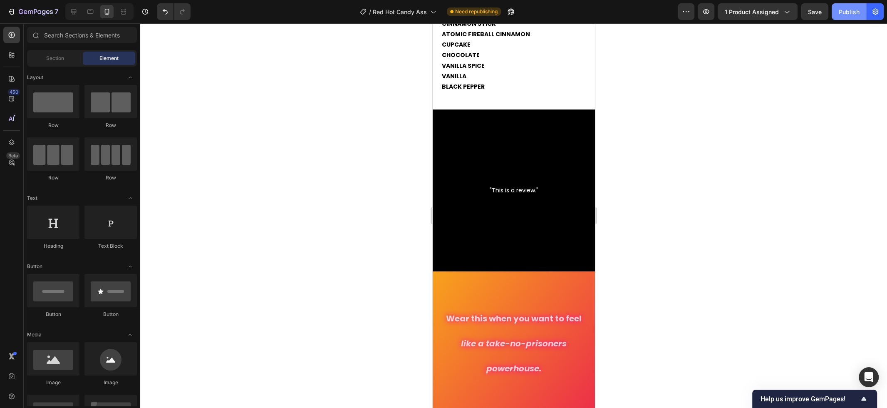
click at [847, 13] on div "Publish" at bounding box center [848, 11] width 21 height 9
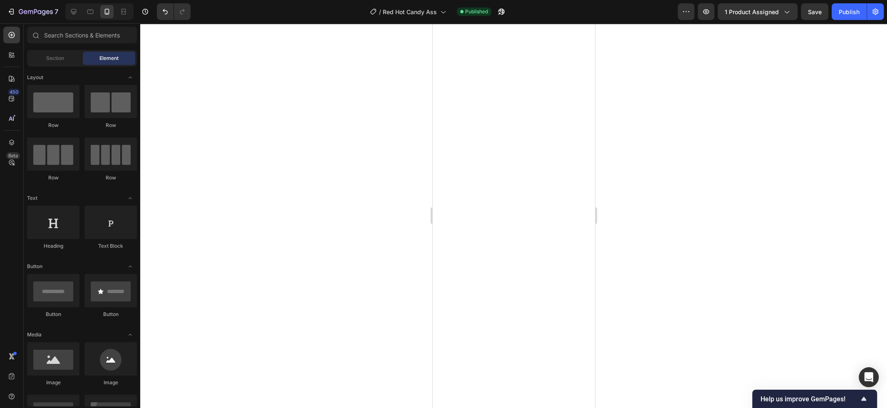
scroll to position [0, 0]
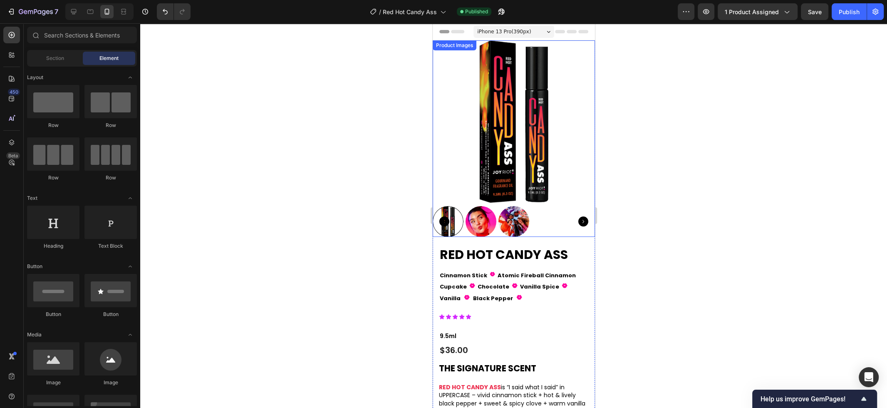
click at [492, 224] on img at bounding box center [480, 221] width 31 height 31
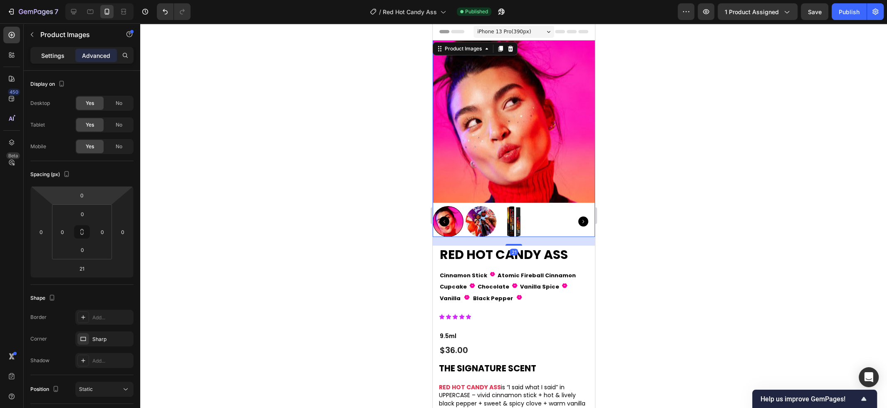
click at [50, 61] on div "Settings" at bounding box center [53, 55] width 42 height 13
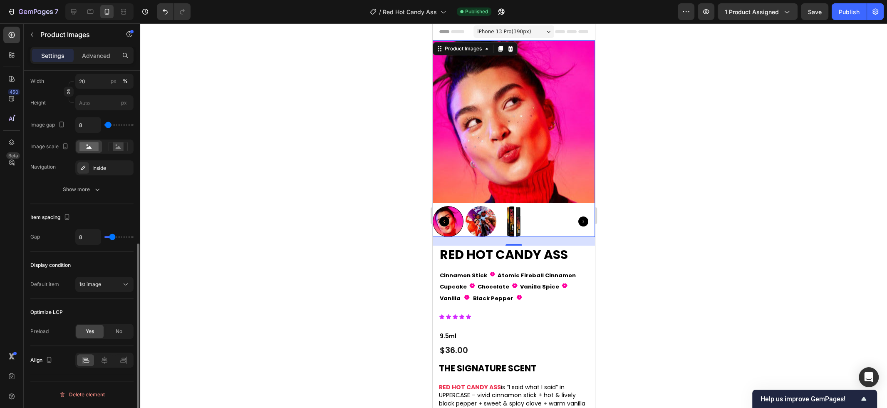
scroll to position [331, 0]
click at [486, 160] on img at bounding box center [513, 121] width 162 height 162
click at [562, 222] on div at bounding box center [513, 221] width 162 height 31
click at [95, 170] on div "Inside" at bounding box center [104, 168] width 24 height 7
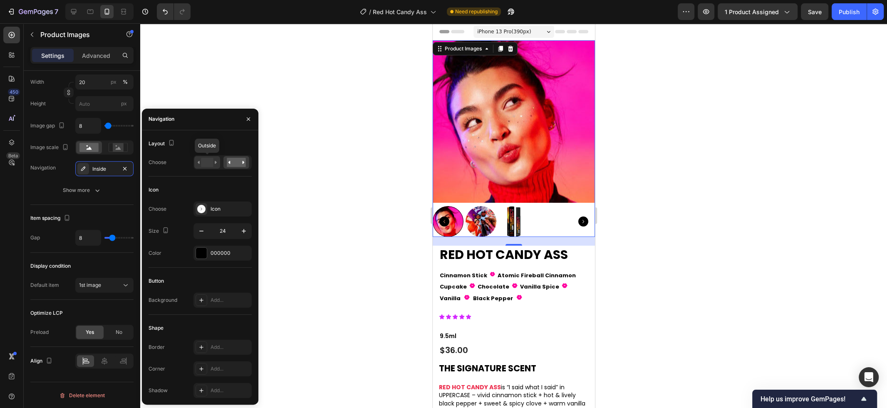
click at [203, 163] on rect at bounding box center [207, 162] width 12 height 9
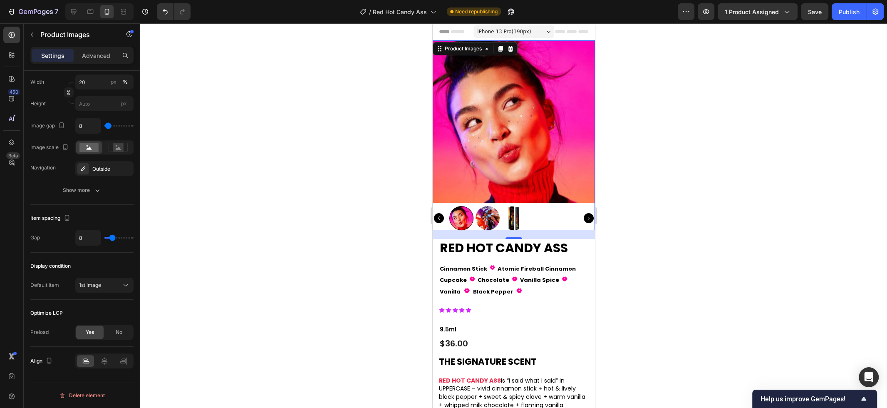
click at [341, 234] on div at bounding box center [513, 215] width 747 height 384
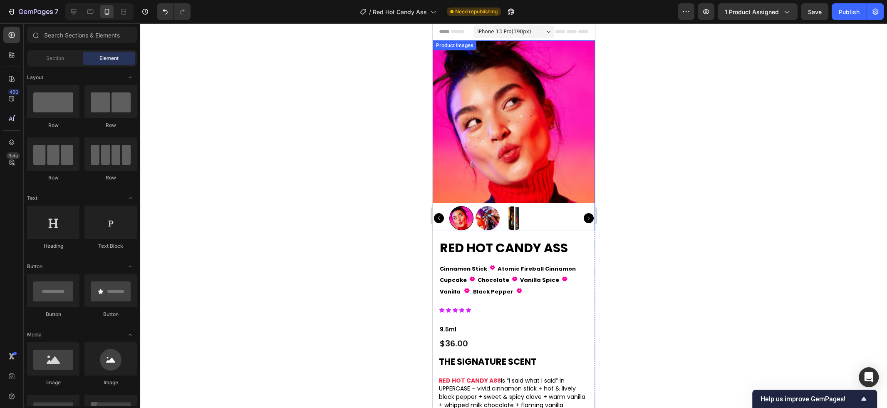
click at [522, 143] on img at bounding box center [513, 121] width 162 height 162
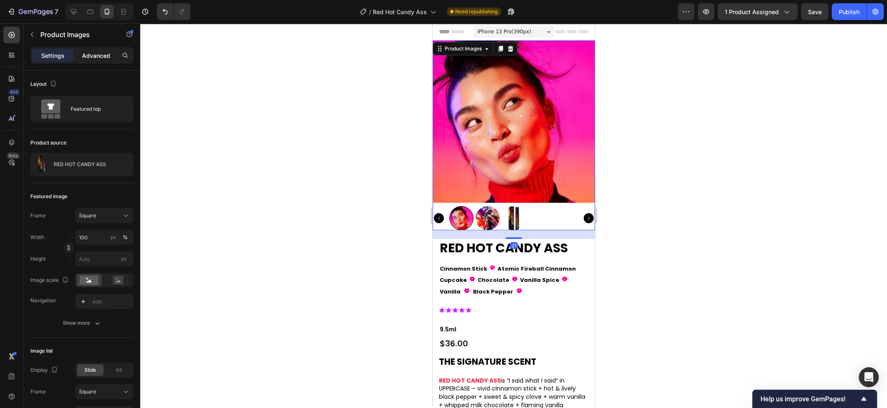
click at [112, 52] on div "Advanced" at bounding box center [96, 55] width 42 height 13
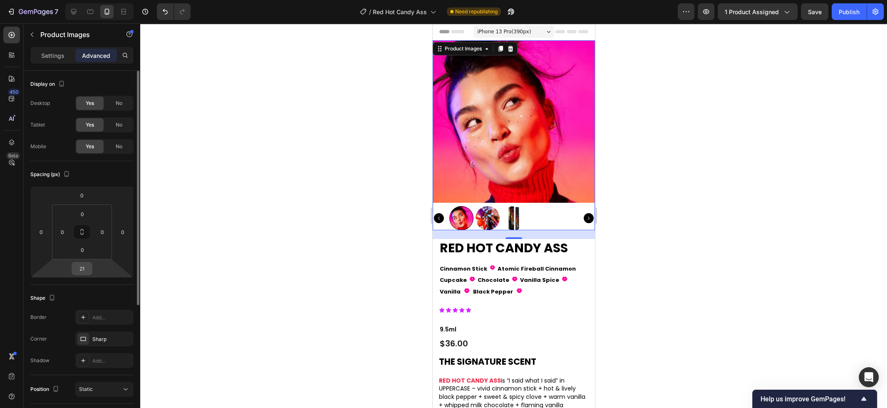
click at [86, 271] on input "21" at bounding box center [82, 268] width 17 height 12
type input "40"
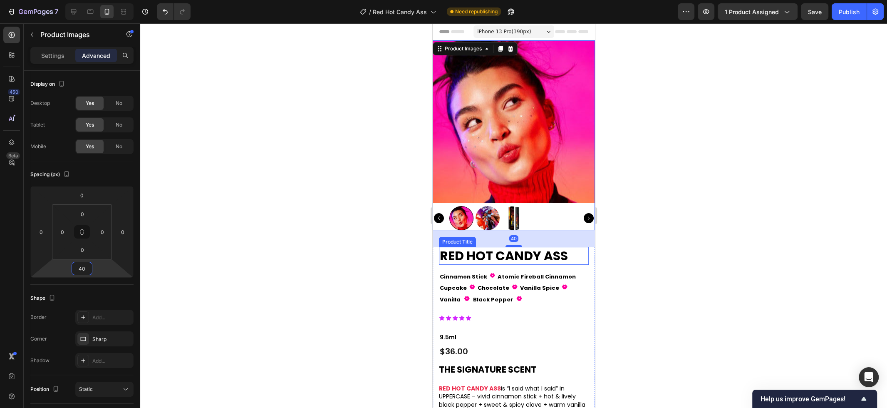
click at [648, 248] on div at bounding box center [513, 215] width 747 height 384
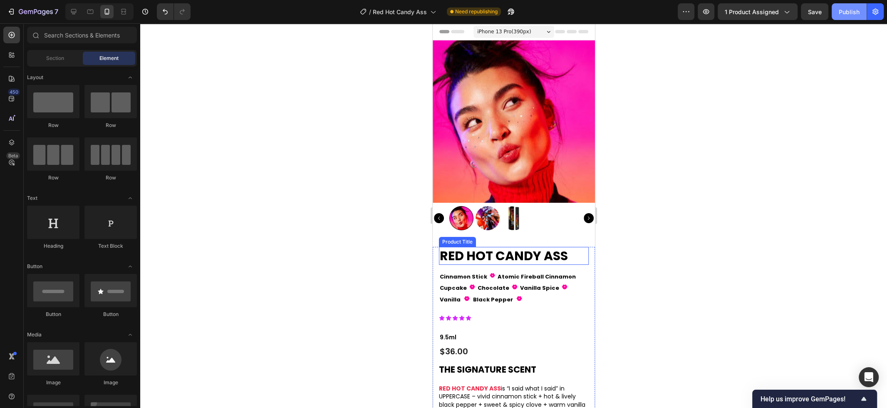
click at [843, 17] on button "Publish" at bounding box center [848, 11] width 35 height 17
click at [460, 276] on p "Cinnamon Stick" at bounding box center [462, 277] width 47 height 10
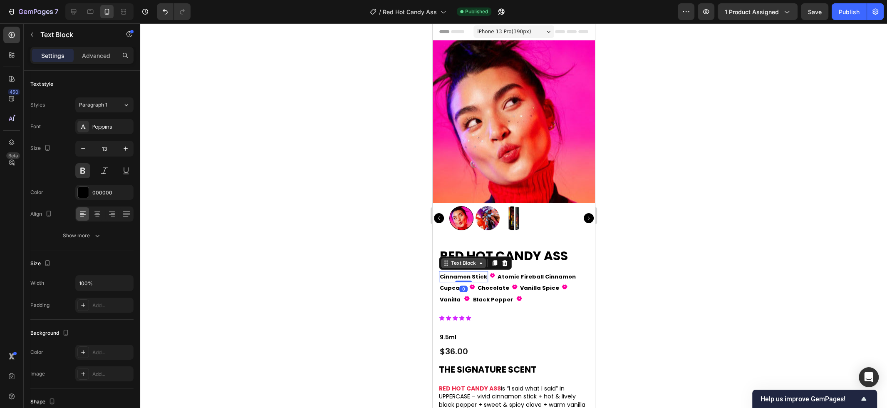
click at [460, 266] on div "Text Block" at bounding box center [463, 262] width 28 height 7
click at [456, 248] on div "Icon List" at bounding box center [453, 248] width 23 height 5
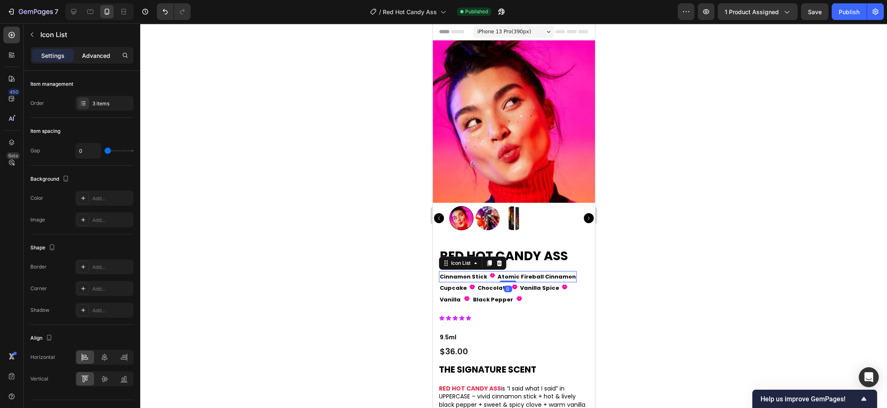
click at [92, 56] on p "Advanced" at bounding box center [96, 55] width 28 height 9
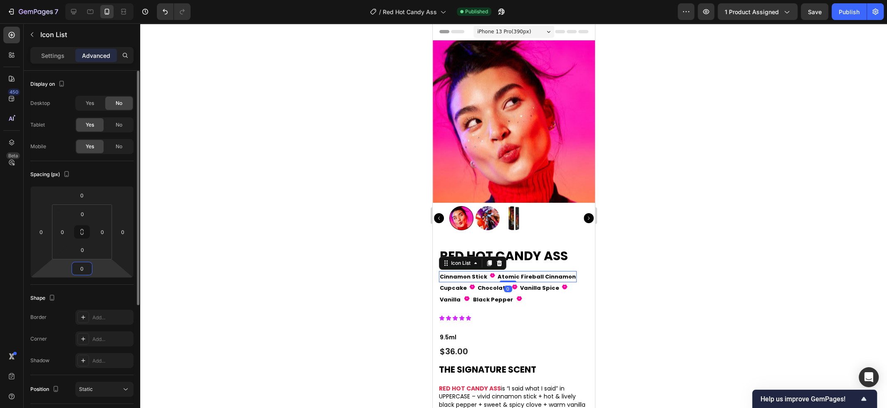
click at [84, 0] on html "7 Version history / Red Hot Candy Ass Published Preview 1 product assigned Save…" at bounding box center [443, 0] width 887 height 0
type input "10"
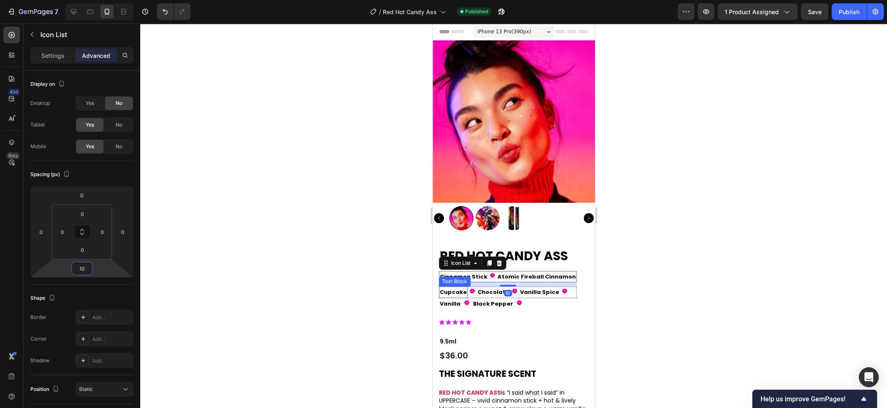
click at [445, 294] on p "Cupcake" at bounding box center [452, 292] width 27 height 10
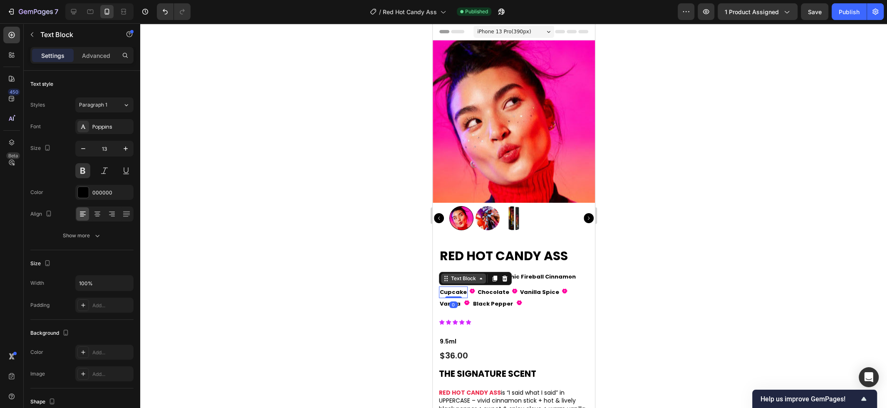
click at [458, 279] on div "Text Block" at bounding box center [463, 278] width 28 height 7
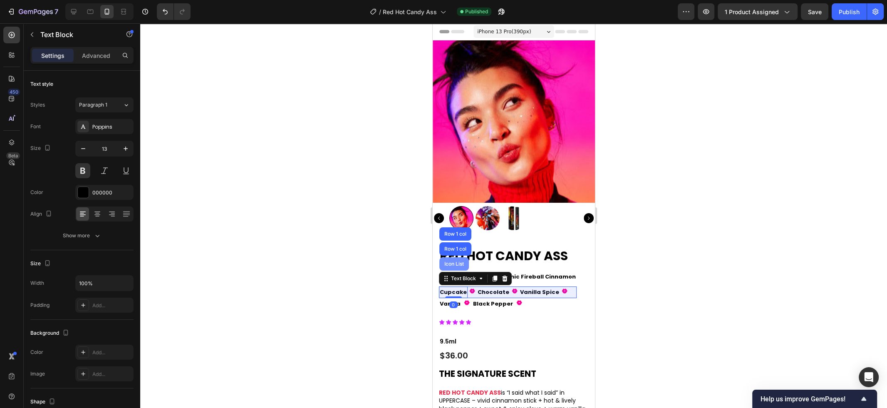
click at [455, 264] on div "Icon List" at bounding box center [453, 263] width 23 height 5
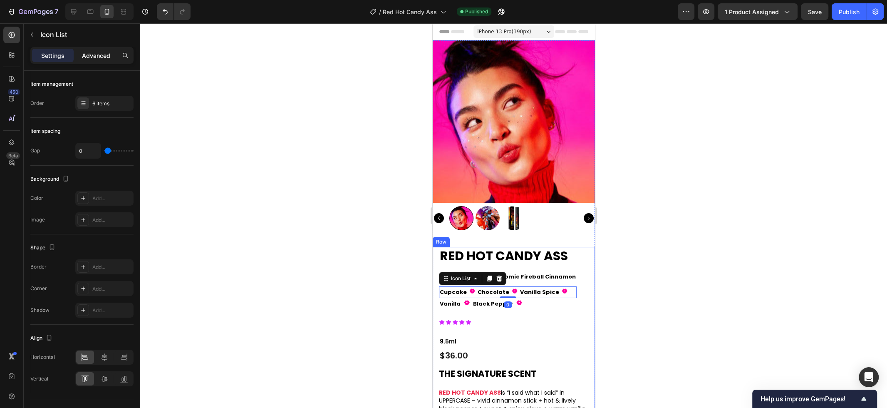
click at [101, 59] on p "Advanced" at bounding box center [96, 55] width 28 height 9
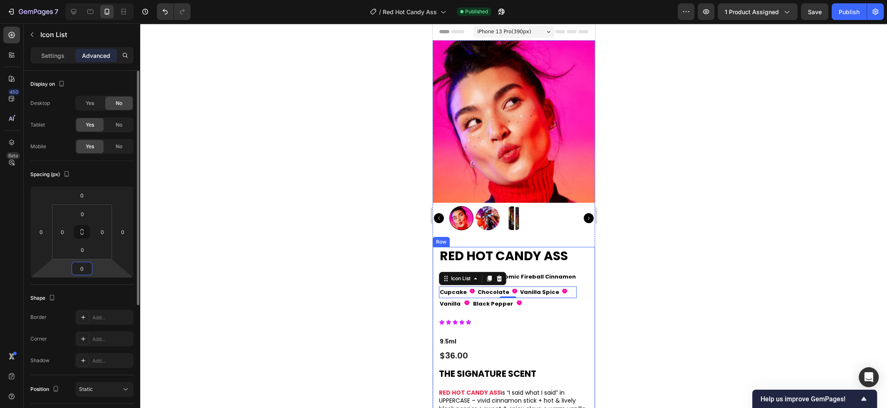
click at [85, 265] on input "0" at bounding box center [82, 268] width 17 height 12
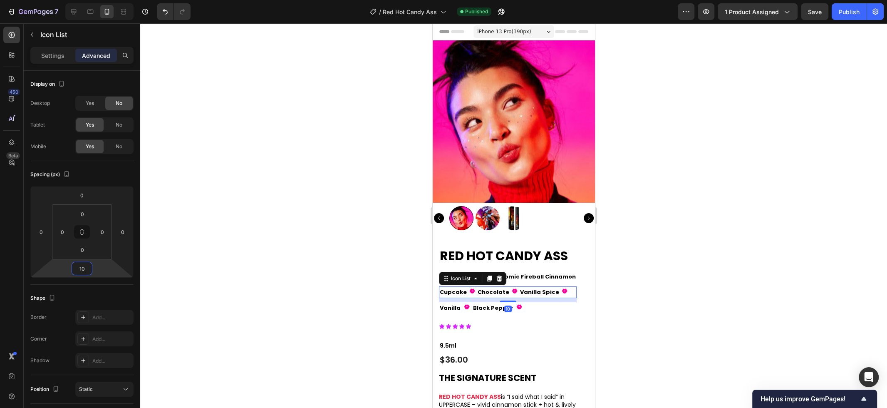
type input "10"
click at [724, 261] on div at bounding box center [513, 215] width 747 height 384
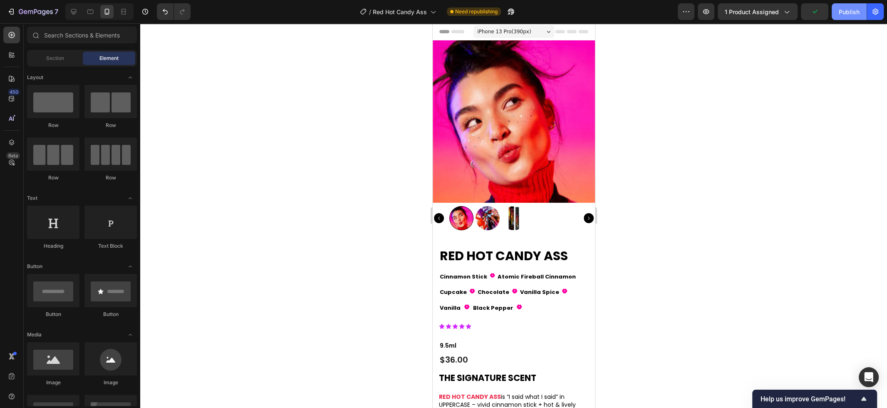
click at [843, 15] on div "Publish" at bounding box center [848, 11] width 21 height 9
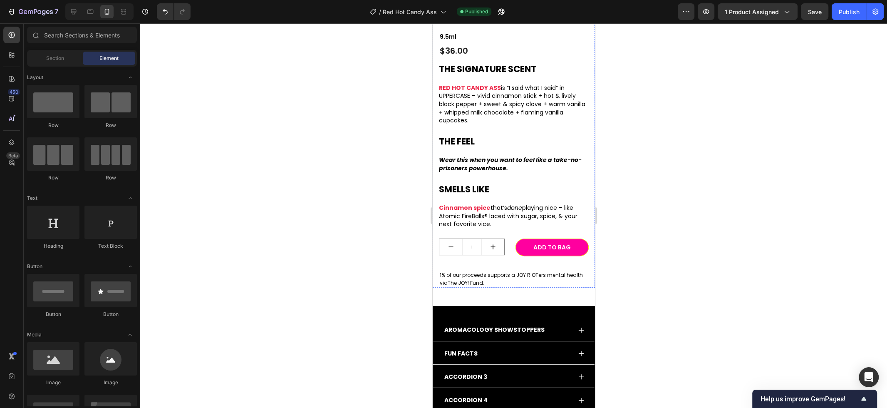
scroll to position [325, 0]
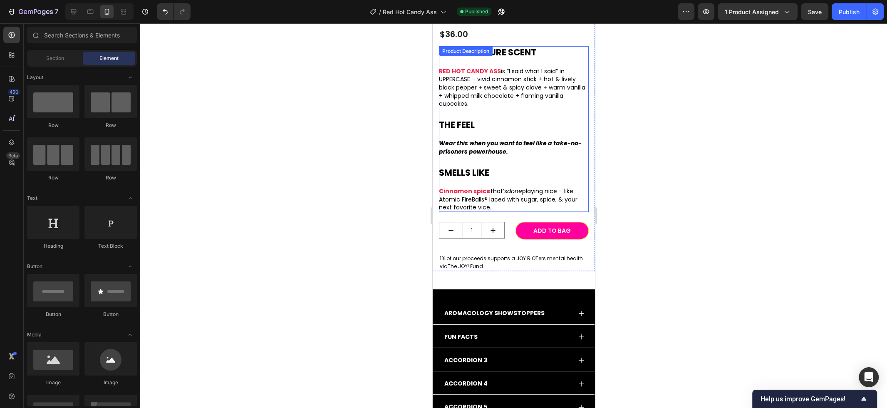
click at [494, 207] on p "Cinnamon spice that’s done playing nice – like Atomic FireBalls® laced with sug…" at bounding box center [513, 199] width 150 height 25
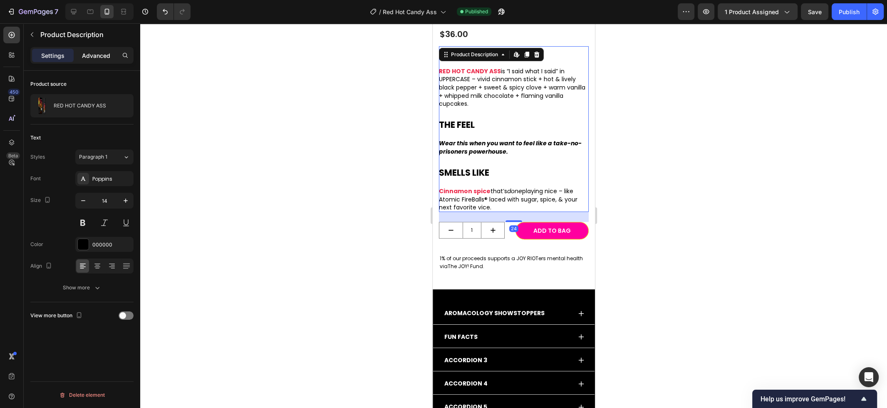
click at [97, 57] on p "Advanced" at bounding box center [96, 55] width 28 height 9
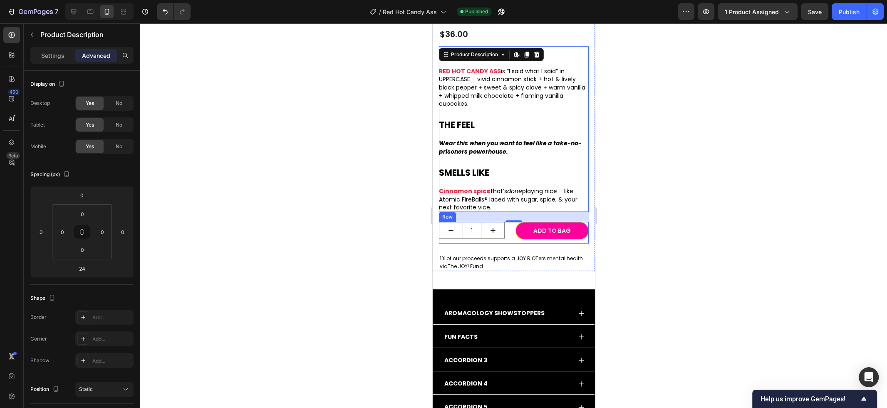
click at [512, 223] on div "1 Product Quantity Add to BAG Add to Cart Row" at bounding box center [513, 233] width 150 height 22
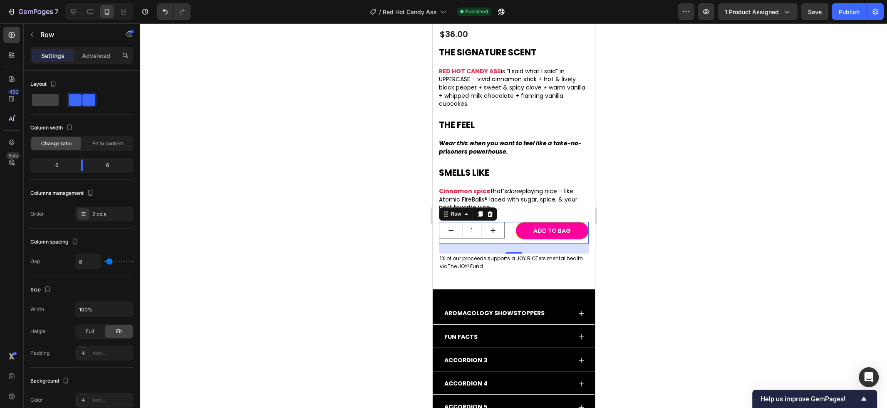
click at [98, 64] on div "Settings Advanced" at bounding box center [81, 55] width 103 height 17
click at [99, 56] on p "Advanced" at bounding box center [96, 55] width 28 height 9
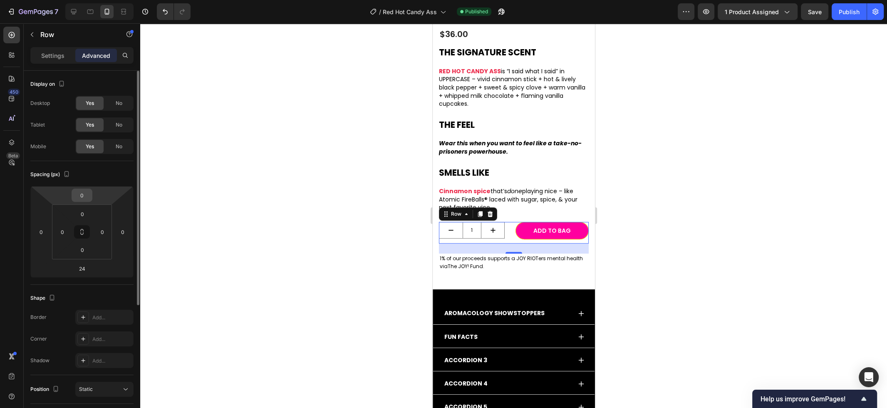
click at [86, 194] on input "0" at bounding box center [82, 195] width 17 height 12
type input "16"
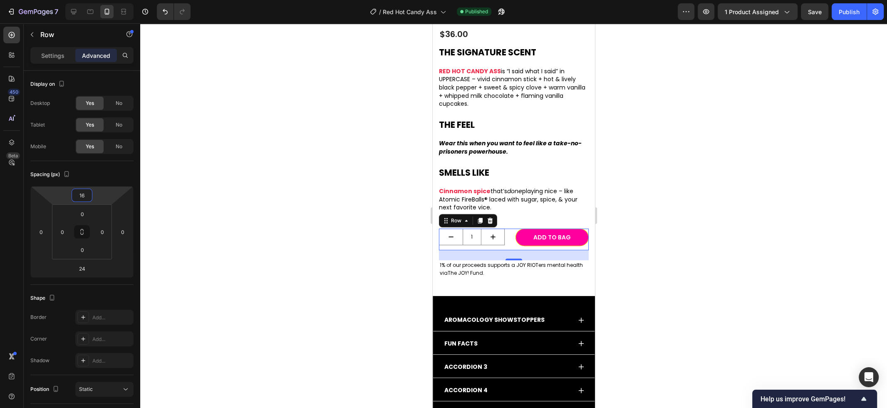
click at [635, 249] on div at bounding box center [513, 215] width 747 height 384
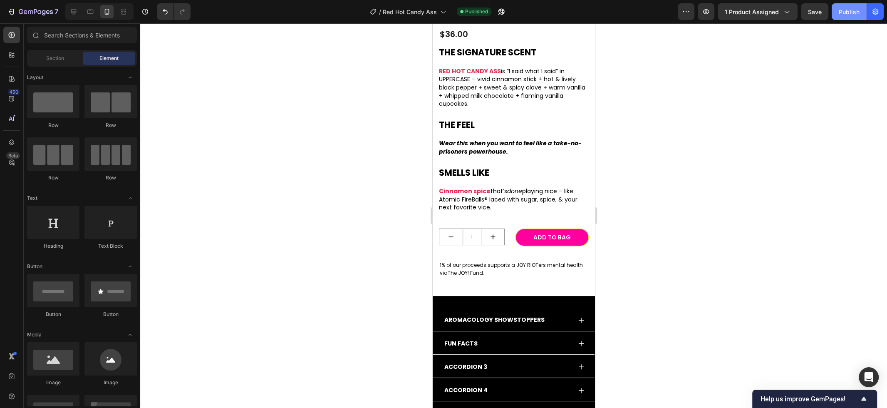
click at [850, 12] on div "Publish" at bounding box center [848, 11] width 21 height 9
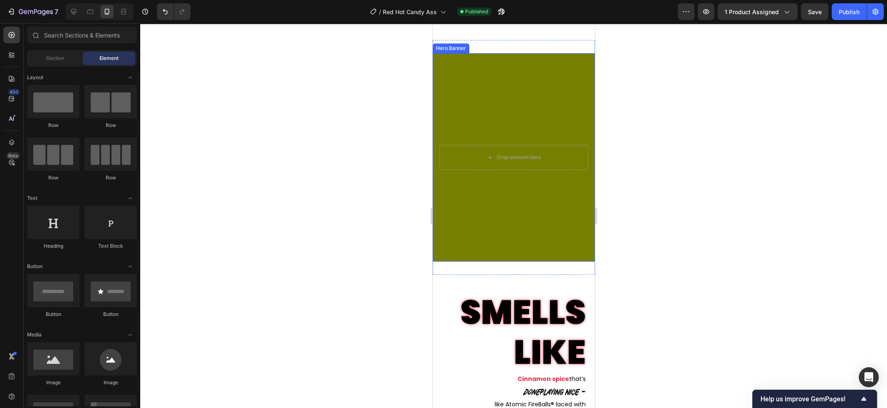
scroll to position [814, 0]
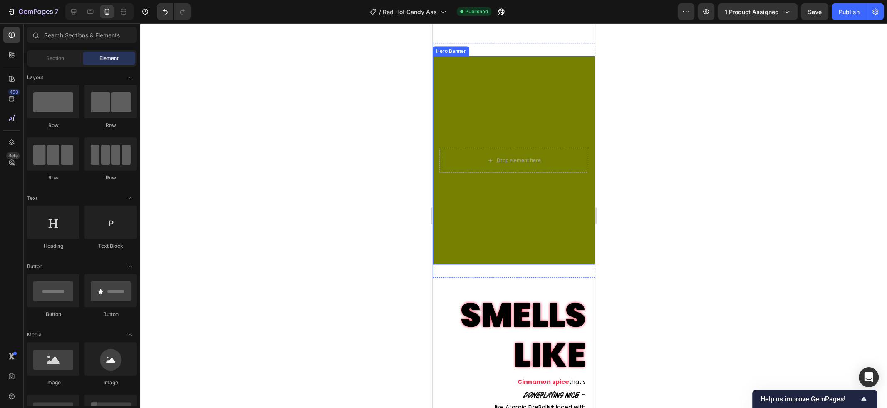
click at [482, 131] on div "Overlay" at bounding box center [513, 160] width 162 height 208
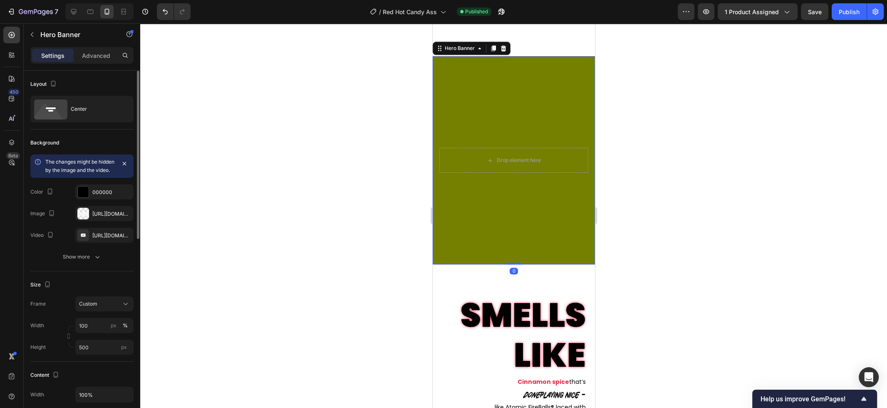
click at [104, 347] on div "Width 100 px % Height 500 px" at bounding box center [81, 336] width 103 height 37
click at [102, 354] on input "500" at bounding box center [104, 346] width 58 height 15
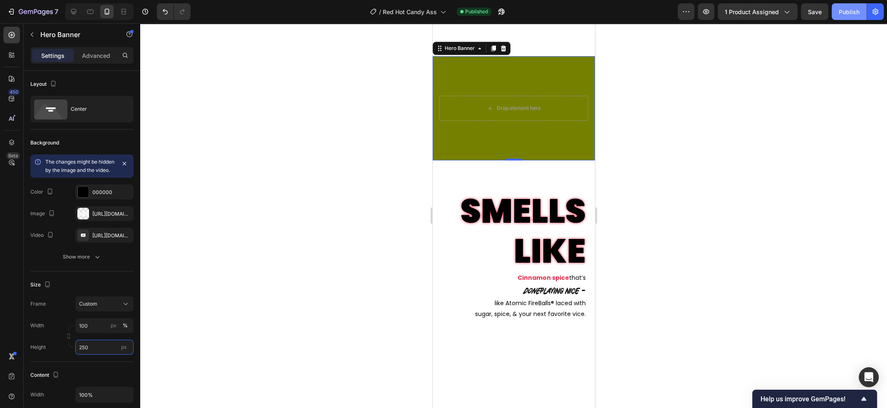
type input "250"
click at [851, 14] on div "Publish" at bounding box center [848, 11] width 21 height 9
click at [557, 279] on strong "Cinnamon spice" at bounding box center [543, 277] width 52 height 8
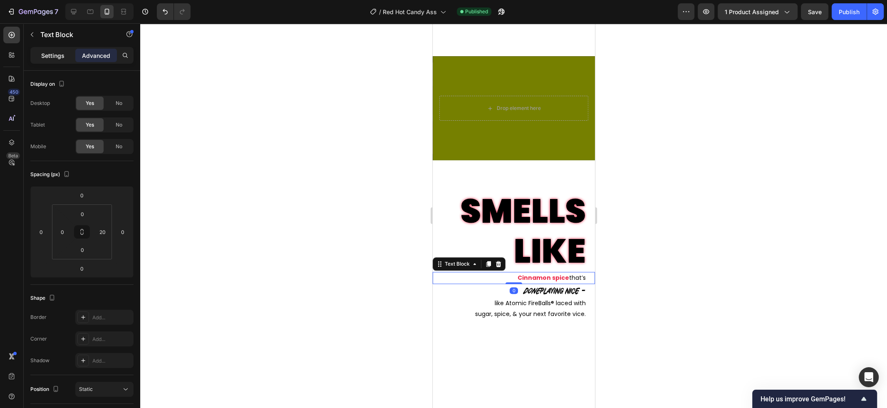
click at [63, 54] on p "Settings" at bounding box center [52, 55] width 23 height 9
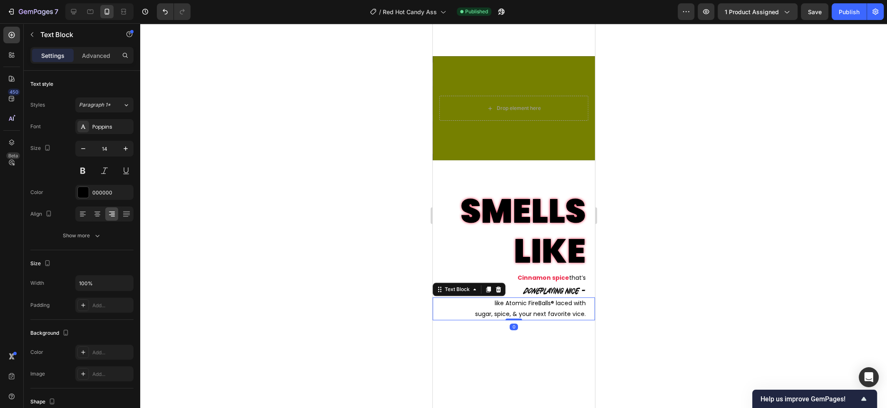
click at [550, 310] on p "sugar, spice, & your next favorite vice." at bounding box center [509, 314] width 152 height 10
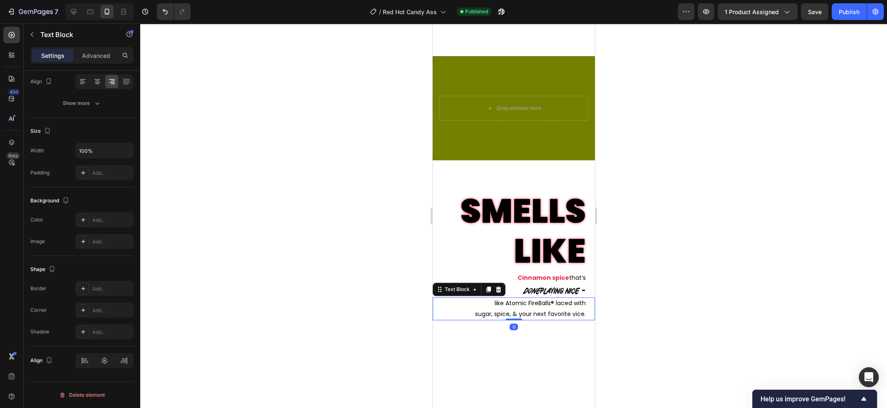
click at [53, 57] on p "Settings" at bounding box center [52, 55] width 23 height 9
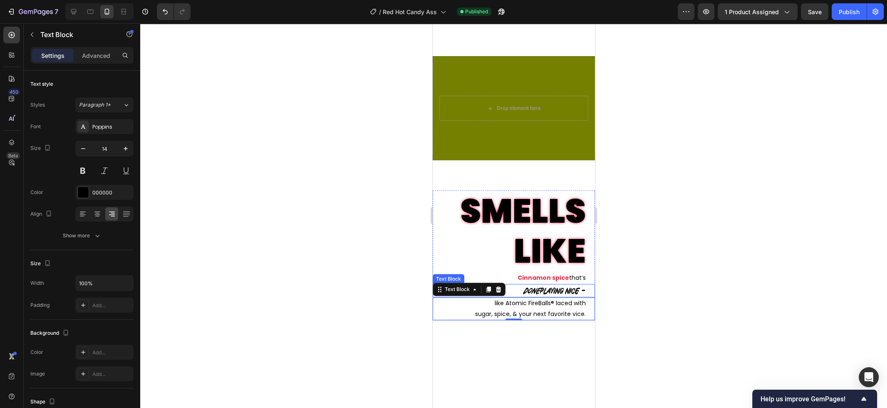
click at [547, 292] on p "done playing nice –" at bounding box center [509, 290] width 152 height 12
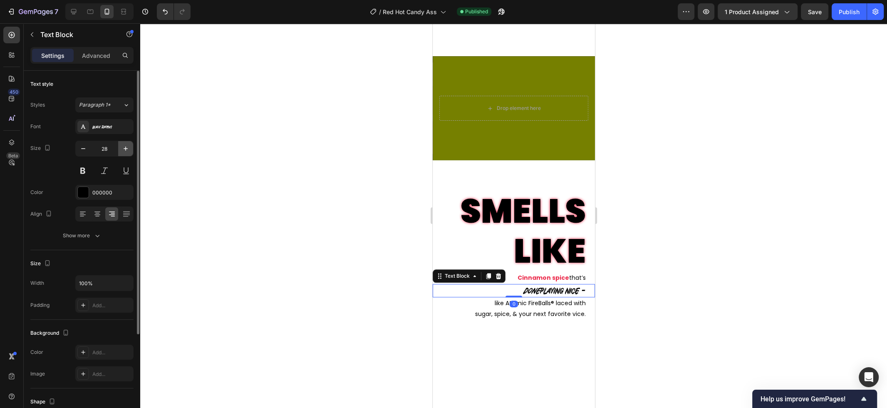
click at [127, 150] on icon "button" at bounding box center [125, 148] width 8 height 8
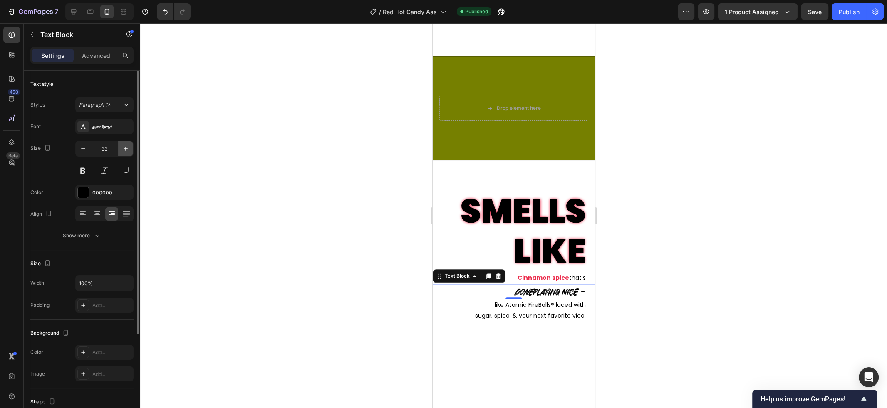
click at [127, 150] on icon "button" at bounding box center [125, 148] width 8 height 8
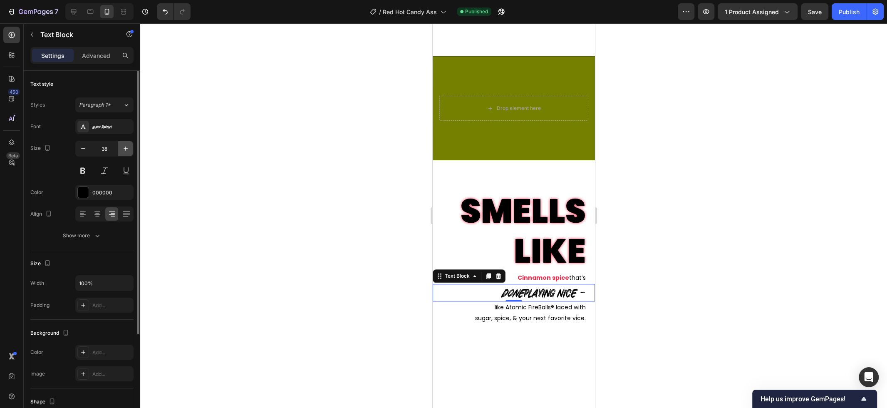
click at [127, 150] on icon "button" at bounding box center [125, 148] width 8 height 8
type input "40"
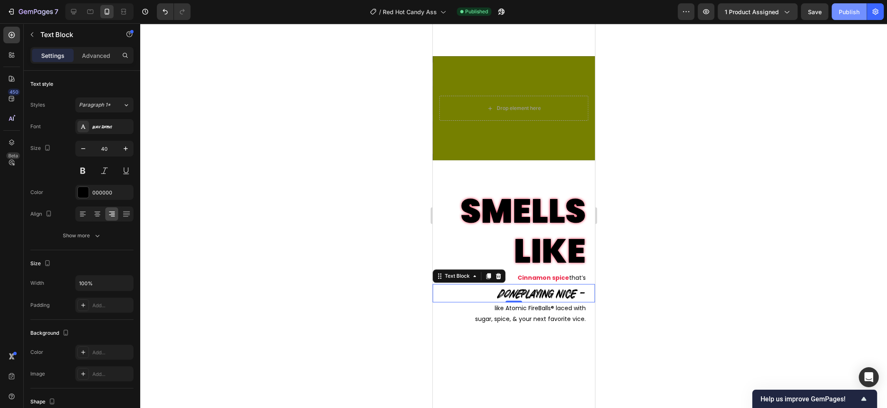
click at [847, 15] on div "Publish" at bounding box center [848, 11] width 21 height 9
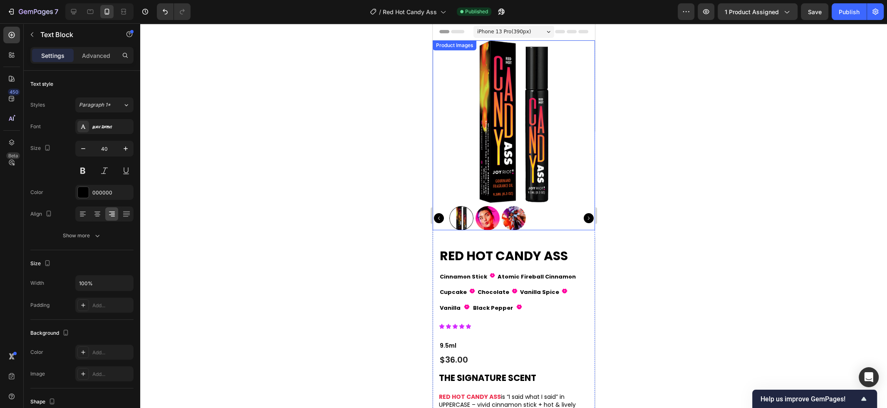
click at [504, 164] on img at bounding box center [513, 121] width 162 height 162
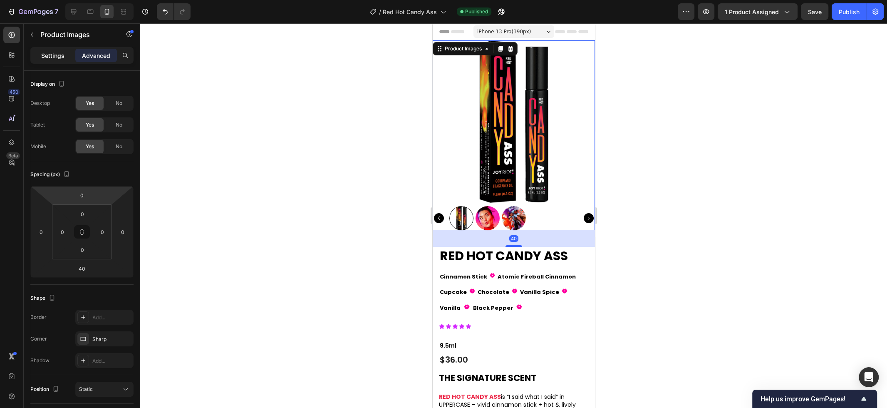
click at [55, 57] on p "Settings" at bounding box center [52, 55] width 23 height 9
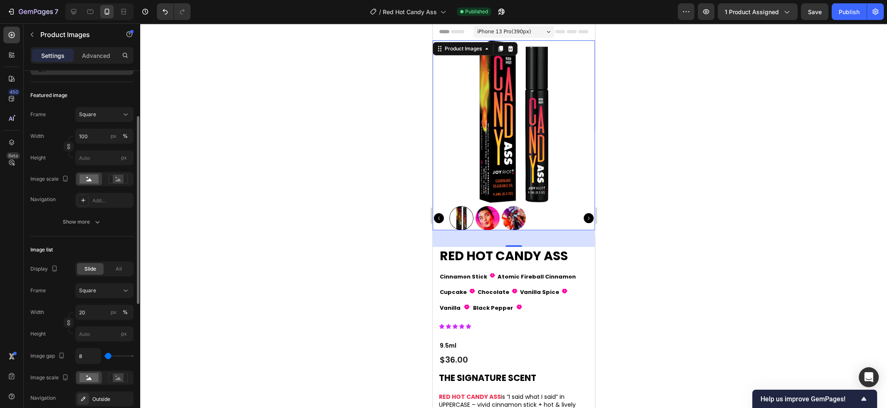
scroll to position [102, 0]
click at [99, 308] on input "20" at bounding box center [104, 311] width 58 height 15
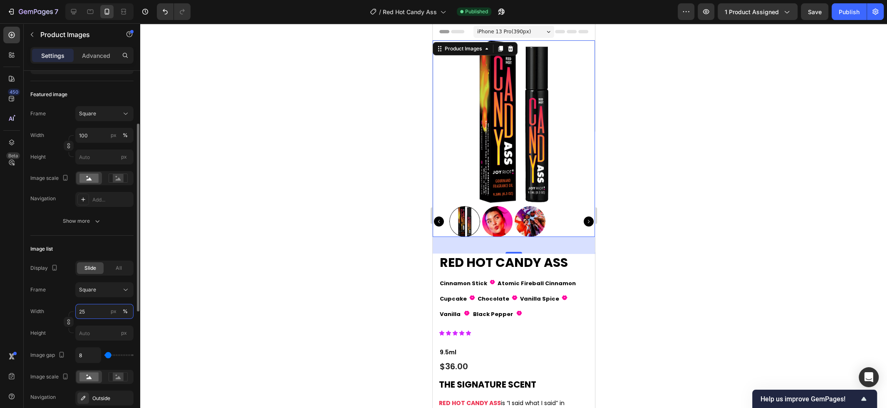
type input "26"
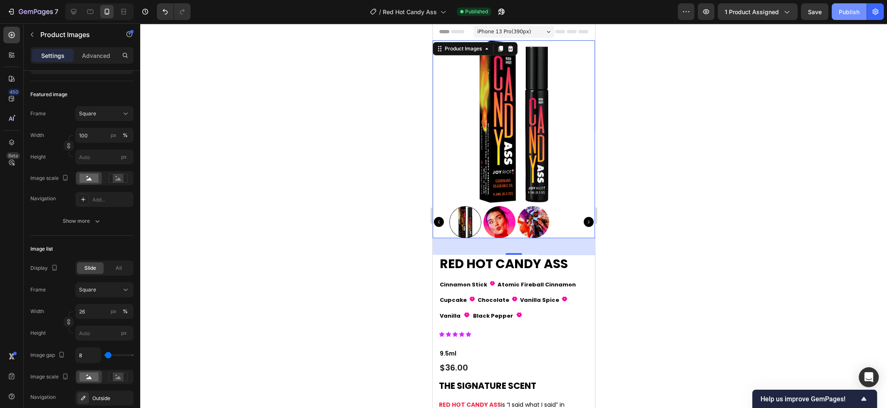
click at [838, 11] on button "Publish" at bounding box center [848, 11] width 35 height 17
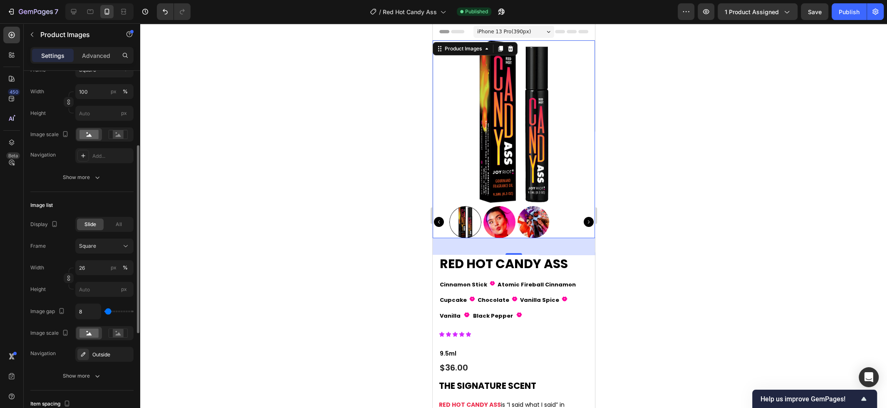
scroll to position [145, 0]
click at [99, 62] on div "Advanced" at bounding box center [96, 55] width 42 height 13
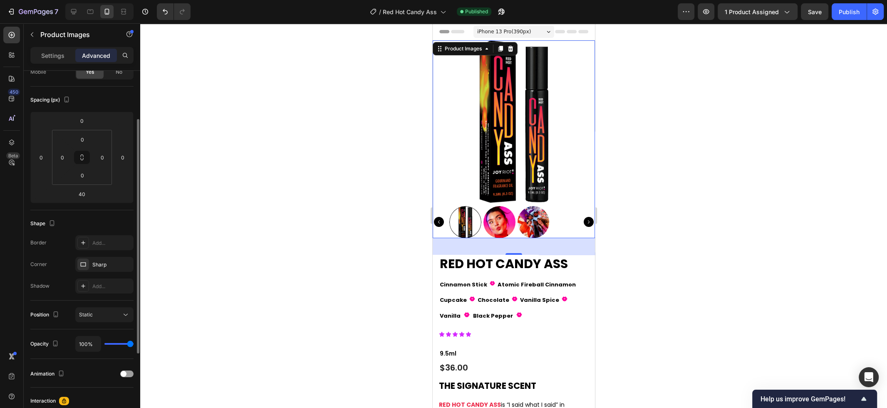
scroll to position [75, 0]
click at [102, 244] on div "Add..." at bounding box center [111, 241] width 39 height 7
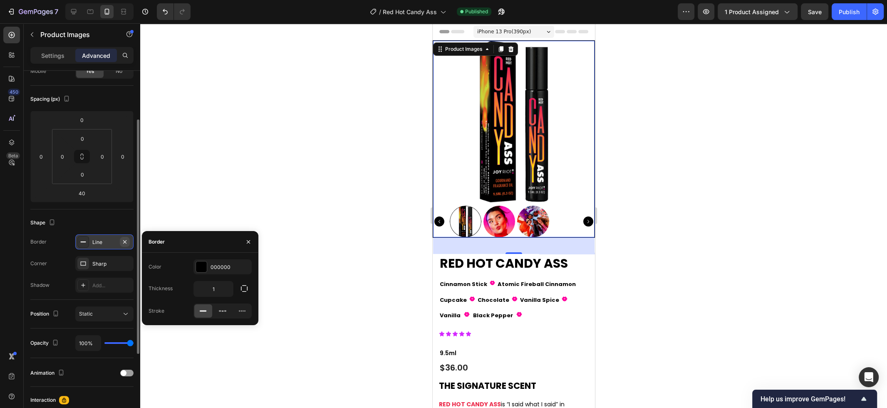
click at [127, 242] on icon "button" at bounding box center [124, 241] width 7 height 7
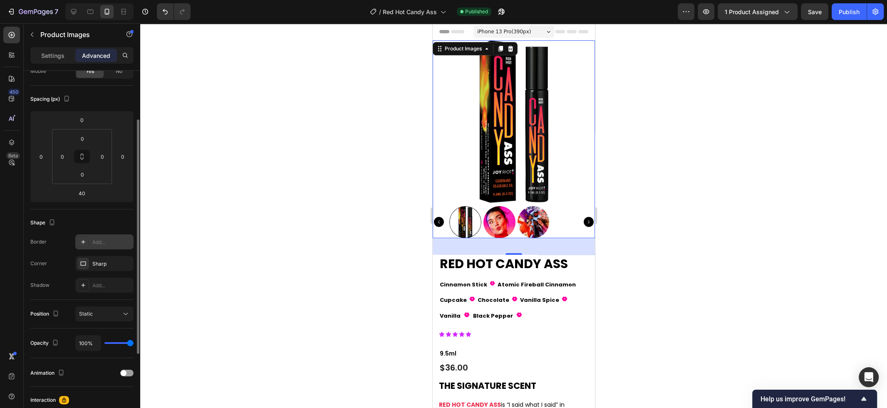
click at [506, 215] on img at bounding box center [499, 222] width 32 height 32
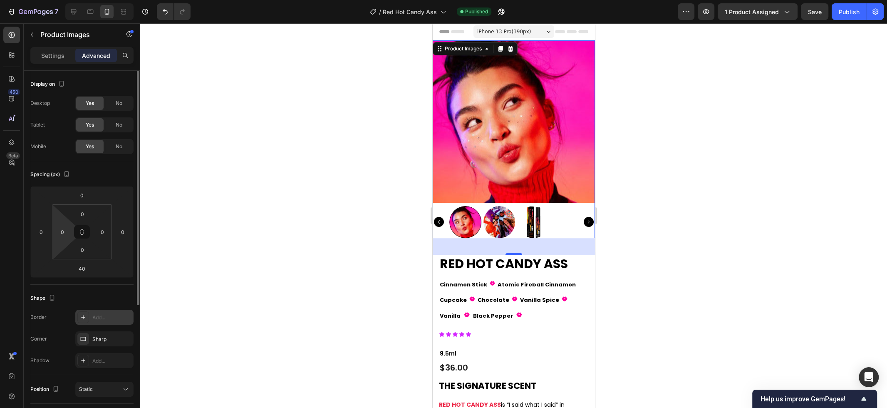
scroll to position [4, 0]
click at [57, 57] on p "Settings" at bounding box center [52, 55] width 23 height 9
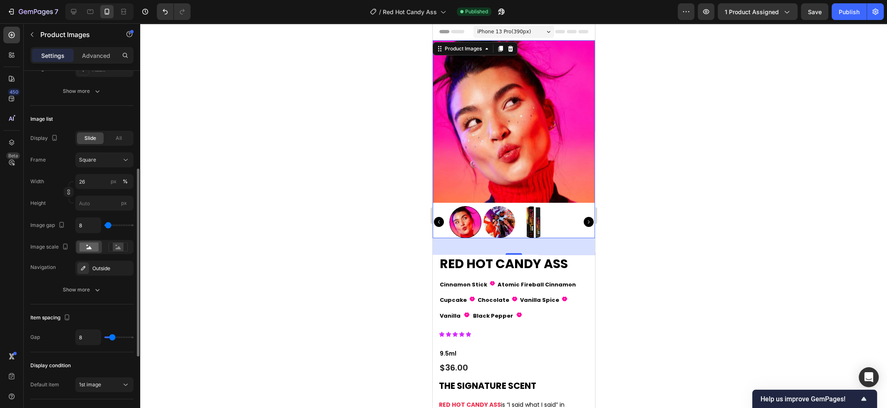
scroll to position [242, 0]
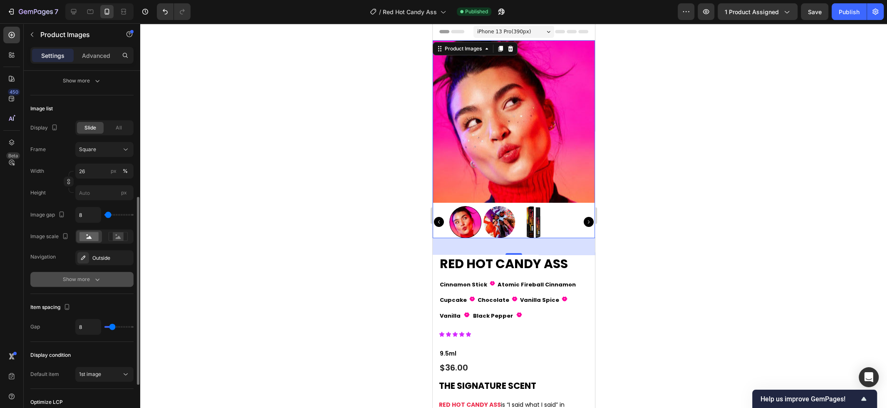
click at [76, 279] on div "Show more" at bounding box center [82, 279] width 39 height 8
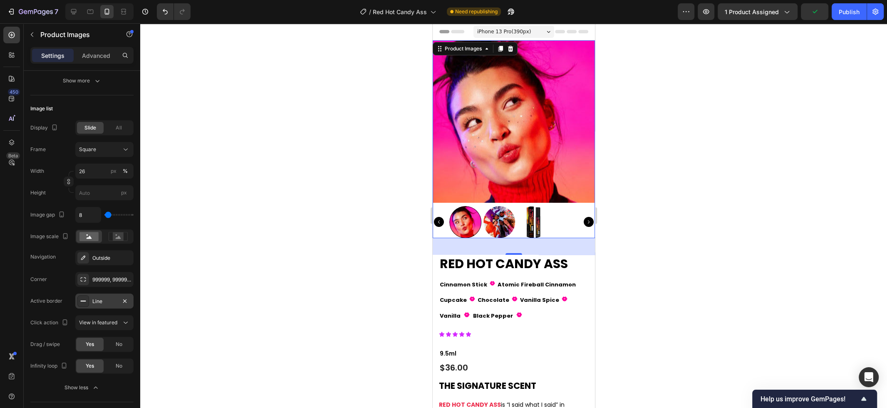
click at [100, 298] on div "Line" at bounding box center [104, 300] width 24 height 7
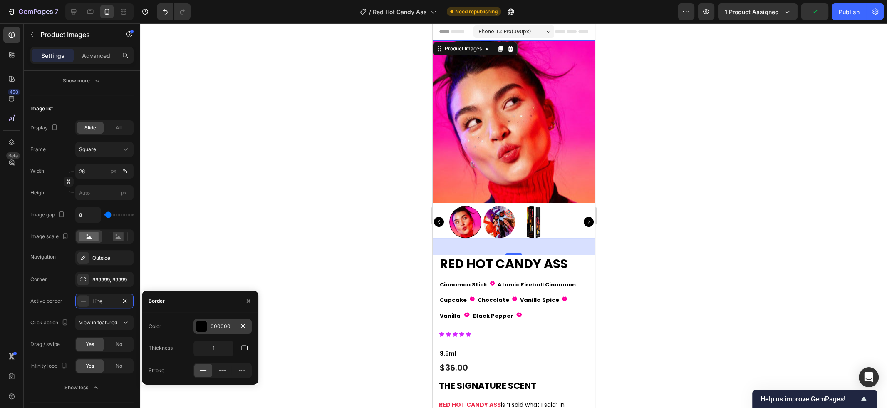
click at [198, 325] on div at bounding box center [201, 326] width 11 height 11
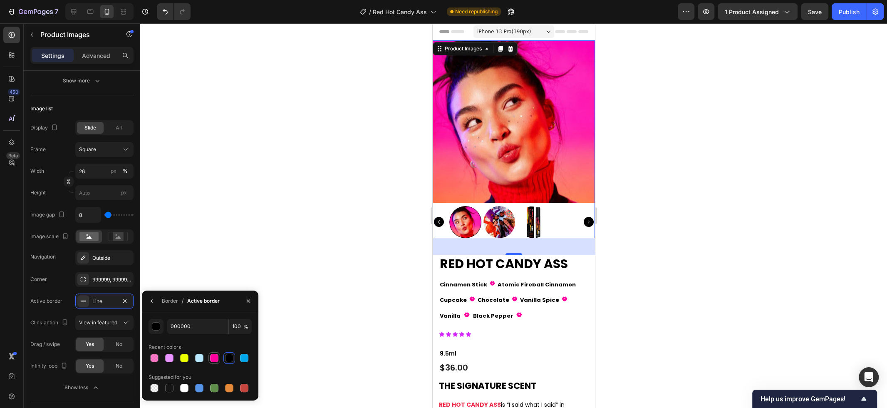
click at [213, 357] on div at bounding box center [214, 358] width 8 height 8
type input "FF009F"
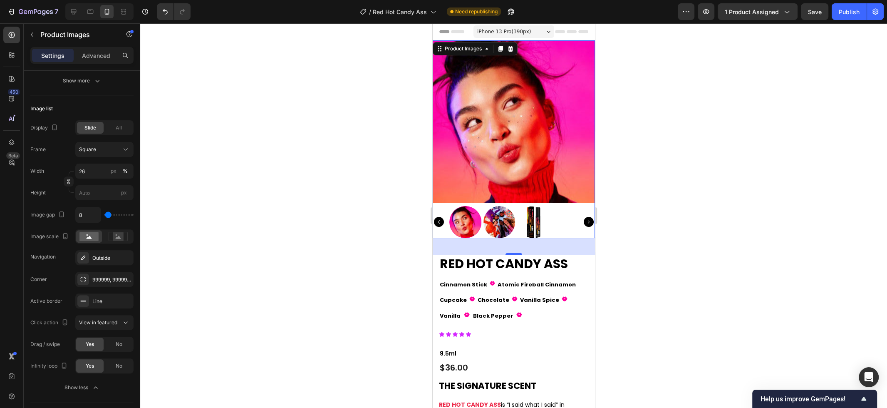
click at [264, 262] on div at bounding box center [513, 215] width 747 height 384
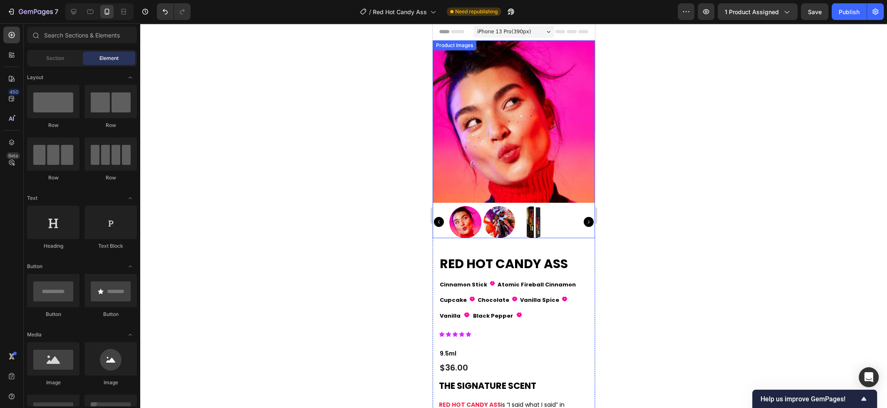
click at [486, 222] on img at bounding box center [499, 222] width 32 height 32
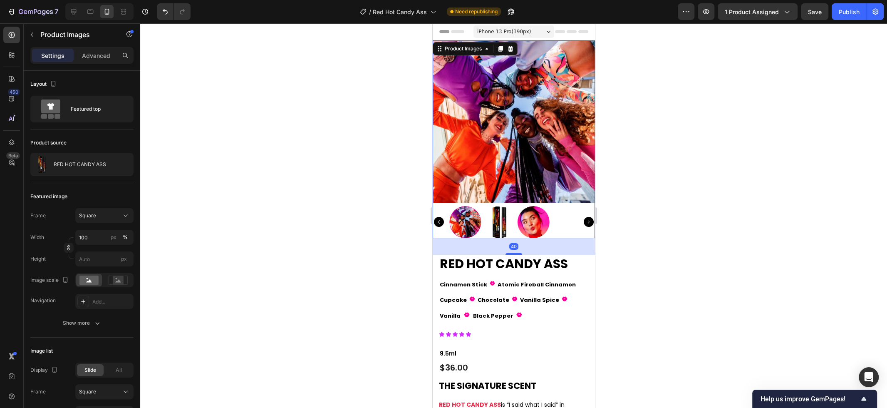
click at [502, 221] on img at bounding box center [499, 222] width 32 height 32
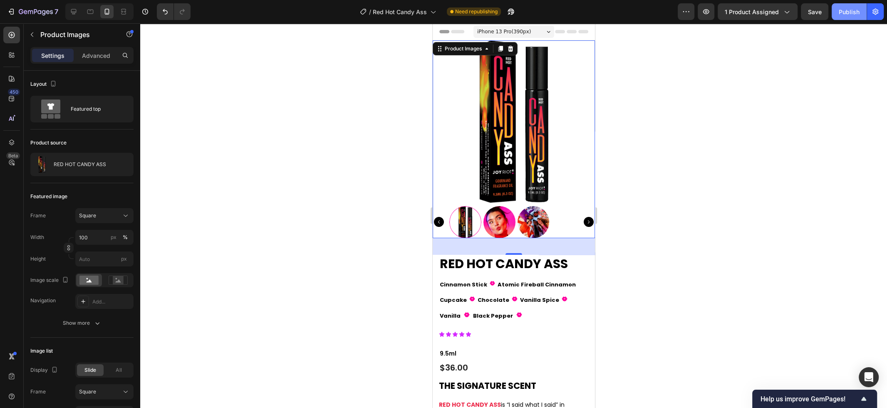
click at [851, 6] on button "Publish" at bounding box center [848, 11] width 35 height 17
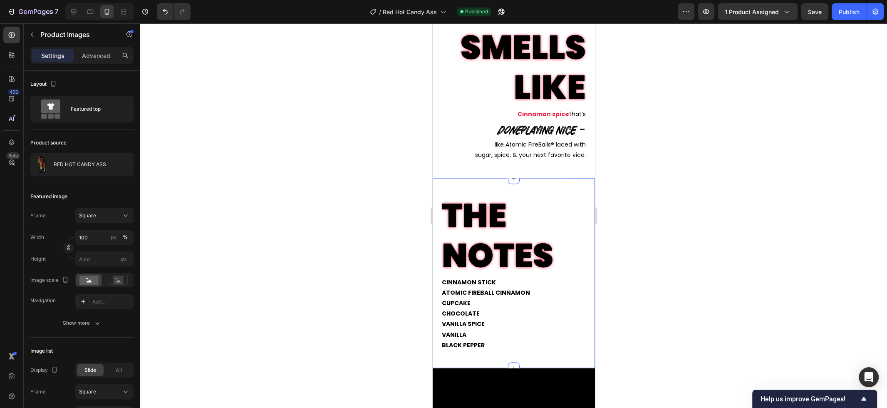
scroll to position [986, 0]
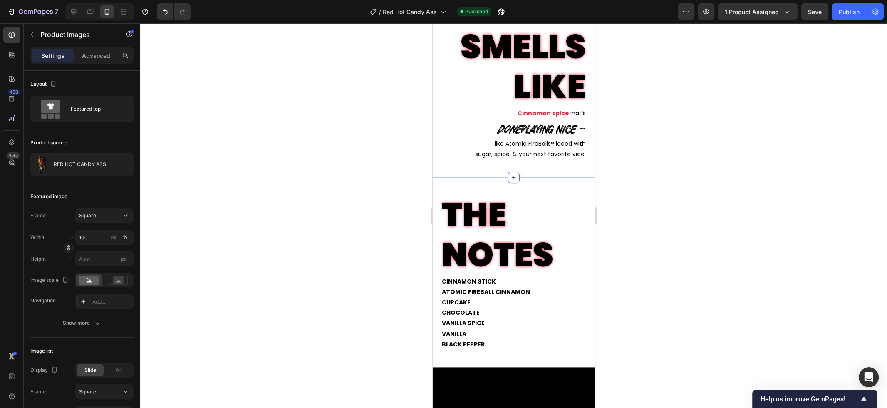
click at [547, 166] on div "SMELLS LIKE Text Block Cinnamon spice that’s Text Block done playing nice – Tex…" at bounding box center [513, 93] width 162 height 168
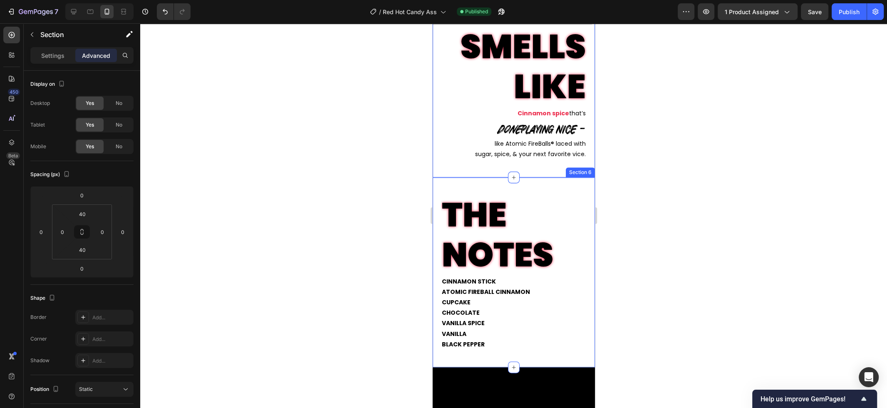
click at [531, 188] on div "CINNAMON STICK ATOMIC FIREBALL CINNAMON CUPCAKE CHOCOLATE VANILLA SPICE VANILLA…" at bounding box center [513, 272] width 162 height 190
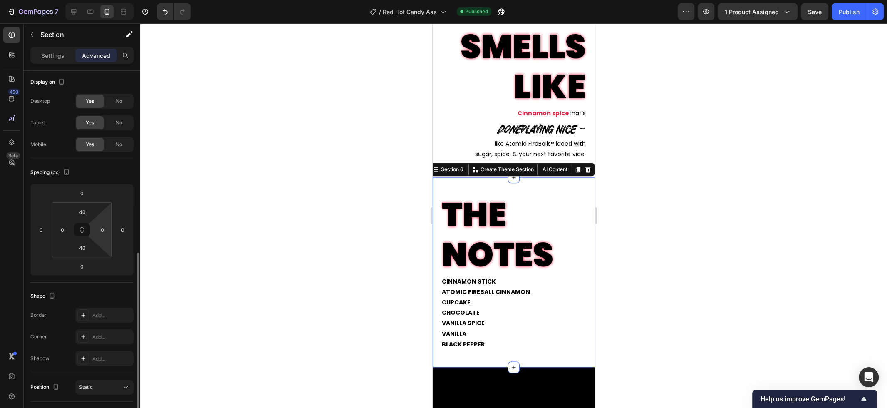
scroll to position [0, 0]
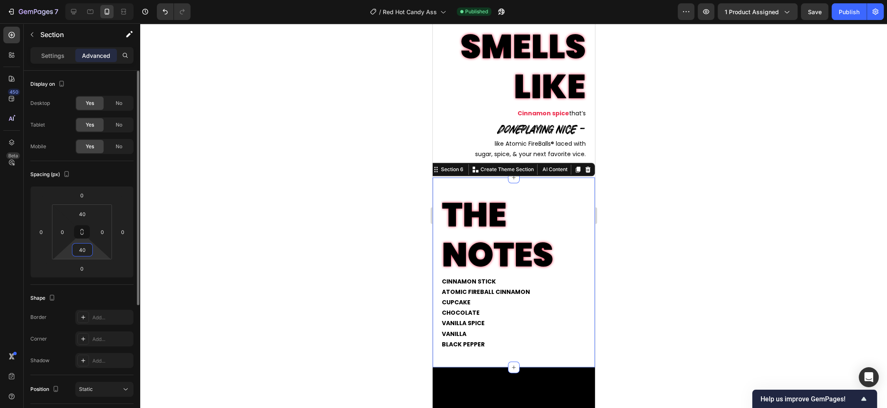
click at [88, 252] on input "40" at bounding box center [82, 249] width 17 height 12
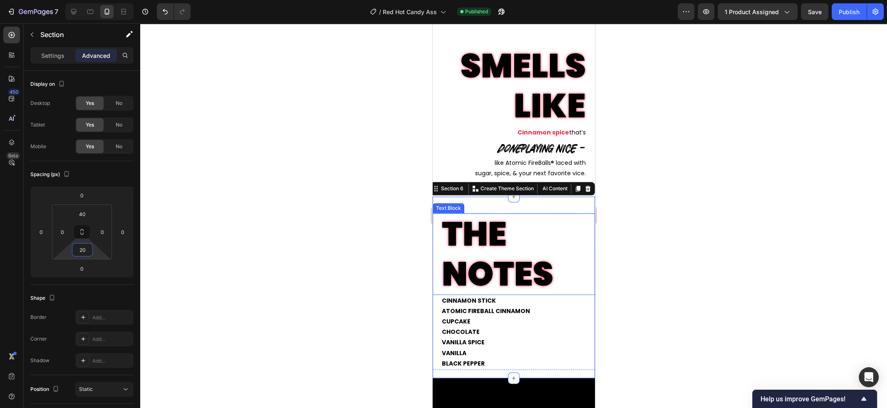
scroll to position [945, 0]
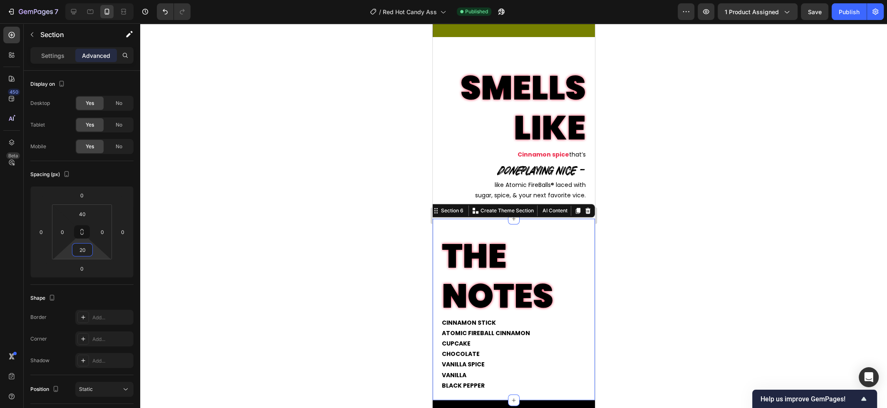
type input "2"
type input "40"
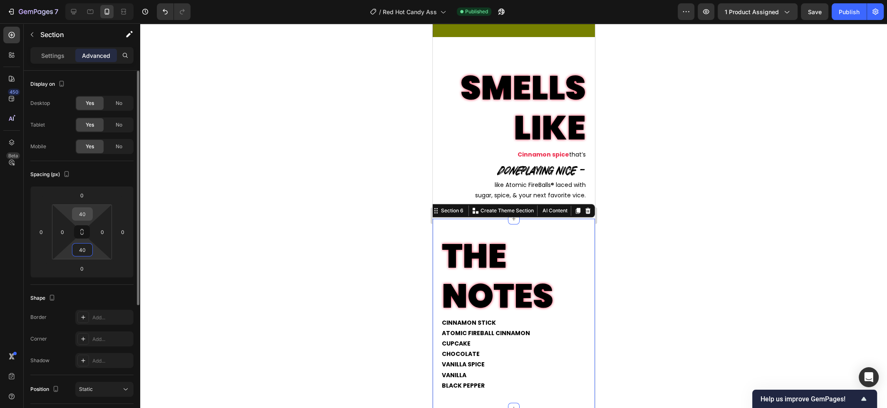
click at [82, 218] on input "40" at bounding box center [82, 214] width 17 height 12
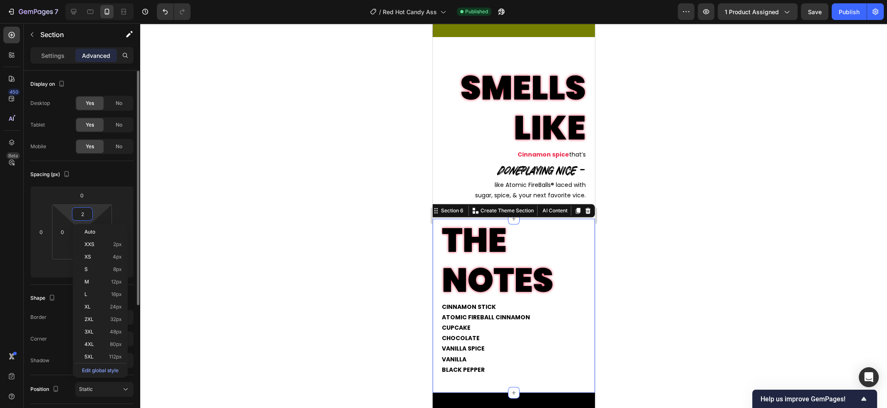
type input "20"
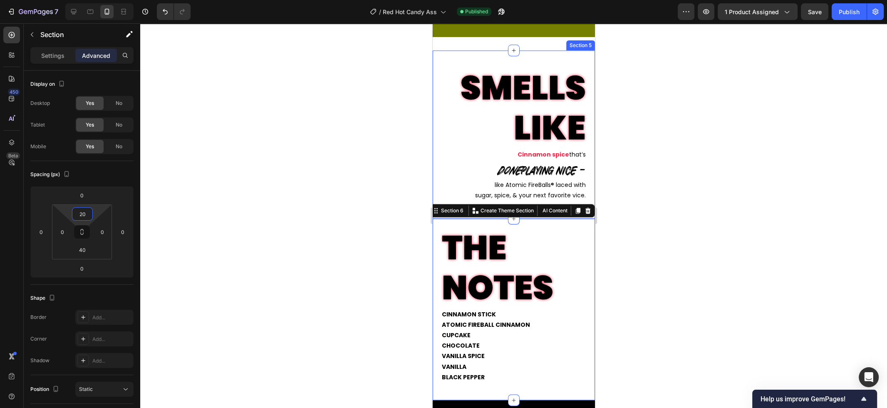
click at [481, 54] on div "SMELLS LIKE Text Block Cinnamon spice that’s Text Block done playing nice – Tex…" at bounding box center [513, 134] width 162 height 168
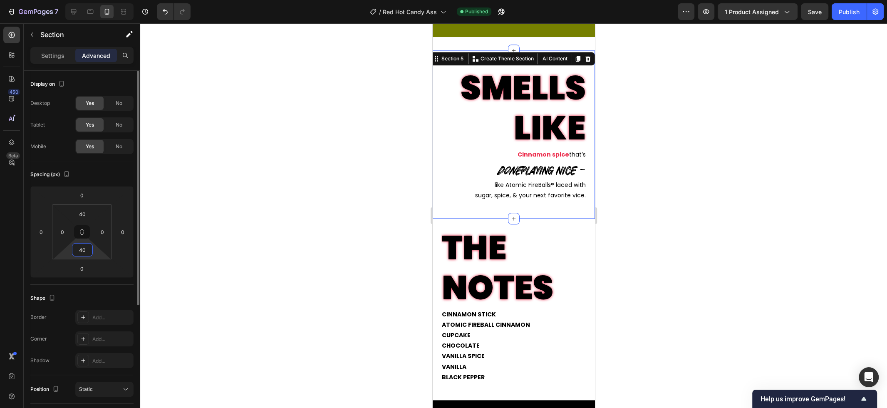
click at [88, 250] on input "40" at bounding box center [82, 249] width 17 height 12
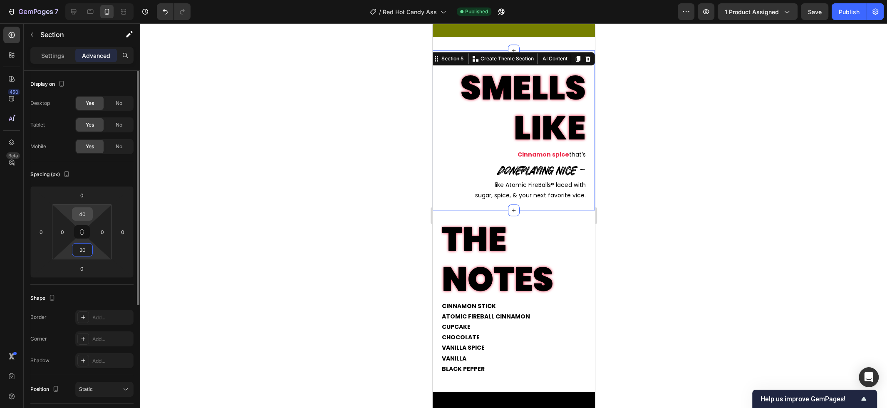
type input "20"
click at [86, 215] on input "40" at bounding box center [82, 214] width 17 height 12
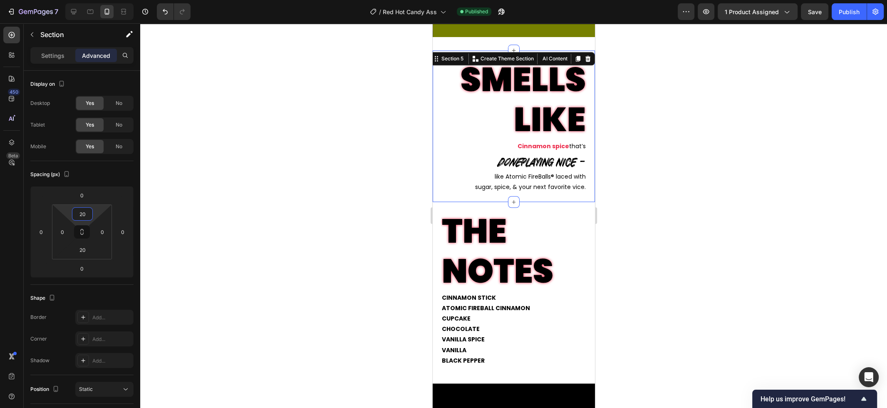
type input "20"
click at [270, 183] on div at bounding box center [513, 215] width 747 height 384
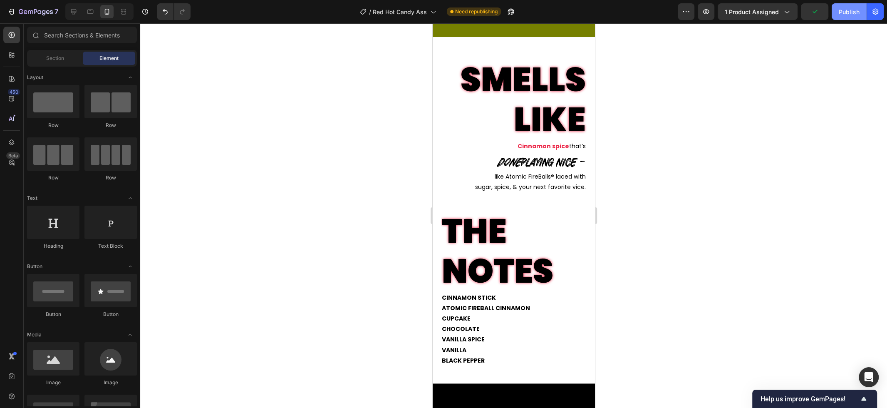
click at [850, 15] on div "Publish" at bounding box center [848, 11] width 21 height 9
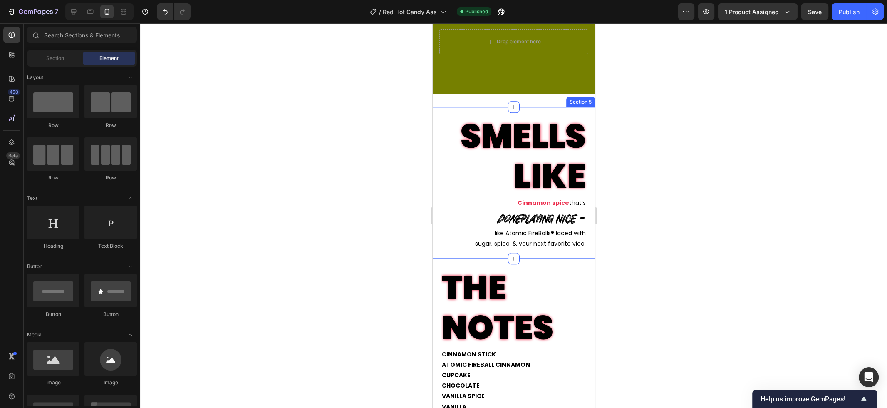
scroll to position [890, 0]
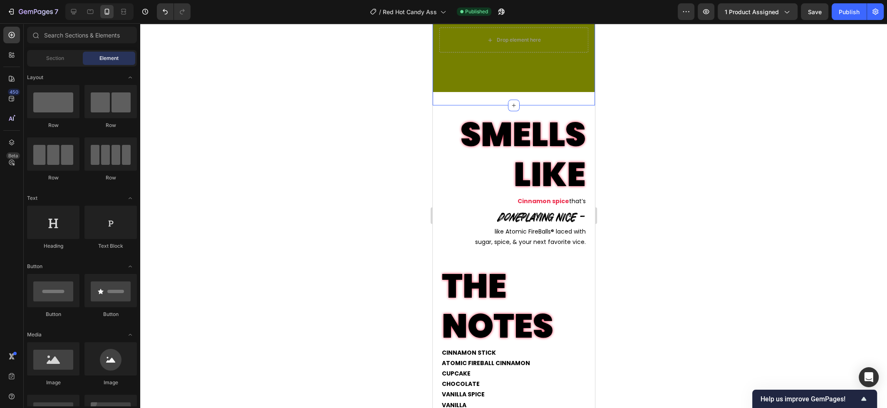
click at [554, 99] on div "Drop element here Hero Banner Section 4" at bounding box center [513, 40] width 162 height 131
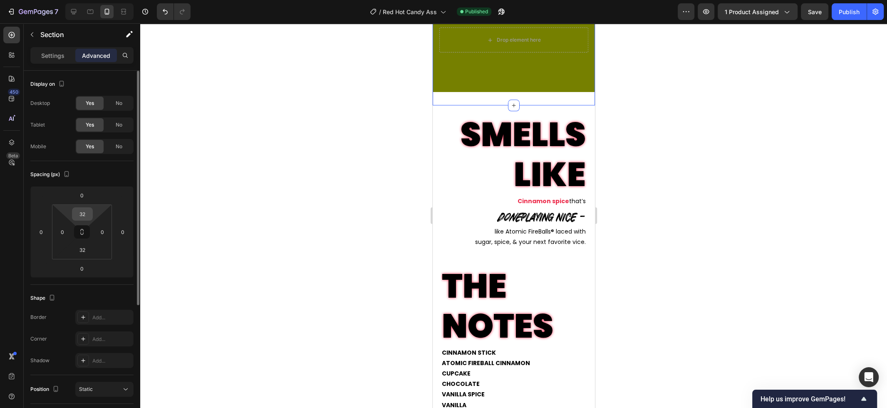
click at [90, 211] on input "32" at bounding box center [82, 214] width 17 height 12
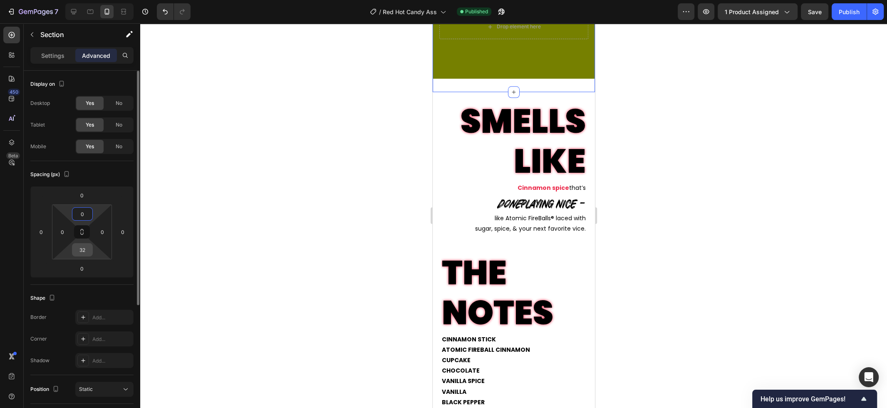
type input "0"
click at [88, 250] on input "32" at bounding box center [82, 249] width 17 height 12
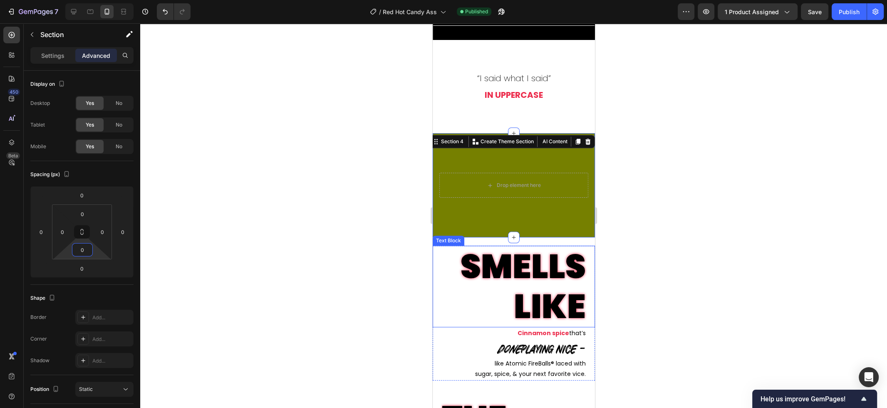
scroll to position [732, 0]
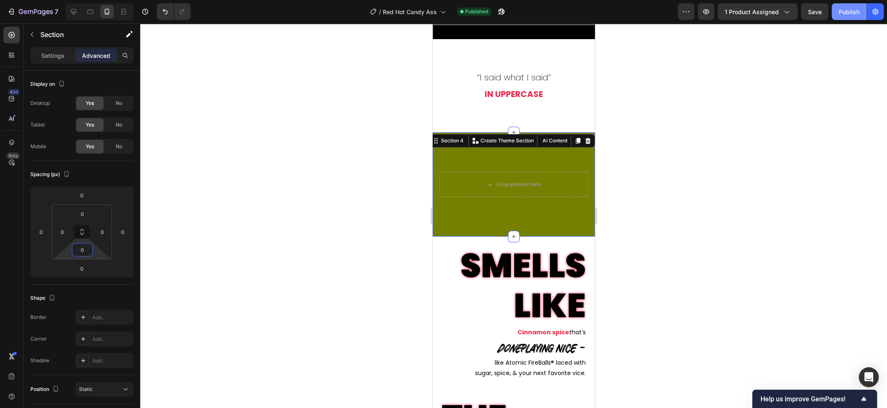
type input "0"
click at [856, 9] on div "Publish" at bounding box center [848, 11] width 21 height 9
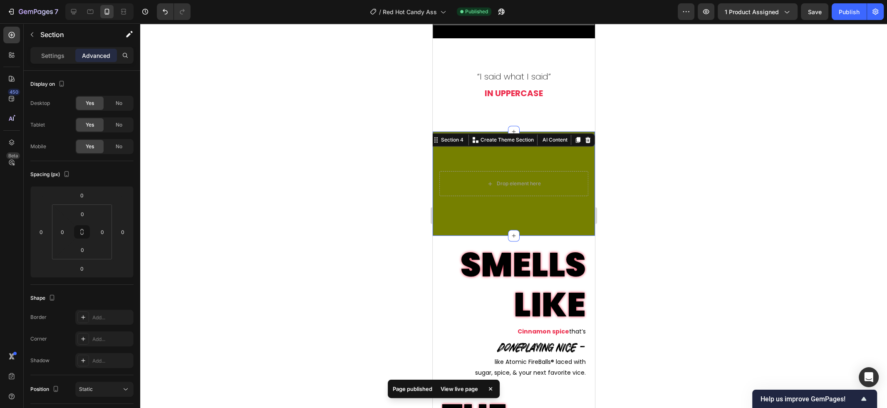
click at [493, 389] on icon at bounding box center [490, 388] width 8 height 8
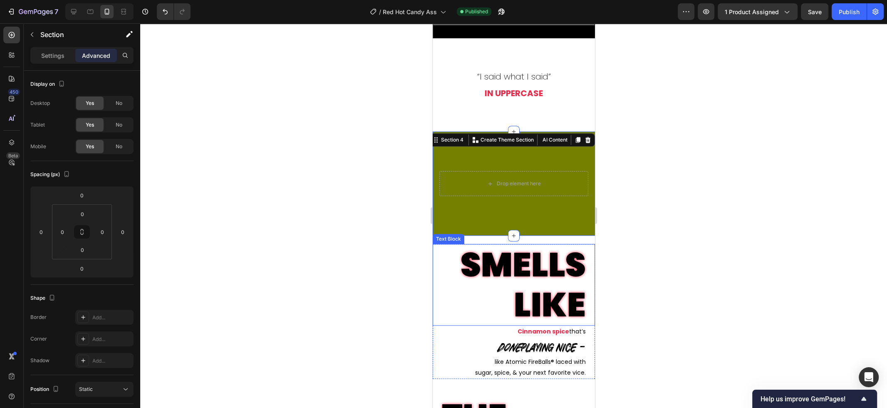
click at [551, 275] on p "SMELLS LIKE" at bounding box center [509, 285] width 152 height 80
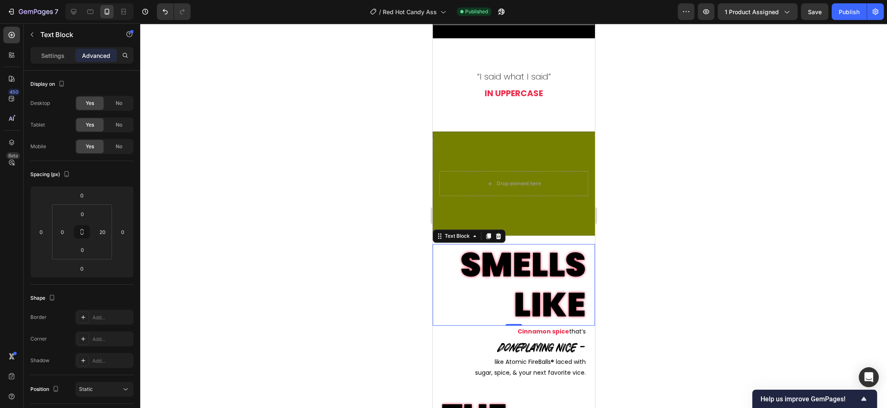
click at [652, 260] on div at bounding box center [513, 215] width 747 height 384
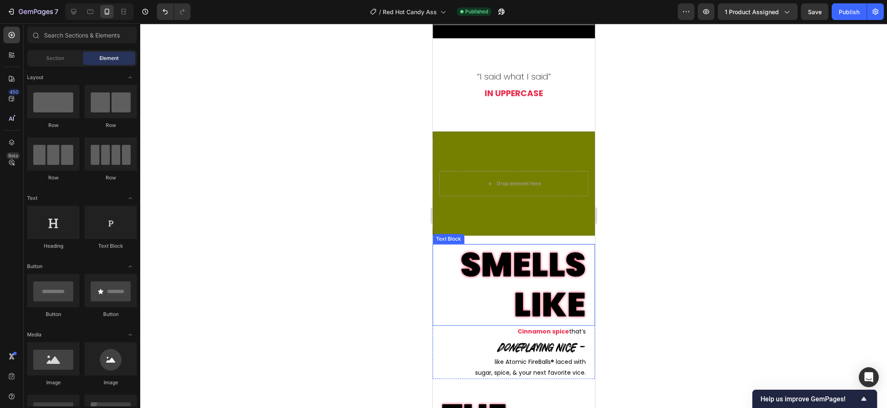
click at [556, 273] on p "SMELLS LIKE" at bounding box center [509, 285] width 152 height 80
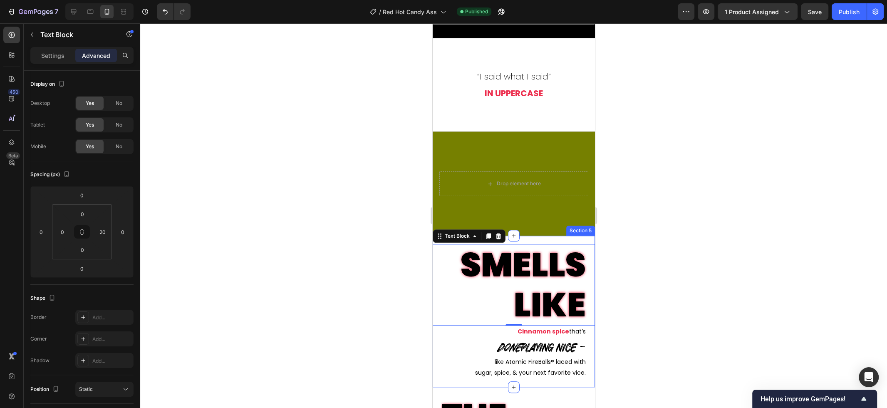
click at [561, 239] on div "SMELLS LIKE Text Block 0 Cinnamon spice that’s Text Block done playing nice – T…" at bounding box center [513, 310] width 162 height 151
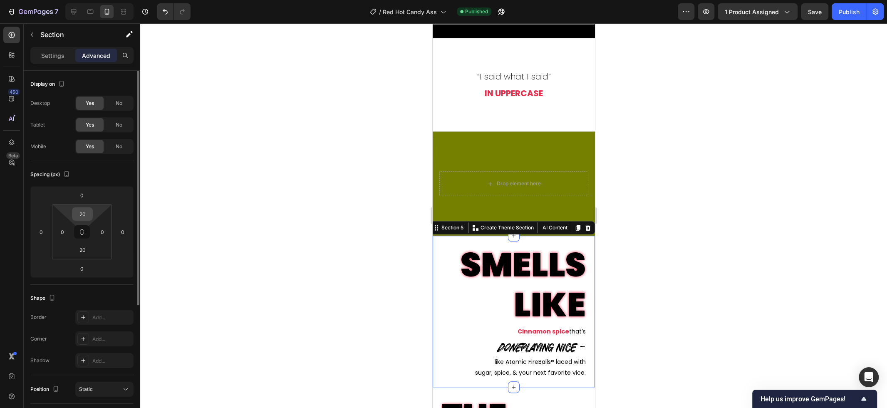
click at [88, 212] on input "20" at bounding box center [82, 214] width 17 height 12
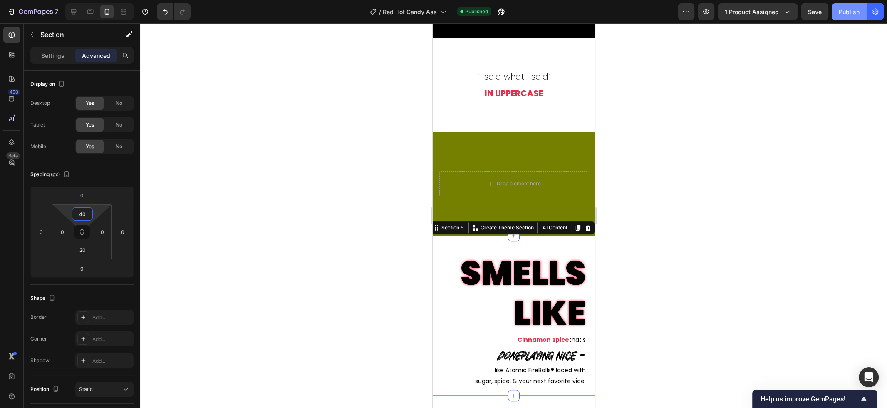
type input "40"
click at [851, 14] on div "Publish" at bounding box center [848, 11] width 21 height 9
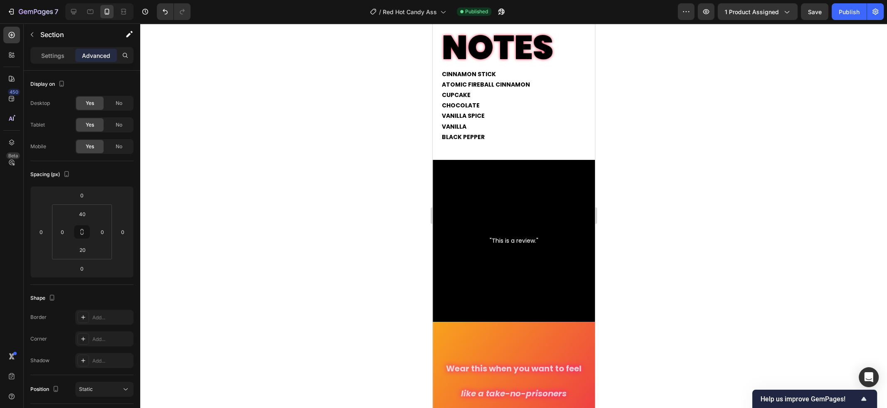
scroll to position [1254, 0]
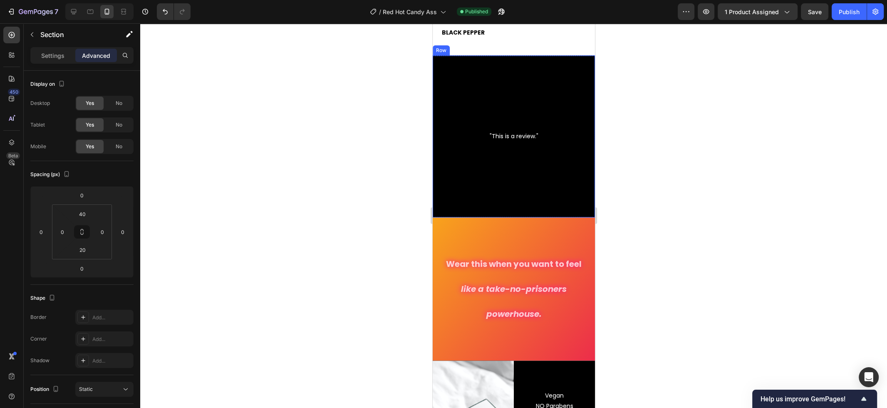
click at [559, 102] on div ""This is a review." Text Block" at bounding box center [513, 136] width 162 height 95
click at [527, 103] on div ""This is a review." Text Block" at bounding box center [513, 136] width 162 height 95
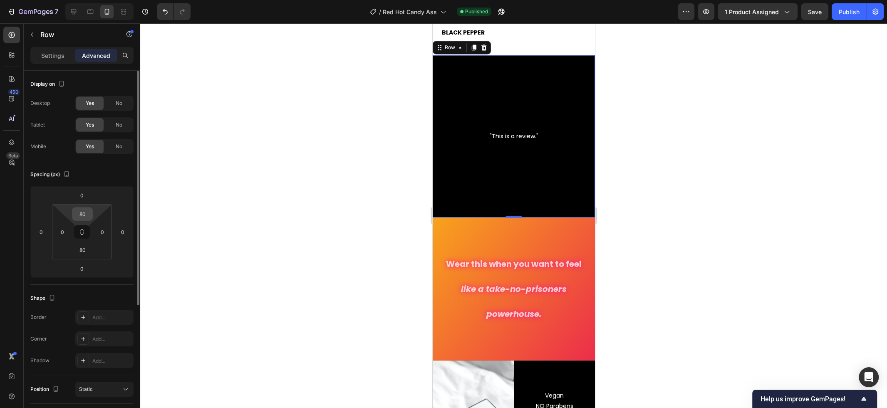
click at [92, 213] on div "80" at bounding box center [82, 213] width 21 height 13
click at [88, 213] on input "80" at bounding box center [82, 214] width 17 height 12
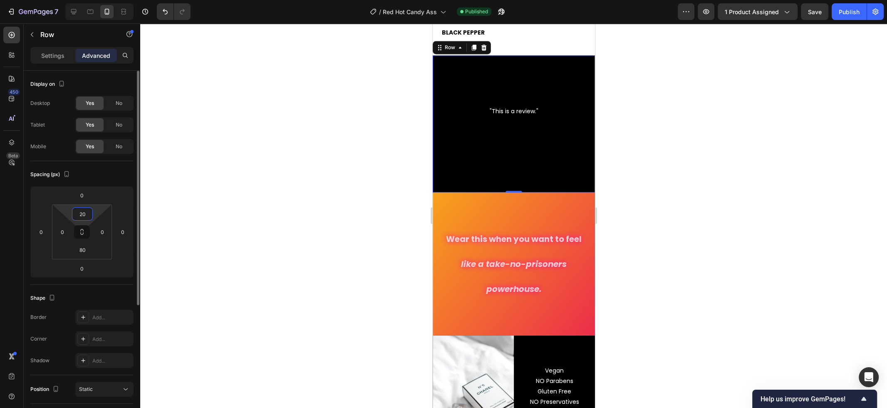
type input "20"
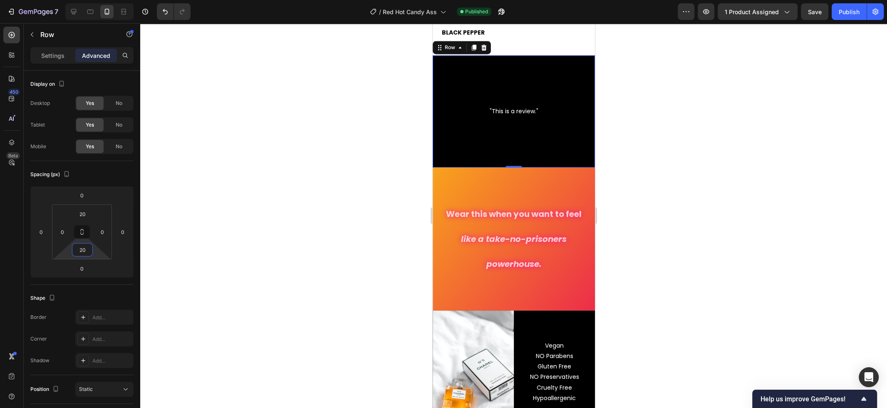
type input "20"
click at [510, 179] on div "Wear this when you want to feel Text Block like a take-no-prisoners Text Block …" at bounding box center [513, 238] width 162 height 143
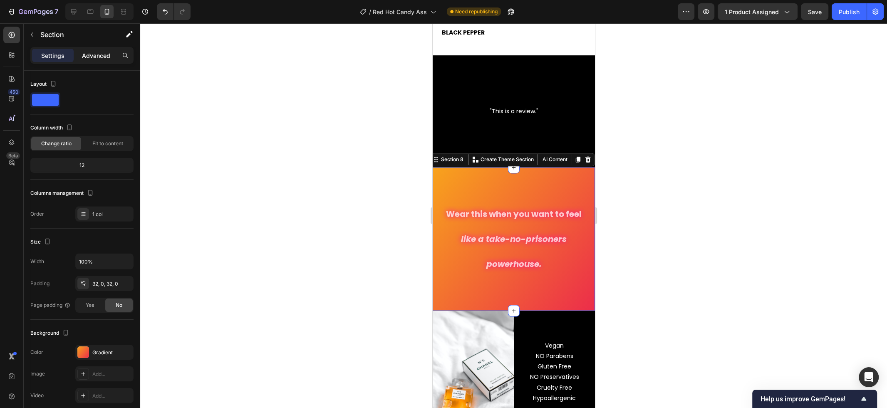
click at [98, 58] on p "Advanced" at bounding box center [96, 55] width 28 height 9
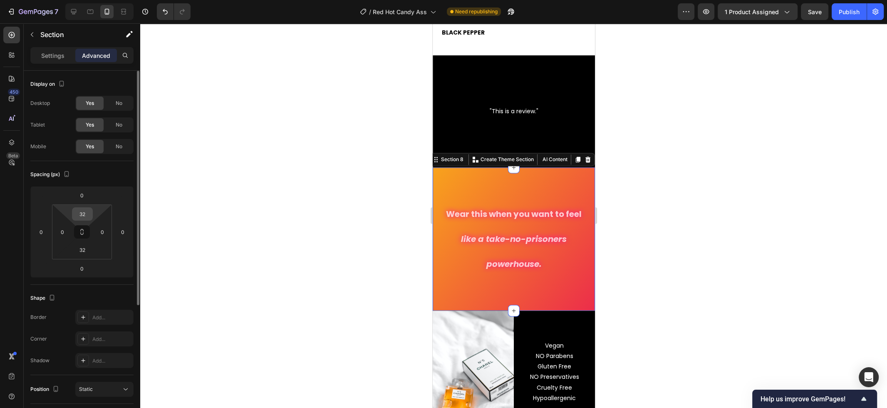
click at [91, 213] on input "32" at bounding box center [82, 214] width 17 height 12
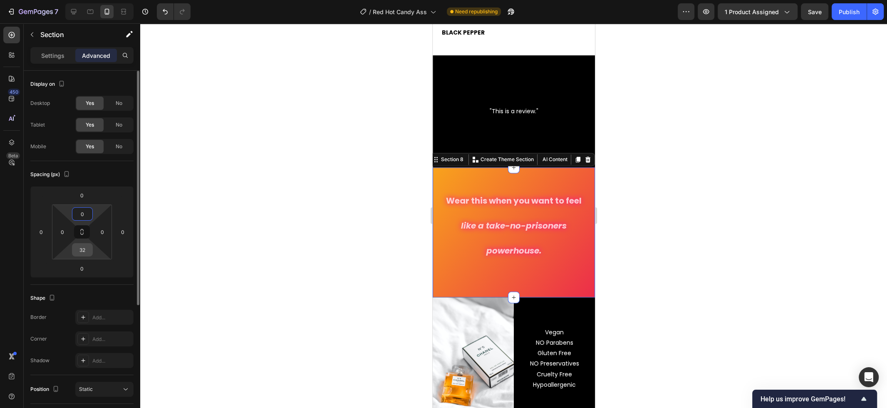
type input "0"
click at [87, 254] on input "32" at bounding box center [82, 249] width 17 height 12
type input "0"
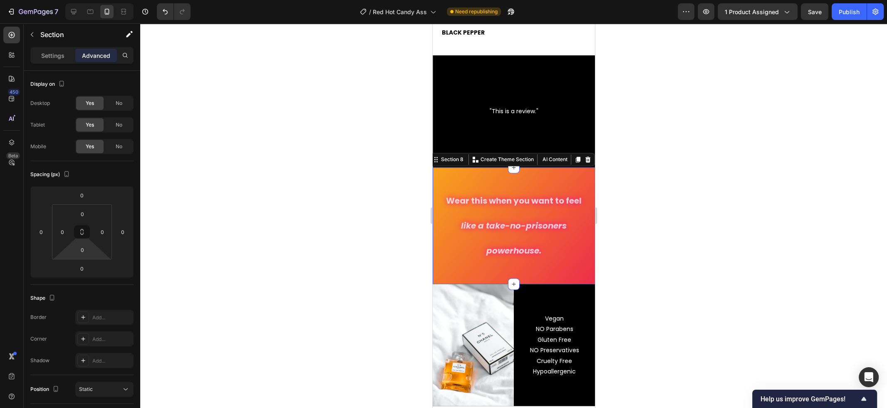
click at [253, 220] on div at bounding box center [513, 215] width 747 height 384
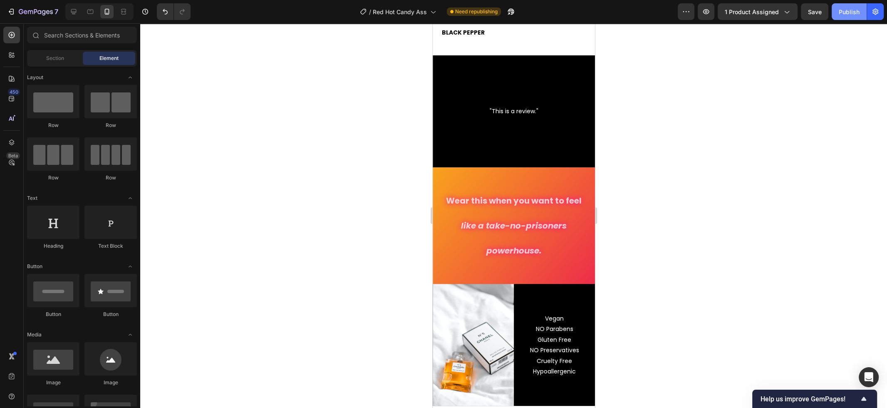
click at [853, 17] on button "Publish" at bounding box center [848, 11] width 35 height 17
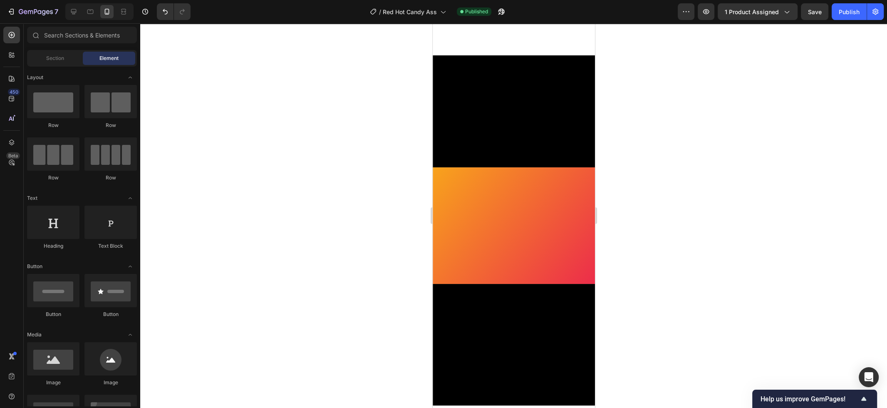
scroll to position [0, 0]
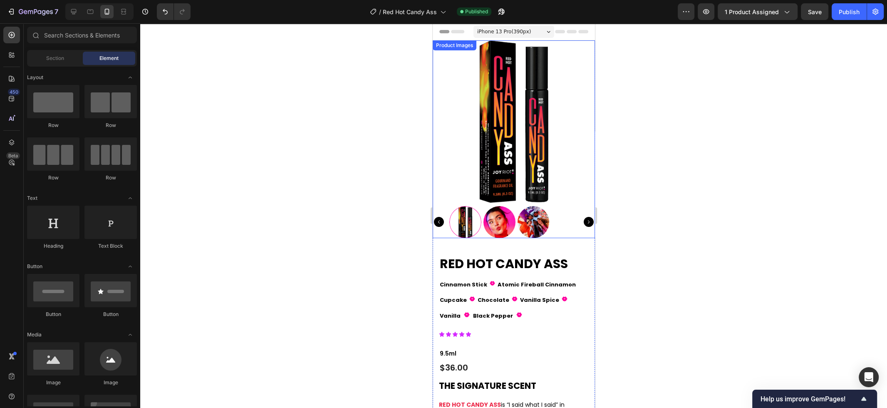
click at [475, 146] on img at bounding box center [513, 121] width 162 height 162
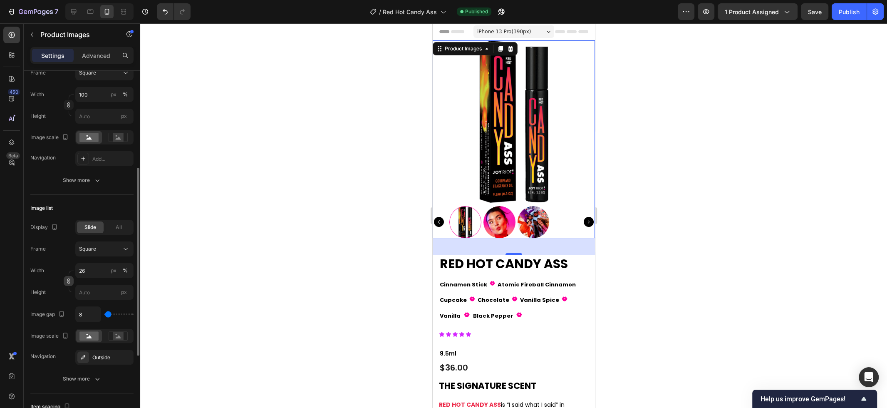
scroll to position [161, 0]
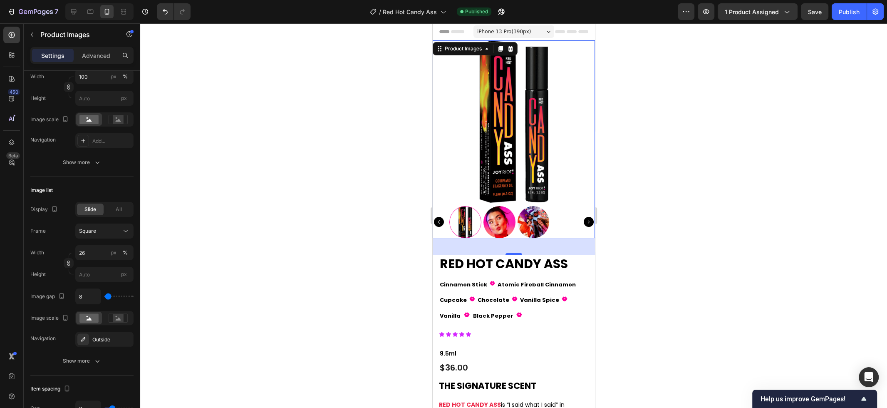
click at [497, 225] on img at bounding box center [499, 222] width 32 height 32
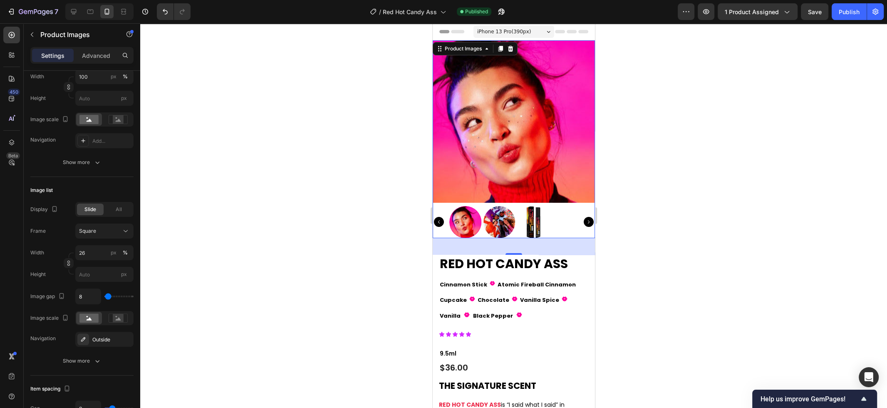
click at [496, 225] on img at bounding box center [499, 222] width 32 height 32
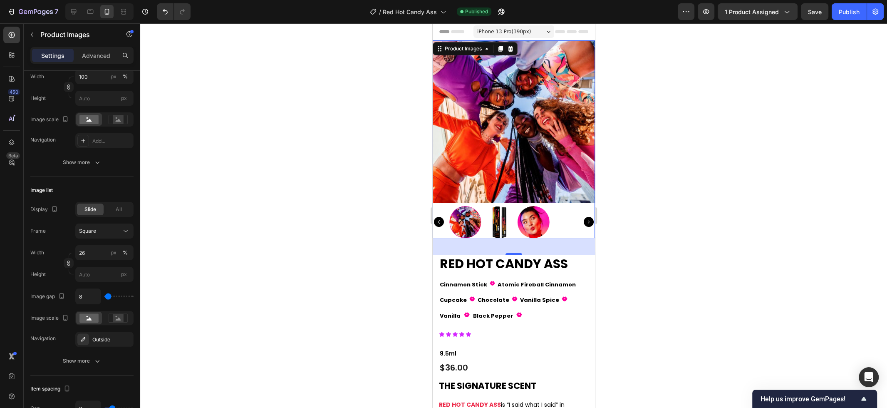
click at [588, 223] on icon "Carousel Next Arrow" at bounding box center [588, 222] width 10 height 10
click at [666, 213] on div at bounding box center [513, 215] width 747 height 384
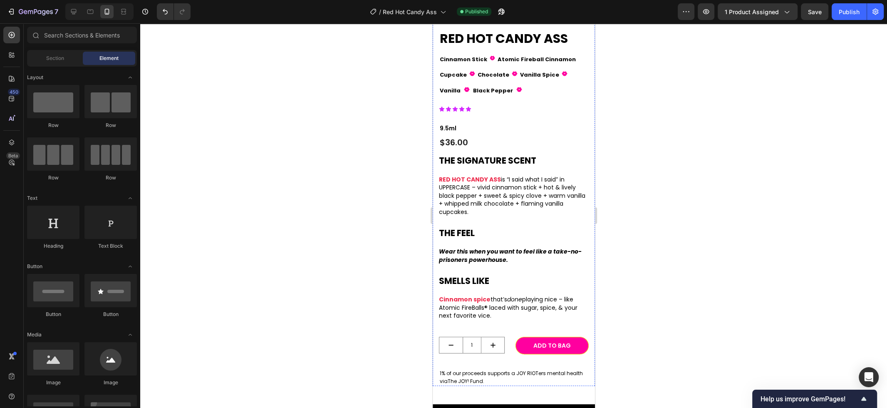
scroll to position [226, 0]
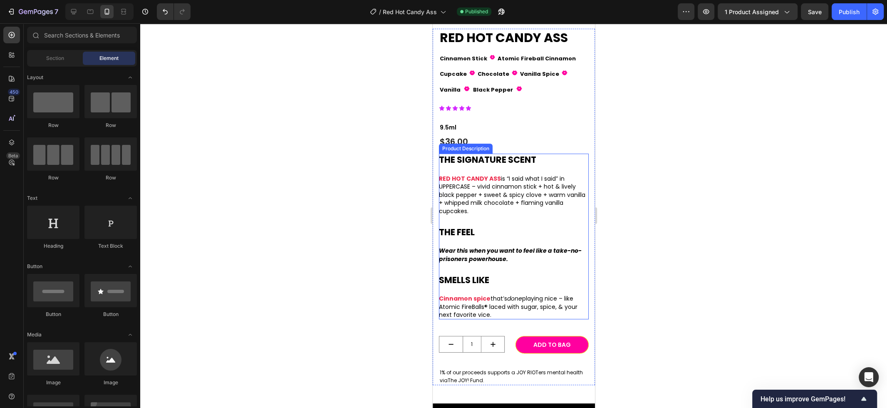
click at [476, 232] on h2 "THE FEEL" at bounding box center [513, 232] width 150 height 12
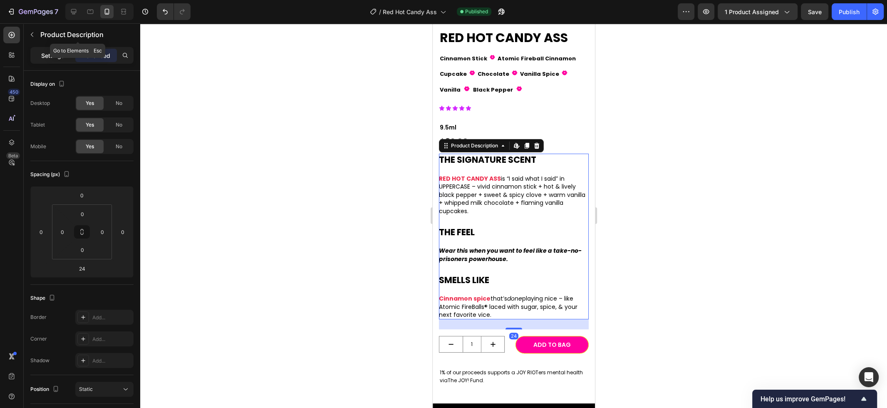
click at [63, 54] on p "Settings" at bounding box center [52, 55] width 23 height 9
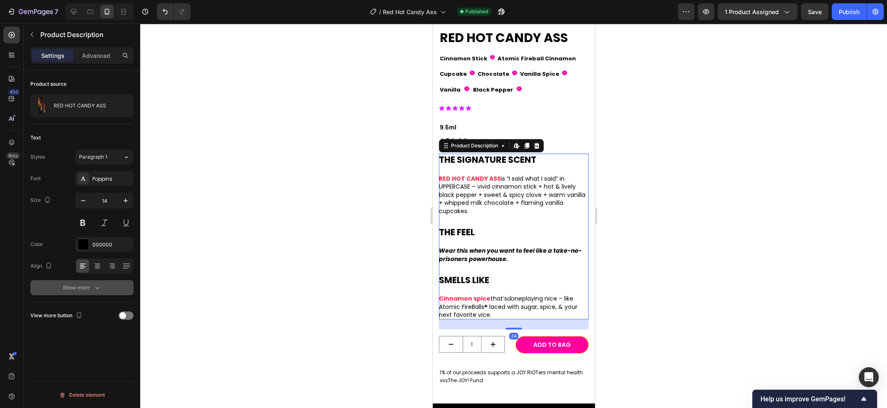
click at [95, 293] on button "Show more" at bounding box center [81, 287] width 103 height 15
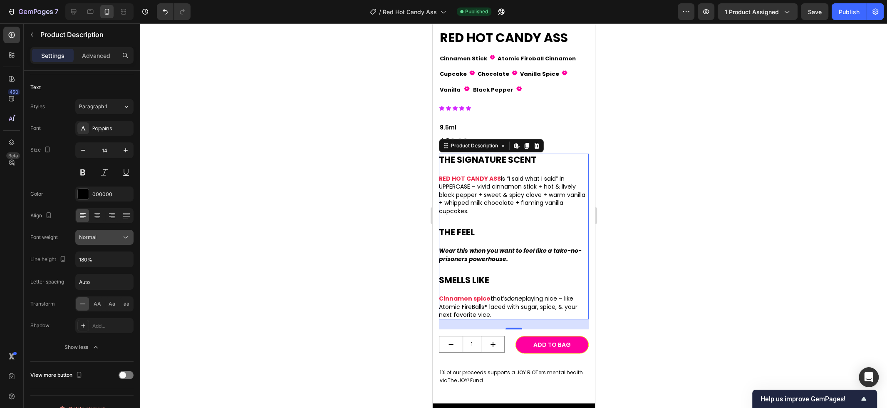
scroll to position [64, 0]
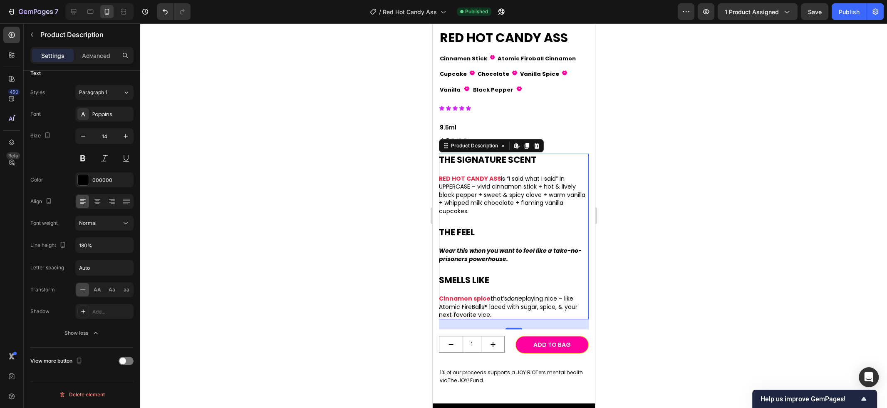
click at [304, 265] on div at bounding box center [513, 215] width 747 height 384
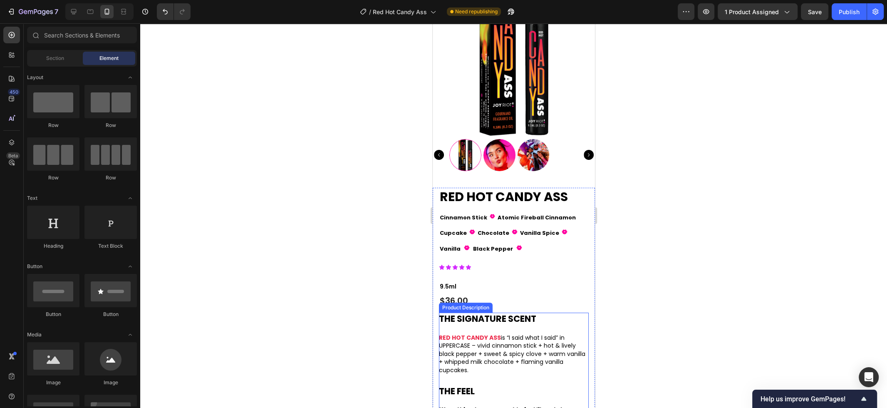
scroll to position [0, 0]
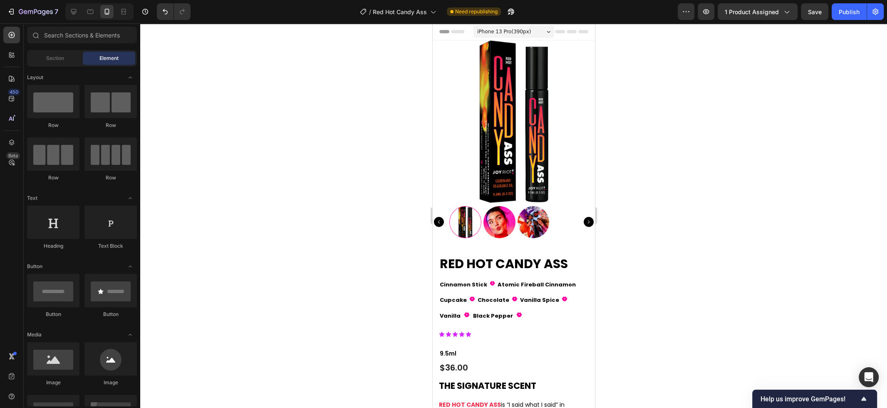
click at [650, 237] on div at bounding box center [513, 215] width 747 height 384
click at [166, 12] on icon "Undo/Redo" at bounding box center [165, 11] width 8 height 8
click at [853, 14] on div "Publish" at bounding box center [848, 11] width 21 height 9
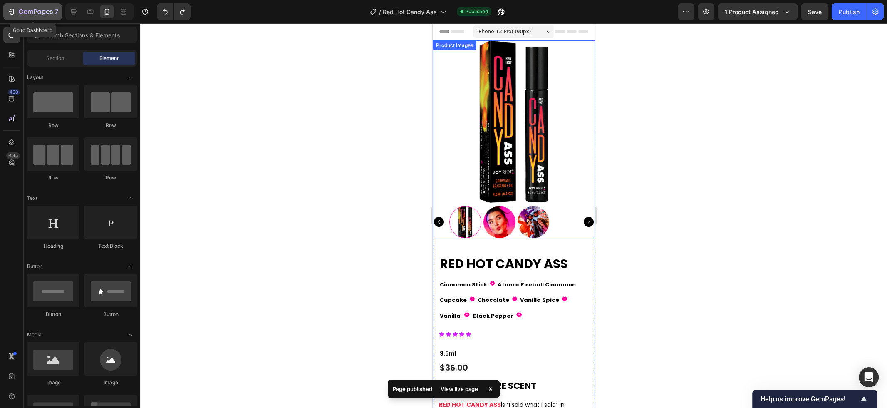
click at [20, 12] on icon "button" at bounding box center [36, 12] width 34 height 7
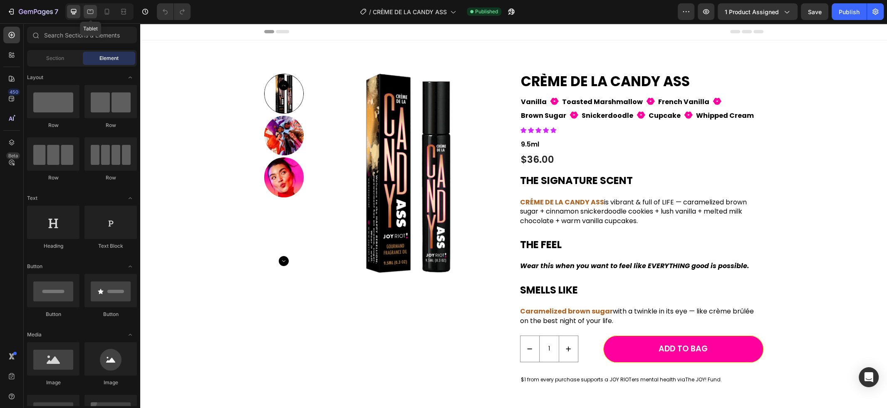
click at [93, 11] on icon at bounding box center [90, 12] width 6 height 5
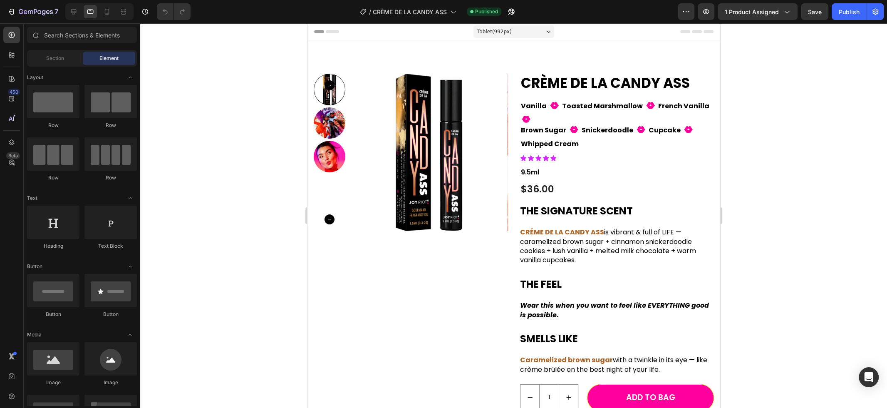
click at [514, 31] on div "Tablet ( 992 px)" at bounding box center [513, 31] width 81 height 12
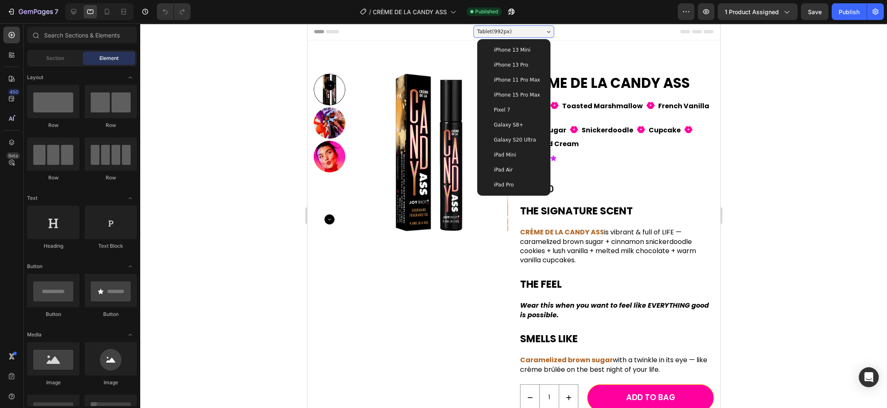
click at [512, 152] on span "iPad Mini" at bounding box center [504, 155] width 22 height 8
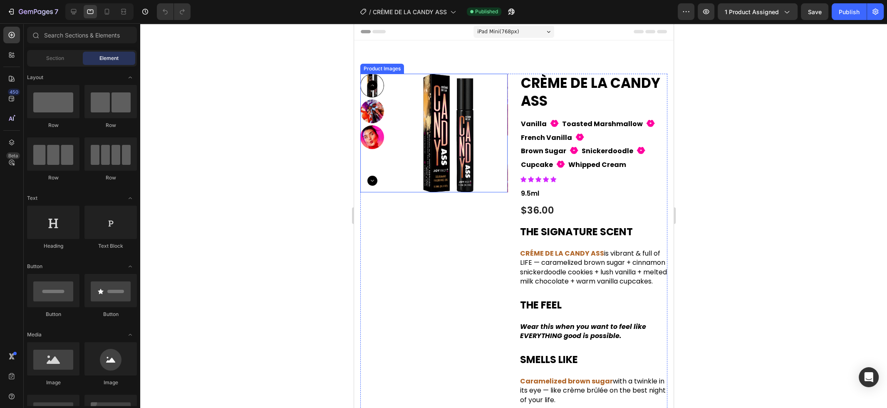
click at [448, 135] on img at bounding box center [447, 133] width 119 height 119
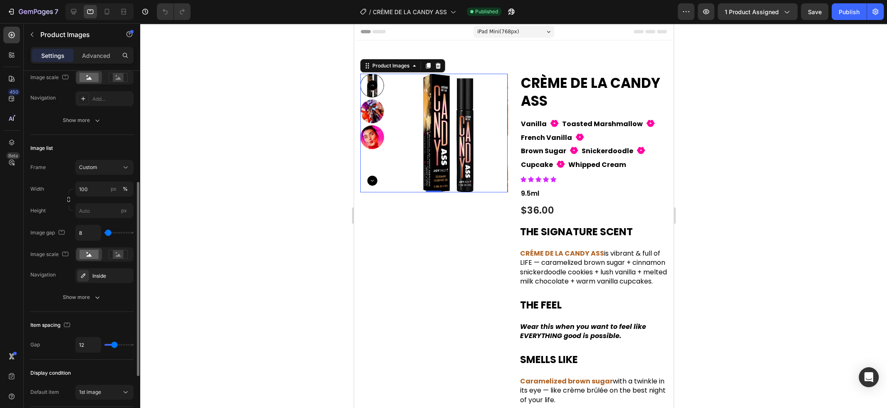
scroll to position [204, 0]
click at [88, 297] on div "Show more" at bounding box center [82, 295] width 39 height 8
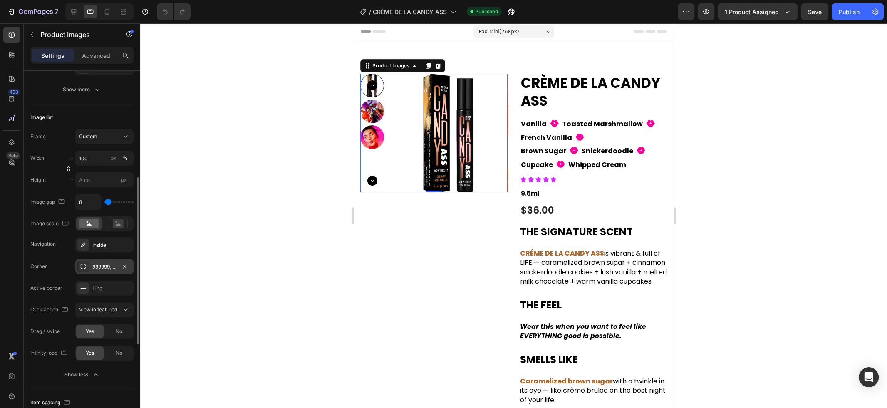
scroll to position [232, 0]
click at [88, 292] on div at bounding box center [83, 290] width 12 height 12
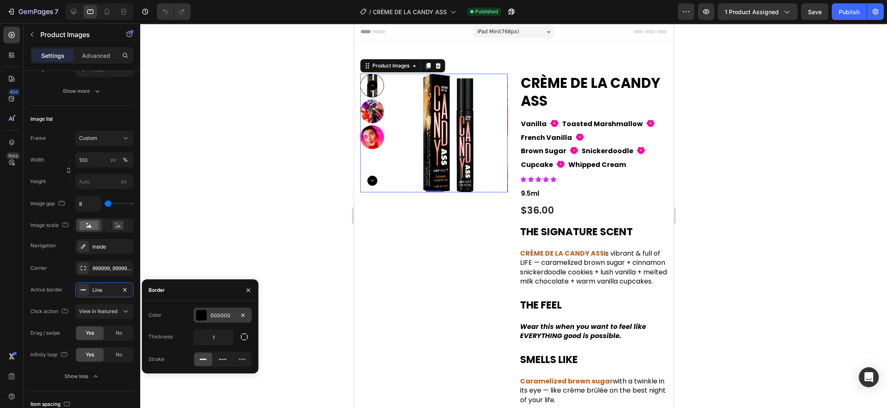
click at [203, 314] on div at bounding box center [201, 314] width 11 height 11
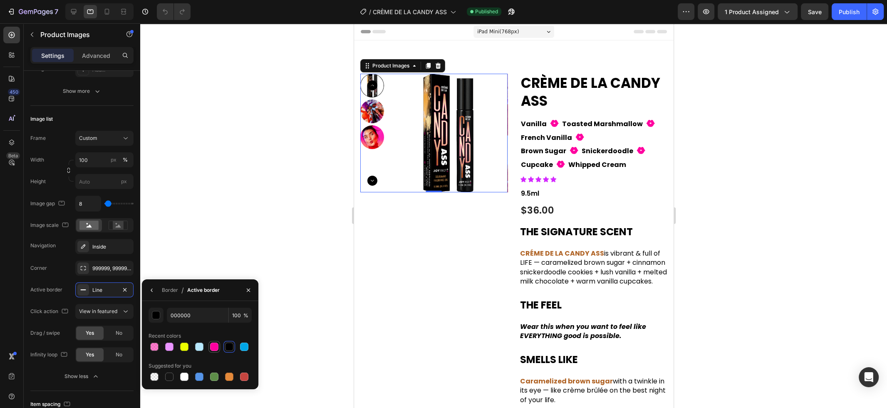
click at [217, 346] on div at bounding box center [214, 346] width 8 height 8
type input "FF009F"
click at [33, 227] on div "Image scale" at bounding box center [50, 225] width 40 height 11
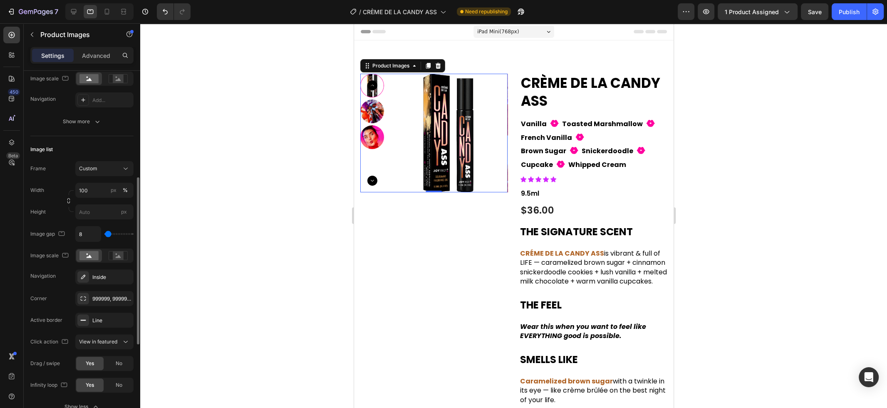
scroll to position [214, 0]
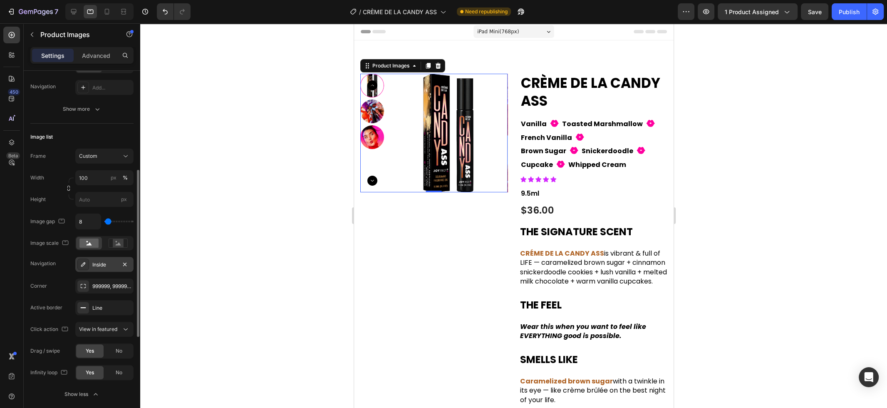
click at [84, 262] on icon at bounding box center [83, 264] width 4 height 4
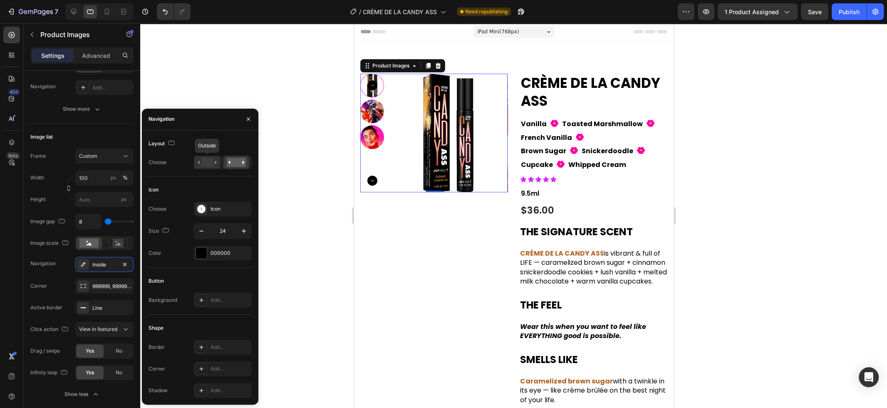
click at [205, 162] on rect at bounding box center [207, 162] width 12 height 9
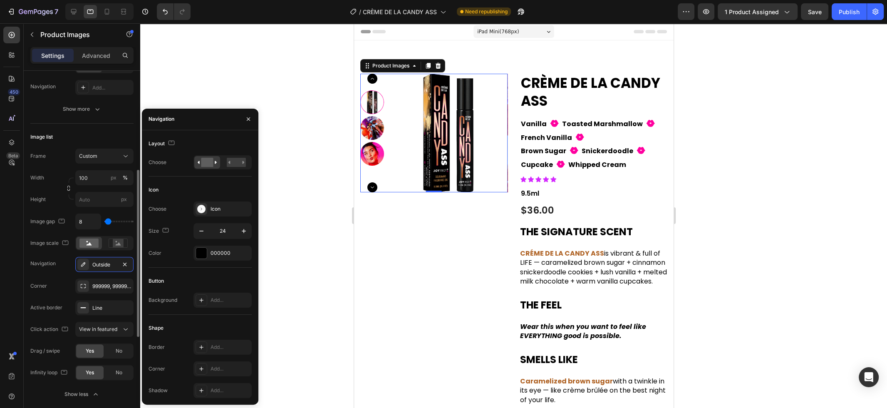
click at [43, 242] on div "Image scale" at bounding box center [50, 242] width 40 height 11
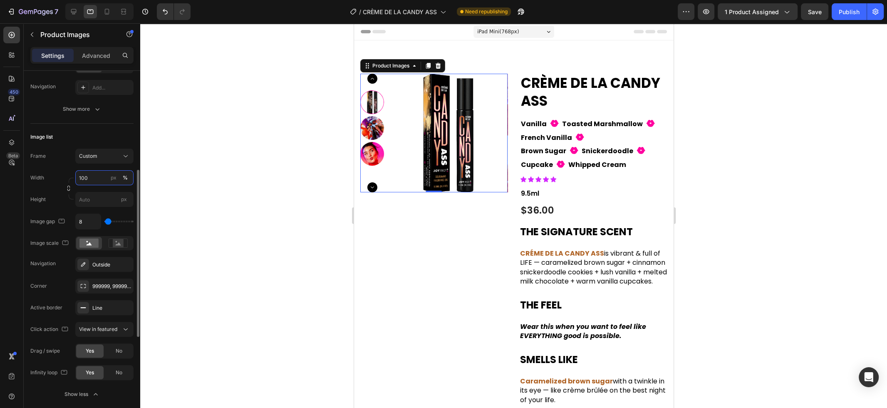
click at [90, 178] on input "100" at bounding box center [104, 177] width 58 height 15
type input "26"
click at [114, 179] on div "px" at bounding box center [114, 177] width 6 height 7
click at [129, 154] on icon at bounding box center [125, 156] width 8 height 8
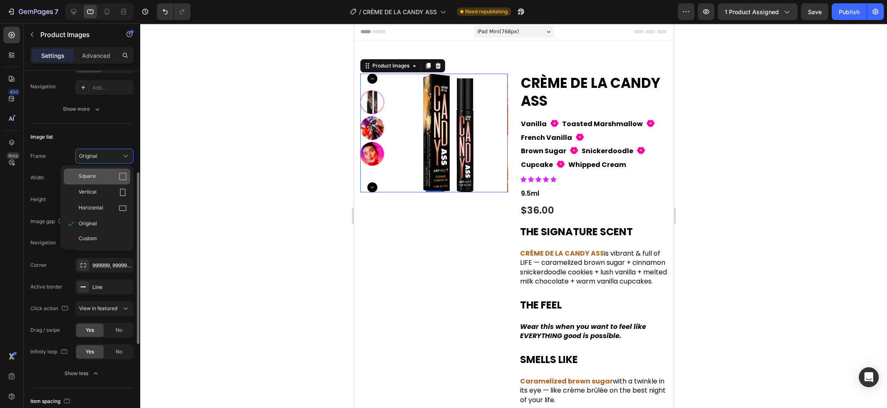
click at [121, 179] on icon at bounding box center [123, 176] width 8 height 8
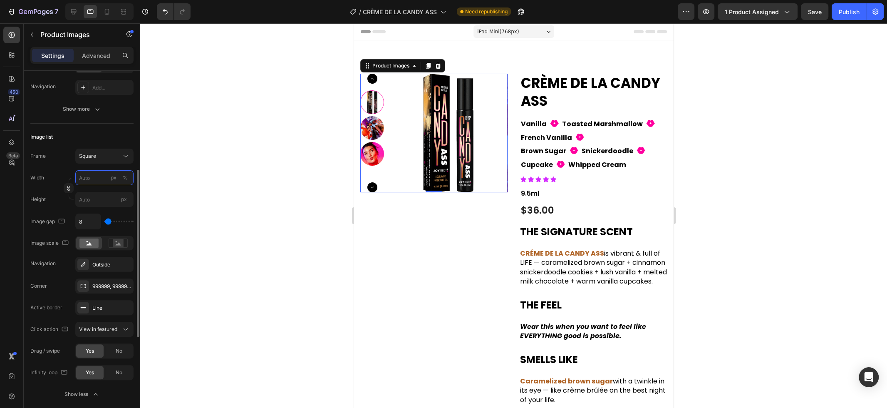
click at [91, 181] on input "px %" at bounding box center [104, 177] width 58 height 15
type input "1"
type input "10"
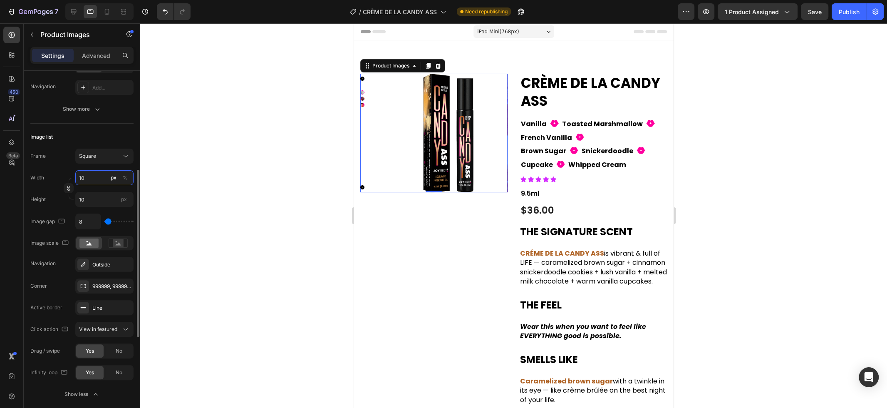
type input "100"
click at [126, 178] on div "%" at bounding box center [125, 177] width 5 height 7
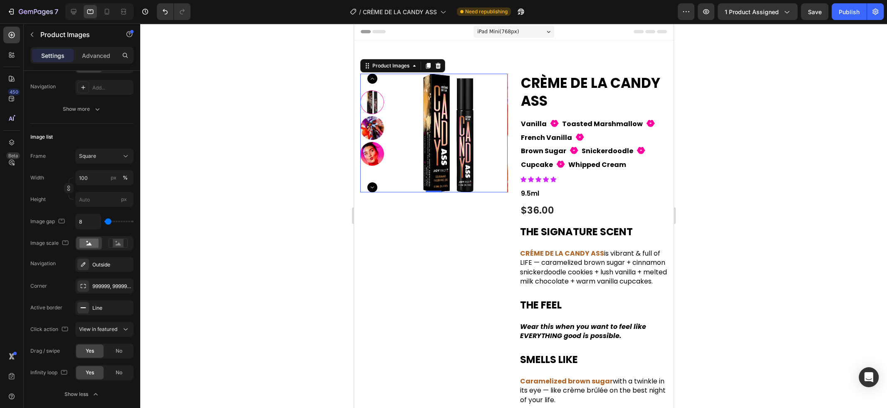
click at [154, 200] on div at bounding box center [513, 215] width 747 height 384
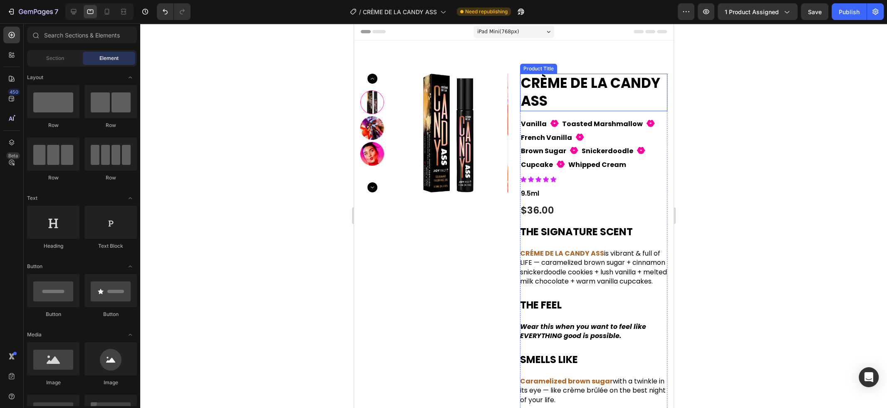
click at [627, 88] on h1 "CRÈME DE LA CANDY ASS" at bounding box center [592, 92] width 147 height 37
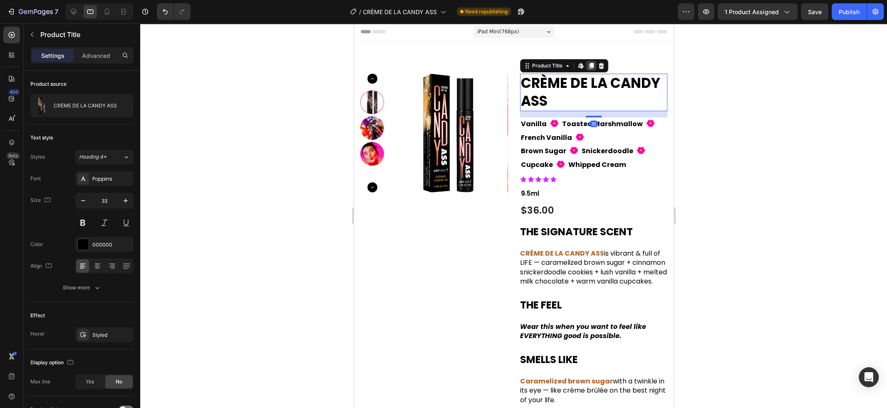
click at [594, 67] on icon at bounding box center [590, 65] width 7 height 7
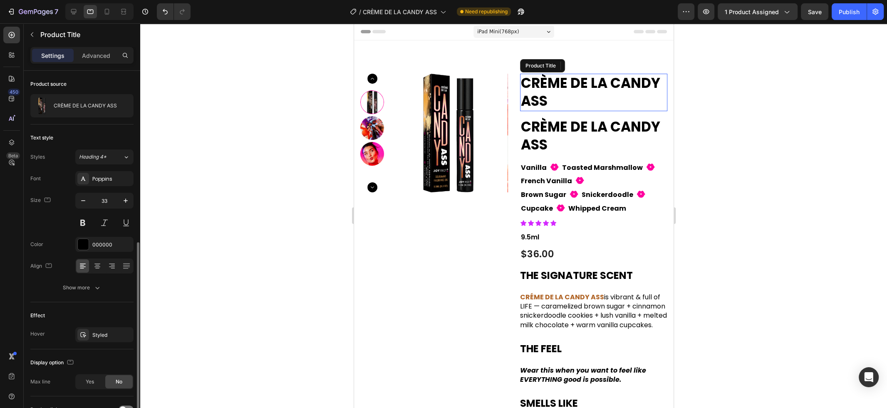
scroll to position [96, 0]
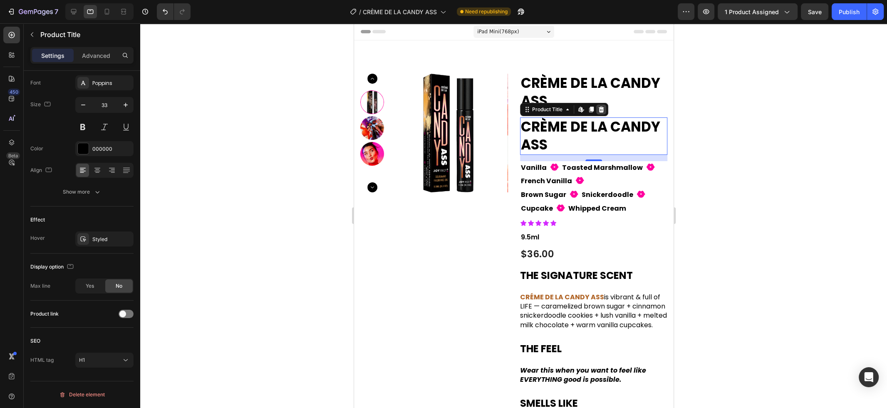
click at [603, 111] on icon at bounding box center [600, 109] width 7 height 7
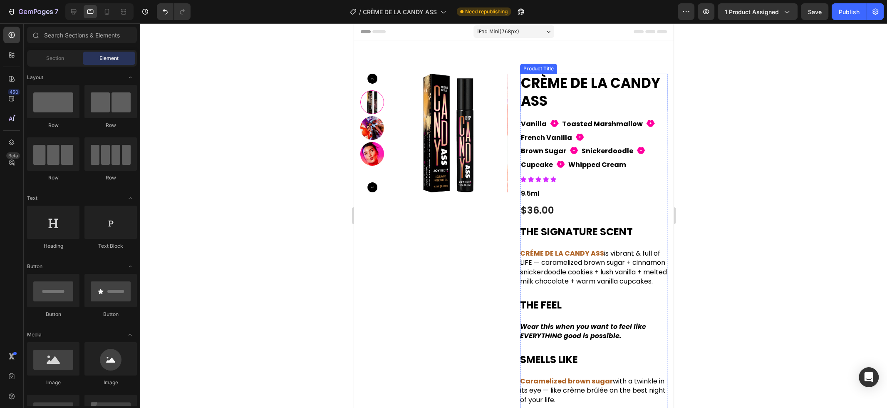
click at [626, 88] on h1 "CRÈME DE LA CANDY ASS" at bounding box center [592, 92] width 147 height 37
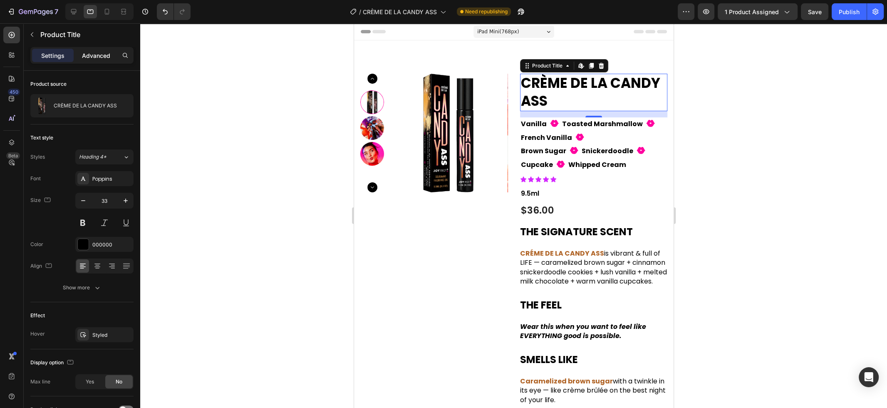
click at [106, 60] on div "Advanced" at bounding box center [96, 55] width 42 height 13
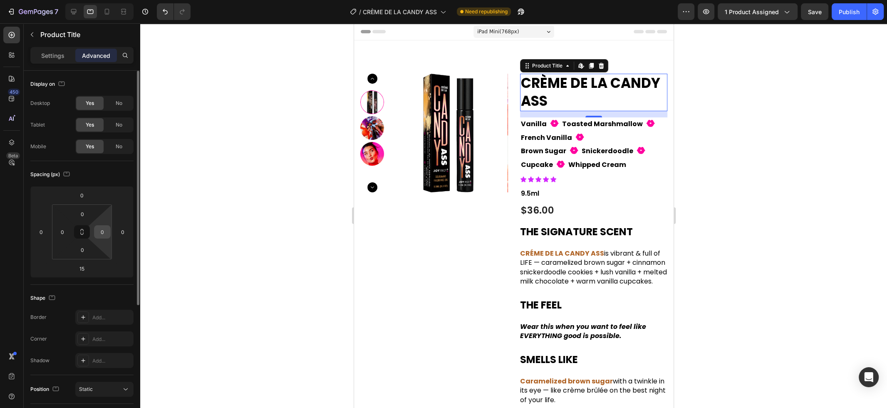
click at [102, 235] on input "0" at bounding box center [102, 231] width 12 height 12
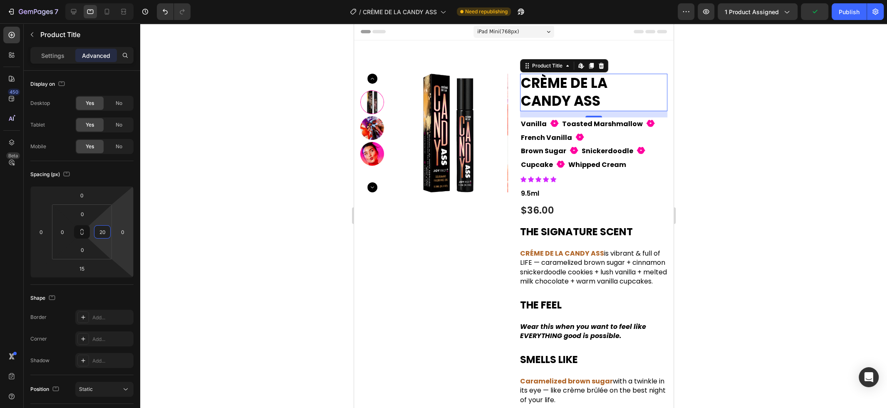
type input "20"
click at [169, 248] on div at bounding box center [513, 215] width 747 height 384
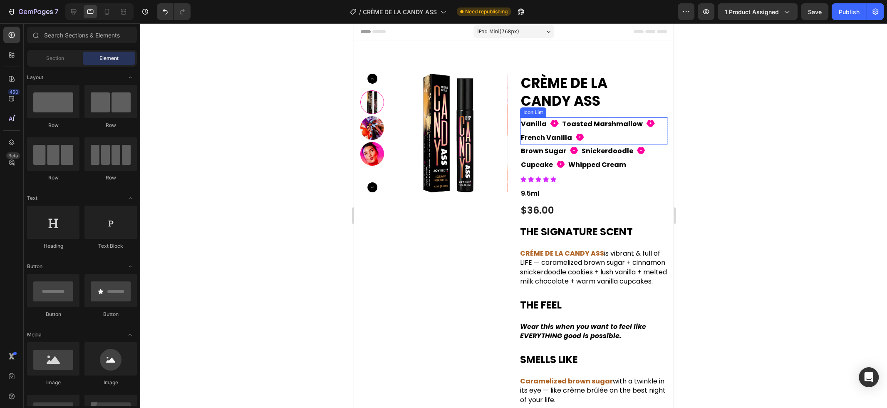
click at [649, 136] on div "Vanilla Text Block Fill 1 Icon Toasted Marshmallow Text Block Fill 1 Icon Frenc…" at bounding box center [592, 130] width 147 height 27
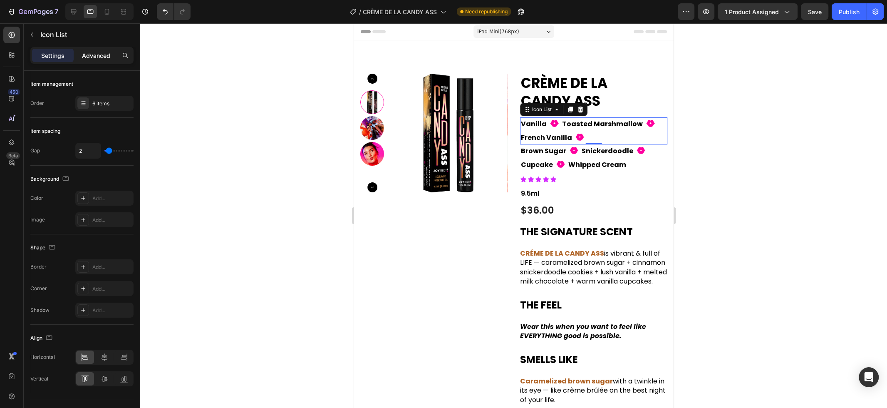
click at [95, 56] on p "Advanced" at bounding box center [96, 55] width 28 height 9
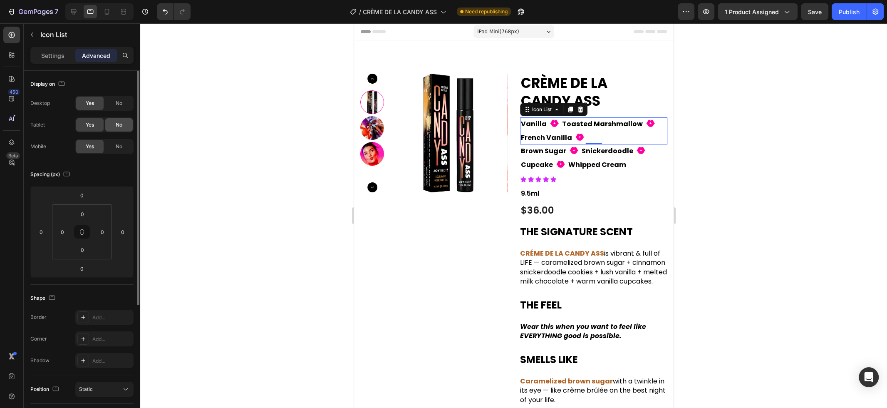
click at [124, 122] on div "No" at bounding box center [118, 124] width 27 height 13
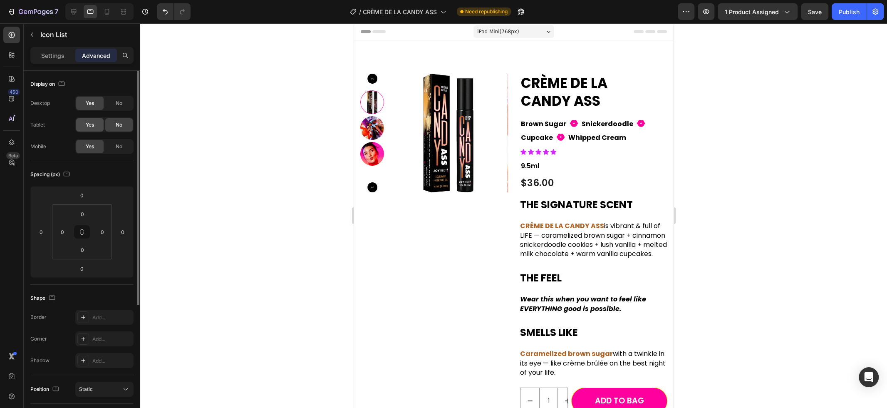
click at [91, 122] on span "Yes" at bounding box center [90, 124] width 8 height 7
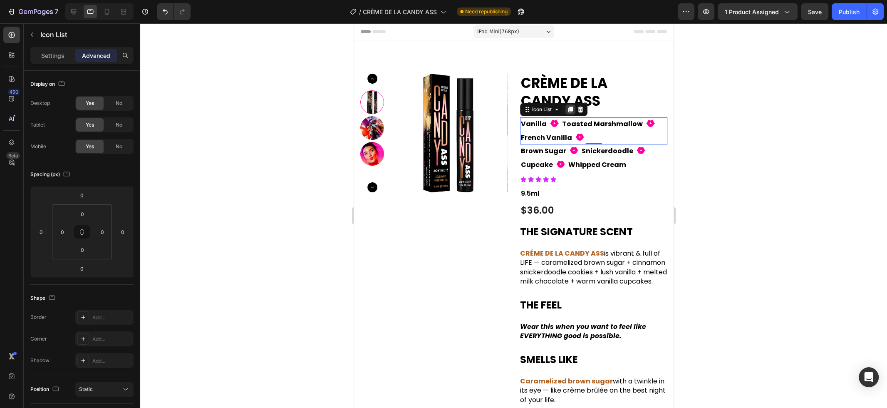
click at [571, 108] on icon at bounding box center [570, 109] width 5 height 6
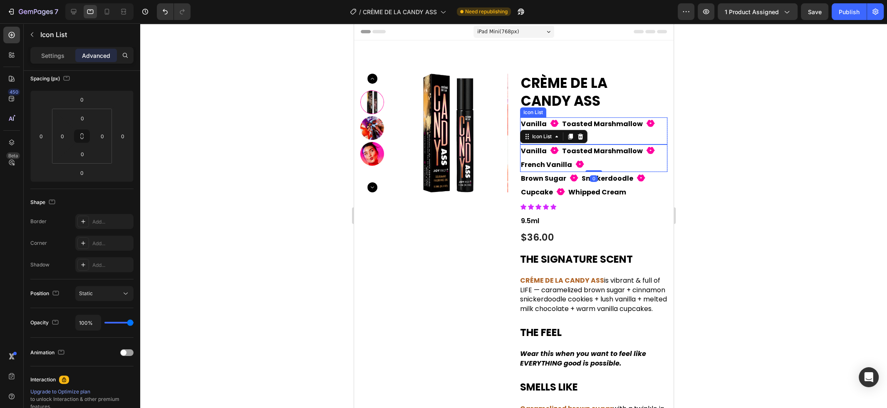
click at [602, 133] on div "Vanilla Text Block Fill 1 Icon Toasted Marshmallow Text Block Fill 1 Icon Frenc…" at bounding box center [592, 130] width 147 height 27
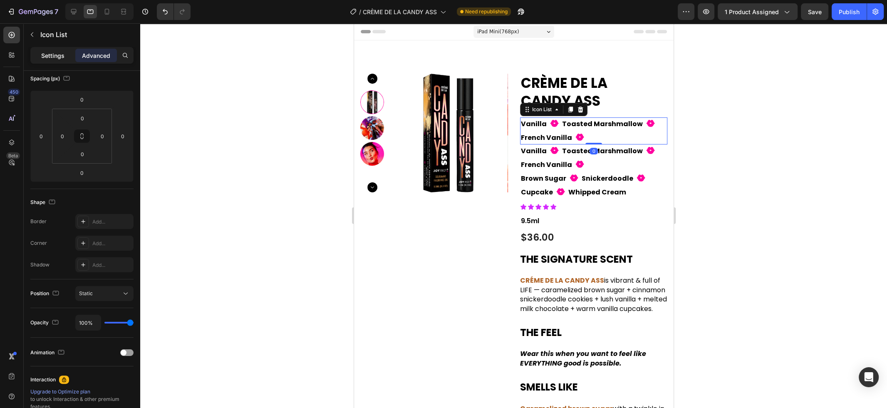
click at [56, 49] on div "Settings" at bounding box center [53, 55] width 42 height 13
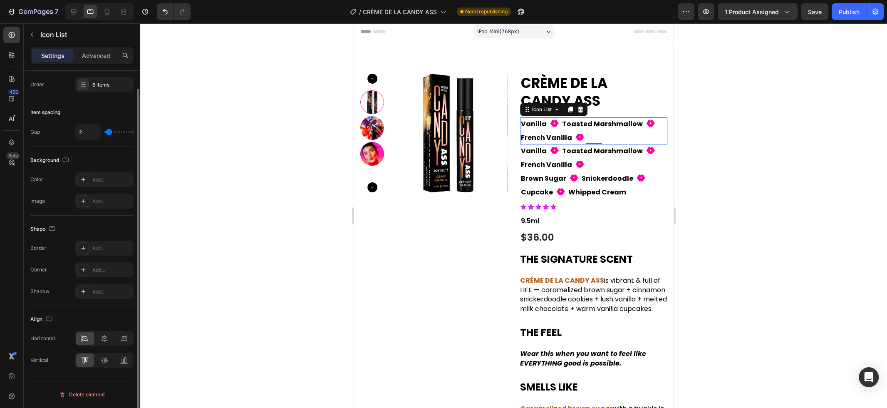
scroll to position [19, 0]
click at [92, 50] on div "Advanced" at bounding box center [96, 55] width 42 height 13
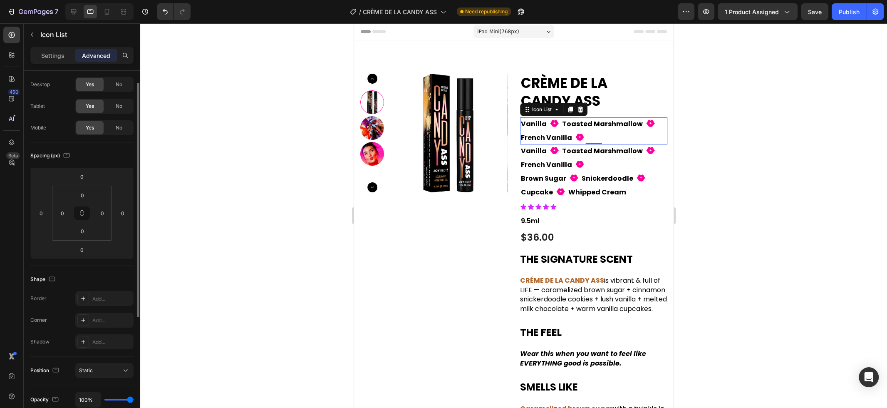
scroll to position [0, 0]
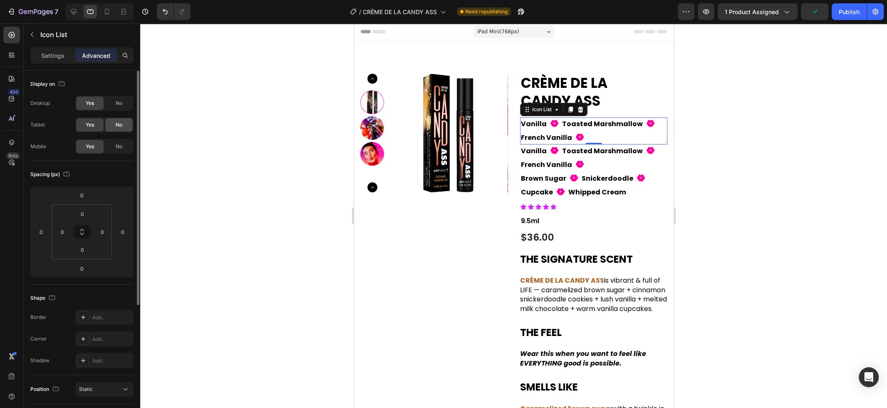
click at [119, 122] on span "No" at bounding box center [119, 124] width 7 height 7
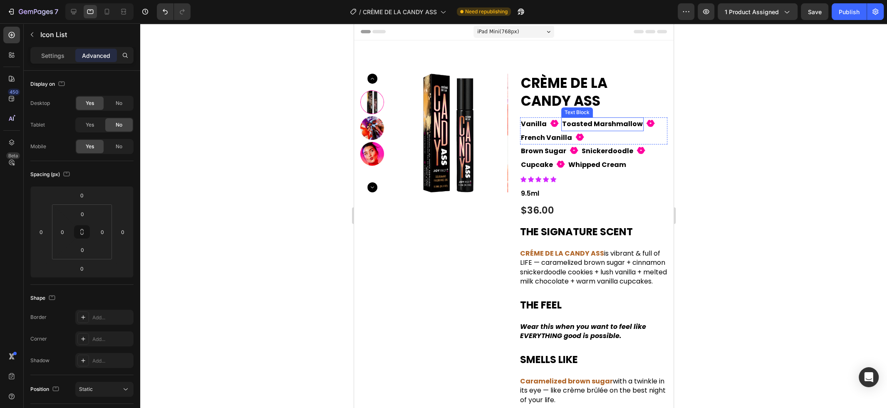
click at [631, 130] on div "Toasted Marshmallow" at bounding box center [602, 124] width 82 height 14
click at [632, 136] on div "Vanilla Text Block Fill 1 Icon Toasted Marshmallow Text Block Fill 1 Icon Frenc…" at bounding box center [592, 130] width 147 height 27
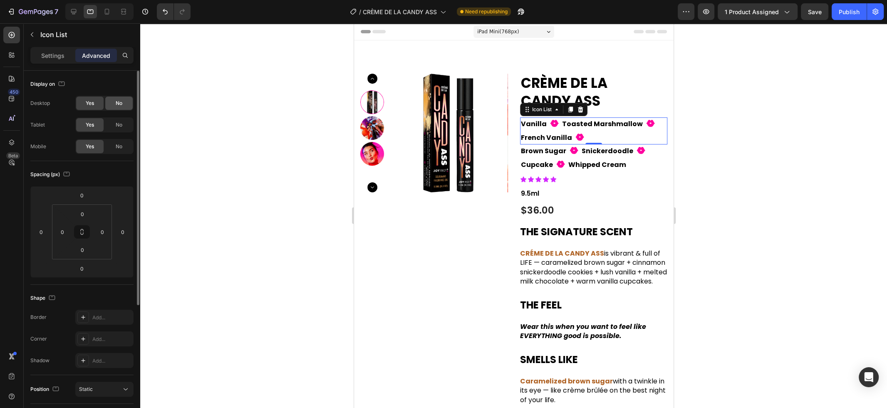
click at [121, 100] on span "No" at bounding box center [119, 102] width 7 height 7
click at [596, 135] on div "Vanilla Text Block Fill 1 Icon Toasted Marshmallow Text Block Fill 1 Icon Frenc…" at bounding box center [592, 130] width 147 height 27
click at [55, 50] on div "Settings" at bounding box center [53, 55] width 42 height 13
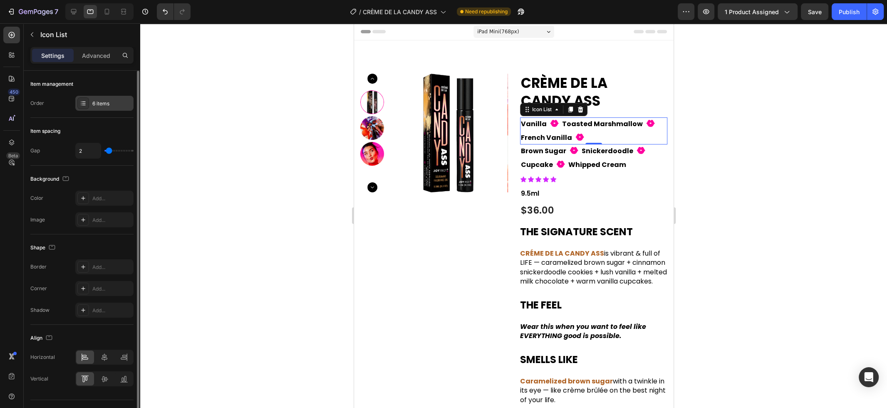
click at [103, 101] on div "6 items" at bounding box center [111, 103] width 39 height 7
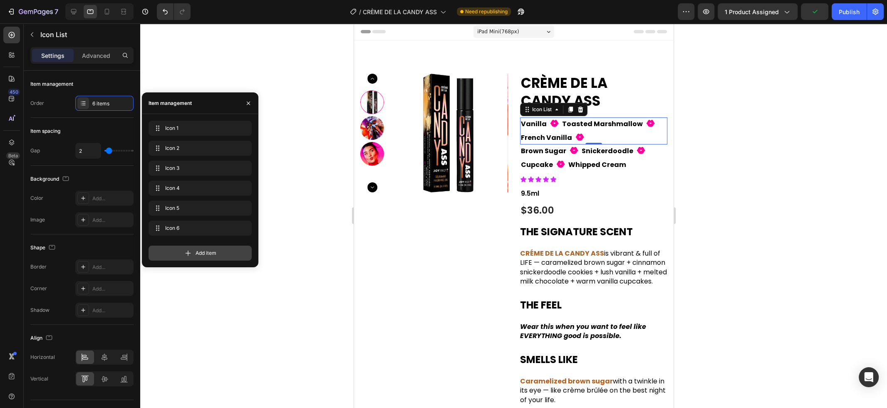
click at [196, 255] on span "Add item" at bounding box center [205, 252] width 21 height 7
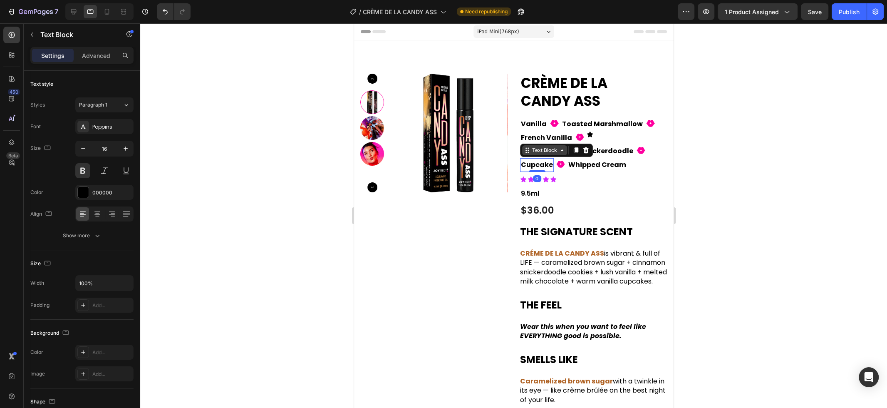
click at [545, 151] on div "Text Block" at bounding box center [544, 149] width 28 height 7
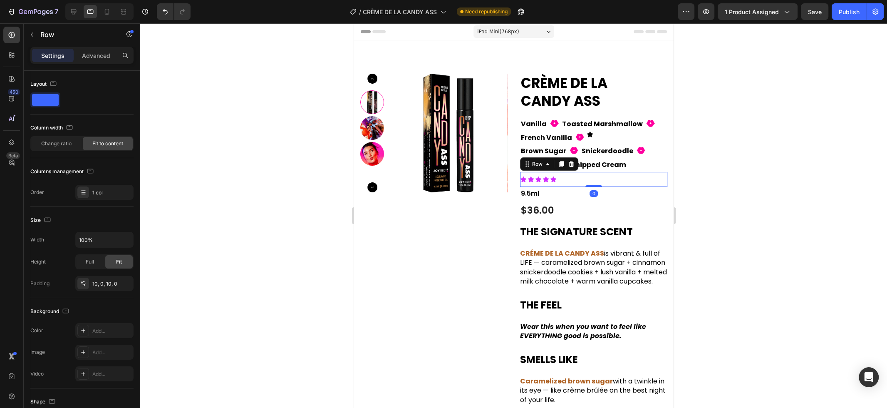
click at [597, 182] on div "Icon Icon Icon Icon Icon Icon List Row 0" at bounding box center [592, 179] width 147 height 15
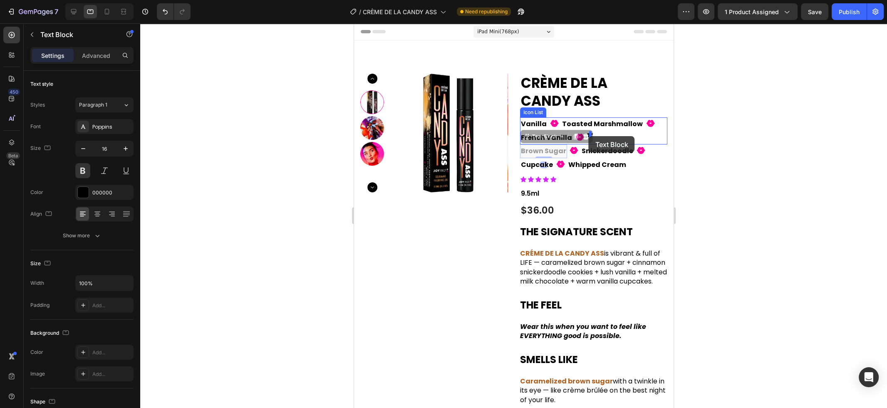
drag, startPoint x: 552, startPoint y: 149, endPoint x: 588, endPoint y: 136, distance: 38.4
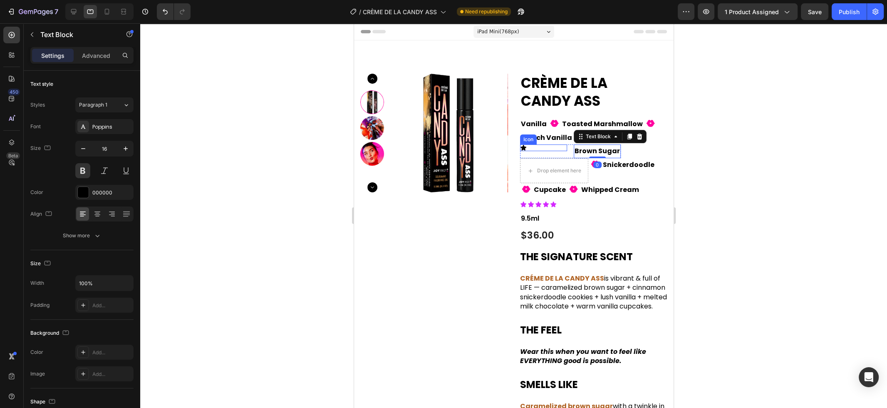
click at [524, 149] on icon at bounding box center [523, 147] width 6 height 5
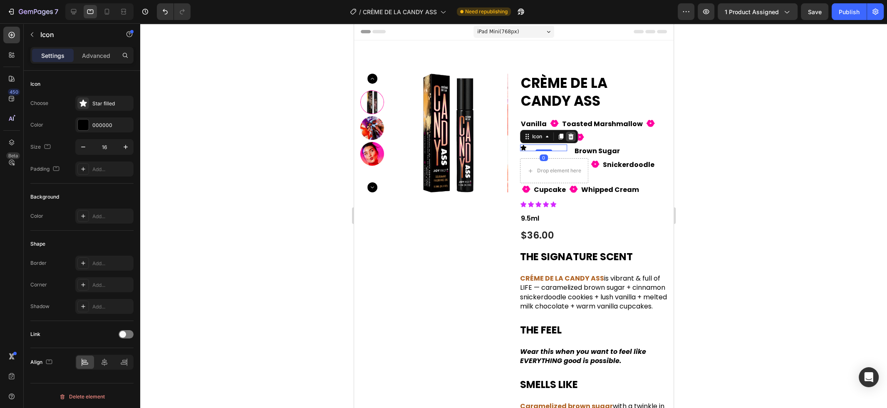
click at [571, 136] on icon at bounding box center [570, 137] width 5 height 6
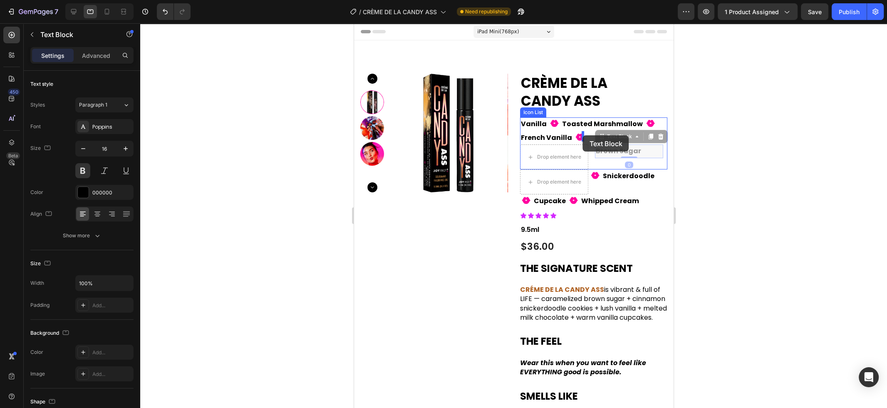
drag, startPoint x: 606, startPoint y: 150, endPoint x: 582, endPoint y: 135, distance: 28.0
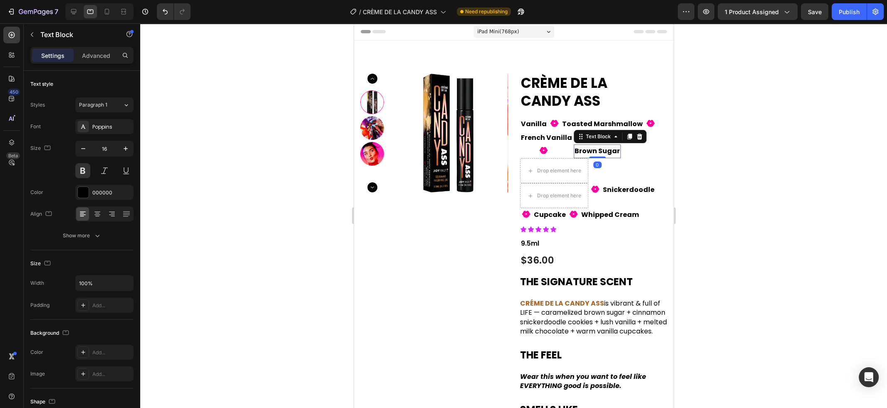
click at [704, 143] on div at bounding box center [513, 215] width 747 height 384
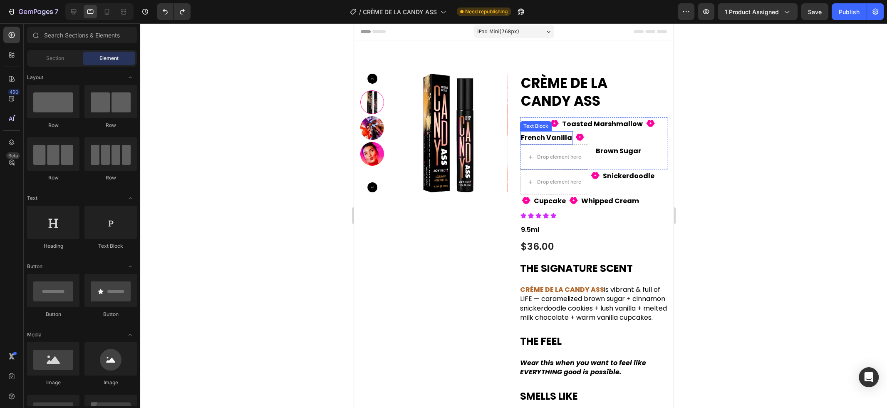
click at [556, 133] on p "French Vanilla" at bounding box center [545, 138] width 51 height 12
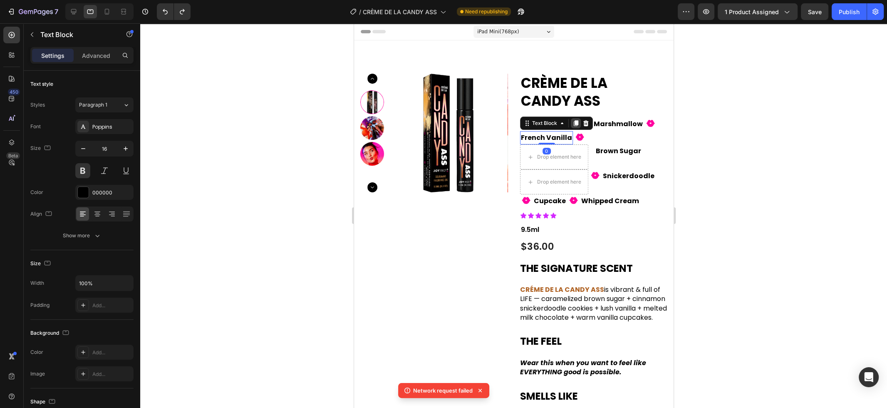
click at [575, 123] on icon at bounding box center [575, 123] width 5 height 6
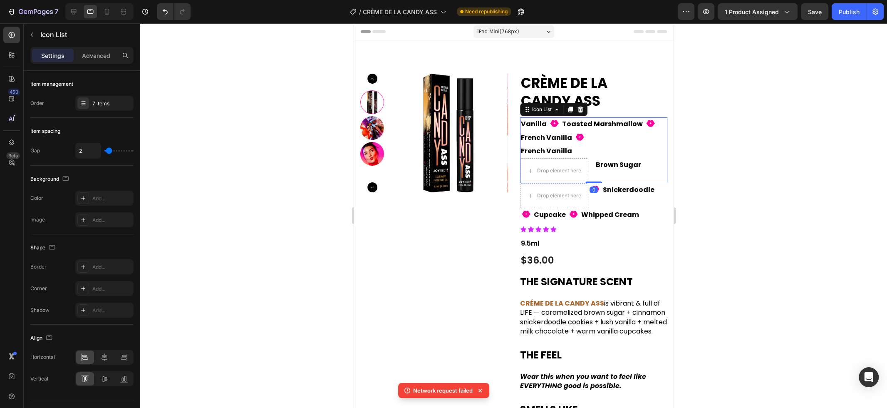
click at [611, 147] on div "Vanilla Text Block Fill 1 Icon Toasted Marshmallow Text Block Fill 1 Icon Frenc…" at bounding box center [592, 150] width 147 height 66
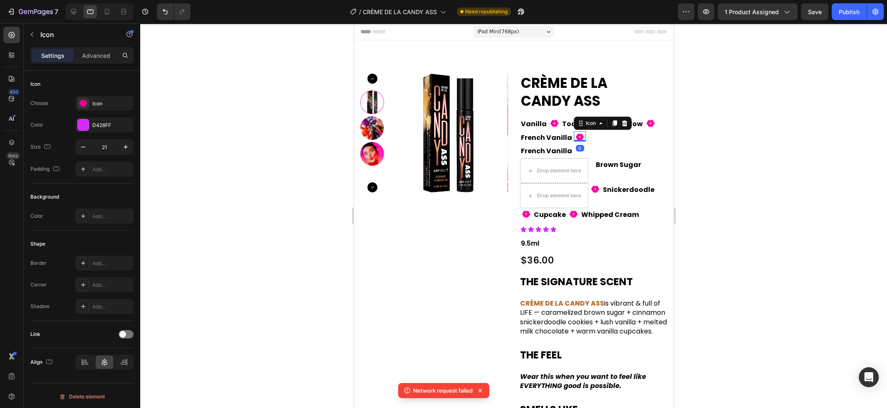
click at [580, 138] on icon at bounding box center [579, 137] width 9 height 7
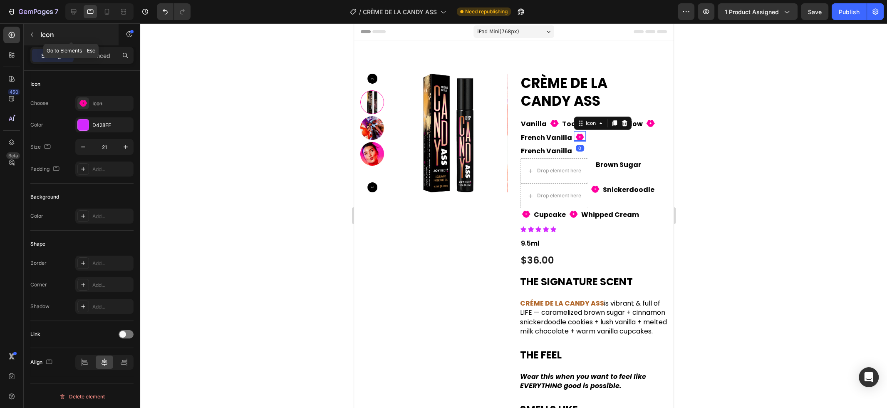
click at [42, 37] on p "Icon" at bounding box center [75, 35] width 71 height 10
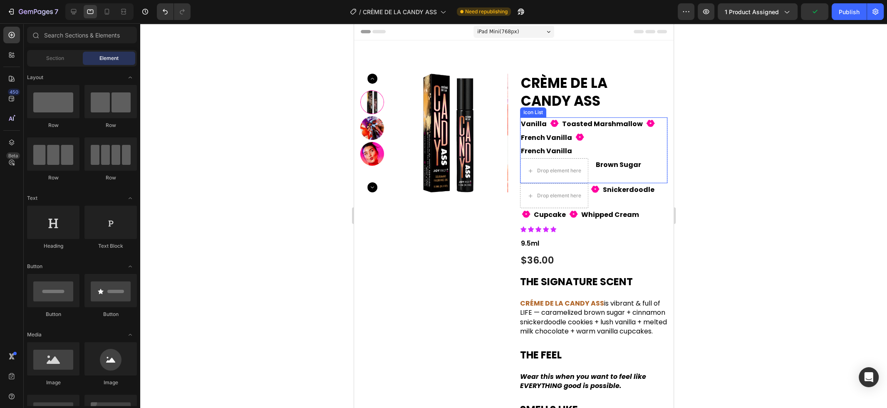
click at [605, 136] on div "Vanilla Text Block Fill 1 Icon Toasted Marshmallow Text Block Fill 1 Icon Frenc…" at bounding box center [592, 150] width 147 height 66
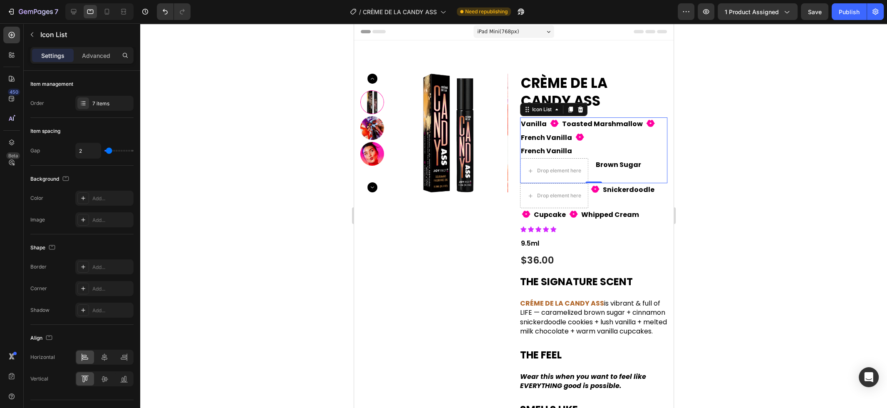
click at [596, 135] on div "Vanilla Text Block Fill 1 Icon Toasted Marshmallow Text Block Fill 1 Icon Frenc…" at bounding box center [592, 150] width 147 height 66
click at [541, 125] on p "Vanilla" at bounding box center [533, 124] width 26 height 12
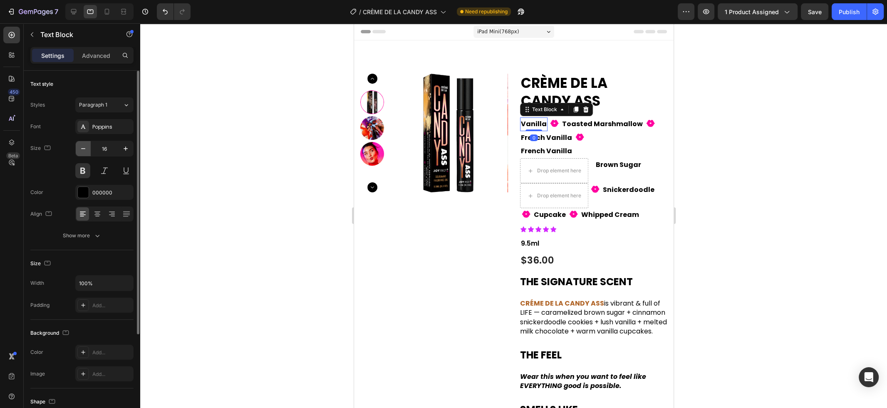
click at [84, 150] on icon "button" at bounding box center [83, 148] width 8 height 8
type input "14"
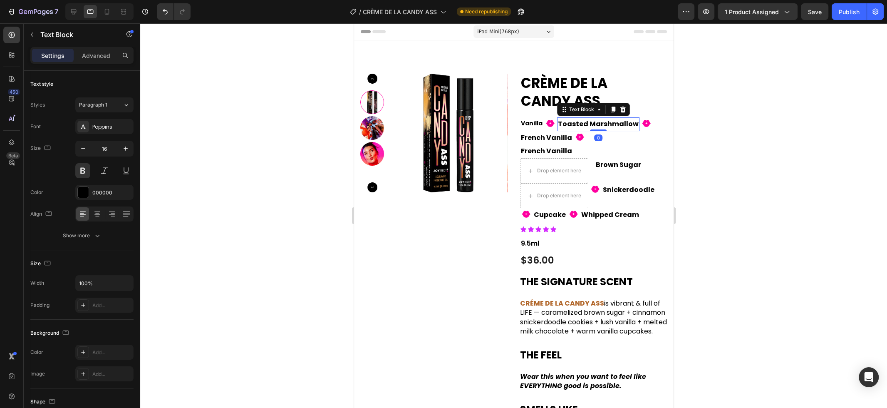
click at [567, 127] on p "Toasted Marshmallow" at bounding box center [597, 124] width 81 height 12
click at [85, 149] on icon "button" at bounding box center [83, 148] width 8 height 8
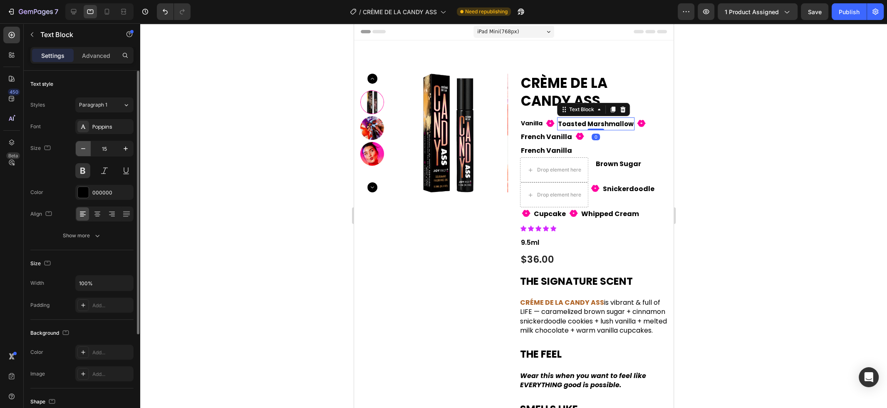
click at [85, 149] on icon "button" at bounding box center [83, 148] width 8 height 8
type input "14"
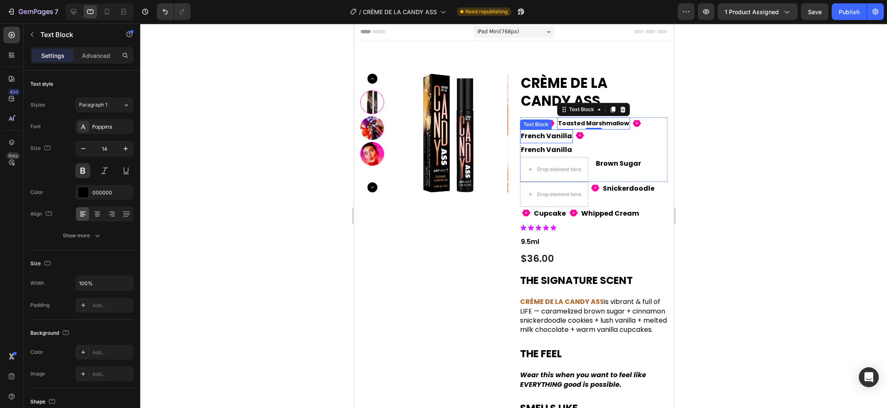
click at [559, 138] on p "French Vanilla" at bounding box center [545, 136] width 51 height 12
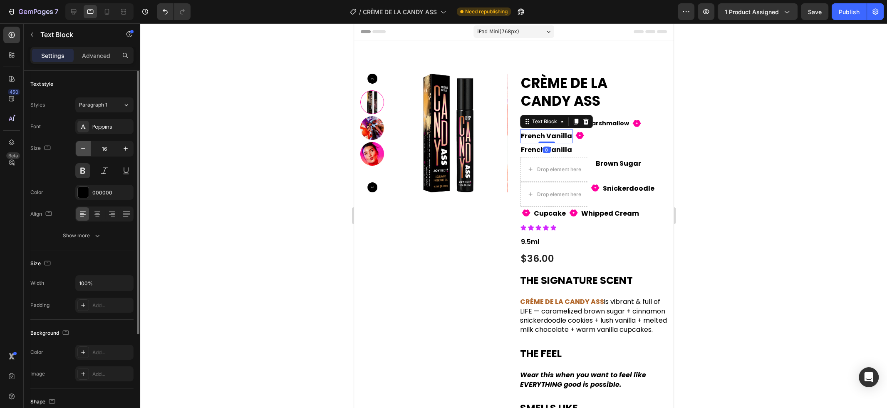
click at [85, 147] on icon "button" at bounding box center [83, 148] width 8 height 8
type input "14"
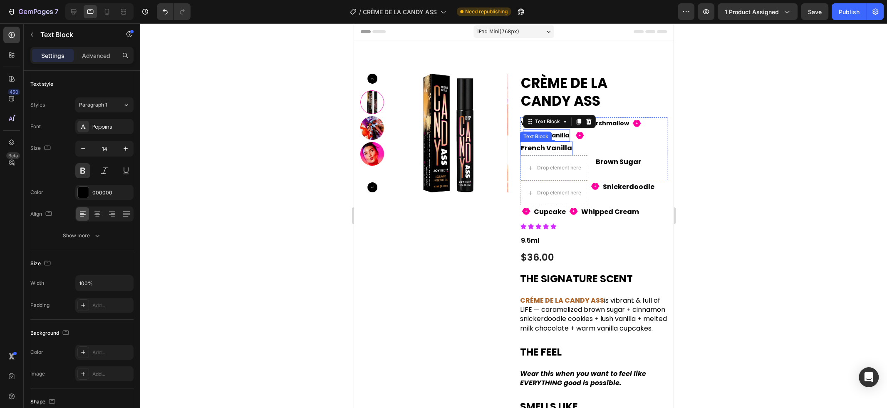
click at [558, 148] on p "French Vanilla" at bounding box center [545, 148] width 51 height 12
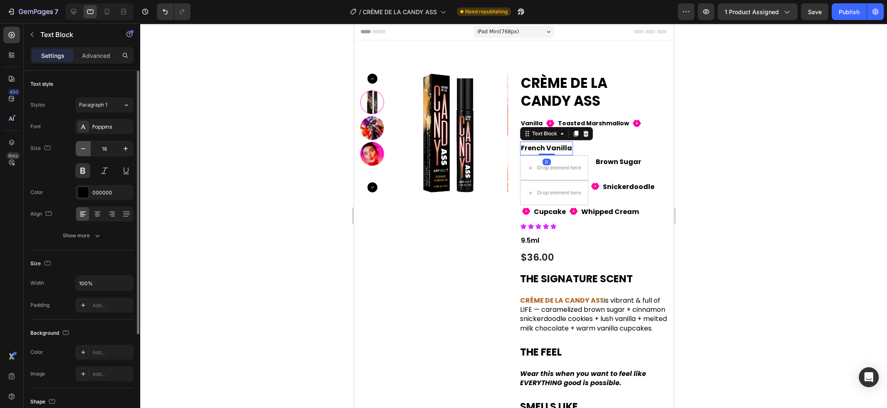
click at [85, 147] on icon "button" at bounding box center [83, 148] width 8 height 8
type input "14"
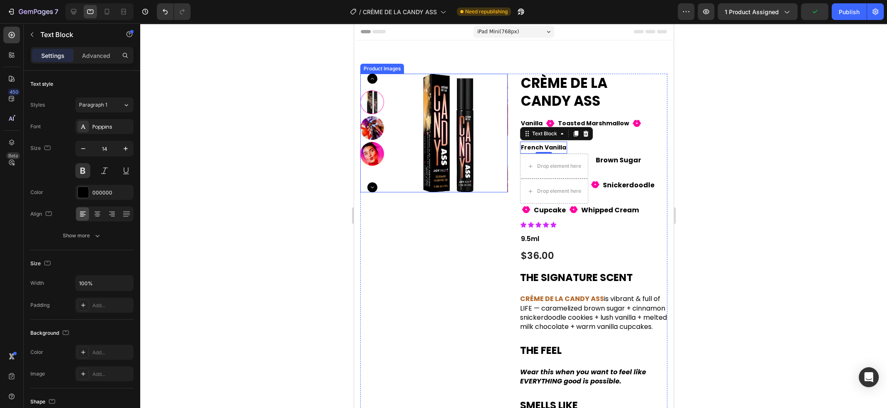
click at [465, 190] on img at bounding box center [447, 133] width 119 height 119
click at [545, 149] on p "French Vanilla" at bounding box center [542, 147] width 45 height 10
click at [585, 135] on icon at bounding box center [585, 134] width 5 height 6
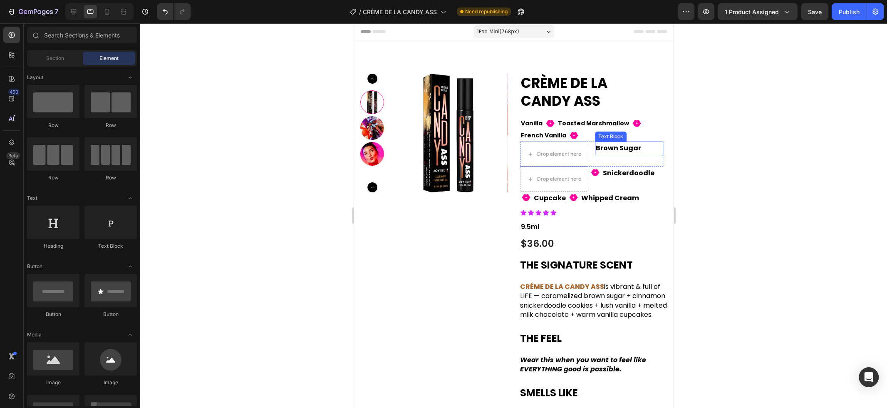
click at [605, 150] on p "Brown Sugar" at bounding box center [628, 148] width 67 height 12
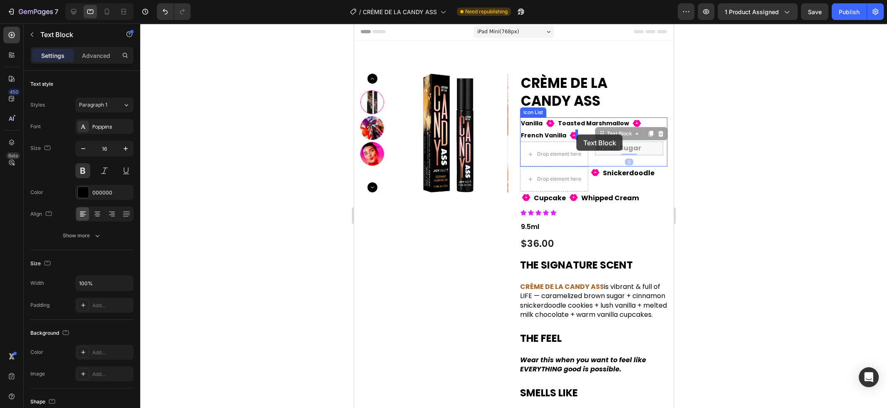
drag, startPoint x: 601, startPoint y: 135, endPoint x: 576, endPoint y: 134, distance: 25.4
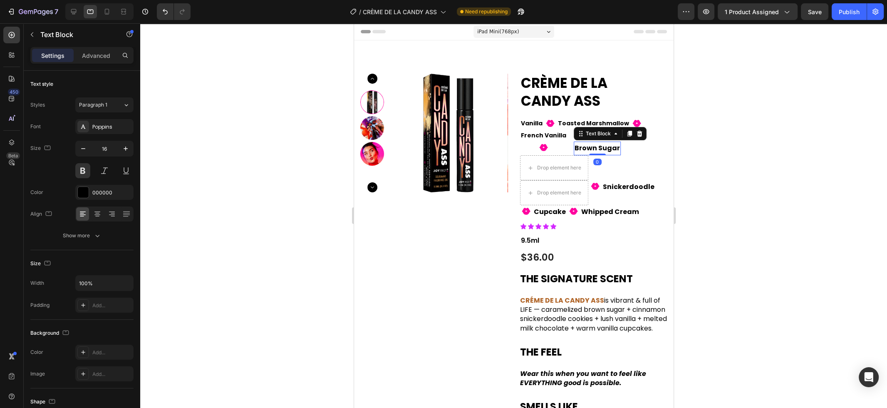
click at [738, 146] on div at bounding box center [513, 215] width 747 height 384
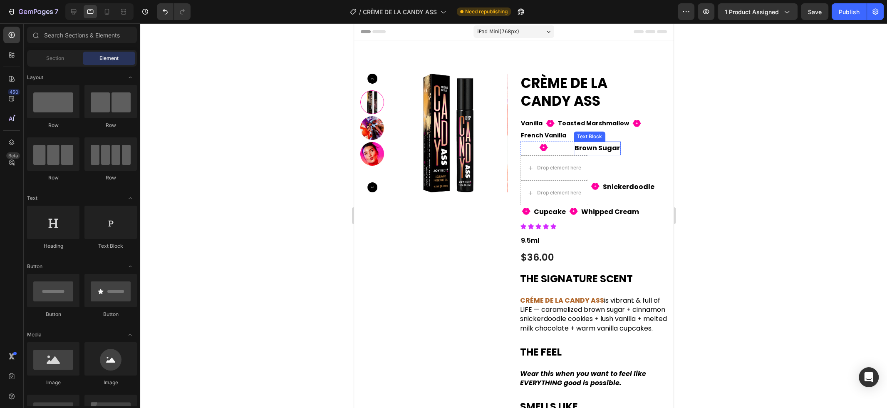
click at [619, 142] on p "Brown Sugar" at bounding box center [596, 148] width 45 height 12
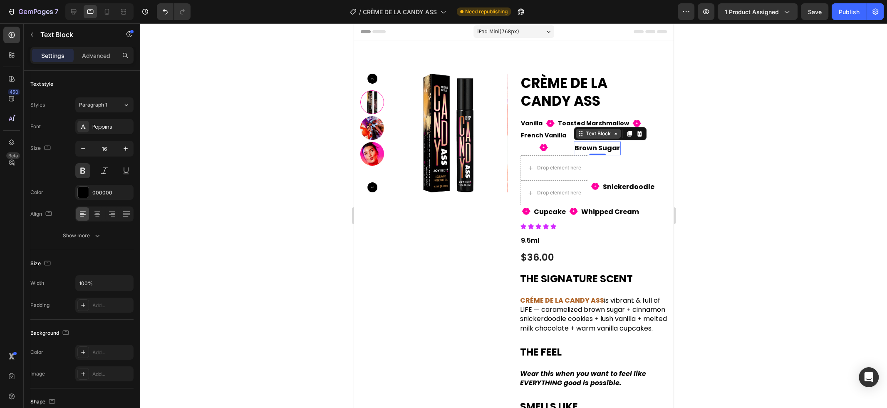
click at [612, 130] on div "Text Block" at bounding box center [598, 133] width 28 height 7
click at [606, 116] on div "Row 2 cols" at bounding box center [591, 118] width 29 height 5
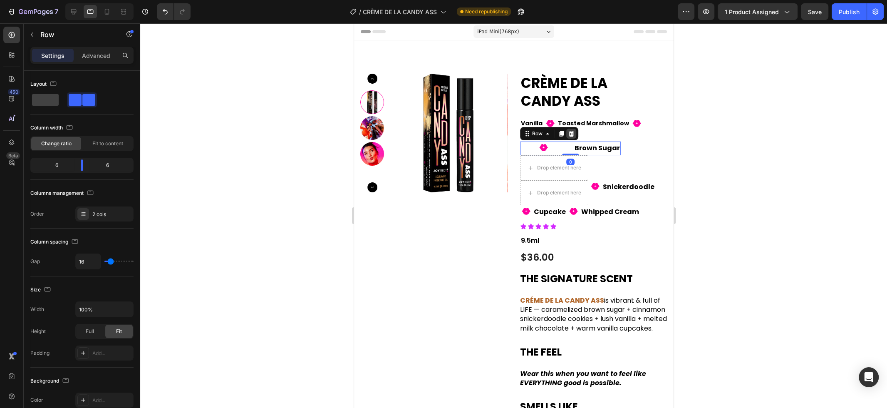
click at [574, 130] on icon at bounding box center [570, 133] width 7 height 7
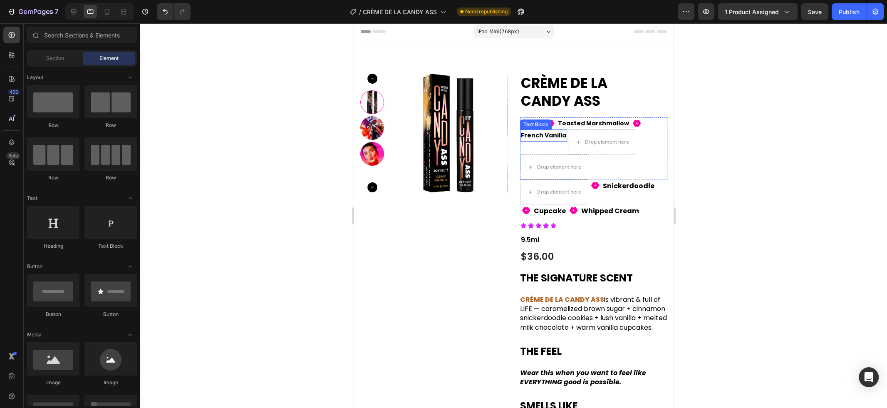
click at [548, 133] on p "French Vanilla" at bounding box center [542, 135] width 45 height 10
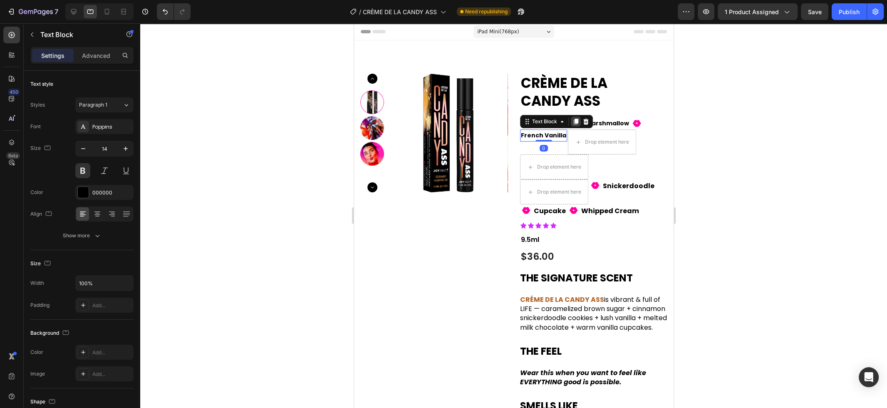
click at [575, 122] on icon at bounding box center [575, 122] width 5 height 6
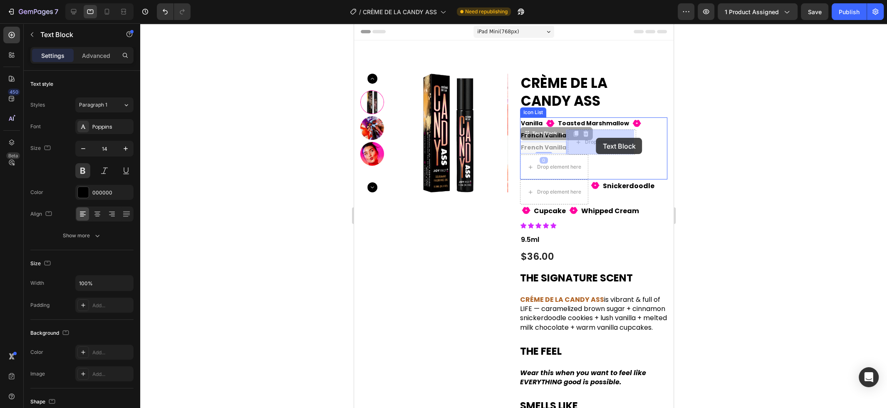
drag, startPoint x: 526, startPoint y: 136, endPoint x: 596, endPoint y: 138, distance: 69.5
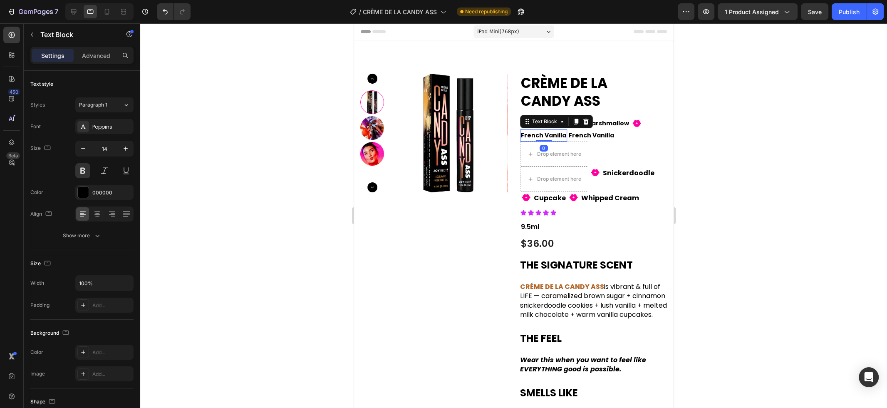
click at [557, 136] on p "French Vanilla" at bounding box center [542, 135] width 45 height 10
click at [559, 124] on icon at bounding box center [561, 121] width 7 height 7
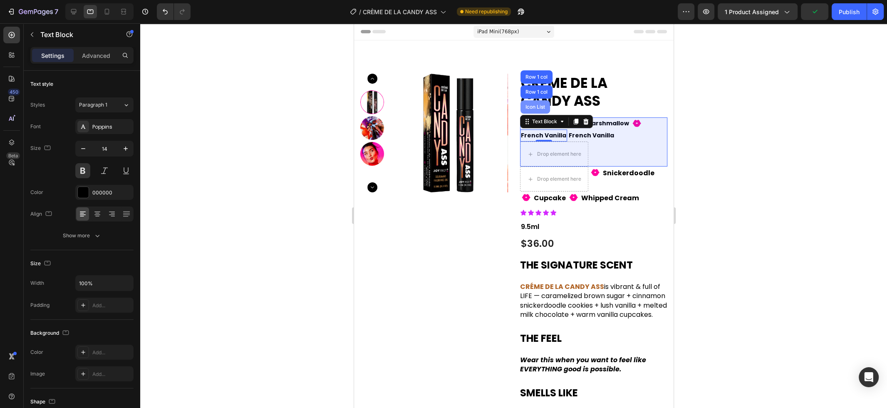
click at [538, 106] on div "Icon List" at bounding box center [534, 106] width 23 height 5
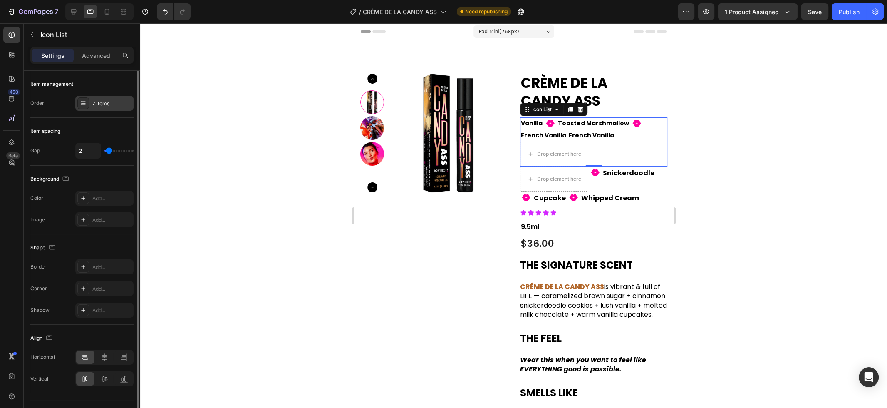
click at [93, 101] on div "7 items" at bounding box center [111, 103] width 39 height 7
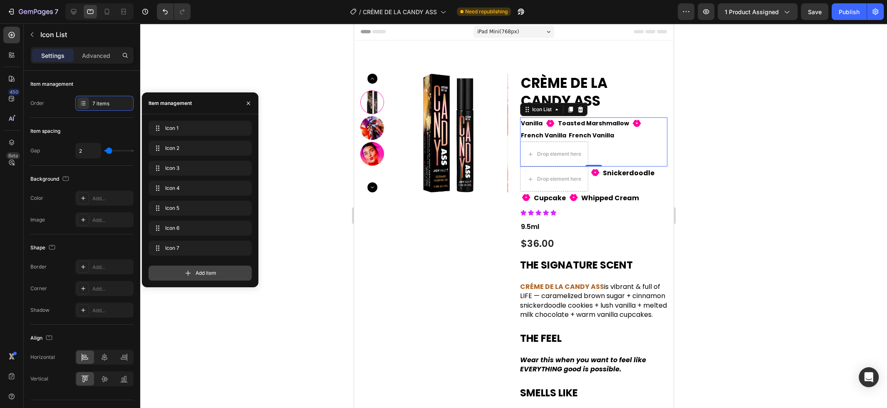
click at [224, 272] on div "Add item" at bounding box center [199, 272] width 103 height 15
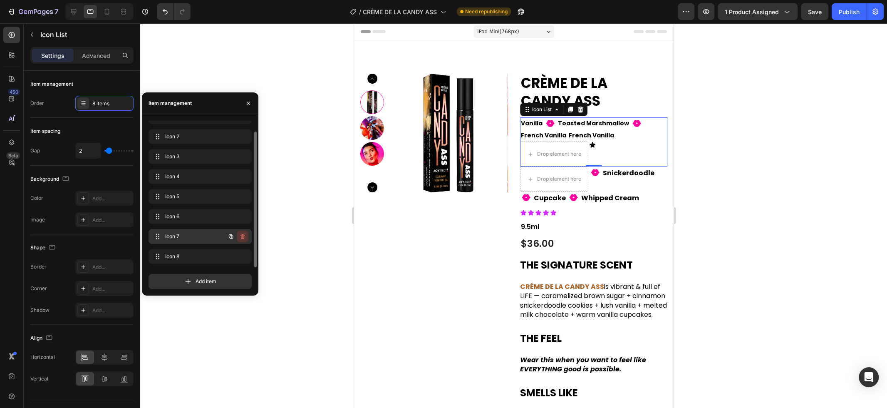
click at [245, 235] on icon "button" at bounding box center [242, 236] width 7 height 7
click at [240, 237] on div "Delete" at bounding box center [236, 235] width 15 height 7
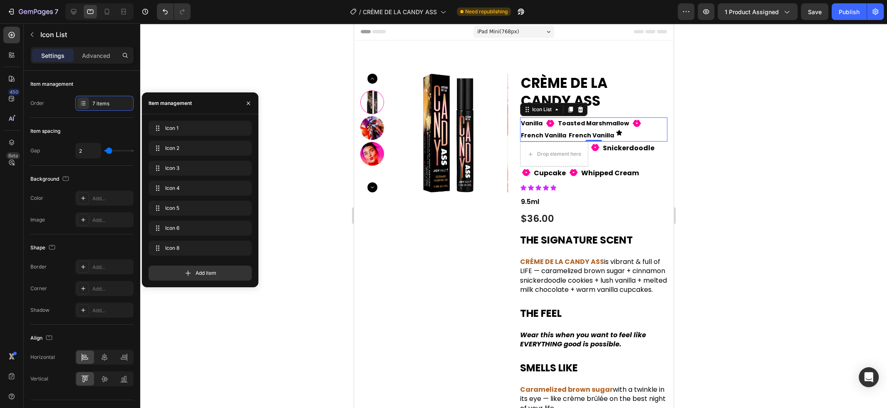
scroll to position [0, 0]
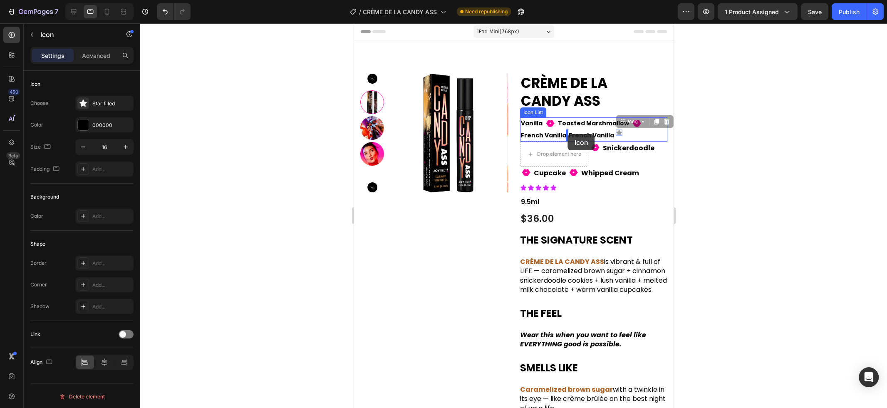
drag, startPoint x: 615, startPoint y: 134, endPoint x: 567, endPoint y: 134, distance: 47.4
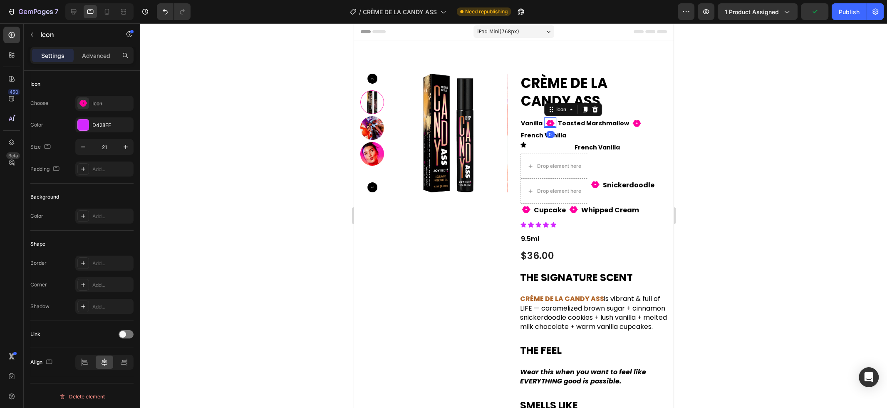
click at [549, 122] on icon at bounding box center [549, 123] width 9 height 7
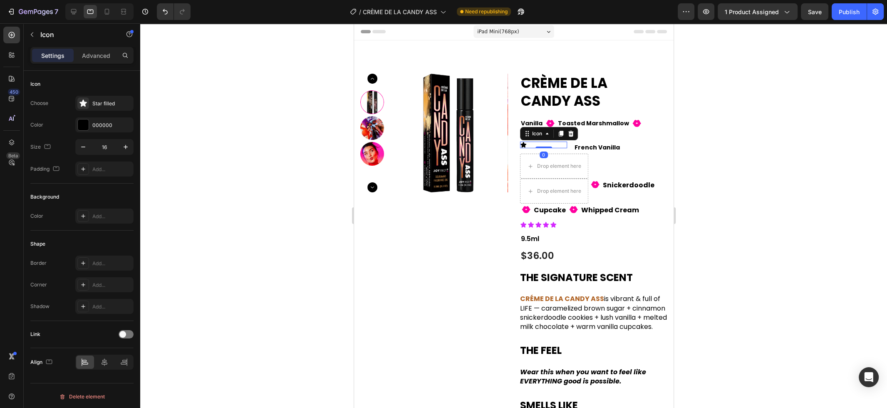
click at [526, 141] on icon at bounding box center [522, 144] width 7 height 7
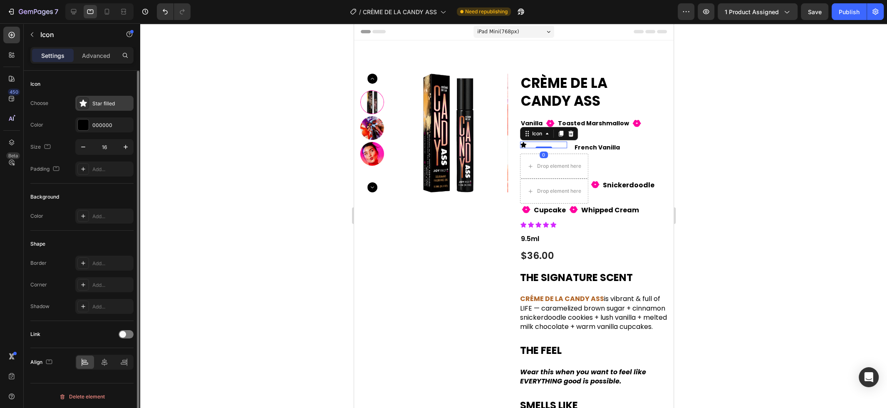
click at [81, 101] on icon at bounding box center [83, 103] width 8 height 8
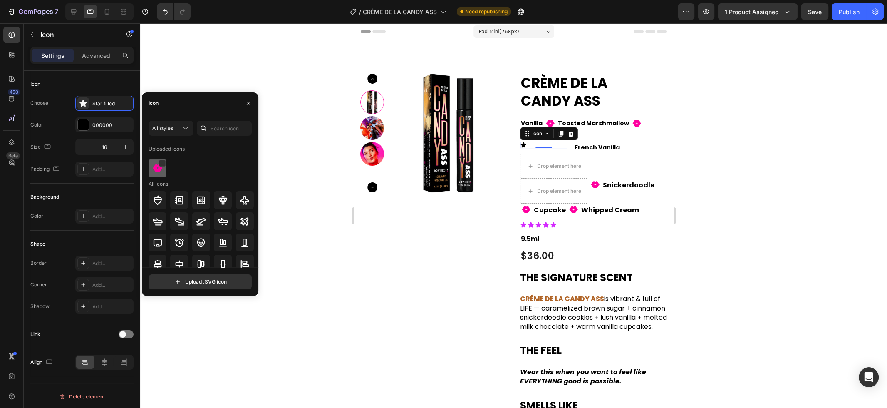
click at [161, 172] on img at bounding box center [158, 168] width 10 height 10
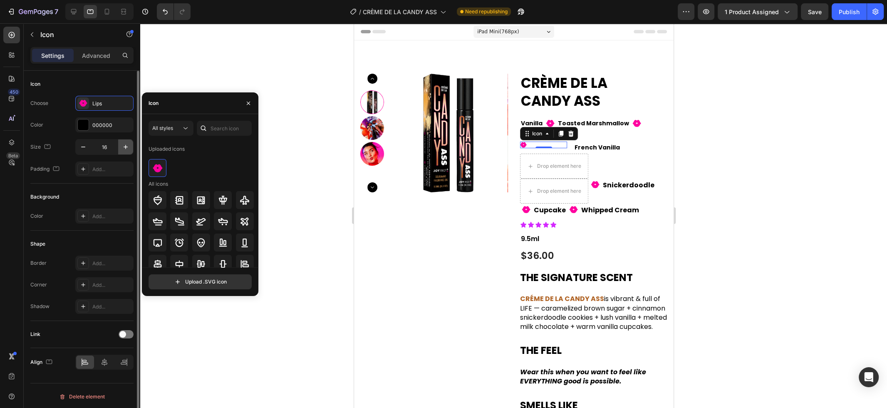
click at [126, 148] on icon "button" at bounding box center [126, 147] width 4 height 4
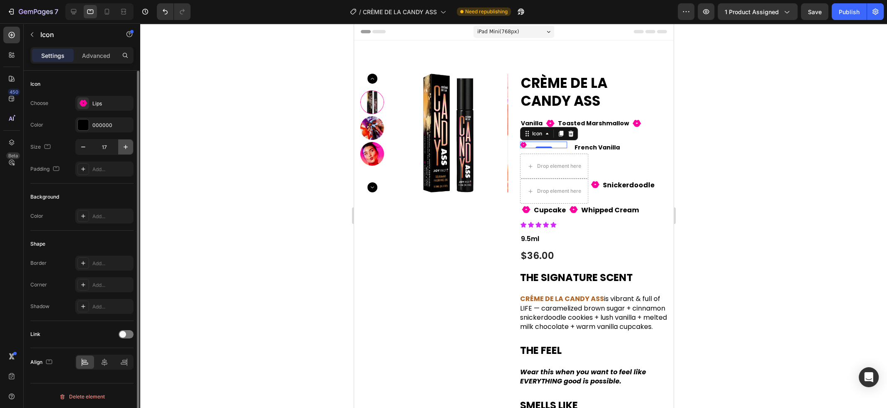
click at [126, 148] on icon "button" at bounding box center [126, 147] width 4 height 4
type input "21"
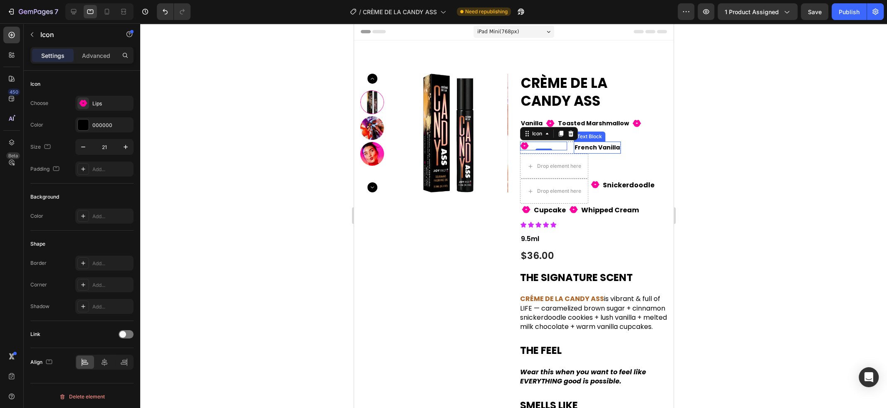
click at [619, 142] on p "French Vanilla" at bounding box center [596, 147] width 45 height 10
click at [566, 141] on div "Fill 1 Icon 0" at bounding box center [542, 145] width 47 height 9
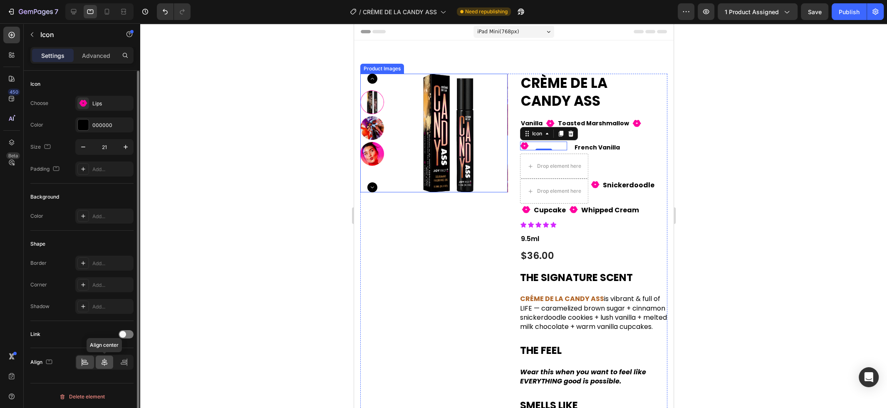
click at [106, 361] on icon at bounding box center [104, 362] width 8 height 8
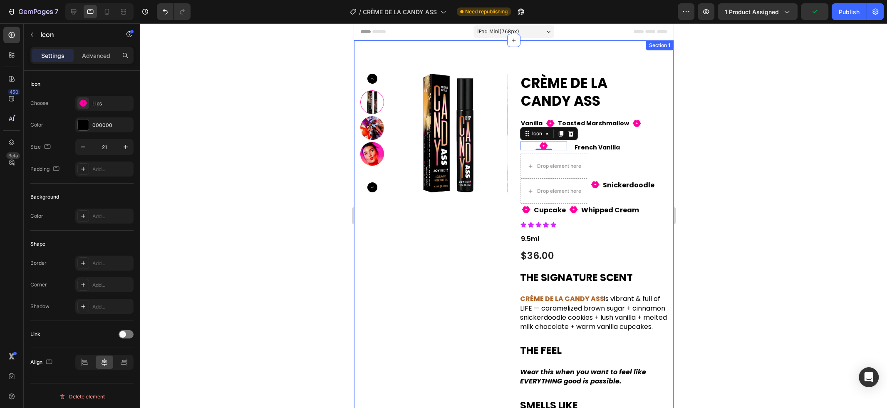
click at [718, 129] on div at bounding box center [513, 215] width 747 height 384
click at [550, 125] on icon at bounding box center [549, 123] width 9 height 7
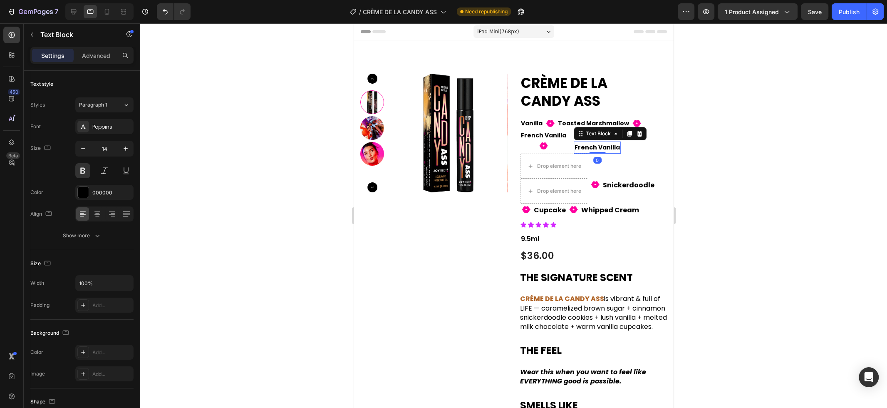
click at [619, 142] on p "French Vanilla" at bounding box center [596, 147] width 45 height 10
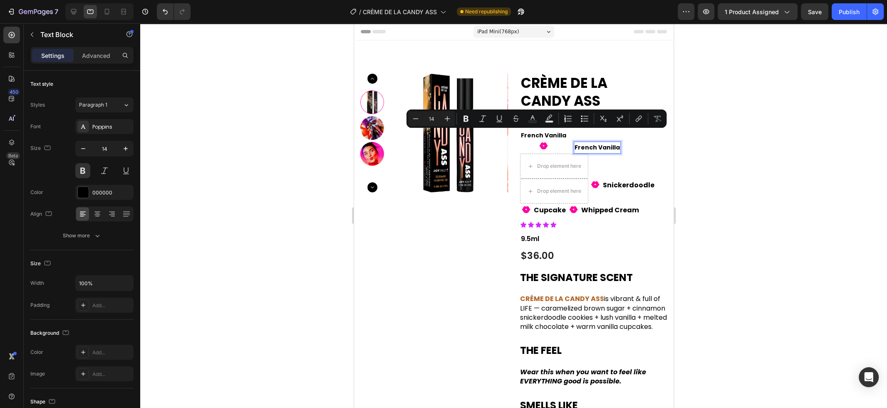
click at [619, 142] on p "French Vanilla" at bounding box center [596, 147] width 45 height 10
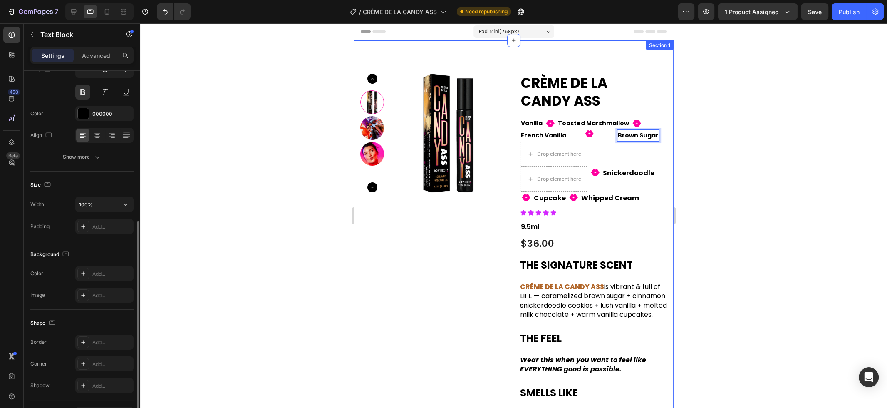
scroll to position [132, 0]
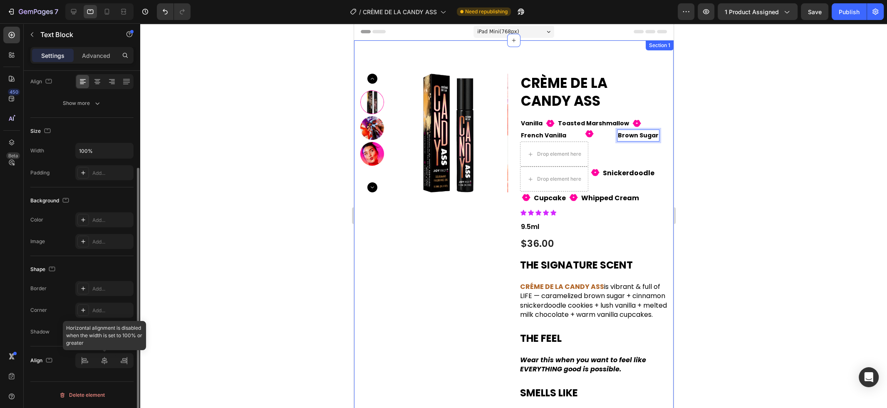
click at [87, 362] on div at bounding box center [104, 360] width 58 height 15
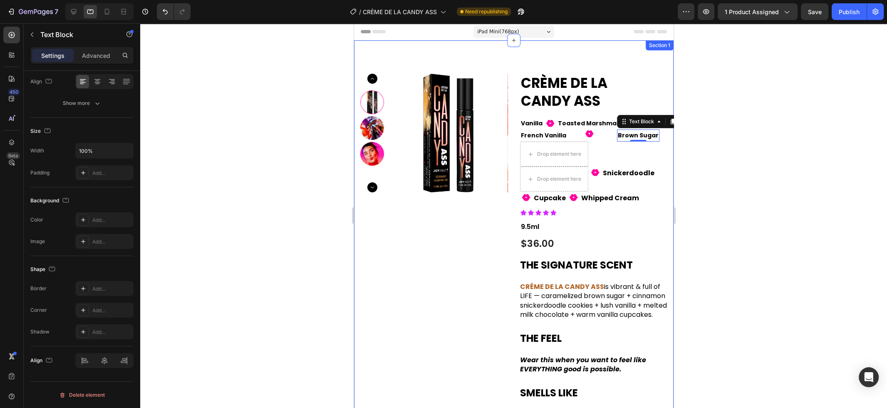
click at [230, 271] on div at bounding box center [513, 215] width 747 height 384
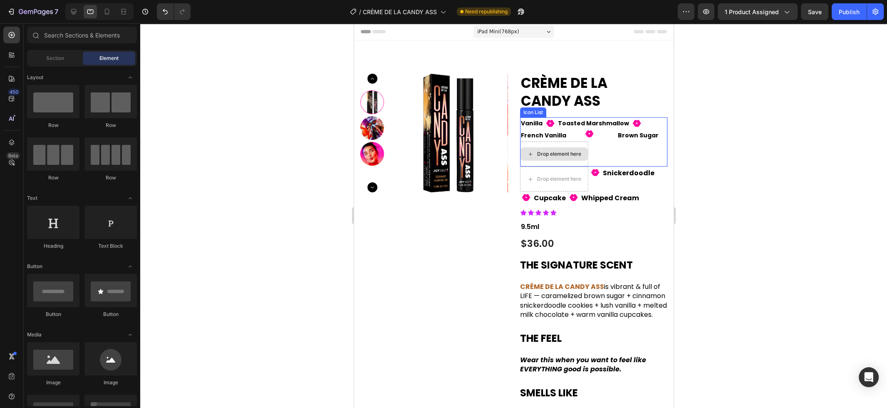
click at [571, 155] on div "Drop element here" at bounding box center [559, 154] width 44 height 7
click at [600, 156] on div "Vanilla Text Block Fill 1 Icon Toasted Marshmallow Text Block Fill 1 Icon Frenc…" at bounding box center [592, 141] width 147 height 49
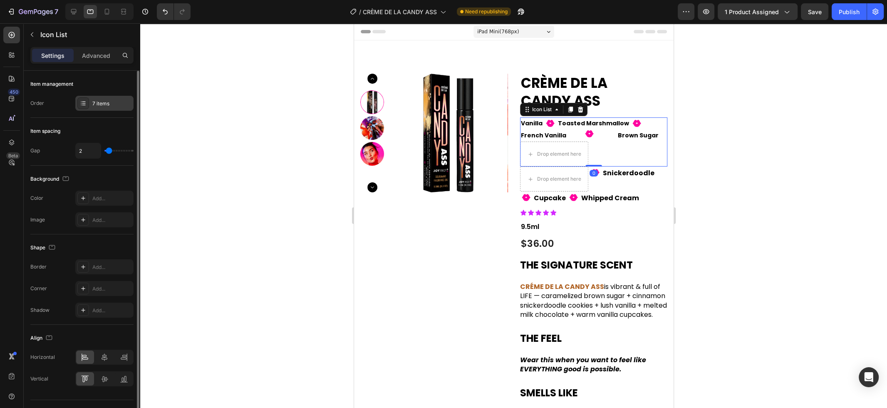
click at [107, 97] on div "7 items" at bounding box center [104, 103] width 58 height 15
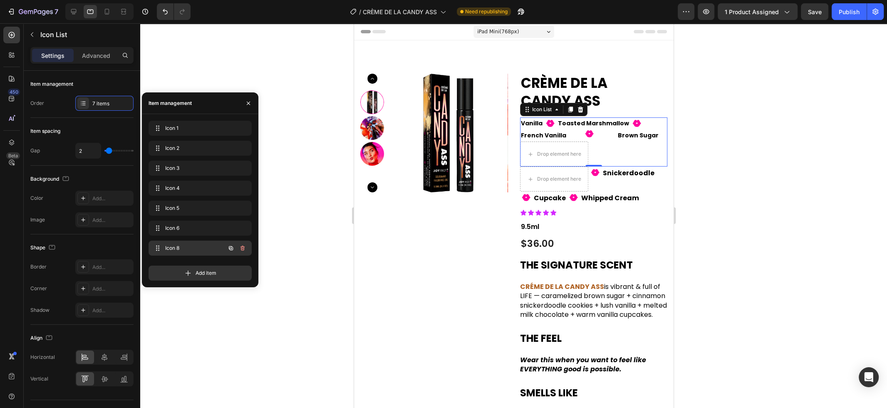
click at [198, 250] on span "Icon 8" at bounding box center [188, 247] width 47 height 7
click at [243, 248] on icon "button" at bounding box center [243, 248] width 0 height 2
click at [243, 248] on div "Delete" at bounding box center [236, 247] width 15 height 7
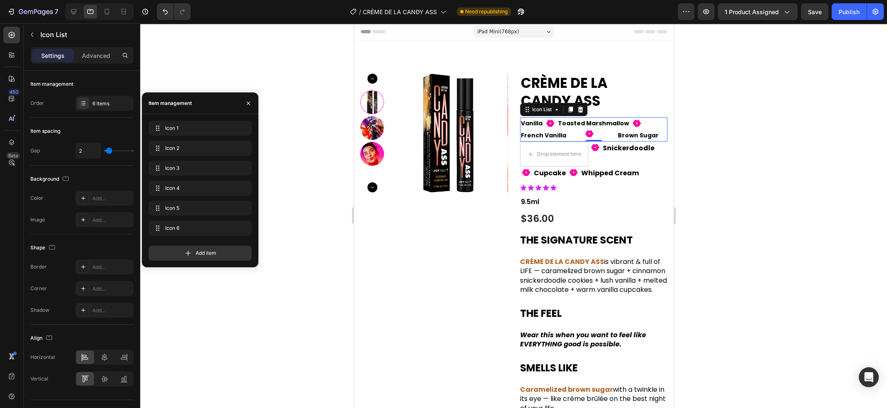
click at [836, 185] on div at bounding box center [513, 215] width 747 height 384
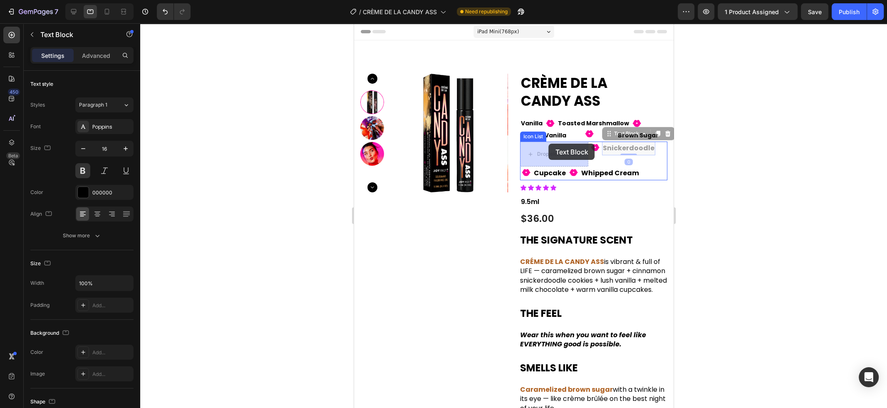
drag, startPoint x: 618, startPoint y: 138, endPoint x: 548, endPoint y: 143, distance: 70.1
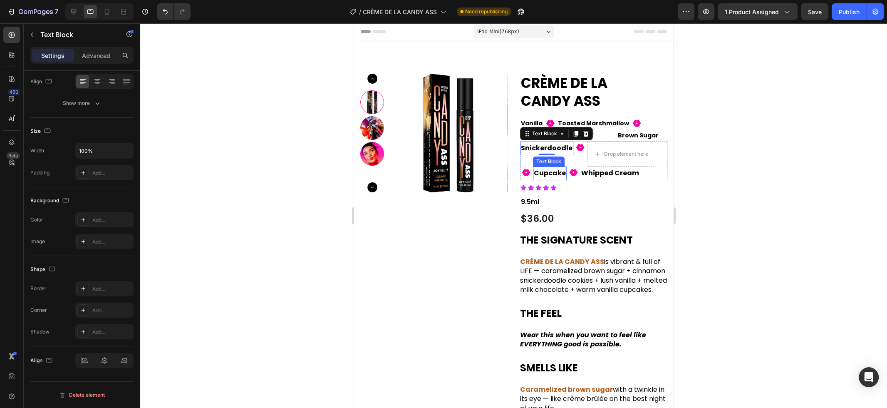
click at [546, 172] on div "Cupcake Text Block" at bounding box center [549, 173] width 34 height 14
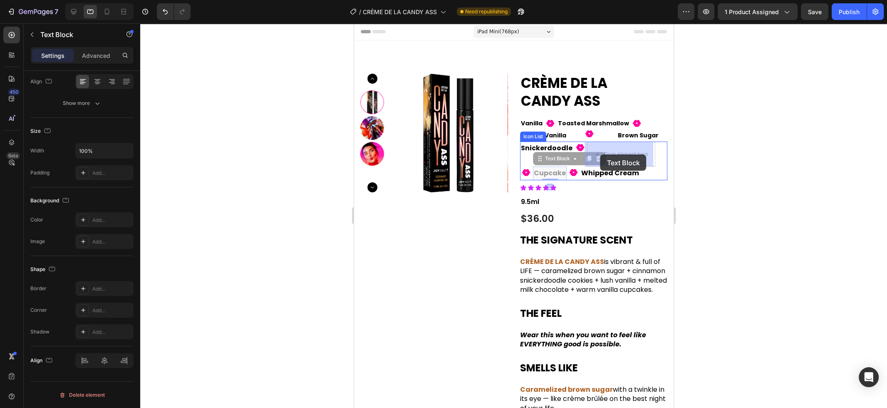
drag, startPoint x: 527, startPoint y: 162, endPoint x: 601, endPoint y: 154, distance: 73.6
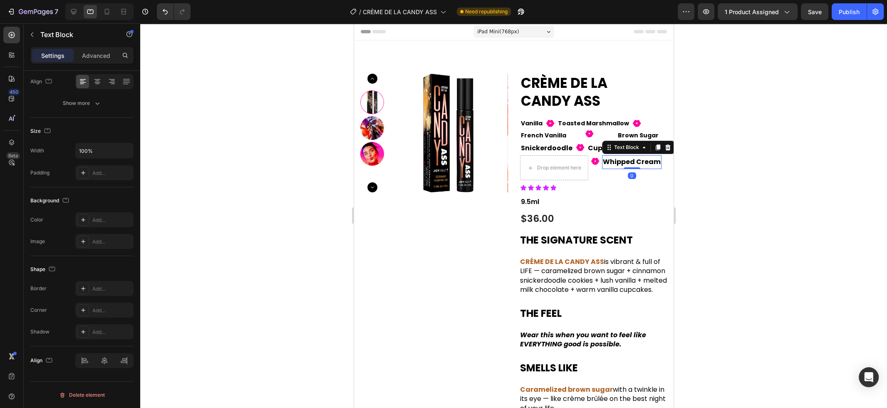
click at [633, 166] on p "Whipped Cream" at bounding box center [631, 162] width 58 height 12
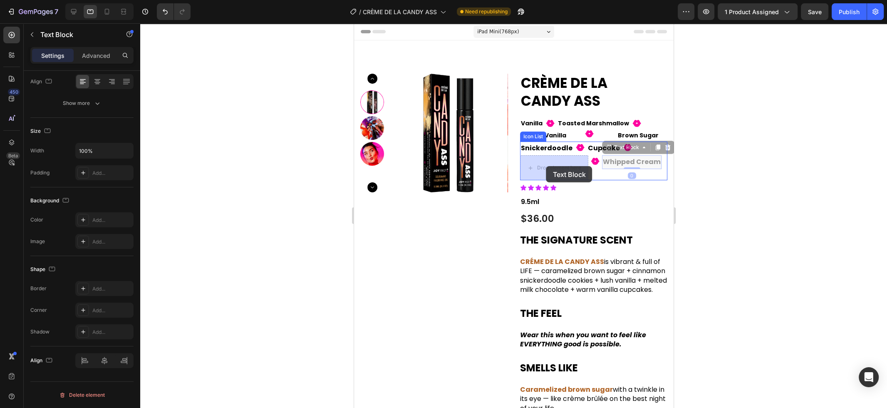
drag, startPoint x: 610, startPoint y: 148, endPoint x: 545, endPoint y: 166, distance: 67.6
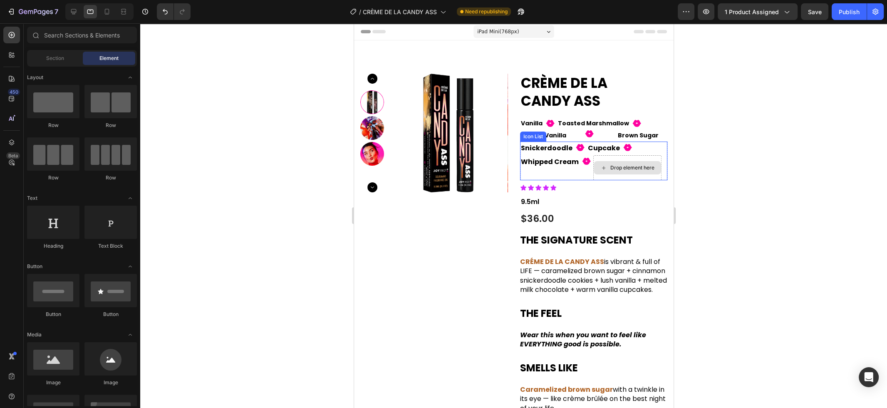
click at [606, 163] on div "Drop element here" at bounding box center [626, 167] width 67 height 13
click at [572, 163] on p "Whipped Cream" at bounding box center [549, 162] width 58 height 12
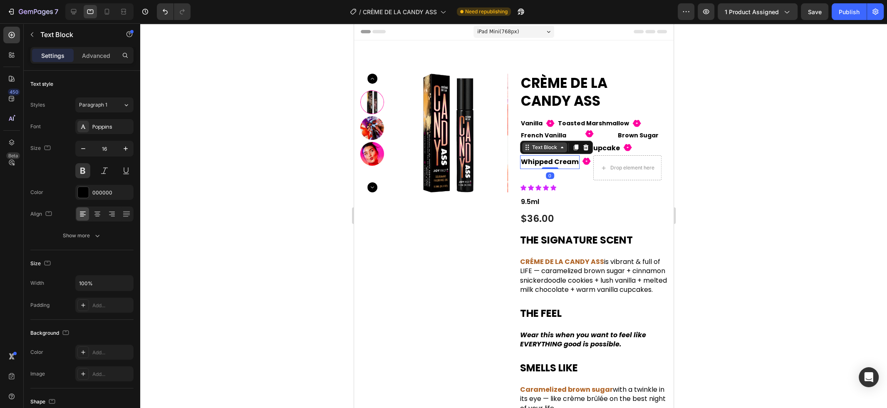
click at [534, 148] on div "Text Block" at bounding box center [544, 146] width 28 height 7
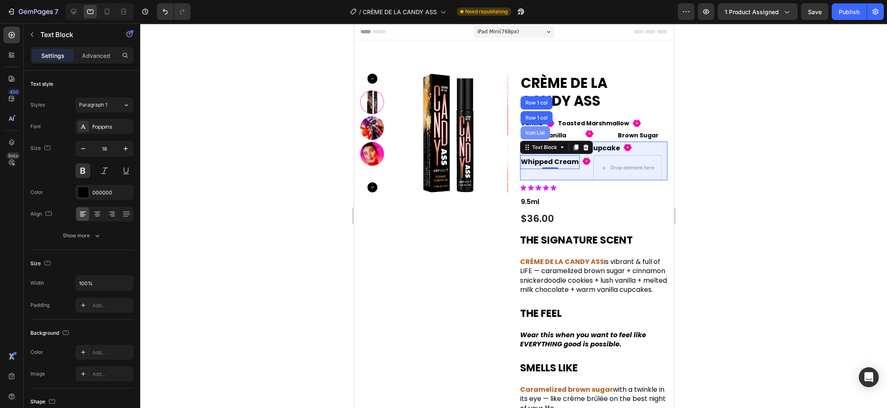
click at [529, 136] on div "Icon List" at bounding box center [535, 132] width 30 height 13
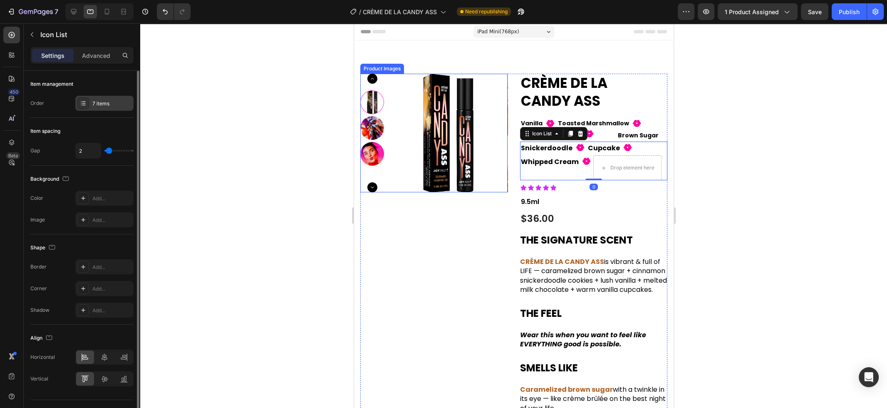
click at [83, 101] on icon at bounding box center [83, 103] width 7 height 7
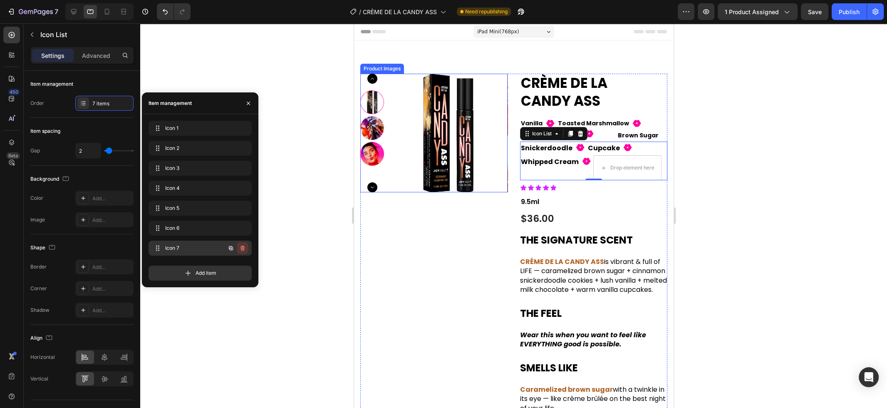
click at [245, 248] on icon "button" at bounding box center [242, 248] width 7 height 7
click at [245, 248] on button "Delete" at bounding box center [236, 248] width 23 height 12
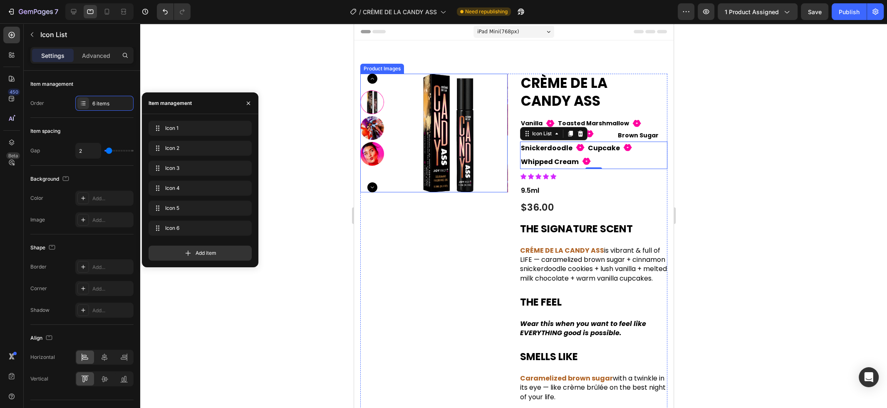
click at [252, 289] on div at bounding box center [513, 215] width 747 height 384
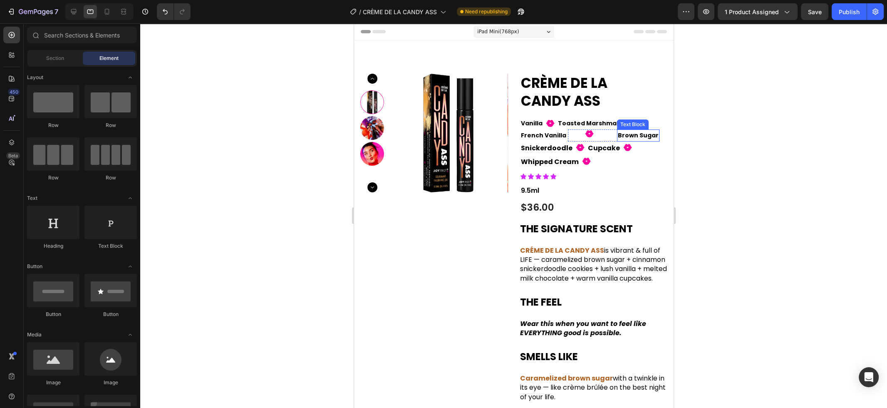
click at [640, 137] on p "Brown Sugar" at bounding box center [637, 135] width 41 height 10
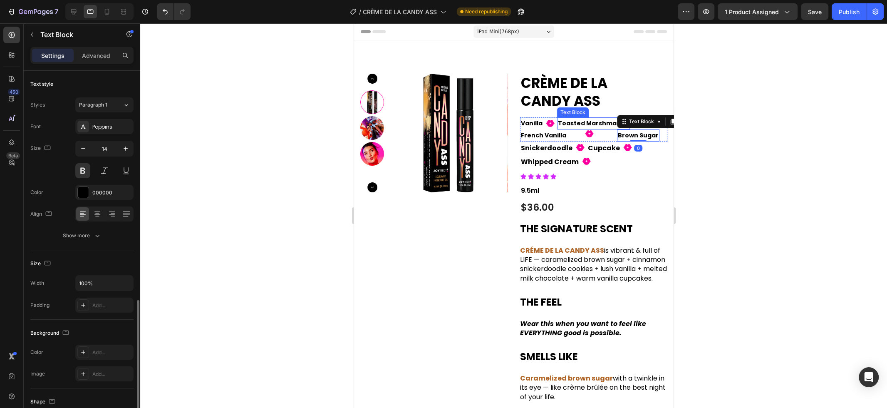
click at [600, 126] on p "Toasted Marshmallow" at bounding box center [592, 123] width 71 height 10
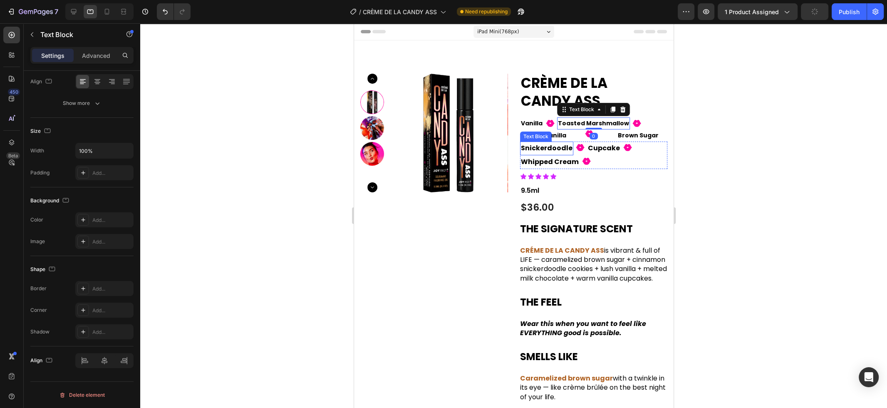
click at [565, 147] on p "Snickerdoodle" at bounding box center [546, 148] width 52 height 12
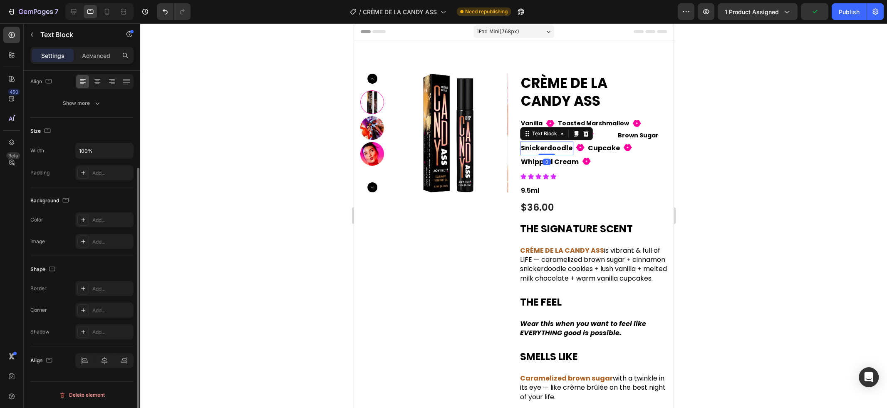
scroll to position [0, 0]
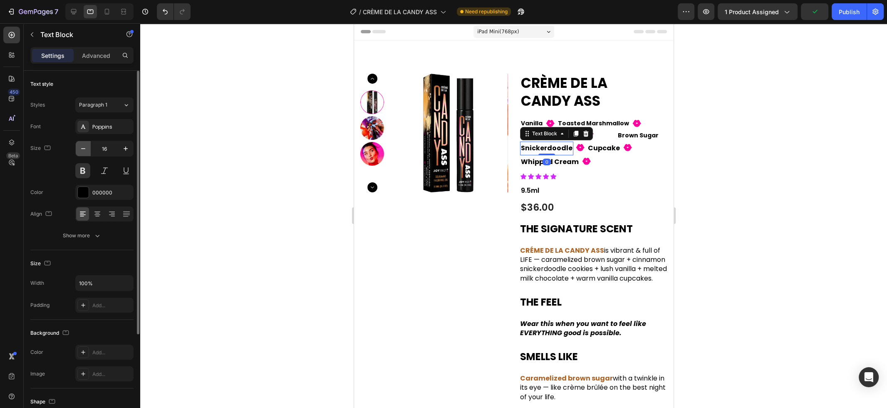
click at [83, 151] on icon "button" at bounding box center [83, 148] width 8 height 8
type input "14"
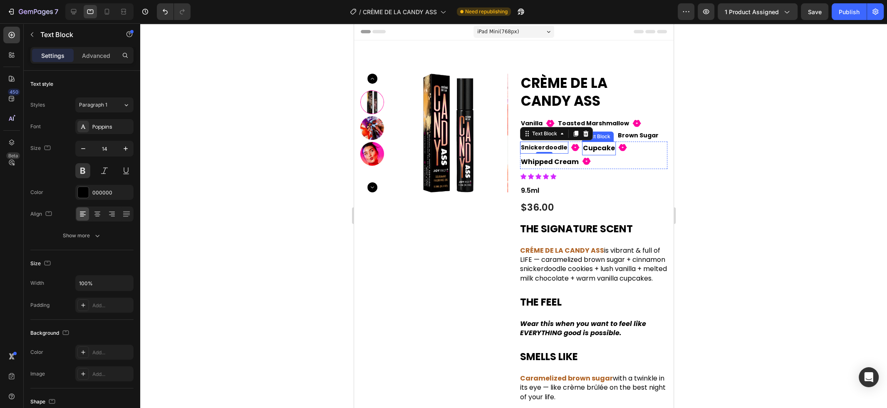
click at [593, 150] on p "Cupcake" at bounding box center [598, 148] width 32 height 12
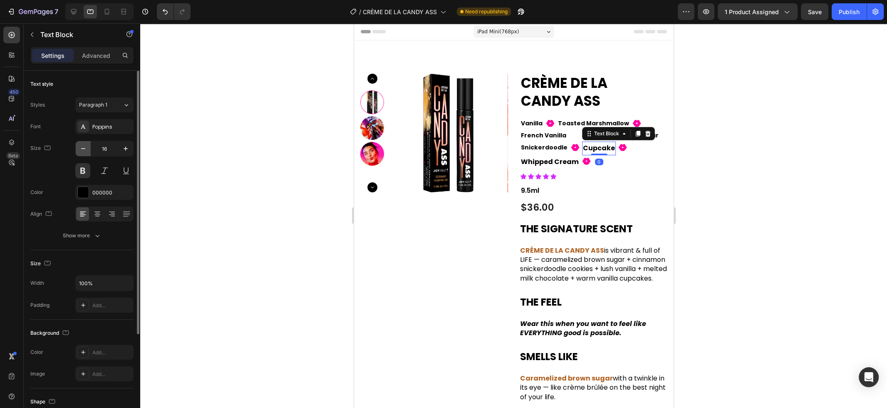
click at [85, 152] on icon "button" at bounding box center [83, 148] width 8 height 8
type input "14"
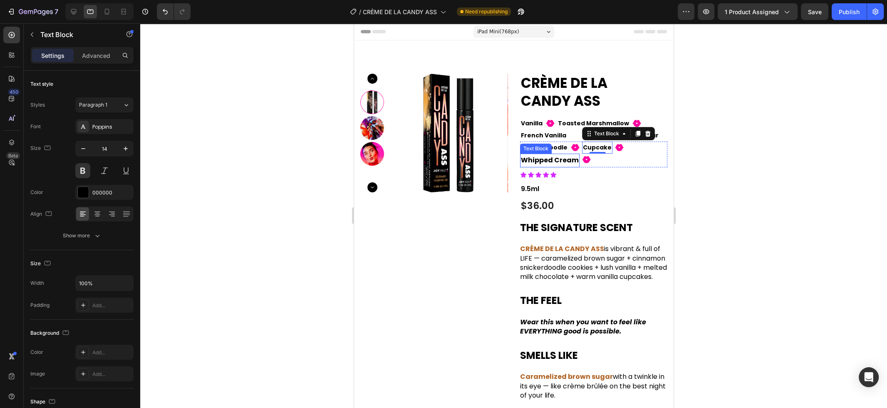
click at [535, 158] on p "Whipped Cream" at bounding box center [549, 160] width 58 height 12
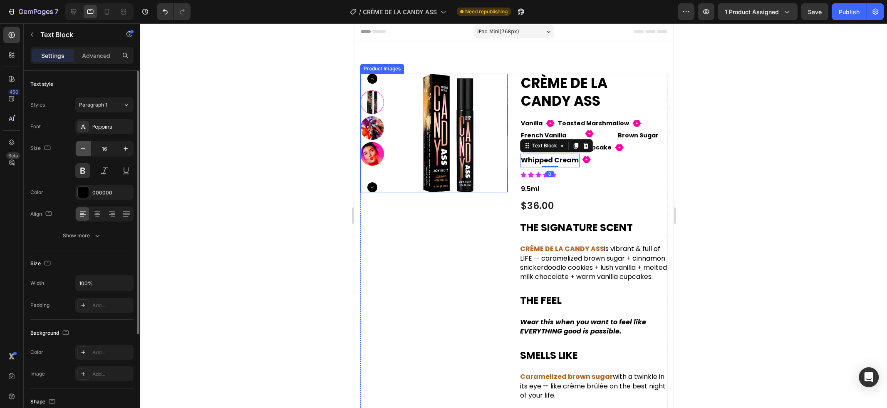
click at [80, 146] on icon "button" at bounding box center [83, 148] width 8 height 8
type input "14"
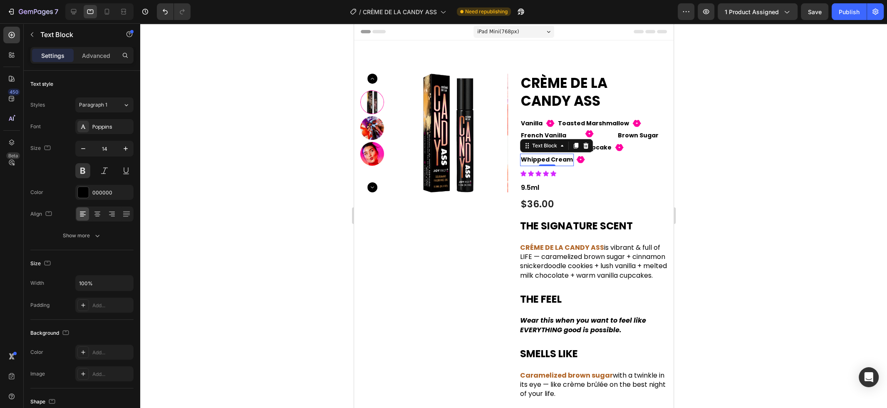
click at [689, 146] on div at bounding box center [513, 215] width 747 height 384
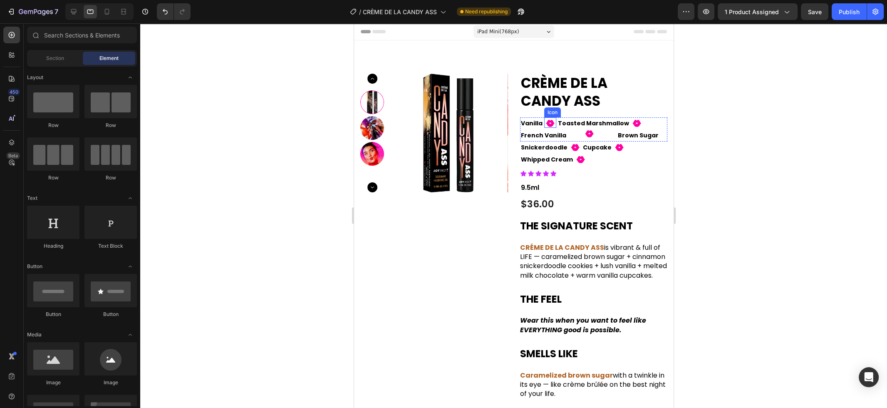
click at [550, 123] on icon "Fill 1" at bounding box center [549, 123] width 9 height 9
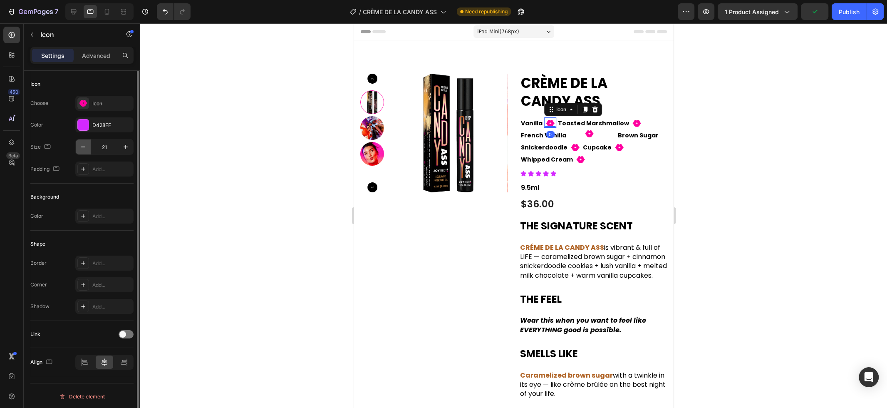
click at [84, 148] on icon "button" at bounding box center [83, 147] width 8 height 8
type input "18"
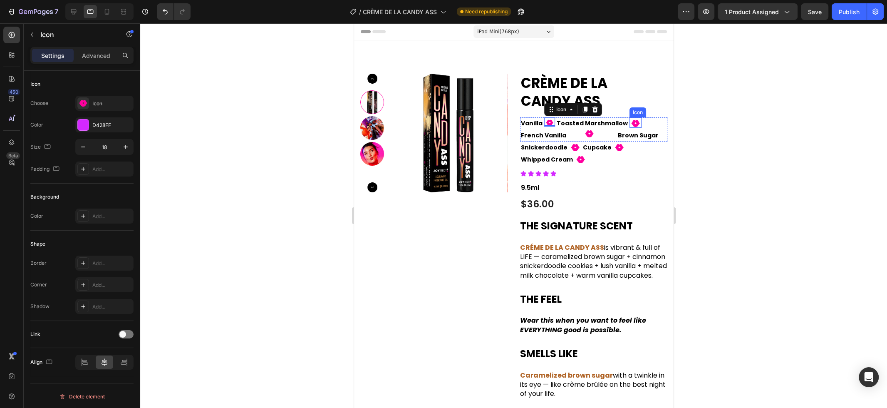
click at [631, 123] on icon "Fill 1" at bounding box center [635, 123] width 9 height 9
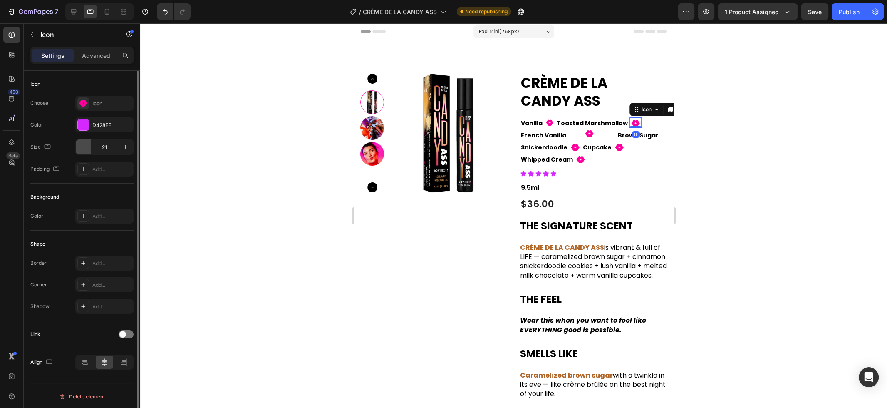
click at [85, 145] on icon "button" at bounding box center [83, 147] width 8 height 8
type input "18"
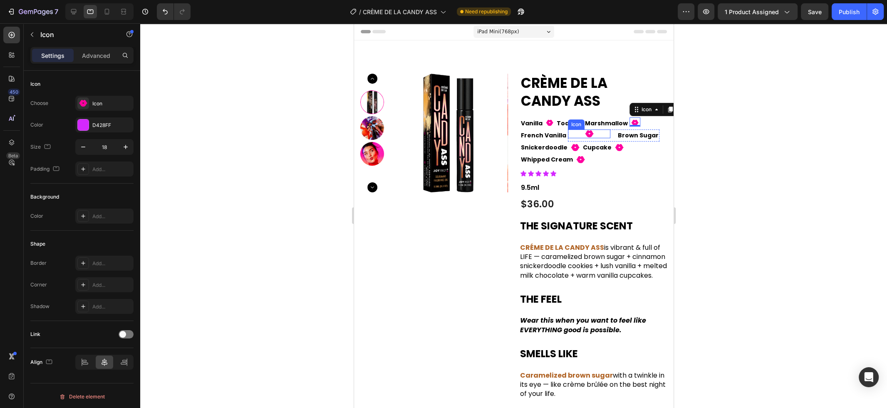
click at [586, 131] on icon at bounding box center [588, 133] width 9 height 7
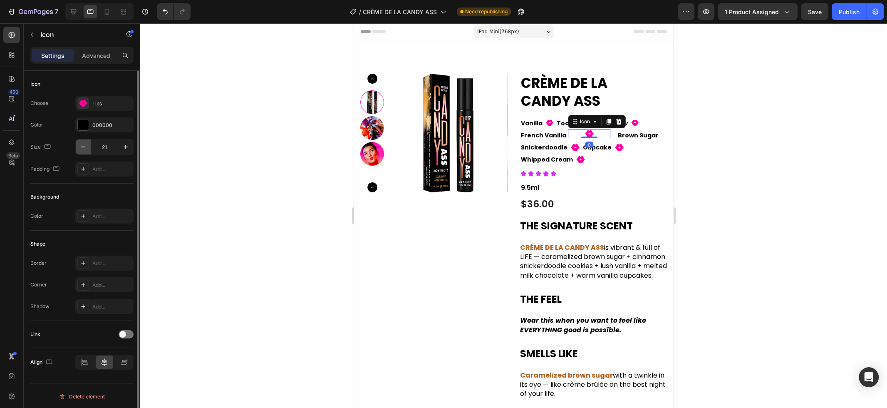
click at [89, 141] on button "button" at bounding box center [83, 146] width 15 height 15
type input "18"
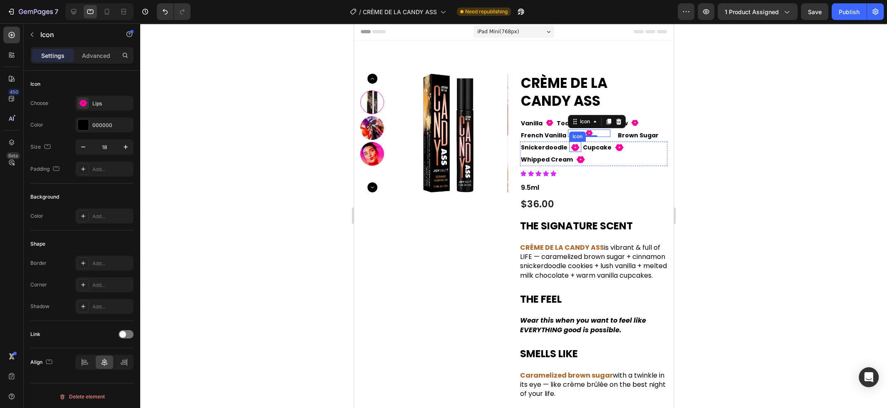
click at [571, 148] on icon at bounding box center [574, 147] width 9 height 7
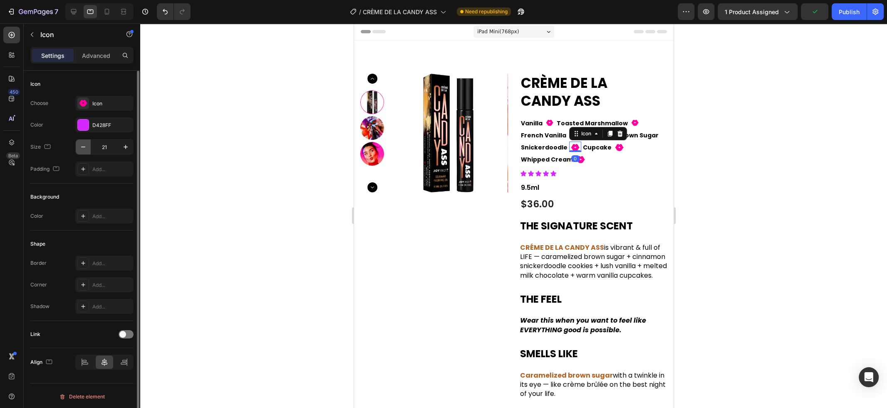
click at [81, 143] on icon "button" at bounding box center [83, 147] width 8 height 8
type input "18"
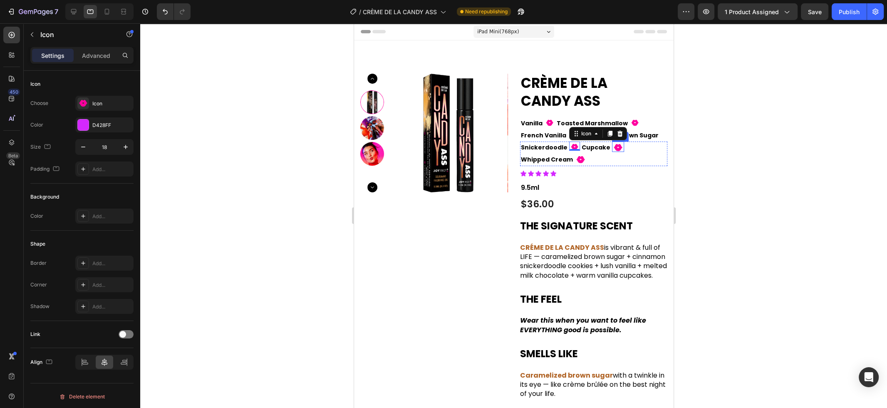
click at [613, 147] on icon at bounding box center [617, 147] width 9 height 7
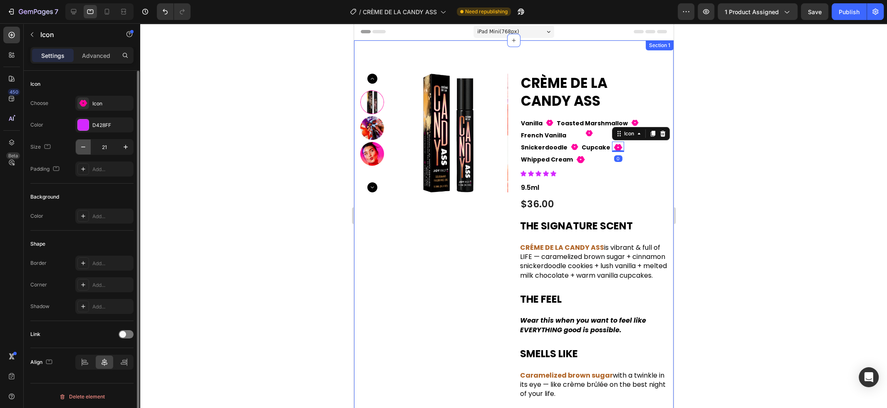
click at [84, 151] on button "button" at bounding box center [83, 146] width 15 height 15
type input "18"
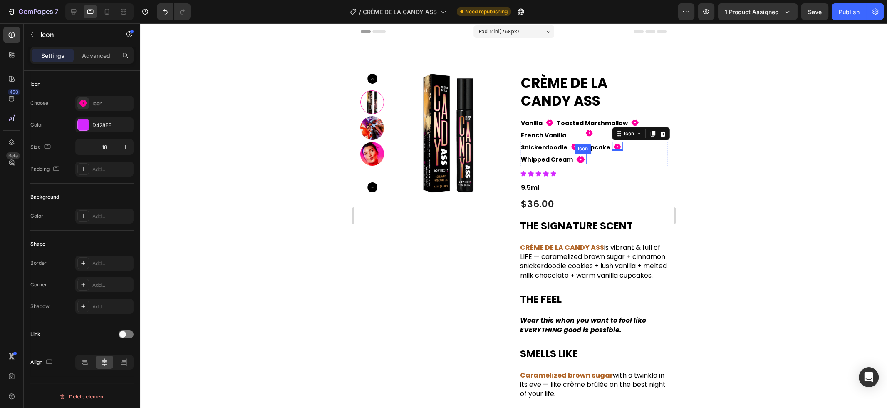
click at [579, 158] on icon at bounding box center [580, 159] width 9 height 7
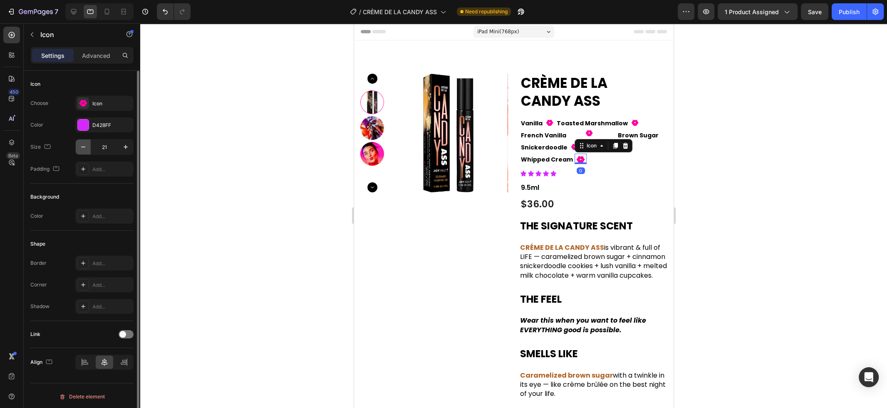
click at [87, 144] on icon "button" at bounding box center [83, 147] width 8 height 8
type input "18"
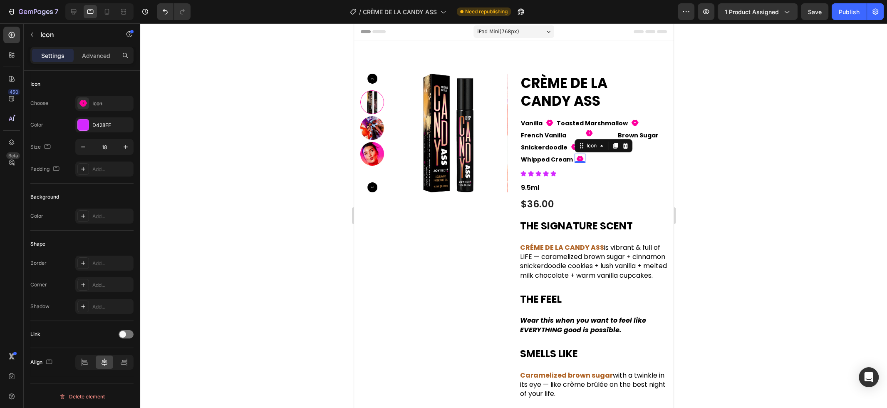
click at [250, 152] on div at bounding box center [513, 215] width 747 height 384
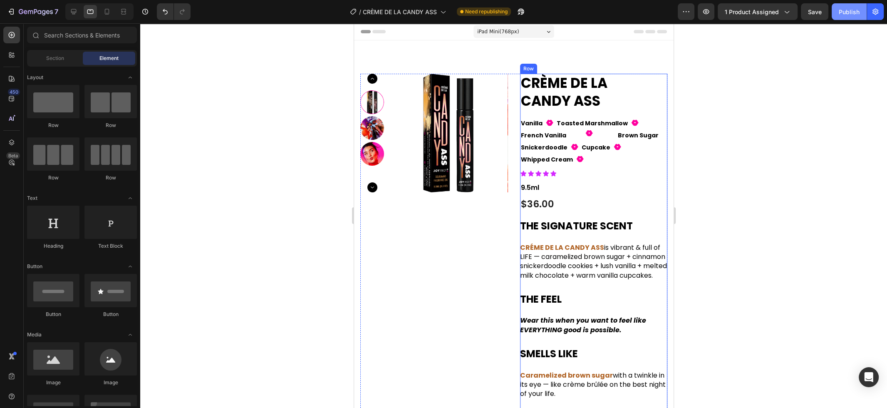
click at [851, 14] on div "Publish" at bounding box center [848, 11] width 21 height 9
click at [644, 136] on p "Brown Sugar" at bounding box center [637, 135] width 41 height 10
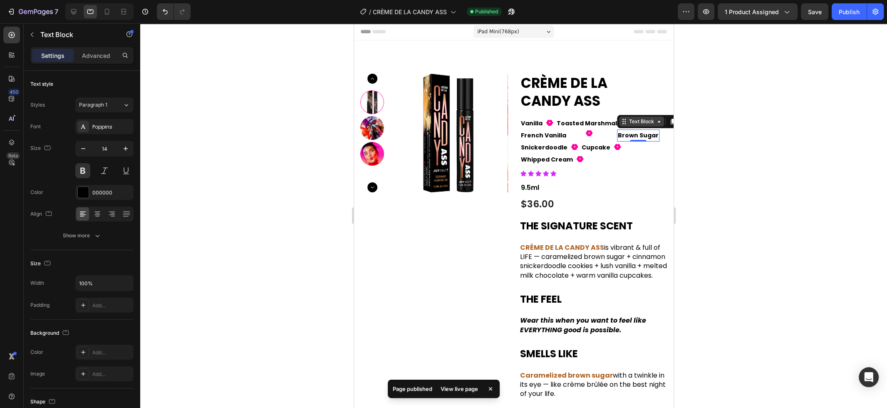
click at [641, 124] on div "Text Block" at bounding box center [641, 121] width 28 height 7
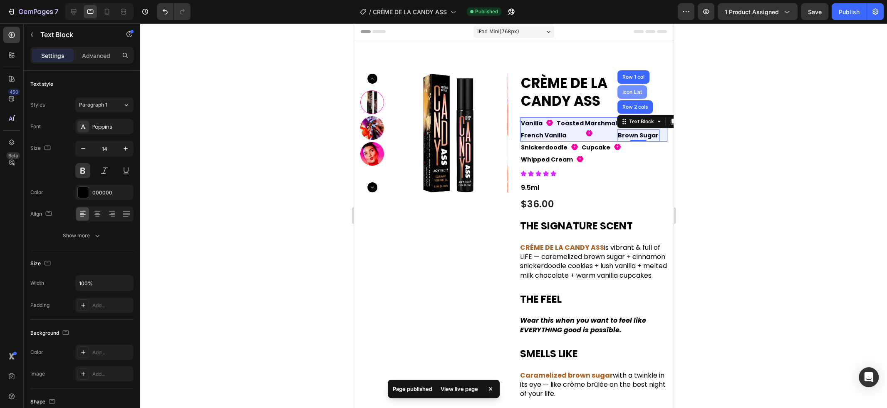
click at [631, 94] on div "Icon List" at bounding box center [631, 91] width 23 height 5
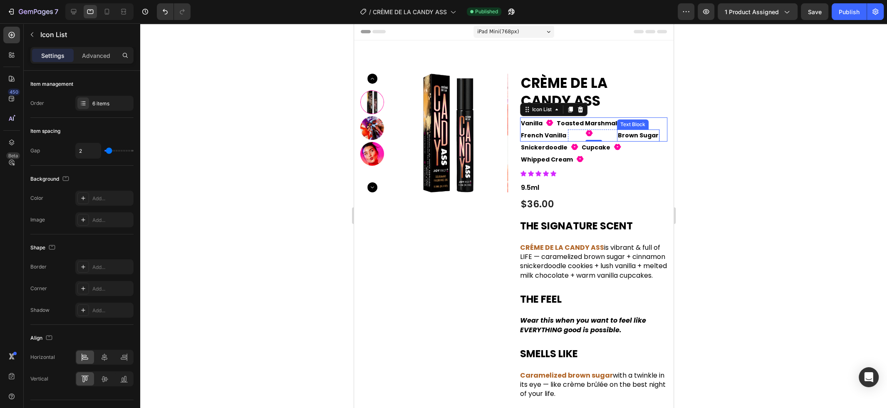
click at [617, 136] on p "Brown Sugar" at bounding box center [637, 135] width 41 height 10
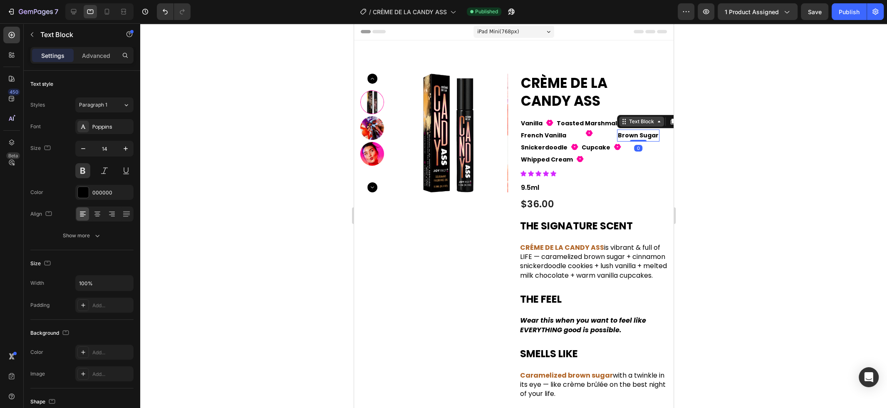
click at [627, 124] on div "Text Block" at bounding box center [641, 121] width 28 height 7
click at [625, 109] on div "Row 2 cols" at bounding box center [634, 106] width 29 height 5
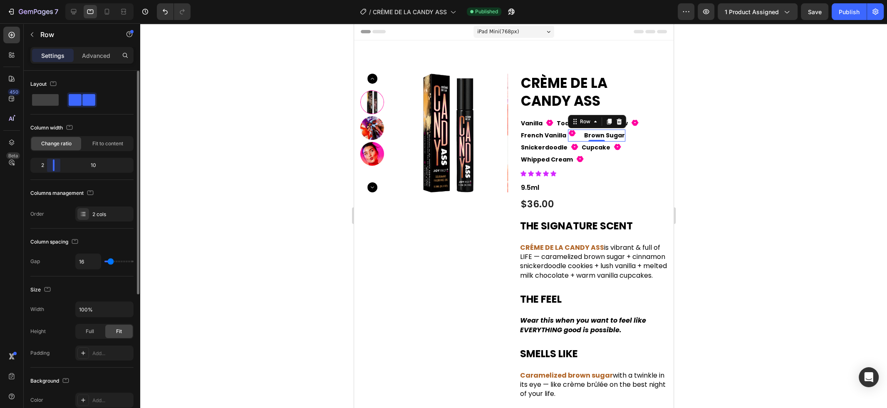
drag, startPoint x: 82, startPoint y: 168, endPoint x: 52, endPoint y: 170, distance: 30.4
click at [52, 170] on div "Layout Column width Change ratio Fit to content 2 10 Columns management Order 2…" at bounding box center [82, 251] width 116 height 361
click at [708, 134] on div at bounding box center [513, 215] width 747 height 384
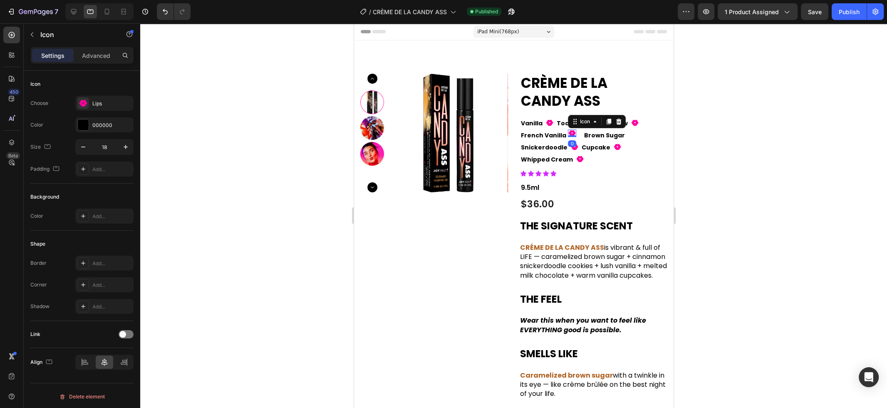
click at [571, 135] on icon at bounding box center [571, 133] width 7 height 6
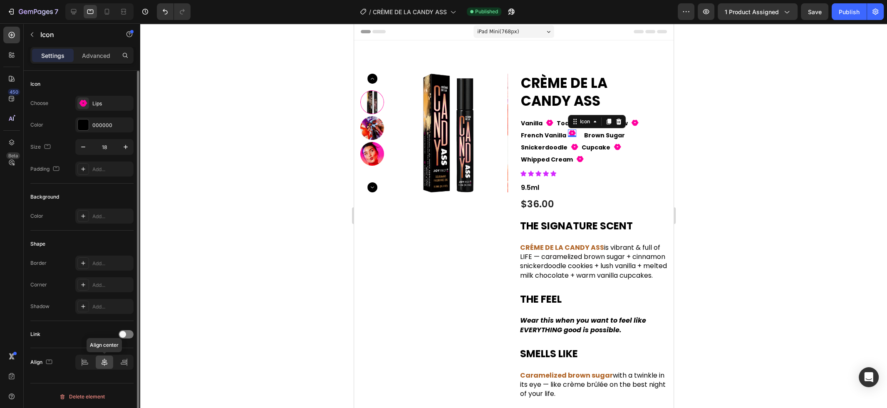
click at [105, 364] on icon at bounding box center [104, 361] width 6 height 7
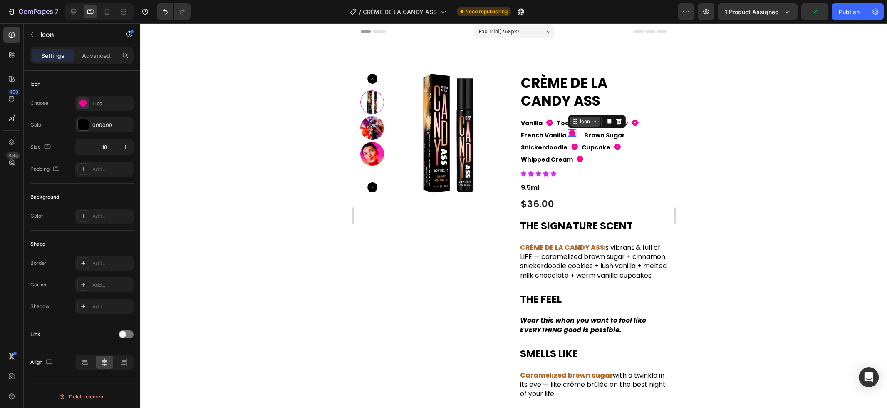
click at [584, 121] on div "Icon" at bounding box center [584, 121] width 13 height 0
click at [582, 109] on div "Row 2 cols" at bounding box center [585, 106] width 29 height 5
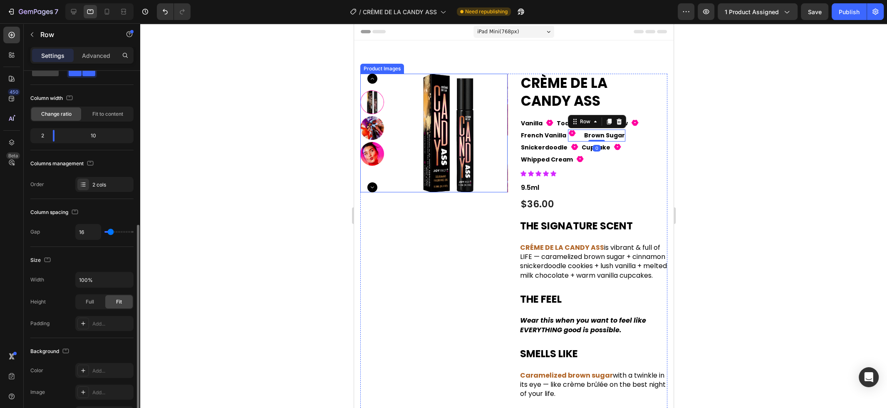
scroll to position [220, 0]
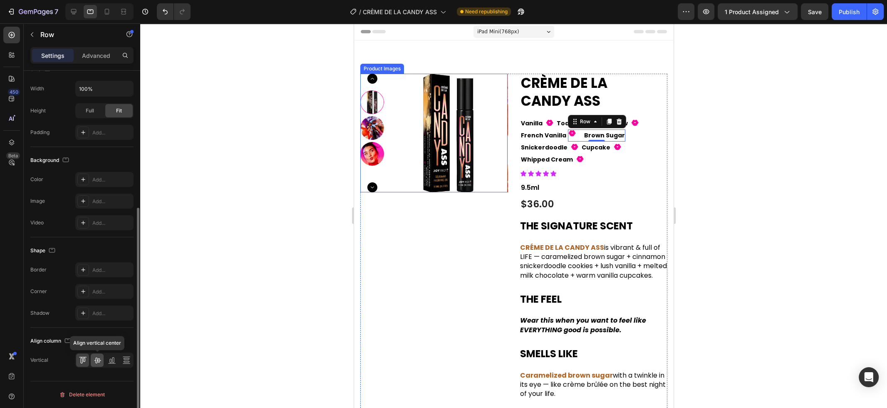
click at [100, 361] on icon at bounding box center [97, 360] width 8 height 8
click at [86, 361] on icon at bounding box center [83, 360] width 8 height 8
click at [177, 290] on div at bounding box center [513, 215] width 747 height 384
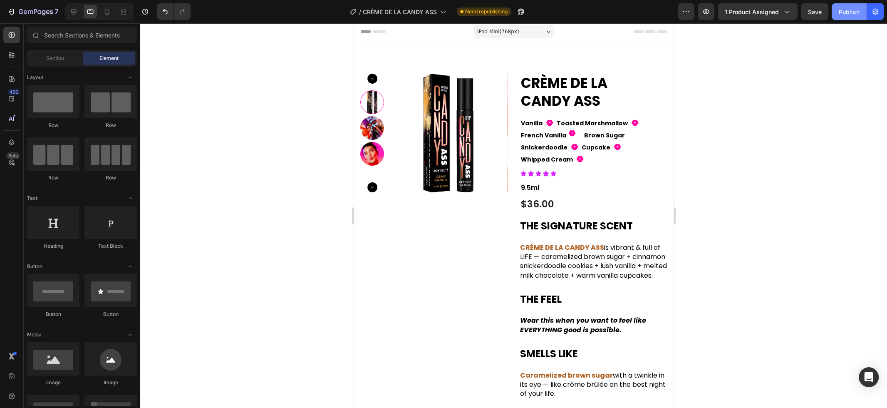
click at [848, 7] on div "Publish" at bounding box center [848, 11] width 21 height 9
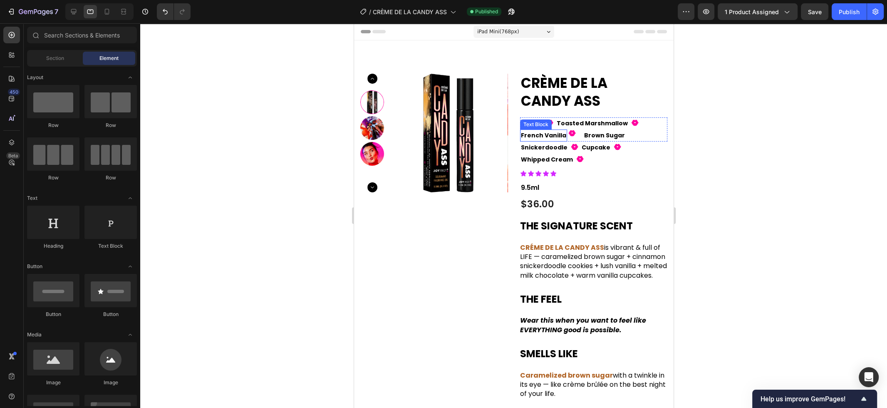
click at [558, 135] on p "French Vanilla" at bounding box center [542, 135] width 45 height 10
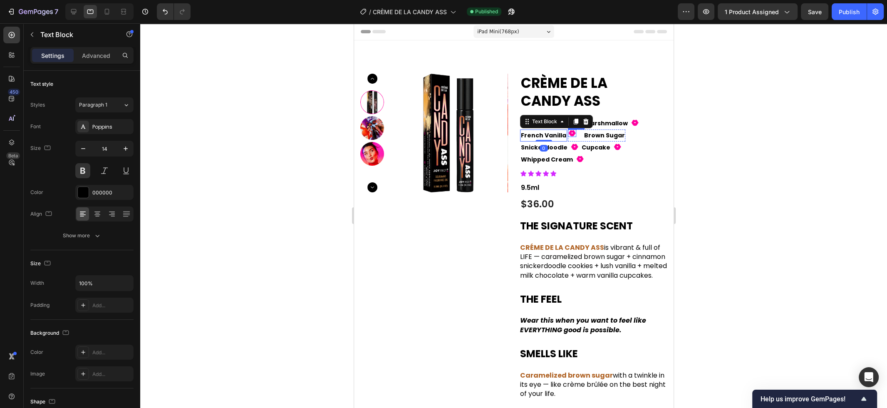
click at [569, 134] on icon at bounding box center [571, 133] width 7 height 6
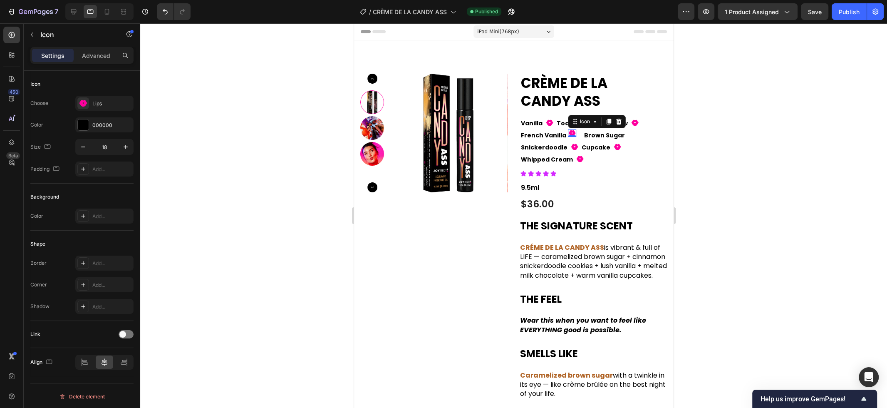
click at [738, 140] on div at bounding box center [513, 215] width 747 height 384
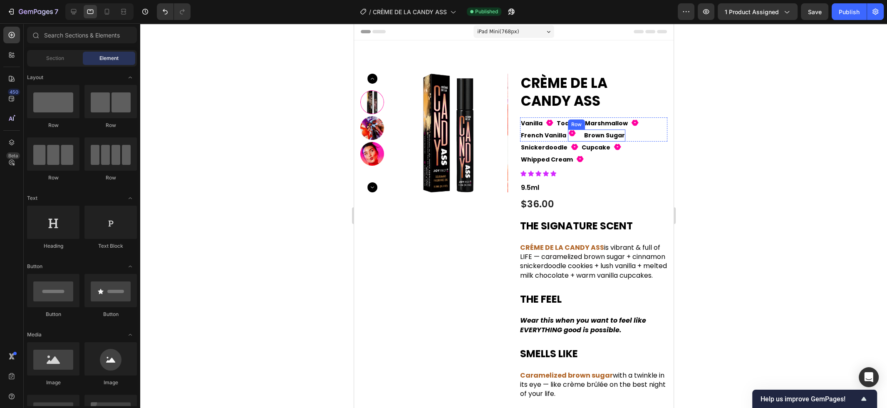
click at [578, 135] on div "Fill 1 Icon Brown Sugar Text Block Row" at bounding box center [595, 135] width 57 height 12
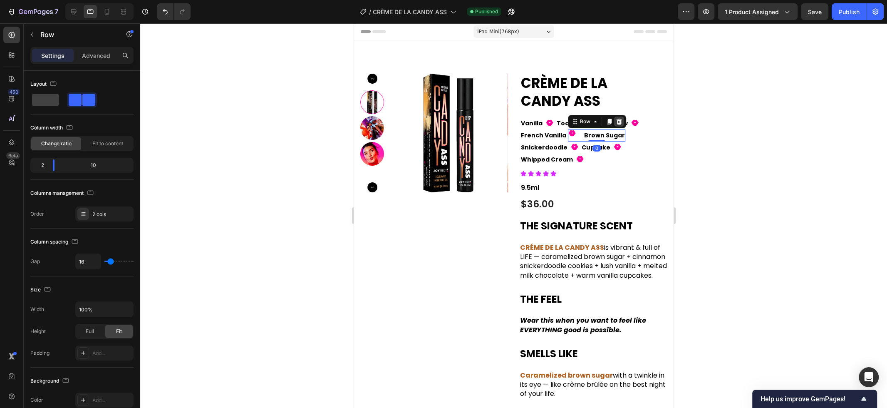
click at [617, 123] on icon at bounding box center [618, 121] width 7 height 7
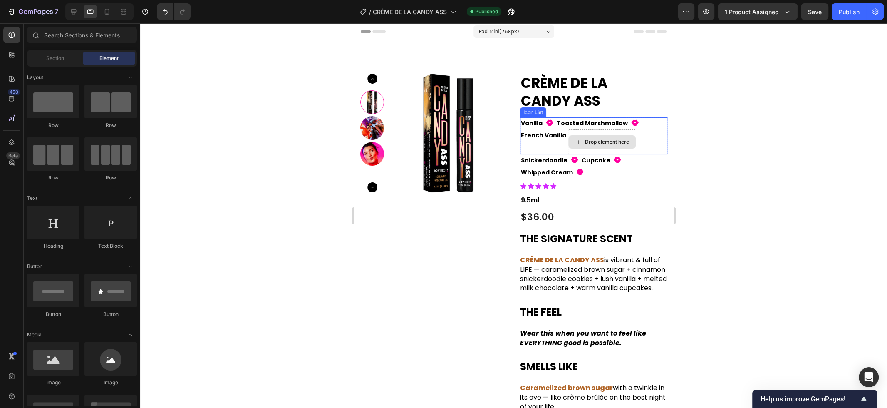
click at [607, 138] on div "Drop element here" at bounding box center [601, 141] width 67 height 13
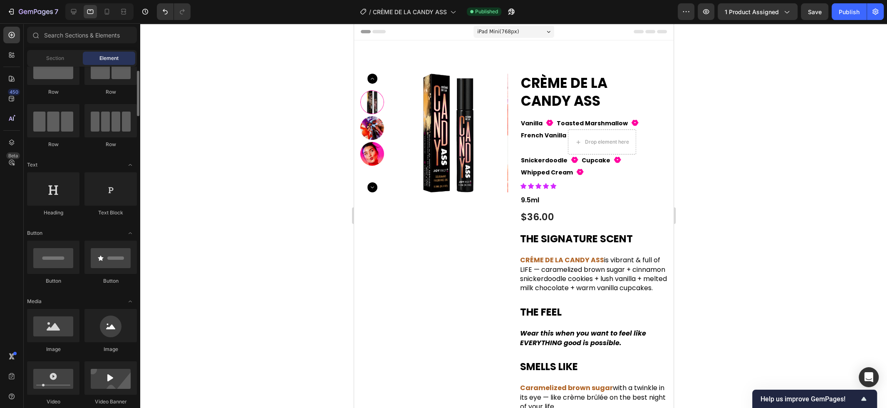
scroll to position [0, 0]
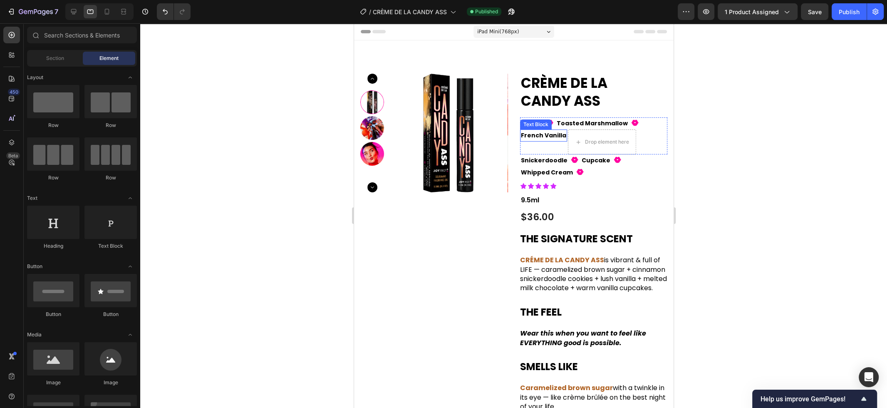
click at [558, 136] on p "French Vanilla" at bounding box center [542, 135] width 45 height 10
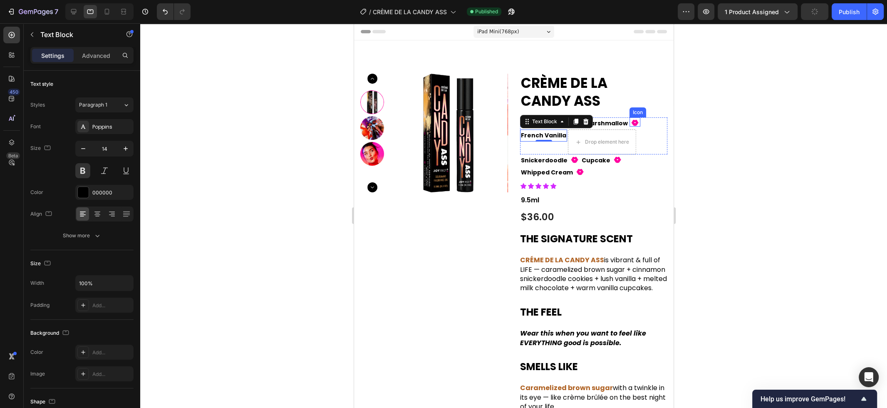
click at [632, 121] on icon at bounding box center [634, 123] width 7 height 6
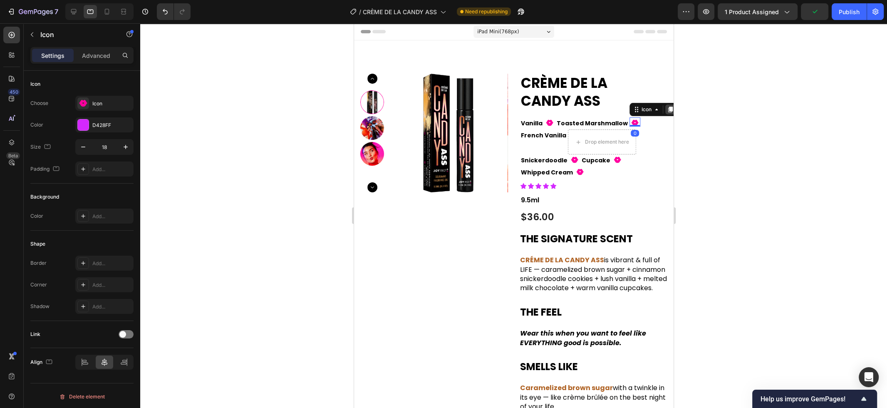
click at [668, 110] on icon at bounding box center [670, 109] width 5 height 6
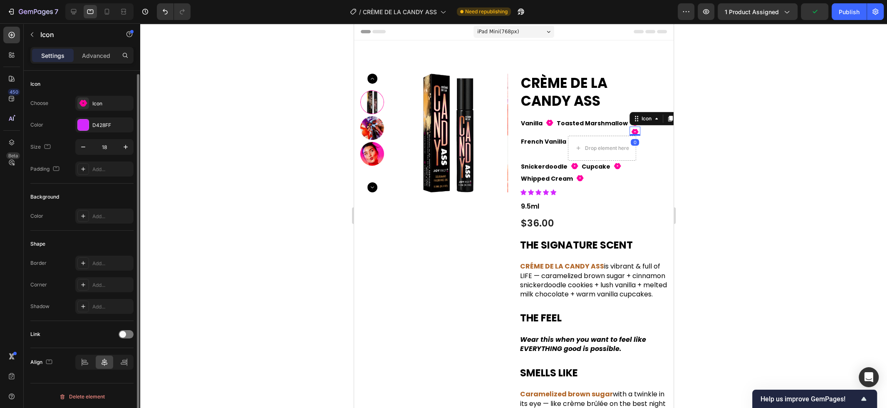
scroll to position [2, 0]
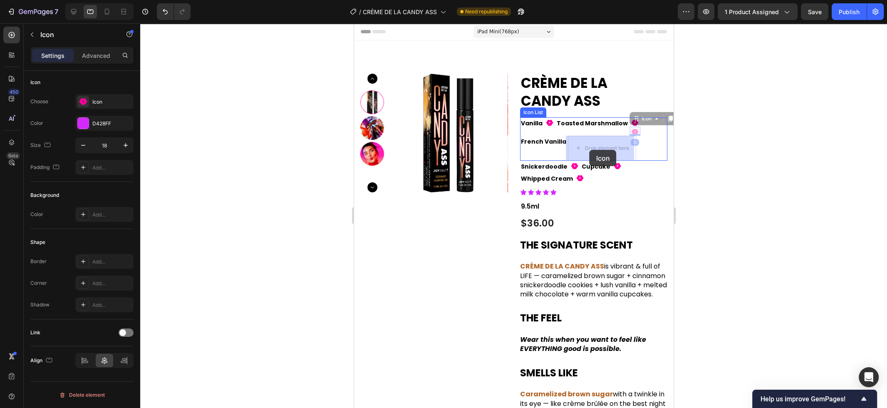
drag, startPoint x: 630, startPoint y: 132, endPoint x: 589, endPoint y: 150, distance: 44.9
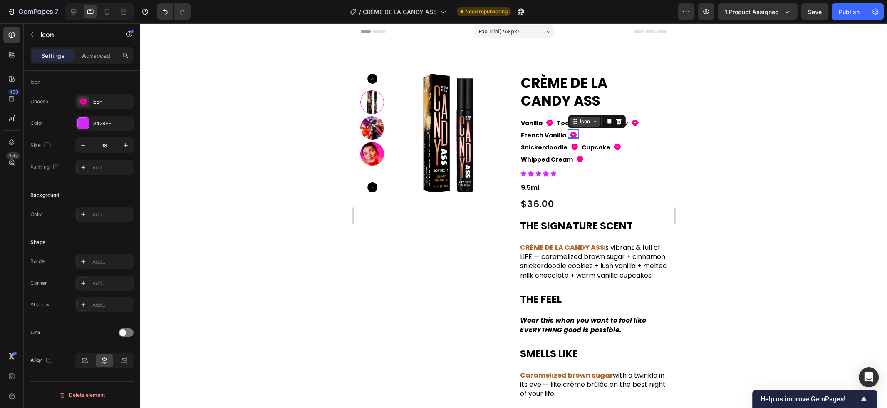
click at [593, 120] on icon at bounding box center [594, 121] width 7 height 7
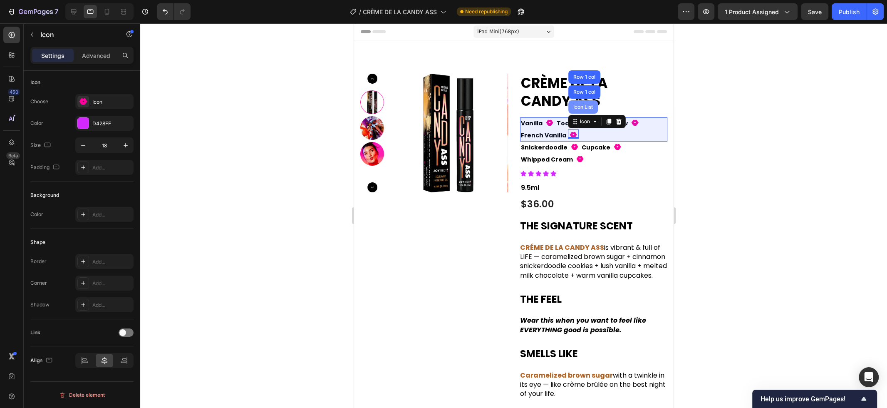
click at [586, 108] on div "Icon List" at bounding box center [582, 106] width 23 height 5
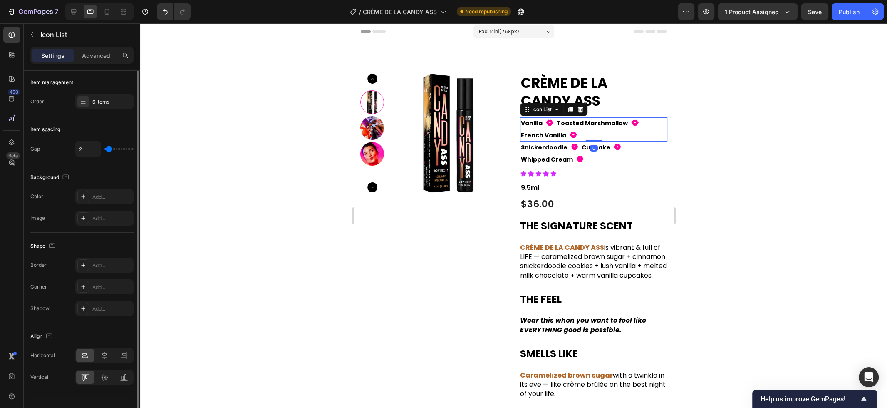
scroll to position [0, 0]
click at [84, 100] on div at bounding box center [83, 103] width 12 height 12
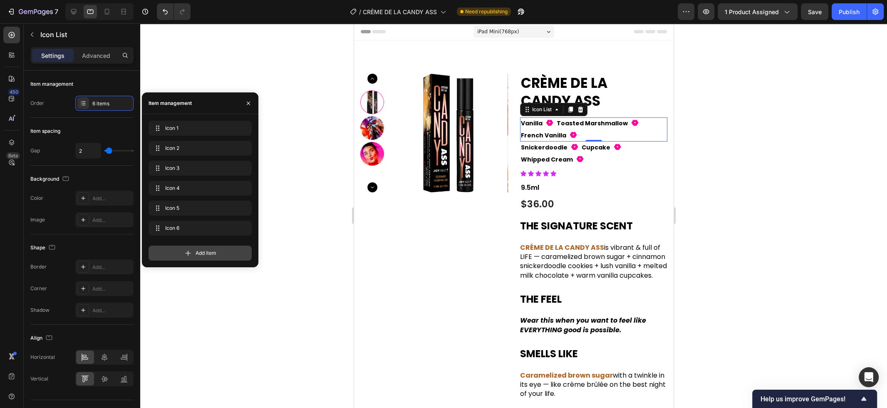
click at [192, 254] on icon at bounding box center [188, 253] width 8 height 8
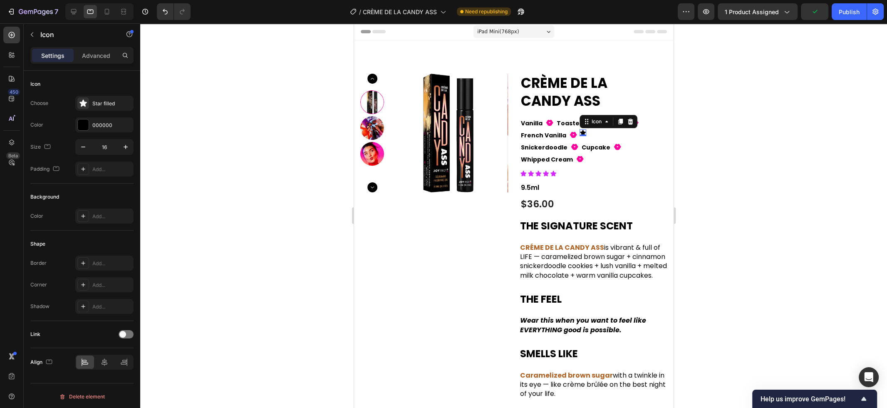
click at [580, 131] on icon at bounding box center [582, 132] width 6 height 5
click at [627, 123] on icon at bounding box center [629, 121] width 7 height 7
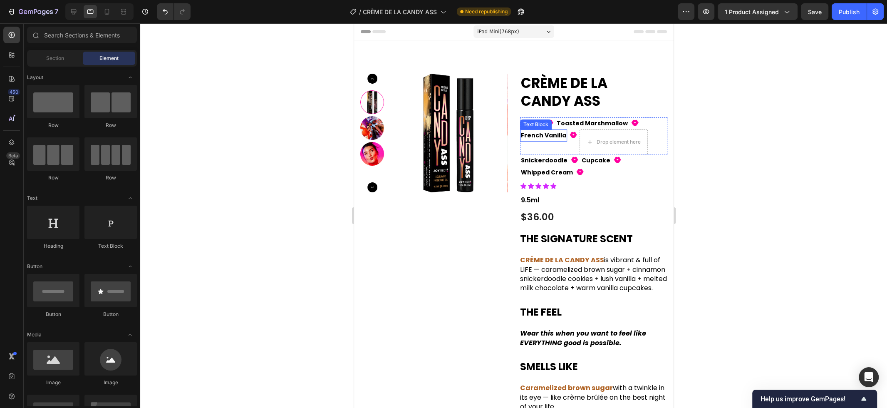
click at [547, 132] on p "French Vanilla" at bounding box center [542, 135] width 45 height 10
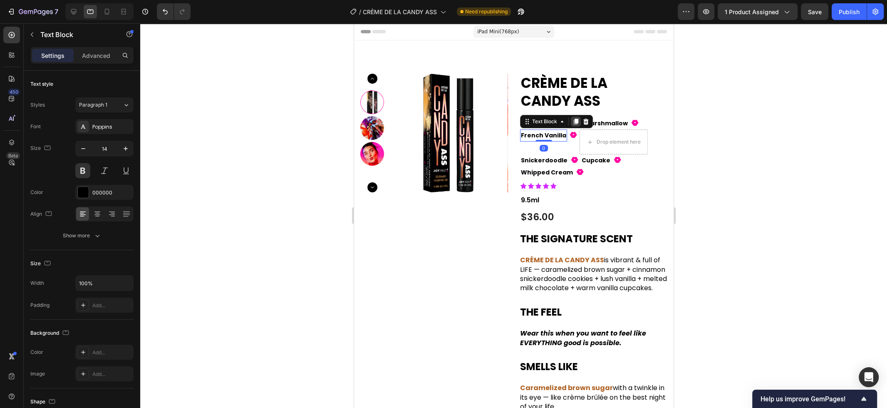
click at [577, 120] on icon at bounding box center [575, 122] width 5 height 6
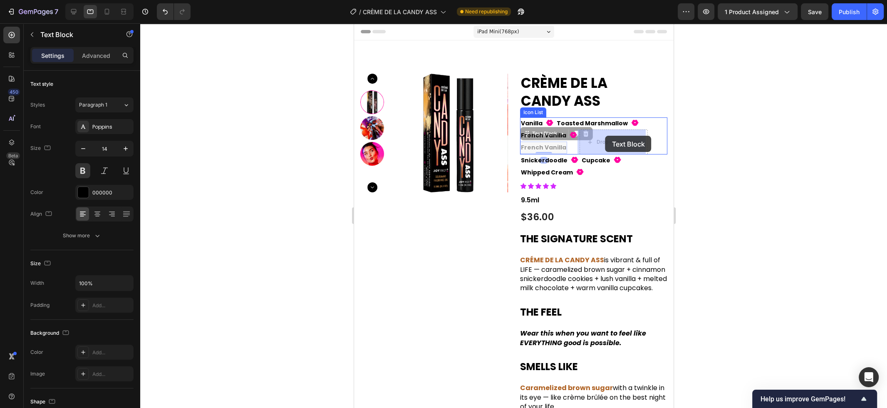
drag, startPoint x: 528, startPoint y: 134, endPoint x: 605, endPoint y: 136, distance: 77.0
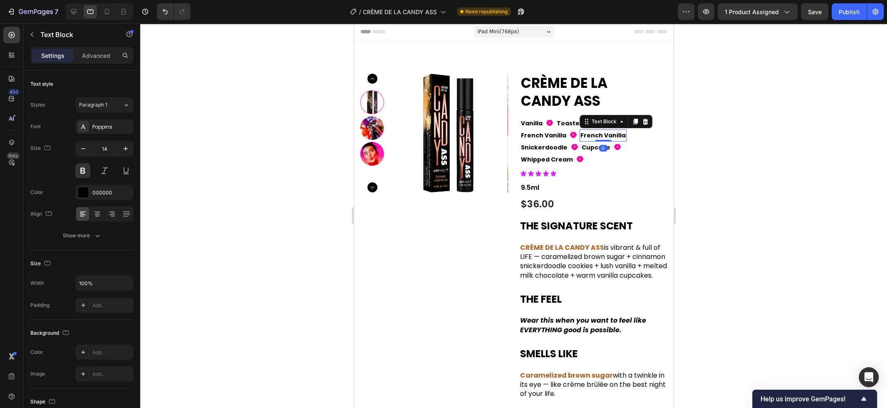
click at [605, 136] on p "French Vanilla" at bounding box center [602, 135] width 45 height 10
click at [729, 134] on div at bounding box center [513, 215] width 747 height 384
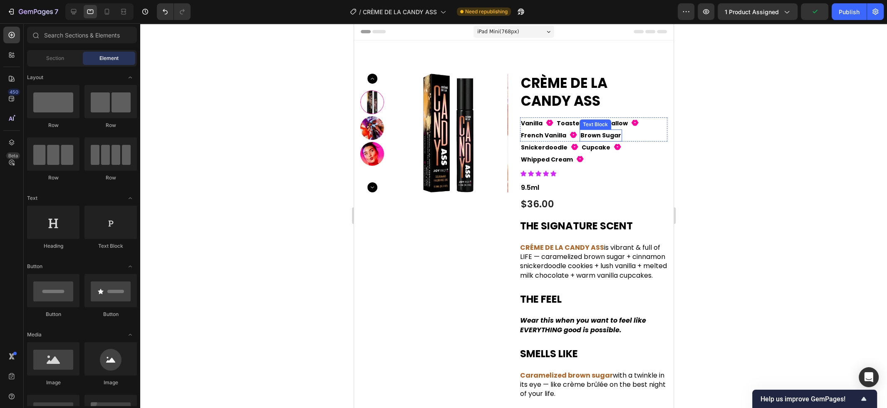
click at [616, 135] on div "Brown Sugar" at bounding box center [600, 135] width 42 height 12
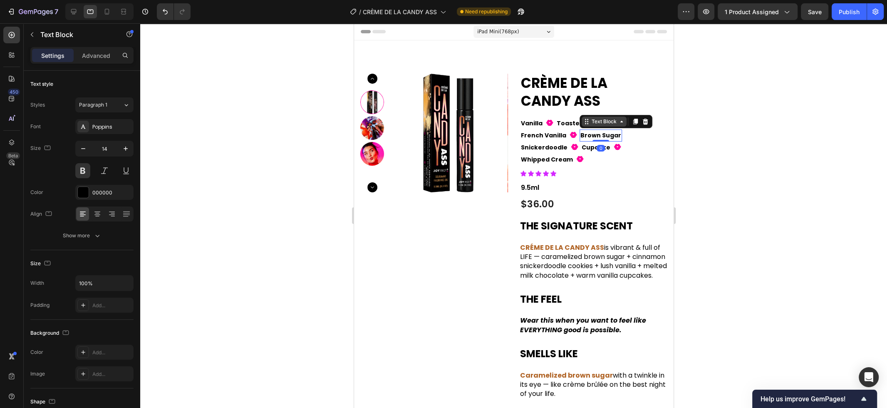
click at [609, 126] on div "Text Block" at bounding box center [603, 121] width 45 height 10
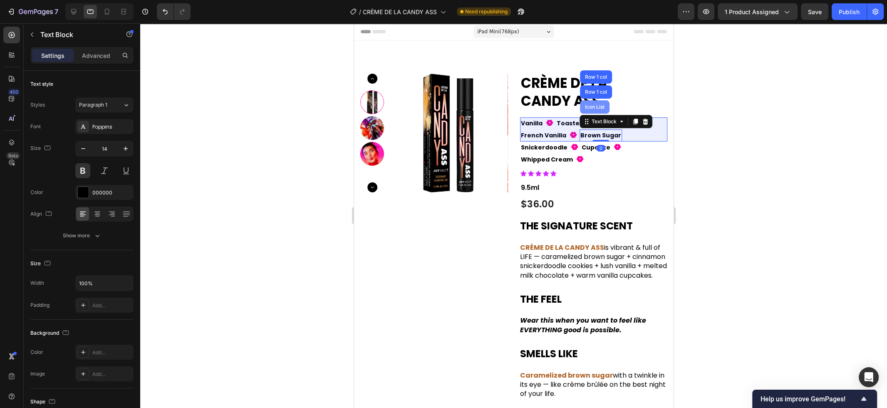
click at [598, 109] on div "Icon List" at bounding box center [594, 106] width 30 height 13
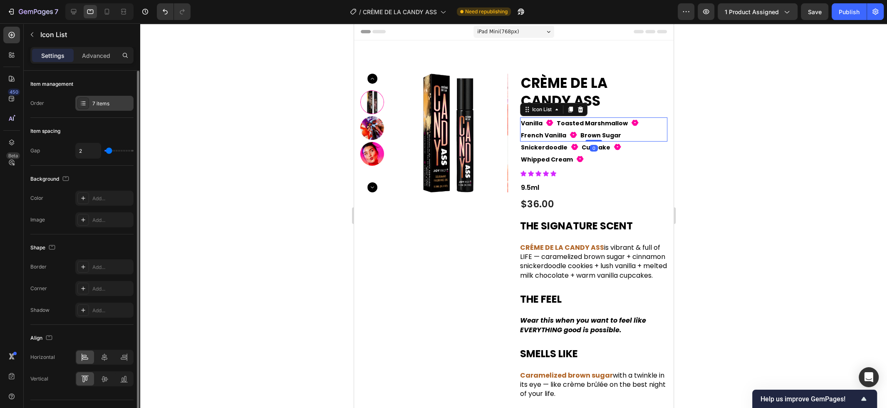
click at [97, 105] on div "7 items" at bounding box center [111, 103] width 39 height 7
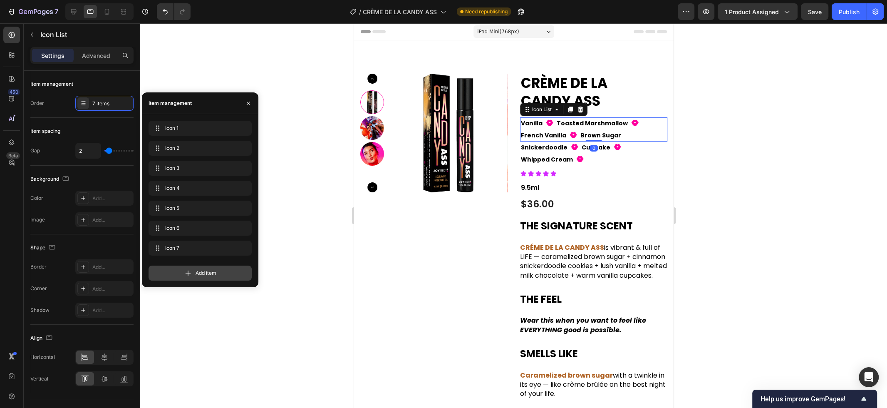
click at [198, 271] on span "Add item" at bounding box center [205, 272] width 21 height 7
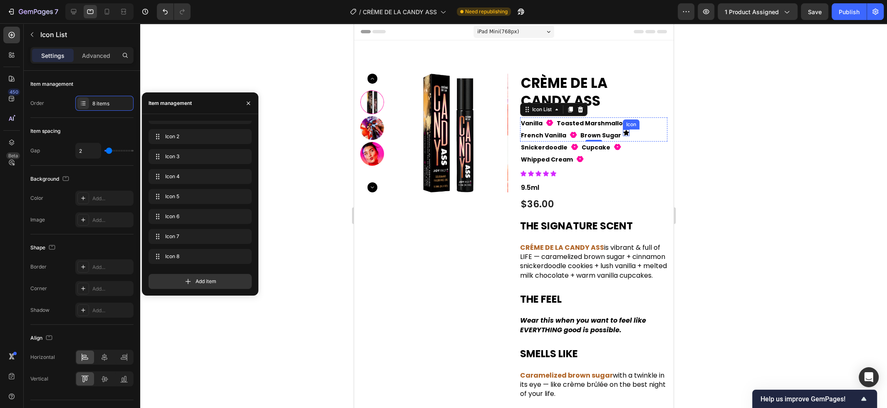
click at [623, 133] on icon at bounding box center [626, 132] width 6 height 5
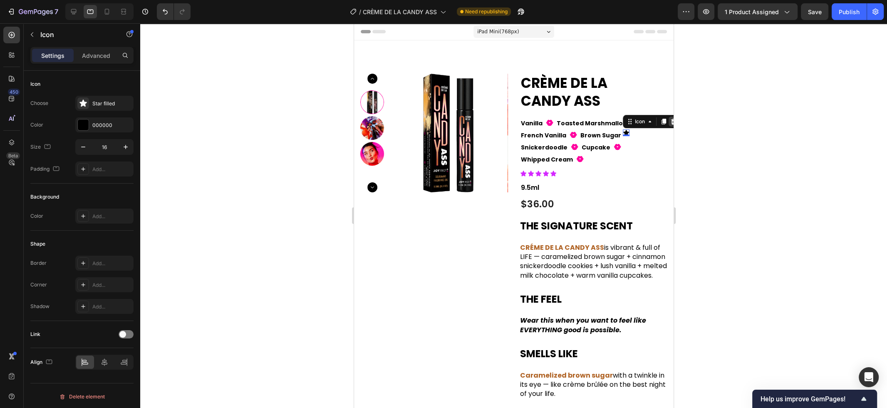
click at [670, 121] on icon at bounding box center [673, 121] width 7 height 7
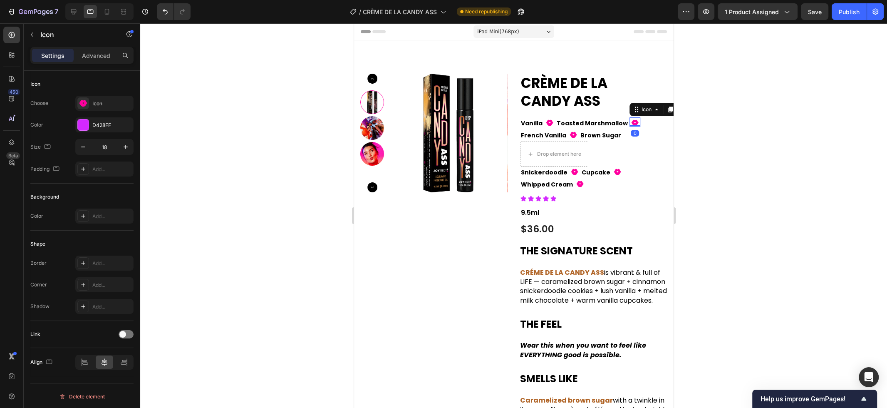
click at [631, 122] on icon "Fill 1" at bounding box center [634, 122] width 7 height 7
click at [668, 110] on icon at bounding box center [670, 109] width 5 height 6
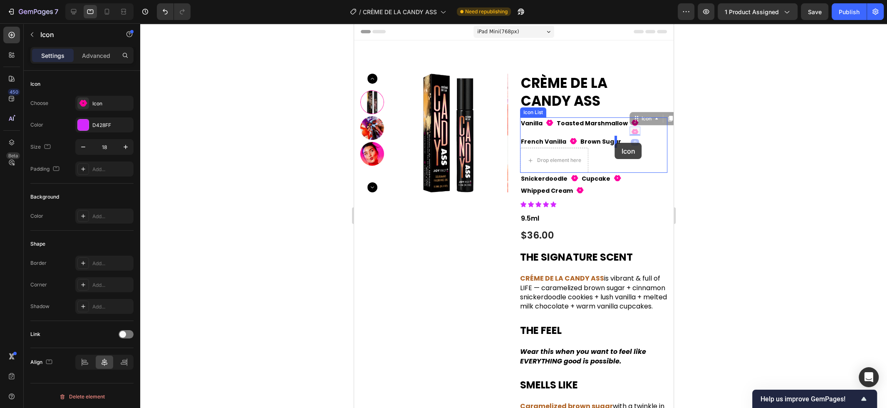
drag, startPoint x: 631, startPoint y: 131, endPoint x: 614, endPoint y: 143, distance: 20.0
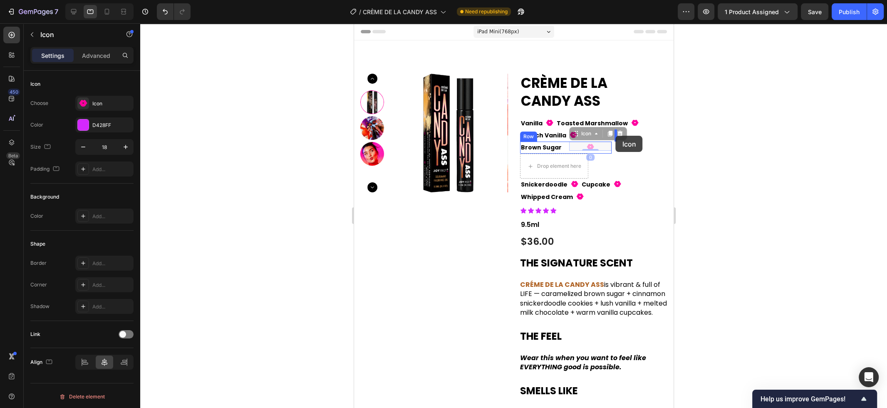
drag, startPoint x: 633, startPoint y: 121, endPoint x: 615, endPoint y: 136, distance: 23.1
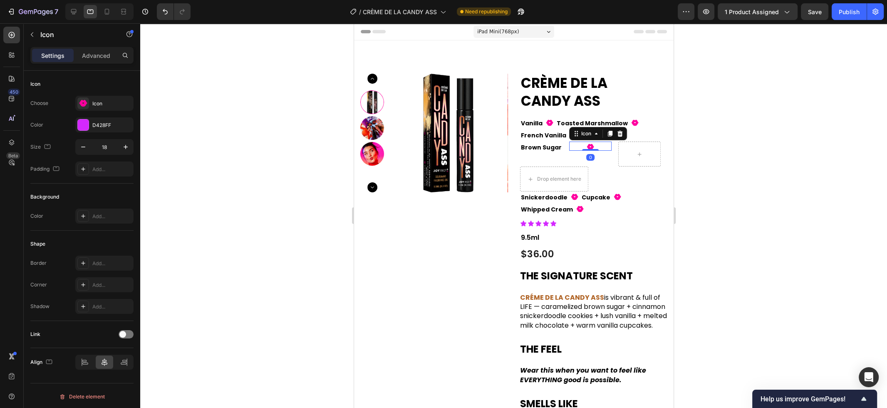
click at [706, 118] on div at bounding box center [513, 215] width 747 height 384
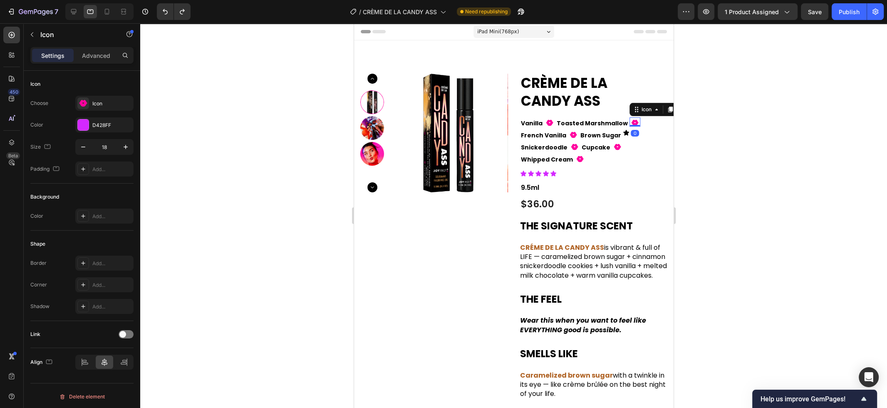
click at [631, 121] on icon at bounding box center [634, 123] width 7 height 6
click at [668, 112] on icon at bounding box center [670, 109] width 5 height 6
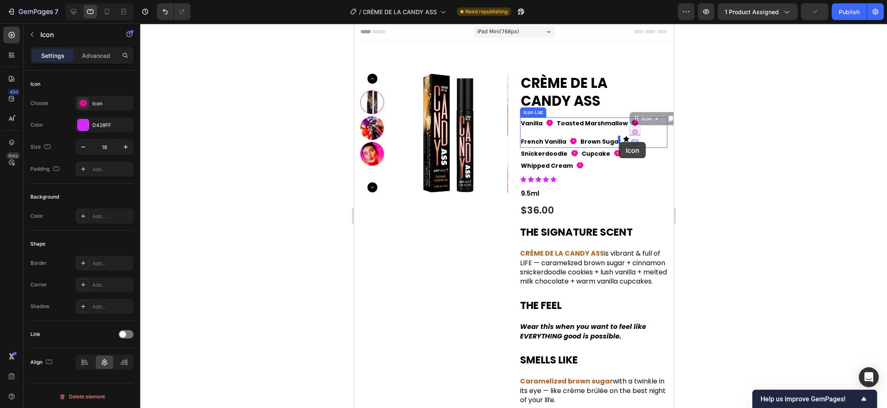
drag, startPoint x: 630, startPoint y: 131, endPoint x: 618, endPoint y: 142, distance: 15.3
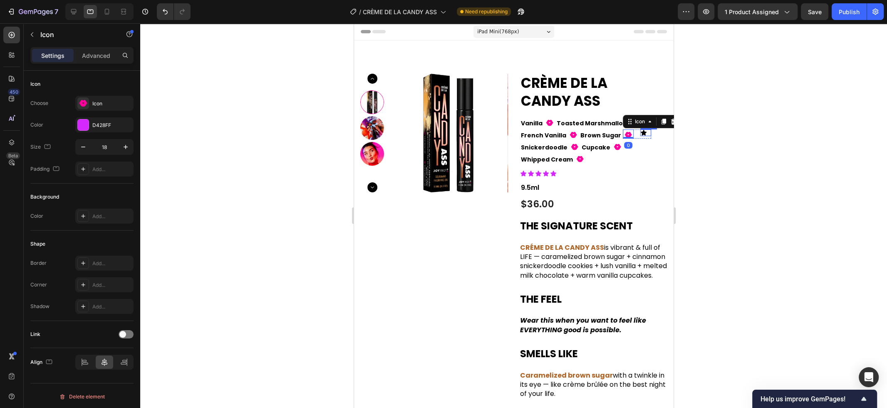
click at [641, 133] on icon at bounding box center [643, 132] width 7 height 7
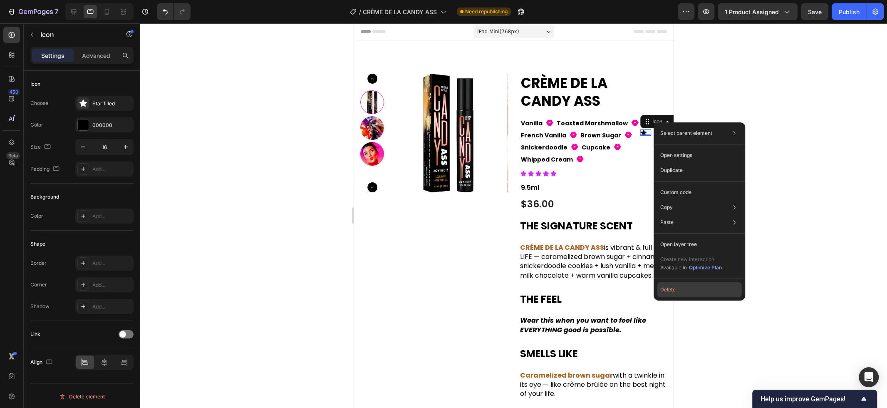
click at [673, 287] on button "Delete" at bounding box center [699, 289] width 85 height 15
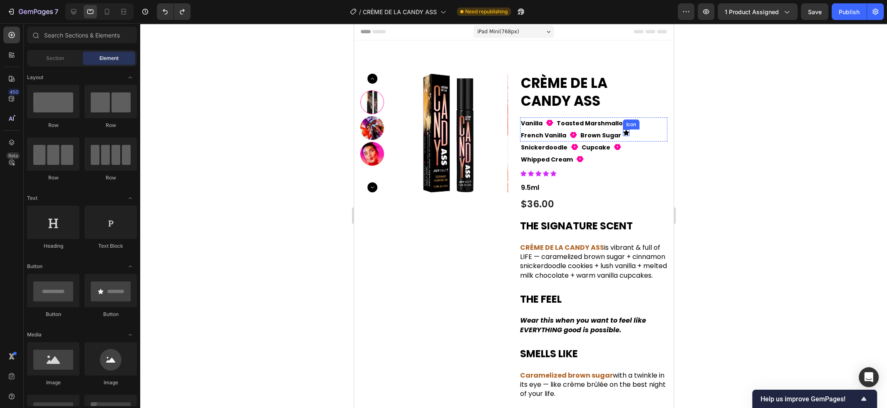
click at [622, 133] on div "Icon" at bounding box center [625, 132] width 7 height 7
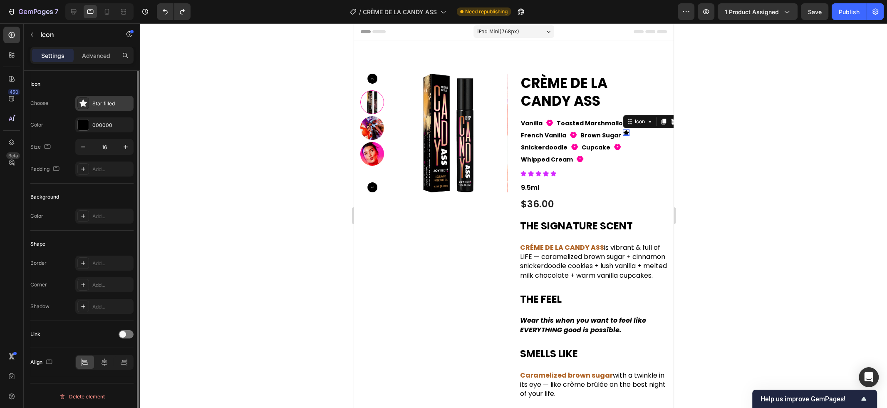
click at [101, 101] on div "Star filled" at bounding box center [111, 103] width 39 height 7
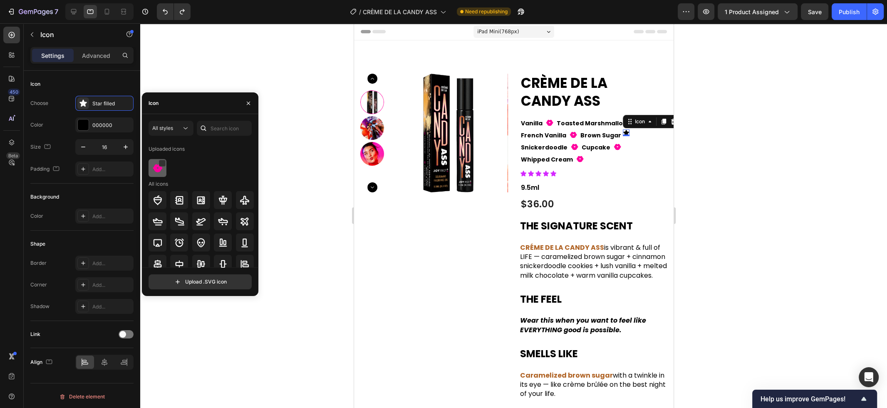
click at [158, 168] on img at bounding box center [158, 168] width 10 height 10
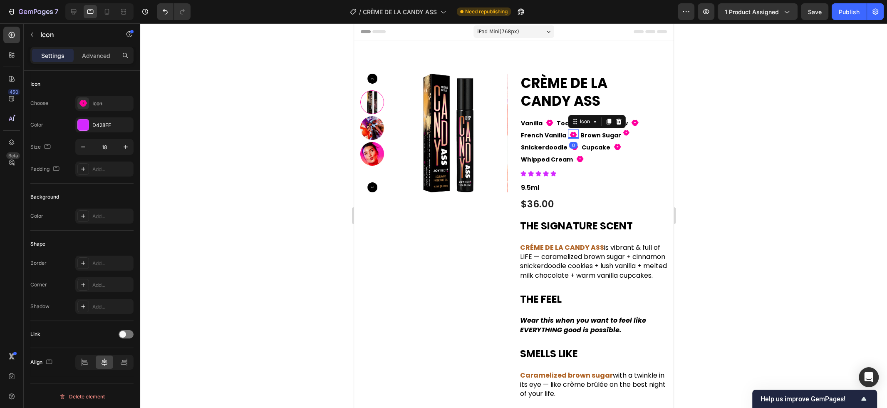
click at [571, 135] on icon at bounding box center [572, 135] width 7 height 6
click at [622, 134] on div "Fill 1 Icon" at bounding box center [625, 132] width 7 height 7
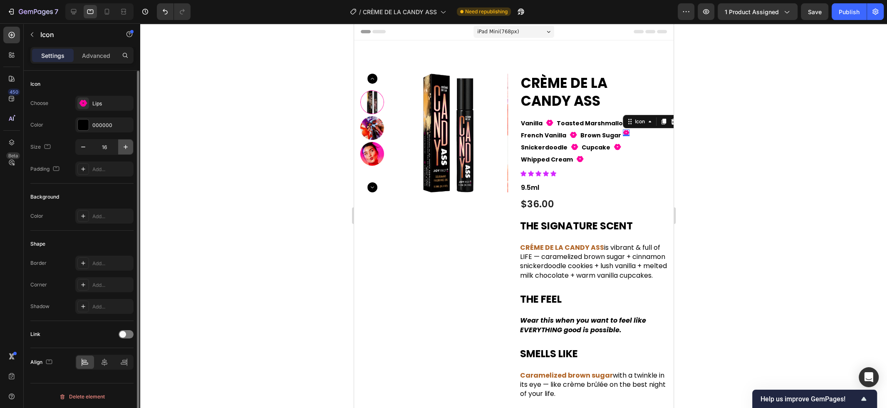
click at [126, 147] on icon "button" at bounding box center [126, 147] width 4 height 4
type input "18"
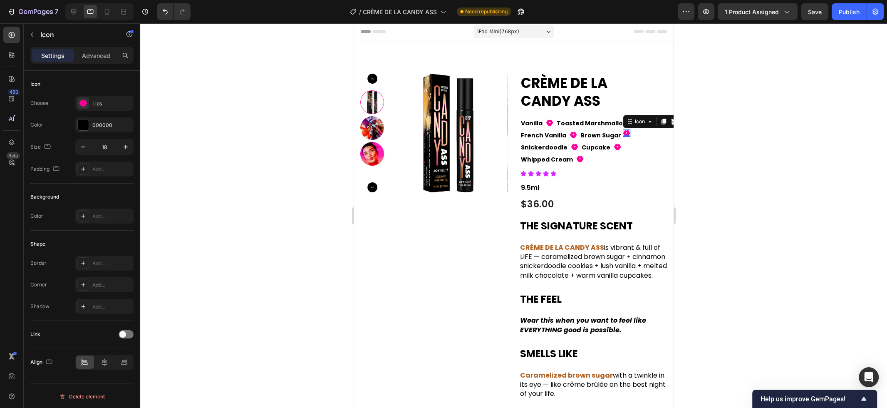
click at [282, 166] on div at bounding box center [513, 215] width 747 height 384
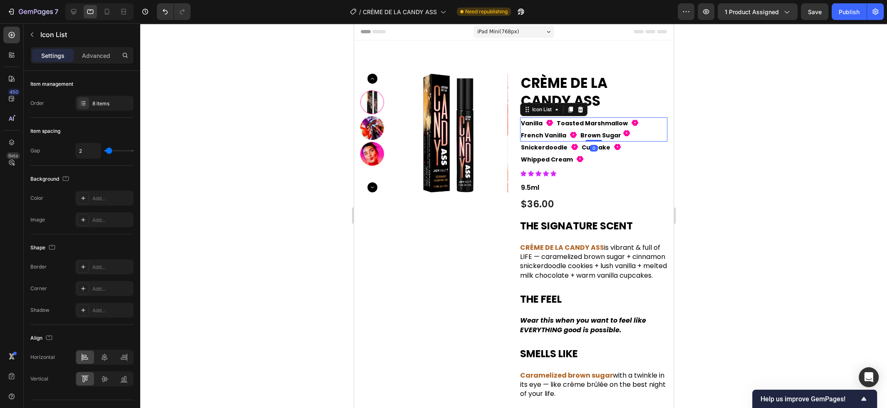
click at [628, 135] on div "Vanilla Text Block Fill 1 Icon Toasted Marshmallow Text Block Fill 1 Icon Frenc…" at bounding box center [592, 129] width 147 height 24
click at [571, 133] on icon at bounding box center [572, 135] width 7 height 6
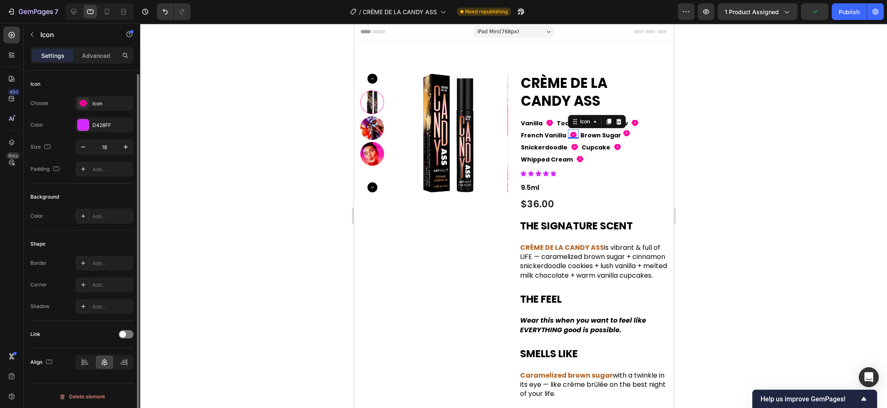
scroll to position [2, 0]
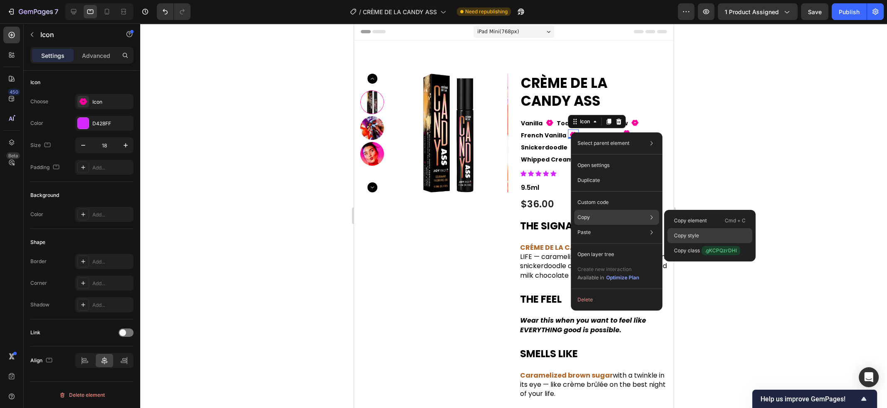
click at [686, 235] on p "Copy style" at bounding box center [686, 235] width 25 height 7
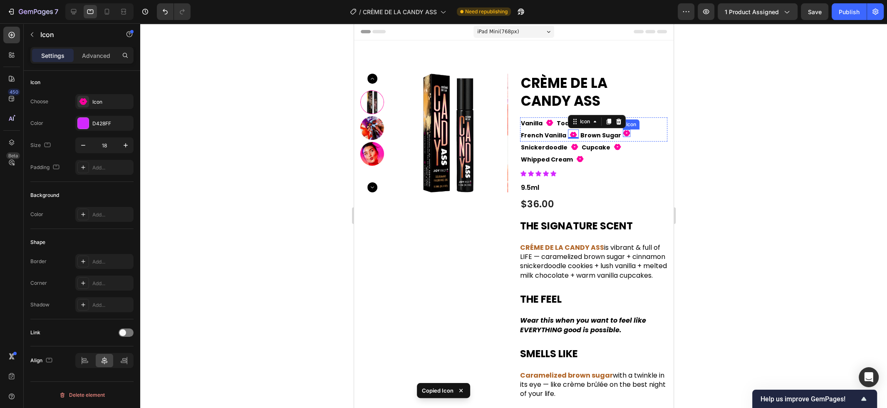
click at [622, 133] on icon "Fill 1" at bounding box center [625, 132] width 7 height 7
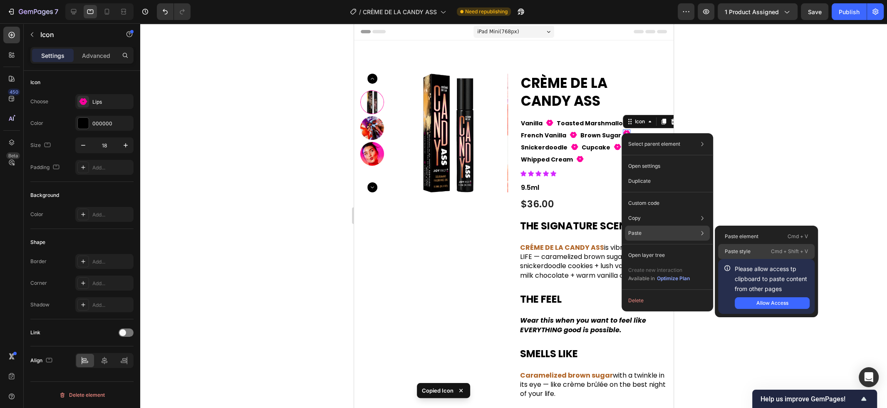
click at [743, 248] on p "Paste style" at bounding box center [738, 250] width 26 height 7
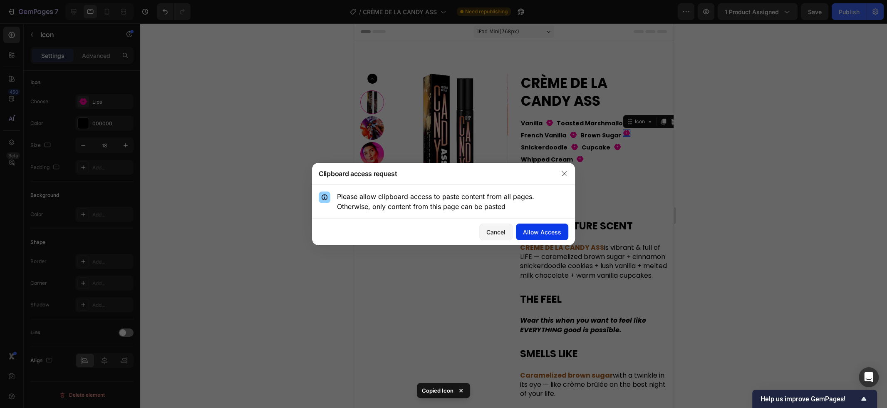
click at [556, 225] on button "Allow Access" at bounding box center [542, 231] width 52 height 17
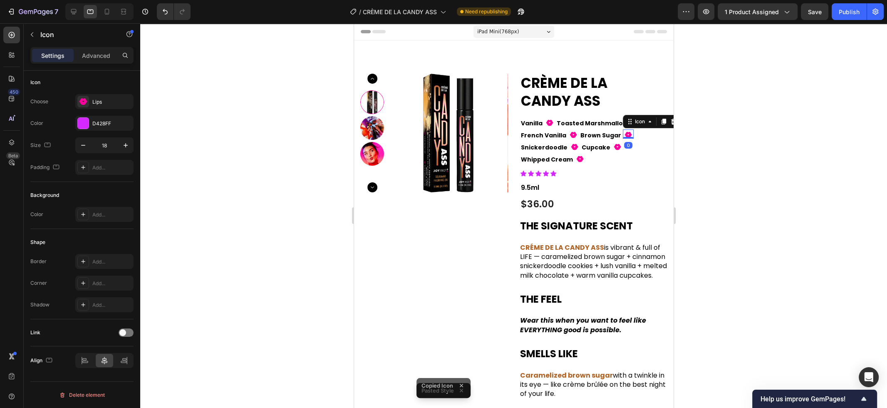
click at [804, 176] on div at bounding box center [513, 215] width 747 height 384
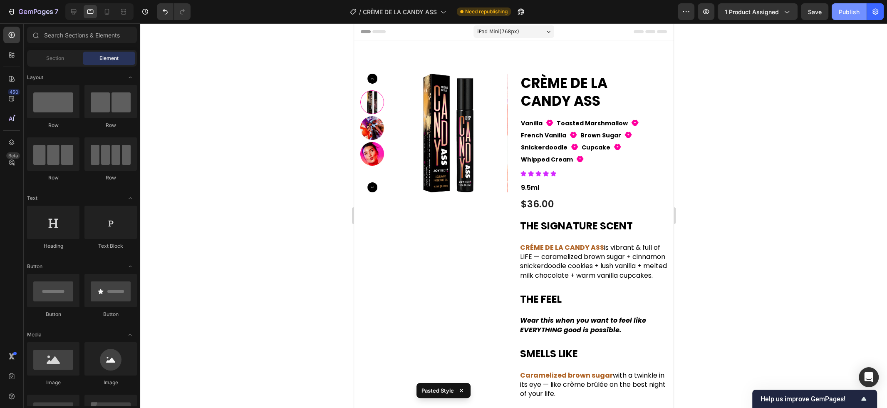
click at [848, 11] on div "Publish" at bounding box center [848, 11] width 21 height 9
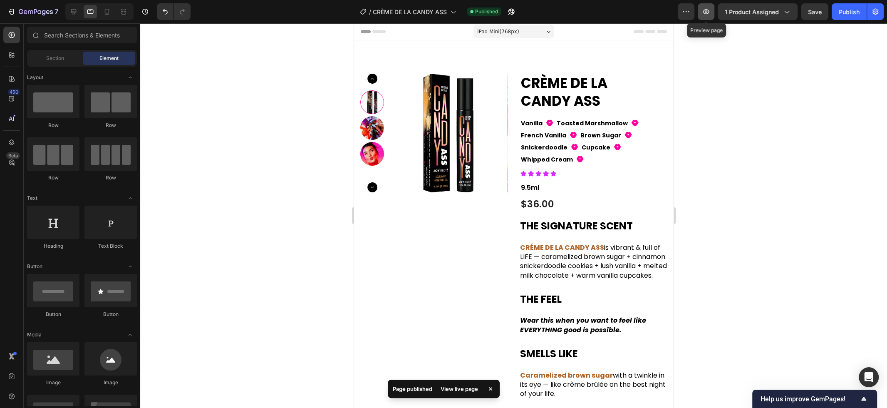
click at [709, 12] on icon "button" at bounding box center [706, 11] width 8 height 8
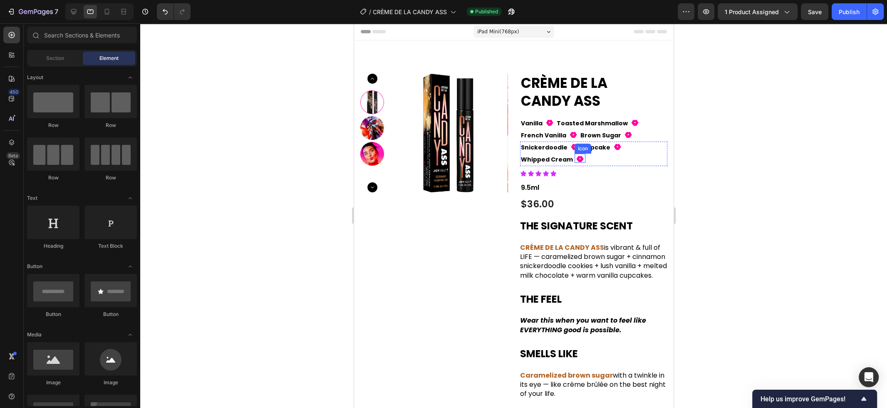
click at [580, 158] on icon at bounding box center [579, 159] width 7 height 6
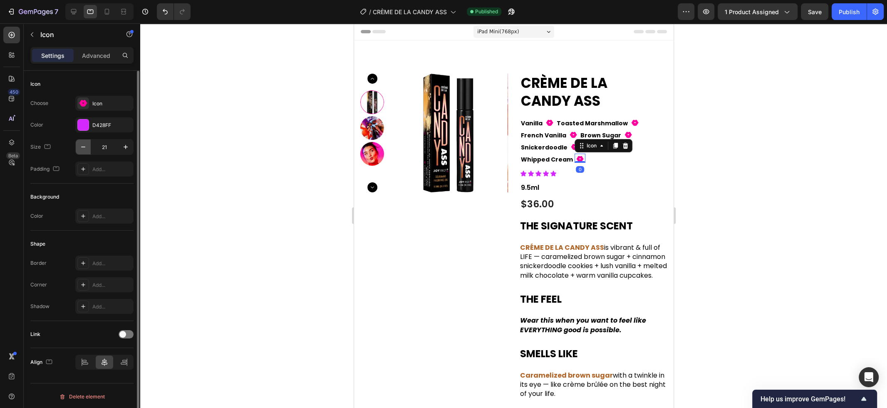
click at [83, 150] on icon "button" at bounding box center [83, 147] width 8 height 8
type input "18"
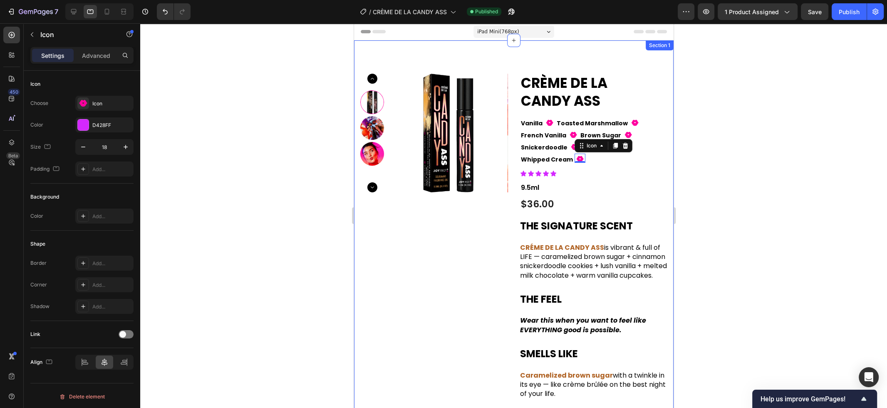
click at [728, 139] on div at bounding box center [513, 215] width 747 height 384
click at [570, 147] on icon at bounding box center [573, 147] width 7 height 6
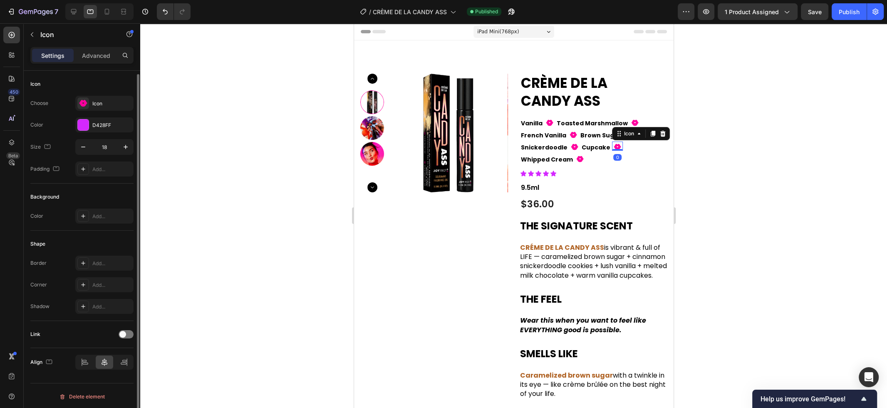
click at [613, 146] on icon at bounding box center [616, 147] width 7 height 6
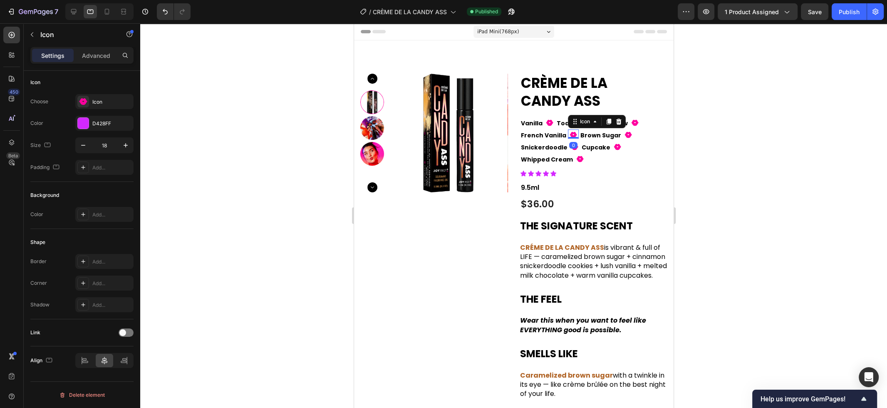
click at [569, 134] on icon at bounding box center [572, 135] width 7 height 6
click at [624, 134] on icon at bounding box center [627, 135] width 7 height 6
click at [552, 126] on div "Fill 1 Icon 0" at bounding box center [549, 121] width 11 height 9
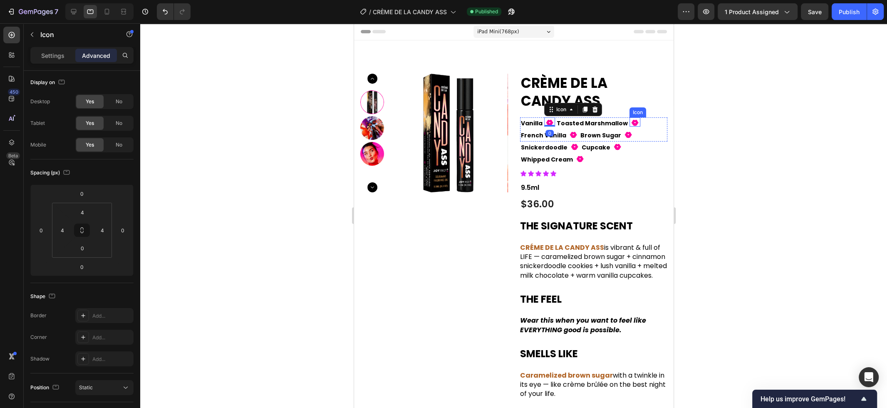
click at [631, 121] on icon at bounding box center [634, 123] width 7 height 6
click at [852, 11] on div "Publish" at bounding box center [848, 11] width 21 height 9
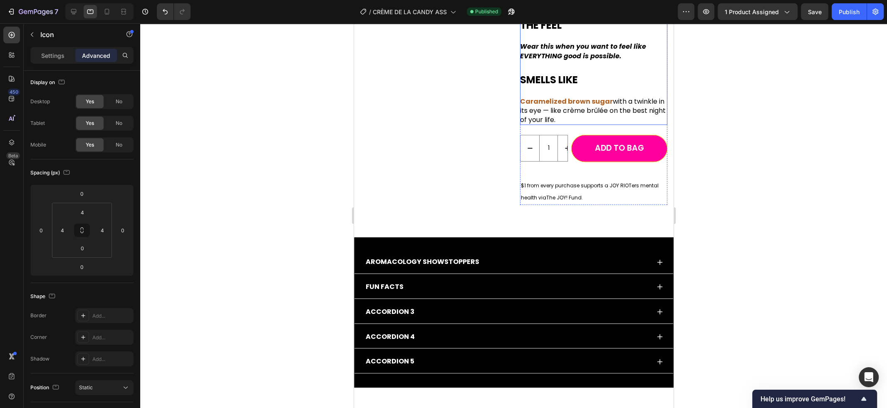
scroll to position [275, 0]
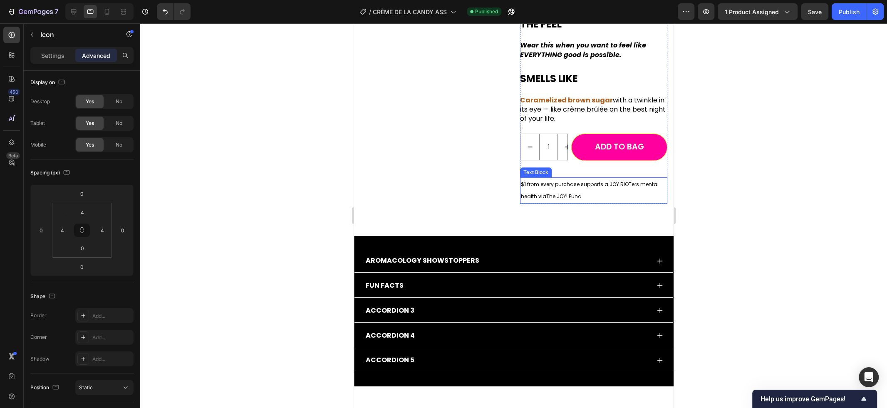
click at [547, 199] on p "$1 from every purchase supports a JOY RIOTers mental health via The JOY! Fund ." at bounding box center [593, 190] width 146 height 25
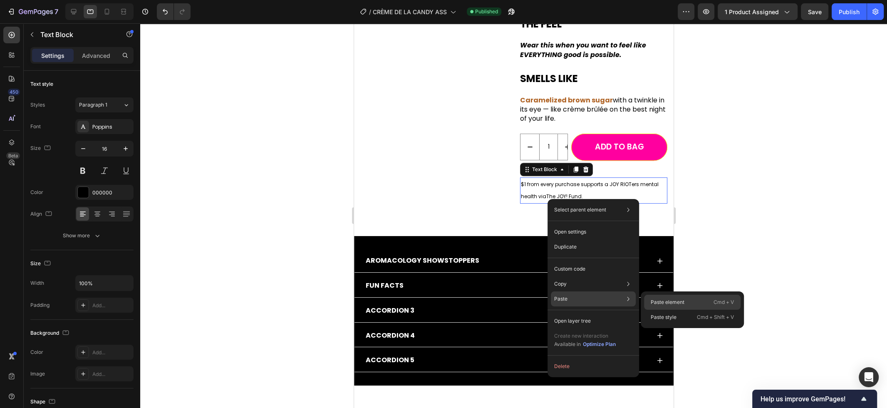
click at [662, 299] on p "Paste element" at bounding box center [667, 301] width 34 height 7
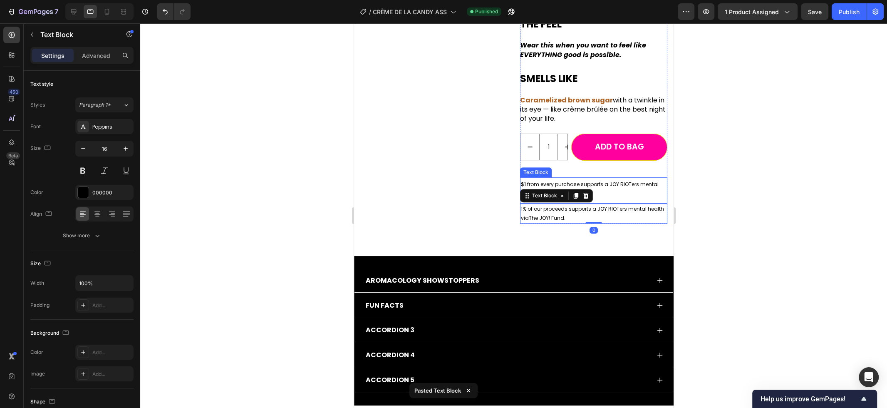
click at [648, 198] on p "$1 from every purchase supports a JOY RIOTers mental health via The JOY! Fund ." at bounding box center [593, 190] width 146 height 25
click at [588, 173] on icon at bounding box center [585, 169] width 7 height 7
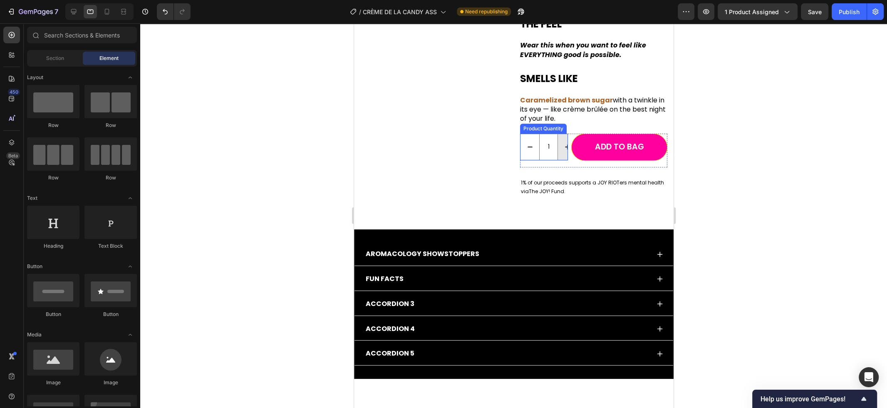
click at [559, 156] on button "increment" at bounding box center [566, 147] width 19 height 26
type input "2"
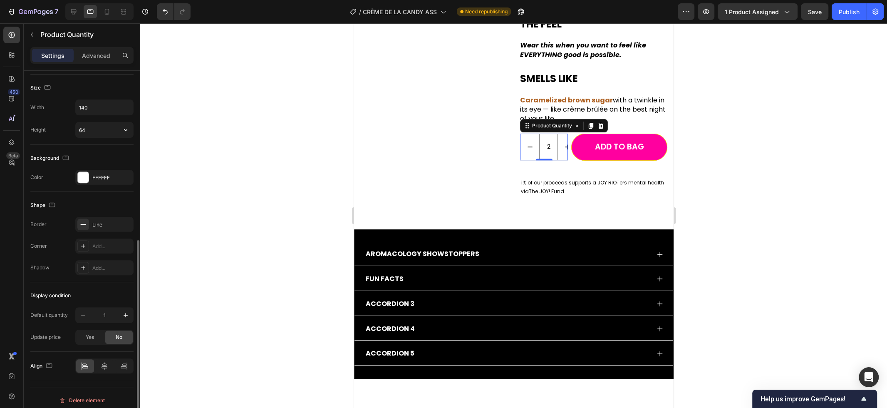
scroll to position [326, 0]
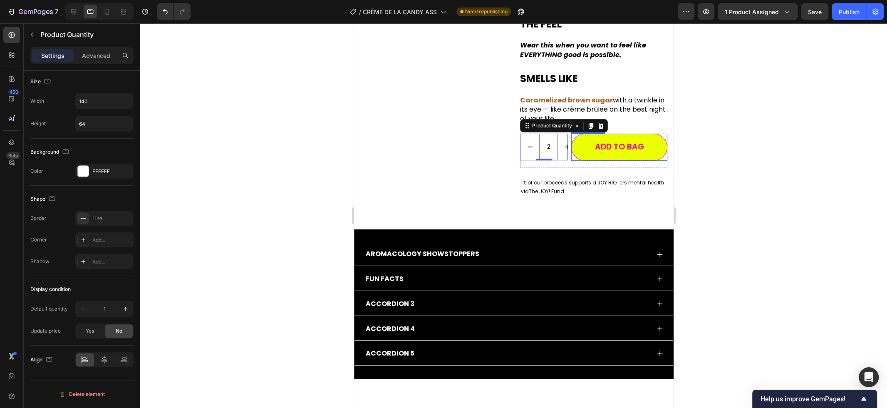
click at [651, 151] on button "Add to BAG" at bounding box center [619, 147] width 96 height 27
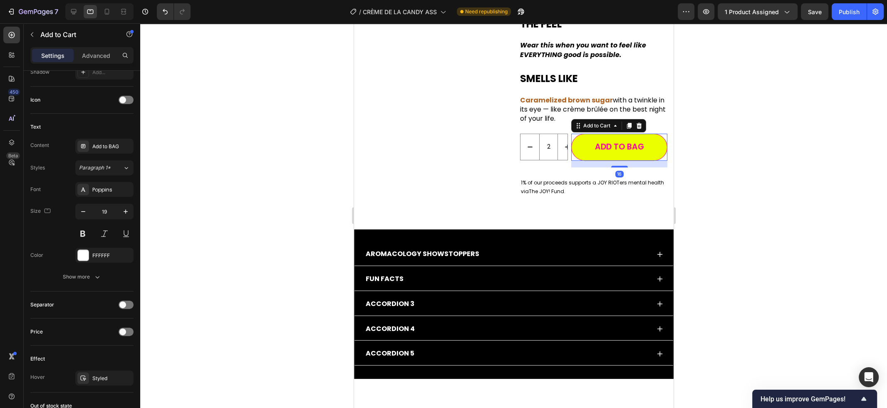
scroll to position [0, 0]
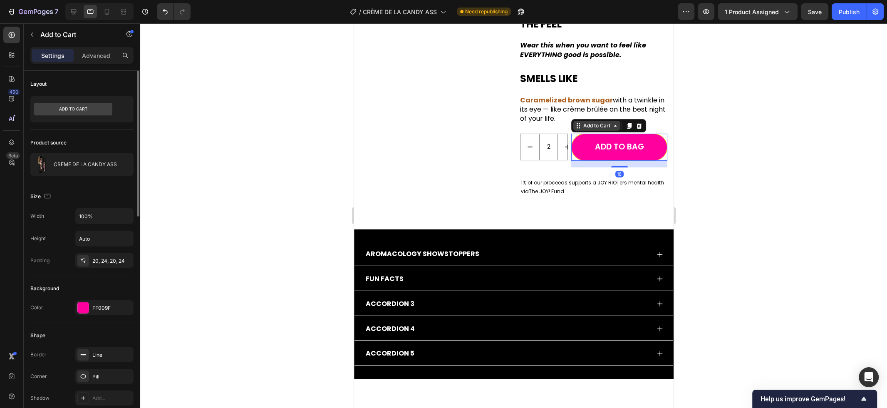
click at [607, 129] on div "Add to Cart" at bounding box center [596, 125] width 30 height 7
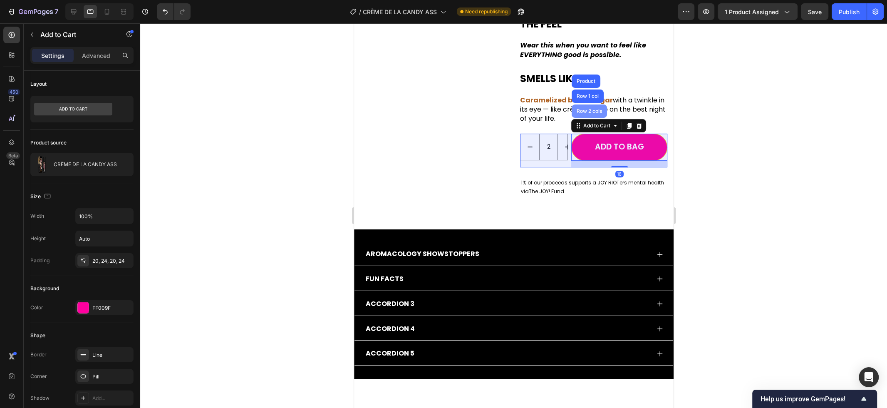
click at [598, 114] on div "Row 2 cols" at bounding box center [588, 111] width 29 height 5
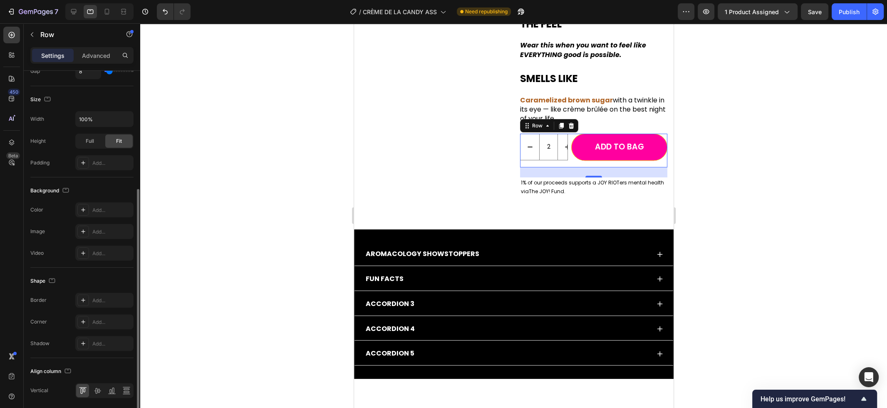
scroll to position [191, 0]
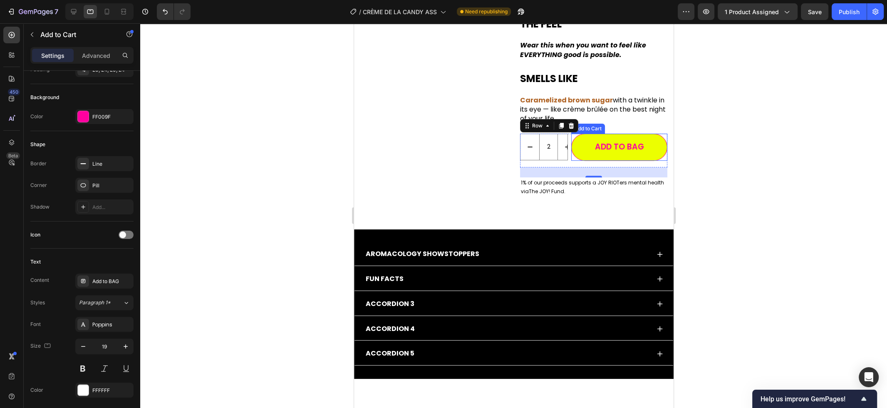
click at [579, 156] on button "Add to BAG" at bounding box center [619, 147] width 96 height 27
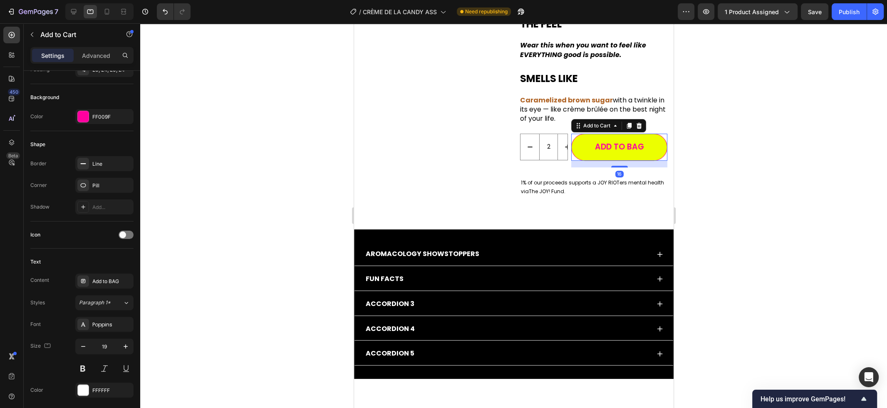
scroll to position [0, 0]
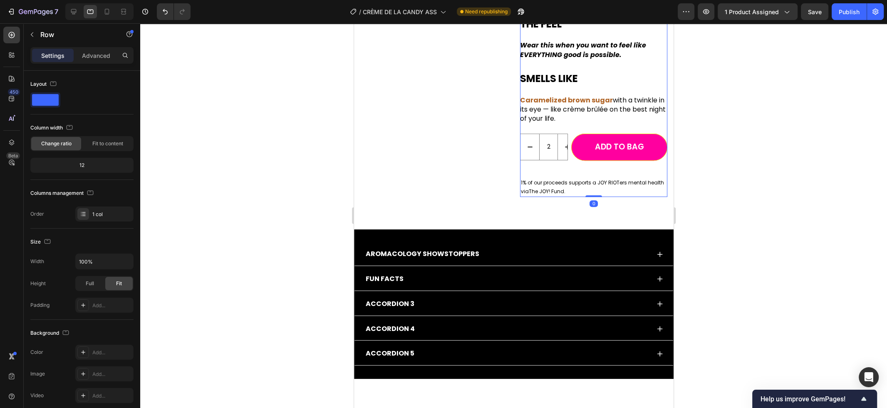
click at [685, 155] on div at bounding box center [513, 215] width 747 height 384
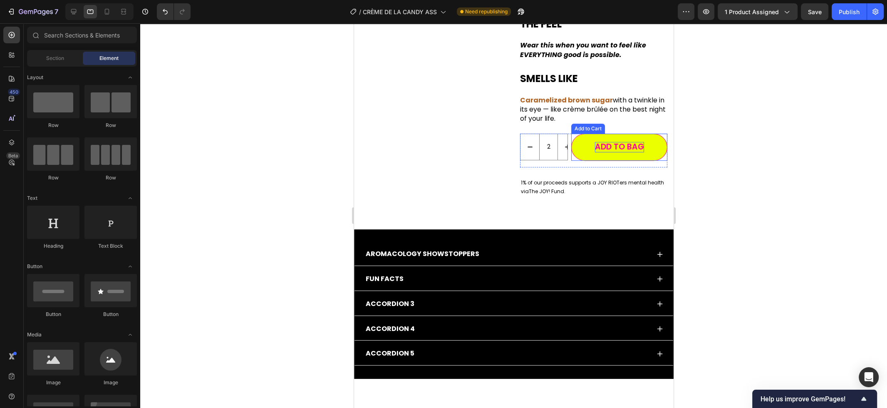
click at [642, 152] on div "Add to BAG" at bounding box center [618, 147] width 49 height 10
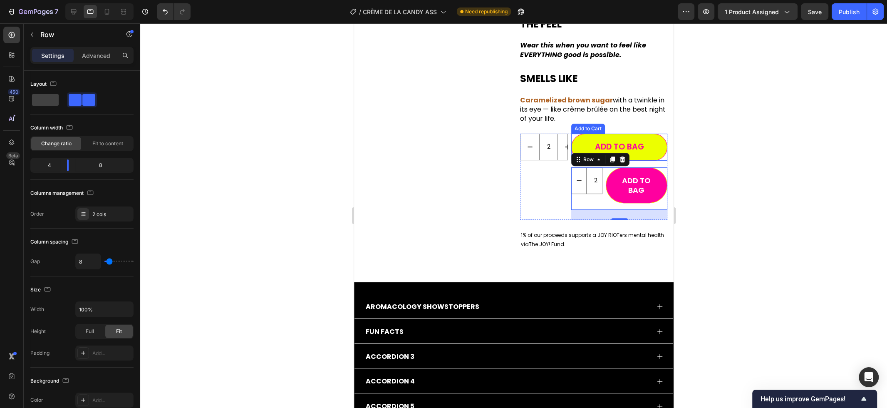
click at [584, 151] on button "Add to BAG" at bounding box center [619, 147] width 96 height 27
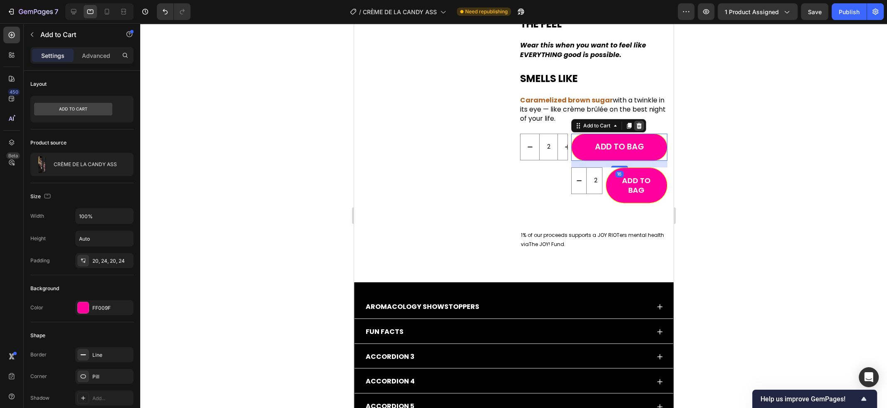
click at [642, 129] on icon at bounding box center [638, 125] width 7 height 7
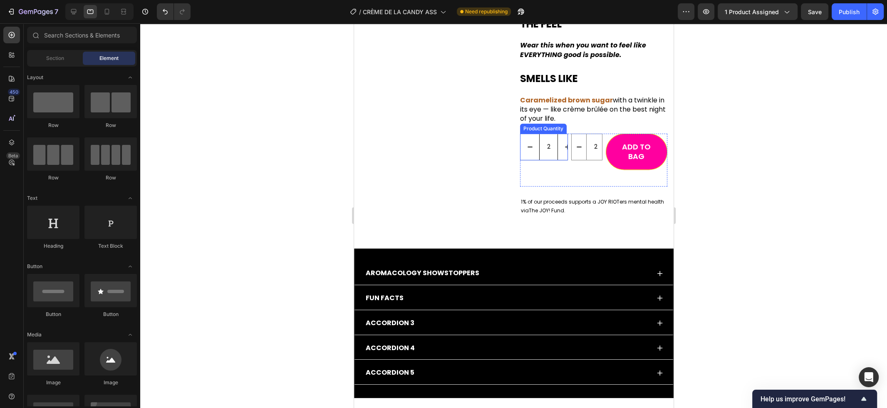
click at [556, 155] on input "2" at bounding box center [548, 147] width 19 height 26
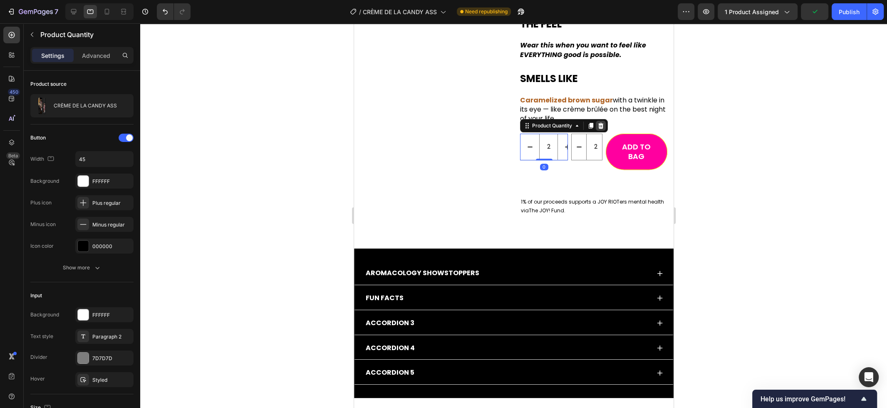
click at [603, 129] on icon at bounding box center [600, 125] width 7 height 7
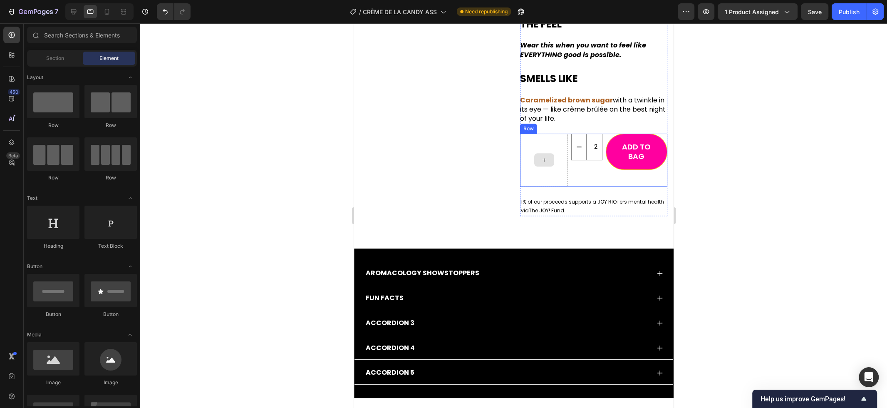
click at [546, 162] on div at bounding box center [543, 160] width 48 height 53
click at [542, 163] on icon at bounding box center [543, 159] width 7 height 7
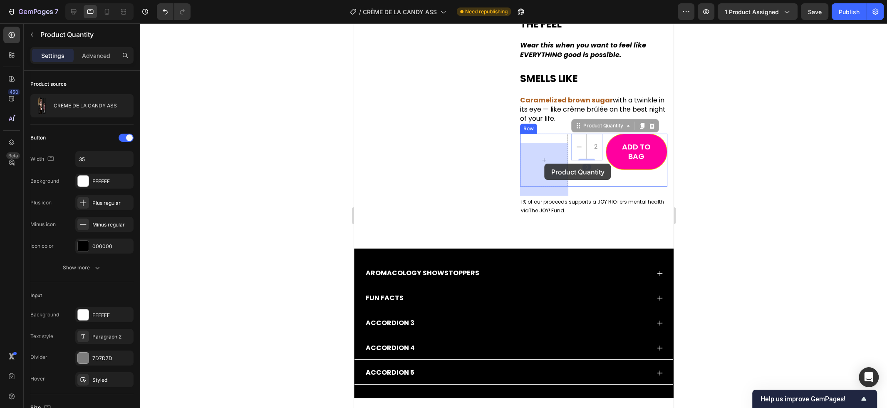
drag, startPoint x: 584, startPoint y: 160, endPoint x: 544, endPoint y: 163, distance: 39.7
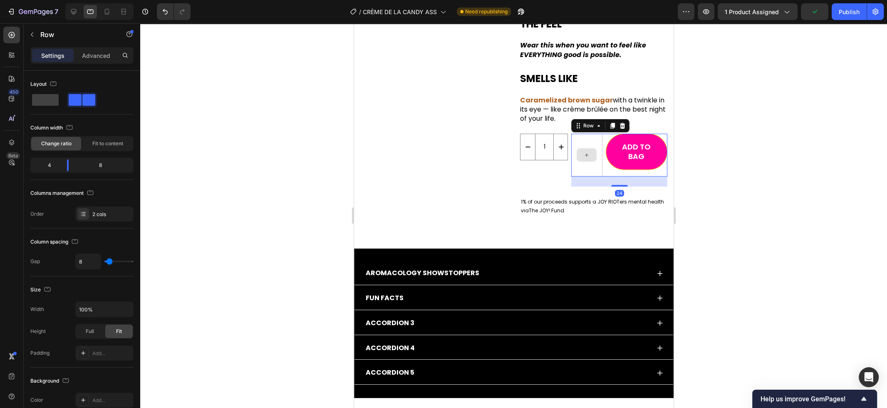
click at [585, 158] on div at bounding box center [586, 155] width 31 height 43
click at [45, 99] on span at bounding box center [45, 100] width 27 height 12
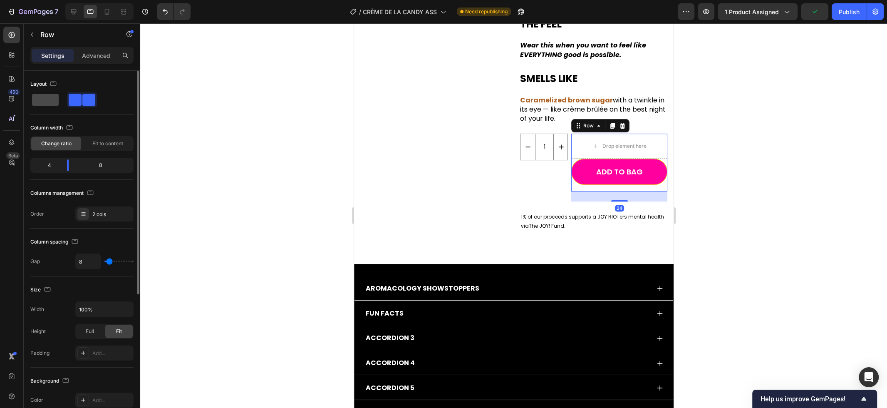
type input "0"
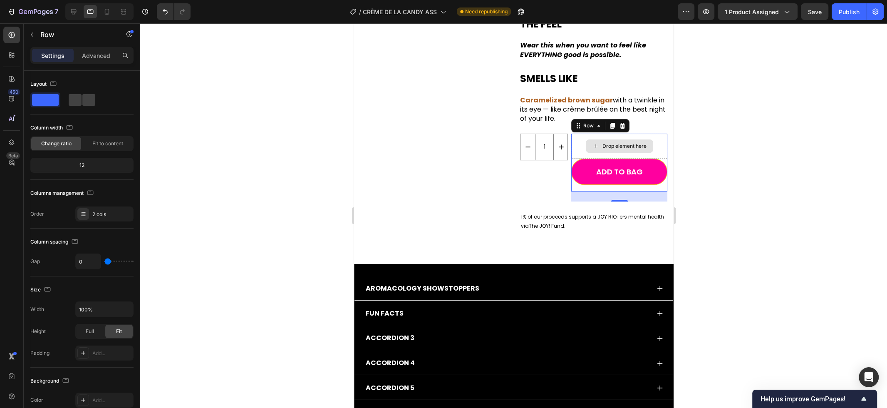
click at [589, 153] on div "Drop element here" at bounding box center [618, 145] width 67 height 13
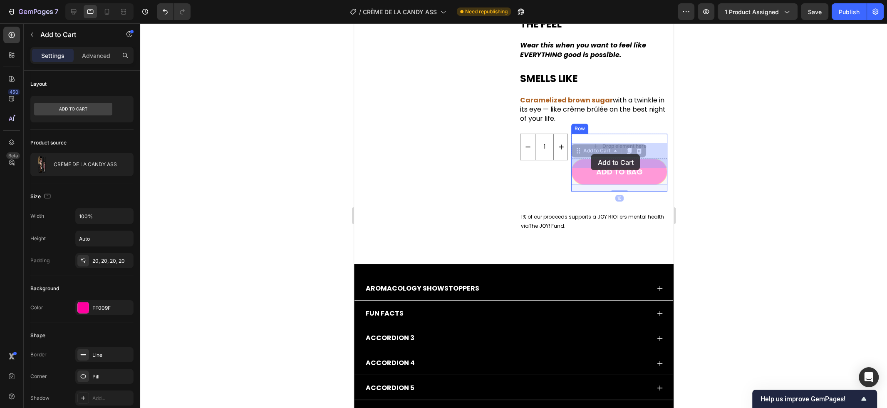
drag, startPoint x: 587, startPoint y: 178, endPoint x: 591, endPoint y: 154, distance: 24.0
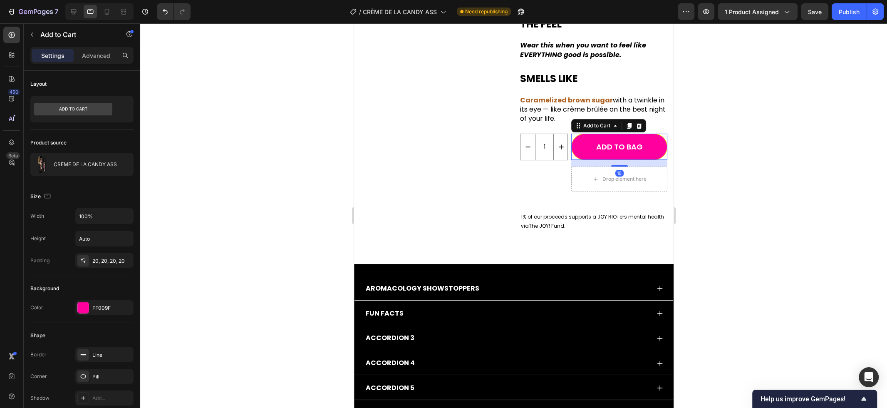
click at [589, 166] on div "16" at bounding box center [619, 163] width 96 height 7
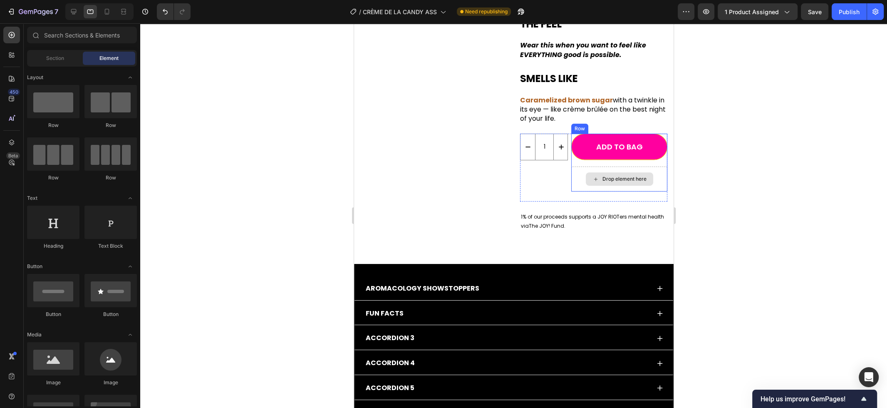
click at [594, 183] on icon at bounding box center [595, 179] width 7 height 7
click at [581, 132] on div "Add to Cart" at bounding box center [587, 128] width 30 height 7
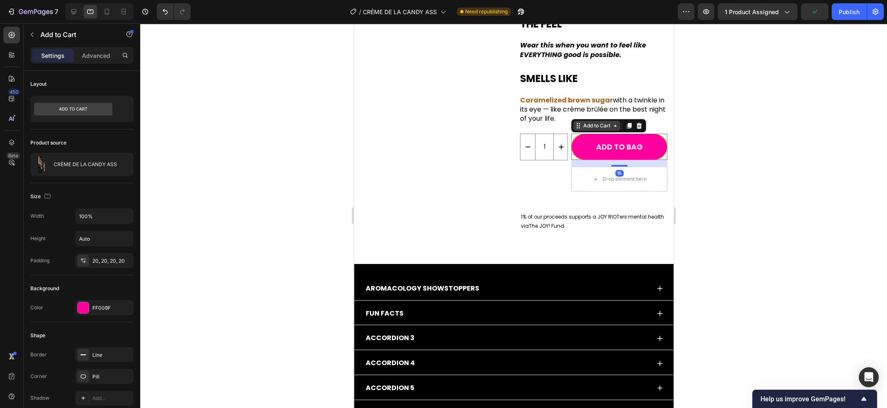
click at [593, 129] on div "Add to Cart" at bounding box center [596, 125] width 30 height 7
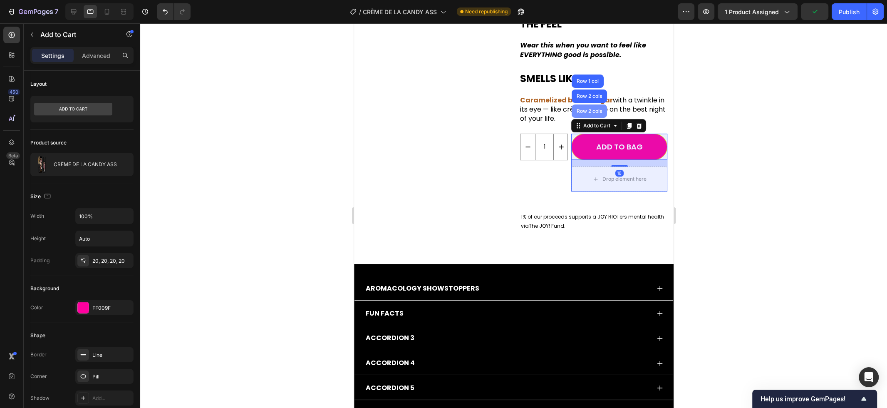
click at [590, 118] on div "Row 2 cols" at bounding box center [588, 110] width 35 height 13
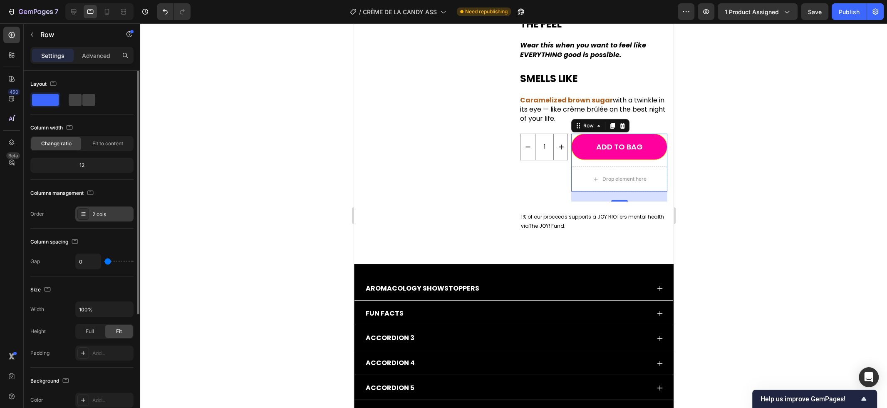
click at [97, 215] on div "2 cols" at bounding box center [111, 213] width 39 height 7
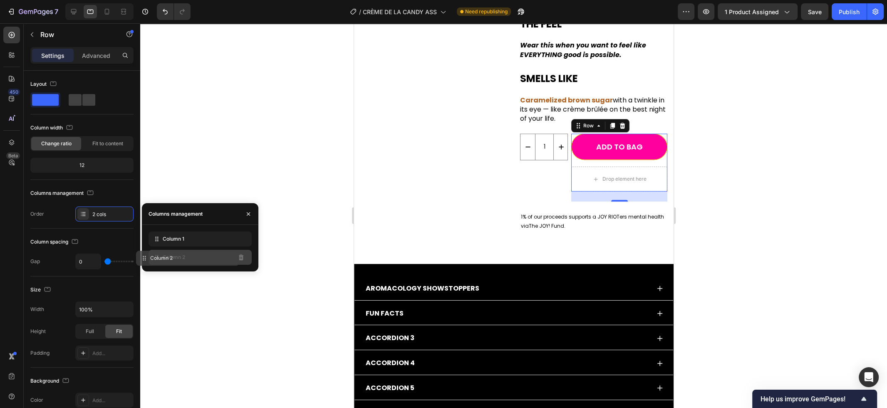
click at [228, 260] on div "Column 2" at bounding box center [199, 257] width 103 height 15
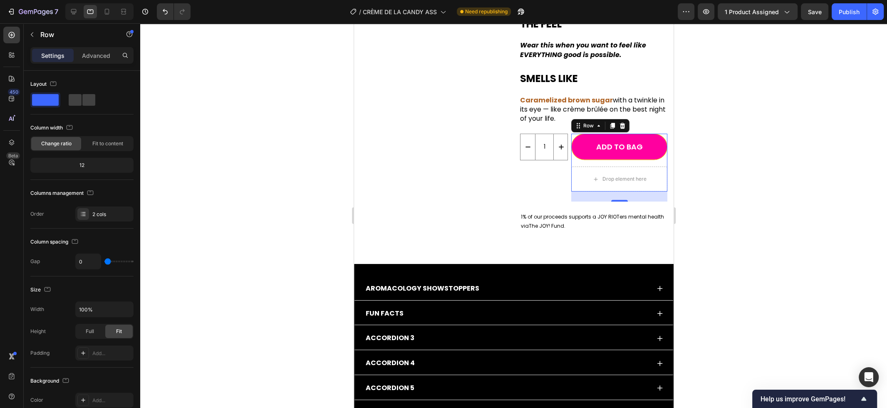
click at [243, 302] on div at bounding box center [513, 215] width 747 height 384
click at [708, 171] on div at bounding box center [513, 215] width 747 height 384
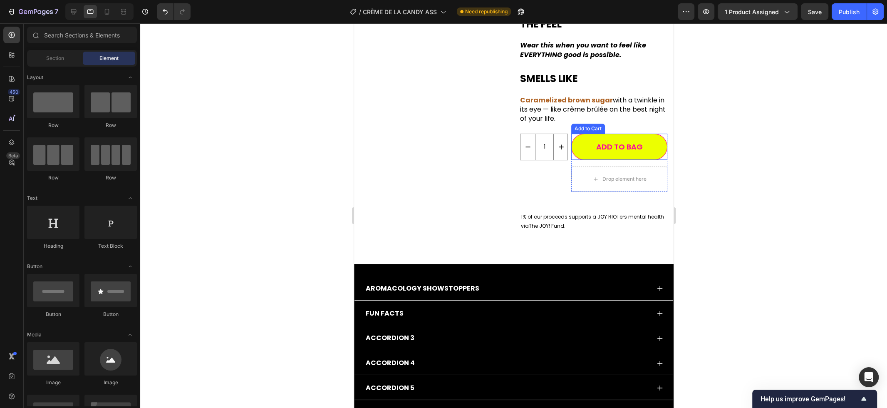
click at [658, 159] on button "Add to BAG" at bounding box center [619, 147] width 96 height 26
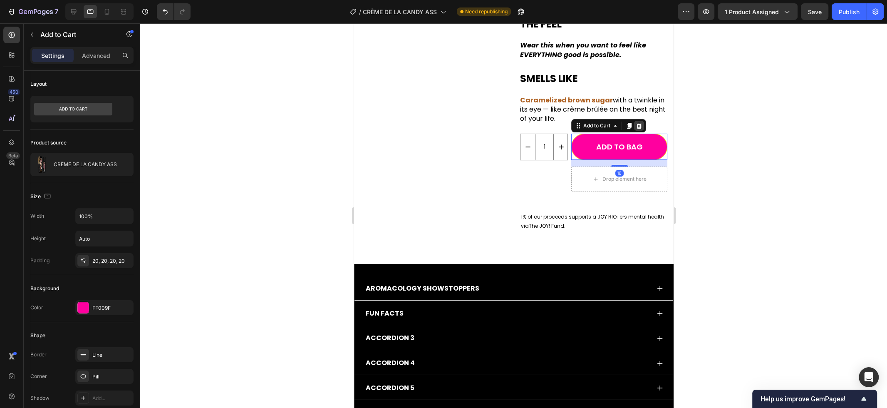
click at [641, 129] on icon at bounding box center [638, 125] width 7 height 7
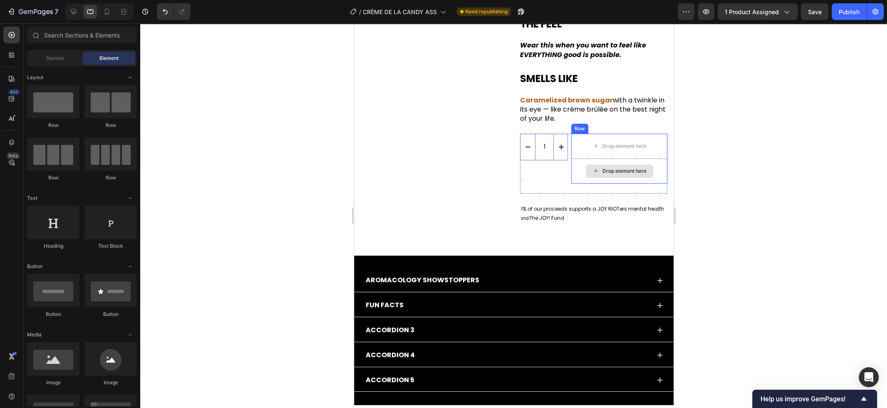
click at [646, 174] on div "Drop element here" at bounding box center [624, 171] width 44 height 7
click at [660, 175] on div "Drop element here" at bounding box center [619, 170] width 96 height 25
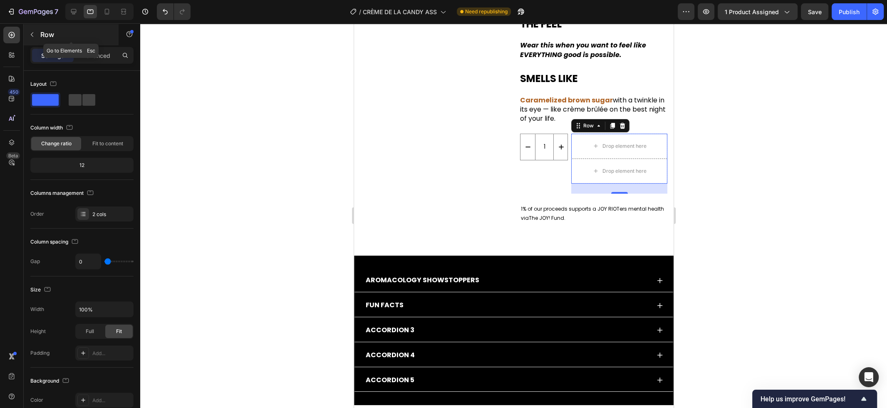
click at [34, 32] on icon "button" at bounding box center [32, 34] width 7 height 7
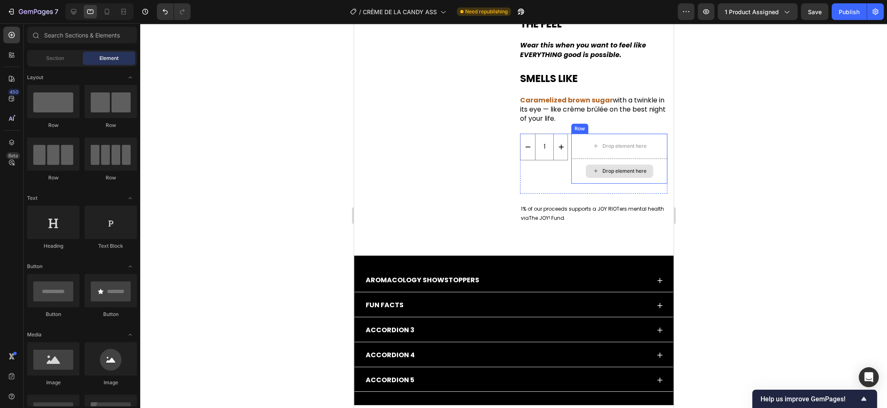
click at [609, 183] on div "Drop element here" at bounding box center [619, 170] width 96 height 25
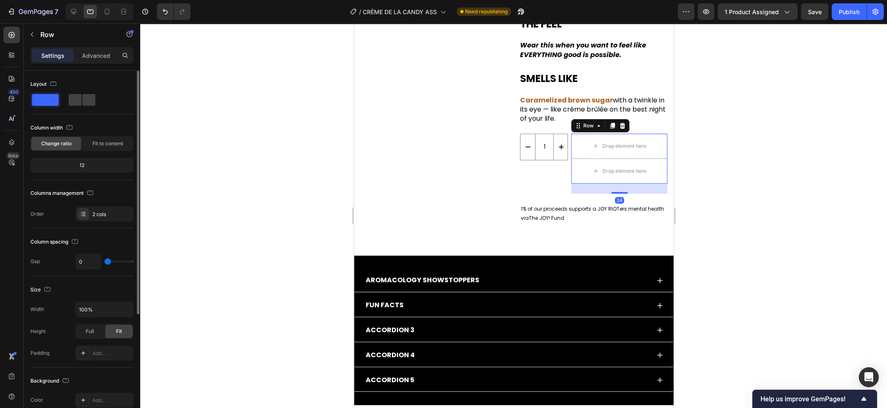
click at [49, 102] on span at bounding box center [45, 100] width 27 height 12
click at [84, 214] on icon at bounding box center [83, 213] width 7 height 7
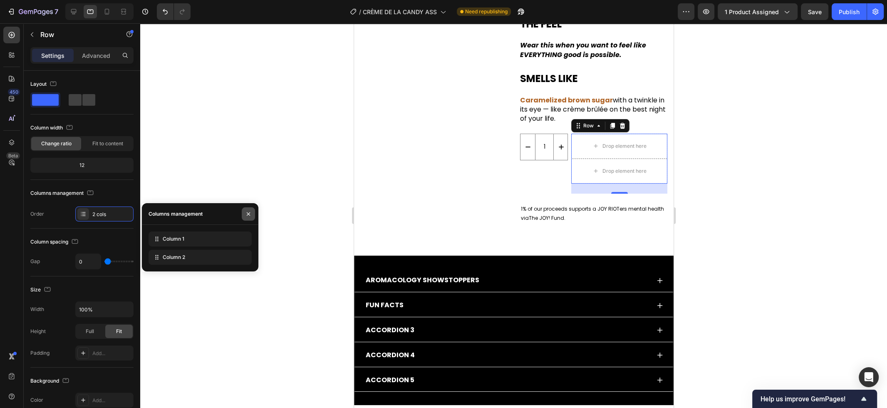
click at [250, 215] on icon "button" at bounding box center [248, 213] width 7 height 7
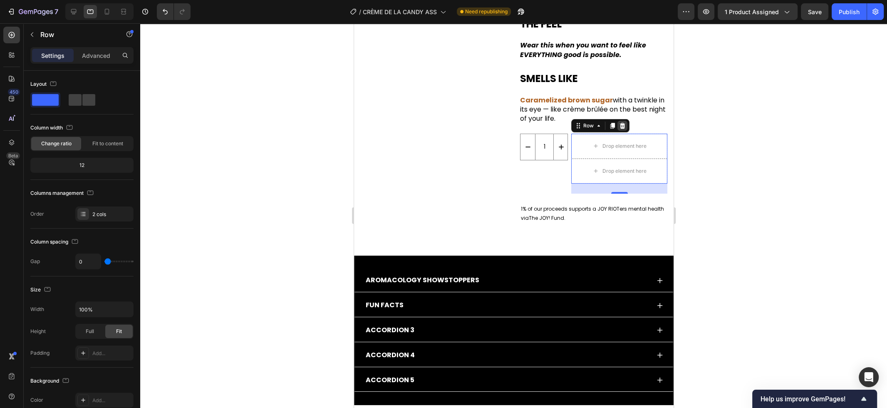
click at [621, 131] on div at bounding box center [622, 126] width 10 height 10
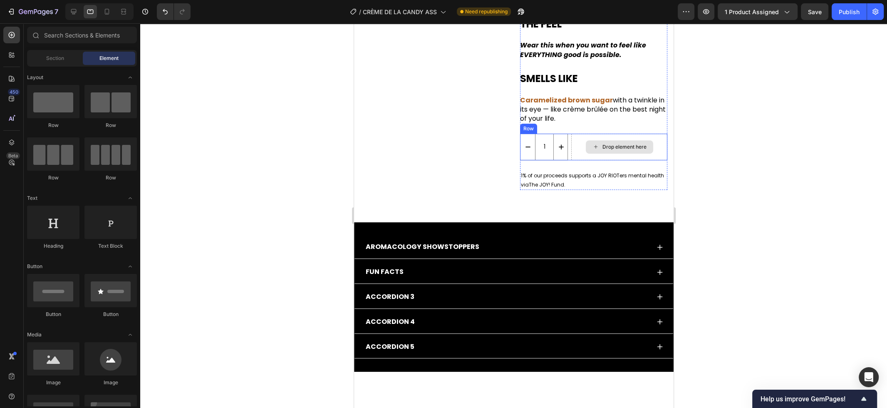
click at [618, 160] on div "Drop element here" at bounding box center [619, 147] width 96 height 27
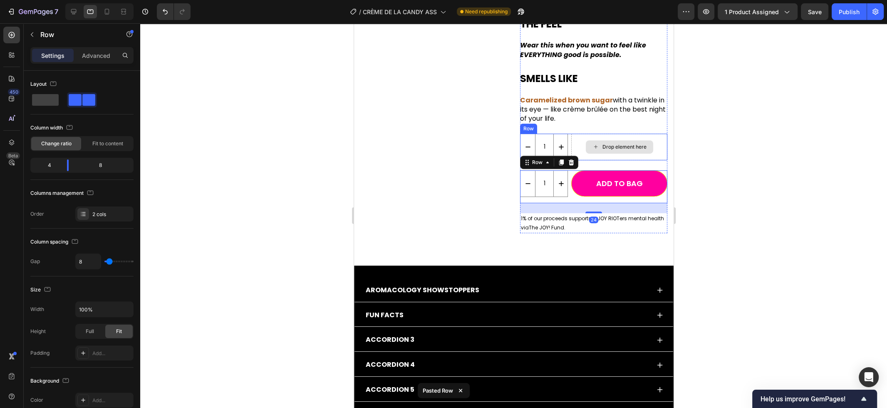
click at [628, 160] on div "Drop element here" at bounding box center [619, 147] width 96 height 27
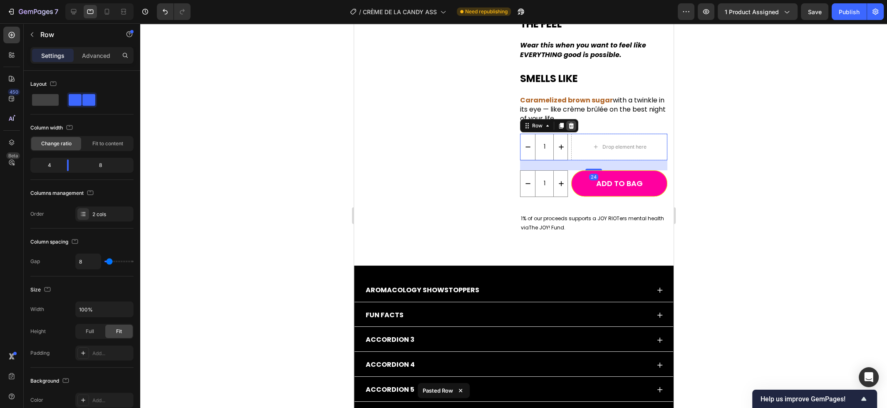
click at [573, 129] on icon at bounding box center [570, 126] width 5 height 6
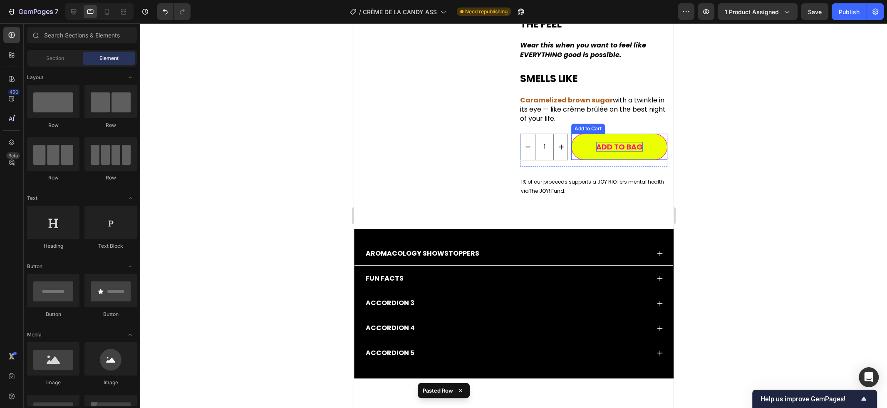
click at [600, 151] on div "Add to BAG" at bounding box center [619, 147] width 47 height 10
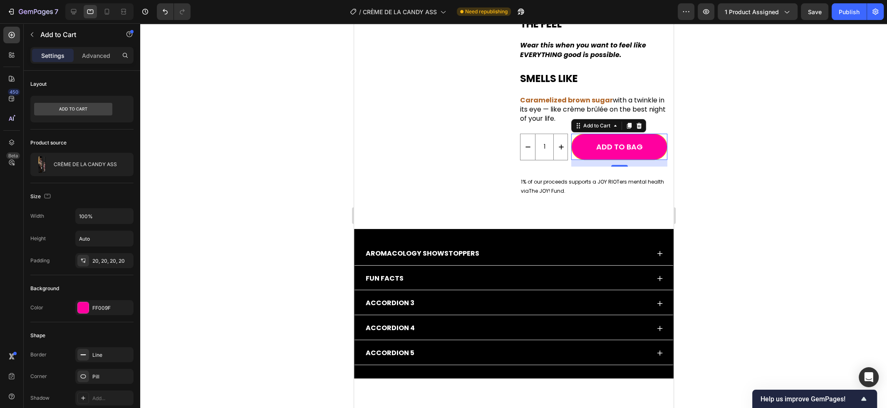
click at [262, 168] on div at bounding box center [513, 215] width 747 height 384
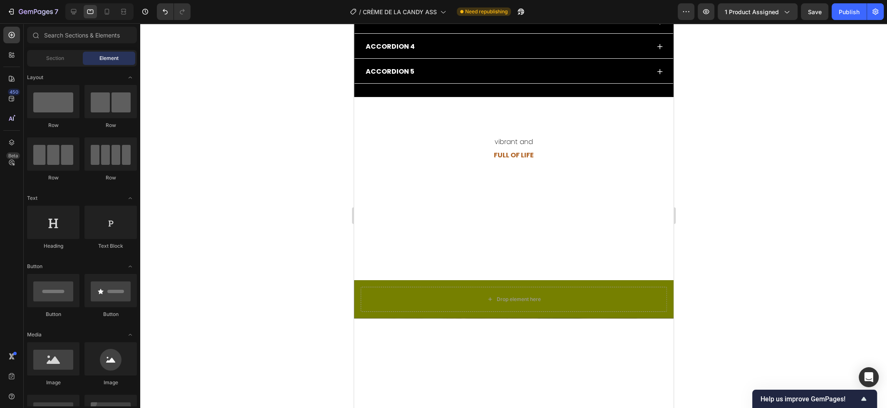
scroll to position [575, 0]
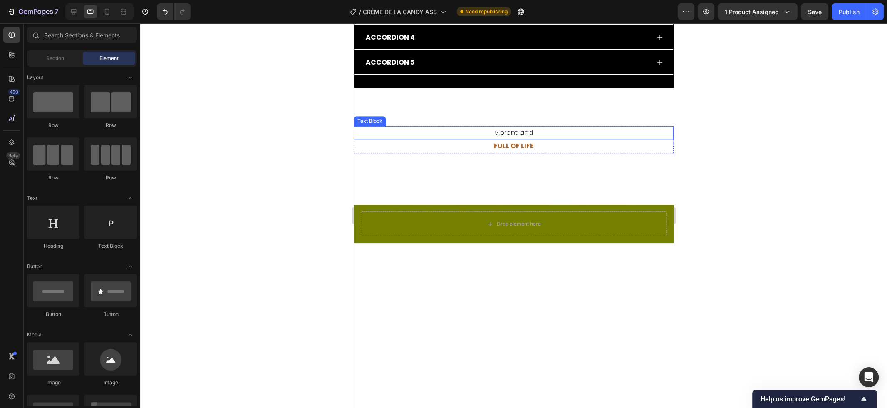
click at [516, 133] on p "vibrant and" at bounding box center [513, 133] width 318 height 12
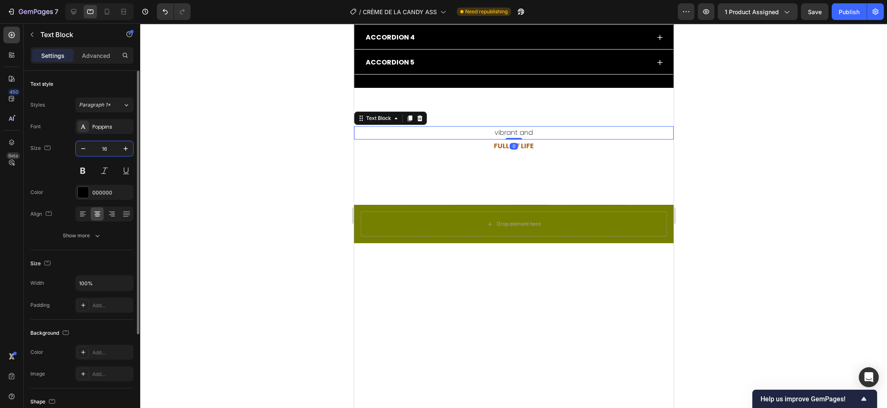
click at [111, 147] on input "16" at bounding box center [104, 148] width 27 height 15
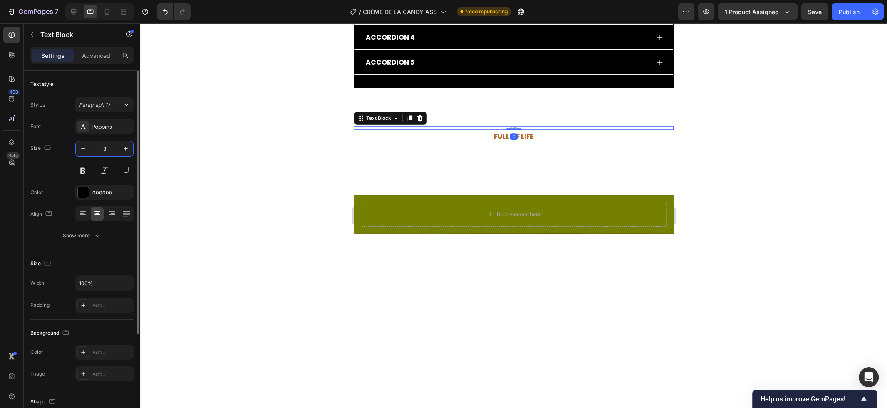
type input "36"
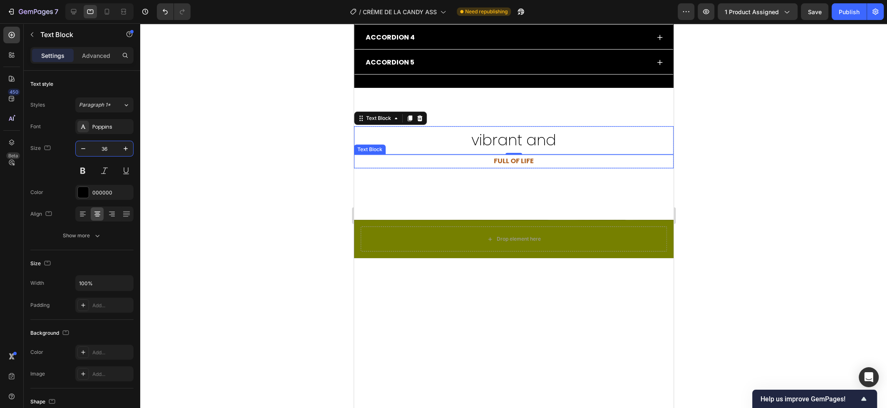
click at [506, 160] on p "FULL OF LIFE" at bounding box center [513, 161] width 318 height 12
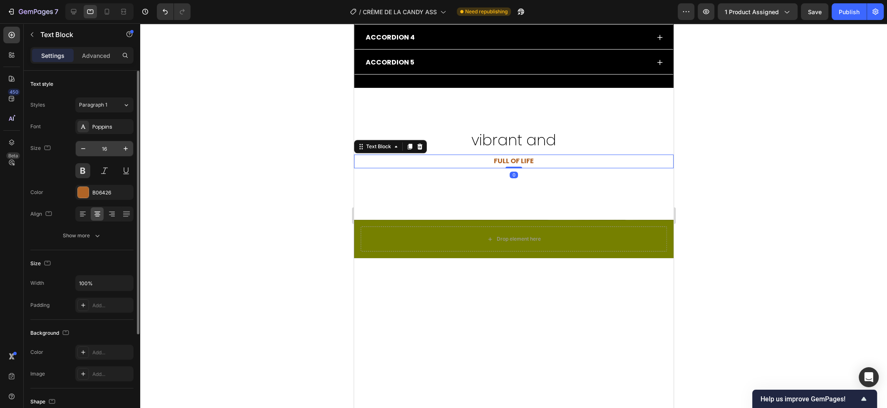
click at [114, 146] on input "16" at bounding box center [104, 148] width 27 height 15
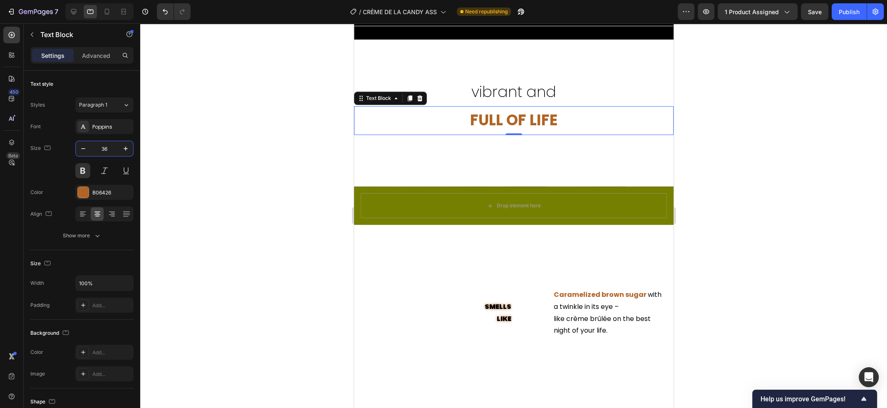
scroll to position [626, 0]
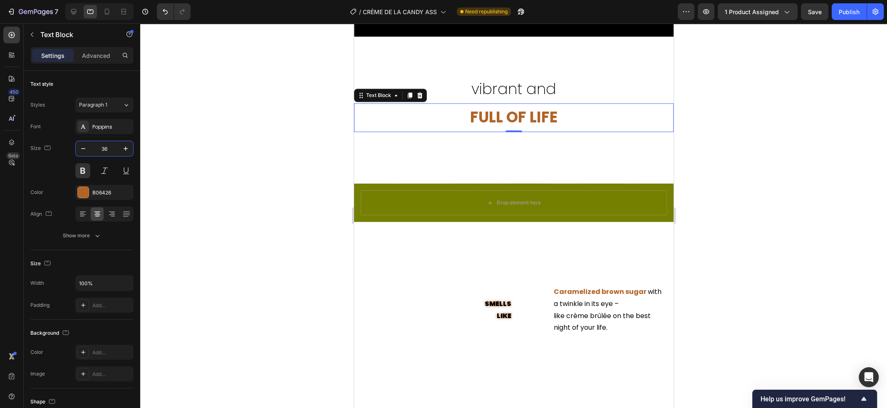
type input "36"
click at [445, 191] on div "Drop element here" at bounding box center [513, 202] width 306 height 25
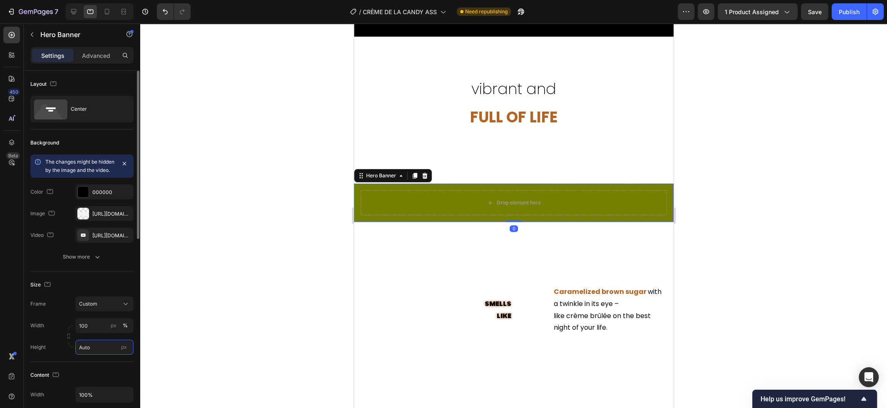
click at [98, 354] on input "Auto" at bounding box center [104, 346] width 58 height 15
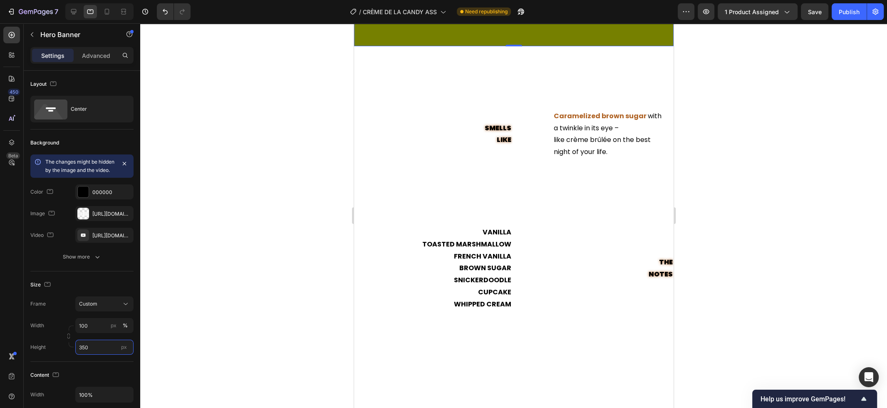
scroll to position [915, 0]
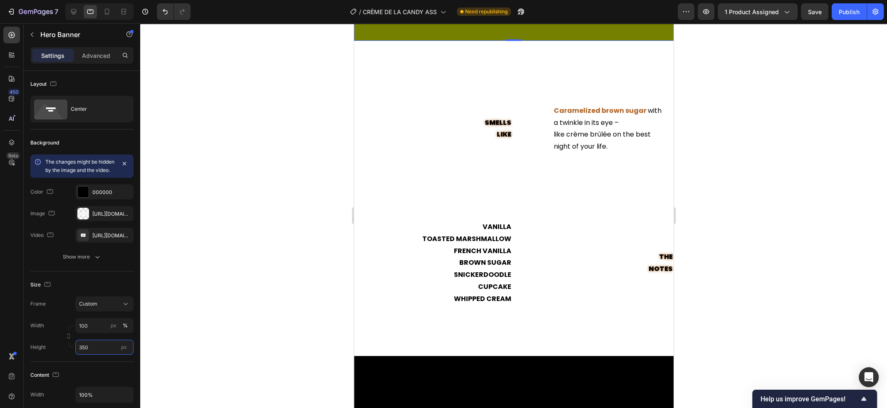
type input "350"
click at [497, 122] on p "SMELLS LIKE" at bounding box center [432, 129] width 156 height 24
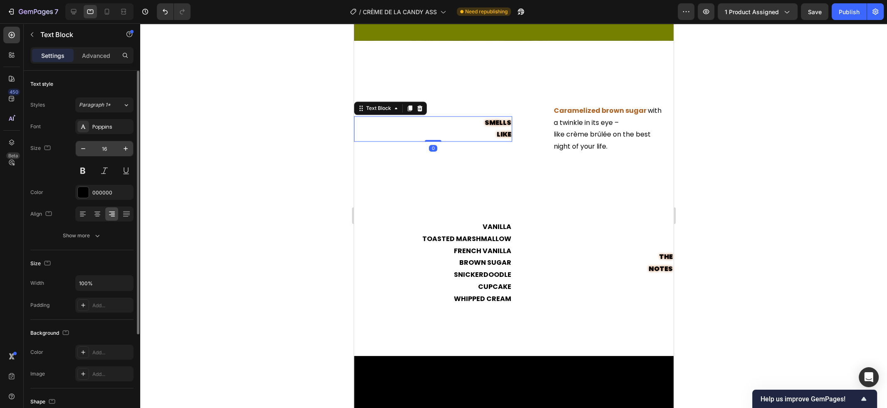
click at [111, 151] on input "16" at bounding box center [104, 148] width 27 height 15
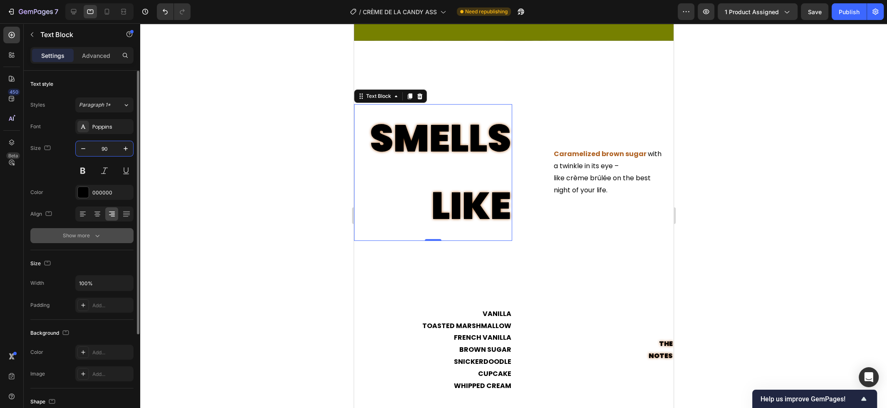
type input "90"
click at [90, 236] on div "Show more" at bounding box center [82, 235] width 39 height 8
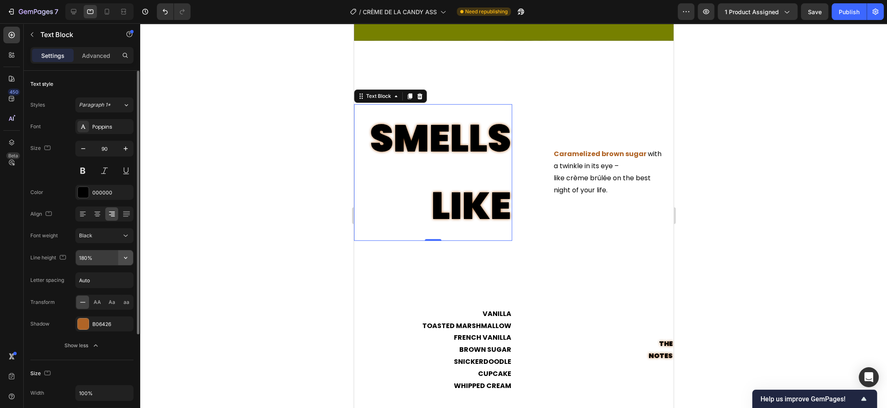
click at [132, 260] on button "button" at bounding box center [125, 257] width 15 height 15
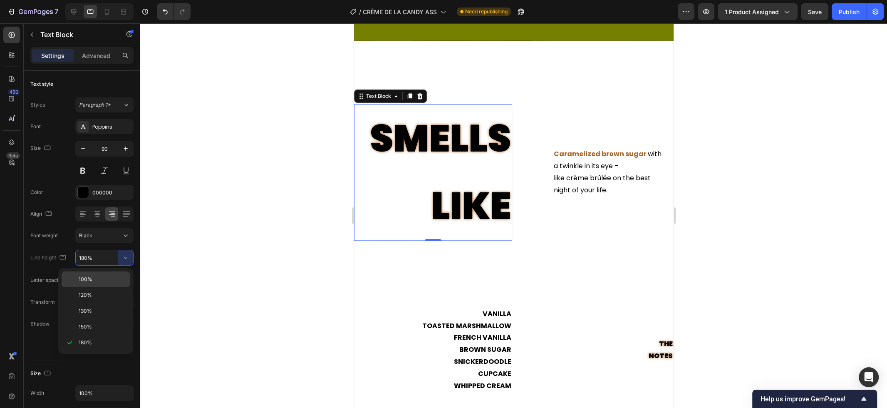
click at [114, 282] on p "100%" at bounding box center [102, 278] width 47 height 7
type input "100%"
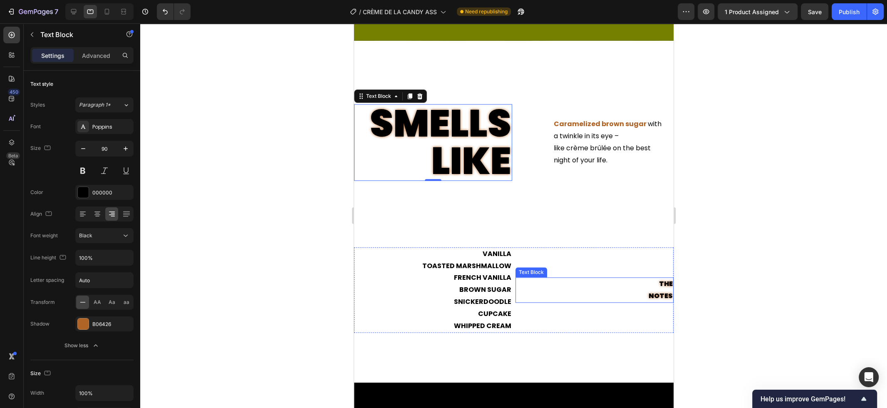
click at [659, 293] on p "THE NOTES" at bounding box center [594, 290] width 156 height 24
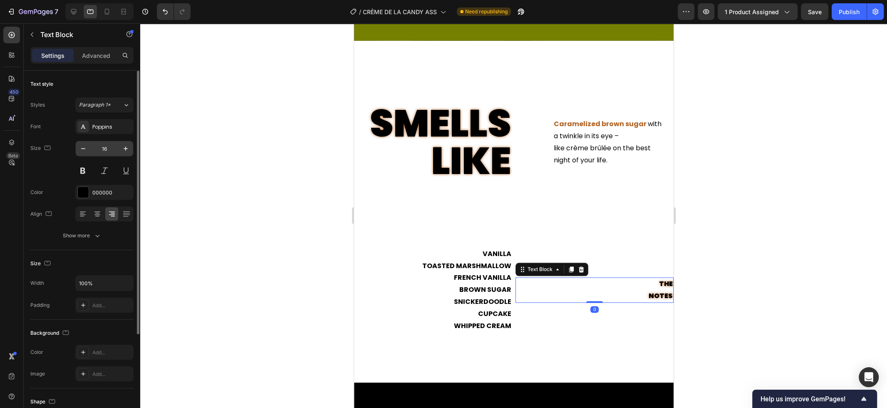
click at [103, 146] on input "16" at bounding box center [104, 148] width 27 height 15
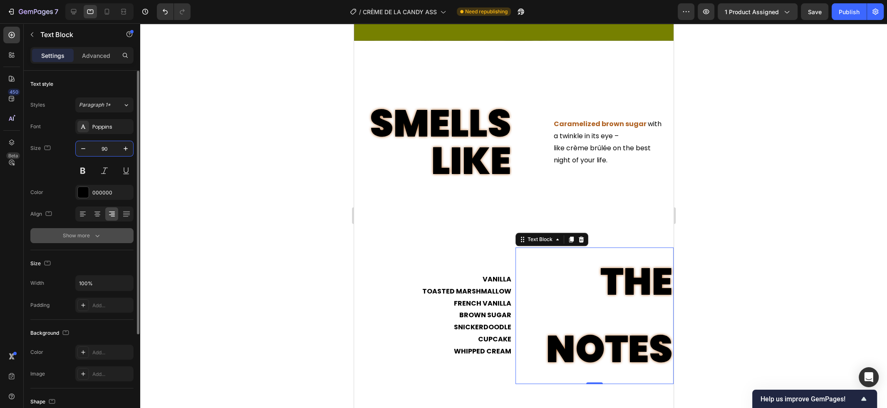
type input "90"
click at [92, 236] on div "Show more" at bounding box center [82, 235] width 39 height 8
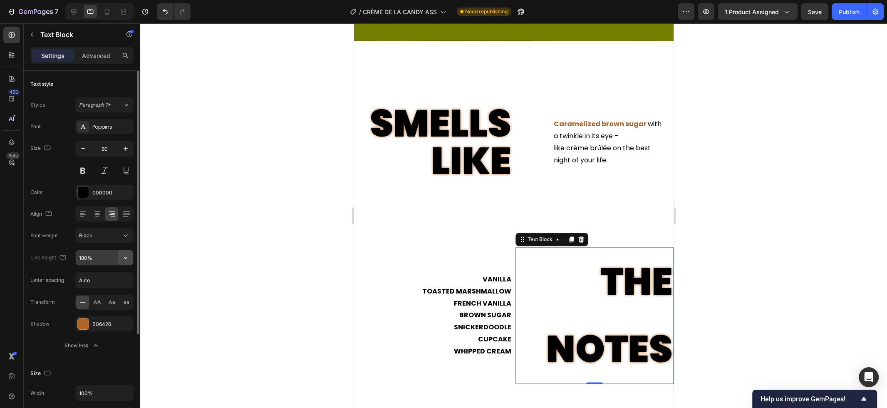
click at [128, 258] on icon "button" at bounding box center [125, 257] width 8 height 8
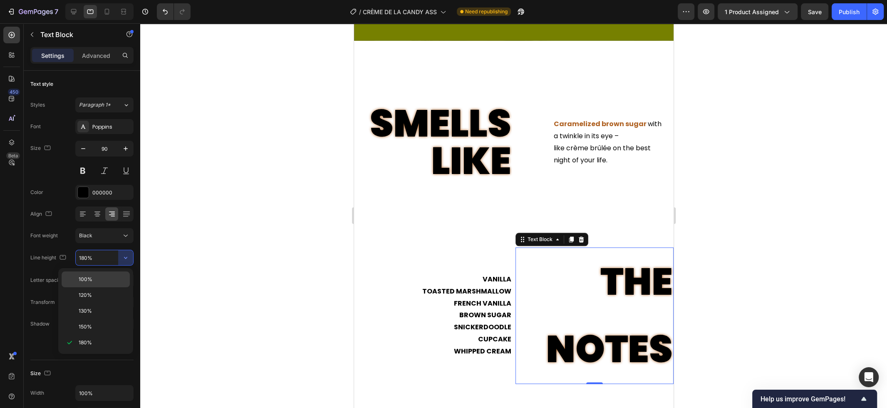
click at [117, 278] on p "100%" at bounding box center [102, 278] width 47 height 7
type input "100%"
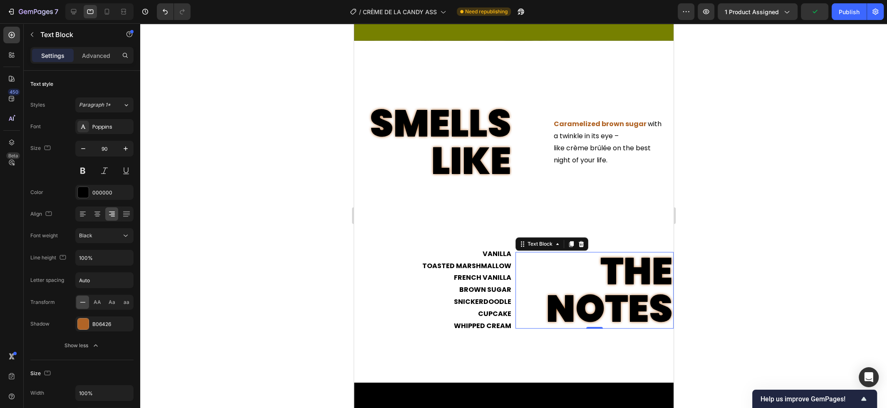
click at [298, 260] on div at bounding box center [513, 215] width 747 height 384
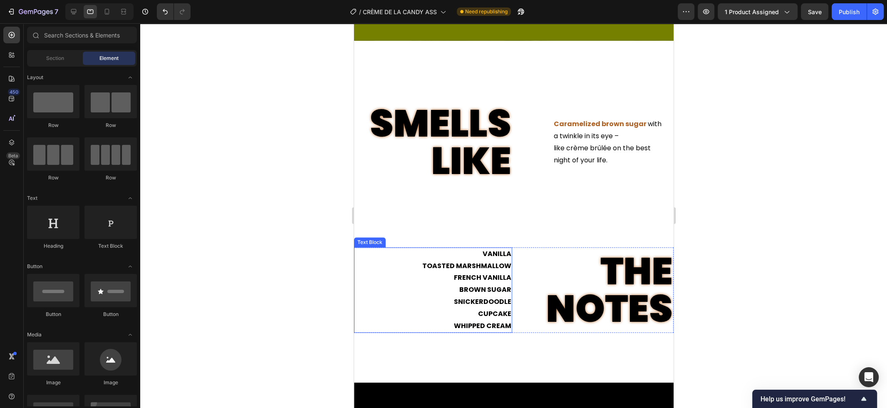
click at [507, 273] on p "FRENCH VANILLA" at bounding box center [432, 278] width 156 height 12
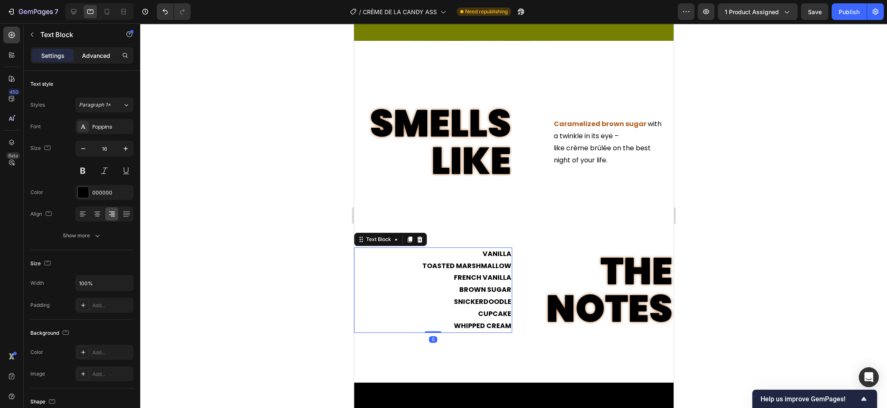
click at [111, 50] on div "Advanced" at bounding box center [96, 55] width 42 height 13
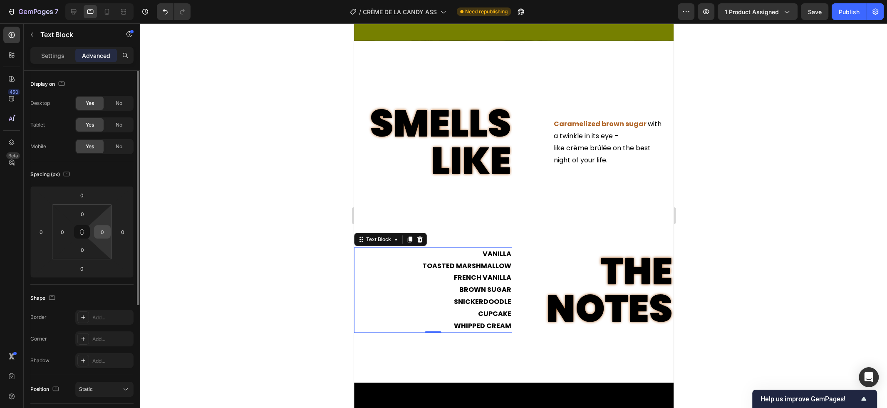
click at [99, 231] on input "0" at bounding box center [102, 231] width 12 height 12
type input "20"
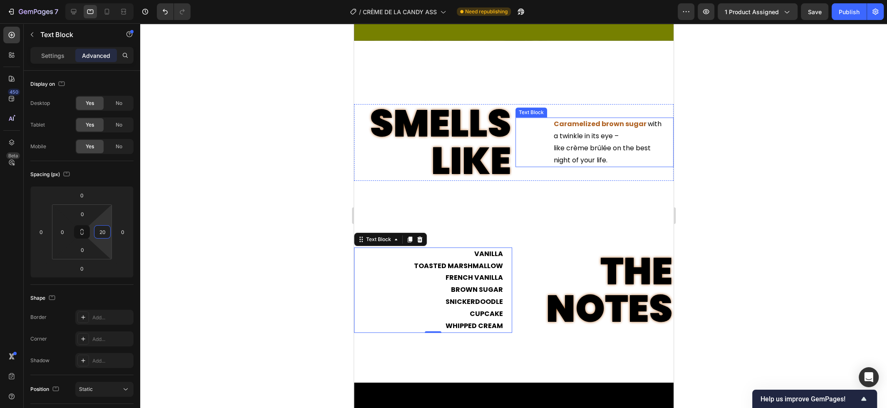
click at [578, 151] on p "like crème brûlée on the best" at bounding box center [612, 148] width 119 height 12
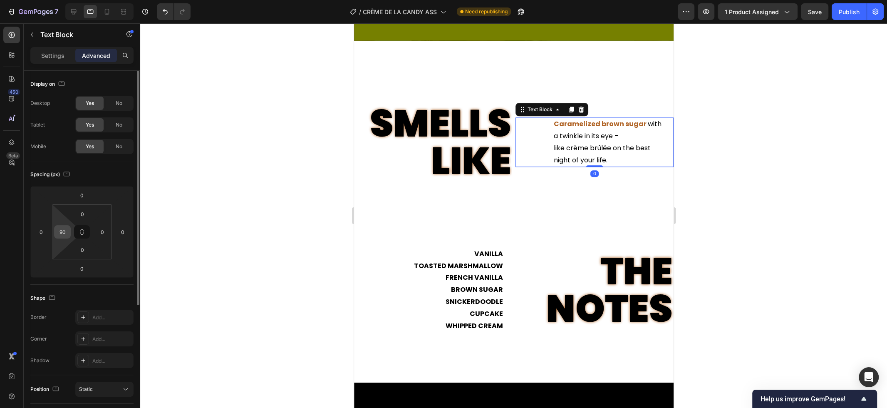
click at [59, 234] on input "90" at bounding box center [62, 231] width 12 height 12
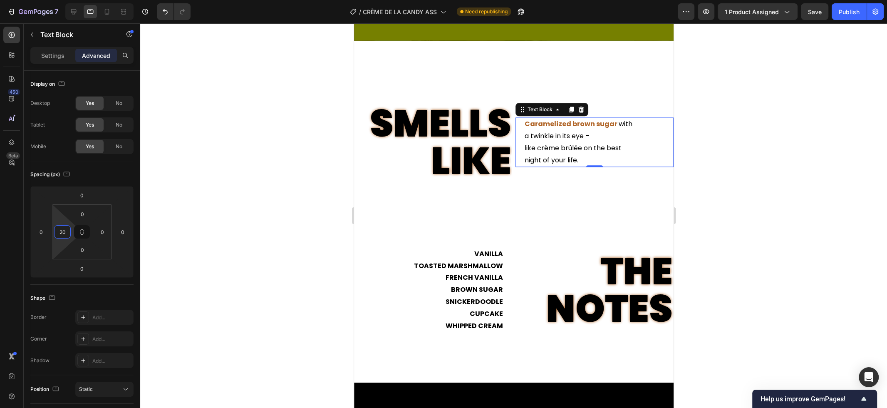
type input "20"
click at [259, 221] on div at bounding box center [513, 215] width 747 height 384
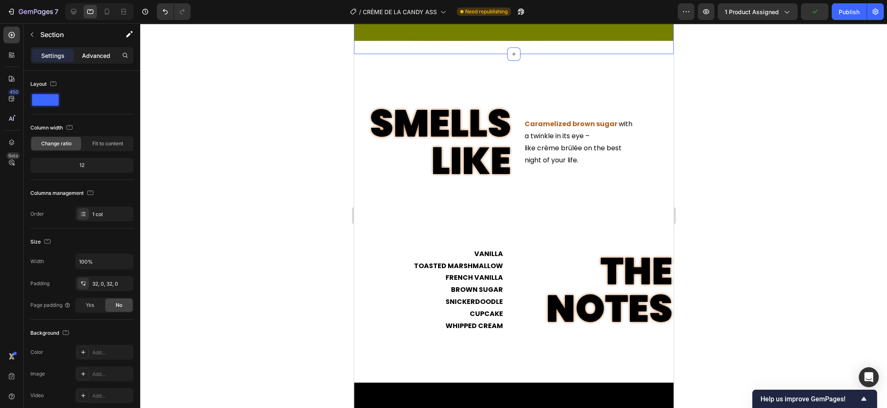
click at [101, 56] on p "Advanced" at bounding box center [96, 55] width 28 height 9
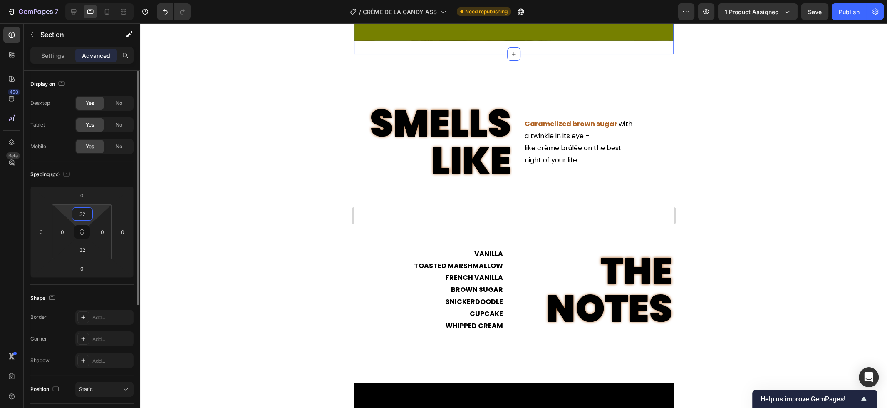
click at [90, 213] on input "32" at bounding box center [82, 214] width 17 height 12
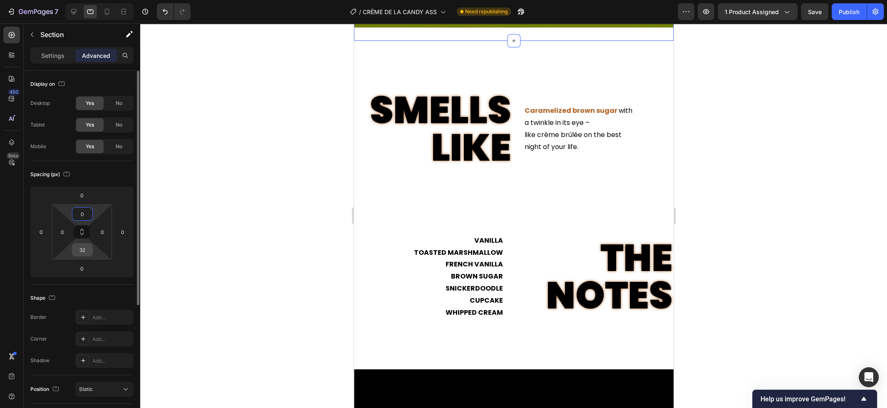
type input "0"
click at [88, 248] on input "32" at bounding box center [82, 249] width 17 height 12
type input "0"
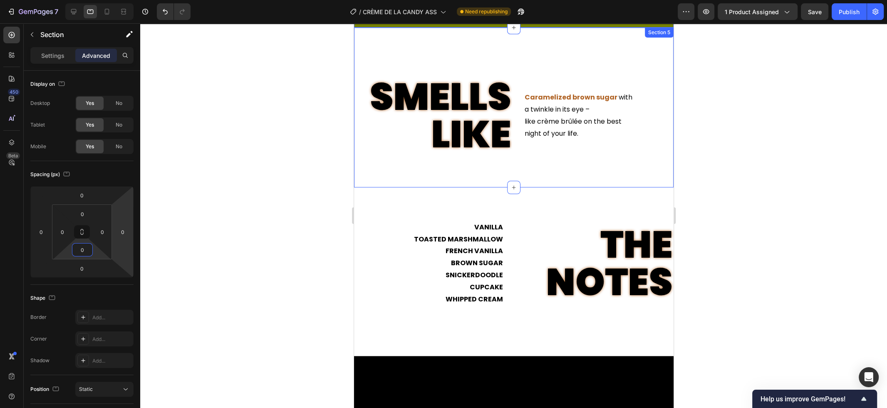
click at [560, 55] on div "SMELLS LIKE Text Block Caramelized brown sugar with a twinkle in its eye – like…" at bounding box center [513, 107] width 319 height 160
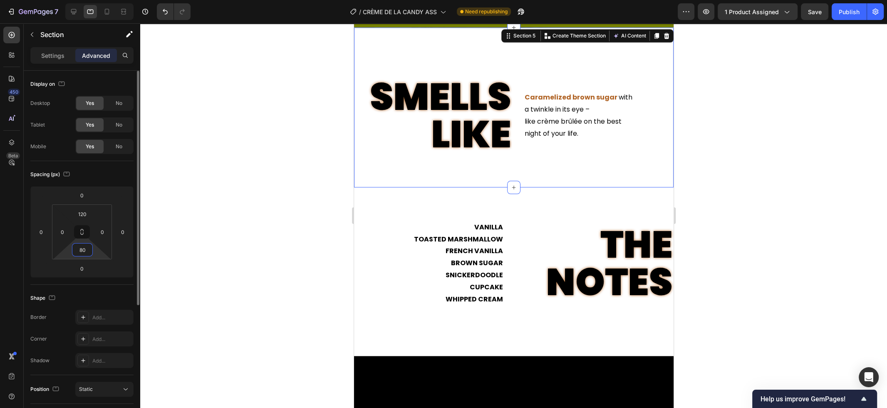
click at [85, 251] on input "80" at bounding box center [82, 249] width 17 height 12
type input "60"
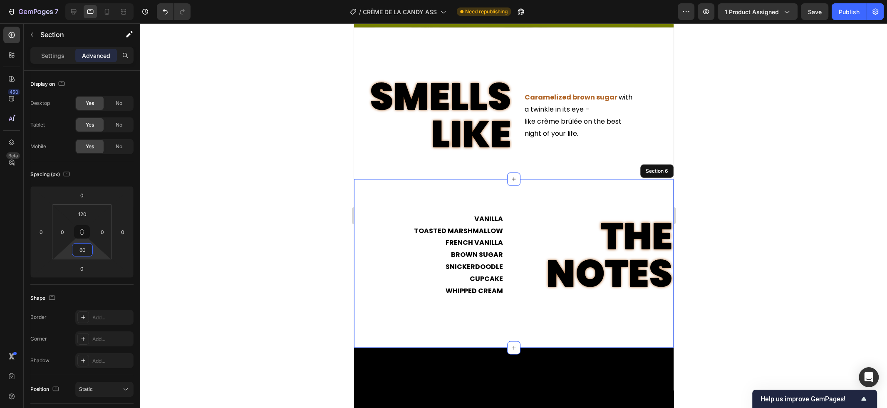
click at [606, 195] on div "VANILLA TOASTED MARSHMALLOW FRENCH VANILLA BROWN SUGAR SNICKERDOODLE CUPCAKE WH…" at bounding box center [513, 263] width 319 height 169
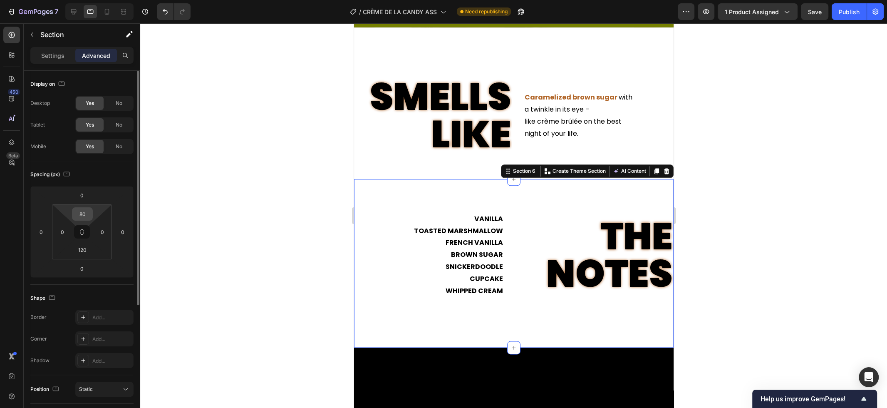
click at [92, 215] on div "80" at bounding box center [82, 213] width 21 height 13
click at [89, 215] on input "80" at bounding box center [82, 214] width 17 height 12
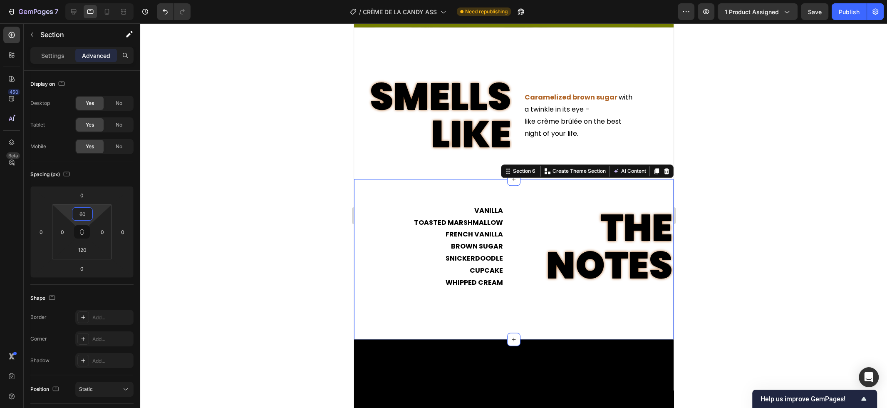
type input "60"
click at [714, 218] on div at bounding box center [513, 215] width 747 height 384
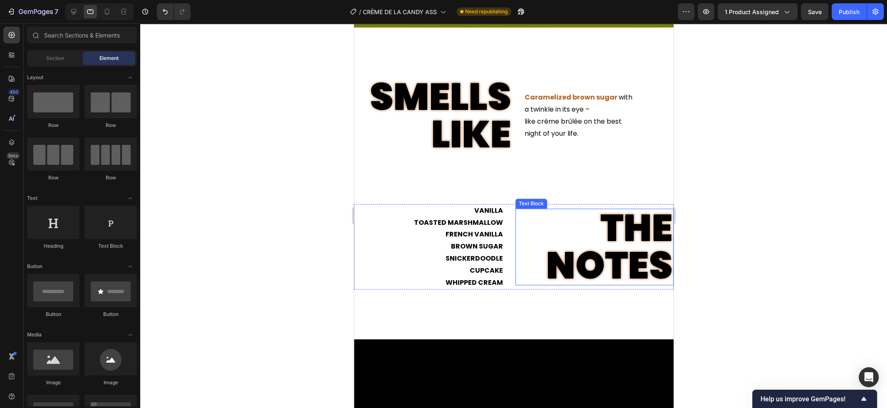
click at [644, 232] on p "THE NOTES" at bounding box center [594, 246] width 156 height 75
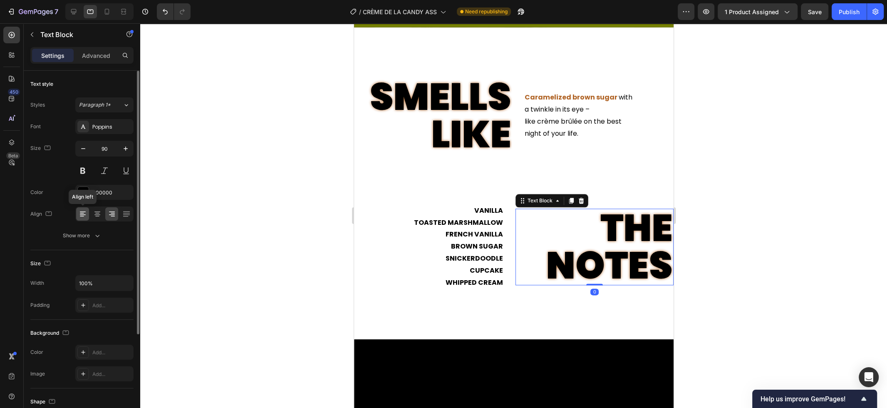
click at [85, 215] on icon at bounding box center [83, 214] width 8 height 8
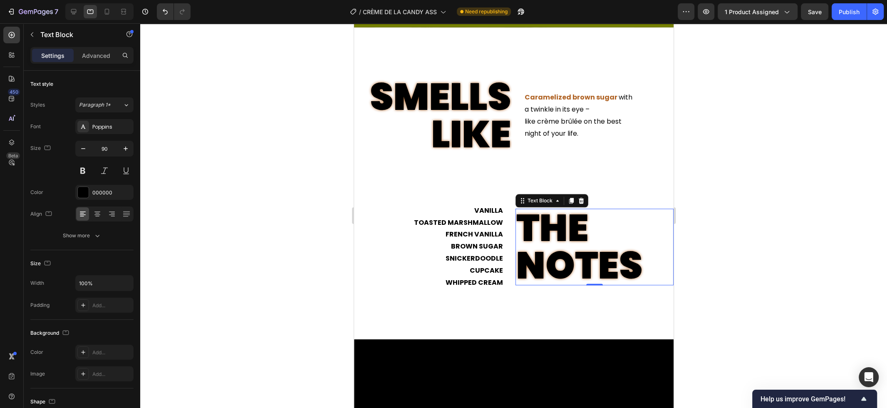
click at [238, 252] on div at bounding box center [513, 215] width 747 height 384
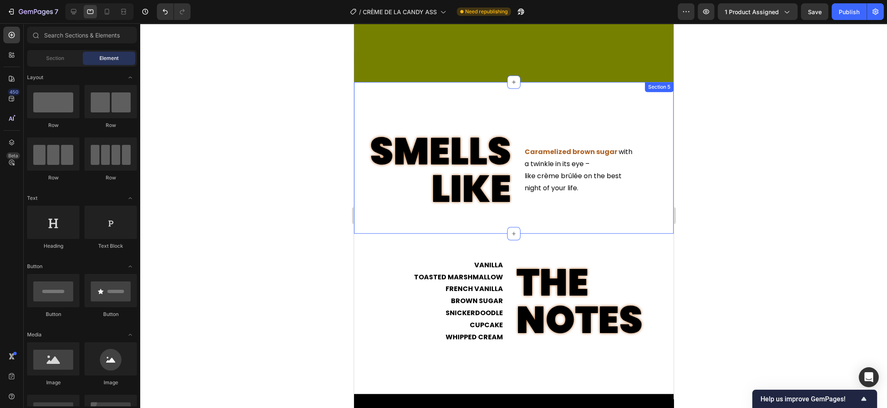
scroll to position [880, 0]
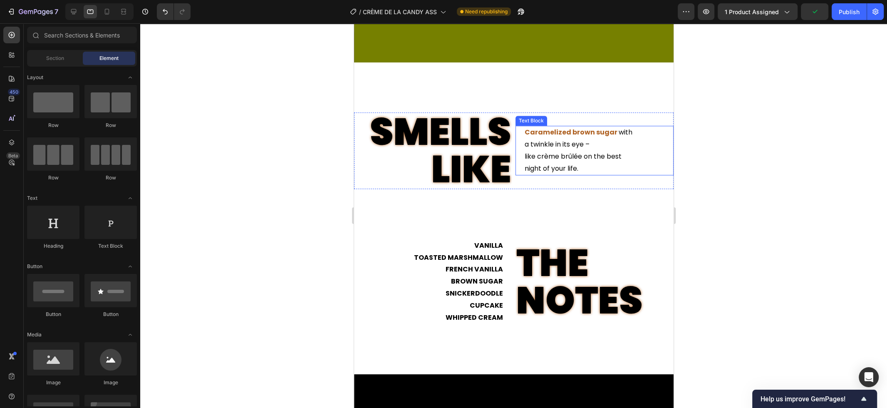
click at [599, 151] on p "like crème brûlée on the best" at bounding box center [598, 157] width 148 height 12
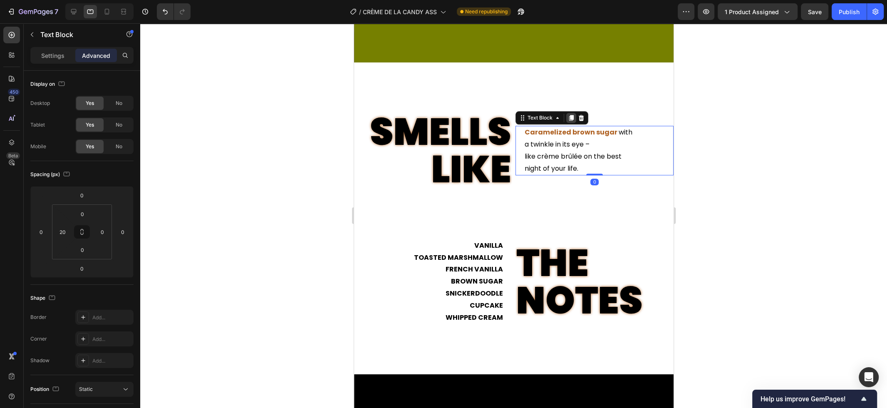
click at [571, 118] on icon at bounding box center [571, 118] width 5 height 6
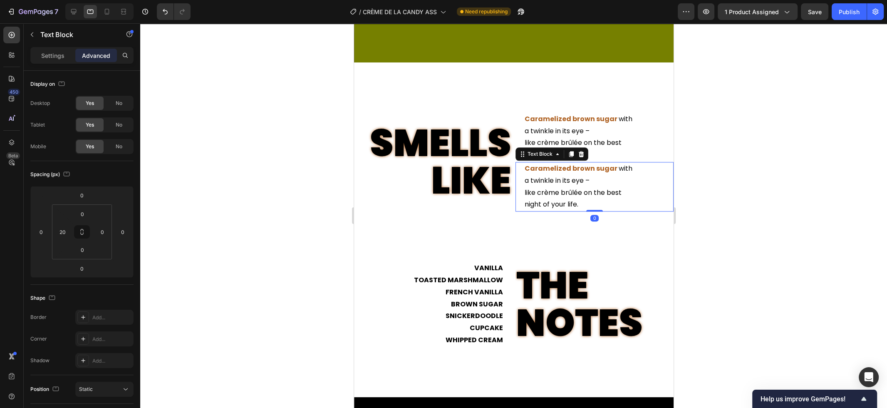
click at [571, 118] on strong "Caramelized brown sugar" at bounding box center [570, 119] width 93 height 10
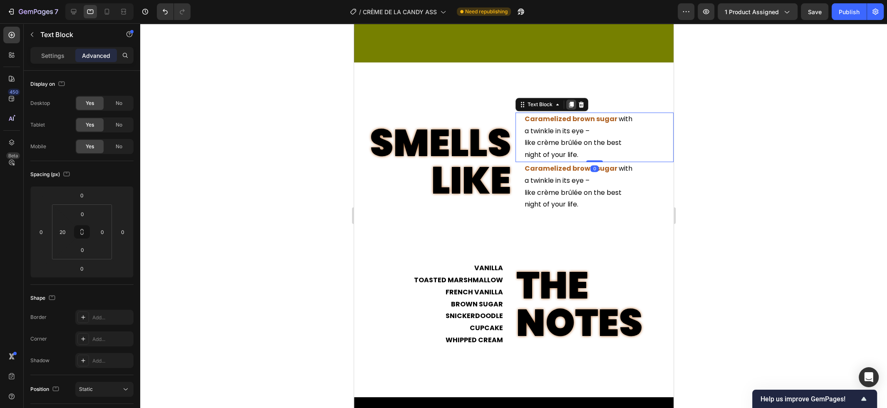
click at [574, 105] on icon at bounding box center [570, 104] width 7 height 7
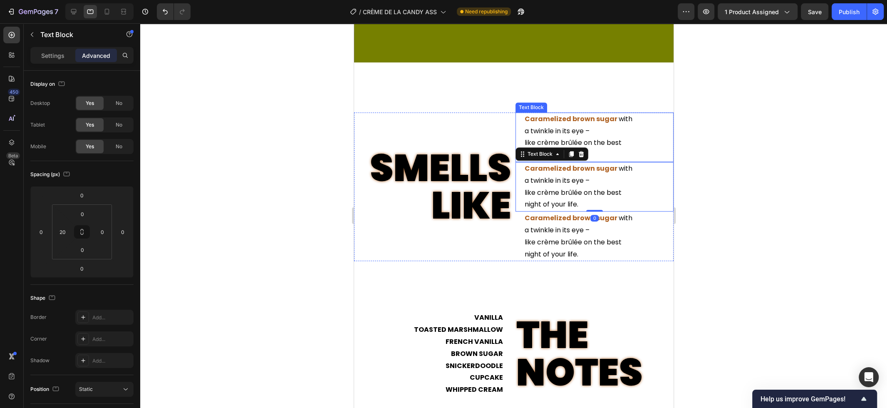
click at [593, 129] on p "Caramelized brown sugar with a twinkle in its eye –" at bounding box center [598, 125] width 148 height 24
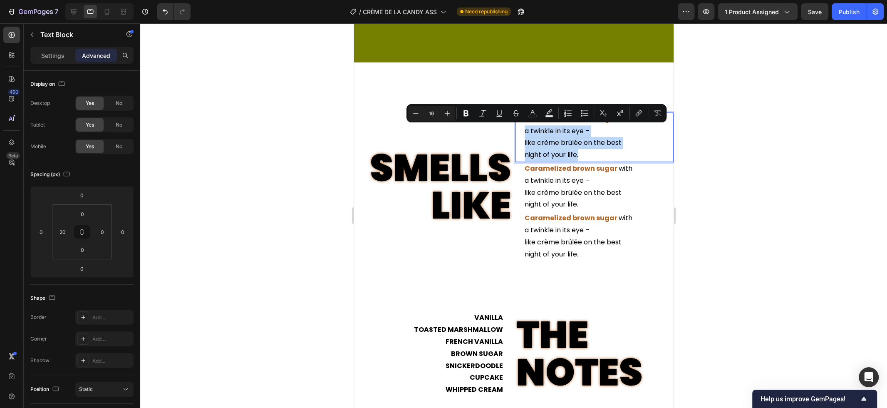
drag, startPoint x: 526, startPoint y: 129, endPoint x: 599, endPoint y: 157, distance: 77.7
click at [599, 157] on div "Caramelized brown sugar with a twinkle in its eye – like crème brûlée on the be…" at bounding box center [598, 136] width 150 height 49
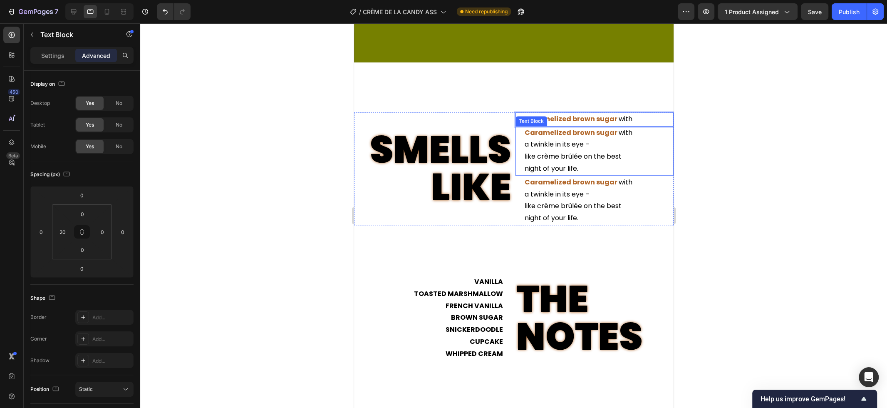
click at [579, 155] on p "like crème brûlée on the best" at bounding box center [598, 157] width 148 height 12
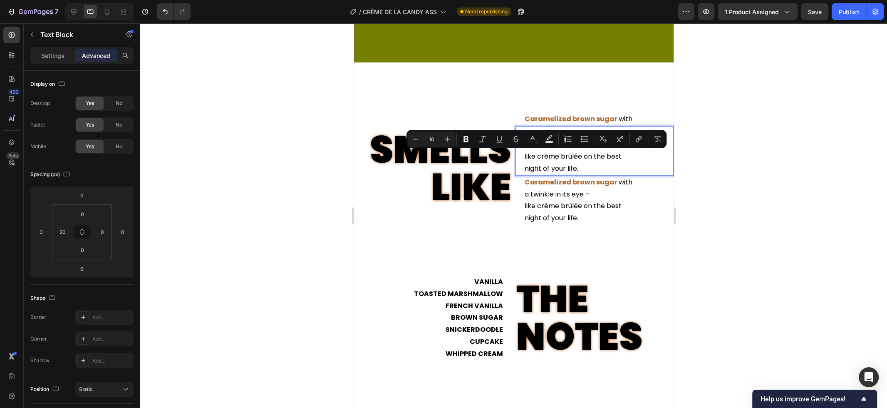
click at [629, 171] on p "night of your life." at bounding box center [598, 169] width 148 height 12
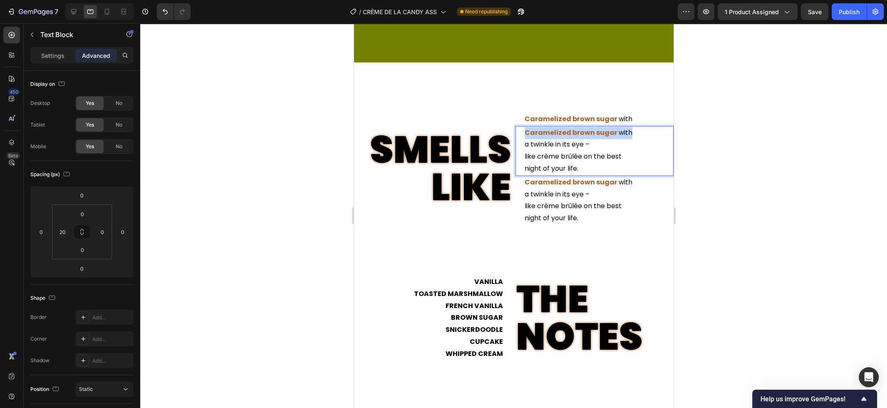
drag, startPoint x: 637, startPoint y: 131, endPoint x: 512, endPoint y: 130, distance: 125.2
click at [523, 130] on div "Caramelized brown sugar with a twinkle in its eye – like crème brûlée on the be…" at bounding box center [598, 150] width 150 height 49
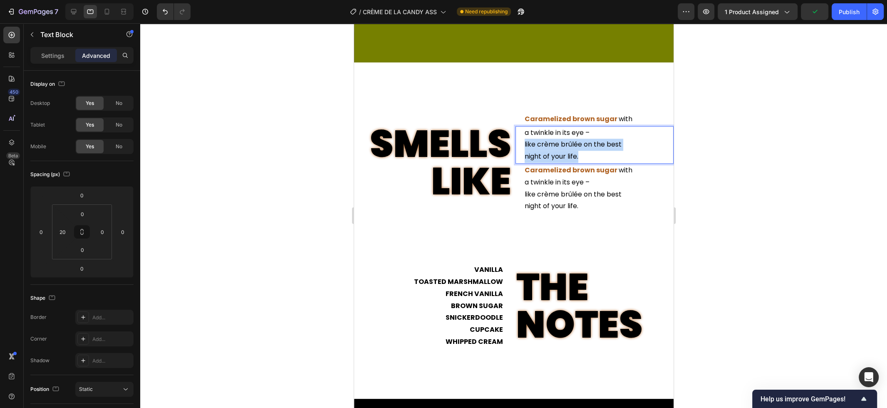
drag, startPoint x: 524, startPoint y: 142, endPoint x: 595, endPoint y: 156, distance: 72.1
click at [595, 156] on div "a twinkle in its eye – like crème brûlée on the best night of your life." at bounding box center [598, 144] width 150 height 37
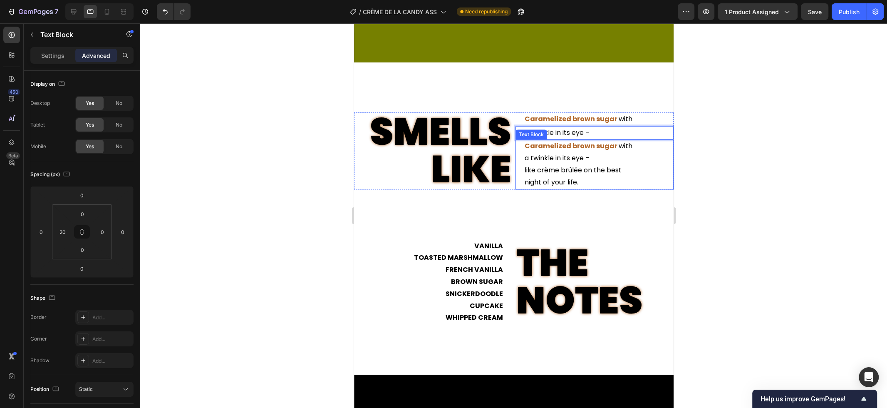
click at [586, 174] on p "like crème brûlée on the best" at bounding box center [598, 170] width 148 height 12
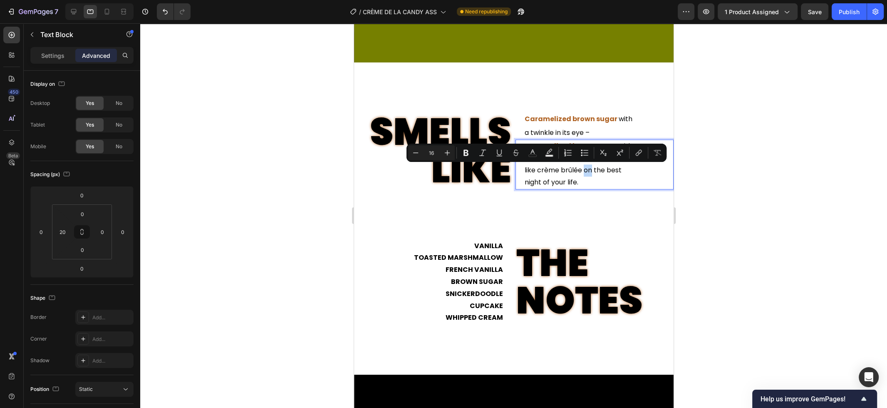
click at [596, 162] on div "Minus 16 Plus Bold Italic Underline Strikethrough color Text Background Color N…" at bounding box center [536, 152] width 260 height 18
click at [600, 171] on p "like crème brûlée on the best" at bounding box center [598, 170] width 148 height 12
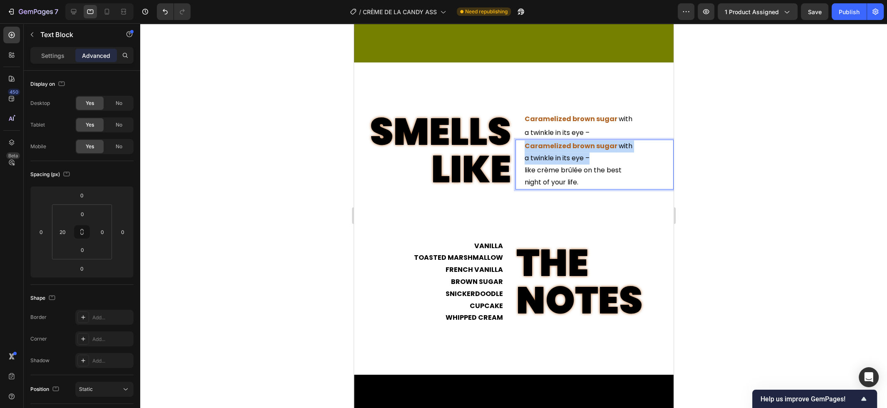
drag, startPoint x: 594, startPoint y: 160, endPoint x: 519, endPoint y: 146, distance: 76.1
click at [523, 146] on div "Caramelized brown sugar with a twinkle in its eye – like crème brûlée on the be…" at bounding box center [598, 163] width 150 height 49
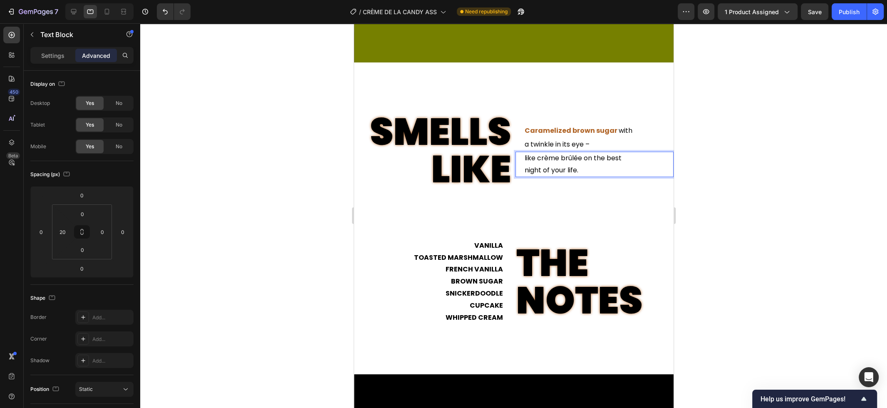
click at [714, 148] on div at bounding box center [513, 215] width 747 height 384
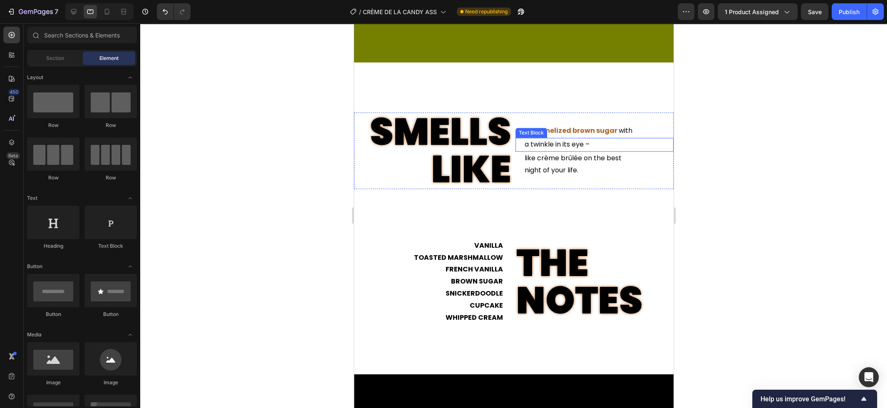
click at [582, 143] on p "a twinkle in its eye –" at bounding box center [598, 145] width 148 height 12
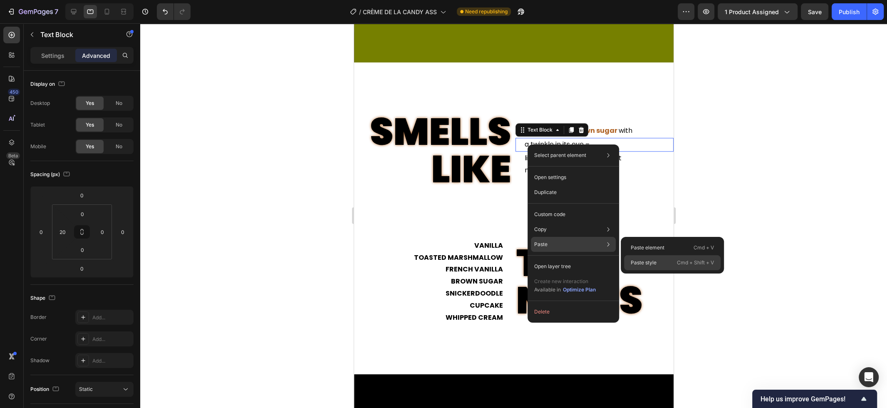
click at [637, 265] on p "Paste style" at bounding box center [644, 262] width 26 height 7
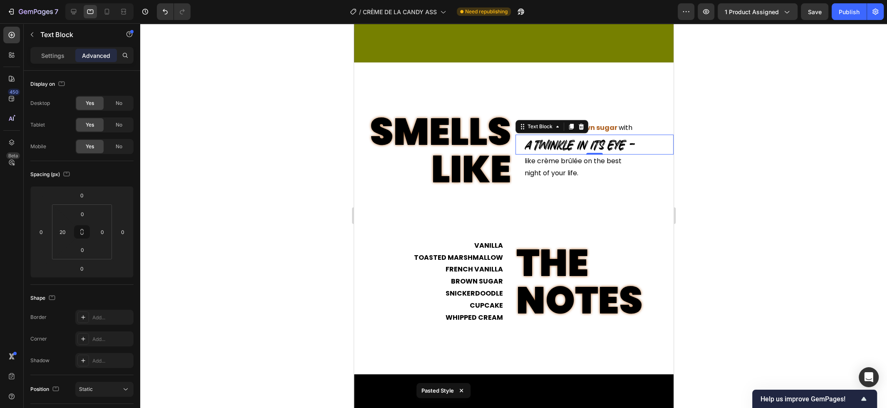
click at [740, 195] on div at bounding box center [513, 215] width 747 height 384
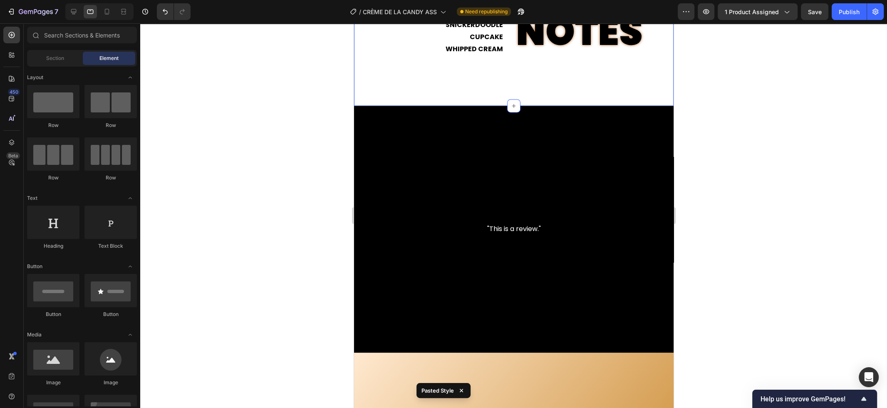
scroll to position [1156, 0]
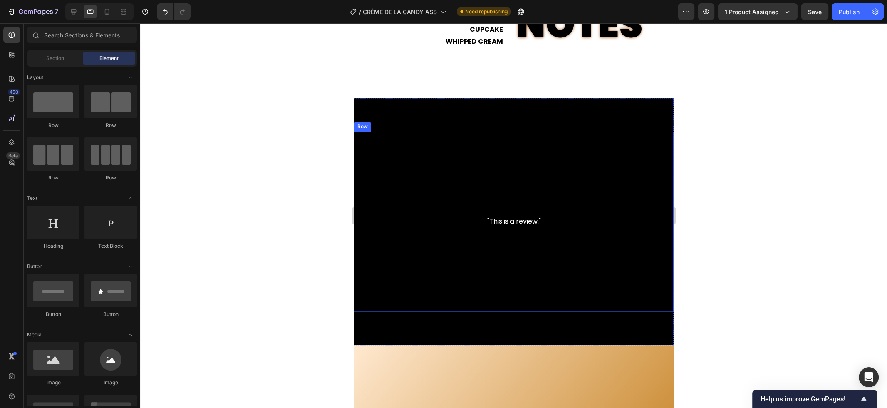
click at [525, 188] on div ""This is a review." Text Block" at bounding box center [513, 221] width 319 height 180
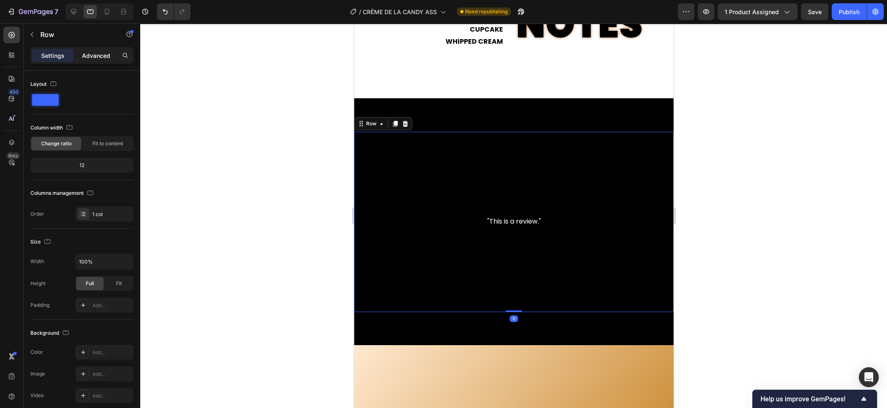
click at [98, 54] on p "Advanced" at bounding box center [96, 55] width 28 height 9
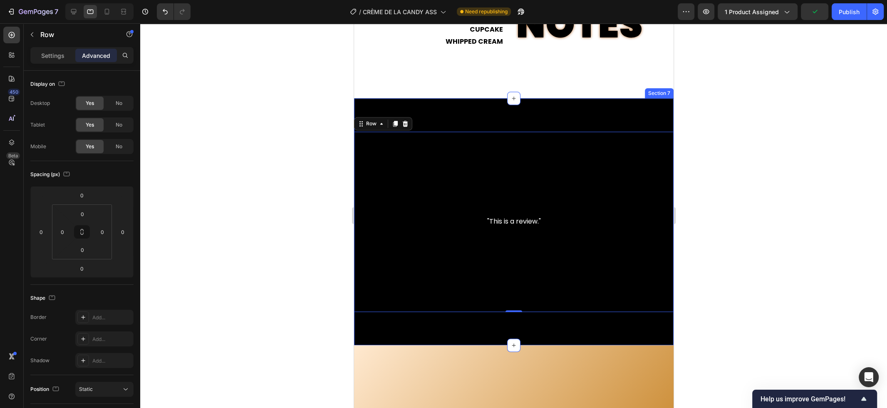
click at [423, 114] on div ""This is a review." Text Block Row 0 Section 7" at bounding box center [513, 221] width 319 height 247
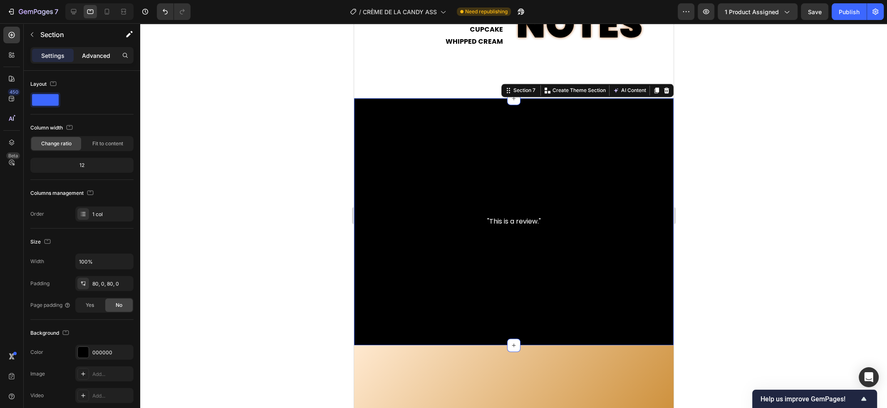
click at [106, 57] on p "Advanced" at bounding box center [96, 55] width 28 height 9
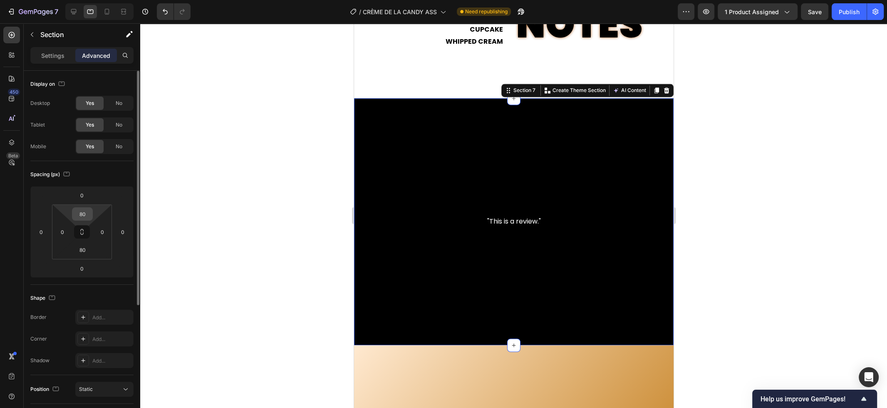
click at [92, 214] on div "80" at bounding box center [82, 213] width 21 height 13
click at [88, 214] on input "80" at bounding box center [82, 214] width 17 height 12
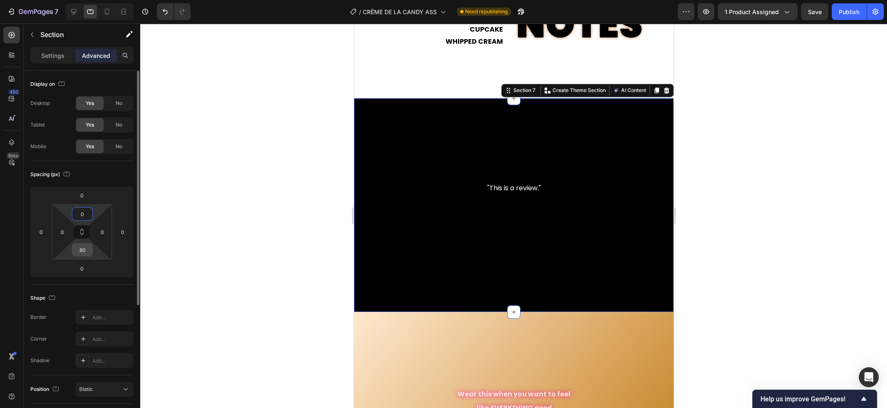
type input "0"
click at [87, 252] on input "80" at bounding box center [82, 249] width 17 height 12
type input "0"
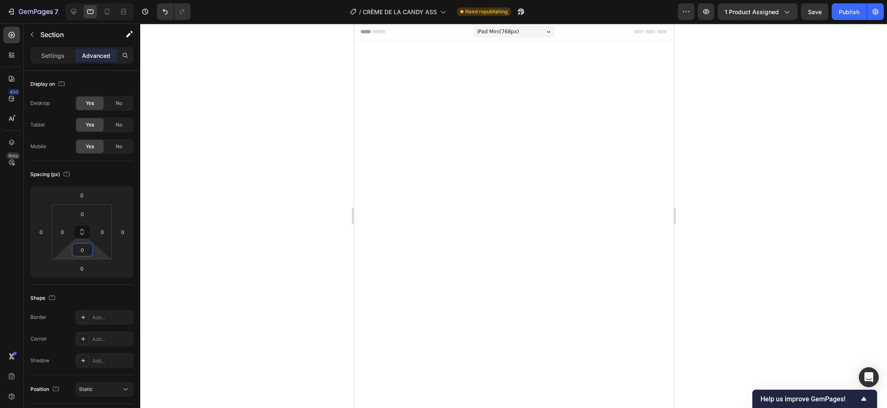
scroll to position [1156, 0]
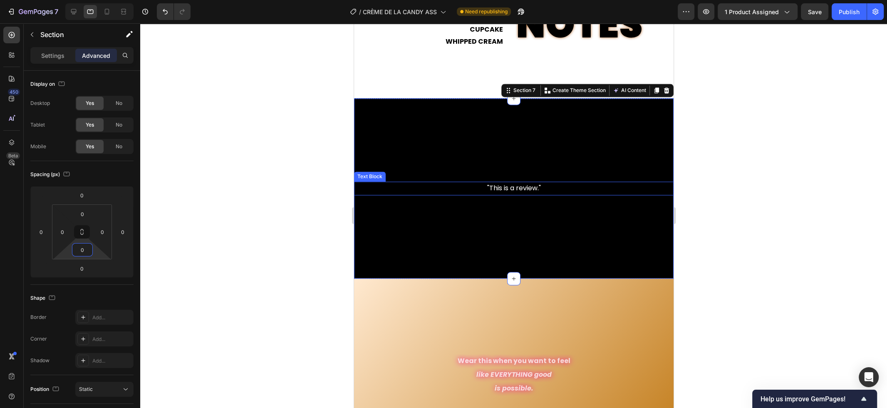
click at [551, 188] on p ""This is a review."" at bounding box center [513, 188] width 318 height 12
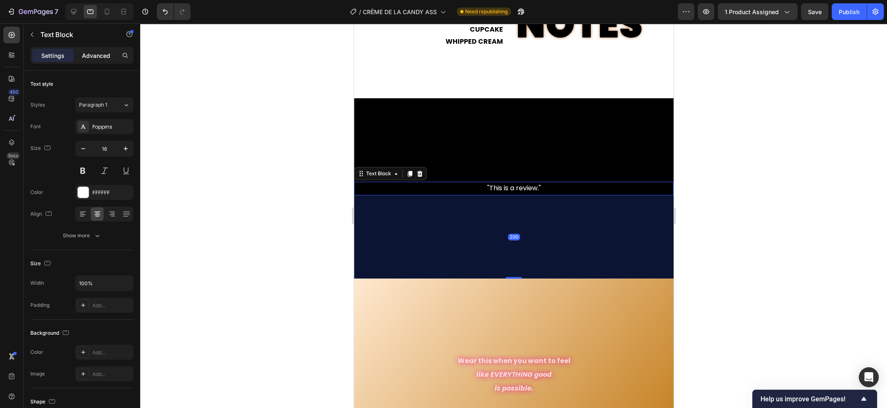
click at [96, 59] on p "Advanced" at bounding box center [96, 55] width 28 height 9
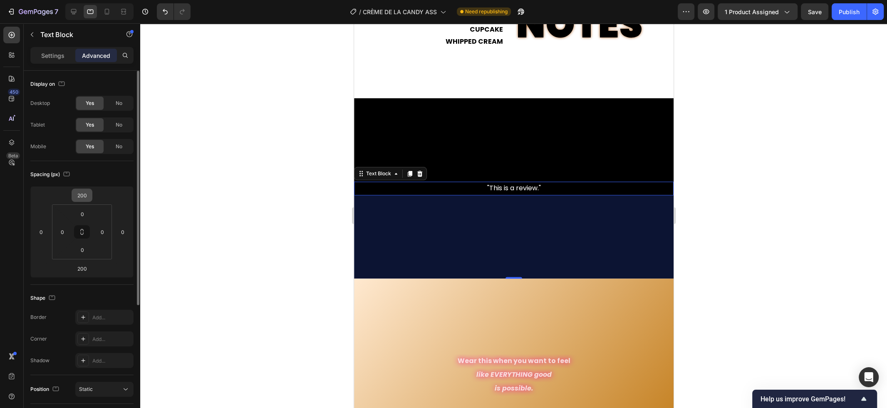
click at [87, 198] on input "200" at bounding box center [82, 195] width 17 height 12
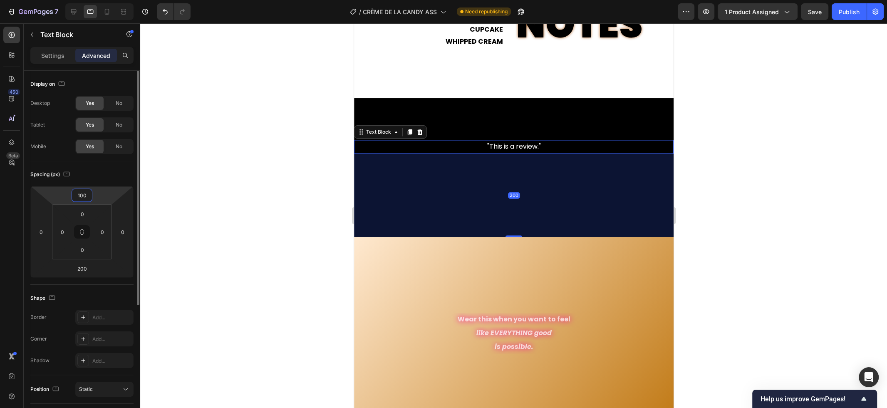
type input "100"
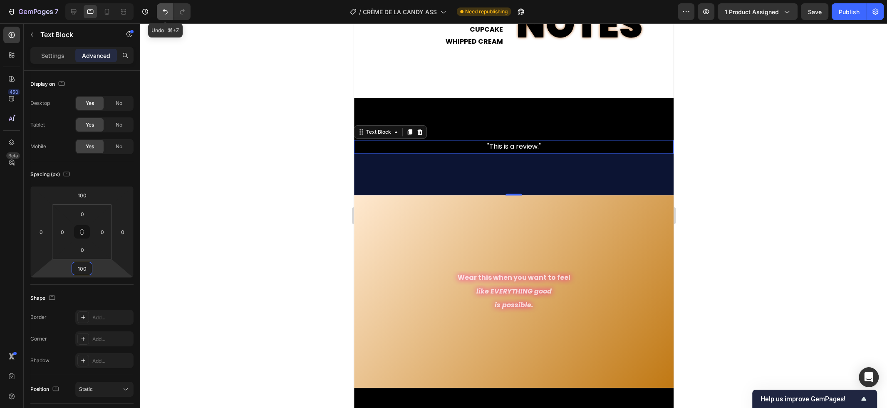
click at [168, 9] on icon "Undo/Redo" at bounding box center [165, 11] width 8 height 8
type input "200"
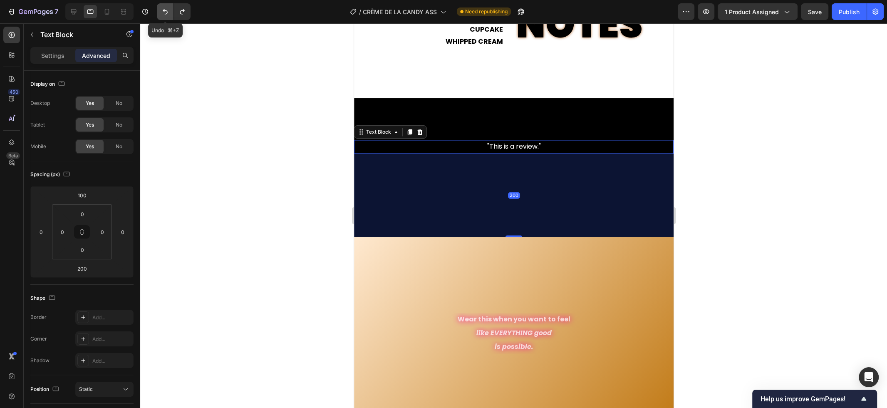
click at [168, 9] on icon "Undo/Redo" at bounding box center [165, 11] width 8 height 8
click at [168, 11] on icon "Undo/Redo" at bounding box center [165, 11] width 8 height 8
type input "200"
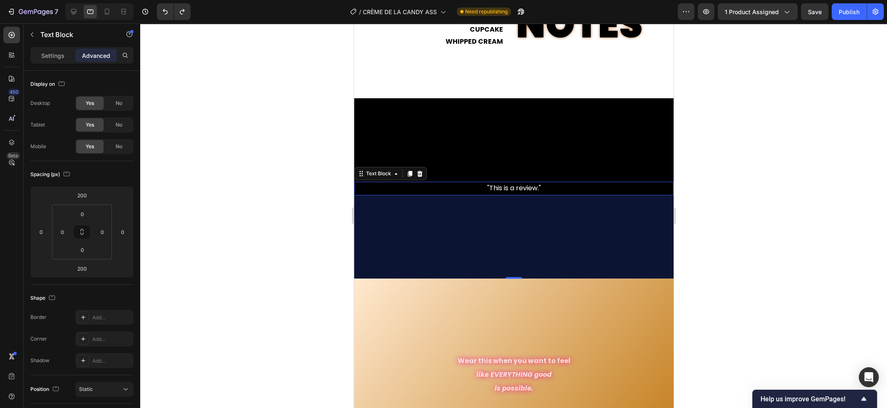
click at [257, 190] on div at bounding box center [513, 215] width 747 height 384
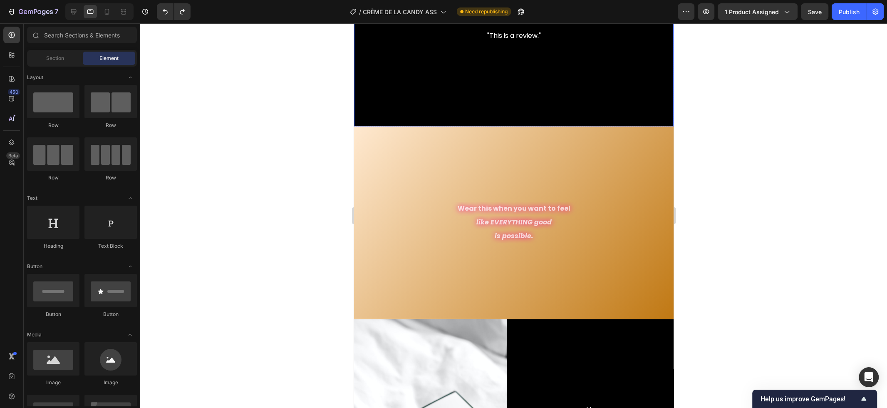
scroll to position [1310, 0]
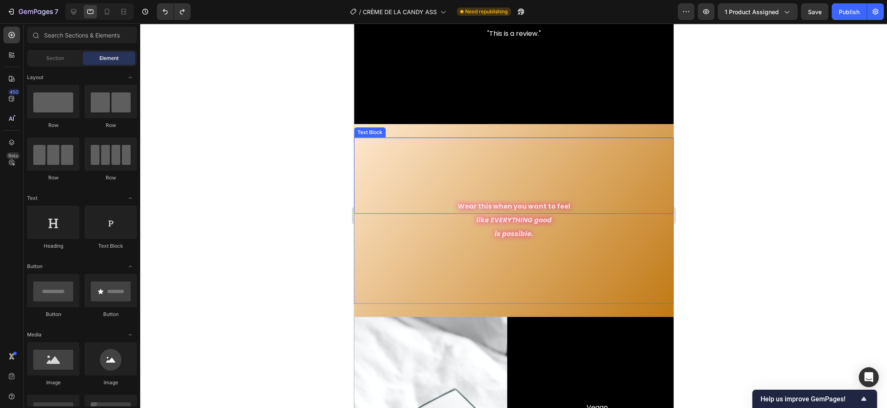
click at [482, 206] on p "Wear this when you want to feel" at bounding box center [513, 206] width 318 height 12
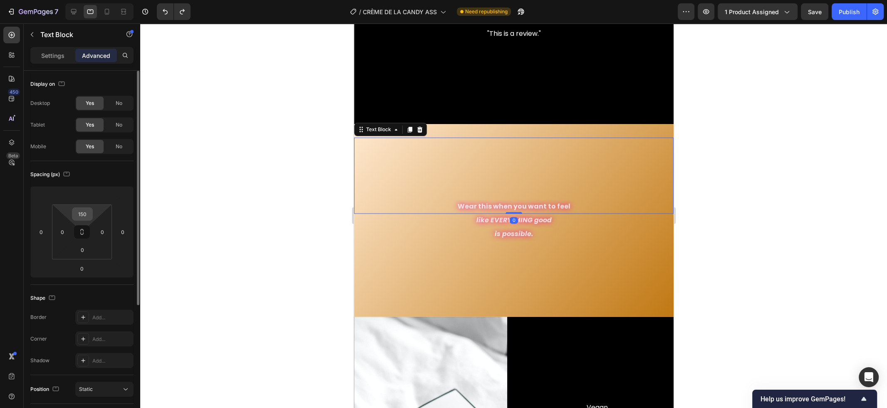
click at [92, 213] on div "150" at bounding box center [82, 213] width 21 height 13
click at [83, 220] on input "150" at bounding box center [82, 214] width 17 height 12
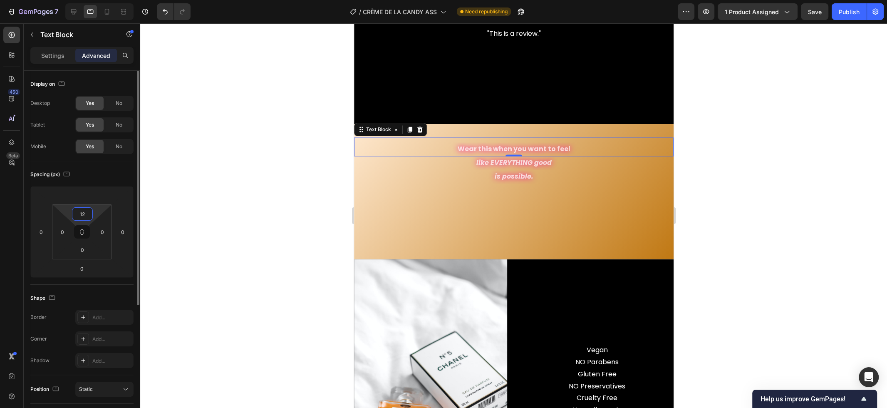
type input "120"
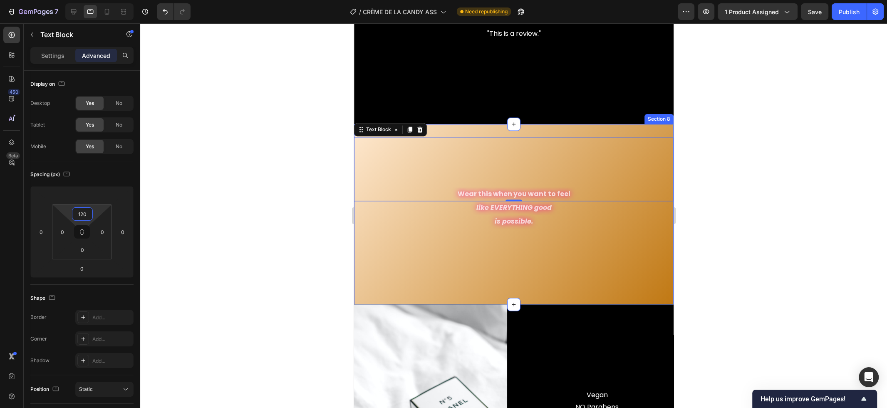
click at [467, 130] on div "Wear this when you want to feel Text Block 0 like EVERYTHING good Text Block is…" at bounding box center [513, 214] width 319 height 180
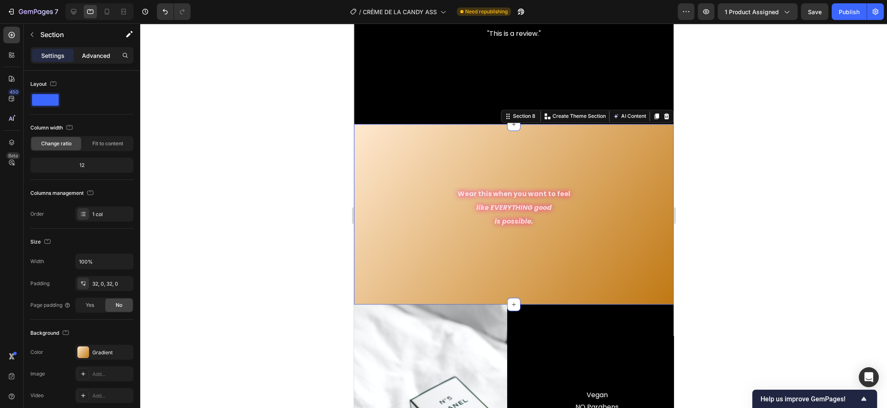
click at [100, 55] on p "Advanced" at bounding box center [96, 55] width 28 height 9
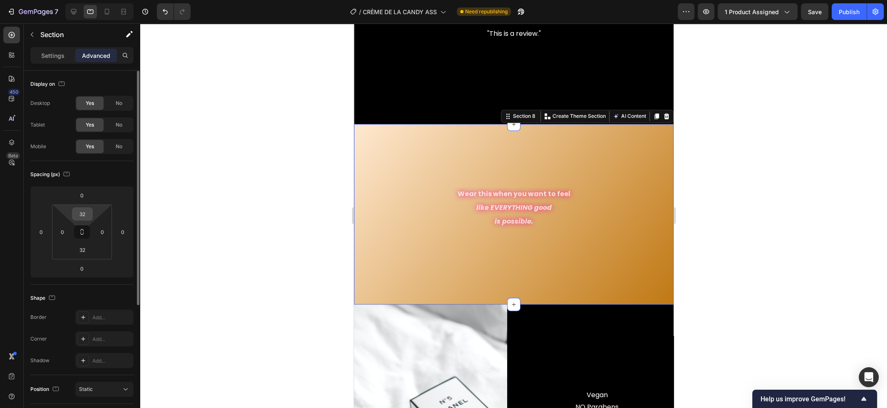
click at [85, 215] on input "32" at bounding box center [82, 214] width 17 height 12
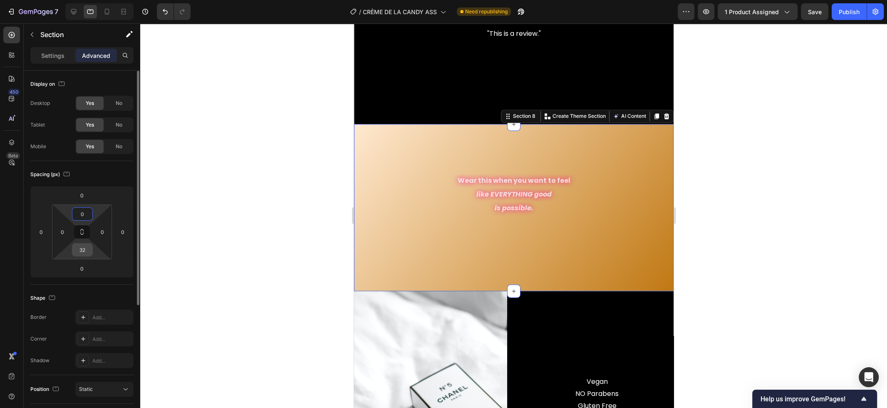
type input "0"
click at [87, 247] on input "32" at bounding box center [82, 249] width 17 height 12
type input "0"
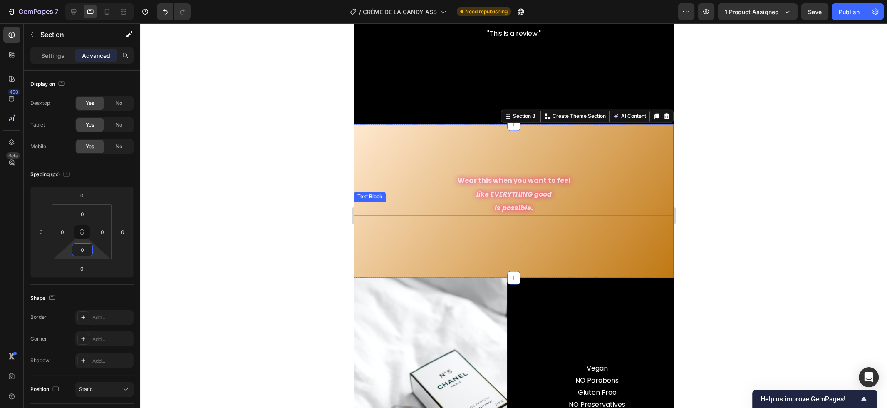
click at [534, 213] on p "is possible." at bounding box center [513, 208] width 318 height 12
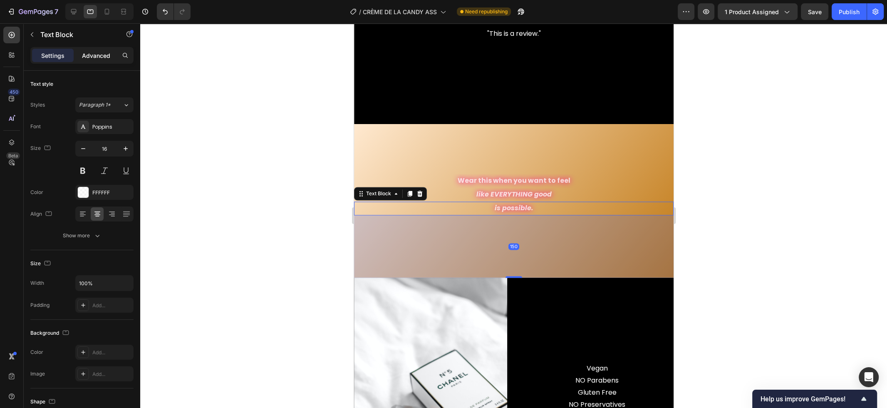
click at [98, 59] on p "Advanced" at bounding box center [96, 55] width 28 height 9
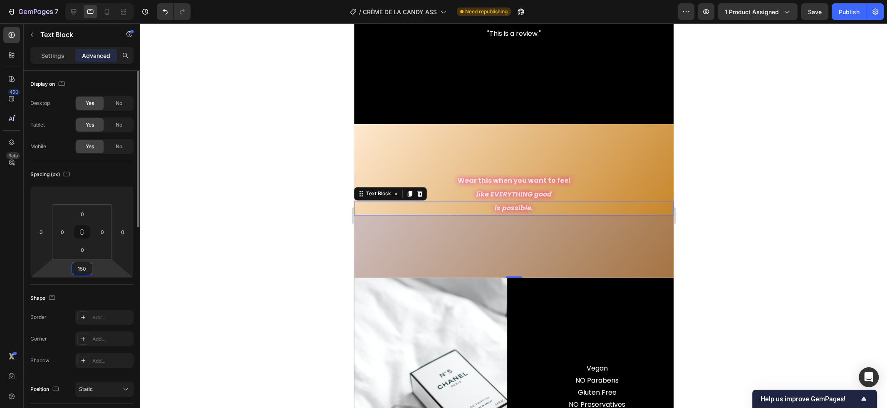
click at [90, 267] on input "150" at bounding box center [82, 268] width 17 height 12
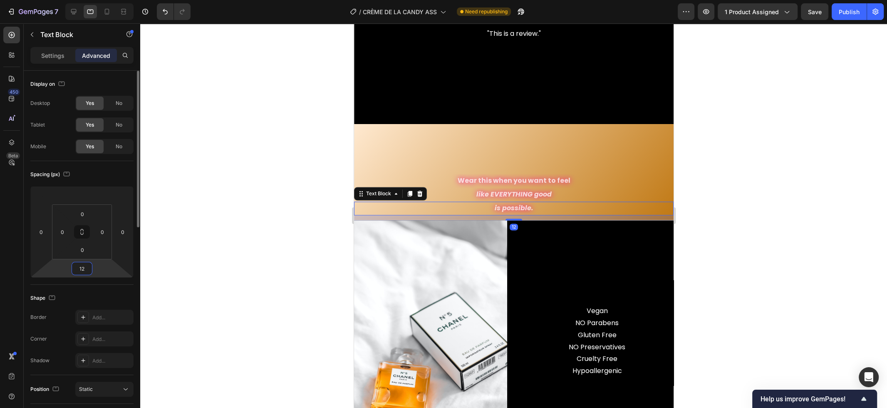
type input "120"
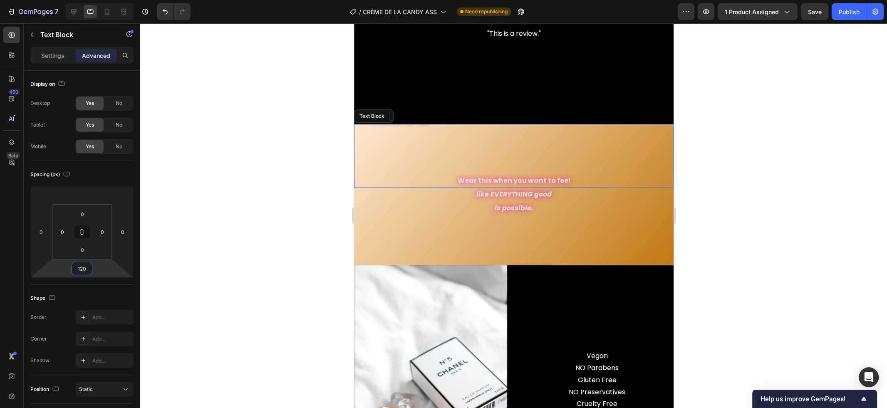
click at [558, 180] on p "Wear this when you want to feel" at bounding box center [513, 181] width 318 height 12
click at [40, 59] on div "Settings" at bounding box center [53, 55] width 42 height 13
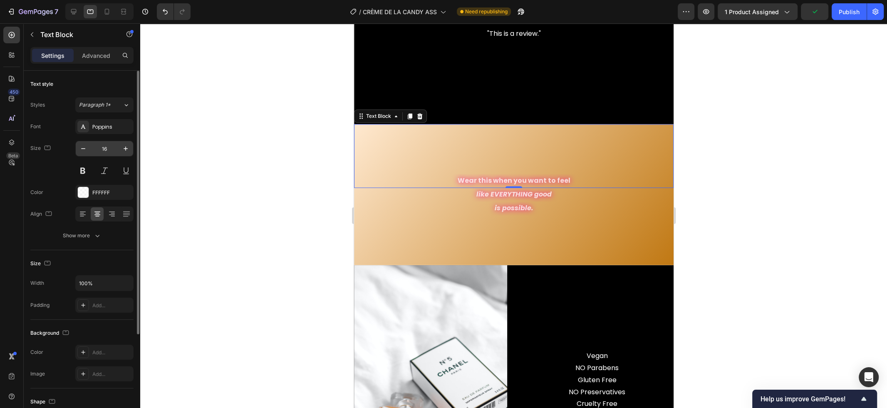
click at [107, 146] on input "16" at bounding box center [104, 148] width 27 height 15
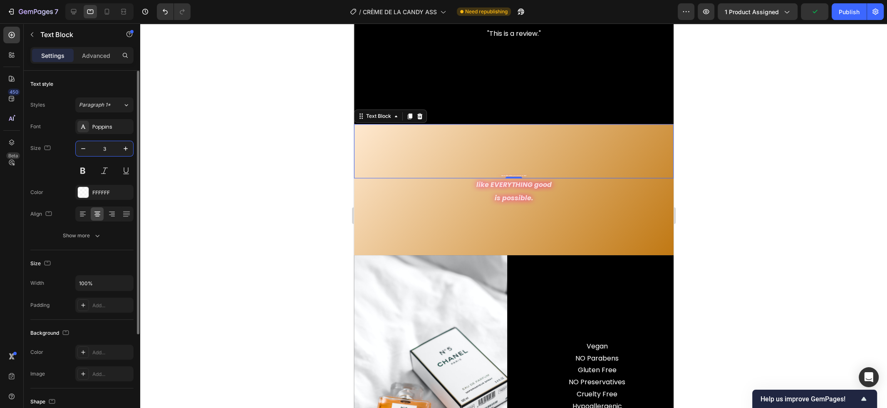
type input "32"
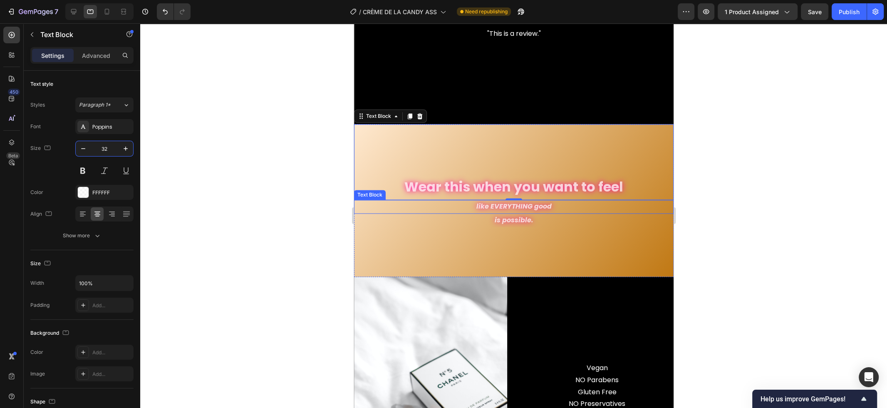
click at [524, 211] on icon "like EVERYTHING good" at bounding box center [513, 206] width 75 height 10
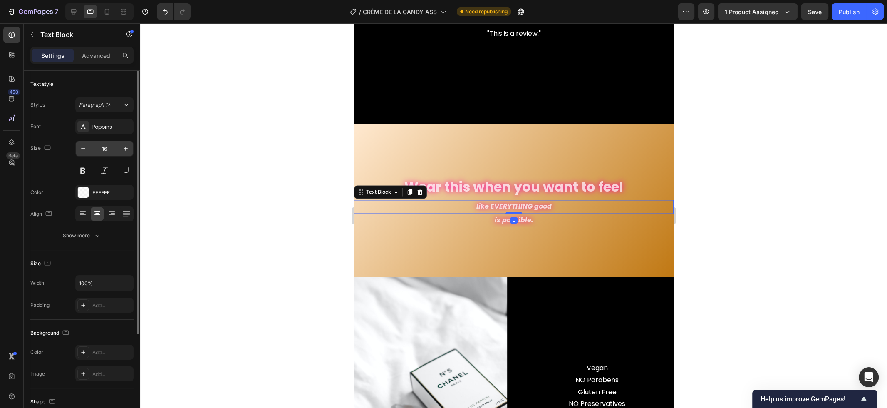
click at [109, 150] on input "16" at bounding box center [104, 148] width 27 height 15
type input "32"
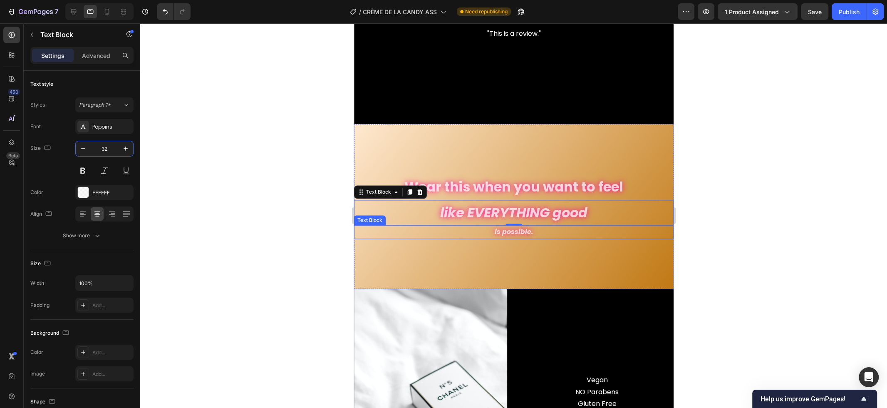
click at [504, 232] on icon "is possible." at bounding box center [513, 232] width 39 height 10
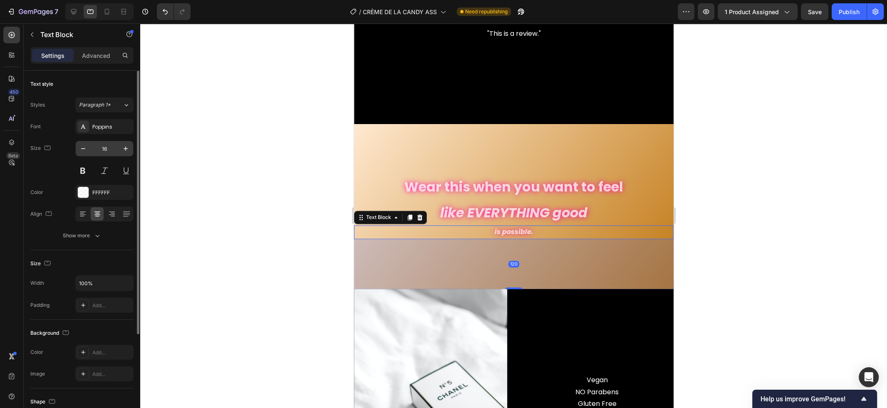
click at [110, 150] on input "16" at bounding box center [104, 148] width 27 height 15
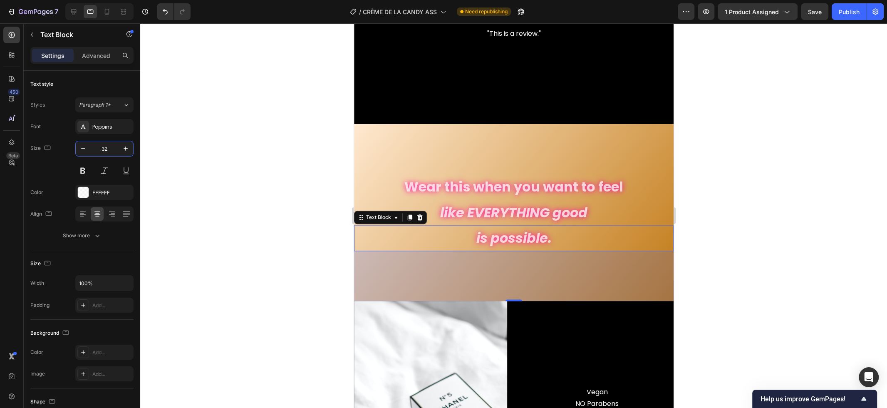
type input "32"
click at [784, 176] on div at bounding box center [513, 215] width 747 height 384
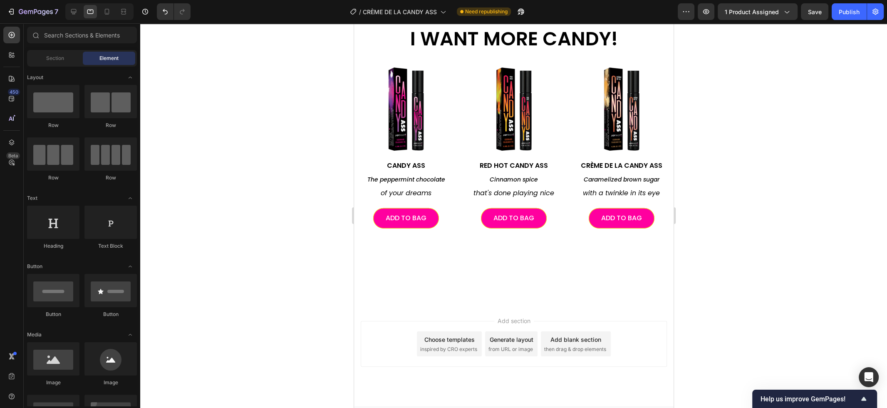
scroll to position [1892, 0]
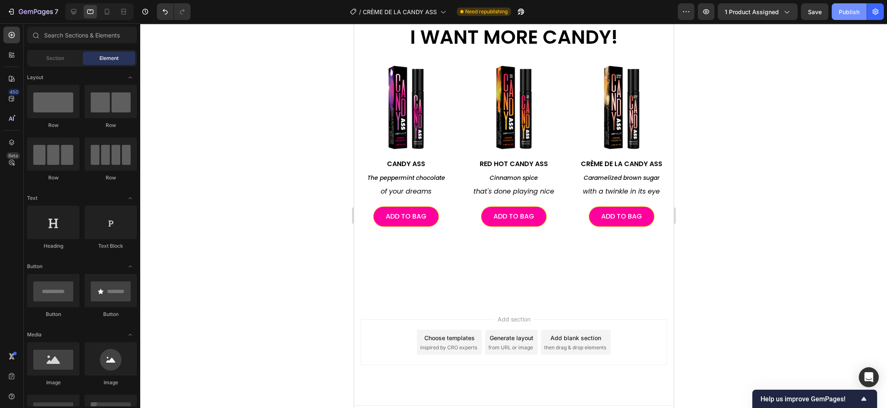
click at [849, 8] on div "Publish" at bounding box center [848, 11] width 21 height 9
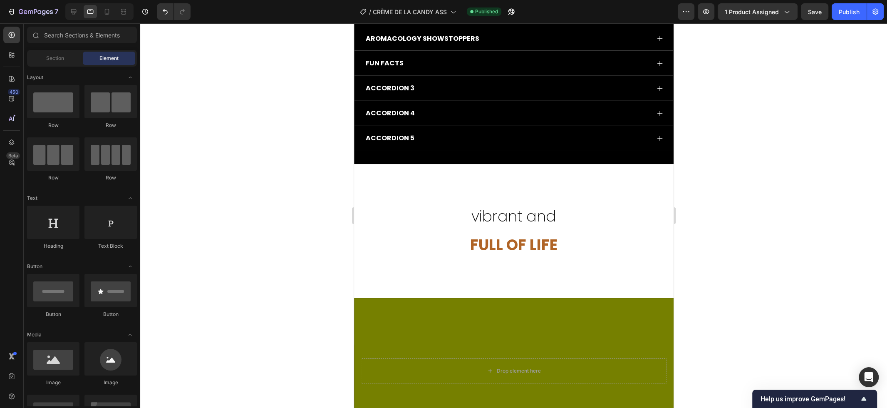
scroll to position [0, 0]
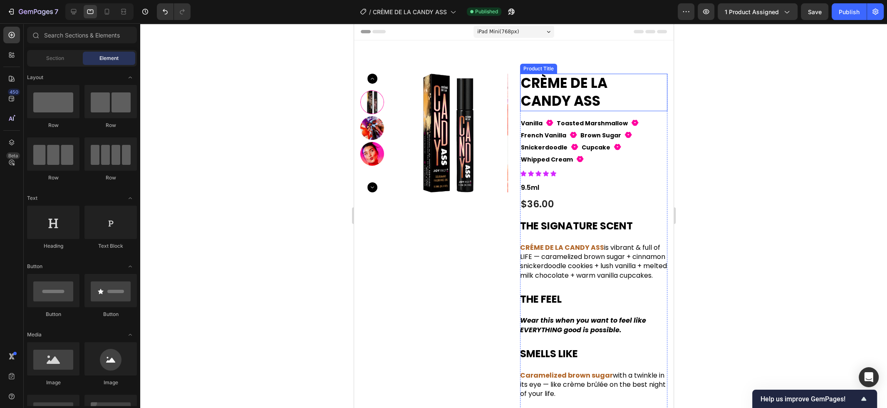
click at [617, 83] on h1 "CRÈME DE LA CANDY ASS" at bounding box center [588, 92] width 139 height 37
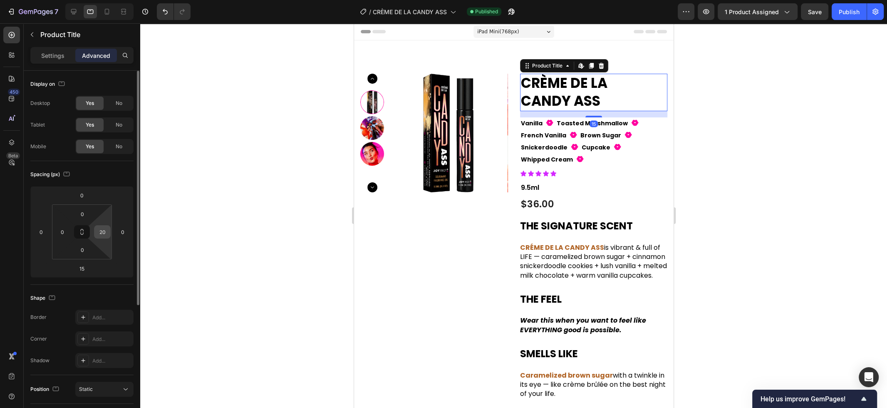
click at [101, 235] on input "20" at bounding box center [102, 231] width 12 height 12
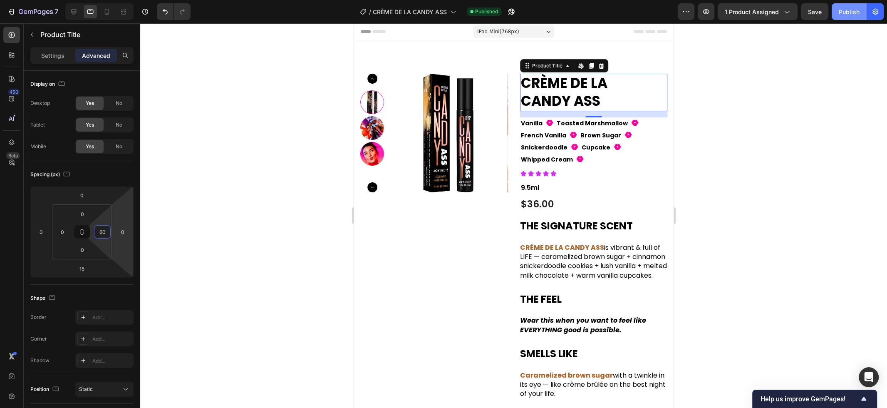
type input "60"
click at [846, 13] on div "Publish" at bounding box center [848, 11] width 21 height 9
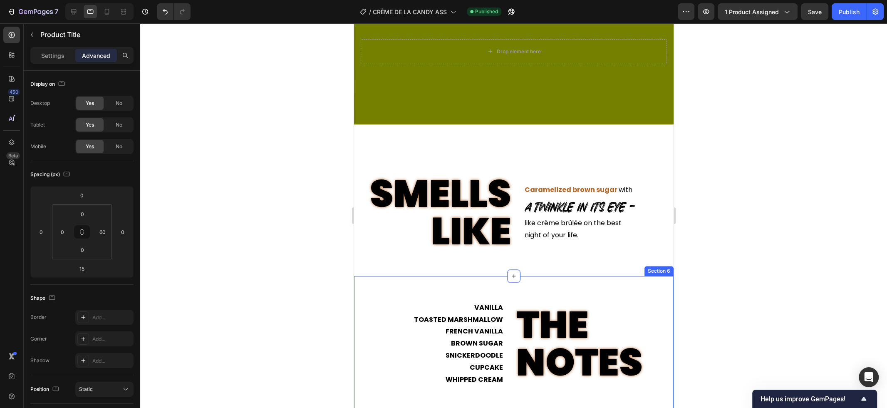
scroll to position [818, 0]
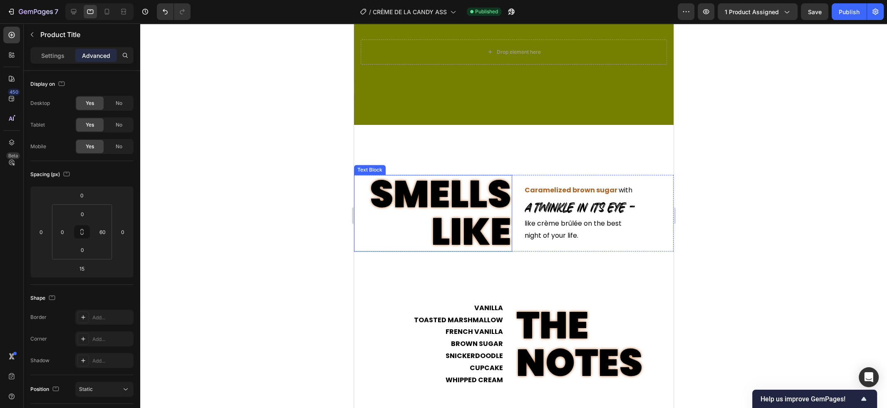
click at [508, 195] on p "SMELLS LIKE" at bounding box center [432, 213] width 156 height 75
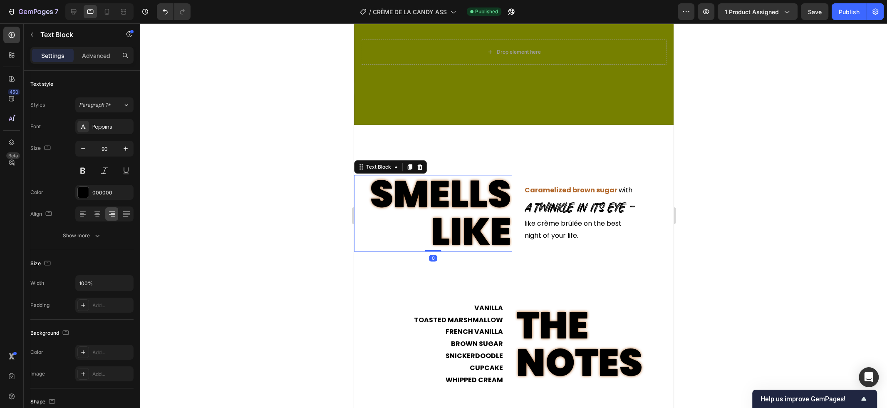
click at [508, 195] on p "SMELLS LIKE" at bounding box center [432, 213] width 156 height 75
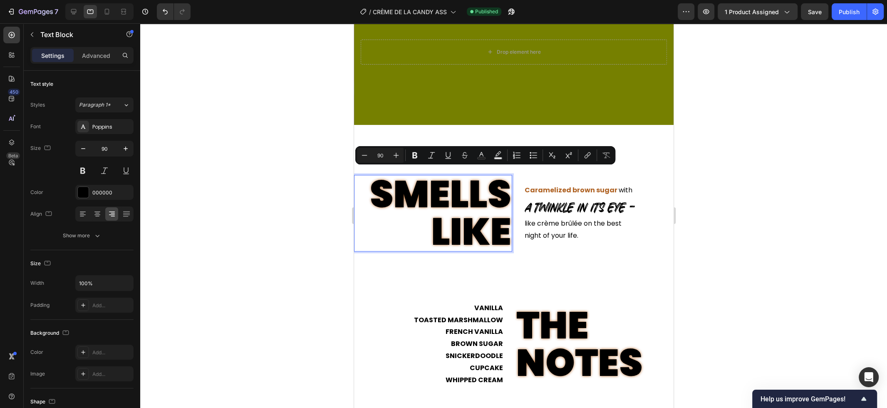
click at [508, 195] on p "SMELLS LIKE" at bounding box center [432, 213] width 156 height 75
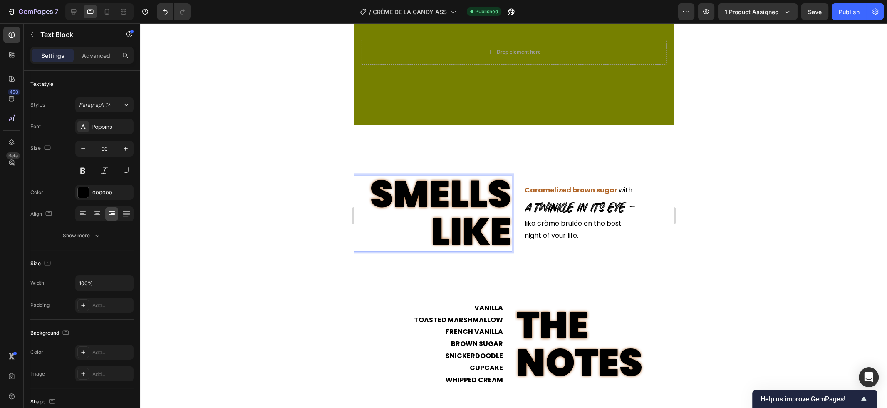
scroll to position [7, 0]
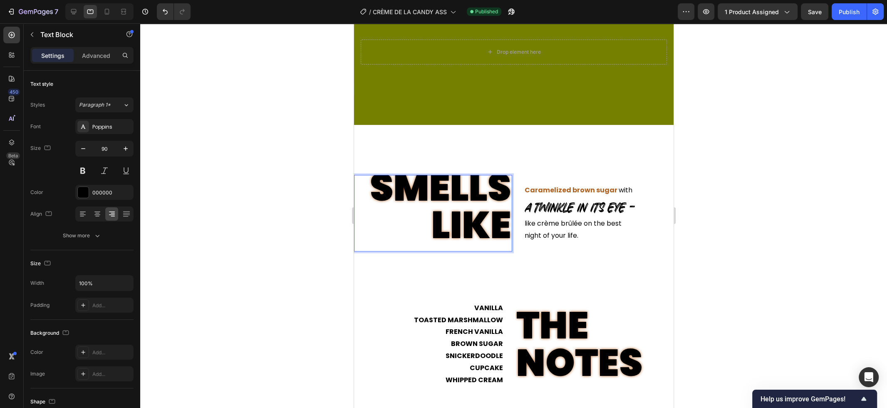
click at [500, 187] on p "SMELLS LIKE" at bounding box center [432, 206] width 156 height 75
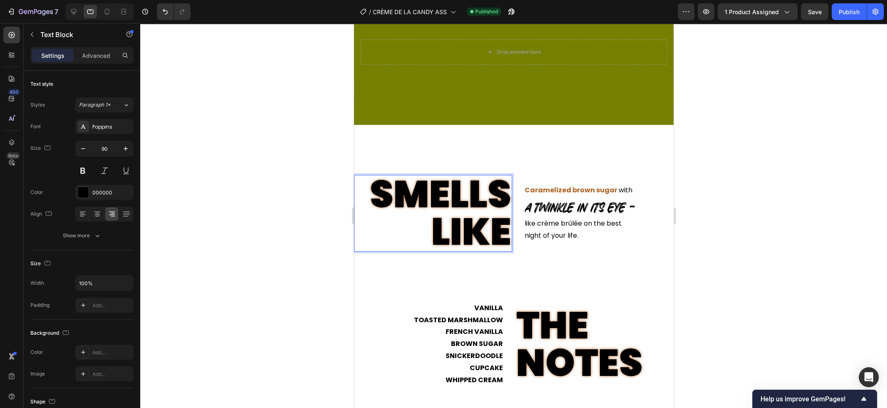
click at [772, 181] on div at bounding box center [513, 215] width 747 height 384
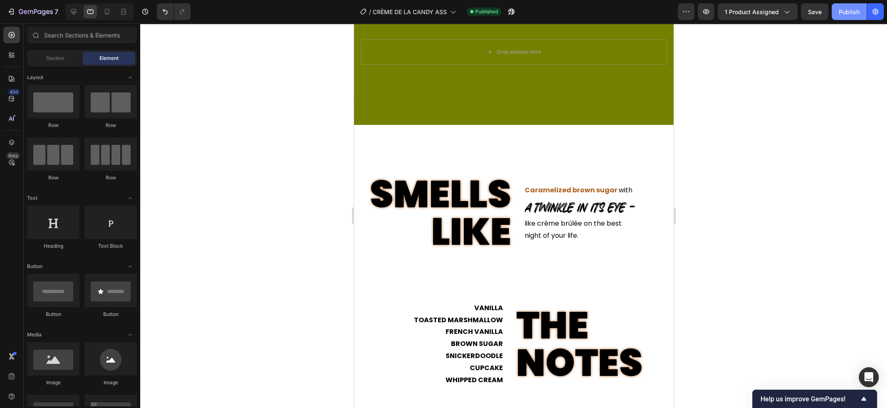
click at [844, 4] on button "Publish" at bounding box center [848, 11] width 35 height 17
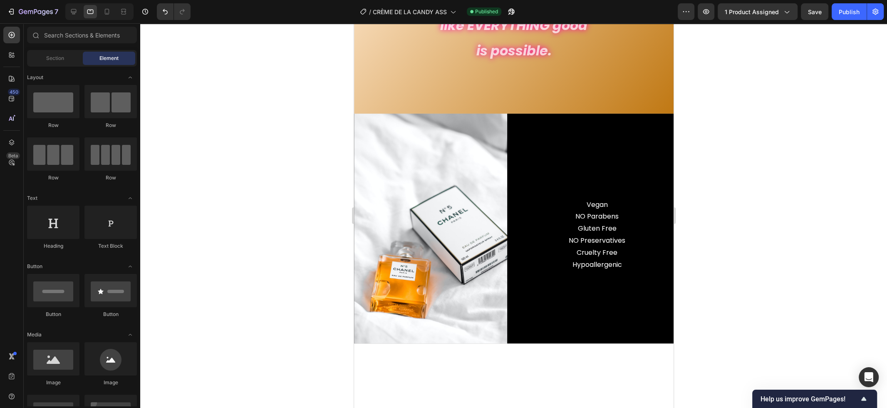
scroll to position [1497, 0]
click at [550, 172] on p at bounding box center [596, 168] width 151 height 12
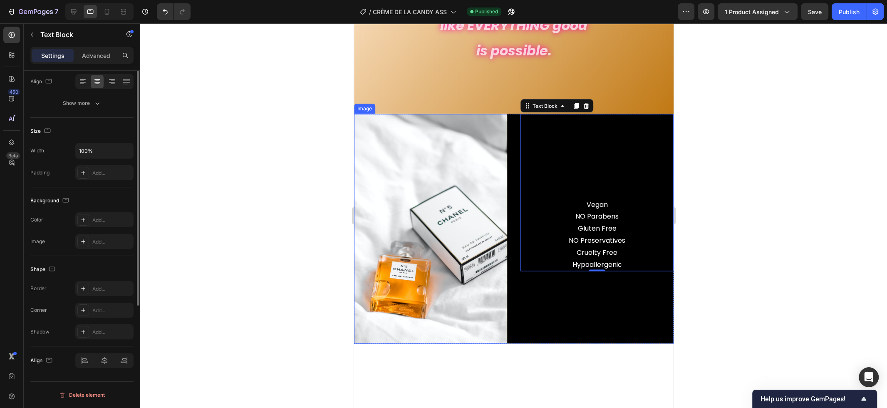
scroll to position [0, 0]
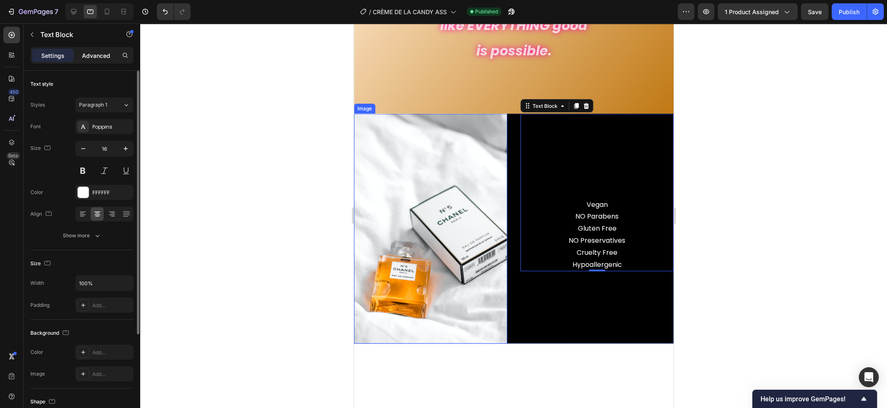
click at [96, 50] on div "Advanced" at bounding box center [96, 55] width 42 height 13
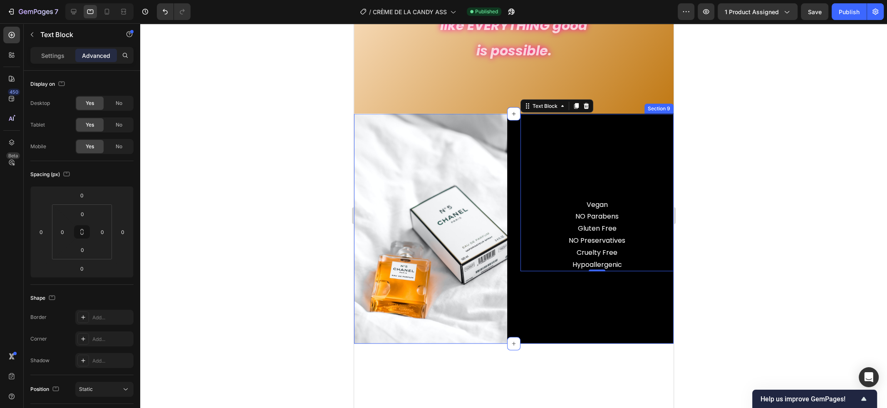
click at [514, 143] on div "Image Vegan NO Parabens Gluten Free NO Preservatives Cruelty Free Hypoallergeni…" at bounding box center [513, 229] width 319 height 230
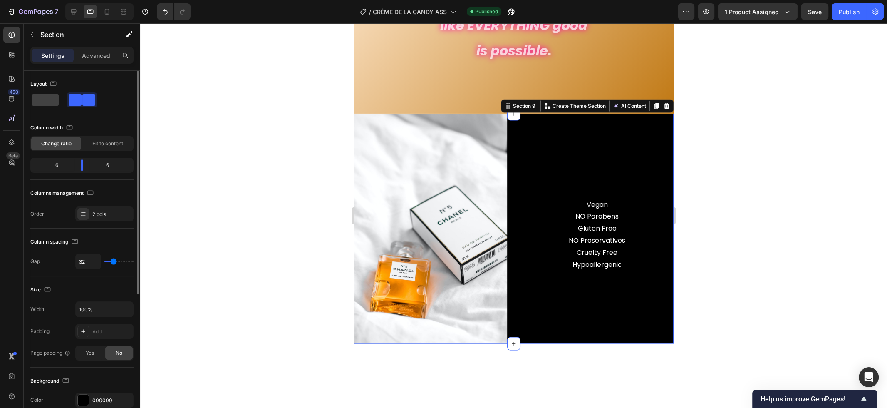
type input "21"
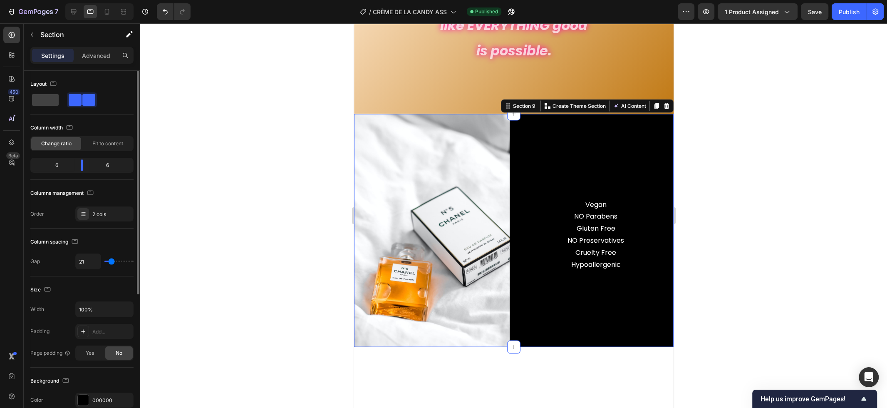
type input "18"
type input "11"
type input "8"
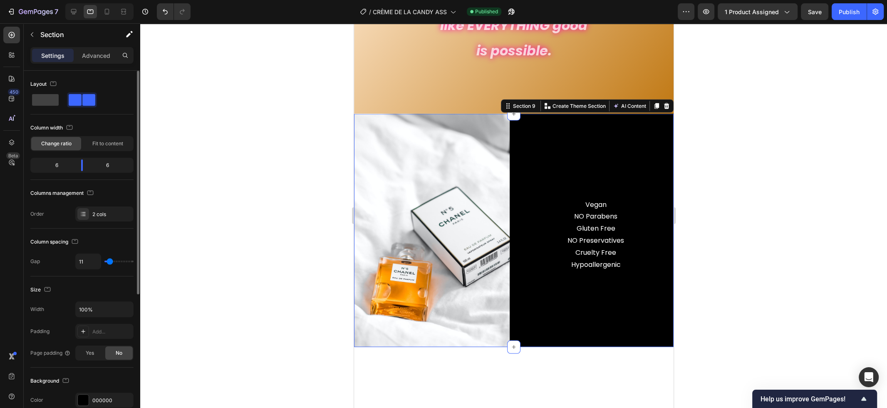
type input "8"
type input "0"
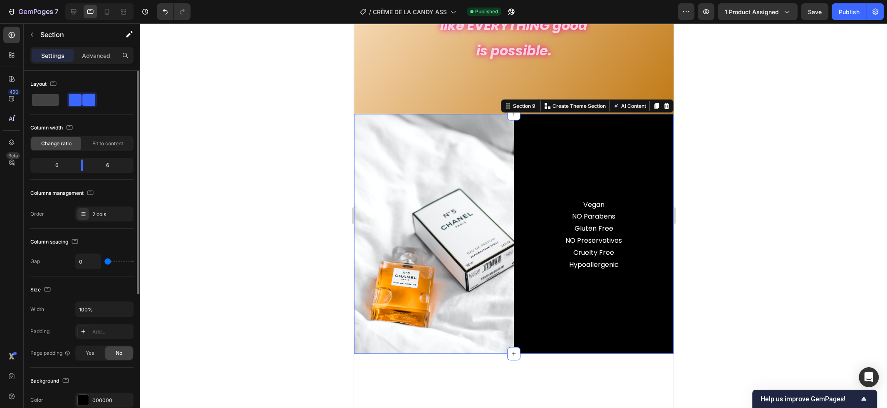
drag, startPoint x: 112, startPoint y: 263, endPoint x: 96, endPoint y: 263, distance: 16.2
type input "0"
click at [104, 262] on input "range" at bounding box center [118, 261] width 29 height 2
click at [861, 9] on button "Publish" at bounding box center [848, 11] width 35 height 17
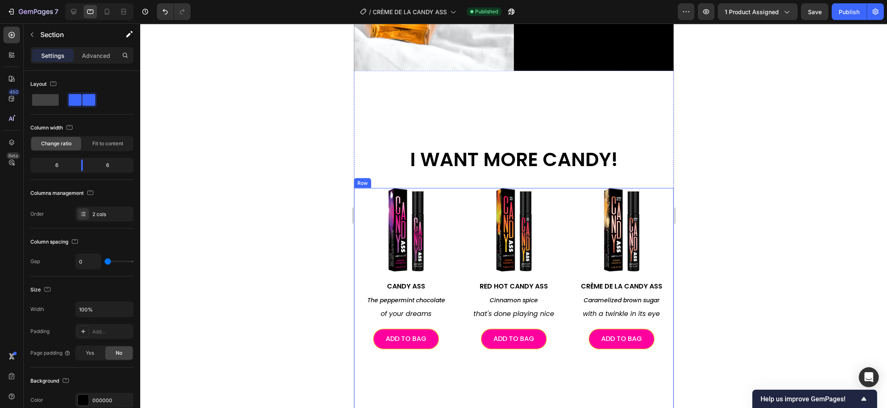
scroll to position [1780, 0]
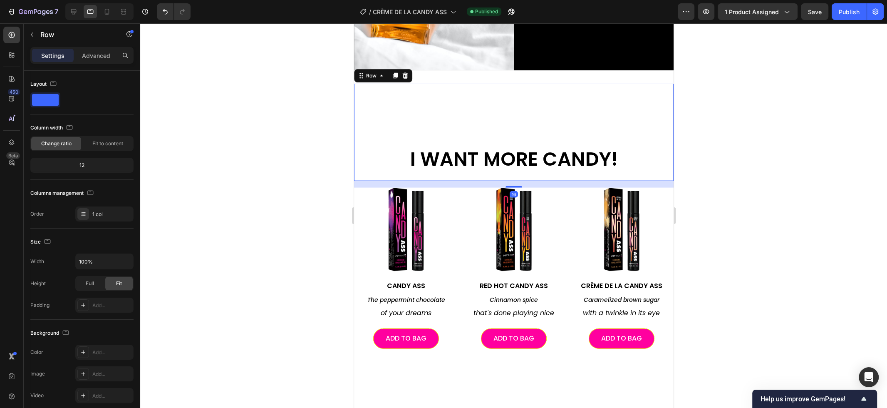
click at [519, 105] on div "I WANT MORE CANDY! Heading" at bounding box center [513, 132] width 319 height 97
click at [513, 155] on h2 "I WANT MORE CANDY!" at bounding box center [513, 159] width 319 height 27
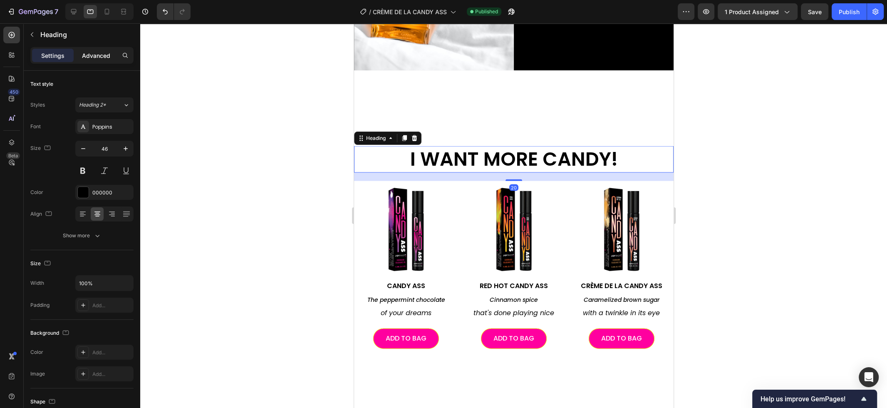
click at [107, 51] on div "Advanced" at bounding box center [96, 55] width 42 height 13
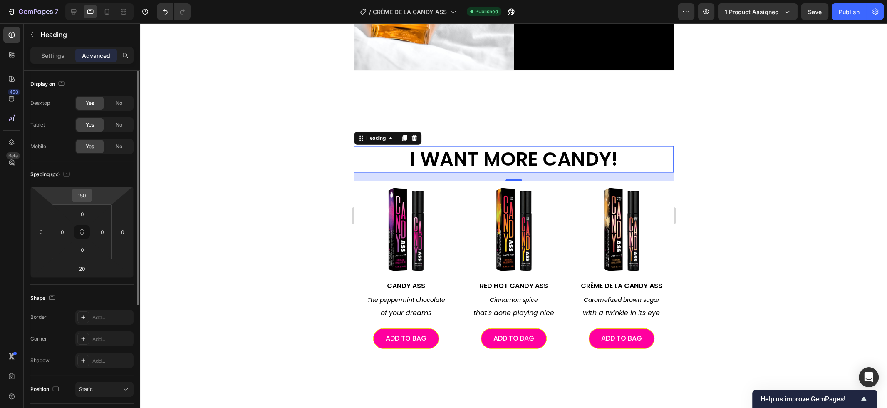
click at [87, 196] on input "150" at bounding box center [82, 195] width 17 height 12
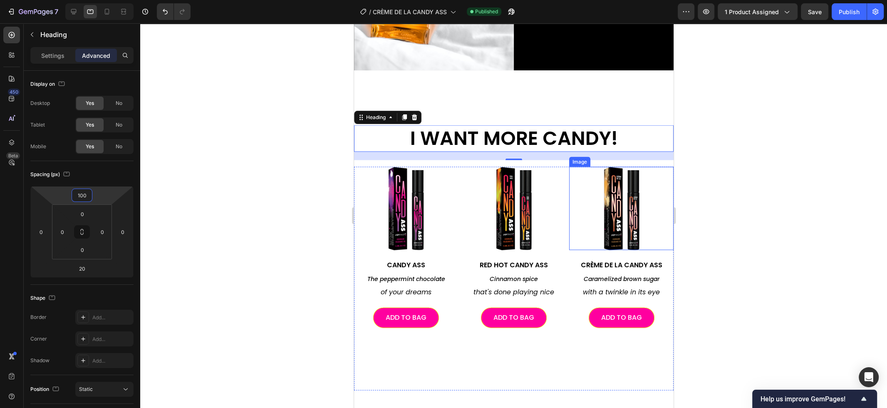
type input "100"
click at [721, 191] on div at bounding box center [513, 215] width 747 height 384
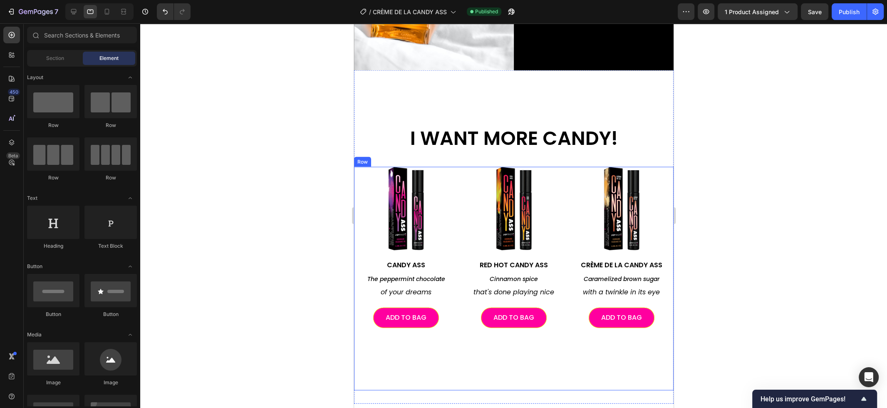
click at [577, 355] on div "Image CANDY ASS Heading The peppermint chocolate Text Block of your dreams Text…" at bounding box center [513, 278] width 319 height 223
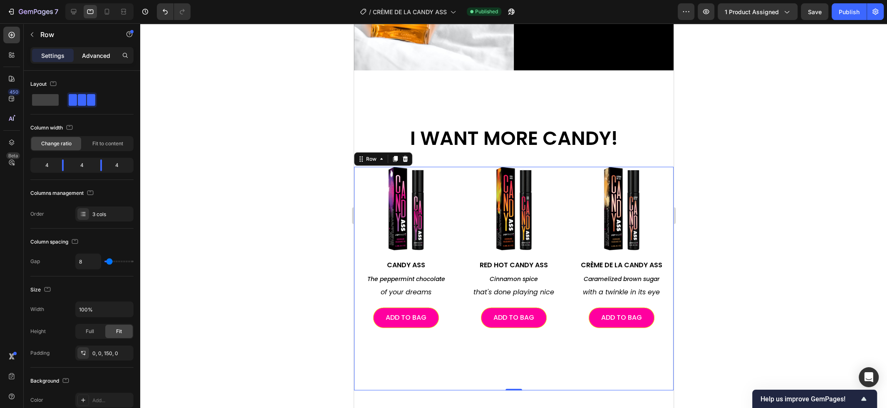
click at [102, 55] on p "Advanced" at bounding box center [96, 55] width 28 height 9
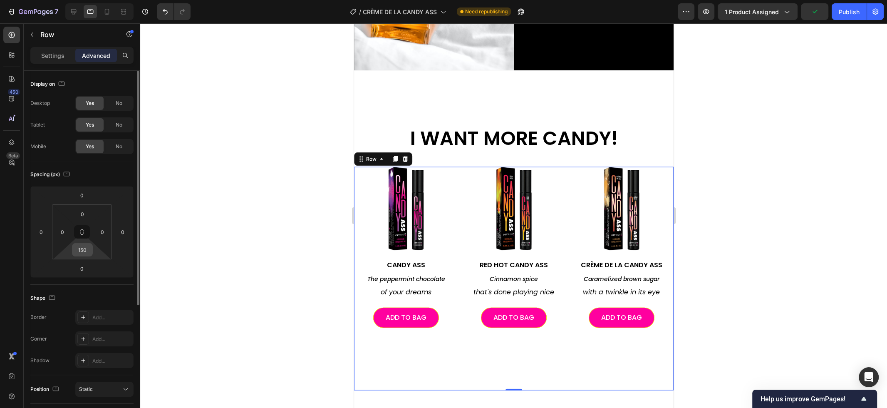
click at [82, 255] on input "150" at bounding box center [82, 249] width 17 height 12
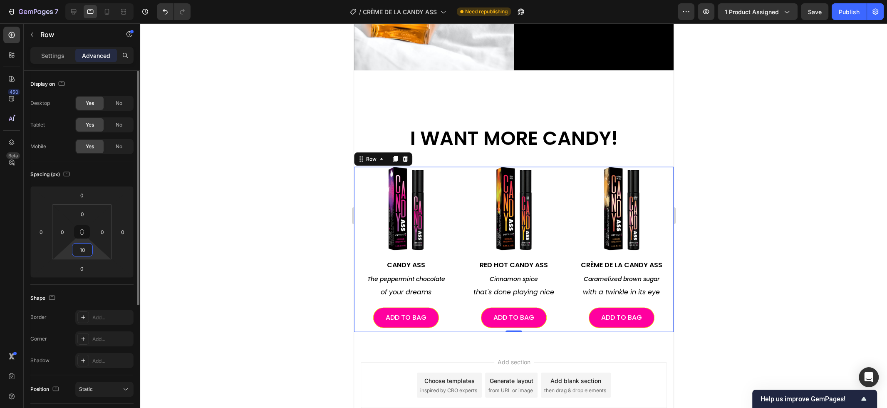
type input "100"
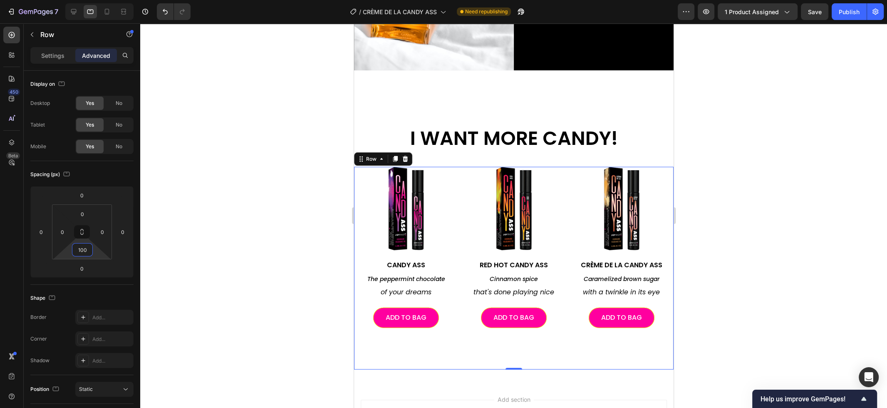
click at [742, 172] on div at bounding box center [513, 215] width 747 height 384
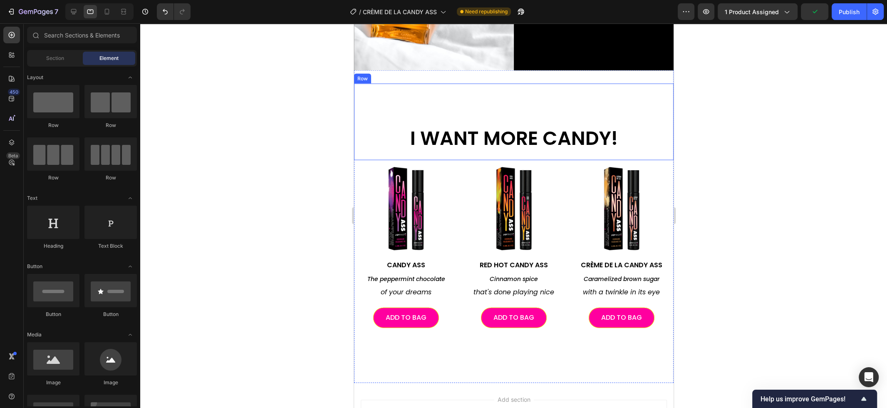
click at [624, 112] on div "I WANT MORE CANDY! Heading" at bounding box center [513, 122] width 319 height 77
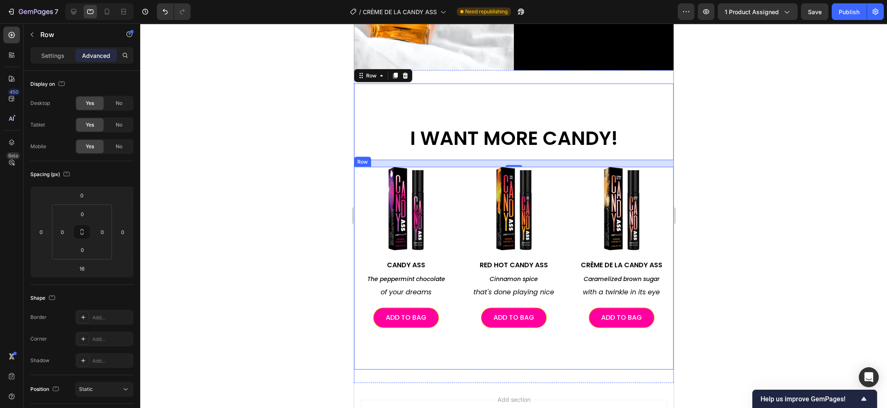
click at [554, 351] on div "Image CANDY ASS Heading The peppermint chocolate Text Block of your dreams Text…" at bounding box center [513, 268] width 319 height 203
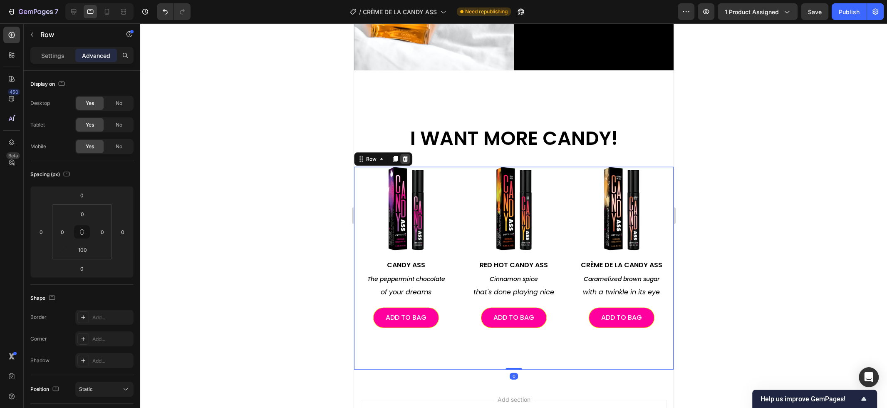
click at [406, 161] on icon at bounding box center [404, 159] width 5 height 6
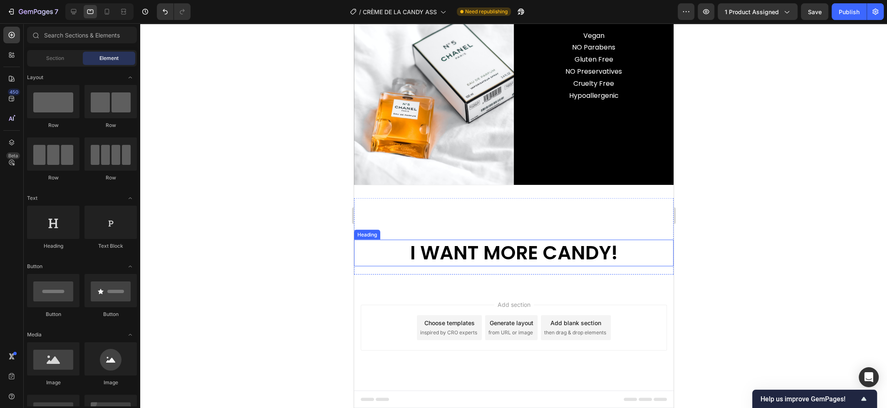
click at [463, 255] on h2 "I WANT MORE CANDY!" at bounding box center [513, 253] width 319 height 27
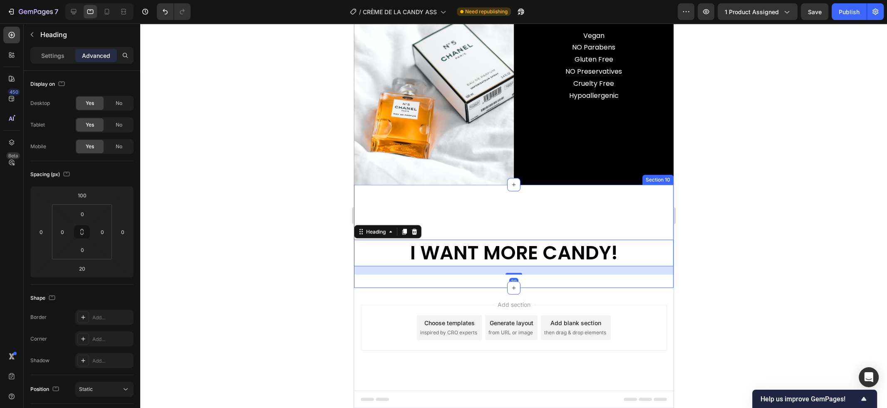
click at [472, 276] on div "I WANT MORE CANDY! Heading 20 Row Section 10" at bounding box center [513, 236] width 319 height 103
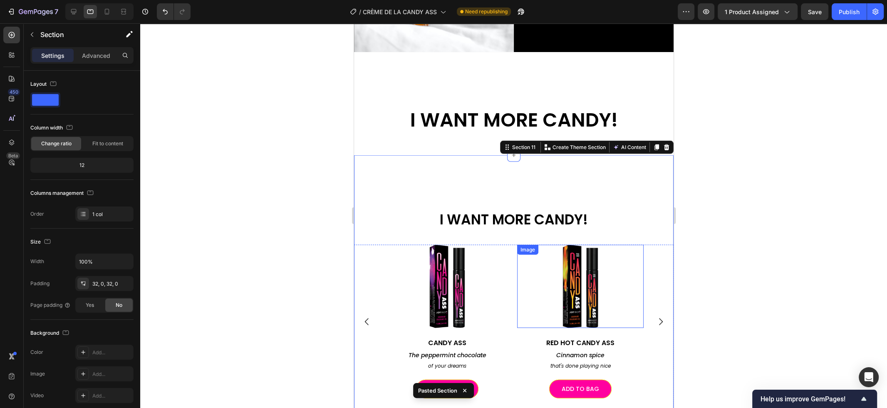
scroll to position [1800, 0]
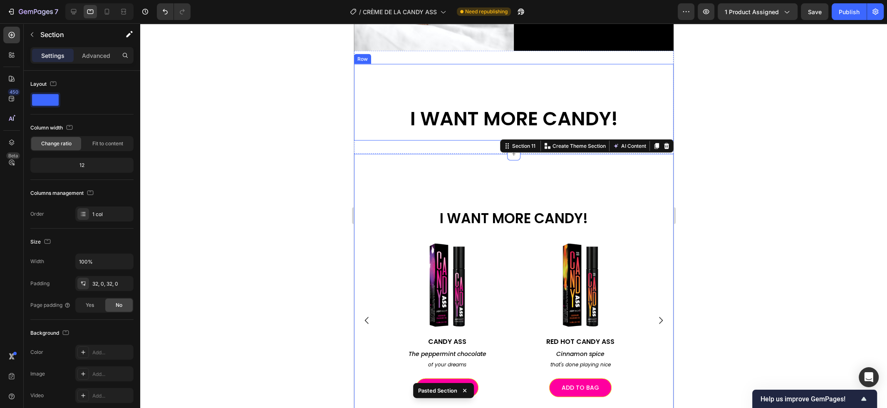
click at [647, 88] on div "I WANT MORE CANDY! Heading" at bounding box center [513, 102] width 319 height 77
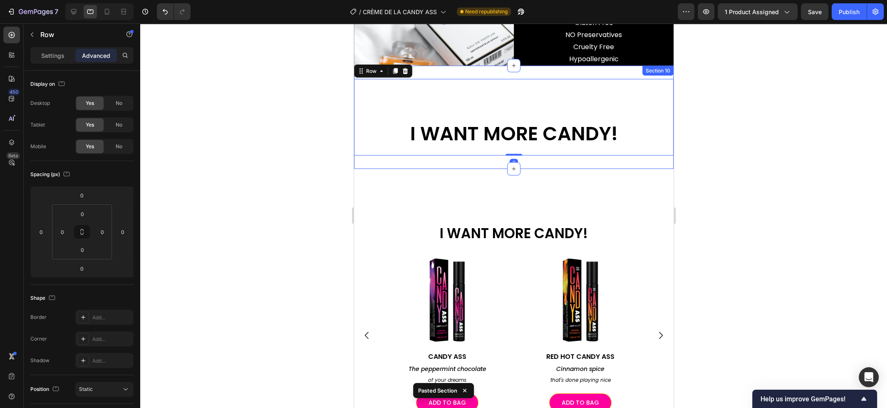
scroll to position [1702, 0]
click at [406, 73] on icon at bounding box center [404, 71] width 7 height 7
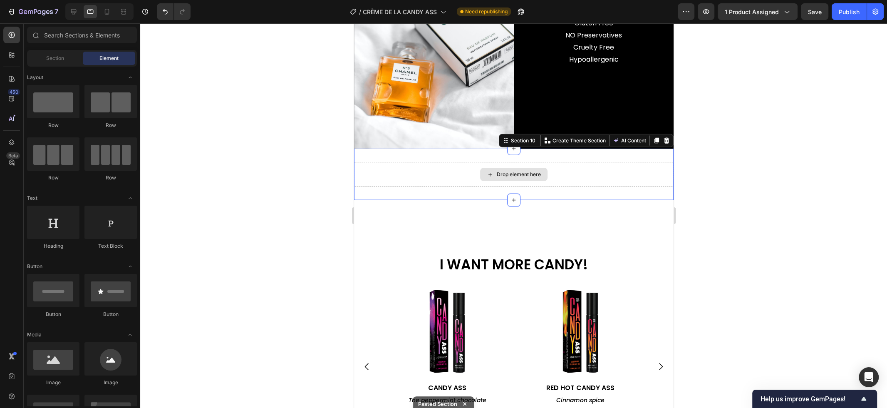
click at [420, 162] on div "Drop element here" at bounding box center [513, 174] width 319 height 25
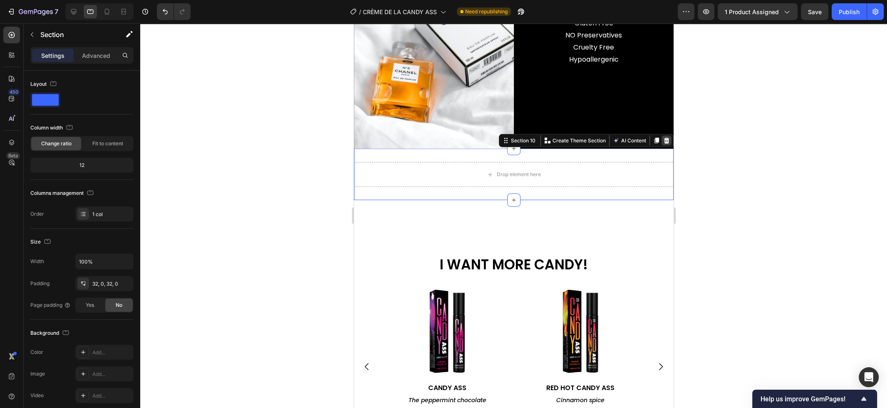
click at [669, 137] on icon at bounding box center [666, 140] width 7 height 7
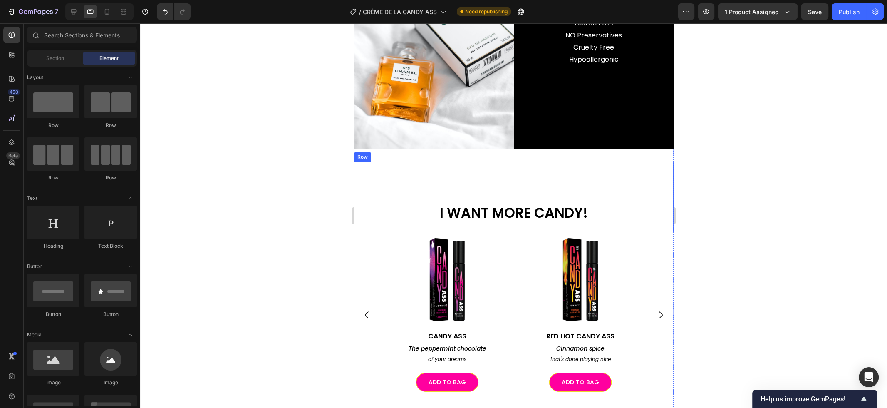
click at [574, 203] on h2 "I WANT MORE CANDY!" at bounding box center [513, 213] width 319 height 20
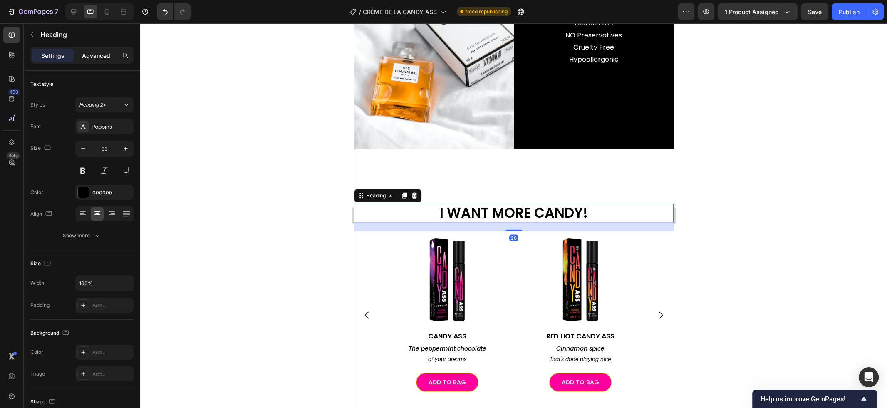
click at [108, 60] on div "Advanced" at bounding box center [96, 55] width 42 height 13
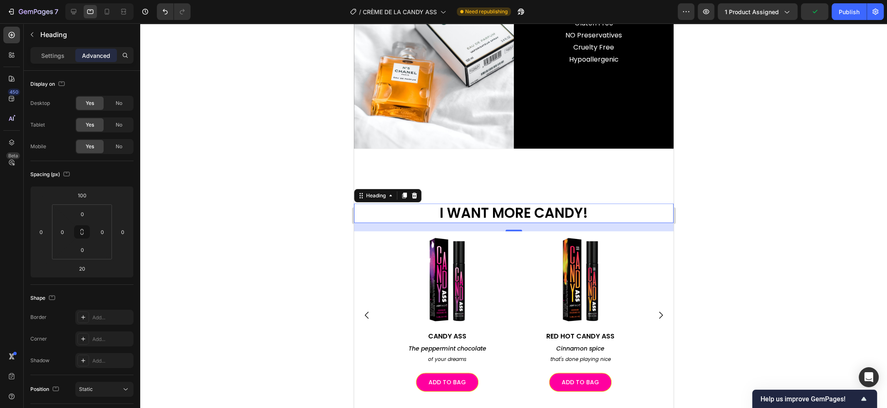
click at [328, 129] on div at bounding box center [513, 215] width 747 height 384
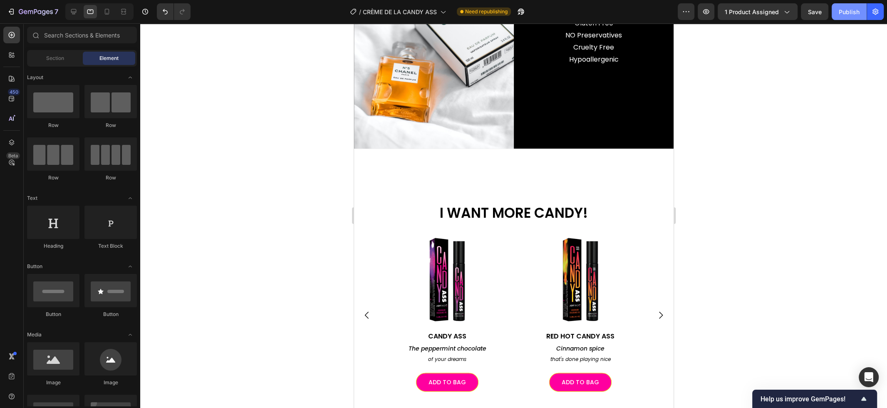
click at [841, 16] on div "Publish" at bounding box center [848, 11] width 21 height 9
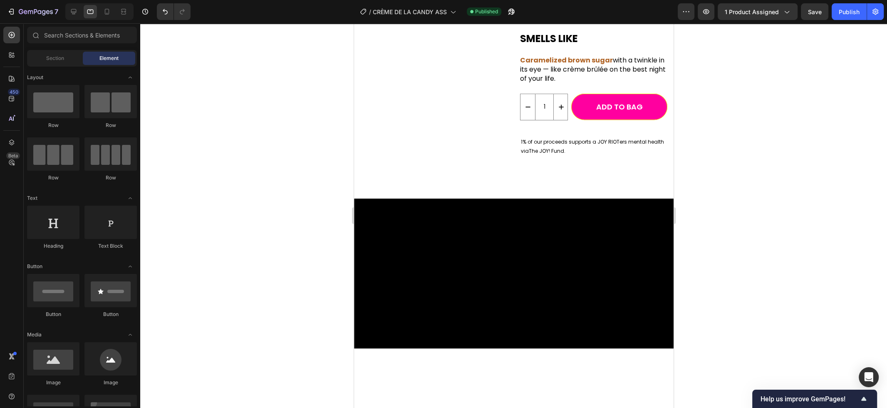
scroll to position [0, 0]
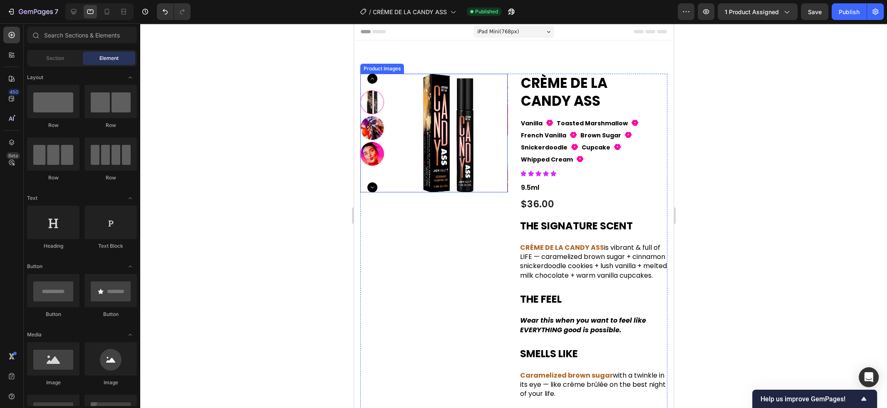
click at [404, 133] on img at bounding box center [447, 133] width 119 height 119
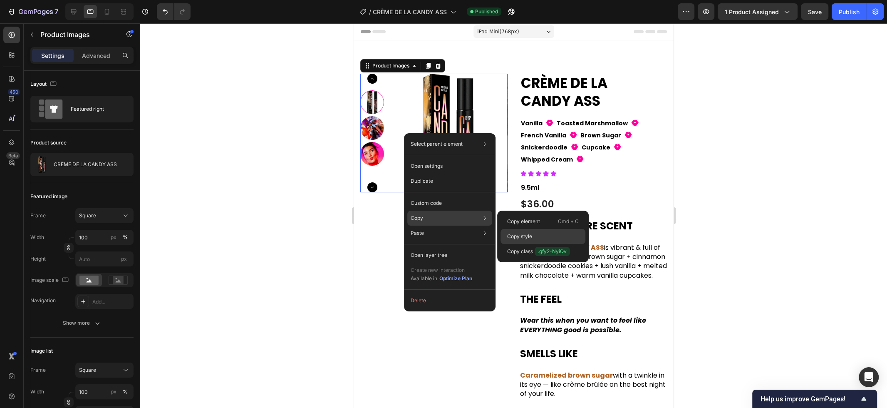
click at [520, 236] on p "Copy style" at bounding box center [519, 235] width 25 height 7
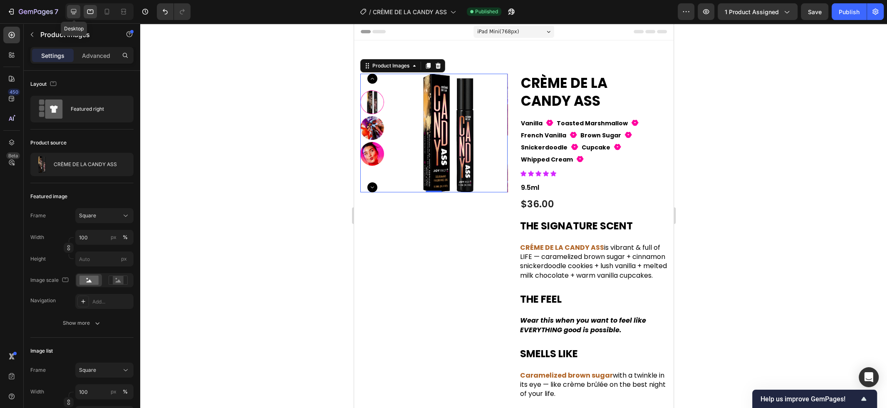
click at [76, 13] on icon at bounding box center [73, 11] width 8 height 8
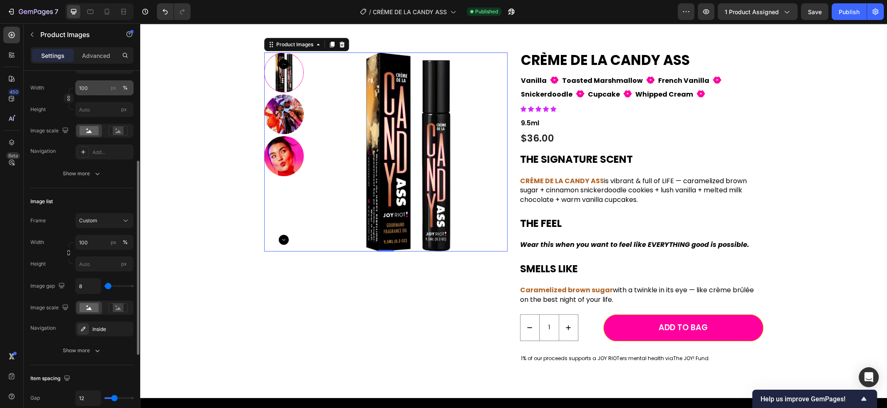
scroll to position [156, 0]
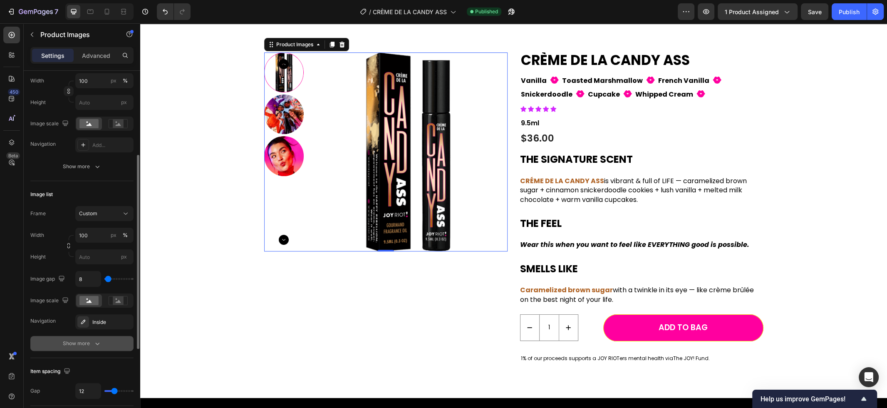
click at [86, 349] on button "Show more" at bounding box center [81, 343] width 103 height 15
click at [107, 323] on div "Inside" at bounding box center [104, 321] width 24 height 7
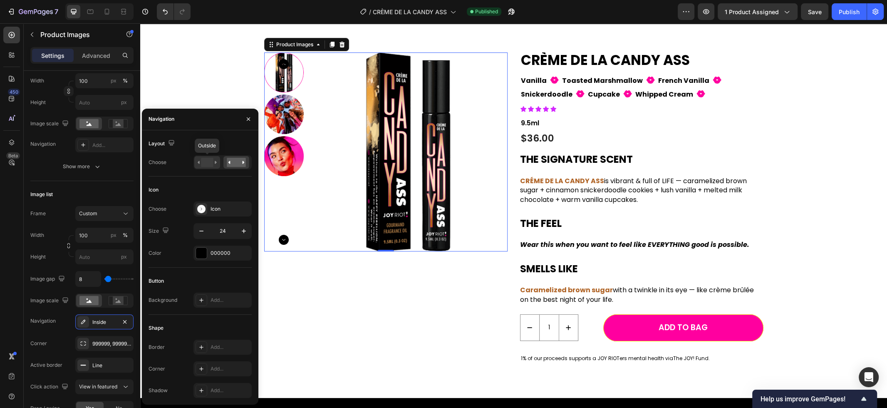
click at [210, 160] on rect at bounding box center [207, 162] width 12 height 9
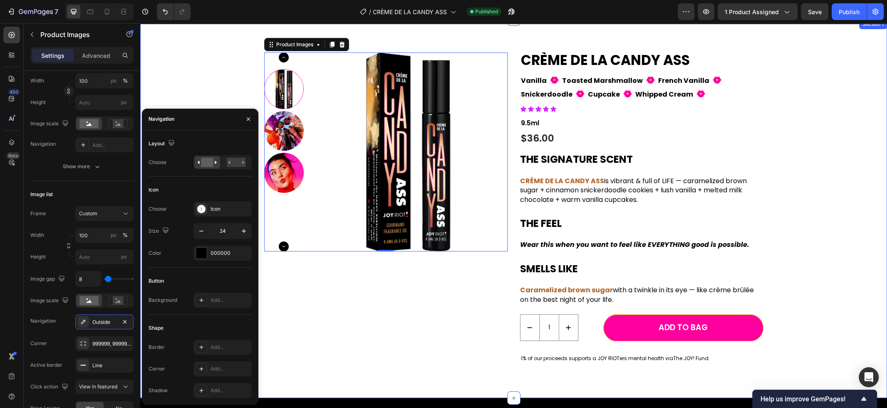
click at [222, 65] on div "Product Images 0 CRÈME DE LA CANDY ASS Product Title Vanilla Text Block Fill 1 …" at bounding box center [513, 214] width 734 height 325
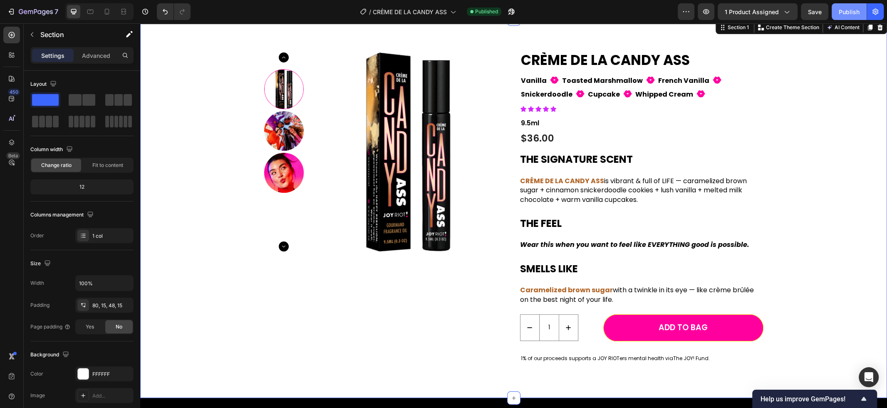
click at [844, 15] on div "Publish" at bounding box center [848, 11] width 21 height 9
click at [91, 12] on icon at bounding box center [90, 11] width 8 height 8
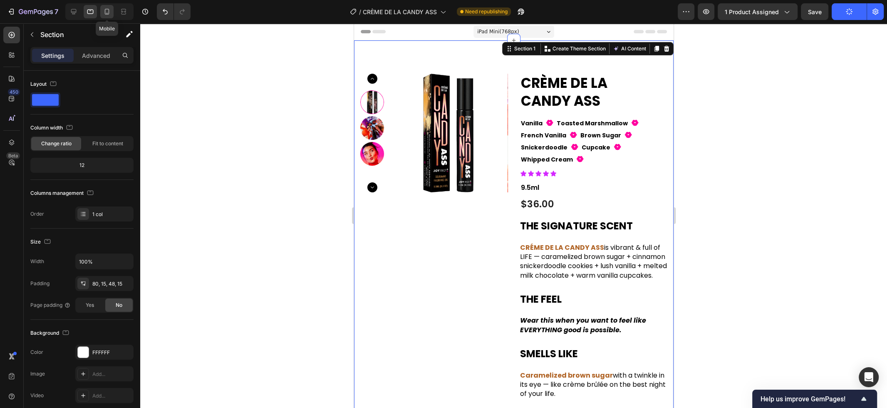
click at [105, 13] on icon at bounding box center [107, 11] width 8 height 8
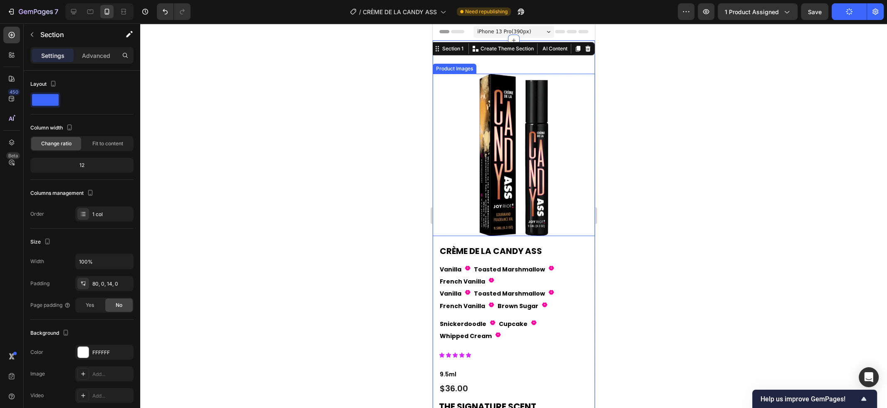
click at [510, 113] on img at bounding box center [513, 155] width 162 height 162
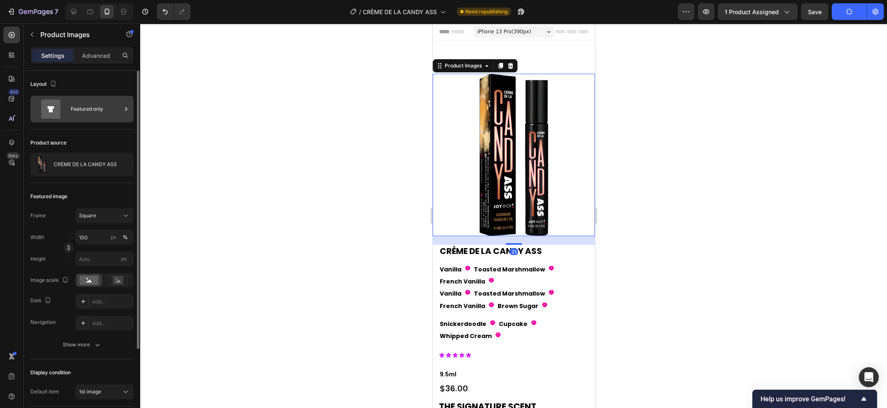
click at [83, 109] on div "Featured only" at bounding box center [96, 108] width 51 height 19
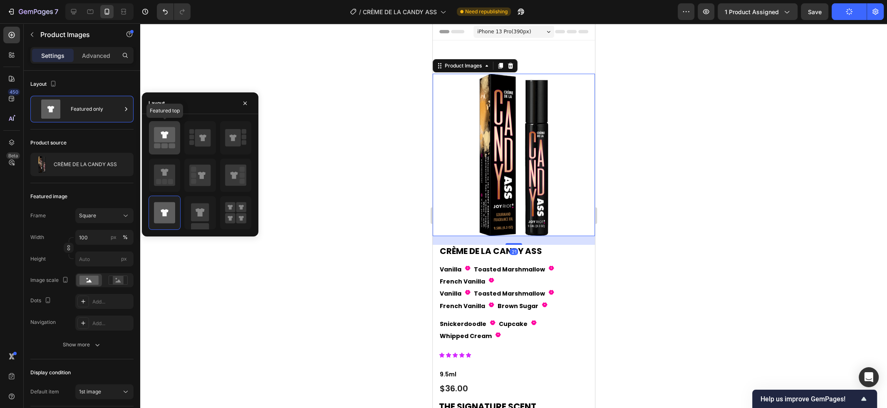
click at [166, 134] on icon at bounding box center [164, 134] width 7 height 7
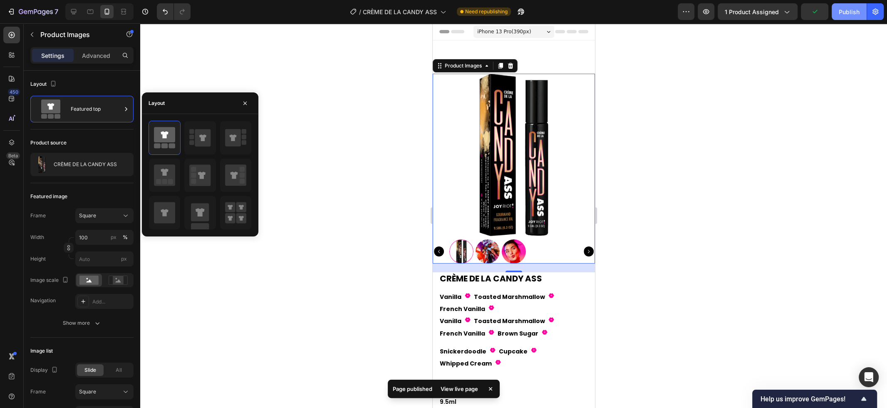
click at [847, 12] on div "Publish" at bounding box center [848, 11] width 21 height 9
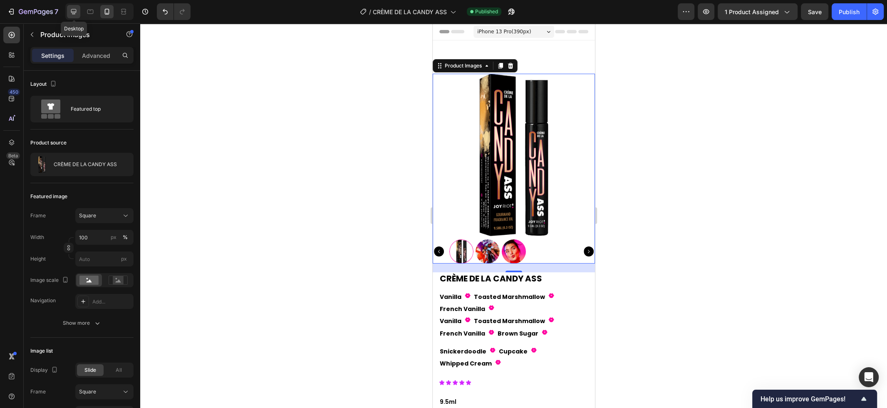
click at [77, 11] on icon at bounding box center [73, 11] width 8 height 8
type input "12"
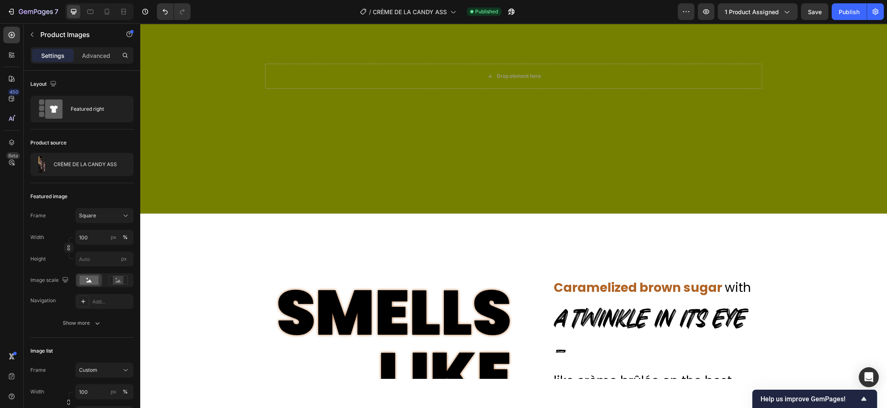
scroll to position [778, 0]
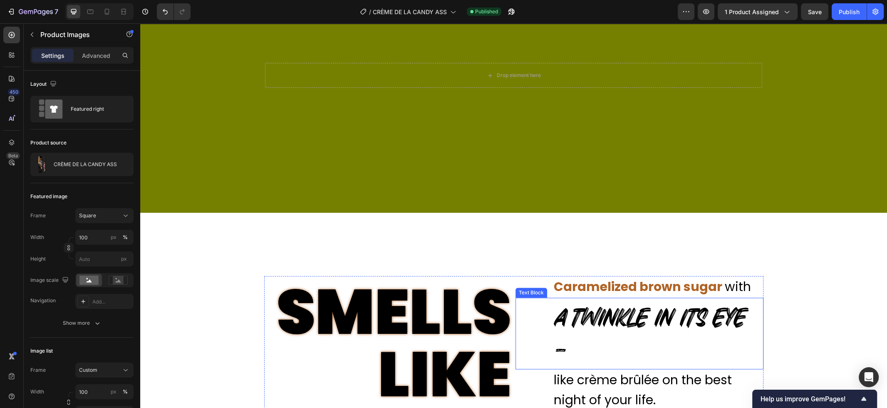
click at [673, 317] on p "a twinkle in its eye –" at bounding box center [658, 333] width 209 height 70
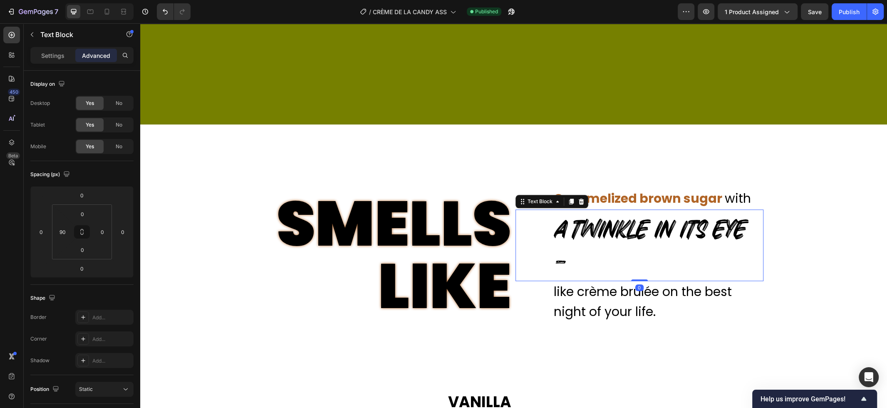
scroll to position [871, 0]
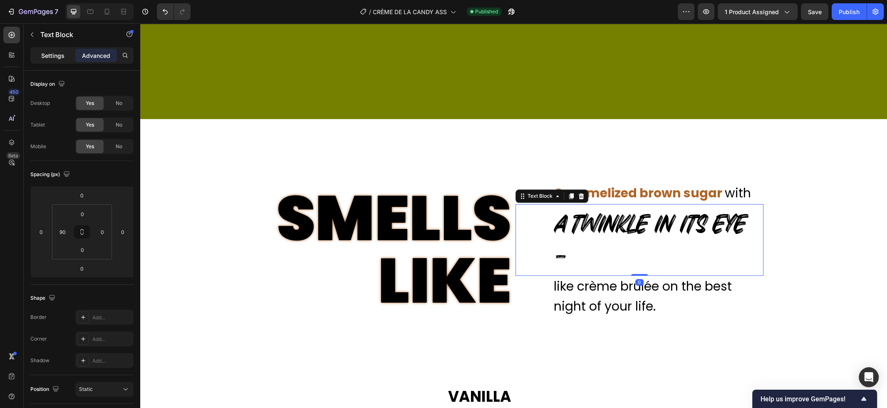
click at [48, 58] on p "Settings" at bounding box center [52, 55] width 23 height 9
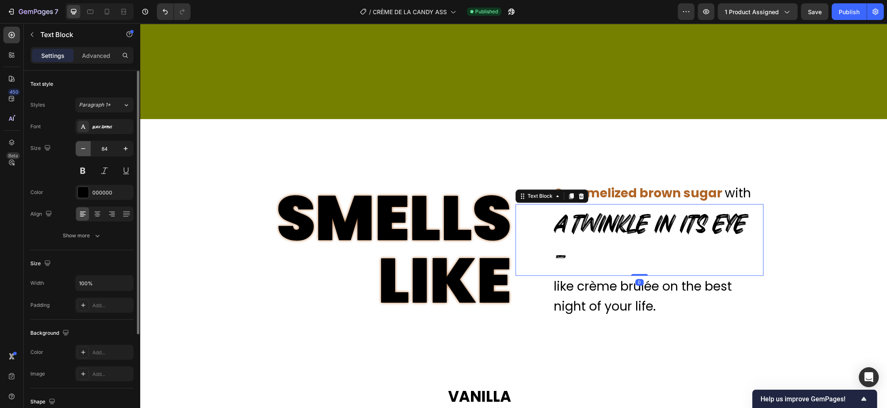
click at [85, 148] on icon "button" at bounding box center [83, 148] width 8 height 8
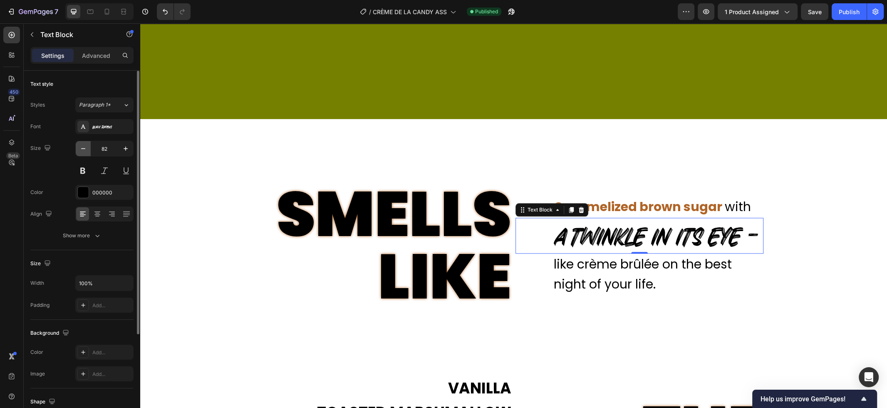
click at [85, 148] on icon "button" at bounding box center [83, 148] width 8 height 8
type input "80"
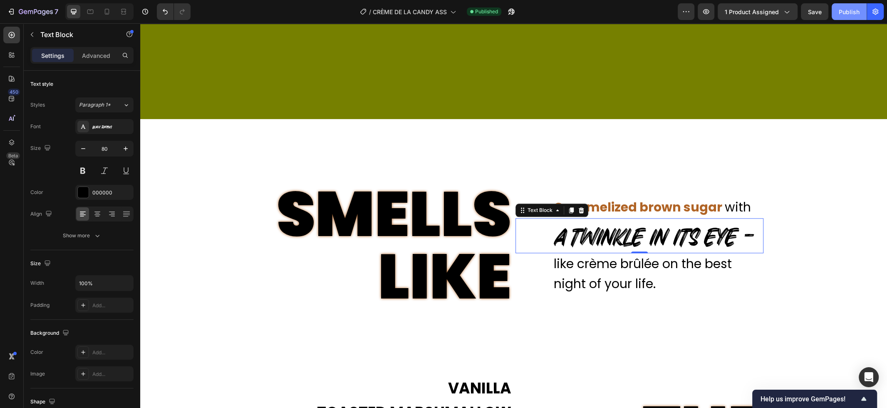
click at [852, 14] on div "Publish" at bounding box center [848, 11] width 21 height 9
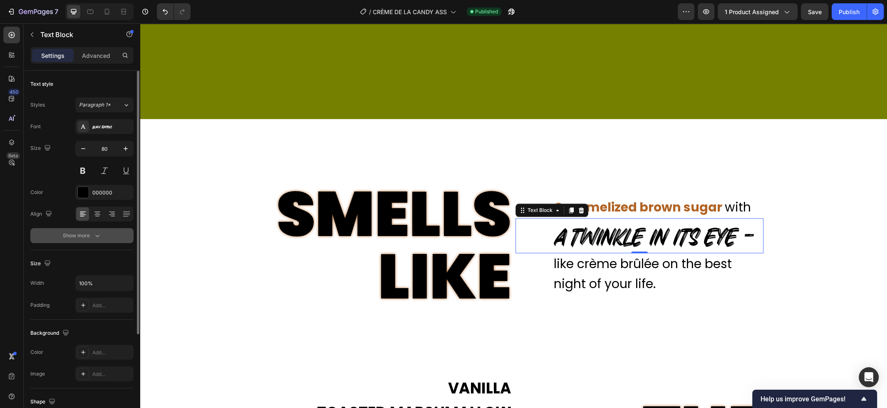
click at [77, 234] on div "Show more" at bounding box center [82, 235] width 39 height 8
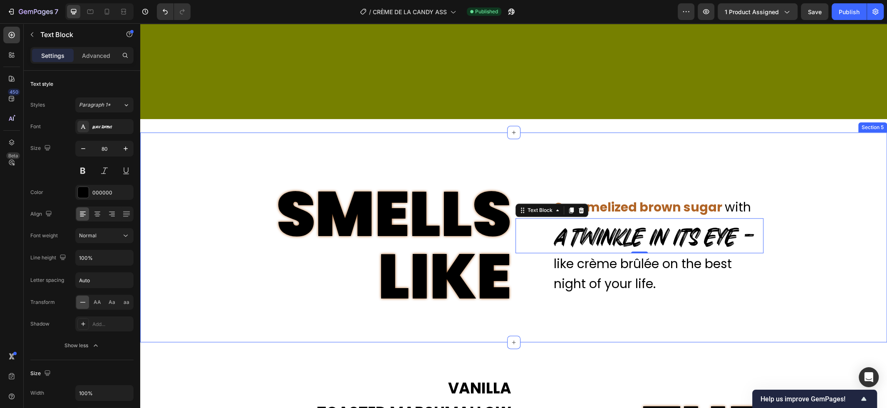
click at [824, 227] on div "SMELLS LIKE Text Block Caramelized brown sugar with Text Block a twinkle in its…" at bounding box center [513, 245] width 747 height 126
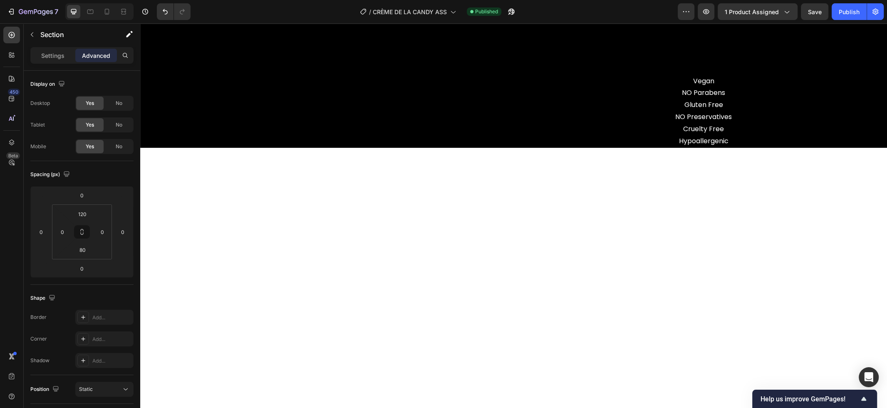
scroll to position [1929, 0]
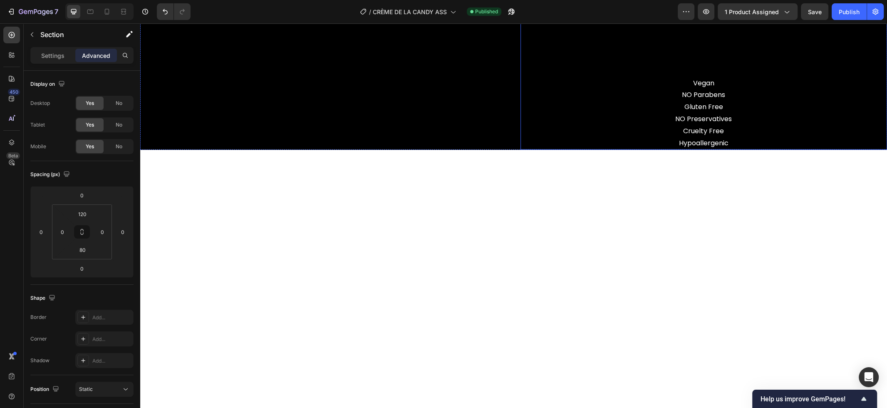
click at [739, 119] on p "NO Preservatives" at bounding box center [703, 119] width 365 height 12
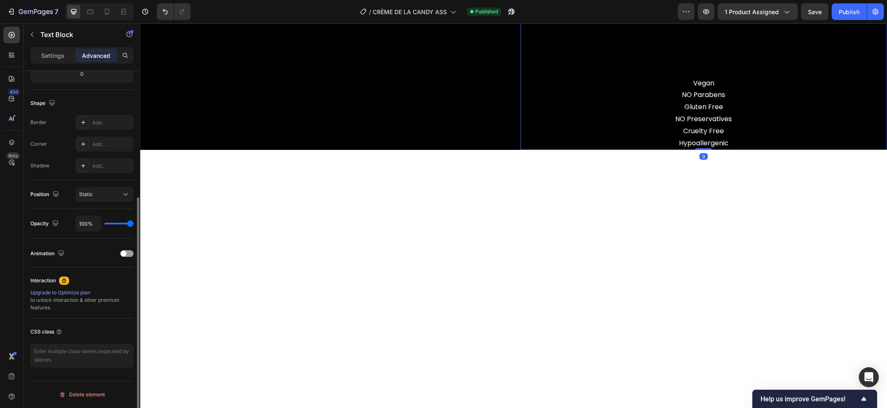
scroll to position [193, 0]
click at [566, 150] on div "Vegan NO Parabens Gluten Free NO Preservatives Cruelty Free Hypoallergenic Text…" at bounding box center [703, 71] width 367 height 157
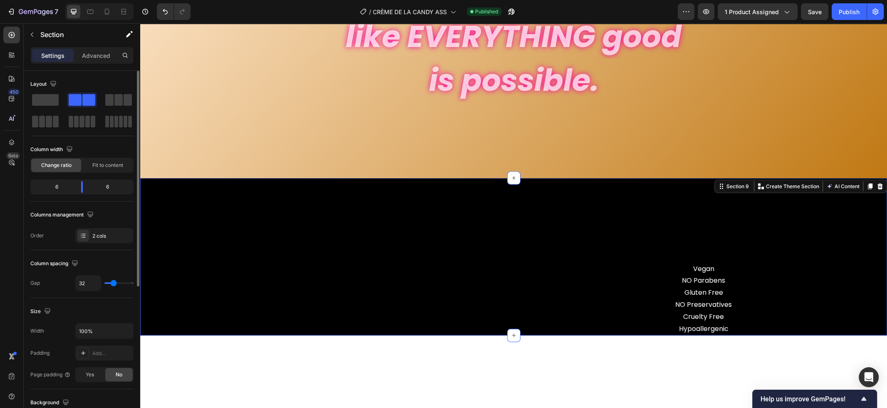
scroll to position [1746, 0]
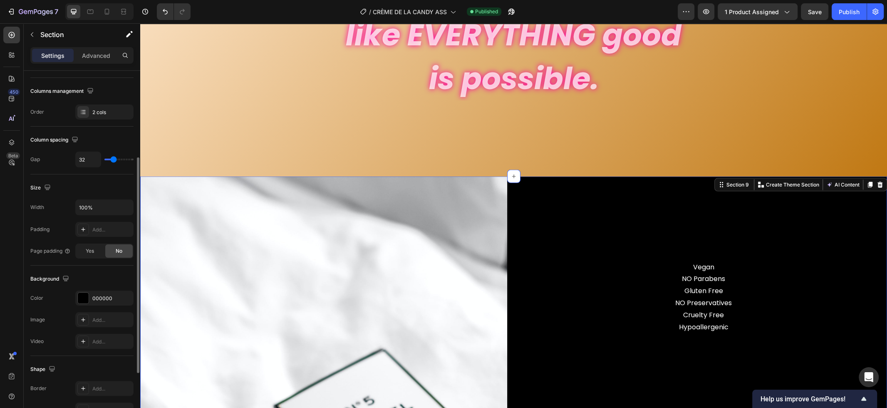
scroll to position [242, 0]
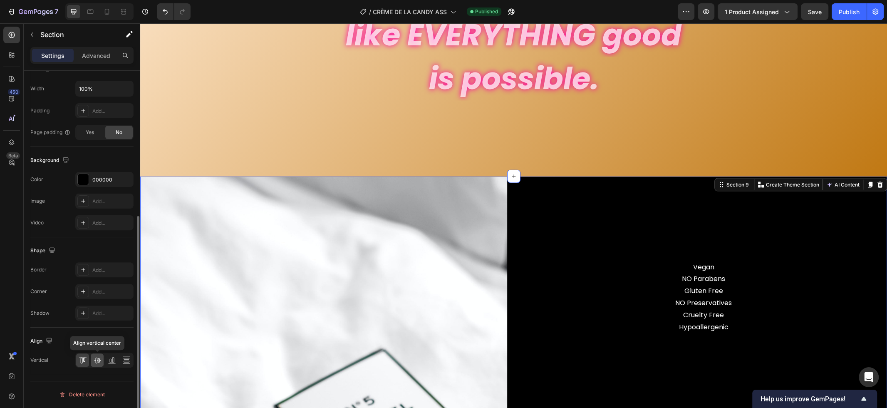
click at [99, 366] on div at bounding box center [97, 359] width 13 height 13
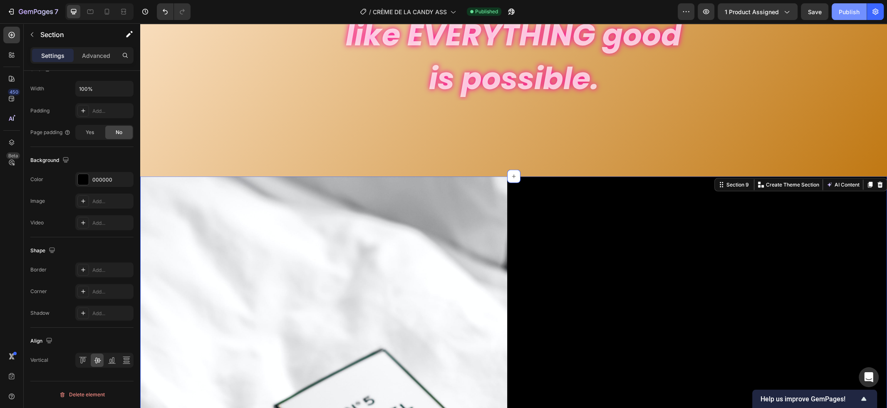
click at [856, 8] on div "Publish" at bounding box center [848, 11] width 21 height 9
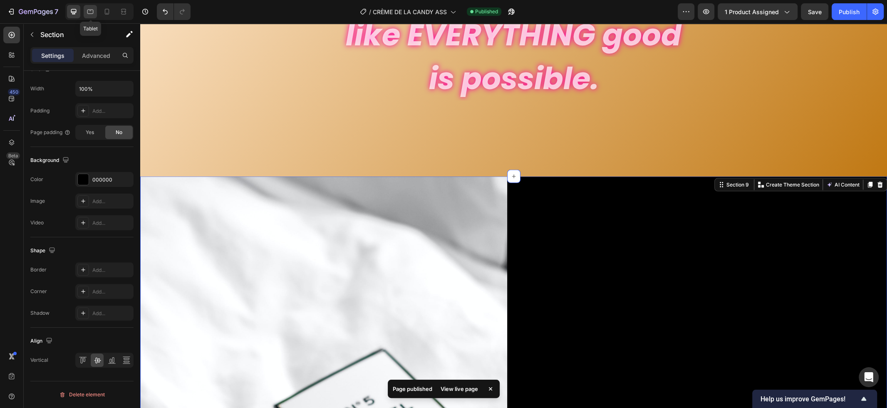
click at [88, 13] on icon at bounding box center [90, 12] width 6 height 5
type input "0"
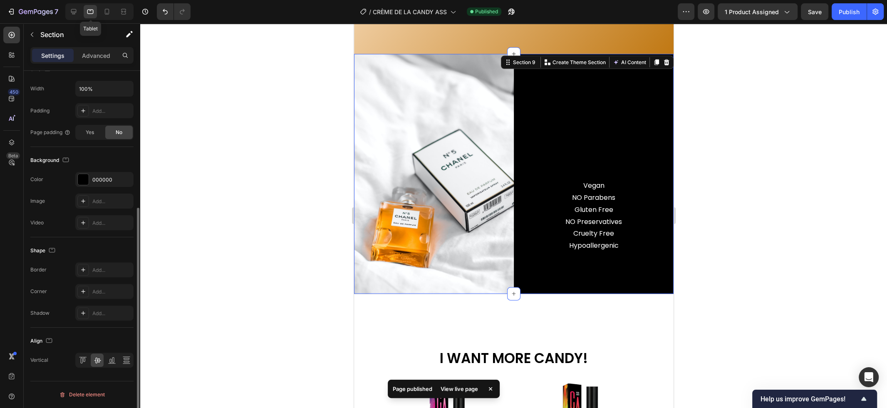
scroll to position [1769, 0]
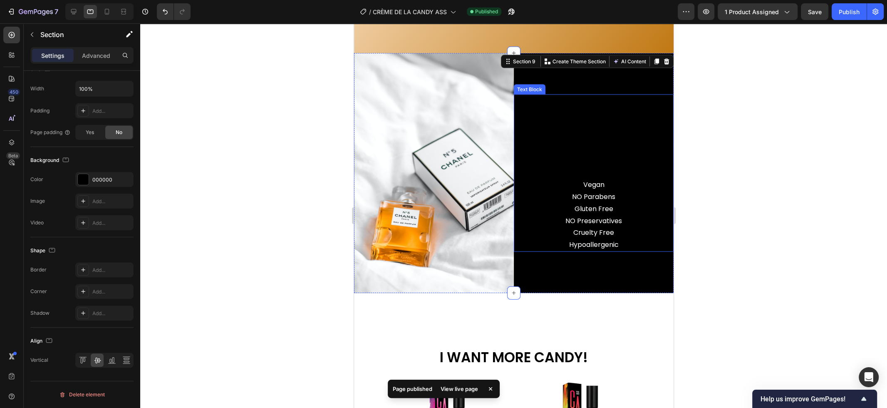
click at [591, 155] on div "Vegan NO Parabens Gluten Free NO Preservatives Cruelty Free Hypoallergenic" at bounding box center [593, 172] width 160 height 157
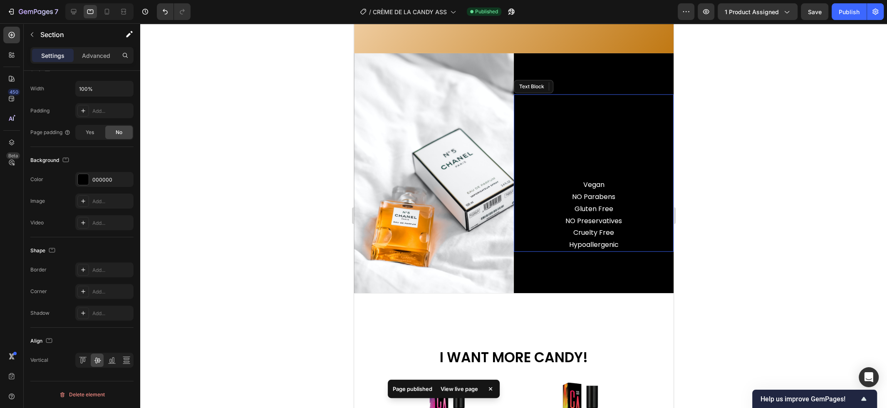
scroll to position [0, 0]
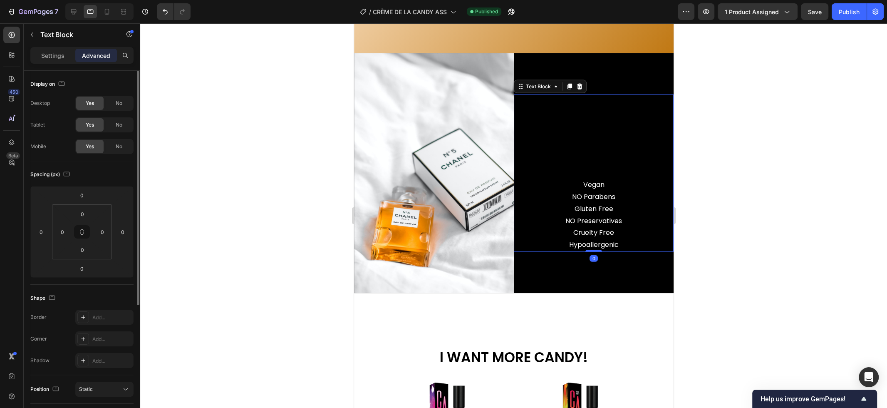
click at [591, 172] on p at bounding box center [593, 173] width 158 height 12
click at [591, 172] on p "Rich Text Editor. Editing area: main" at bounding box center [593, 173] width 158 height 12
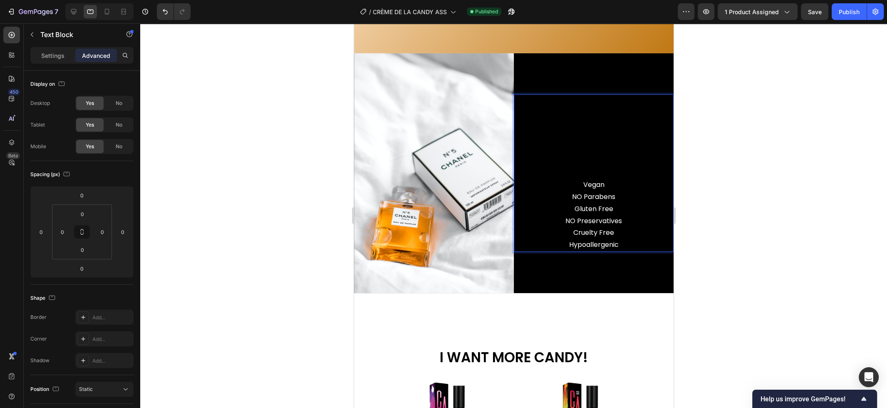
click at [582, 187] on p "Vegan" at bounding box center [593, 185] width 158 height 12
click at [613, 166] on p "Rich Text Editor. Editing area: main" at bounding box center [593, 167] width 158 height 12
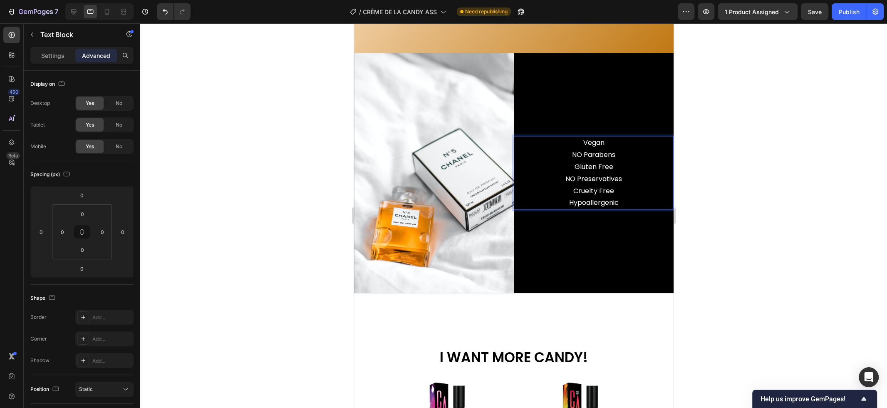
click at [699, 146] on div at bounding box center [513, 215] width 747 height 384
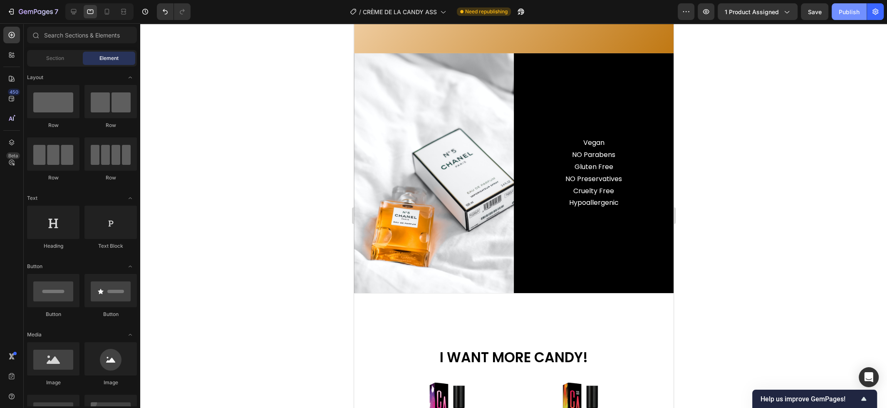
click at [848, 14] on div "Publish" at bounding box center [848, 11] width 21 height 9
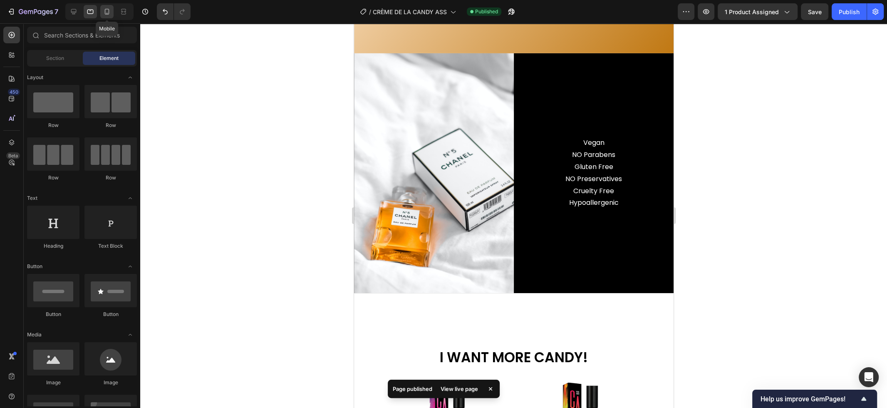
click at [110, 10] on icon at bounding box center [107, 11] width 8 height 8
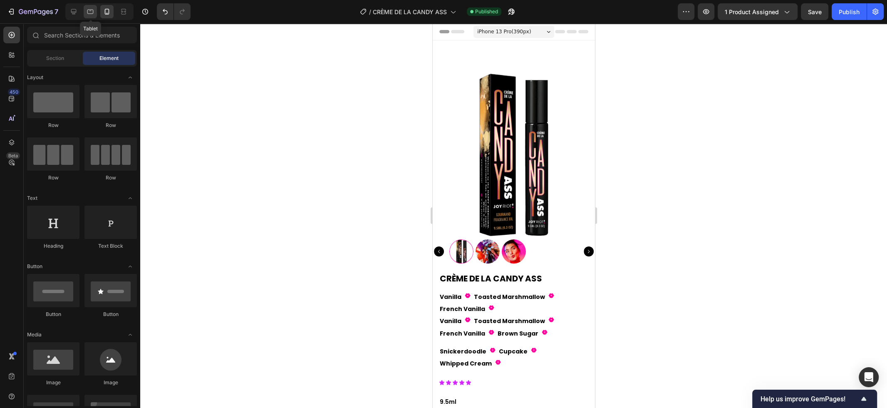
click at [88, 16] on div at bounding box center [90, 11] width 13 height 13
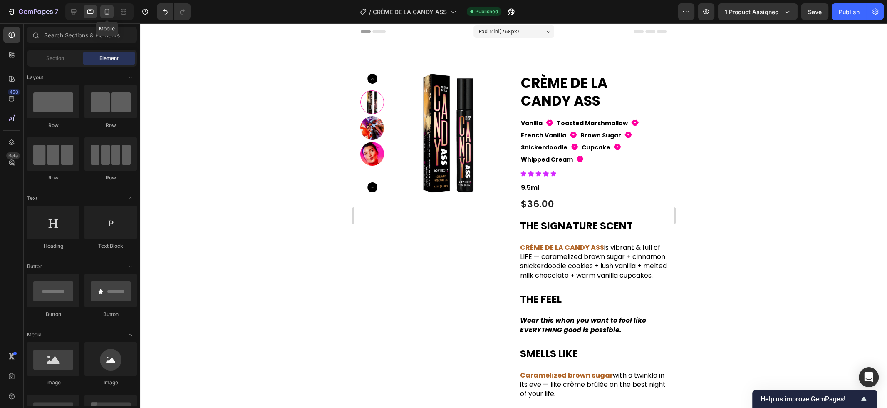
click at [108, 13] on icon at bounding box center [107, 11] width 8 height 8
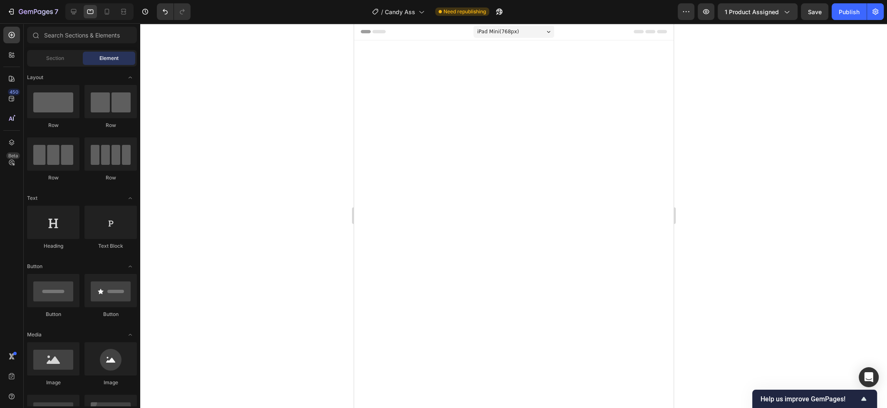
scroll to position [1540, 0]
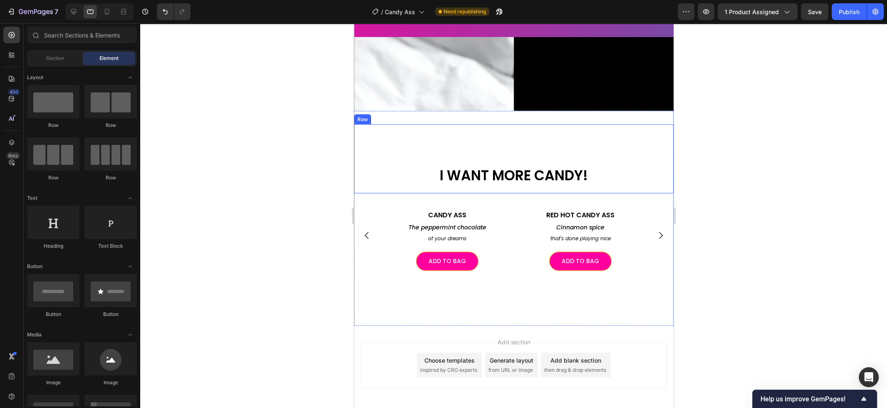
click at [614, 127] on div "I WANT MORE CANDY! Heading" at bounding box center [513, 158] width 319 height 69
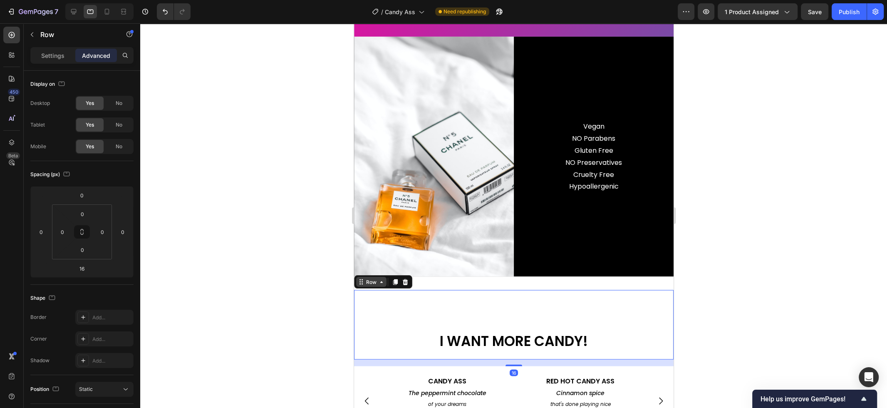
click at [376, 282] on div "Row" at bounding box center [371, 281] width 14 height 7
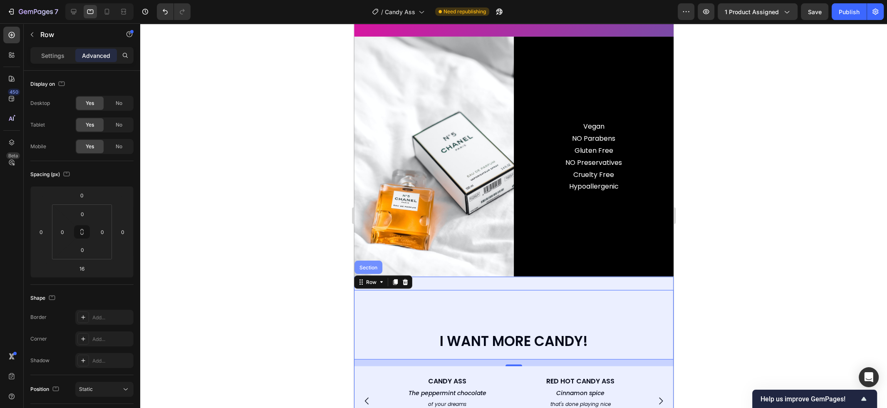
click at [371, 265] on div "Section" at bounding box center [367, 267] width 21 height 5
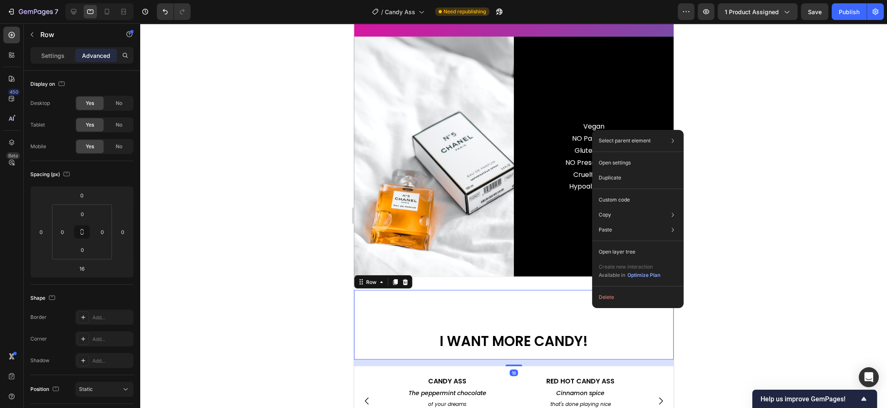
click at [807, 250] on div at bounding box center [513, 215] width 747 height 384
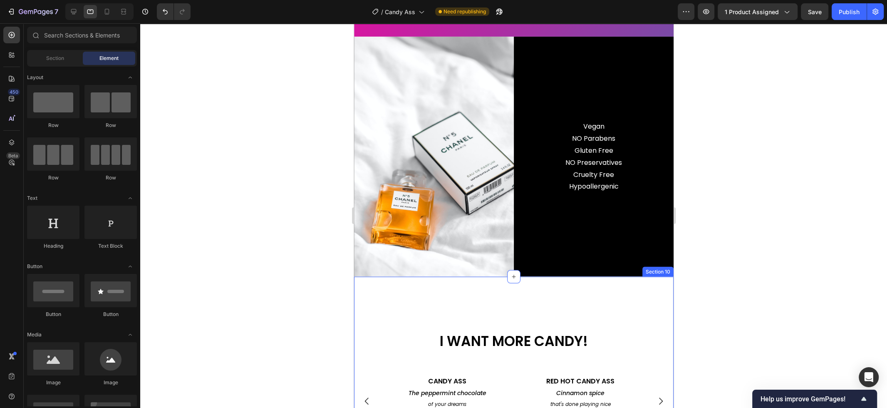
click at [402, 285] on div "I WANT MORE CANDY! Heading Row Image CANDY ASS Heading The peppermint chocolate…" at bounding box center [513, 383] width 319 height 215
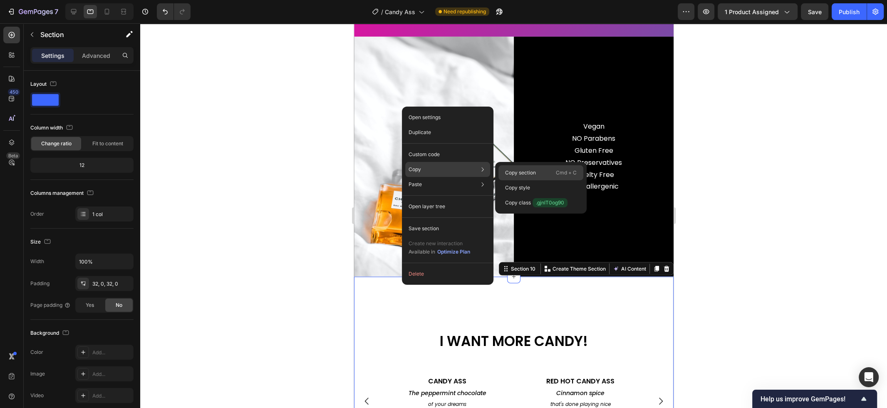
click at [503, 171] on div "Copy section Cmd + C" at bounding box center [540, 172] width 85 height 15
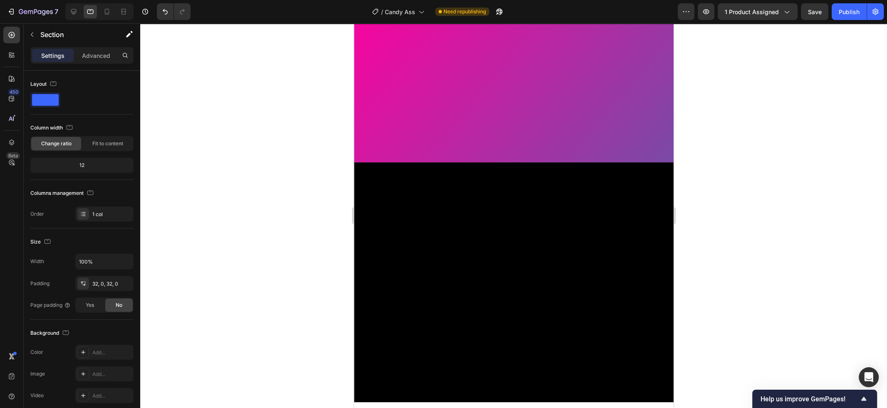
scroll to position [0, 0]
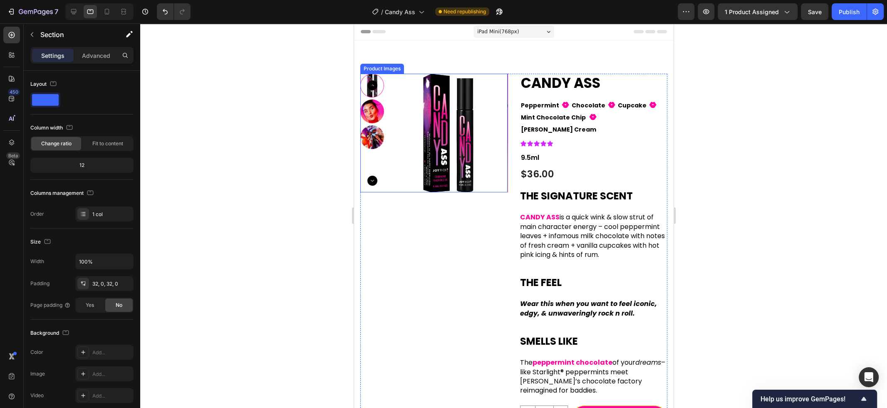
click at [435, 164] on img at bounding box center [447, 133] width 119 height 119
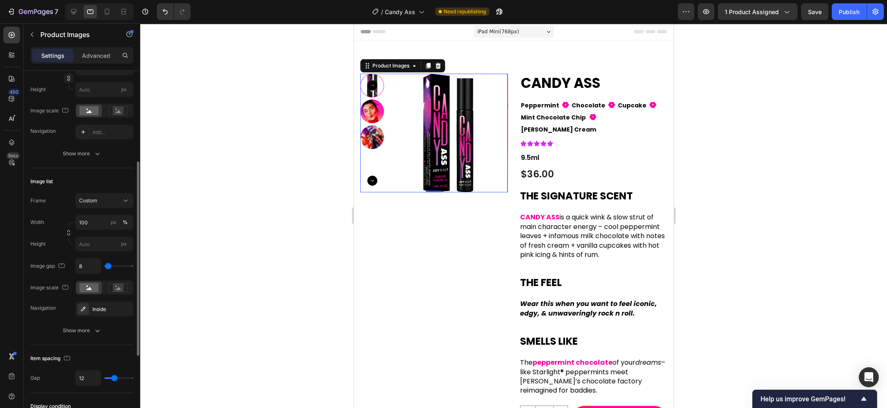
scroll to position [168, 0]
click at [106, 312] on div "Inside" at bounding box center [104, 309] width 24 height 7
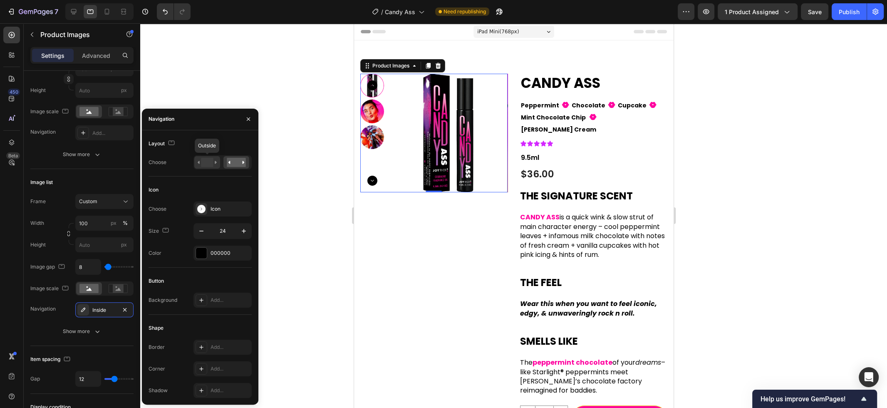
click at [203, 160] on rect at bounding box center [207, 162] width 12 height 9
click at [335, 201] on div at bounding box center [513, 215] width 747 height 384
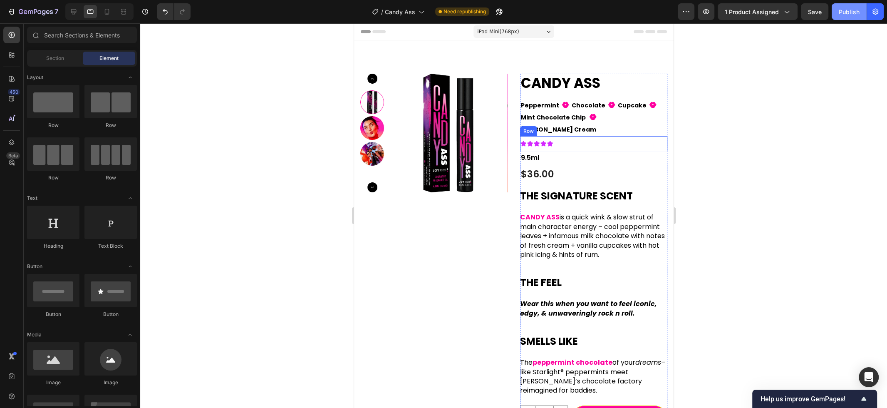
click at [846, 13] on div "Publish" at bounding box center [848, 11] width 21 height 9
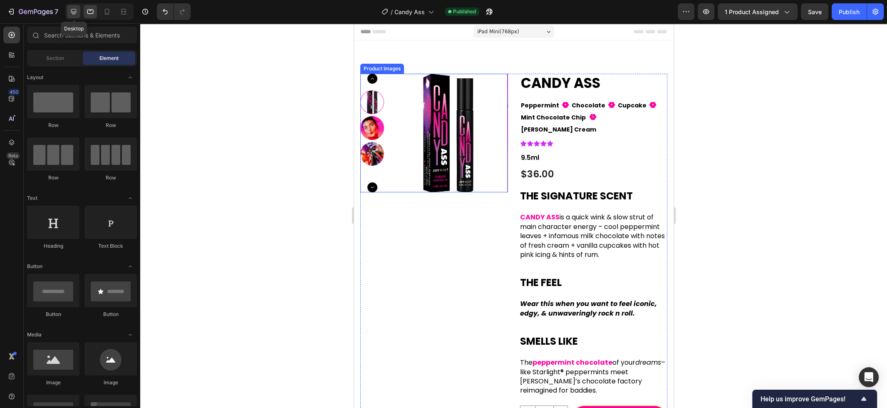
click at [70, 12] on icon at bounding box center [73, 11] width 8 height 8
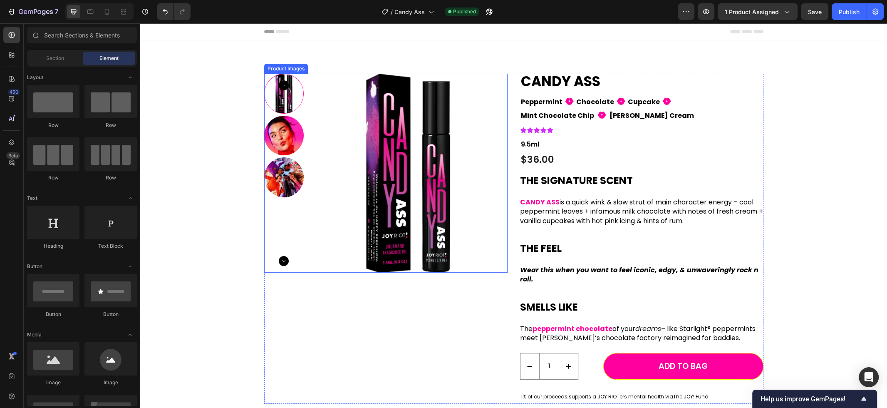
click at [276, 121] on img at bounding box center [284, 136] width 40 height 40
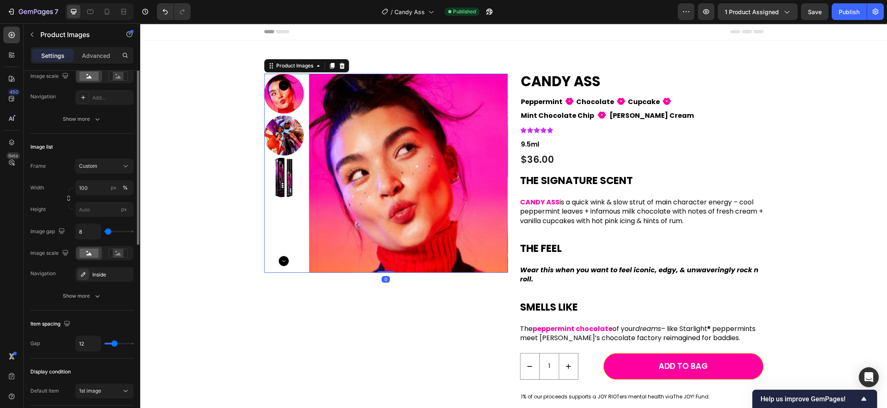
scroll to position [208, 0]
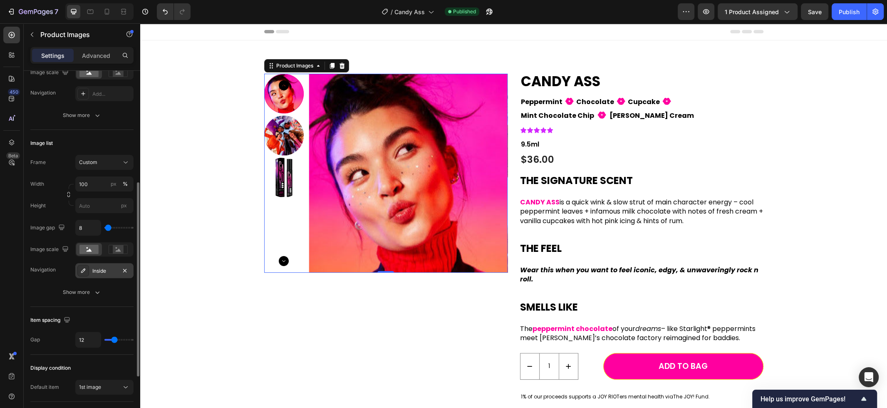
click at [105, 272] on div "Inside" at bounding box center [104, 270] width 24 height 7
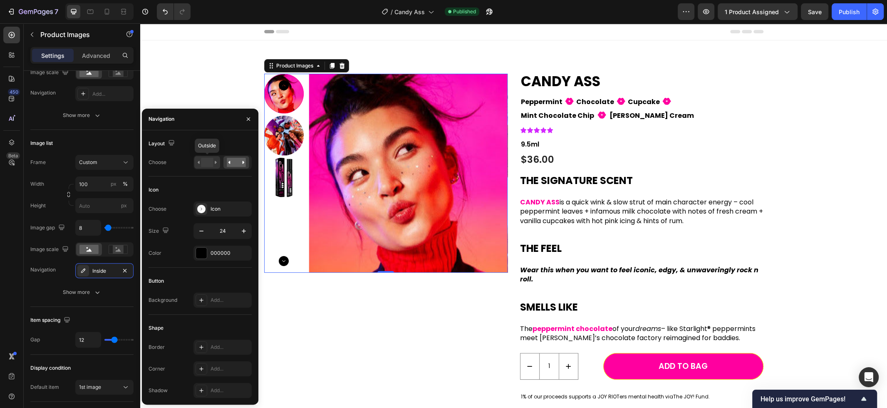
click at [212, 163] on rect at bounding box center [207, 162] width 12 height 9
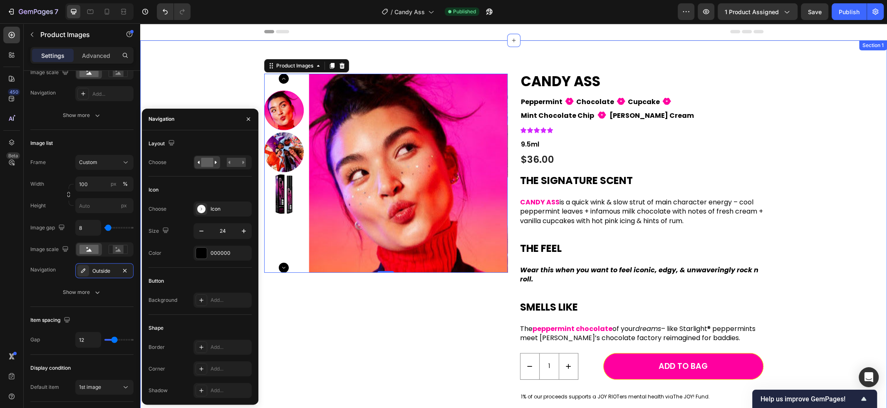
click at [216, 90] on div "Product Images 0 CANDY ASS Product Title Peppermint Text Block Fill 1 Icon Choc…" at bounding box center [513, 245] width 734 height 342
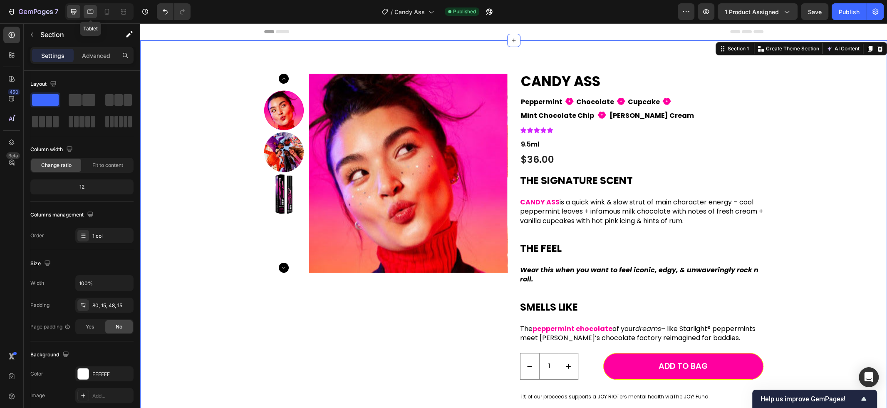
click at [92, 14] on icon at bounding box center [90, 11] width 8 height 8
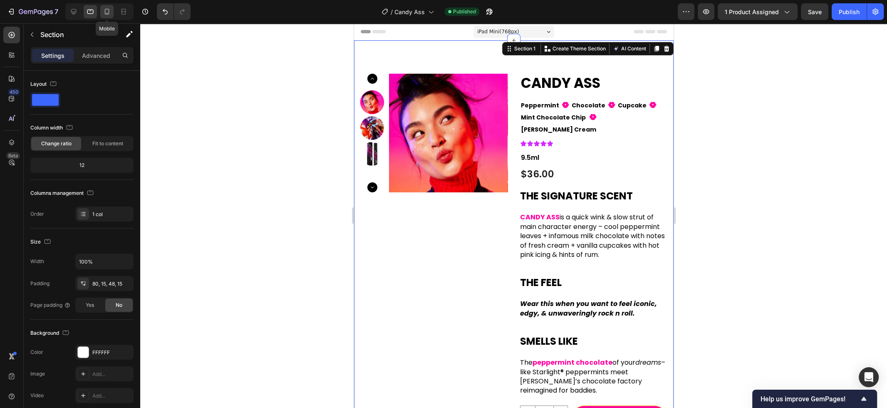
click at [106, 14] on icon at bounding box center [107, 12] width 5 height 6
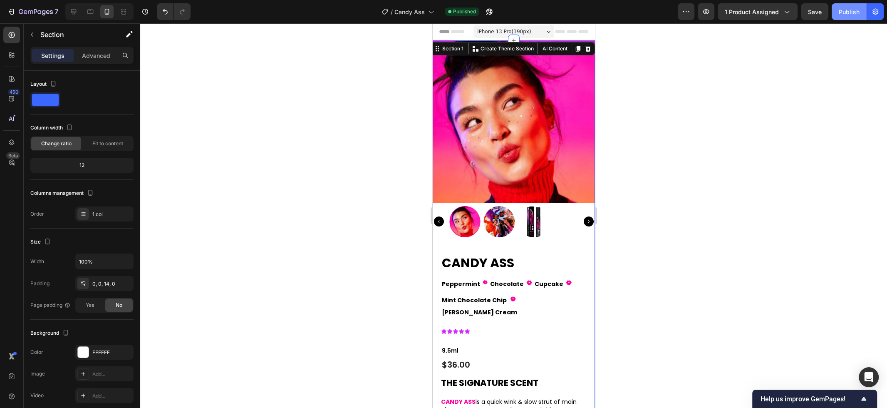
click at [851, 9] on div "Publish" at bounding box center [848, 11] width 21 height 9
click at [91, 11] on icon at bounding box center [90, 10] width 2 height 1
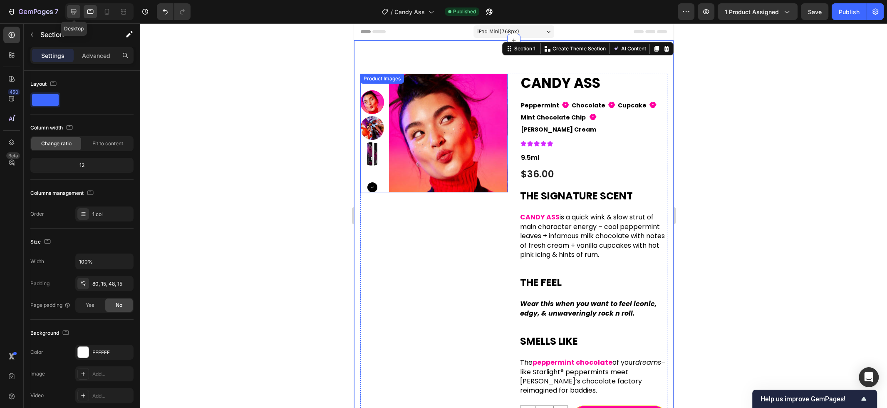
click at [74, 11] on icon at bounding box center [73, 11] width 8 height 8
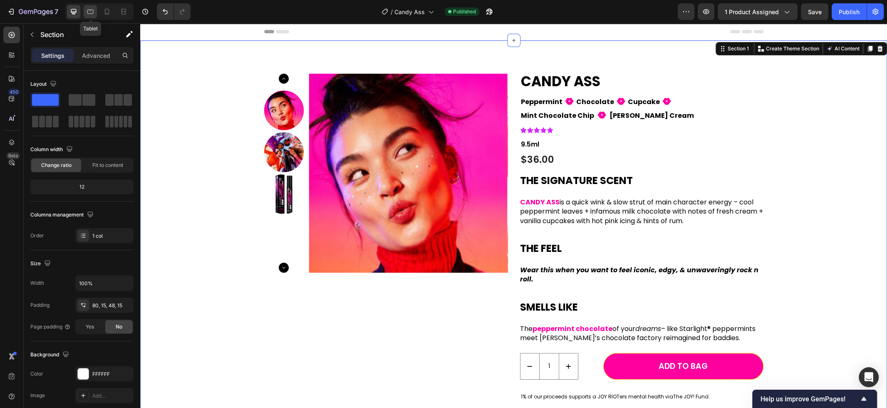
click at [86, 10] on div at bounding box center [90, 11] width 13 height 13
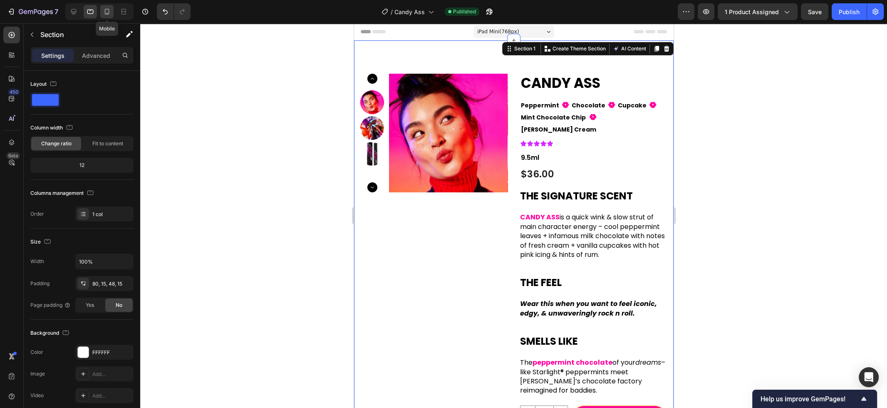
click at [110, 10] on icon at bounding box center [107, 11] width 8 height 8
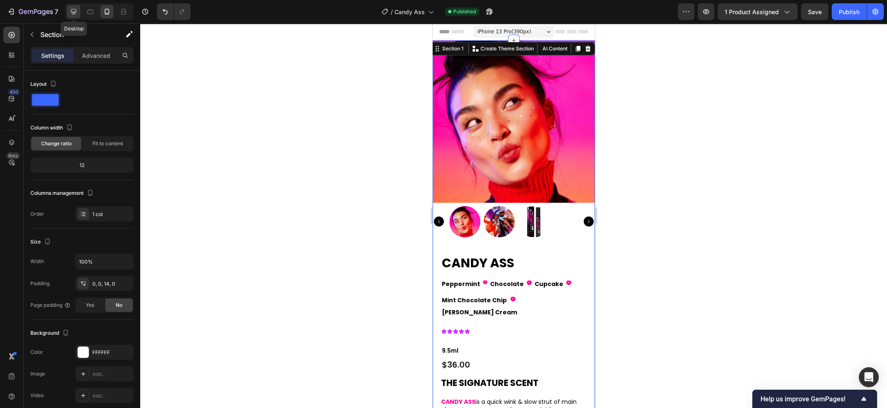
click at [78, 12] on div at bounding box center [73, 11] width 13 height 13
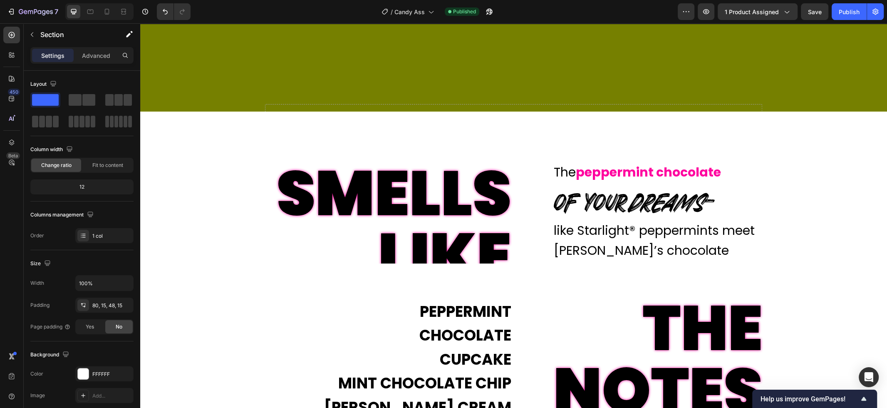
scroll to position [767, 0]
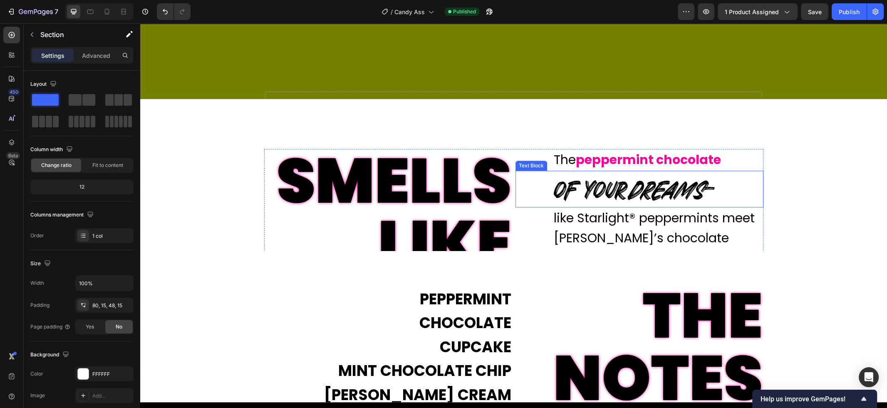
click at [607, 186] on div "Drop element here" at bounding box center [513, 104] width 747 height 275
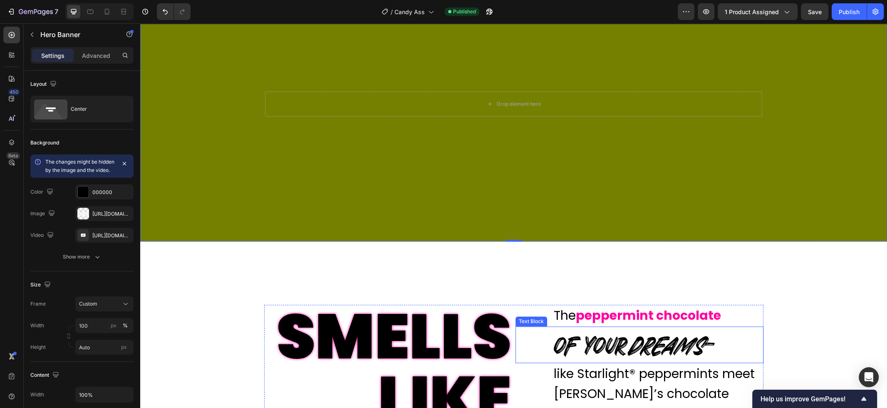
click at [651, 342] on icon "dreams" at bounding box center [664, 344] width 77 height 34
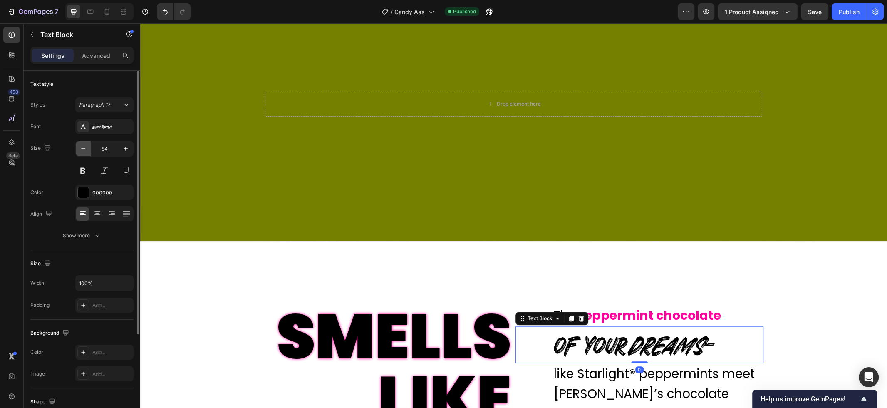
click at [84, 152] on icon "button" at bounding box center [83, 148] width 8 height 8
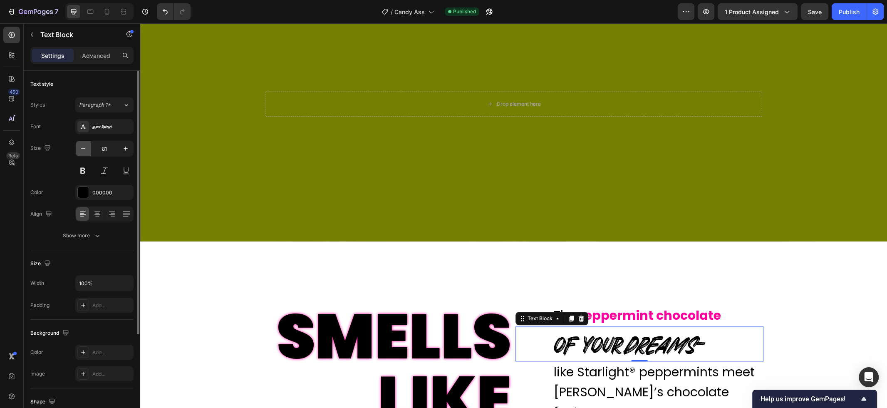
type input "80"
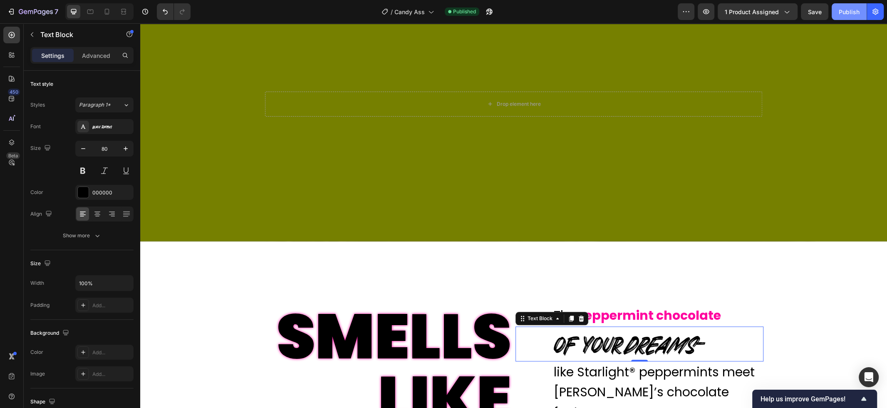
click at [848, 8] on div "Publish" at bounding box center [848, 11] width 21 height 9
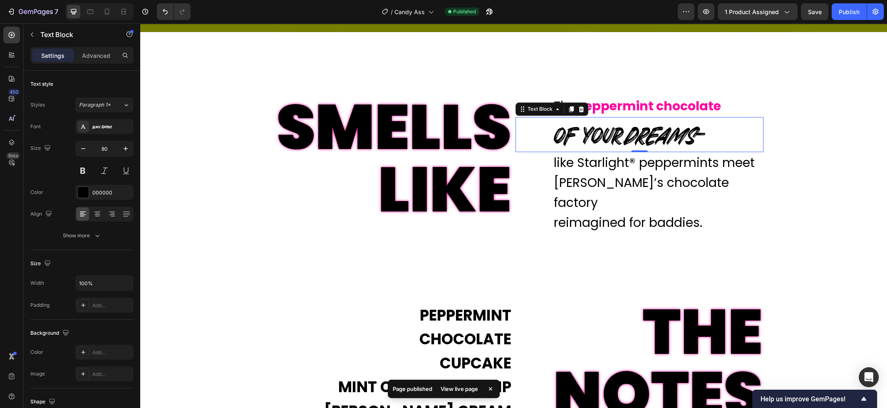
scroll to position [972, 0]
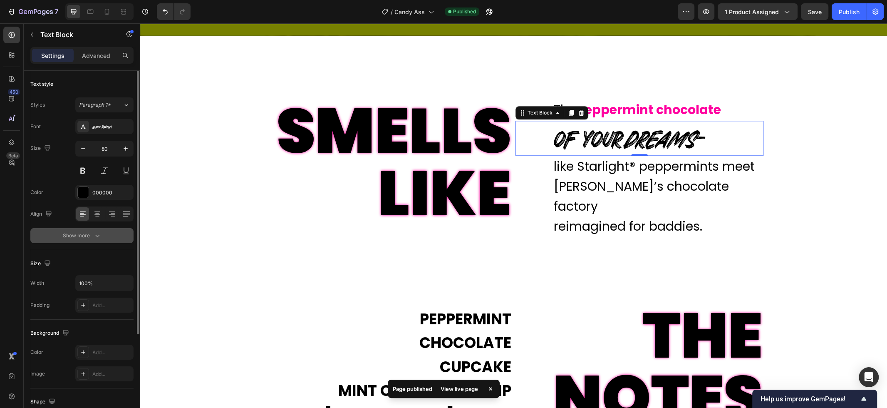
click at [99, 232] on icon "button" at bounding box center [97, 235] width 8 height 8
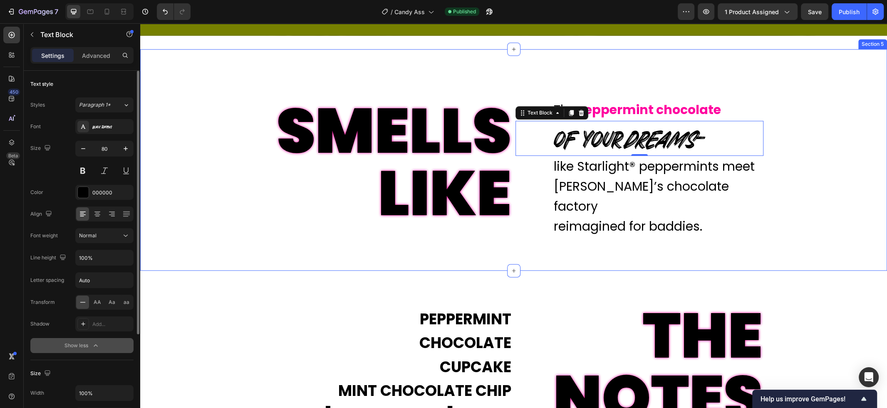
click at [817, 116] on div "SMELLS LIKE Text Block The peppermint chocolate Text Block of your dreams – Tex…" at bounding box center [513, 168] width 747 height 138
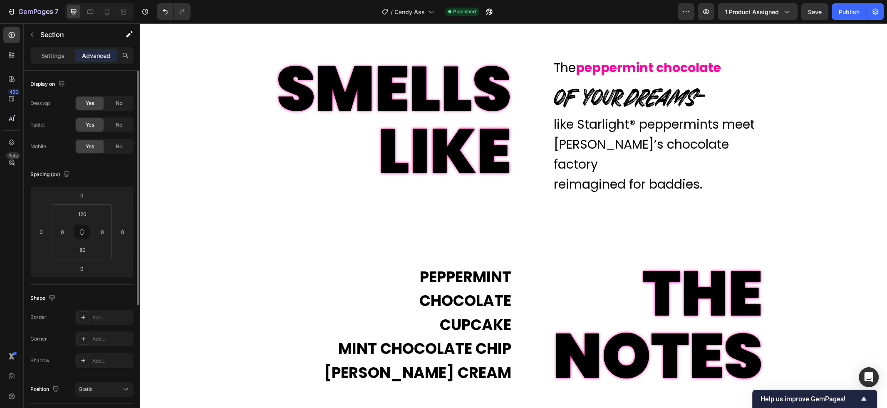
scroll to position [1021, 0]
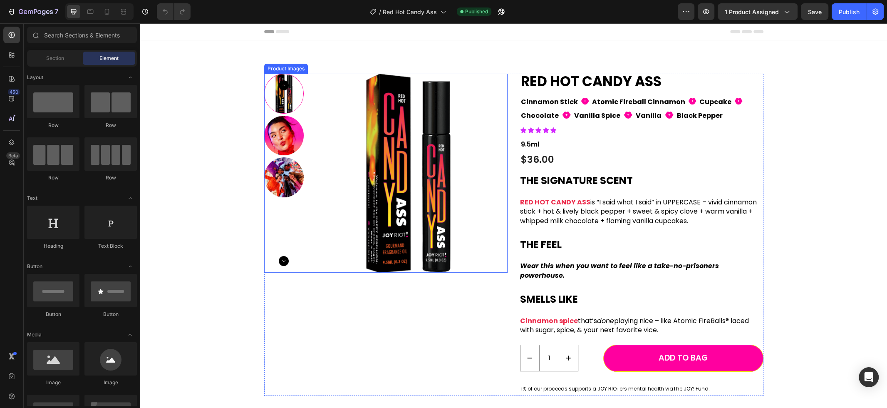
click at [282, 151] on img at bounding box center [284, 136] width 40 height 40
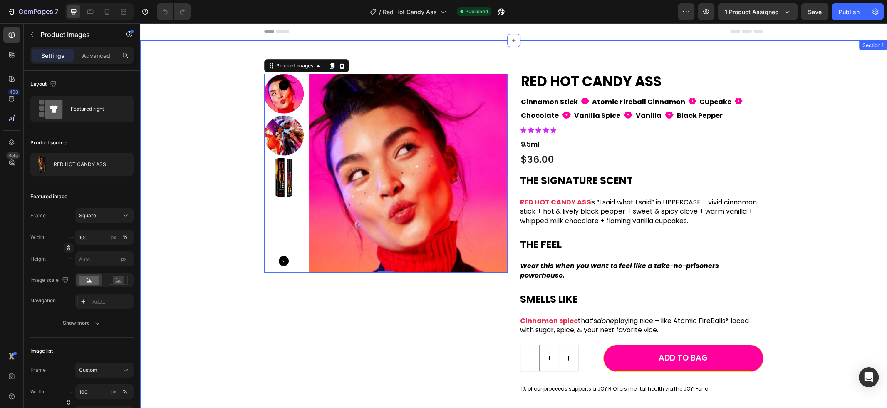
click at [202, 176] on div "Product Images 0 RED HOT CANDY ASS Product Title Cinnamon Stick Text Block Fill…" at bounding box center [513, 241] width 734 height 334
click at [283, 132] on img at bounding box center [284, 136] width 40 height 40
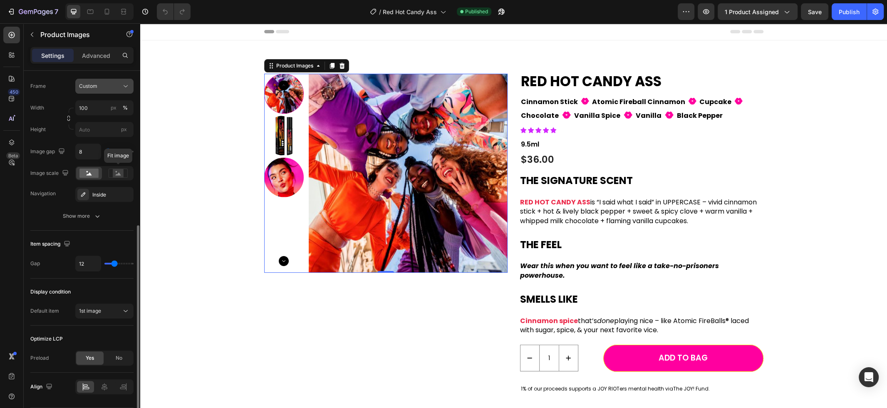
scroll to position [285, 0]
click at [93, 213] on icon "button" at bounding box center [97, 214] width 8 height 8
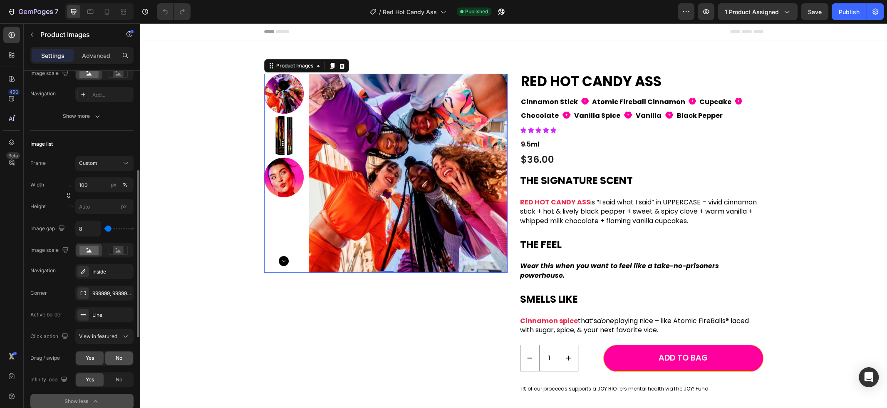
scroll to position [209, 0]
click at [112, 269] on div "Inside" at bounding box center [104, 268] width 24 height 7
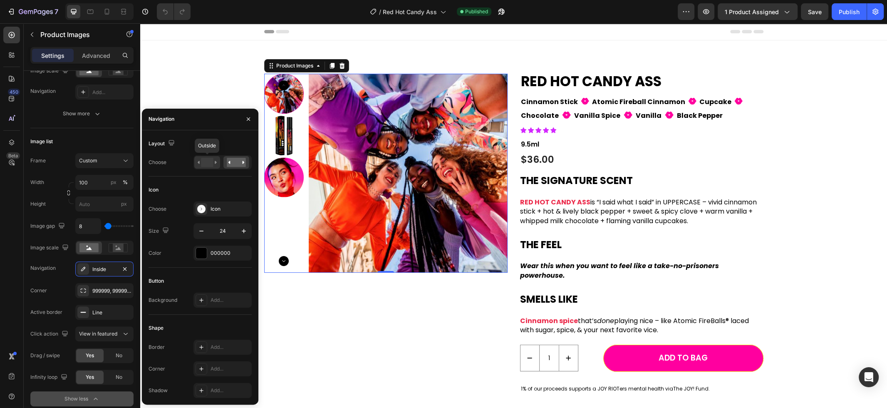
click at [213, 161] on icon at bounding box center [207, 162] width 19 height 9
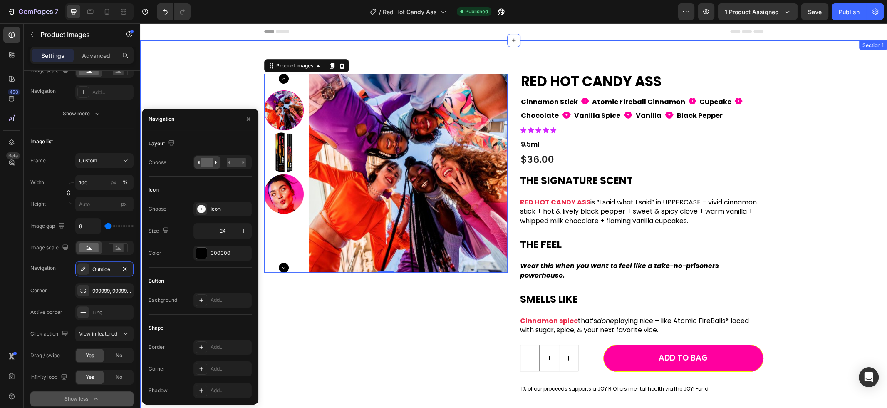
click at [208, 87] on div "Product Images 0 RED HOT CANDY ASS Product Title Cinnamon Stick Text Block Fill…" at bounding box center [513, 241] width 734 height 334
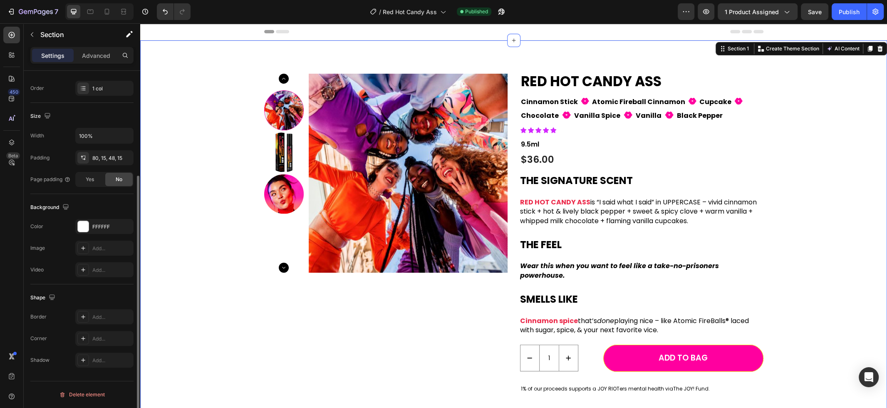
scroll to position [0, 0]
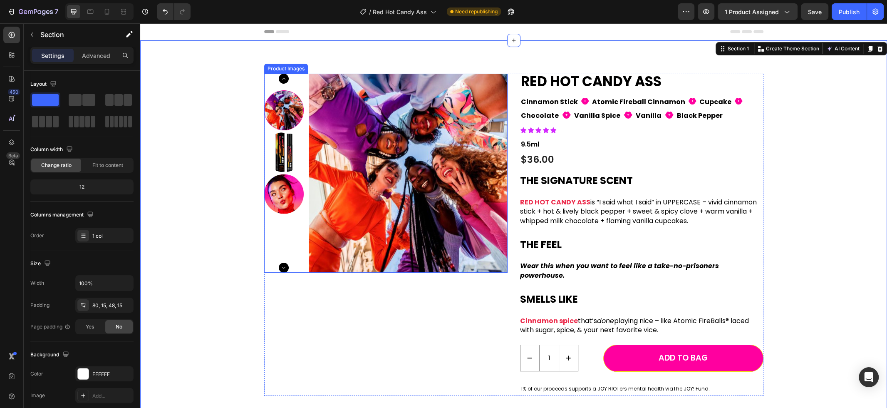
click at [347, 136] on img at bounding box center [408, 173] width 199 height 199
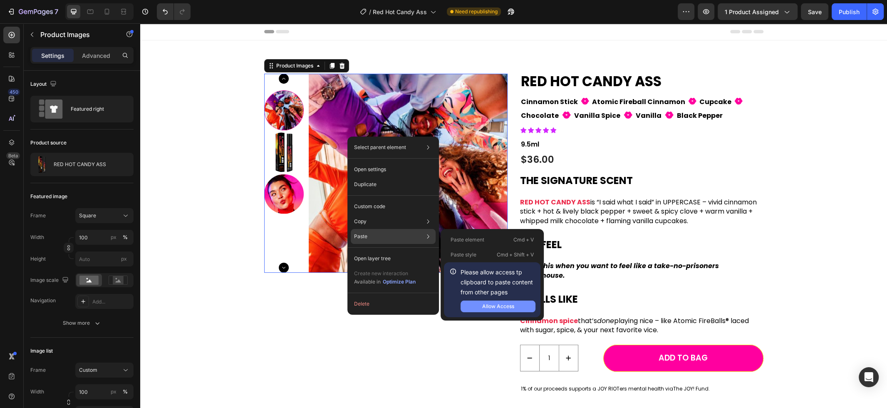
click at [491, 304] on div "Allow Access" at bounding box center [498, 305] width 32 height 7
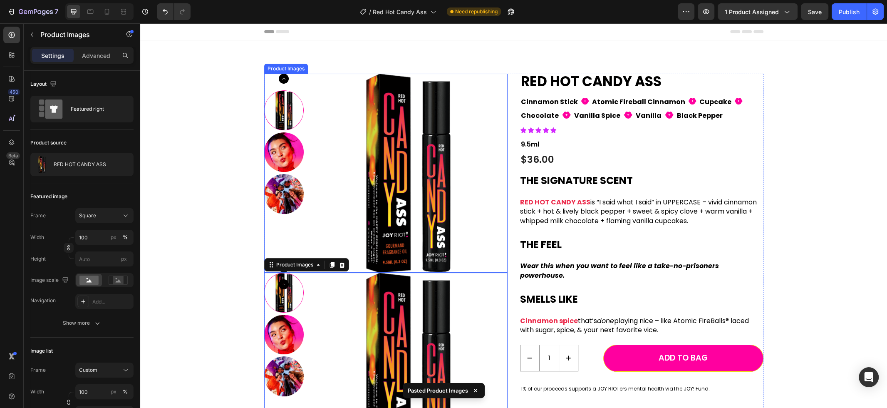
click at [380, 125] on img at bounding box center [408, 173] width 199 height 199
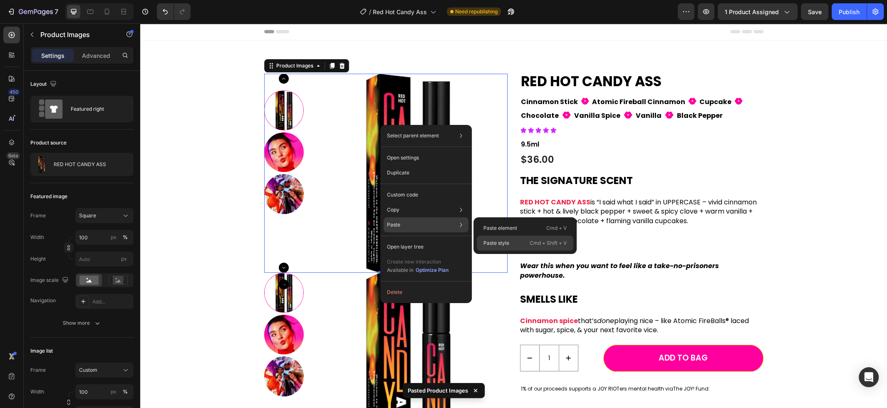
click at [496, 242] on p "Paste style" at bounding box center [496, 242] width 26 height 7
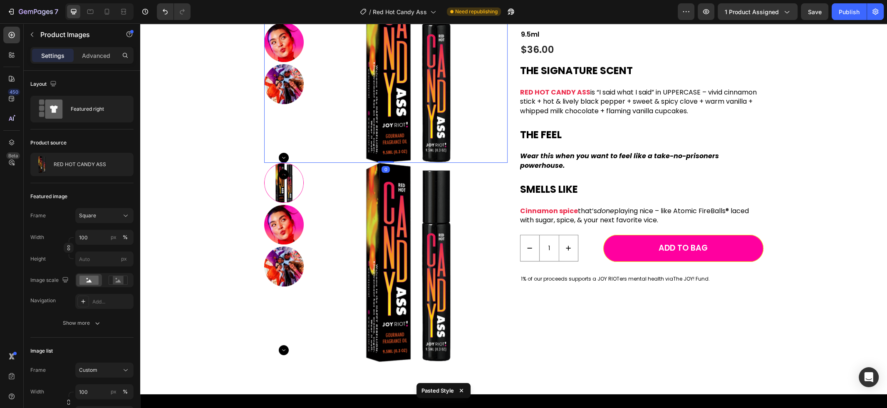
scroll to position [111, 0]
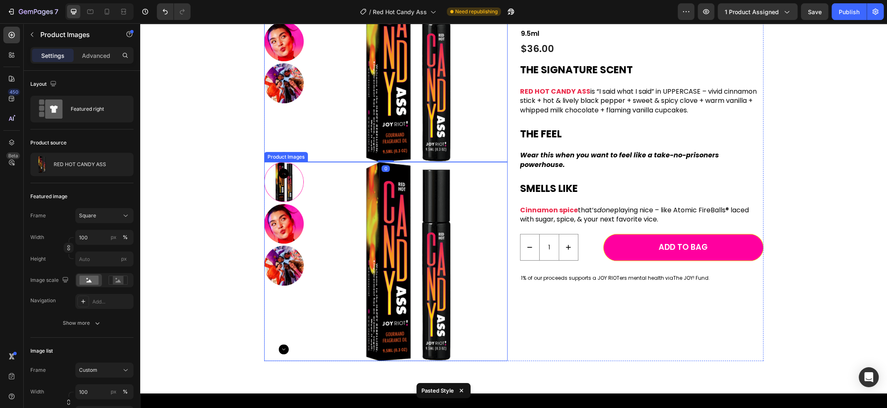
click at [436, 247] on img at bounding box center [408, 261] width 199 height 199
click at [344, 153] on icon at bounding box center [341, 154] width 5 height 6
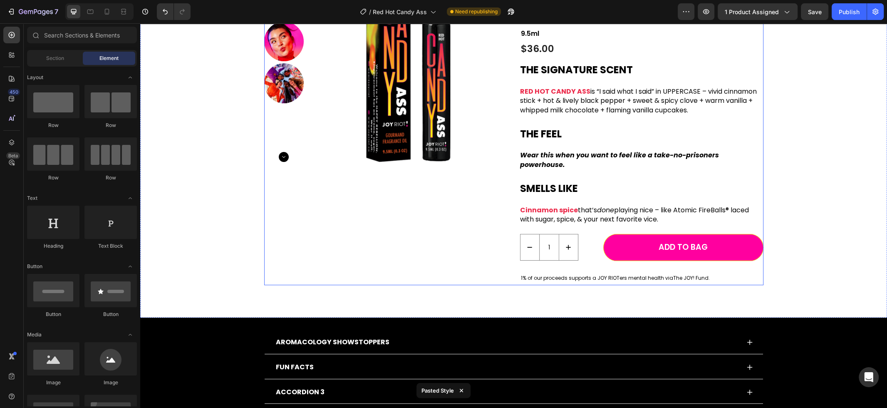
scroll to position [0, 0]
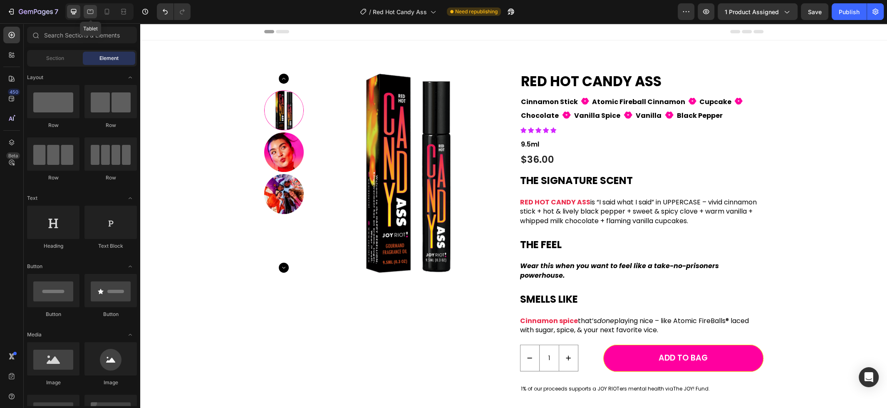
click at [95, 13] on div at bounding box center [90, 11] width 13 height 13
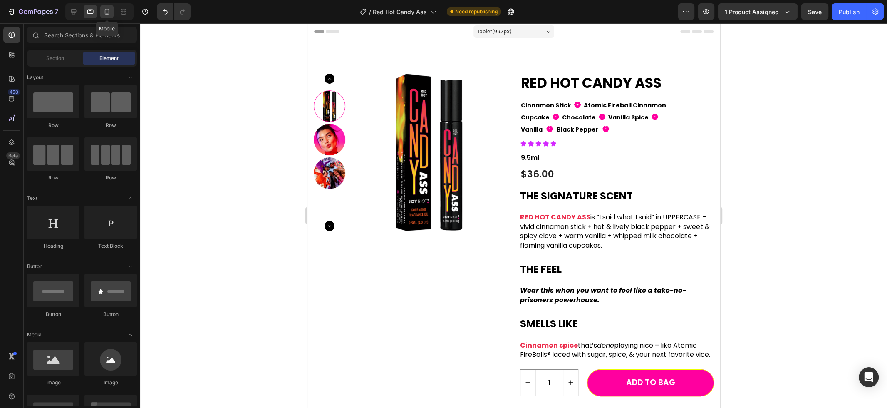
click at [111, 14] on div at bounding box center [106, 11] width 13 height 13
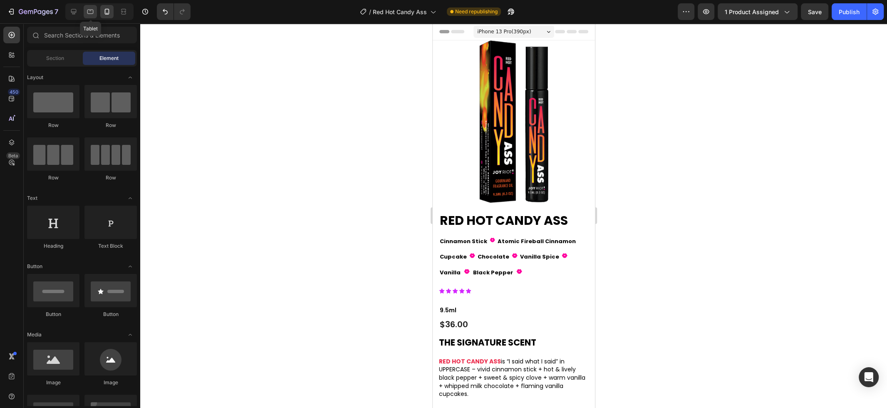
click at [92, 12] on icon at bounding box center [90, 11] width 8 height 8
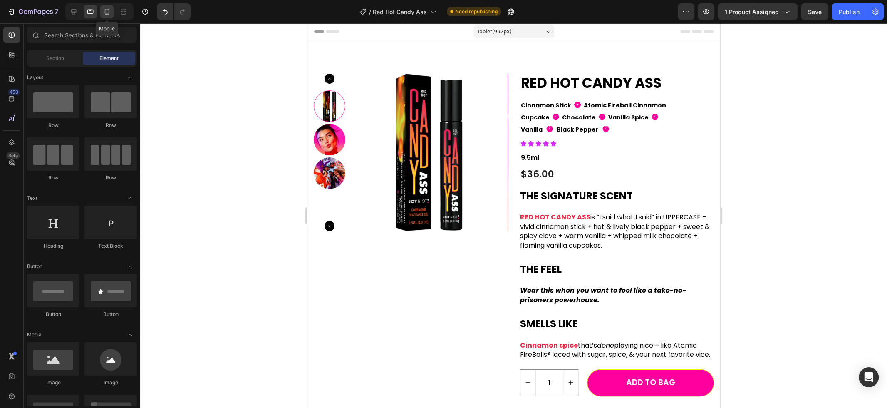
click at [105, 12] on icon at bounding box center [107, 12] width 5 height 6
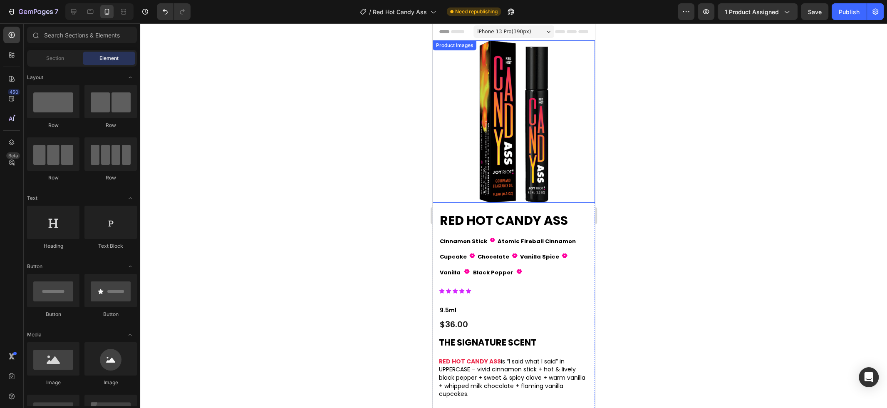
click at [528, 77] on img at bounding box center [513, 121] width 162 height 162
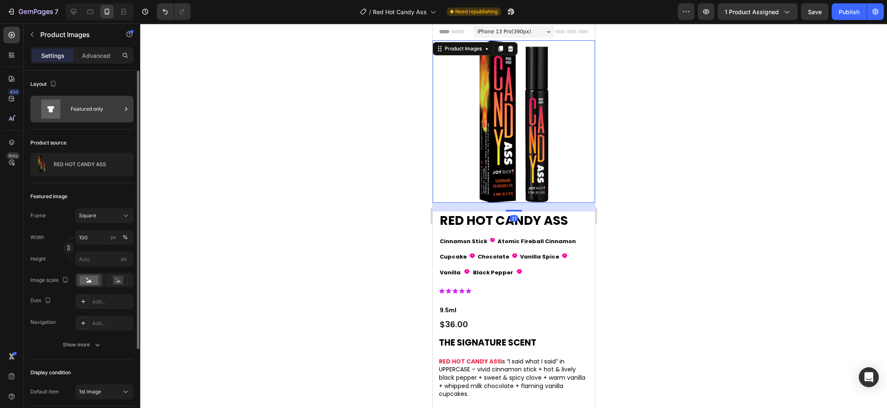
click at [94, 110] on div "Featured only" at bounding box center [96, 108] width 51 height 19
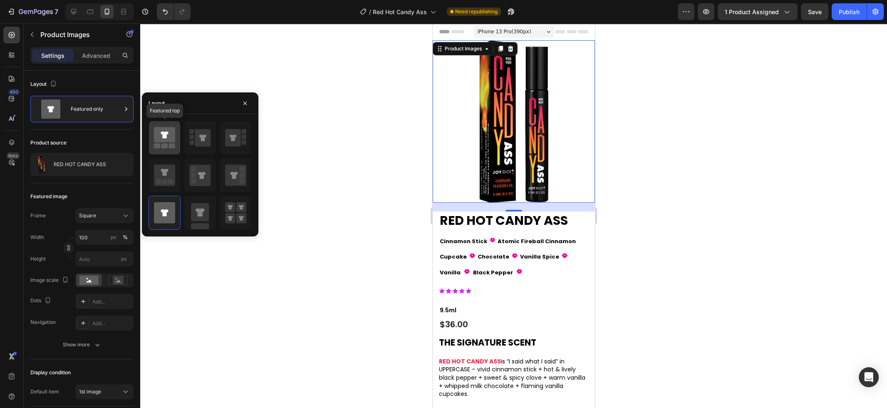
click at [166, 139] on icon at bounding box center [164, 134] width 21 height 15
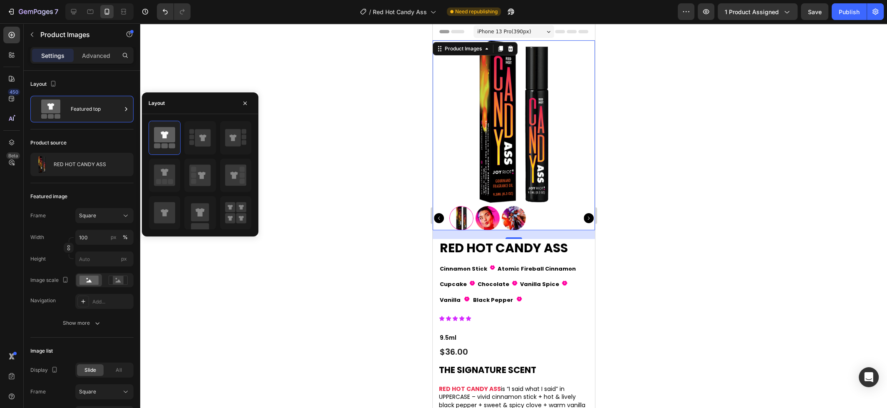
click at [294, 92] on div at bounding box center [513, 215] width 747 height 384
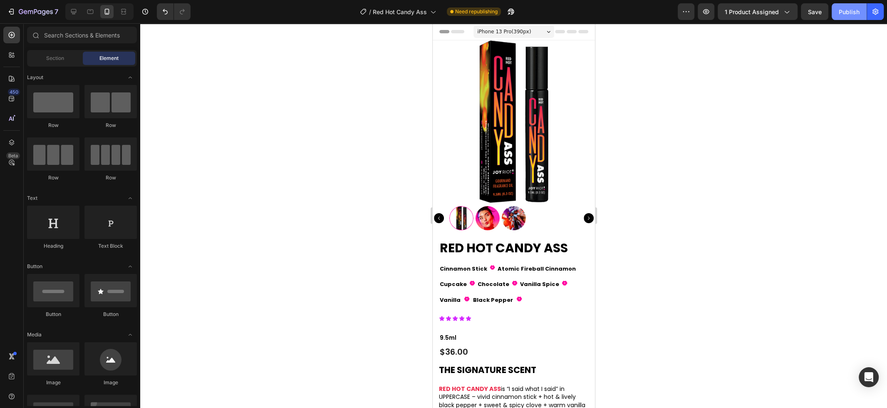
click at [847, 12] on div "Publish" at bounding box center [848, 11] width 21 height 9
click at [533, 32] on div "iPhone 13 Pro ( 390 px)" at bounding box center [513, 31] width 81 height 12
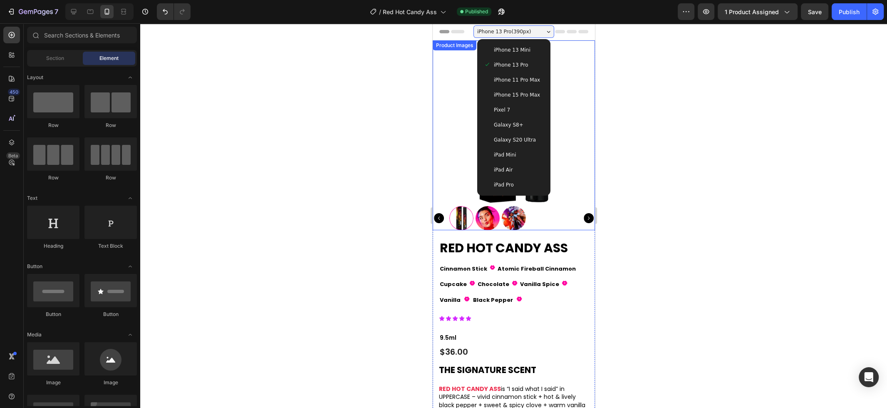
click at [629, 86] on div at bounding box center [513, 215] width 747 height 384
click at [521, 67] on span "iPhone 13 Pro" at bounding box center [510, 65] width 34 height 8
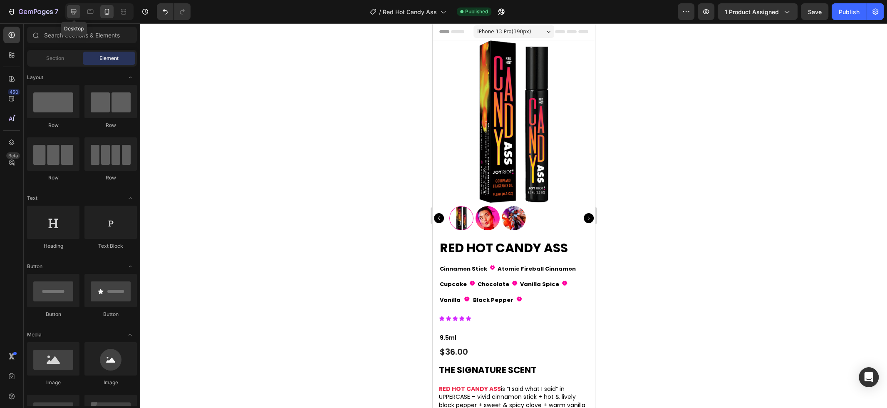
click at [73, 8] on icon at bounding box center [73, 11] width 8 height 8
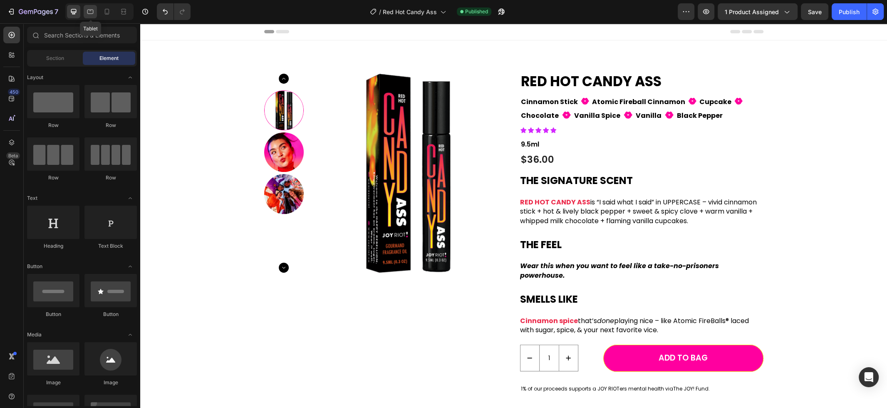
click at [91, 9] on icon at bounding box center [90, 11] width 8 height 8
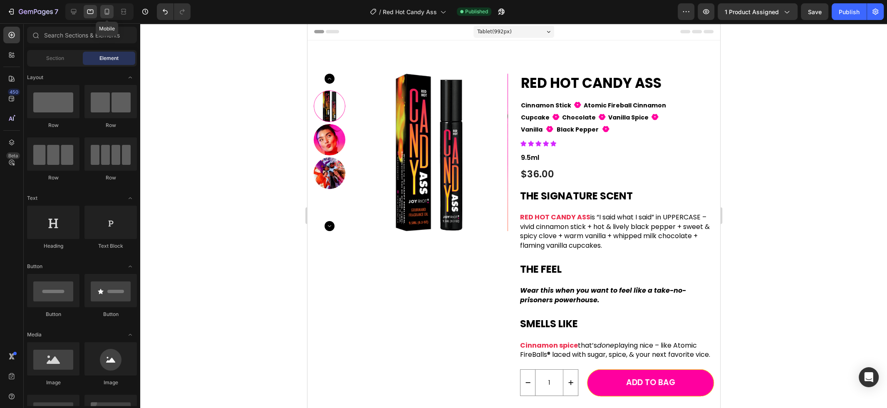
click at [108, 14] on icon at bounding box center [107, 12] width 5 height 6
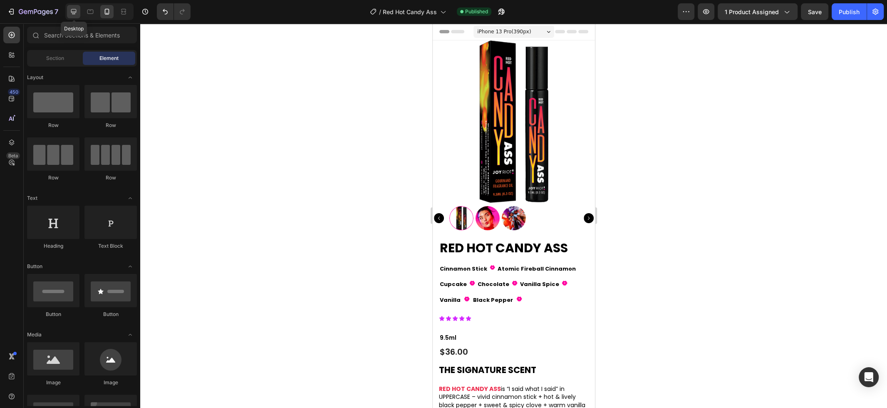
click at [77, 11] on icon at bounding box center [73, 11] width 8 height 8
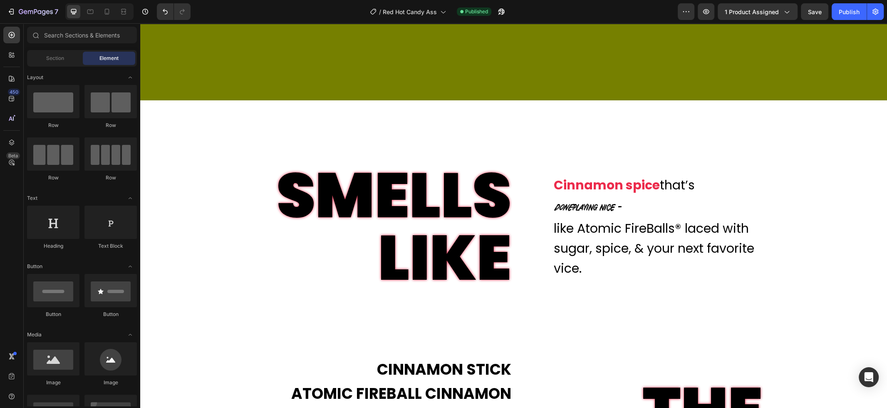
scroll to position [947, 0]
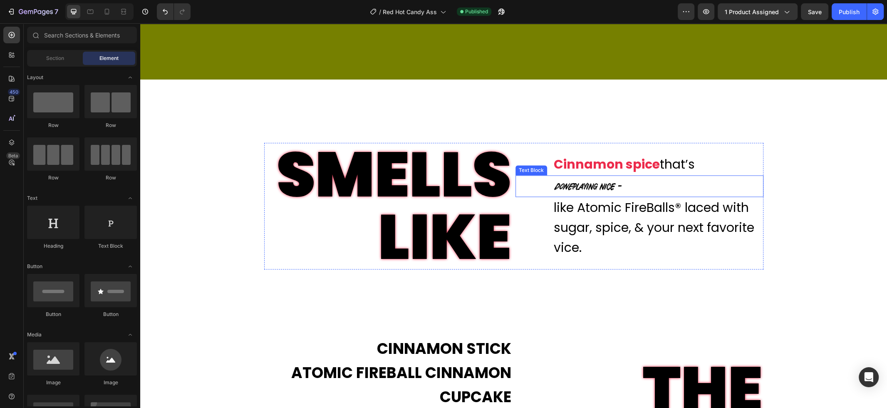
click at [628, 191] on p "done playing nice –" at bounding box center [658, 186] width 209 height 20
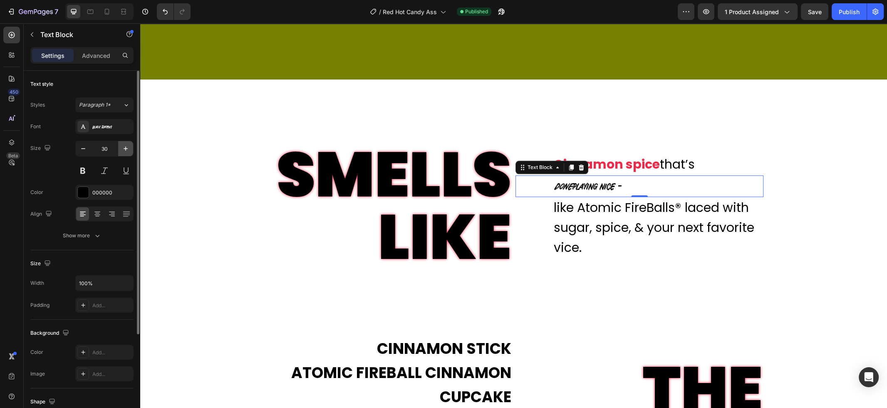
click at [125, 148] on icon "button" at bounding box center [126, 148] width 4 height 4
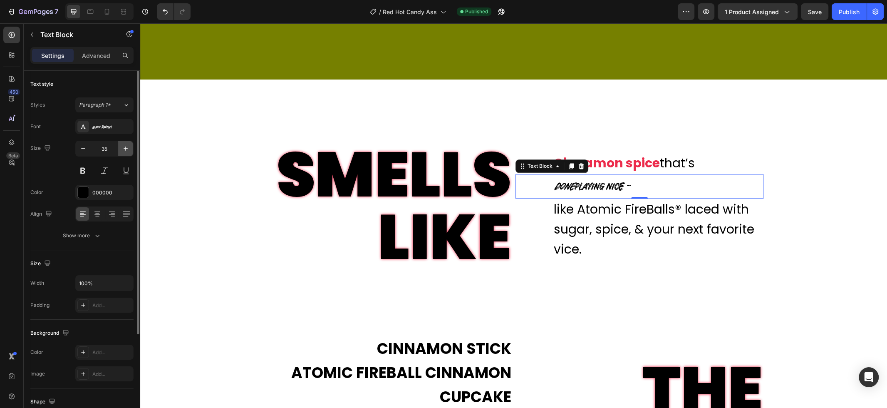
click at [125, 148] on icon "button" at bounding box center [126, 148] width 4 height 4
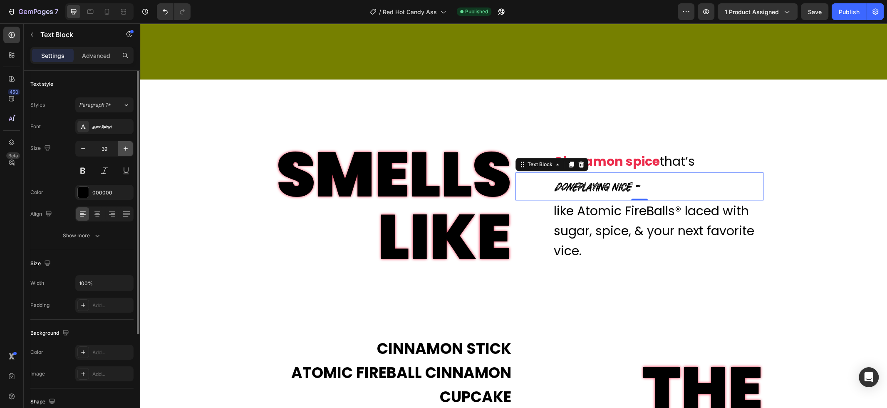
click at [125, 148] on icon "button" at bounding box center [126, 148] width 4 height 4
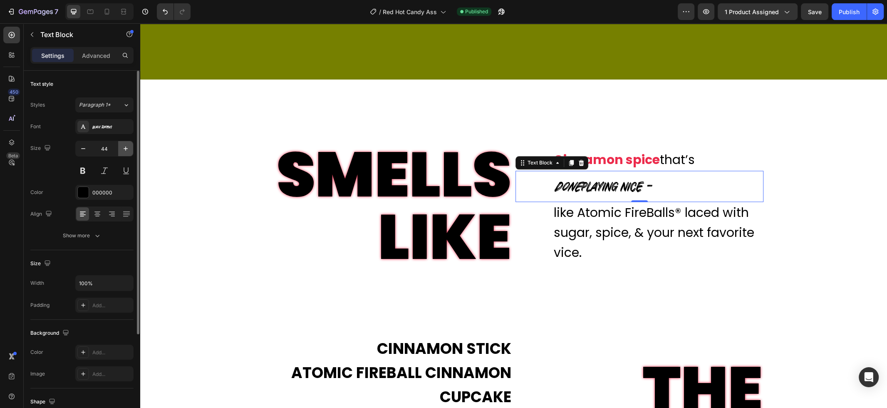
click at [125, 148] on icon "button" at bounding box center [126, 148] width 4 height 4
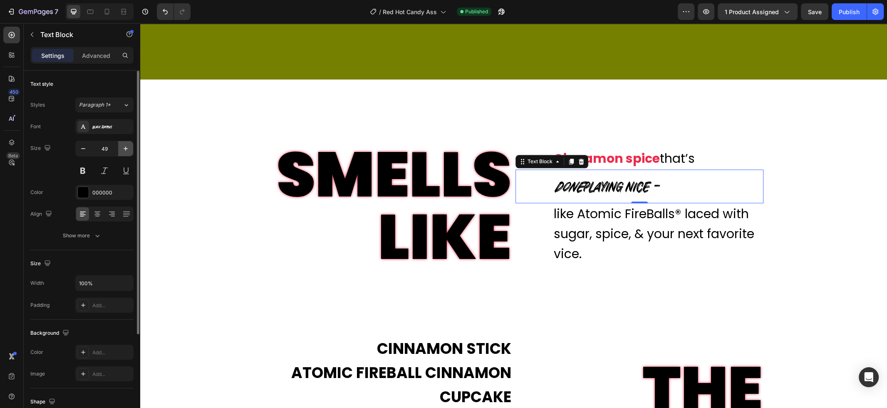
click at [125, 148] on icon "button" at bounding box center [126, 148] width 4 height 4
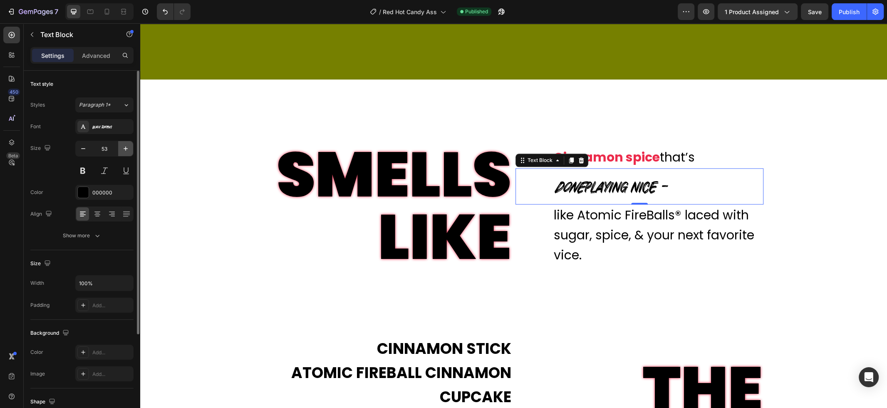
click at [125, 148] on icon "button" at bounding box center [126, 148] width 4 height 4
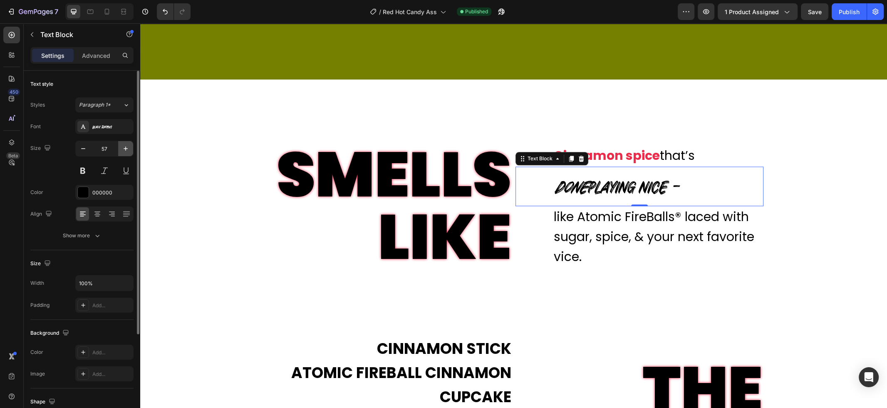
click at [122, 148] on icon "button" at bounding box center [125, 148] width 8 height 8
type input "60"
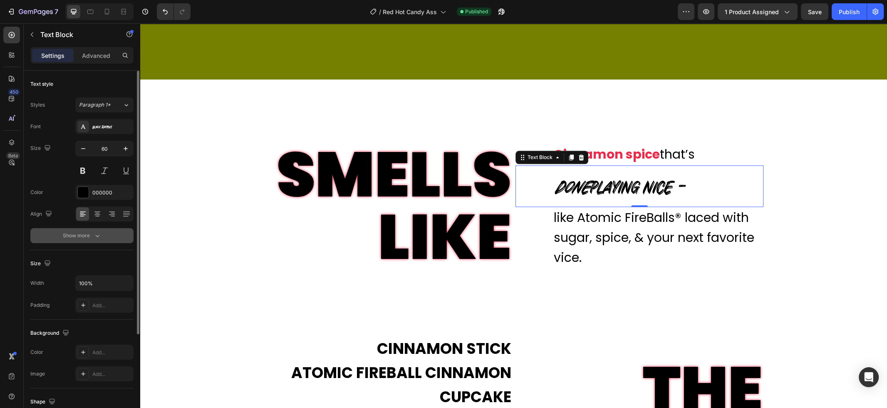
click at [94, 237] on icon "button" at bounding box center [97, 235] width 8 height 8
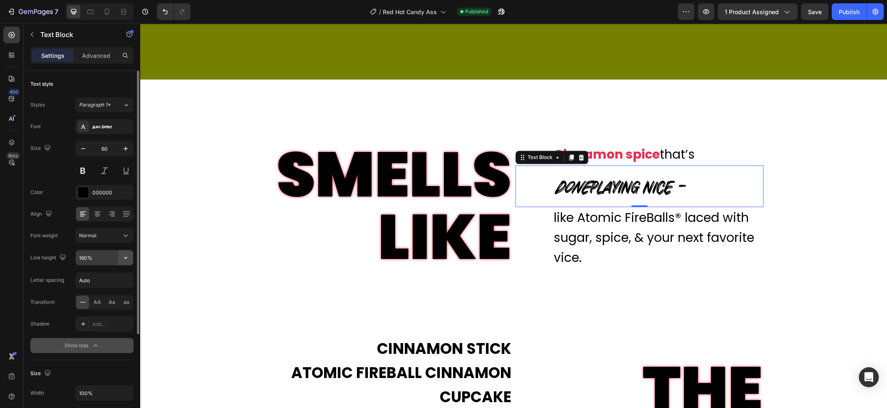
click at [129, 257] on icon "button" at bounding box center [125, 257] width 8 height 8
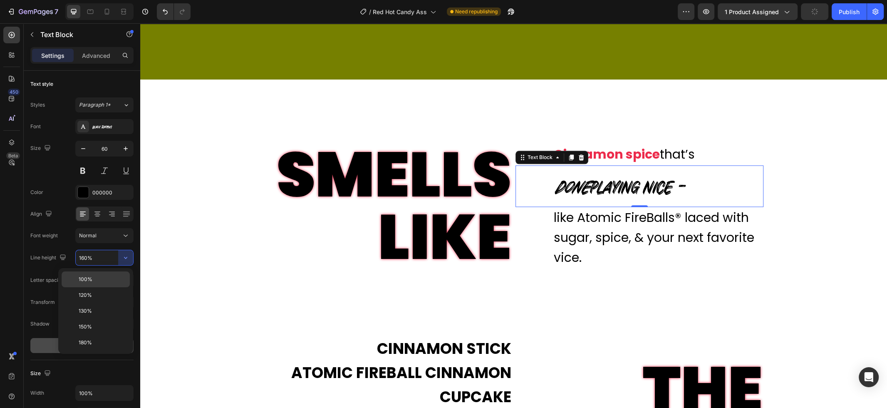
click at [118, 276] on p "100%" at bounding box center [102, 278] width 47 height 7
type input "100%"
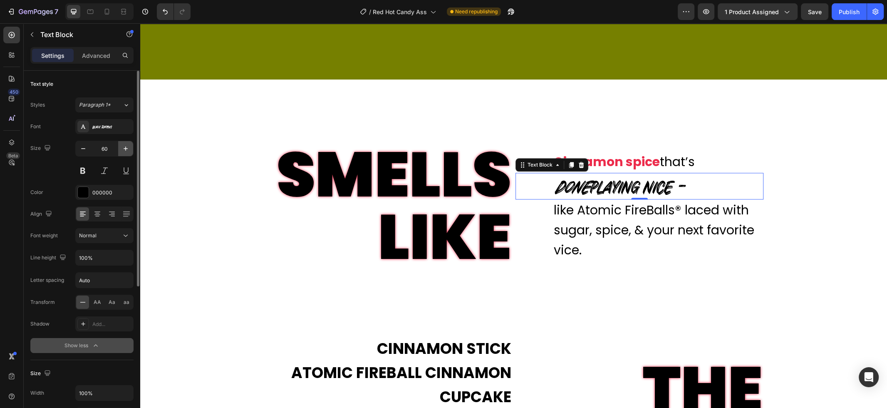
click at [126, 146] on icon "button" at bounding box center [125, 148] width 8 height 8
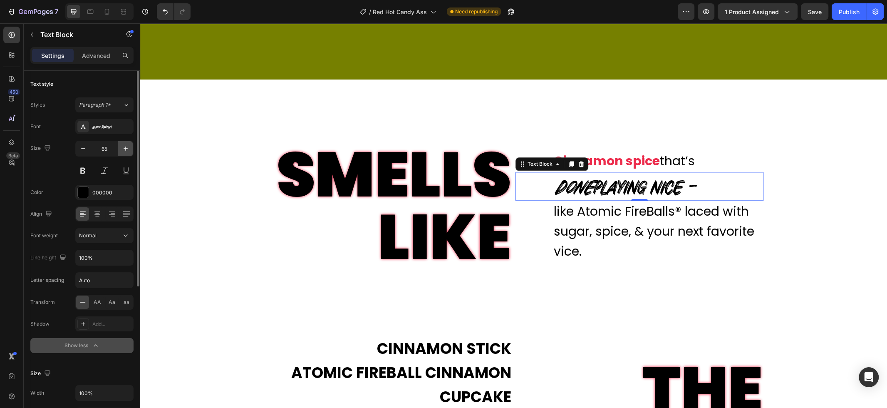
click at [126, 146] on icon "button" at bounding box center [125, 148] width 8 height 8
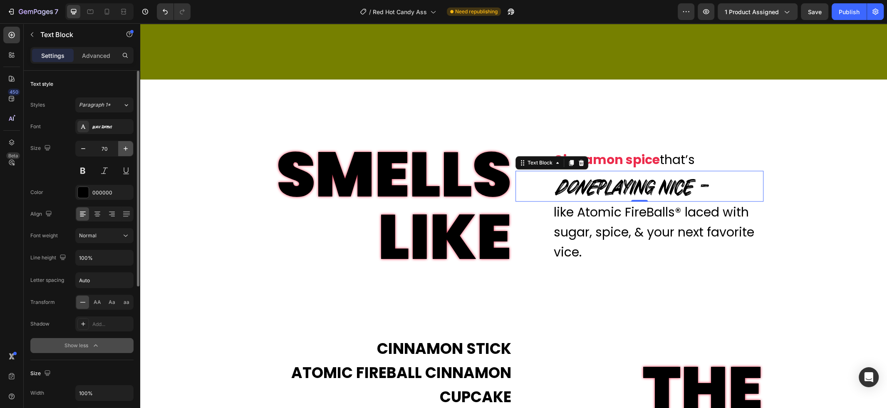
click at [126, 146] on icon "button" at bounding box center [125, 148] width 8 height 8
click at [82, 148] on icon "button" at bounding box center [83, 148] width 8 height 8
click at [90, 12] on icon at bounding box center [90, 11] width 8 height 8
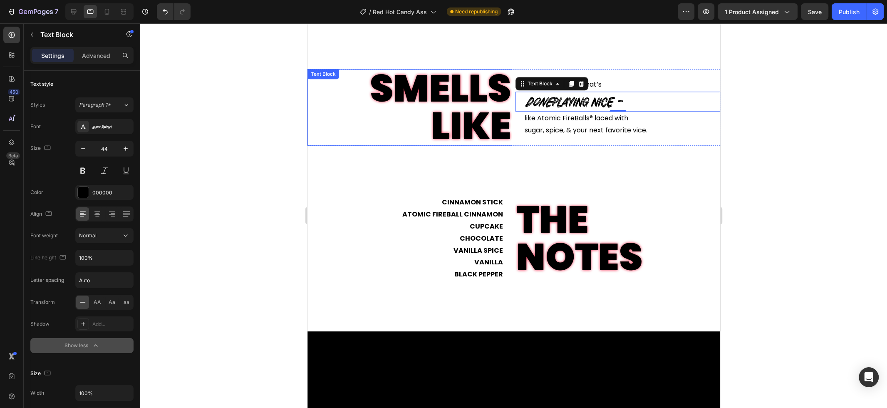
scroll to position [888, 0]
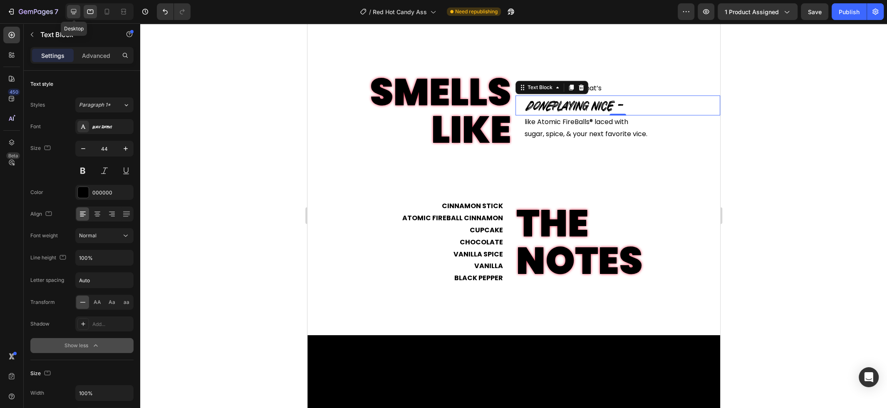
click at [77, 10] on icon at bounding box center [73, 11] width 8 height 8
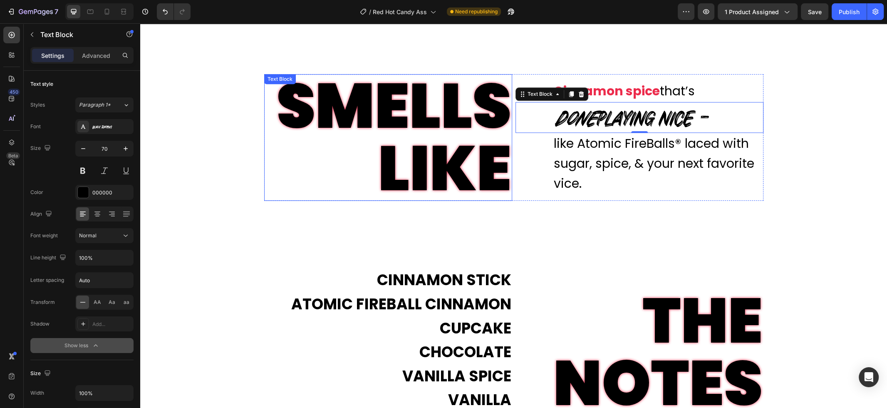
scroll to position [888, 0]
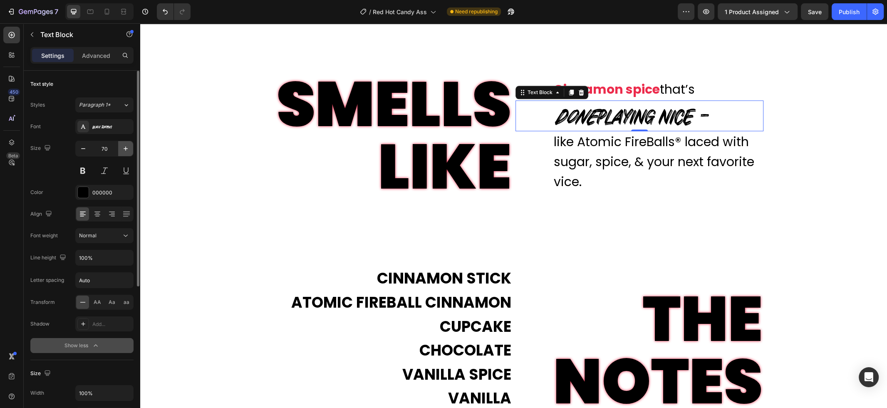
click at [125, 151] on icon "button" at bounding box center [125, 148] width 8 height 8
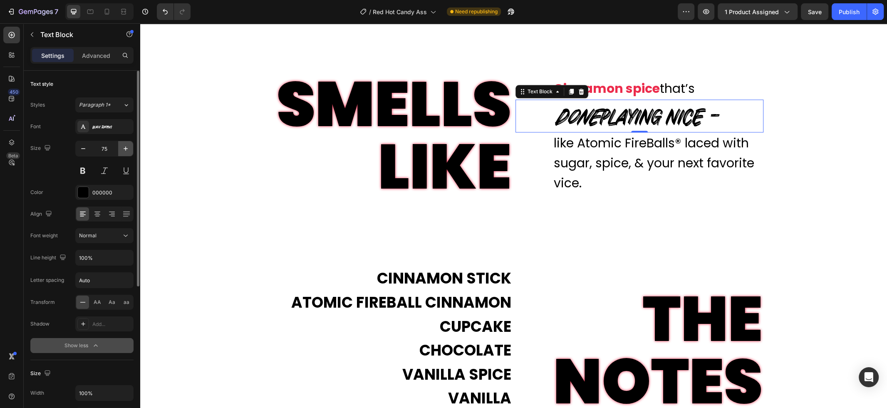
click at [125, 151] on icon "button" at bounding box center [125, 148] width 8 height 8
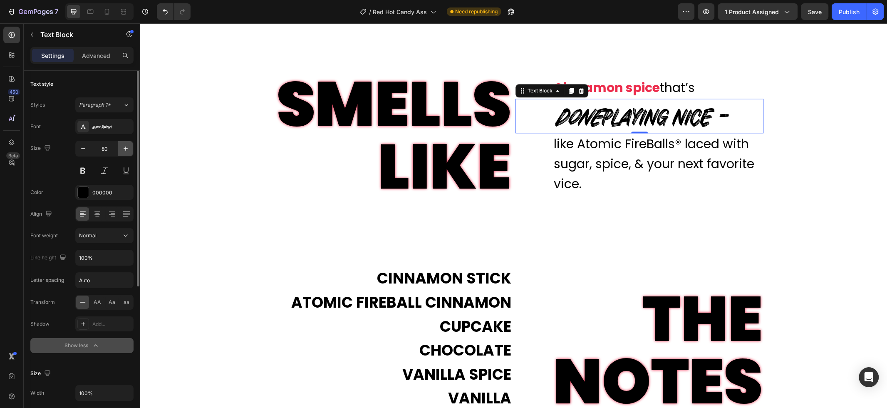
click at [125, 151] on icon "button" at bounding box center [125, 148] width 8 height 8
type input "84"
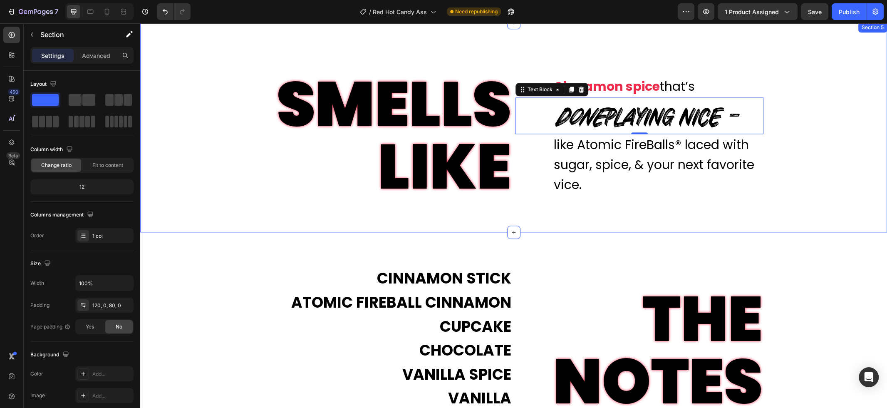
click at [237, 203] on div "SMELLS LIKE Text Block Cinnamon spice that’s Text Block done playing nice – Tex…" at bounding box center [513, 127] width 747 height 210
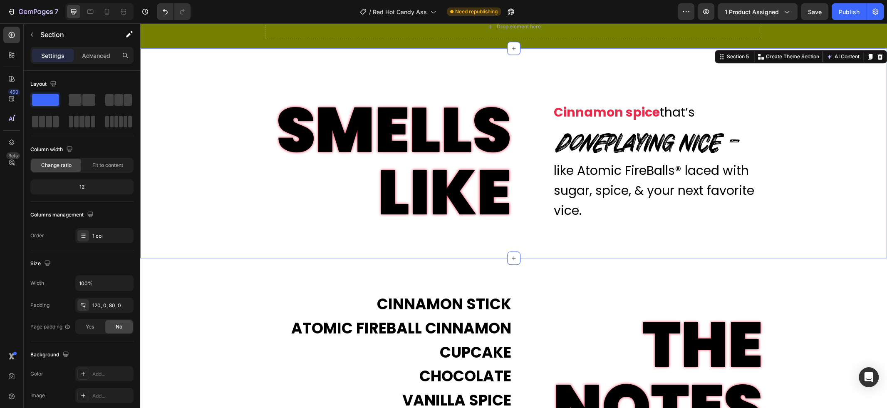
scroll to position [848, 0]
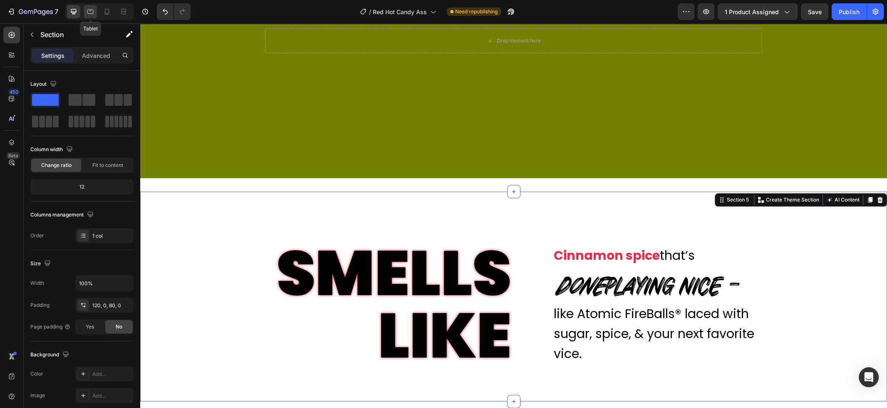
click at [90, 12] on icon at bounding box center [90, 11] width 8 height 8
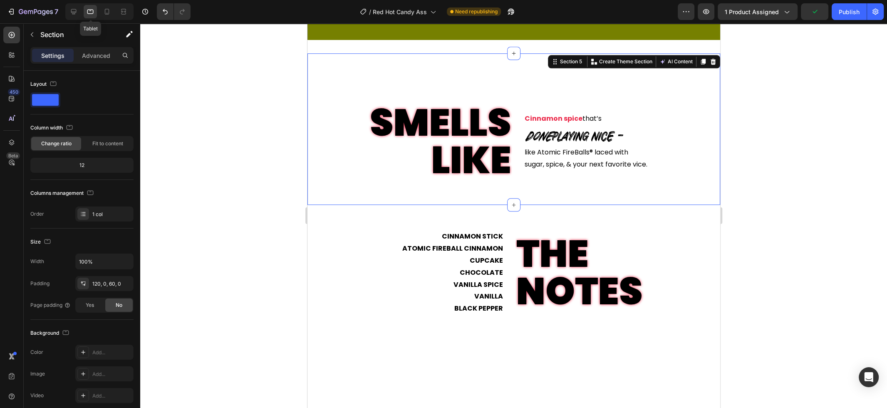
scroll to position [858, 0]
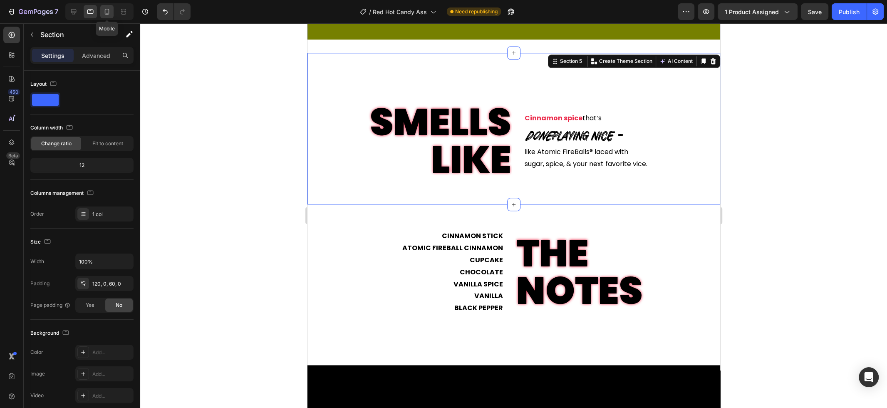
click at [111, 9] on icon at bounding box center [107, 11] width 8 height 8
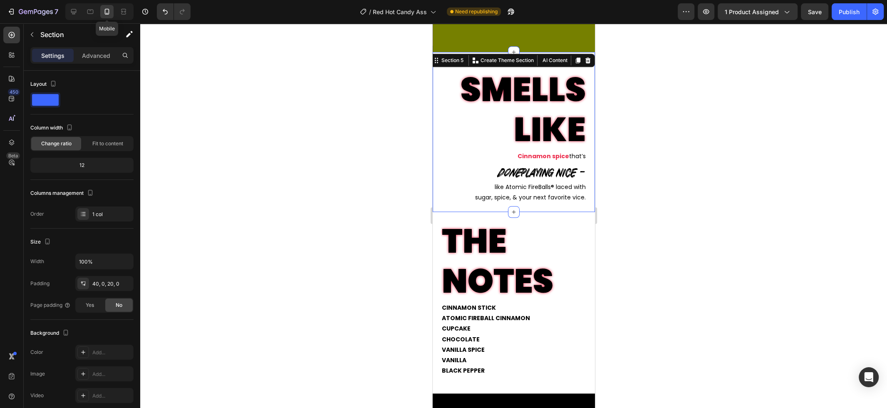
scroll to position [773, 0]
click at [844, 16] on div "Publish" at bounding box center [848, 11] width 21 height 9
click at [73, 12] on icon at bounding box center [73, 11] width 5 height 5
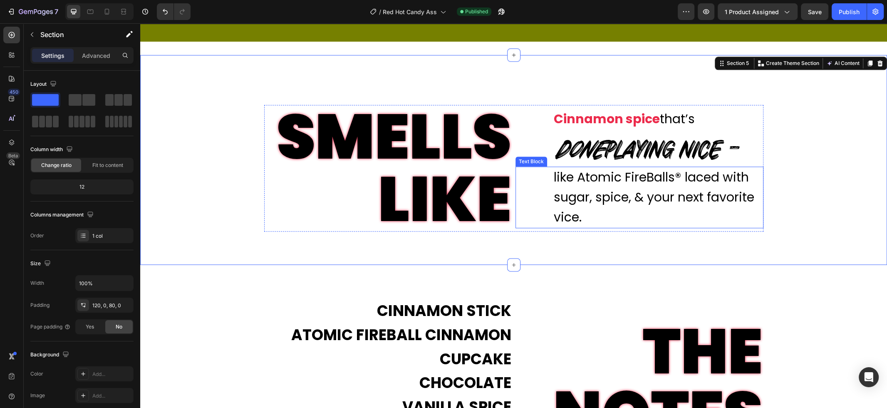
scroll to position [987, 0]
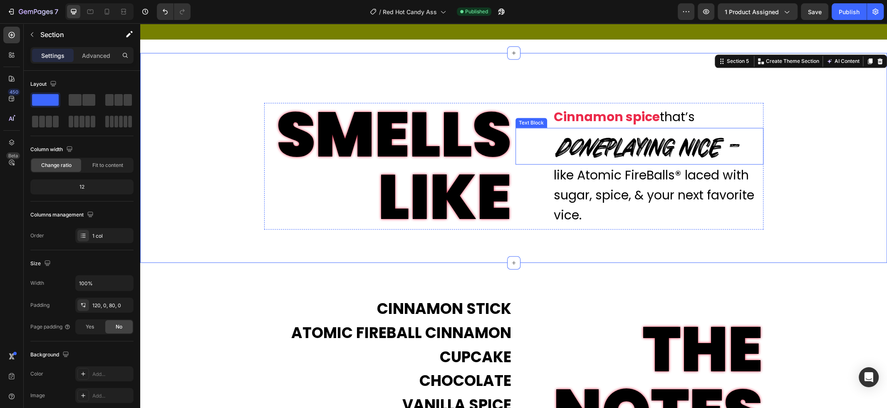
click at [619, 149] on p "done playing nice –" at bounding box center [658, 146] width 209 height 35
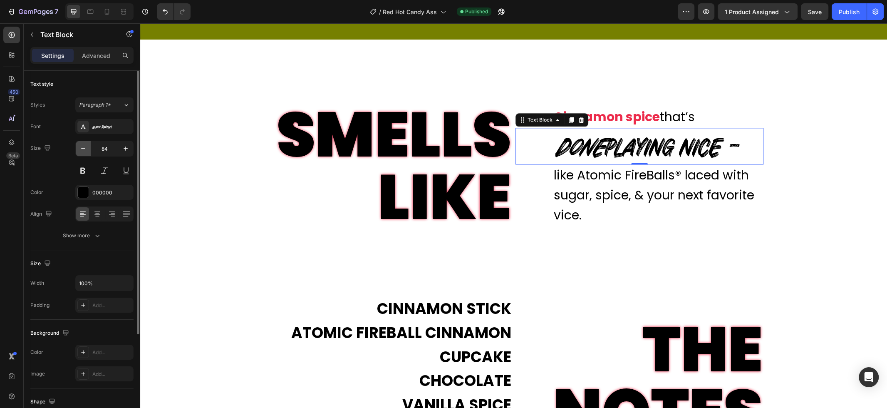
click at [81, 148] on icon "button" at bounding box center [83, 148] width 8 height 8
type input "80"
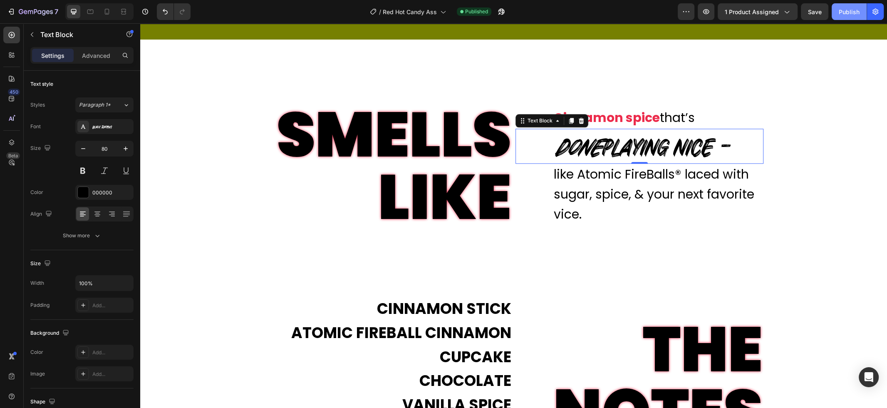
click at [853, 11] on div "Publish" at bounding box center [848, 11] width 21 height 9
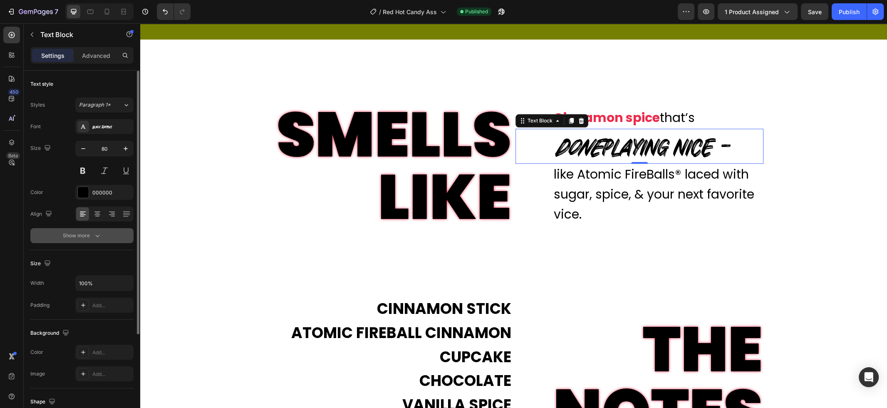
click at [67, 240] on div "Show more" at bounding box center [82, 235] width 39 height 8
